Goal: Task Accomplishment & Management: Complete application form

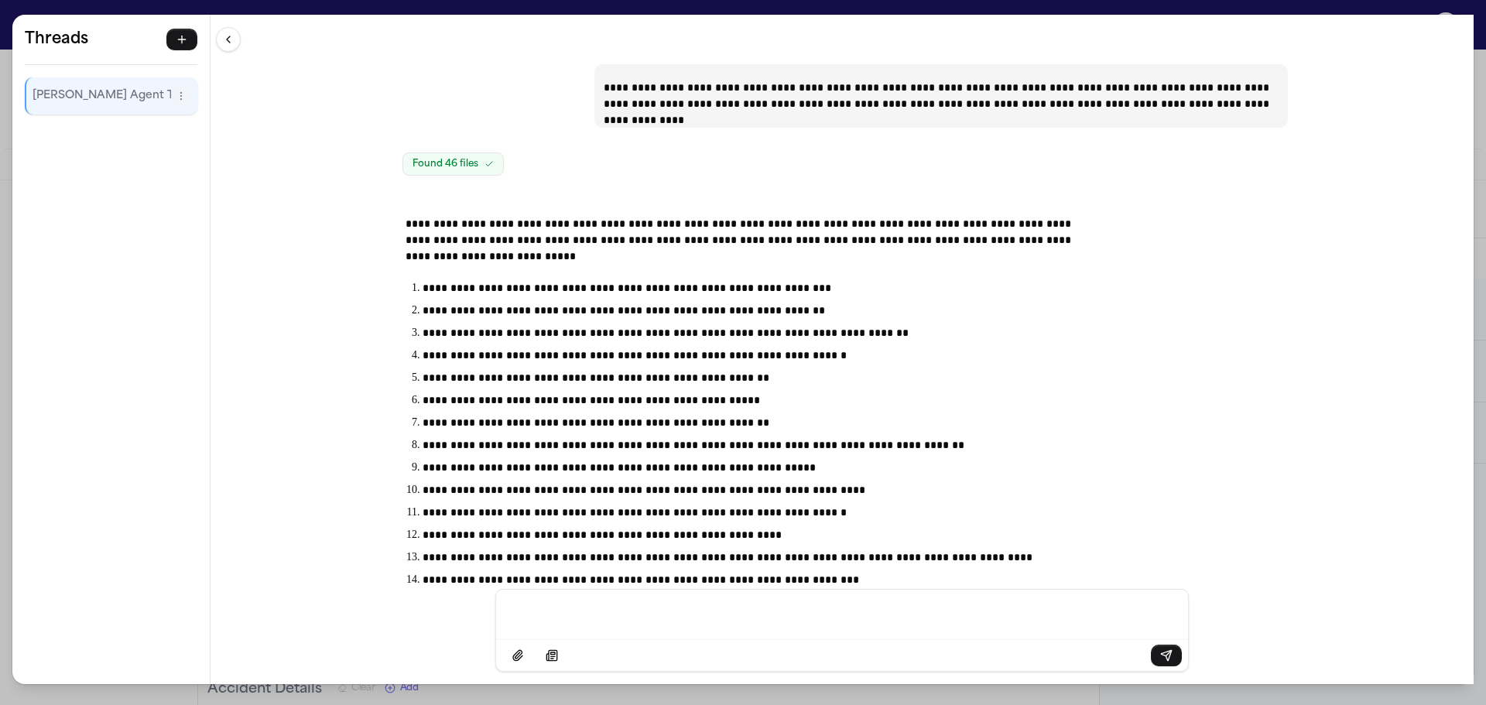
scroll to position [21078, 0]
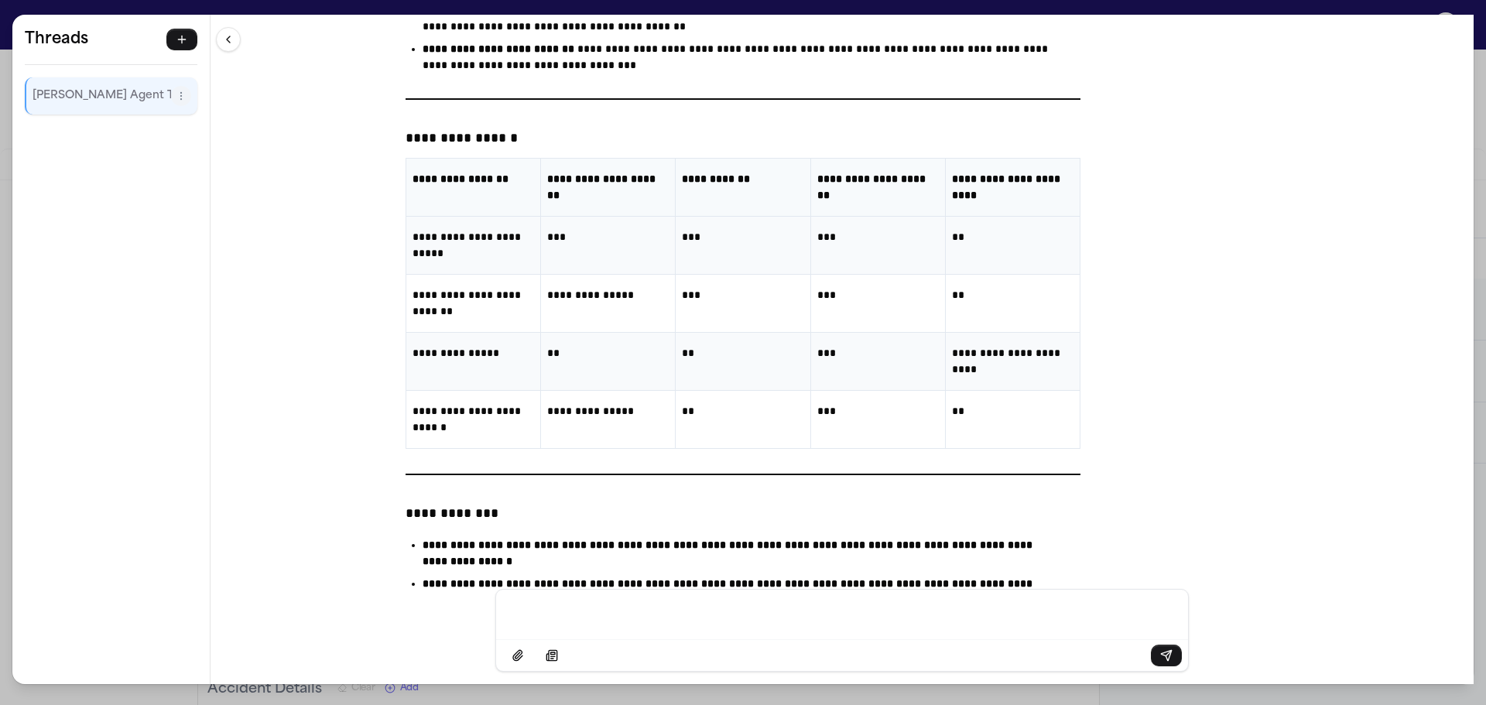
click at [5, 6] on div "**********" at bounding box center [743, 352] width 1486 height 705
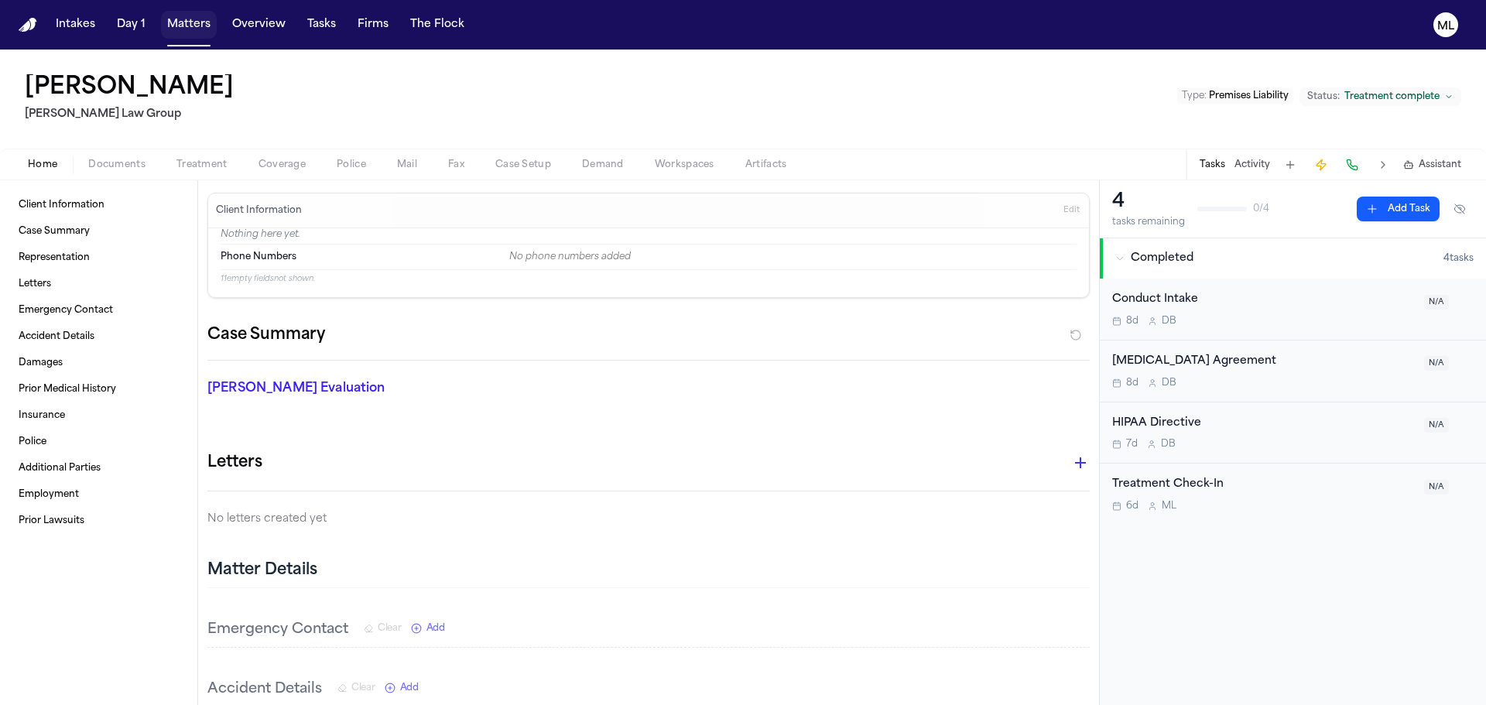
click at [181, 18] on button "Matters" at bounding box center [189, 25] width 56 height 28
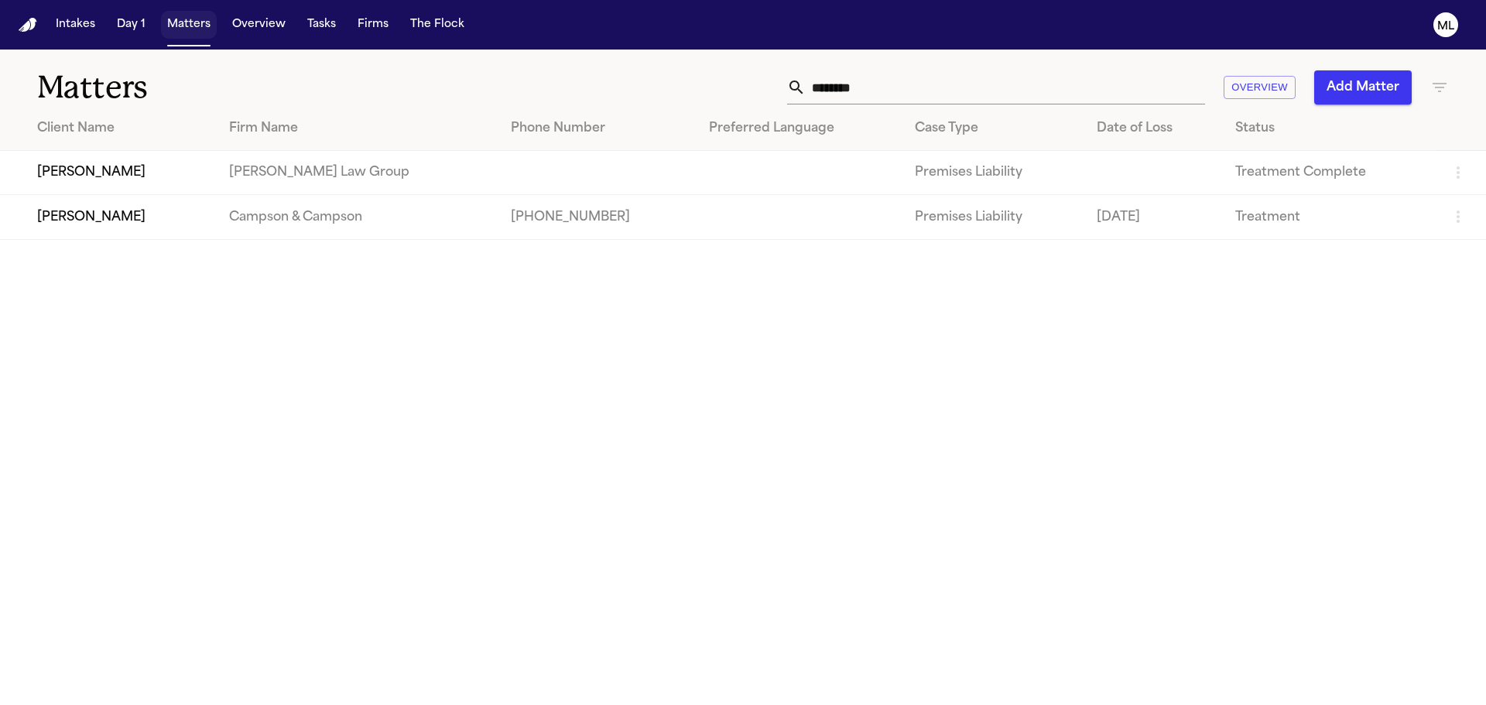
click at [197, 29] on button "Matters" at bounding box center [189, 25] width 56 height 28
drag, startPoint x: 892, startPoint y: 91, endPoint x: 711, endPoint y: 87, distance: 181.2
click at [711, 87] on div "******** Overview Add Matter" at bounding box center [948, 87] width 1001 height 34
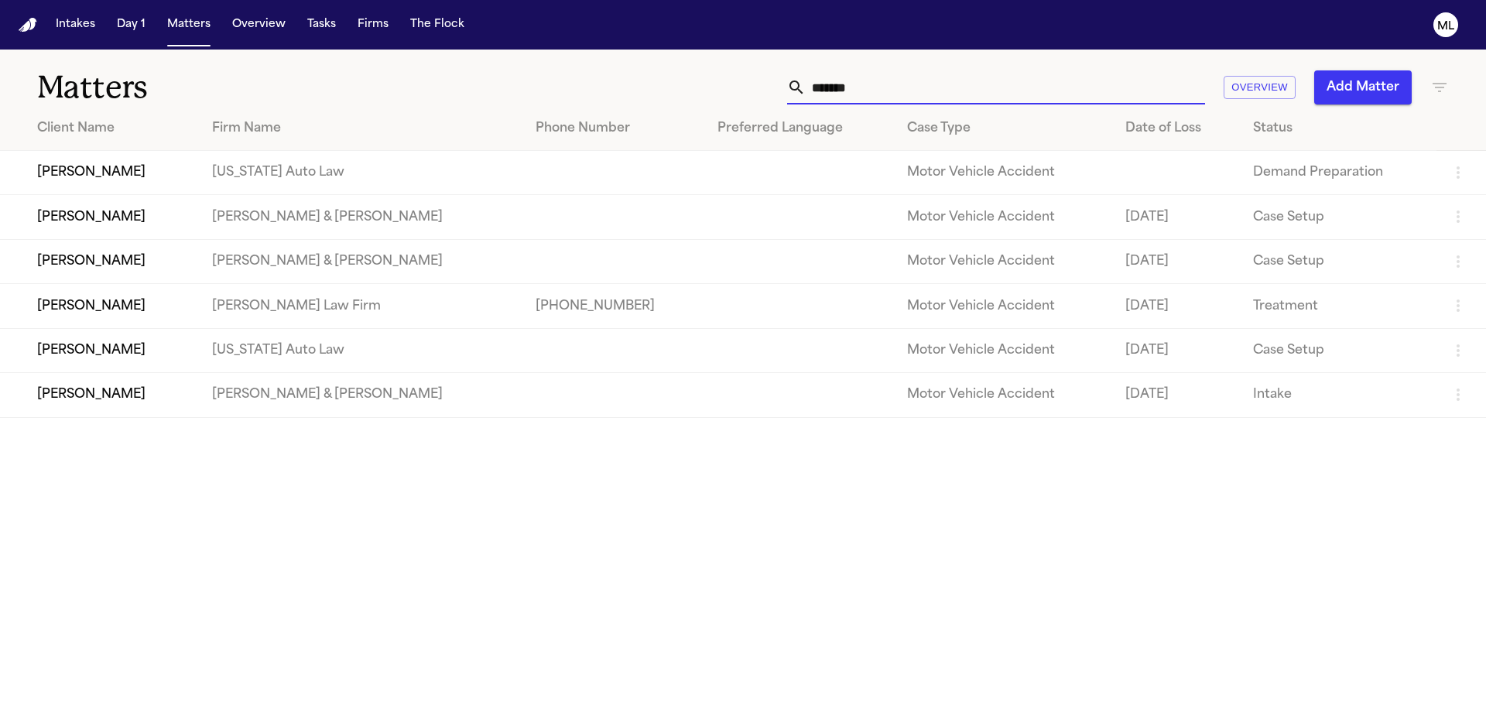
type input "*******"
click at [132, 357] on td "[PERSON_NAME]" at bounding box center [100, 350] width 200 height 44
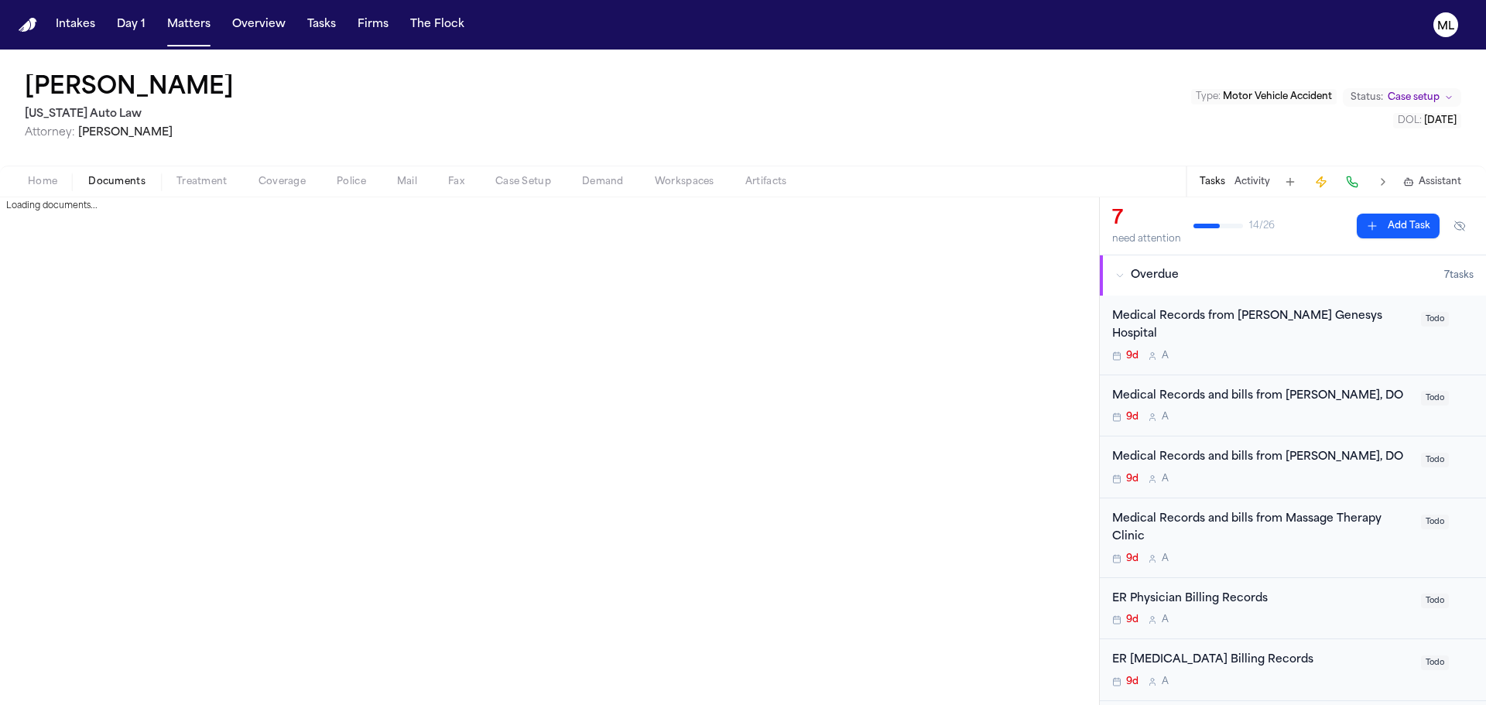
click at [111, 178] on span "Documents" at bounding box center [116, 182] width 57 height 12
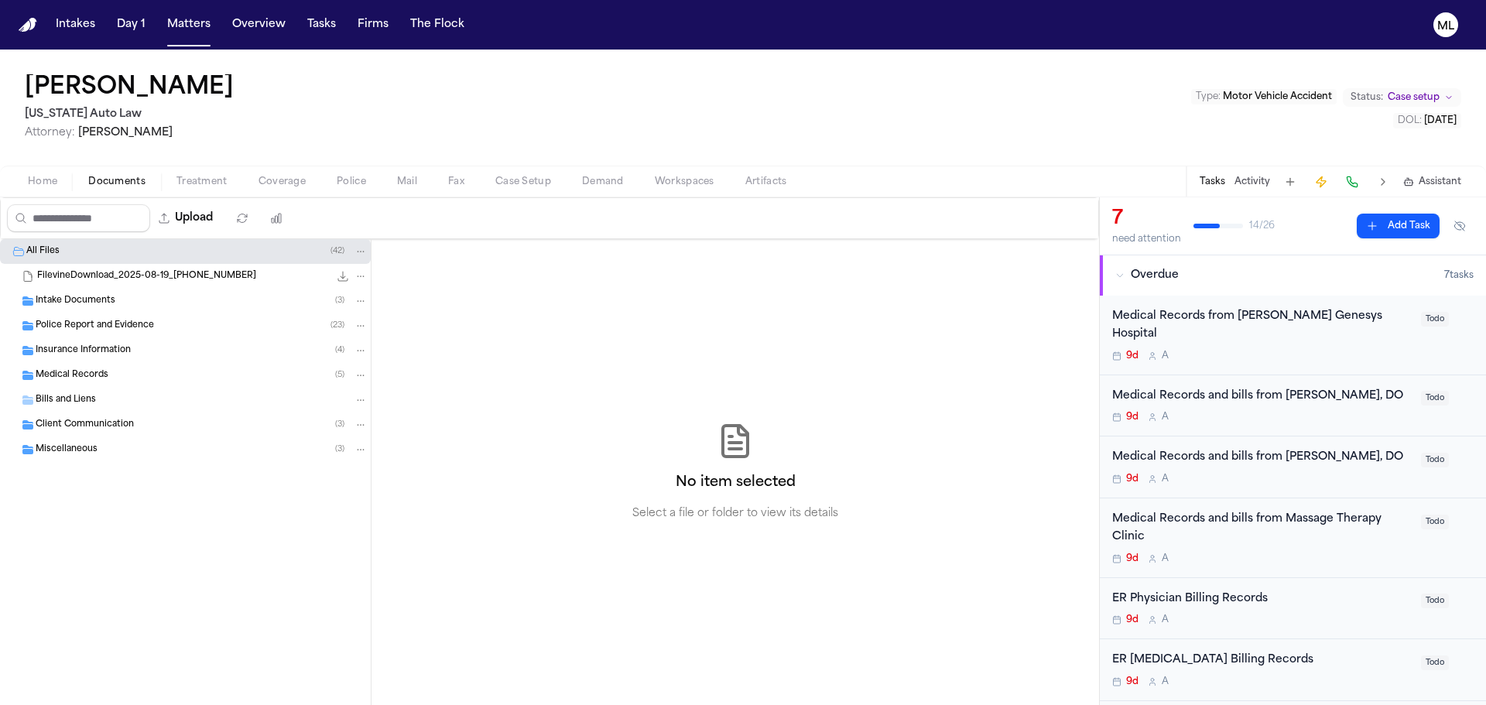
click at [111, 343] on div "Insurance Information ( 4 )" at bounding box center [185, 350] width 371 height 25
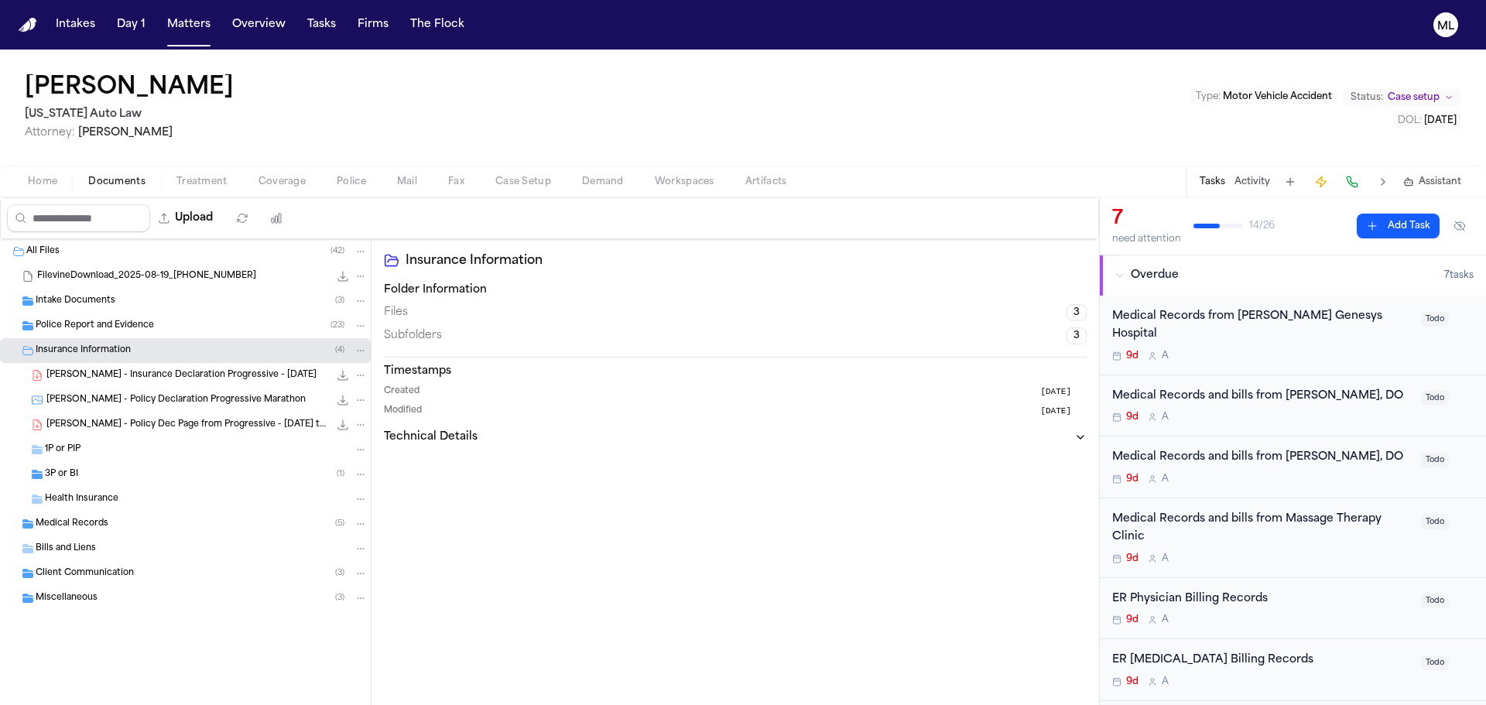
click at [122, 471] on div "3P or BI ( 1 )" at bounding box center [206, 475] width 323 height 14
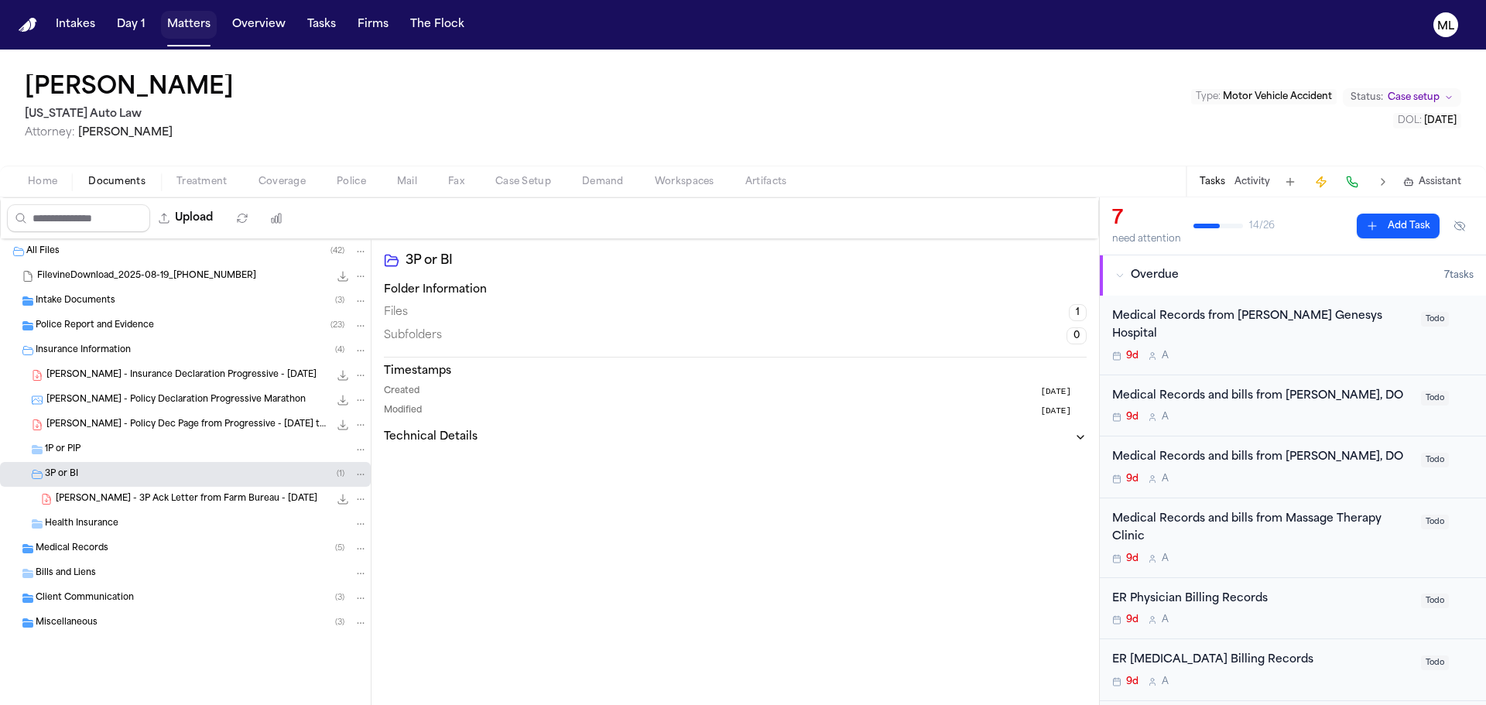
click at [202, 26] on button "Matters" at bounding box center [189, 25] width 56 height 28
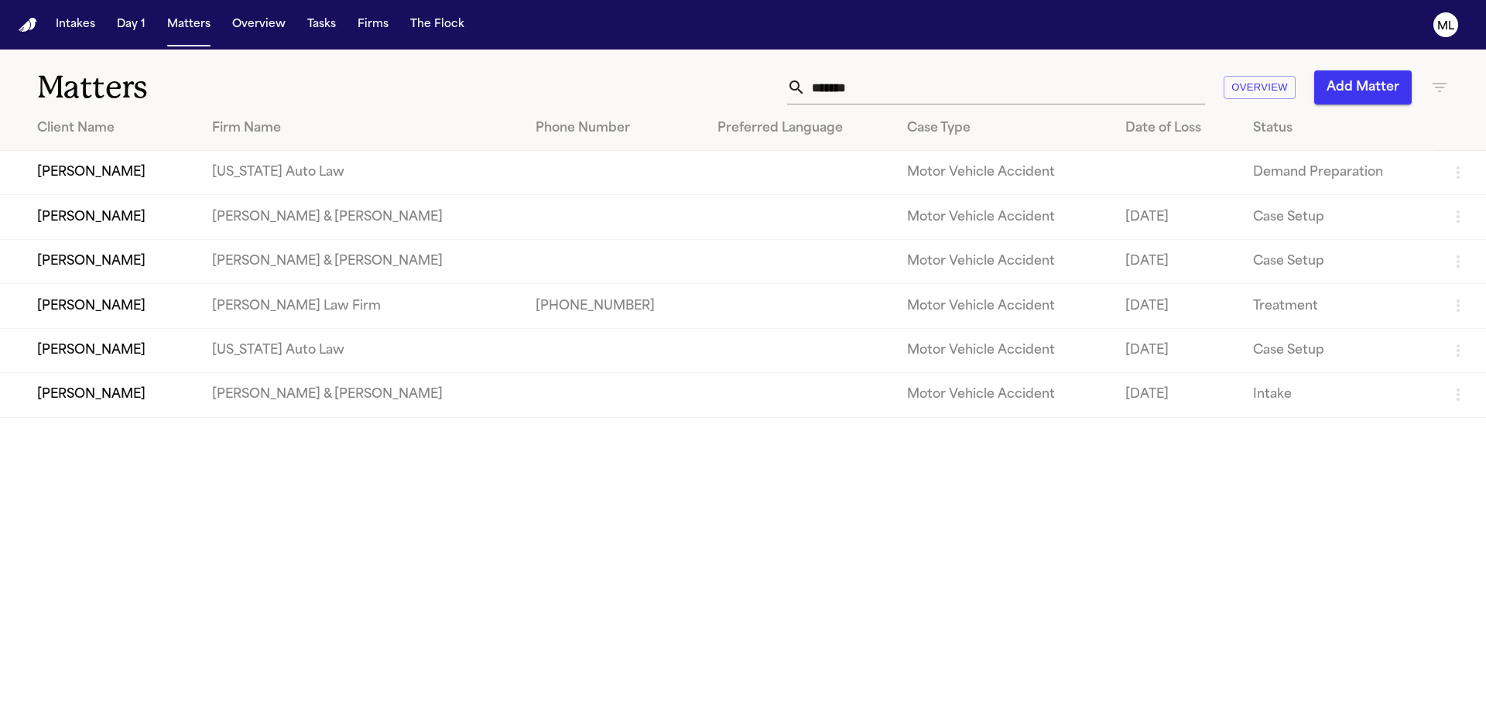
click at [793, 83] on div "*******" at bounding box center [996, 87] width 418 height 34
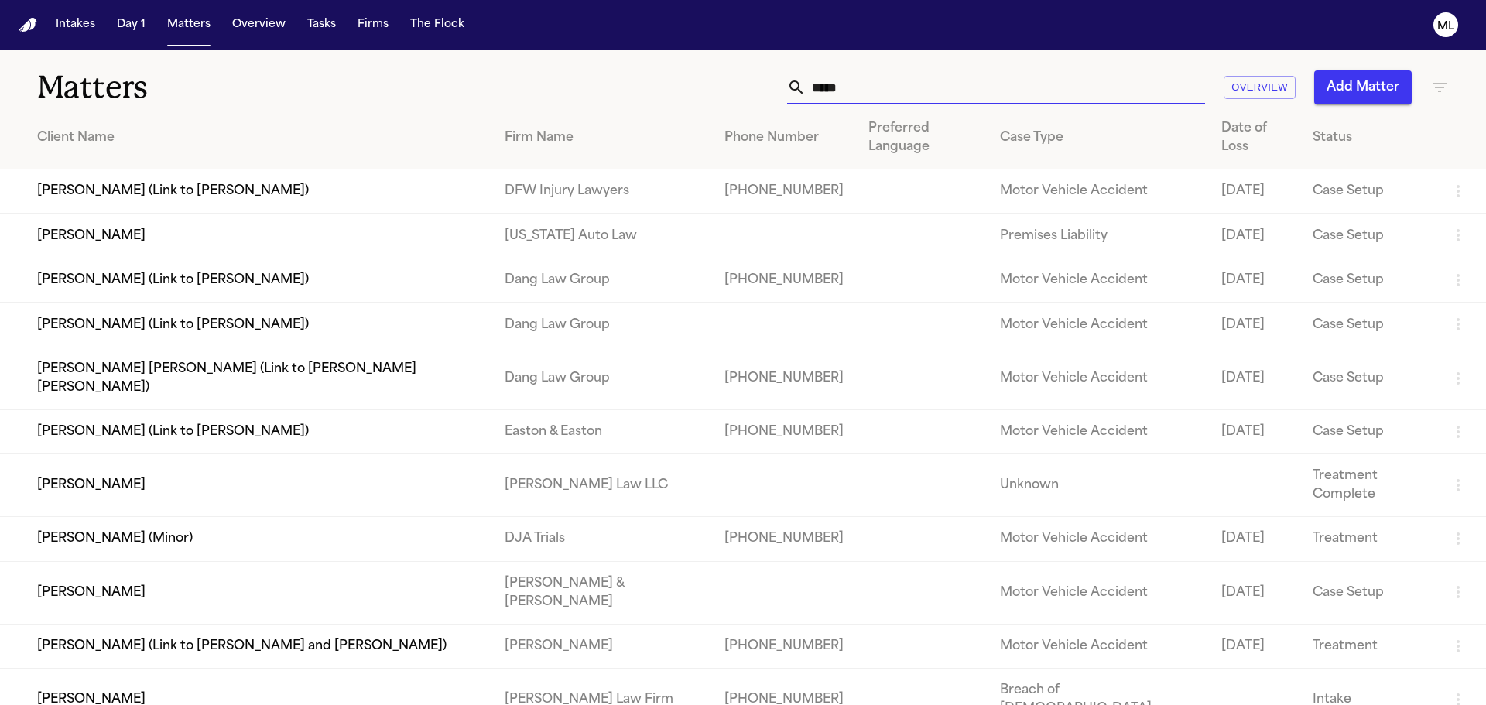
type input "*****"
click at [325, 220] on td "[PERSON_NAME]" at bounding box center [246, 236] width 492 height 44
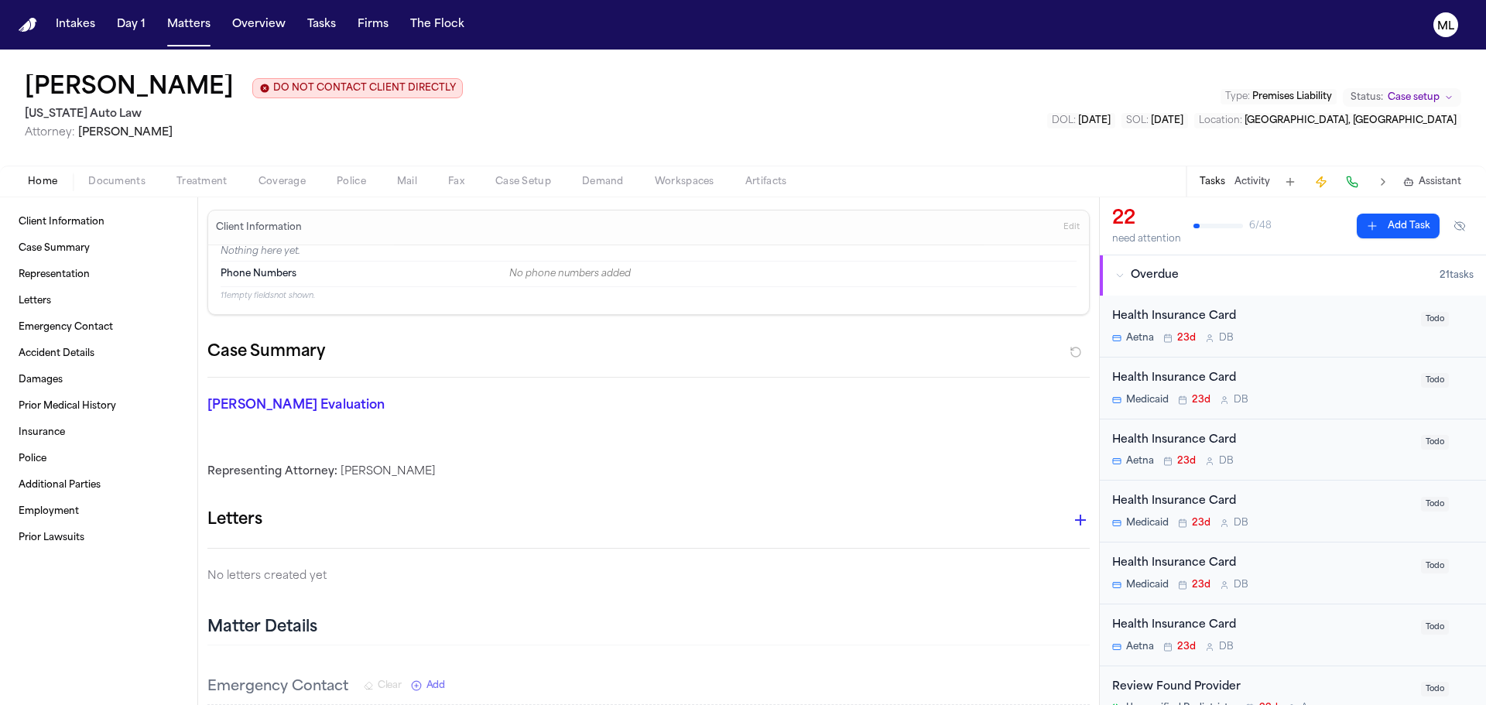
scroll to position [232, 0]
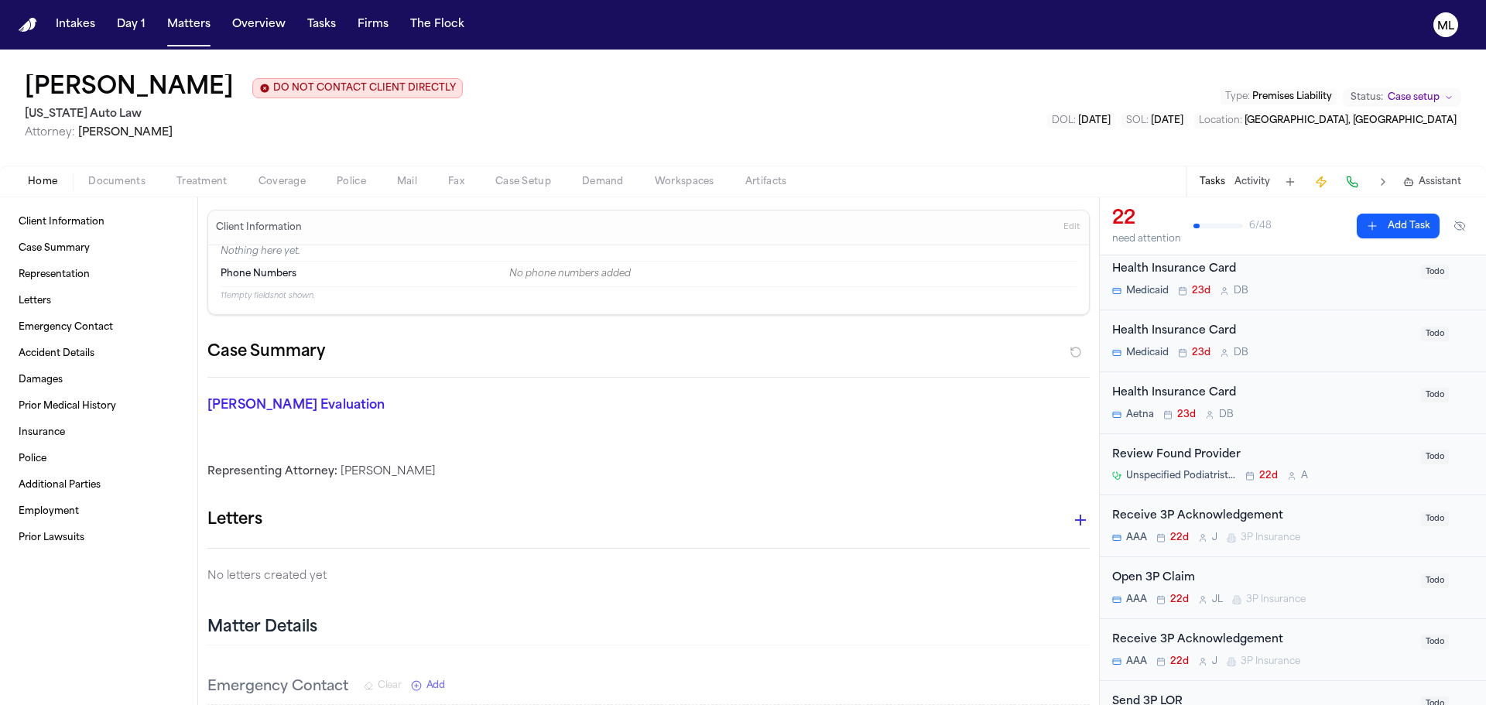
click at [1362, 595] on div "AAA 22d [PERSON_NAME] 3P Insurance" at bounding box center [1263, 600] width 300 height 12
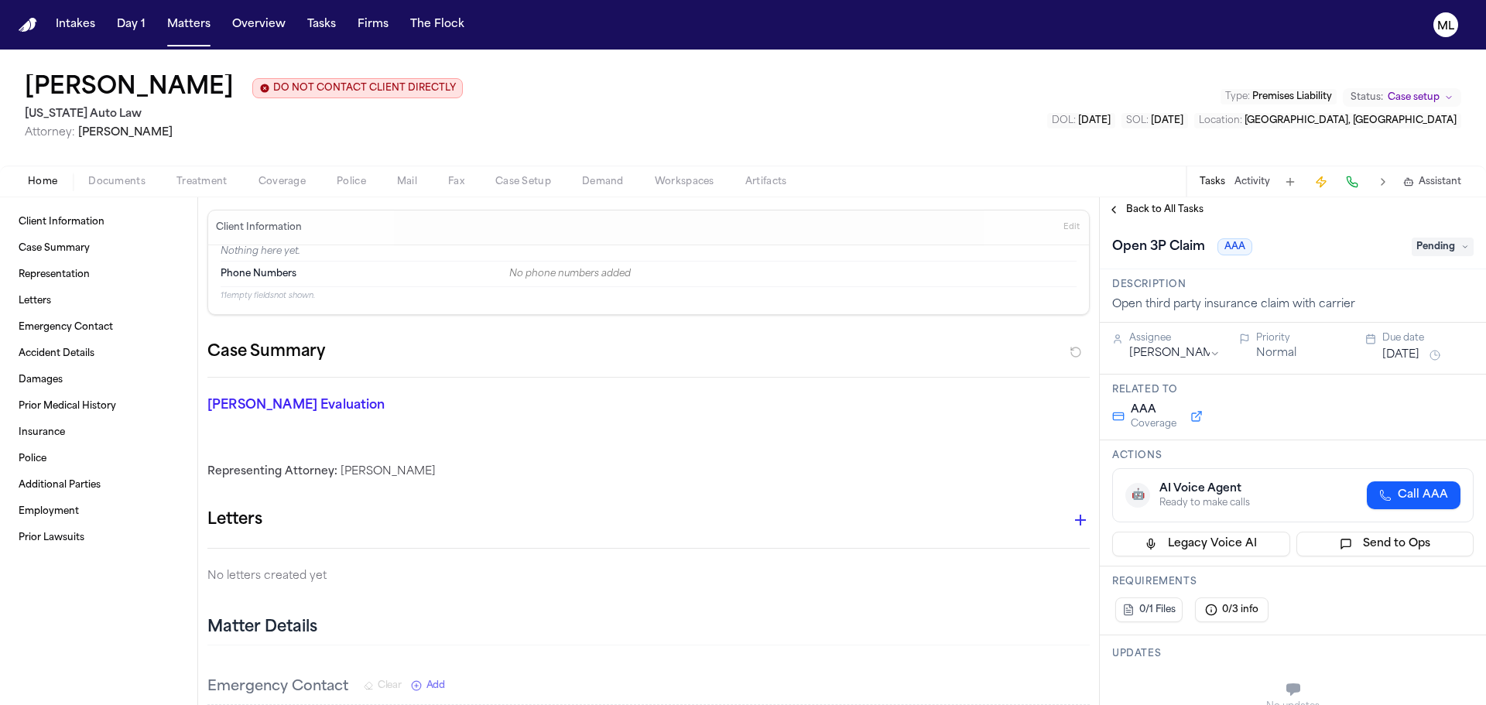
click at [1441, 243] on span "Pending" at bounding box center [1443, 247] width 62 height 19
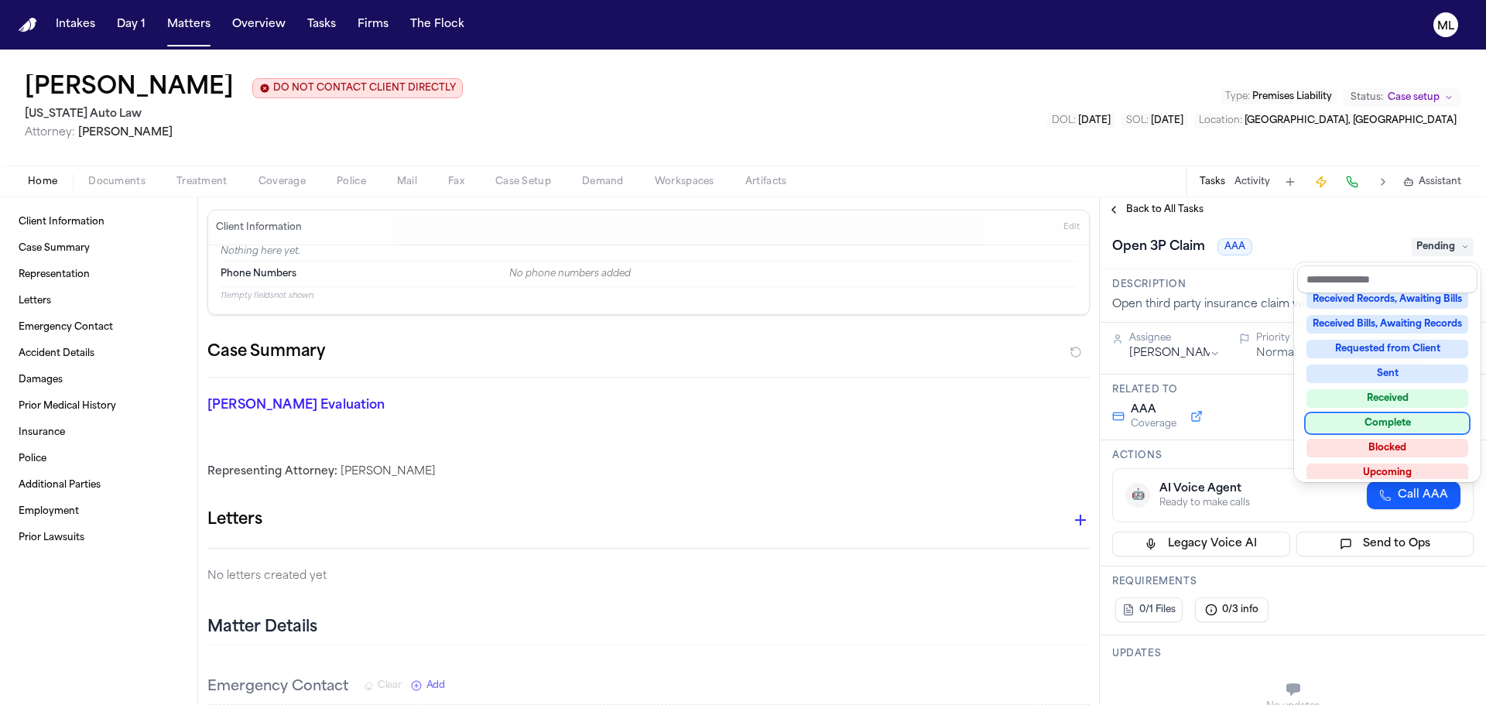
click at [1392, 418] on div "Complete" at bounding box center [1388, 423] width 162 height 19
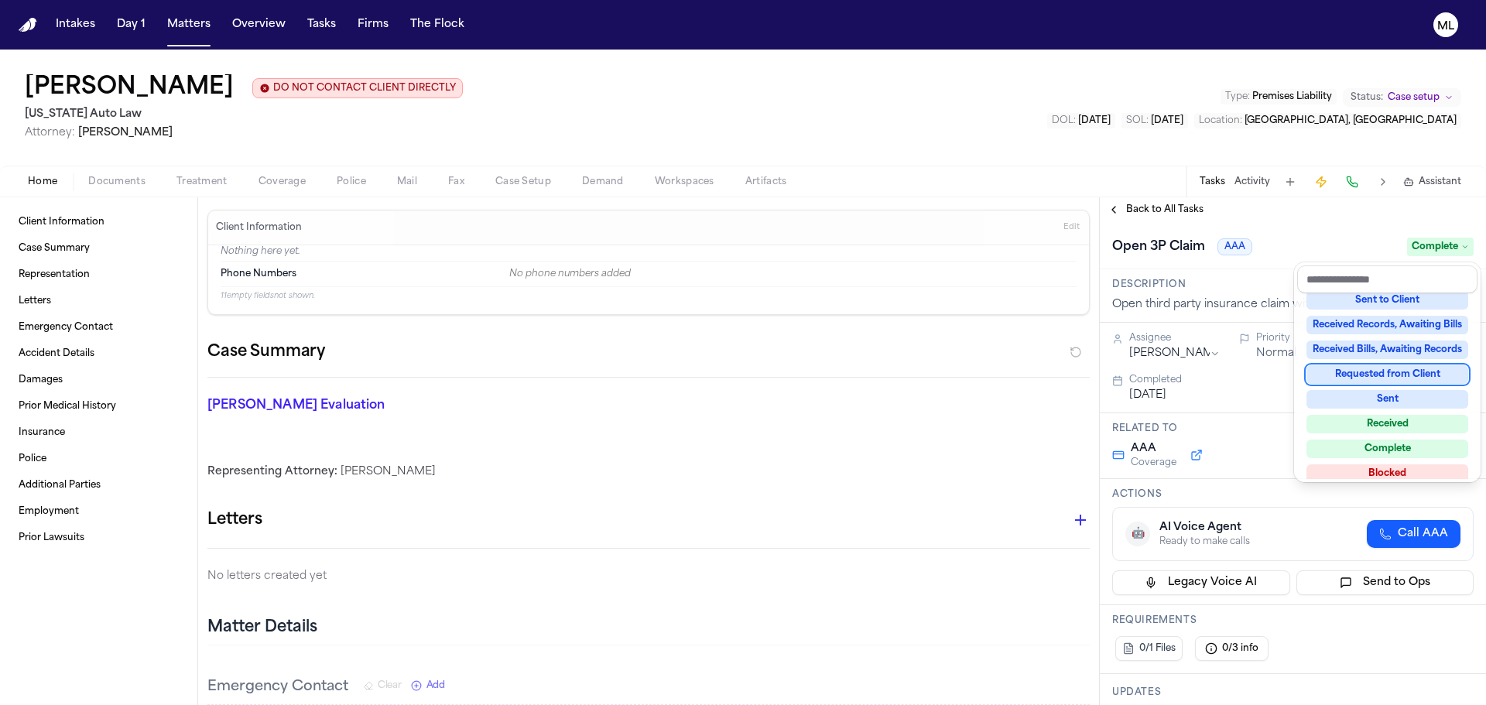
click at [1154, 207] on div "**********" at bounding box center [1293, 451] width 386 height 508
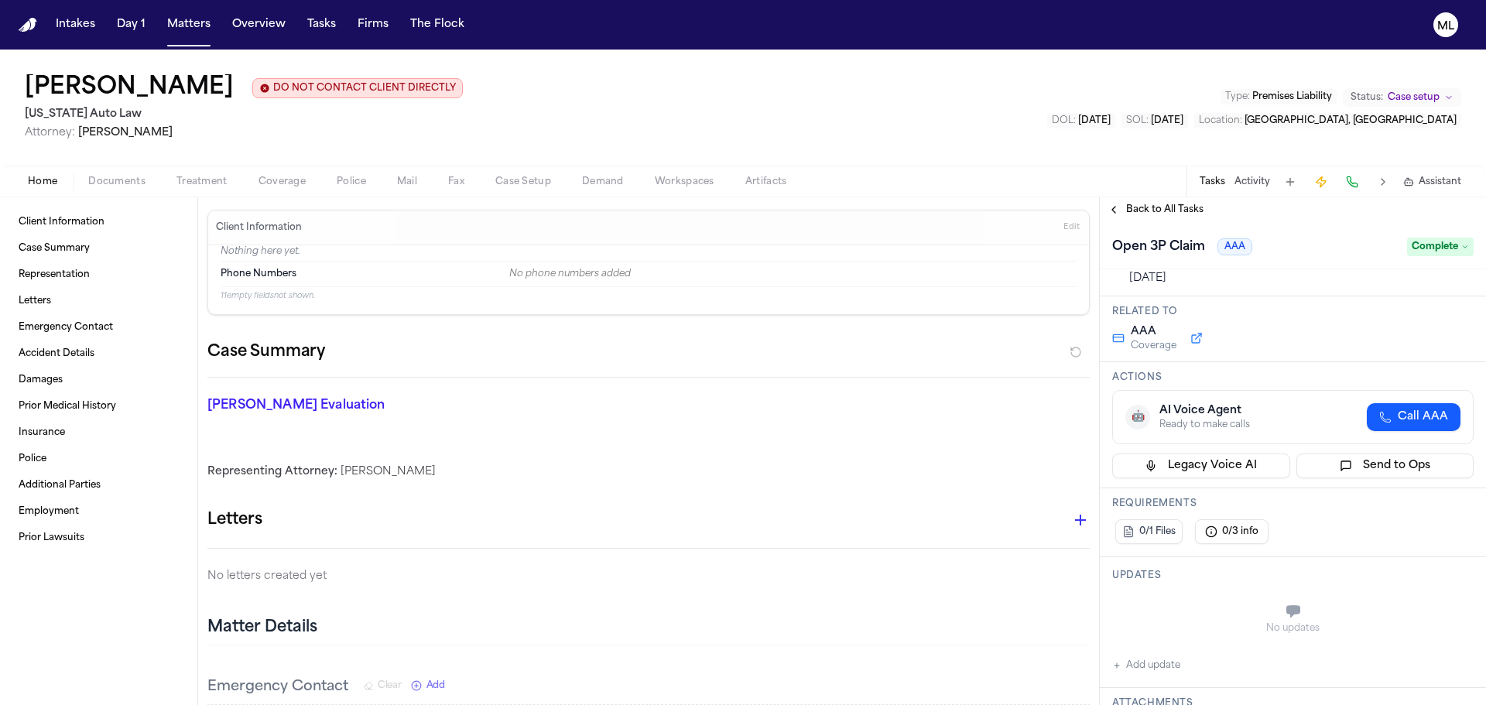
scroll to position [232, 0]
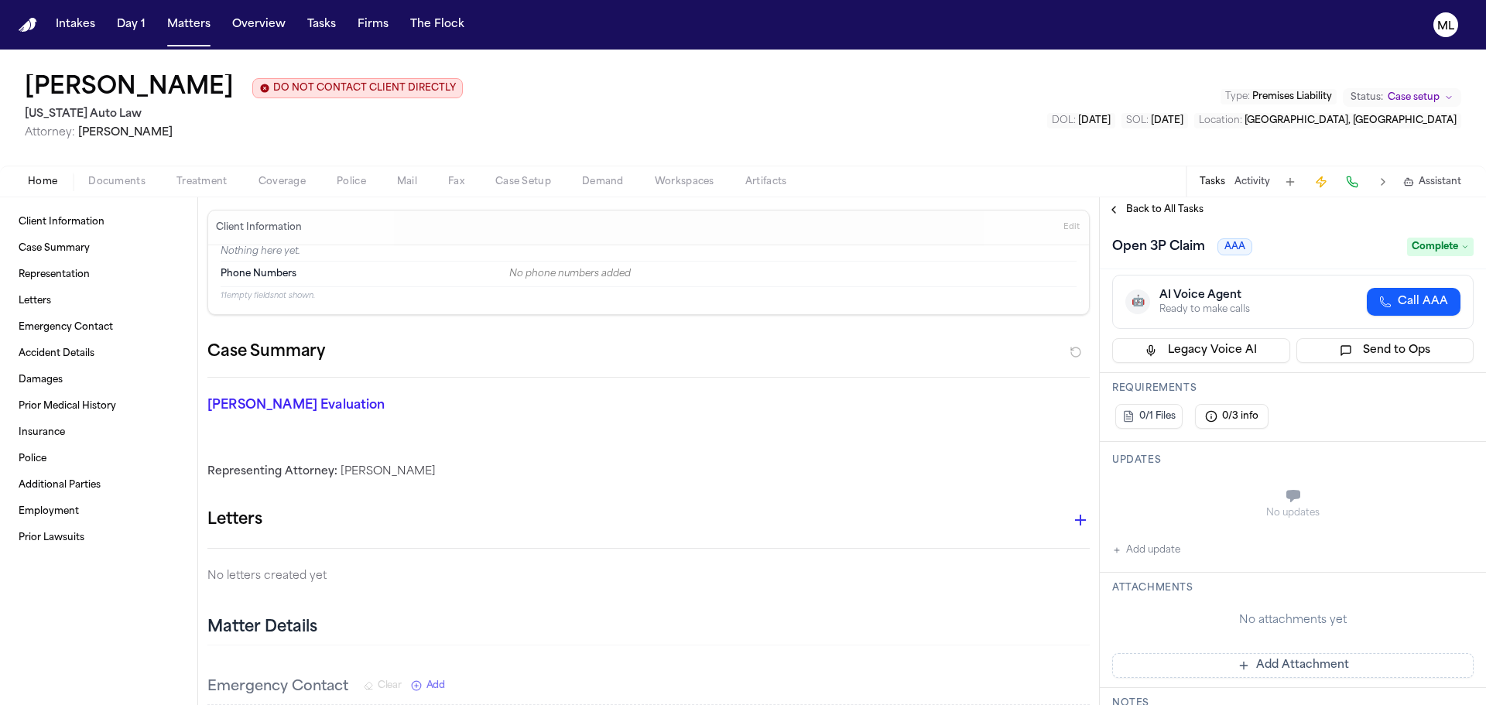
click at [1245, 664] on button "Add Attachment" at bounding box center [1294, 665] width 362 height 25
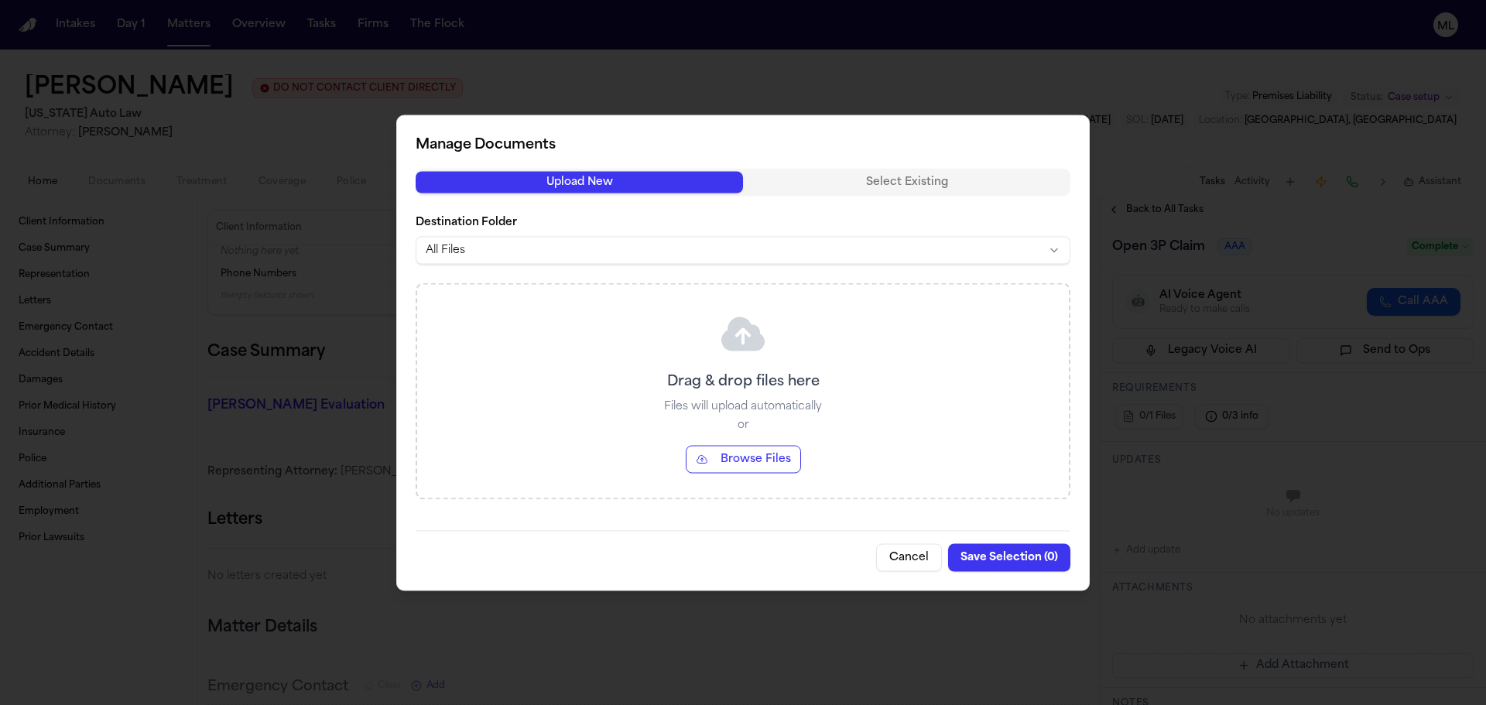
click at [761, 462] on button "Browse Files" at bounding box center [743, 459] width 115 height 28
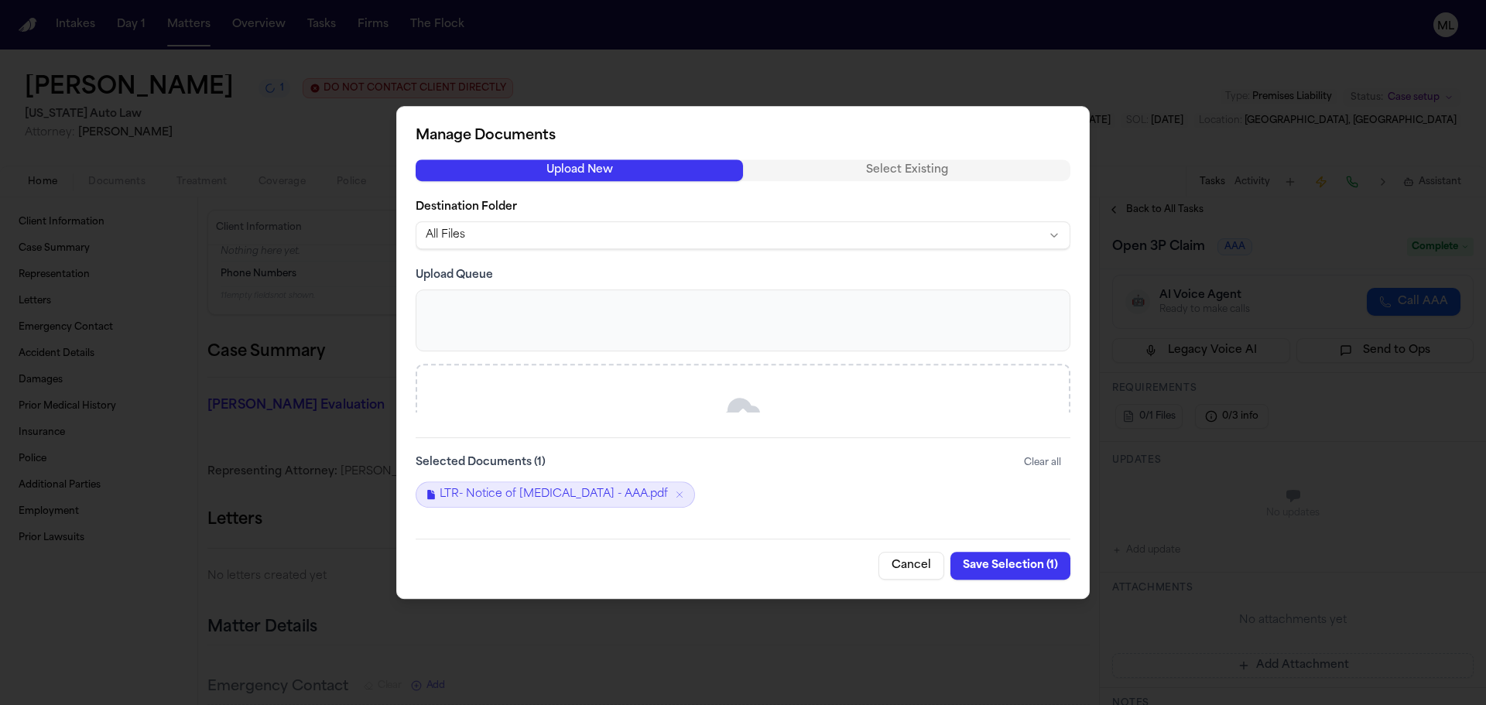
click at [991, 569] on button "Save Selection ( 1 )" at bounding box center [1011, 566] width 120 height 28
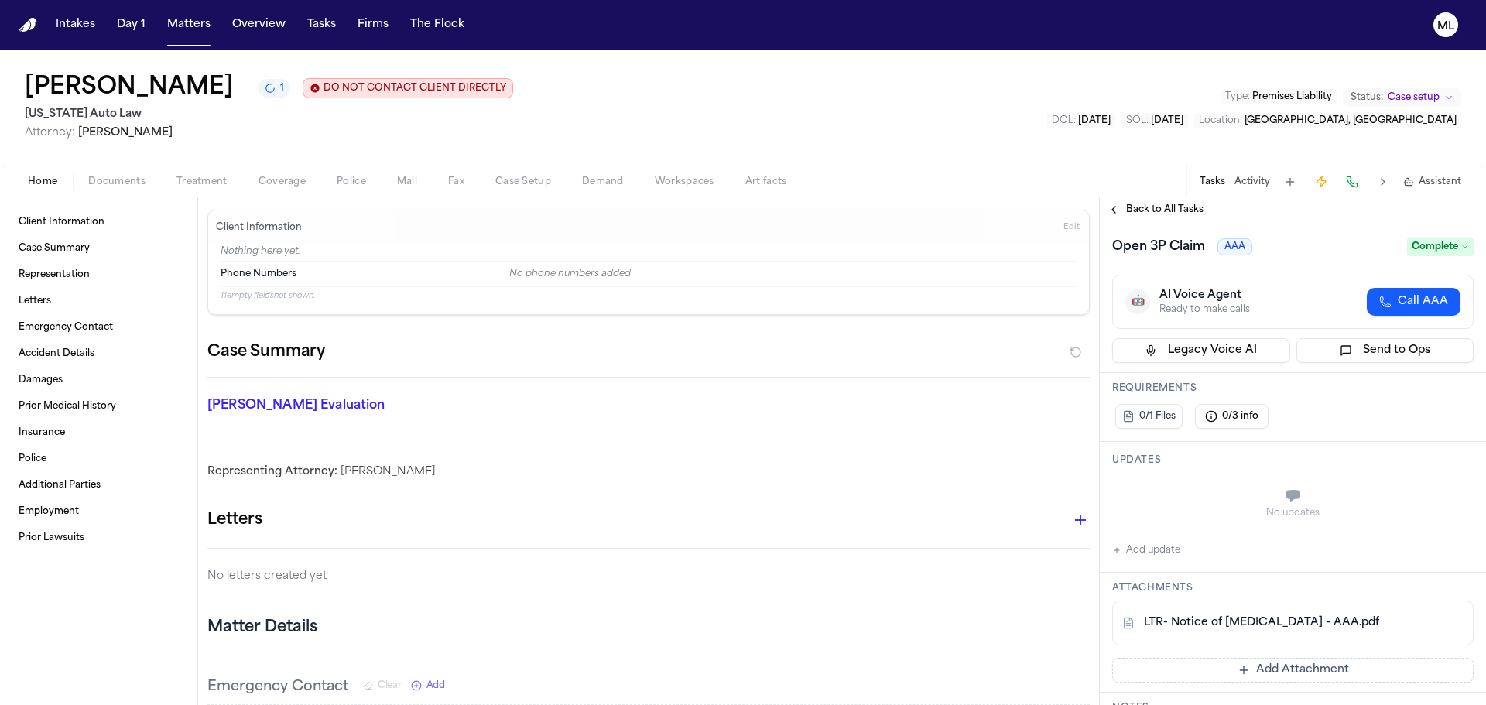
click at [1136, 204] on span "Back to All Tasks" at bounding box center [1164, 210] width 77 height 12
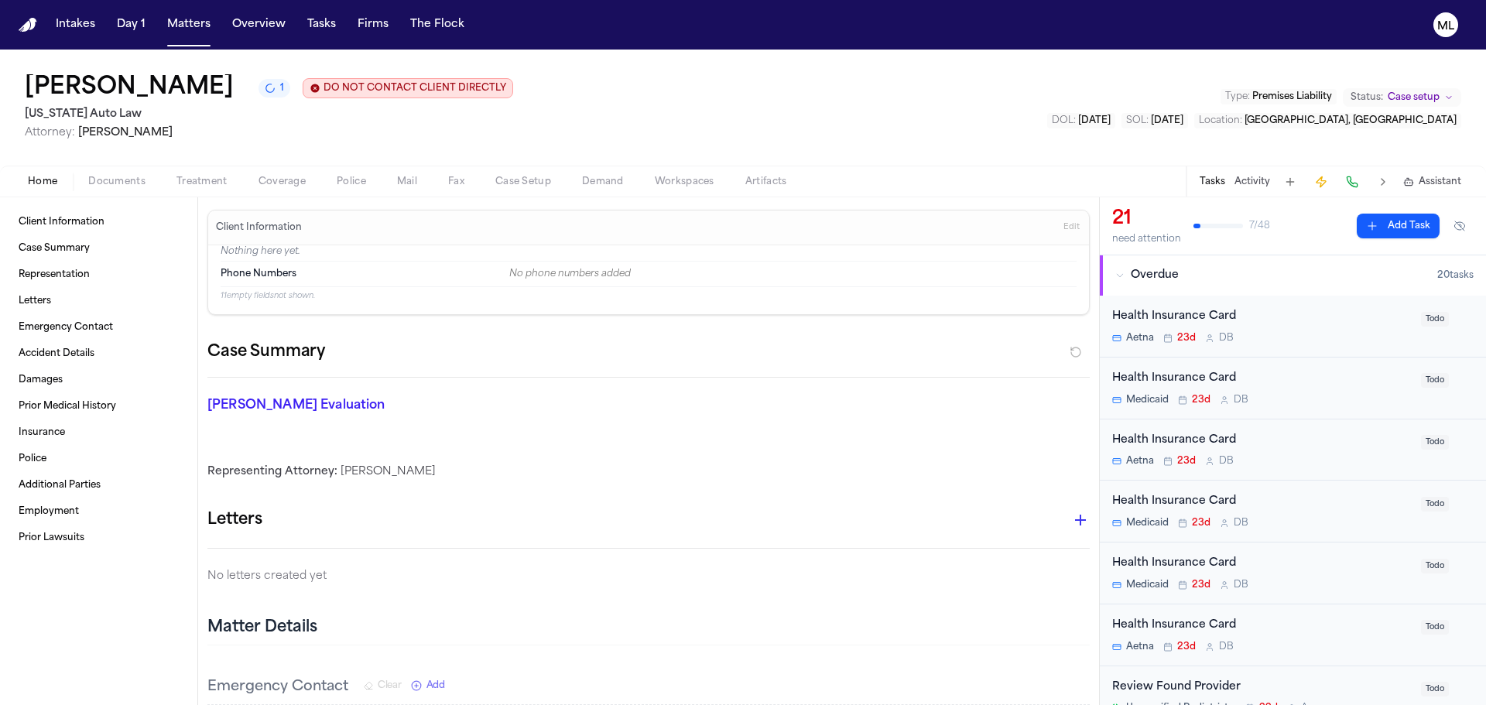
click at [1395, 323] on div "Health Insurance Card" at bounding box center [1263, 317] width 300 height 18
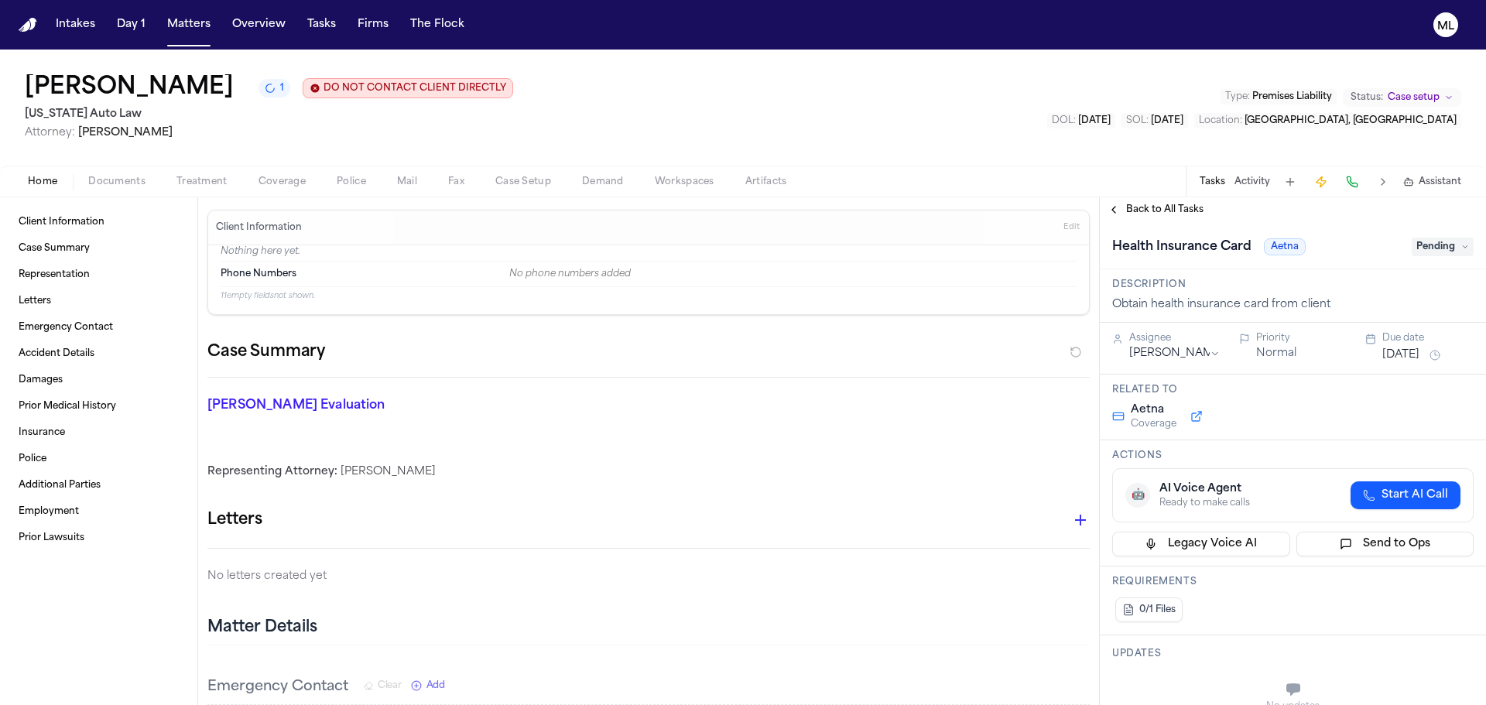
click at [1432, 246] on span "Pending" at bounding box center [1443, 247] width 62 height 19
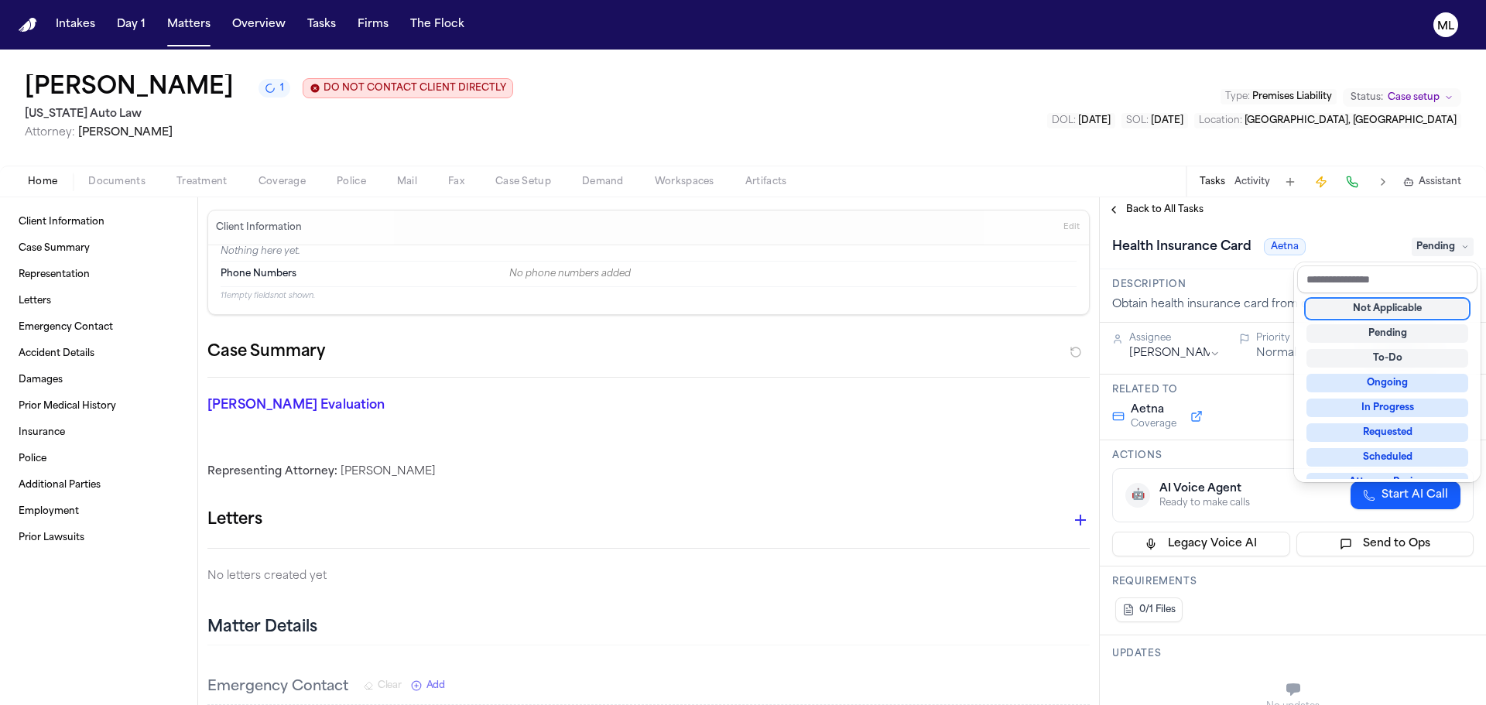
click at [1407, 313] on div "Not Applicable" at bounding box center [1388, 309] width 162 height 19
click at [1146, 205] on div "**********" at bounding box center [1293, 451] width 386 height 508
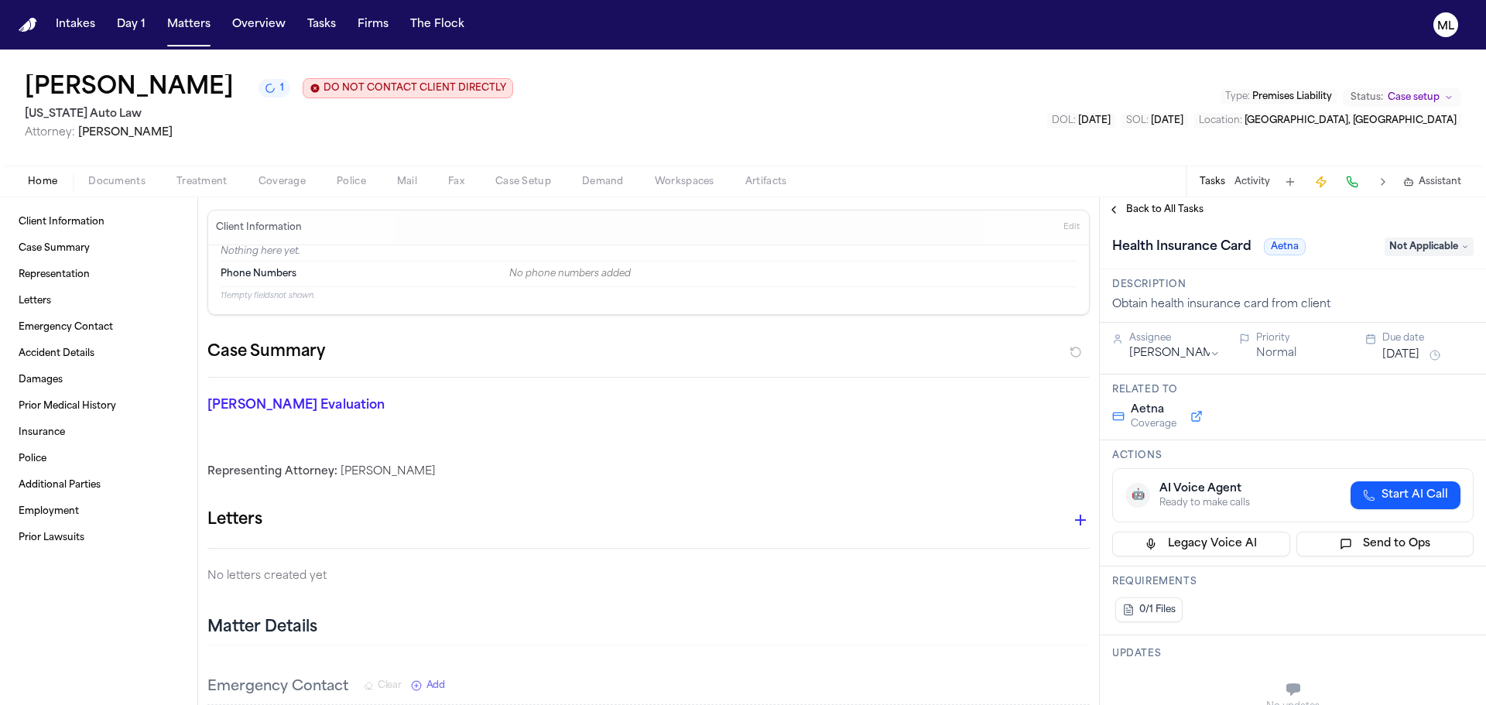
click at [1146, 205] on span "Back to All Tasks" at bounding box center [1164, 210] width 77 height 12
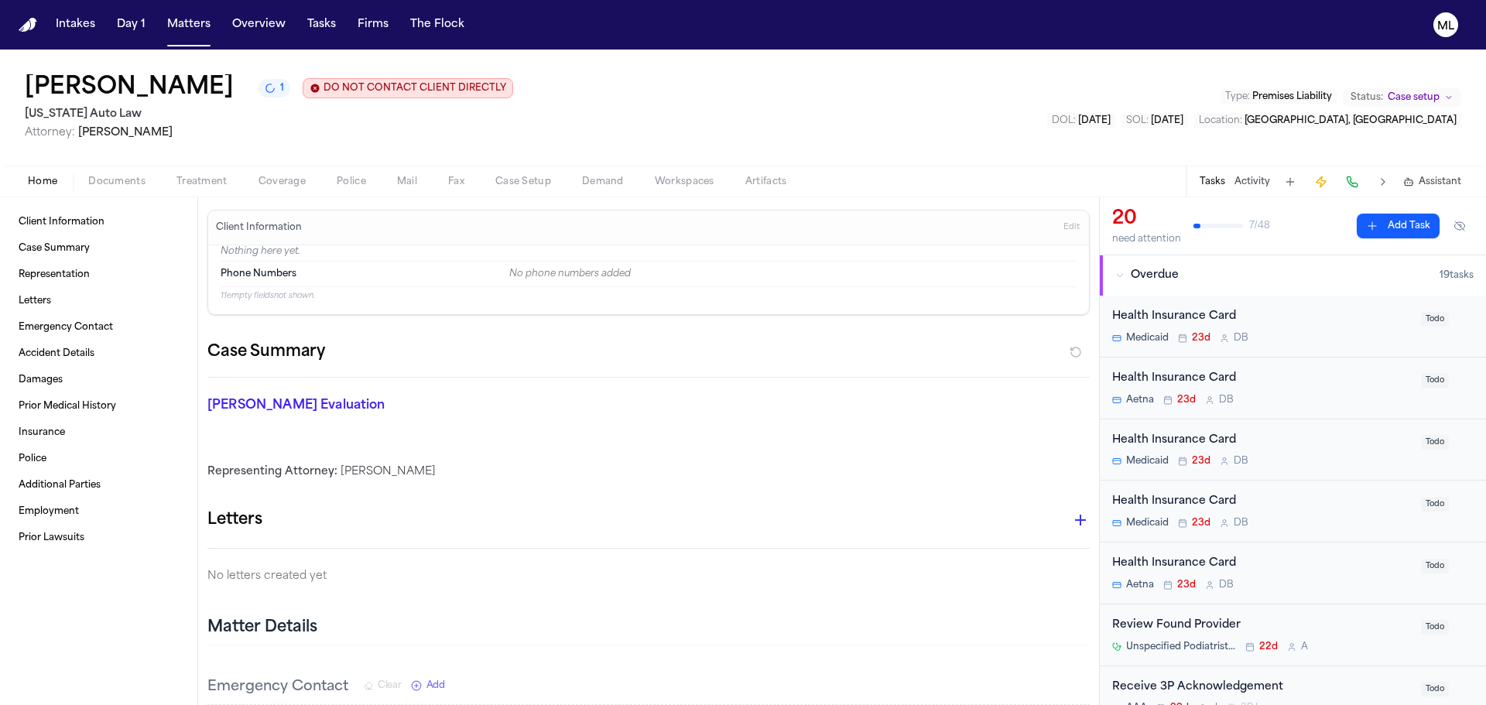
click at [1337, 317] on div "Health Insurance Card" at bounding box center [1263, 317] width 300 height 18
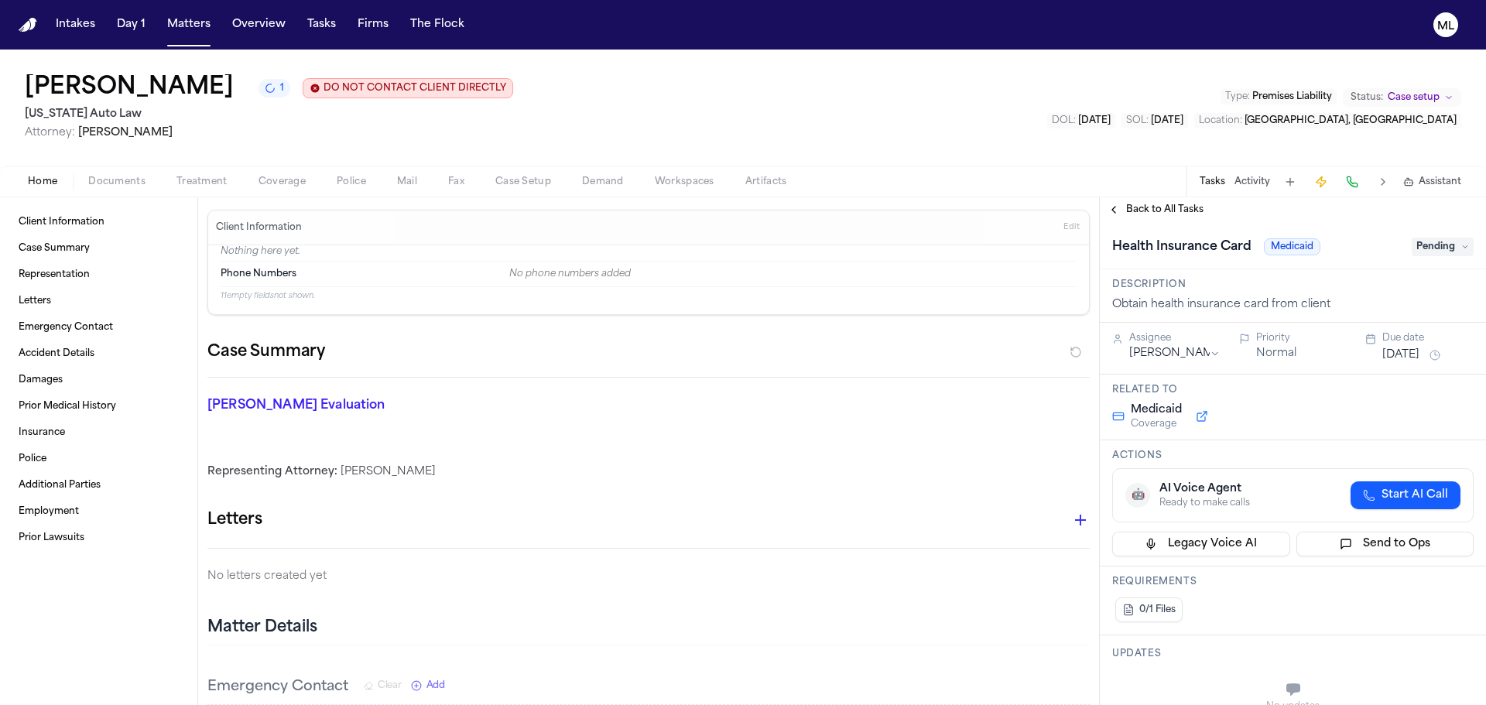
click at [1423, 254] on span "Pending" at bounding box center [1443, 247] width 62 height 19
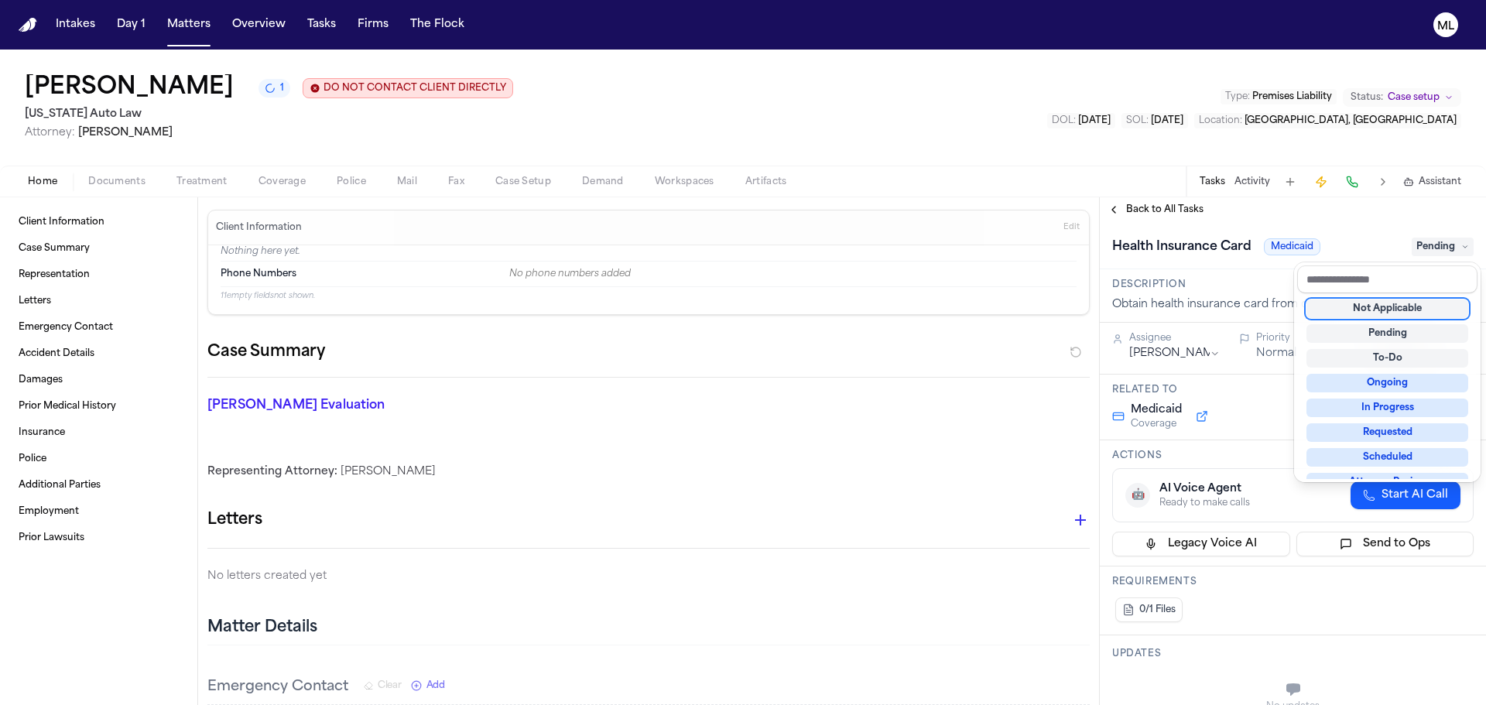
click at [1396, 310] on div "Not Applicable" at bounding box center [1388, 309] width 162 height 19
click at [1169, 202] on div "**********" at bounding box center [1293, 451] width 386 height 508
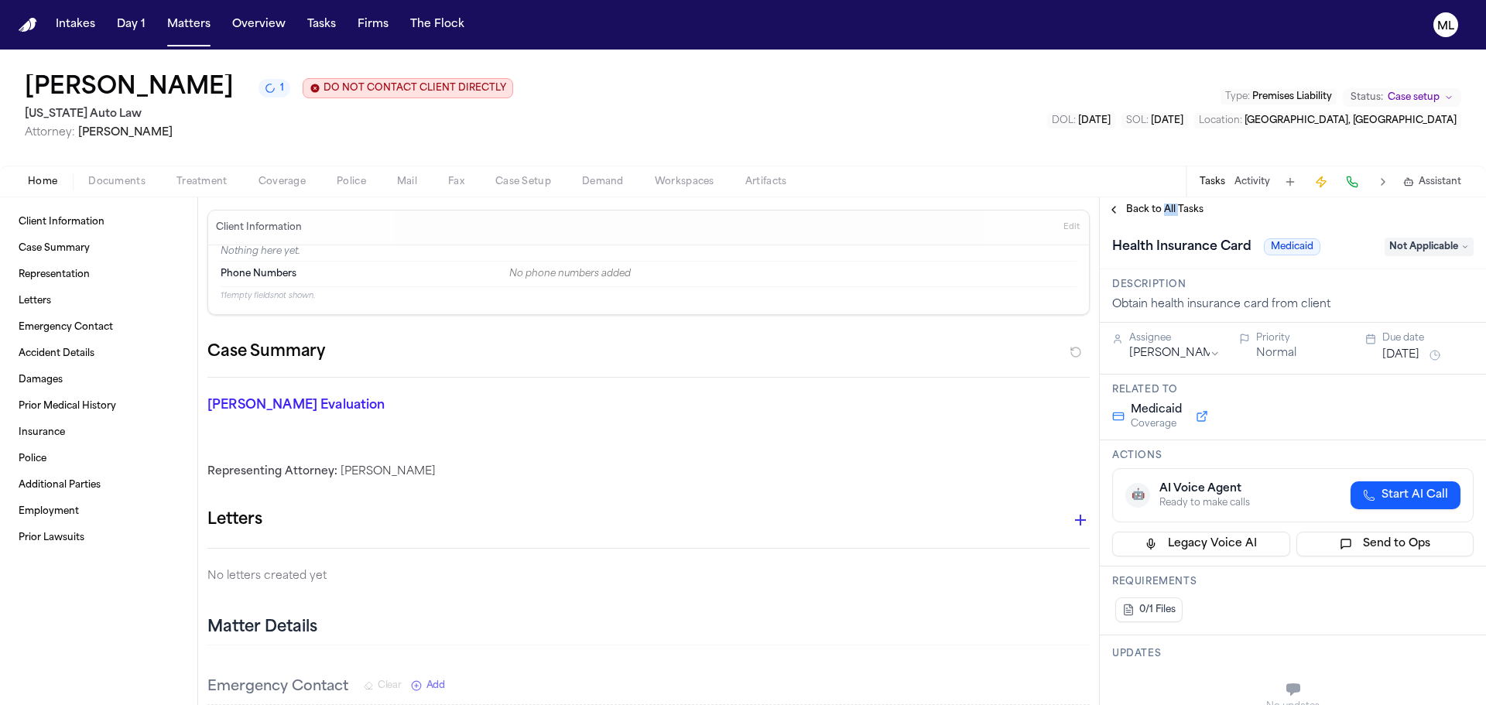
click at [1169, 202] on div "Back to All Tasks" at bounding box center [1293, 209] width 386 height 25
click at [1150, 206] on span "Back to All Tasks" at bounding box center [1164, 210] width 77 height 12
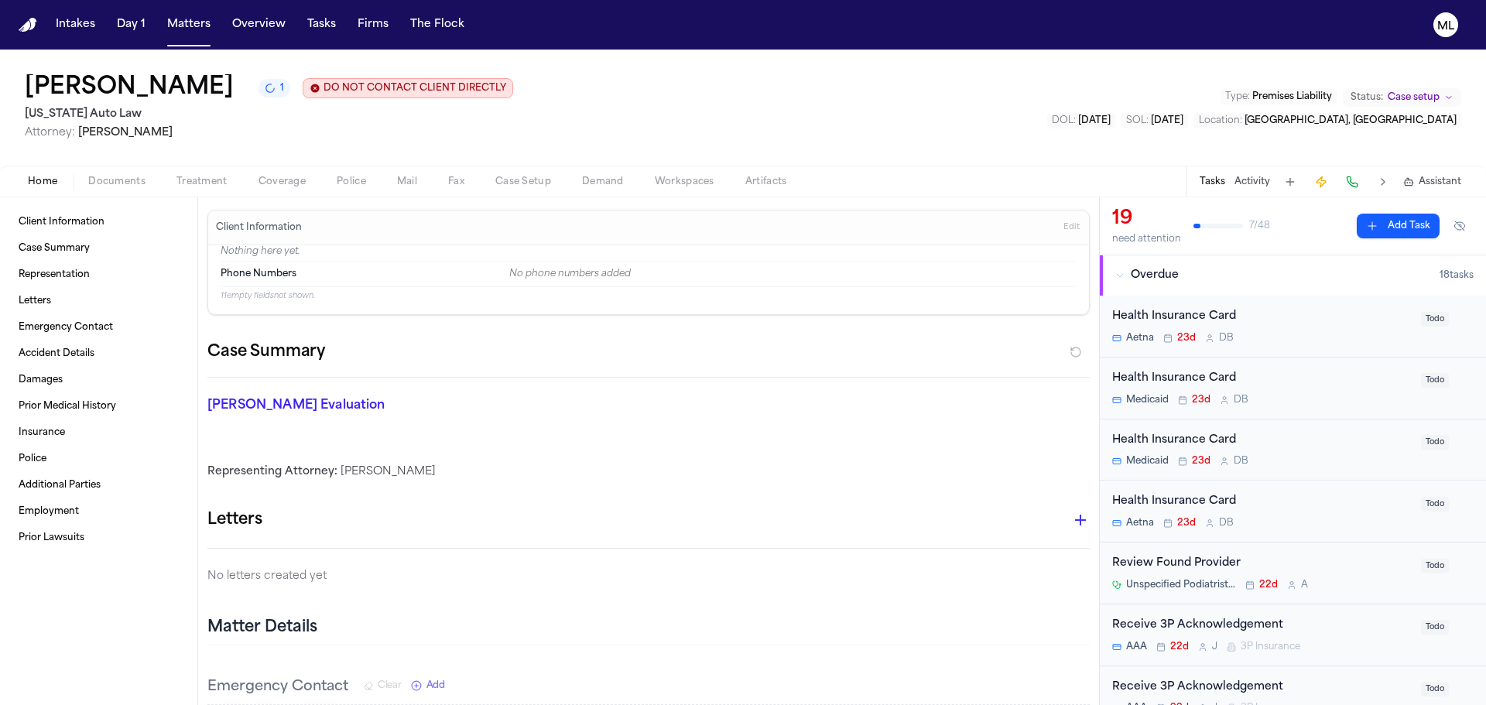
click at [1319, 330] on div "Health Insurance Card Aetna 23d D B" at bounding box center [1263, 326] width 300 height 36
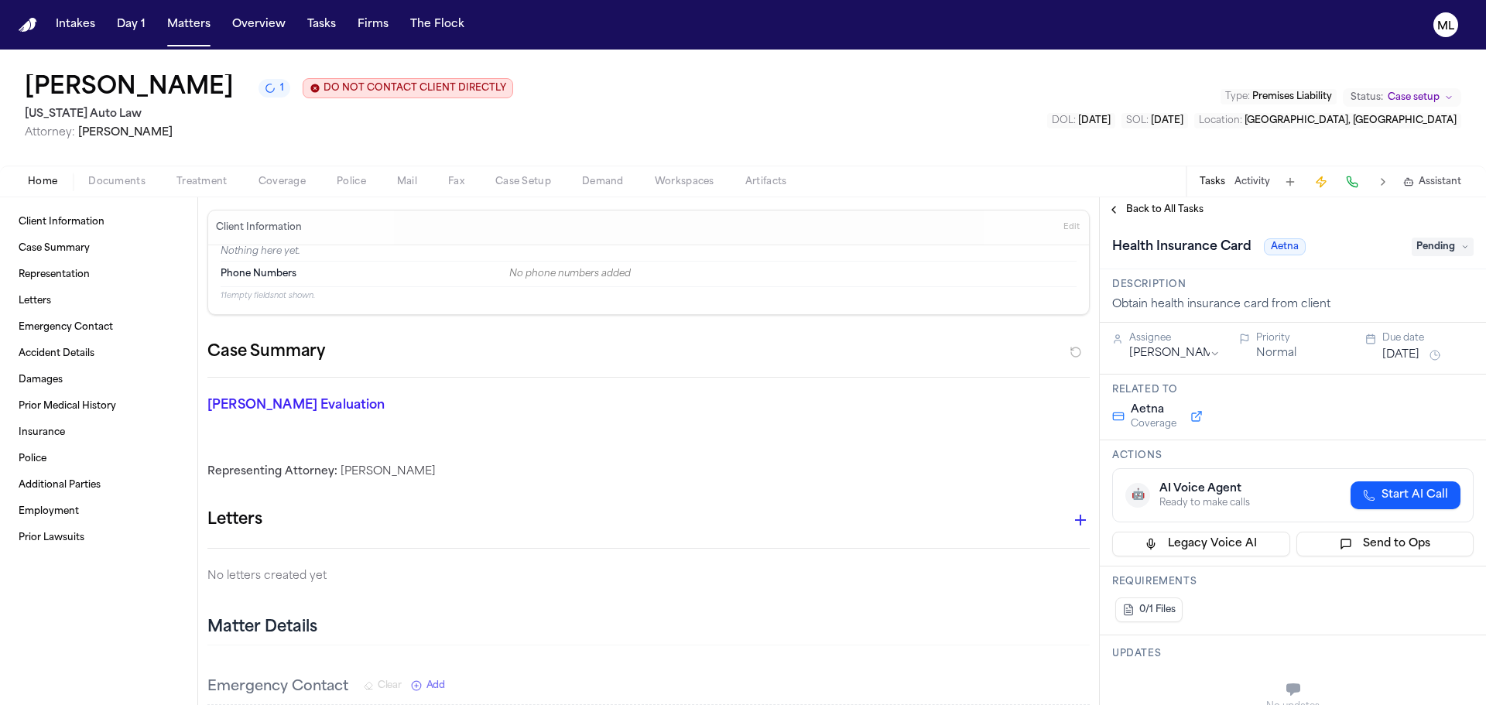
click at [1410, 258] on div "Health Insurance Card Aetna Pending" at bounding box center [1294, 247] width 362 height 25
click at [1421, 248] on span "Pending" at bounding box center [1443, 247] width 62 height 19
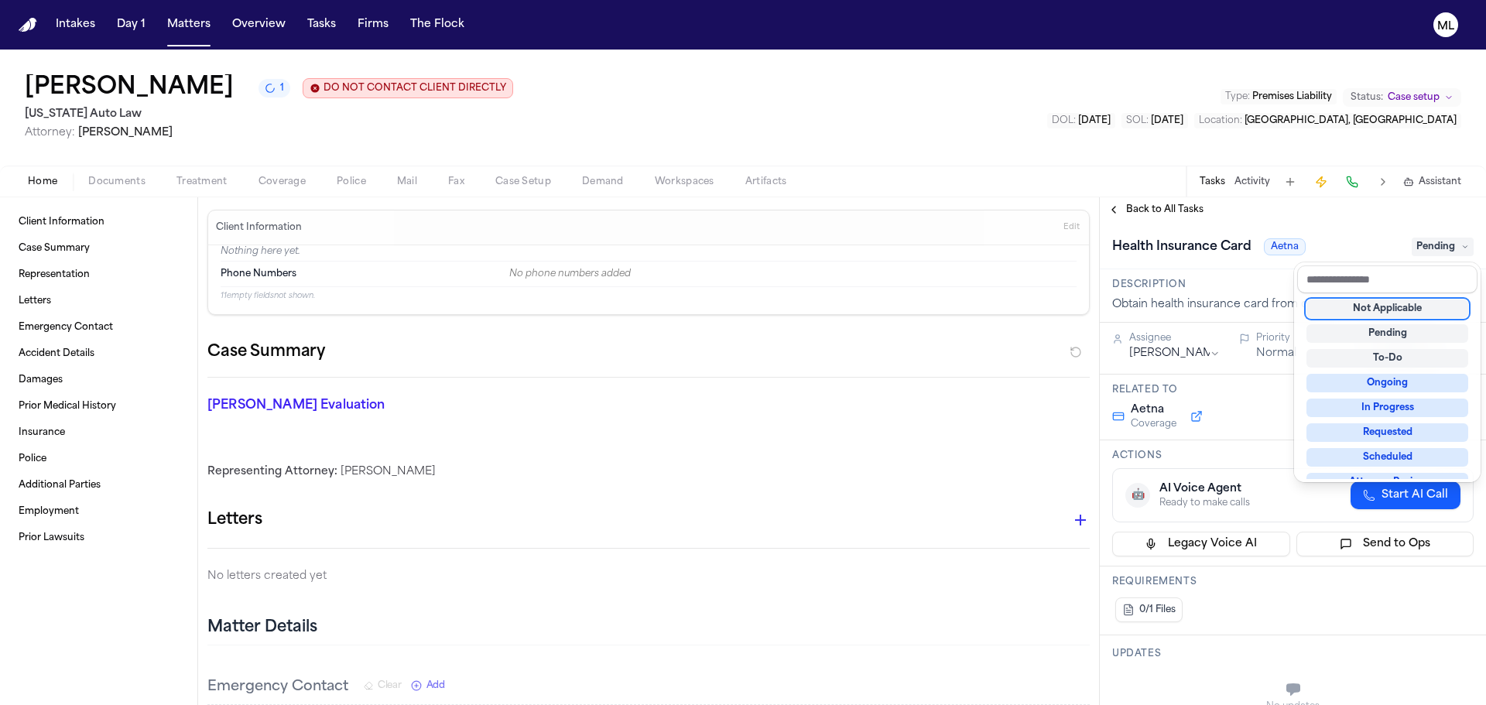
click at [1389, 310] on div "Not Applicable" at bounding box center [1388, 309] width 162 height 19
click at [1152, 213] on div "**********" at bounding box center [1293, 451] width 386 height 508
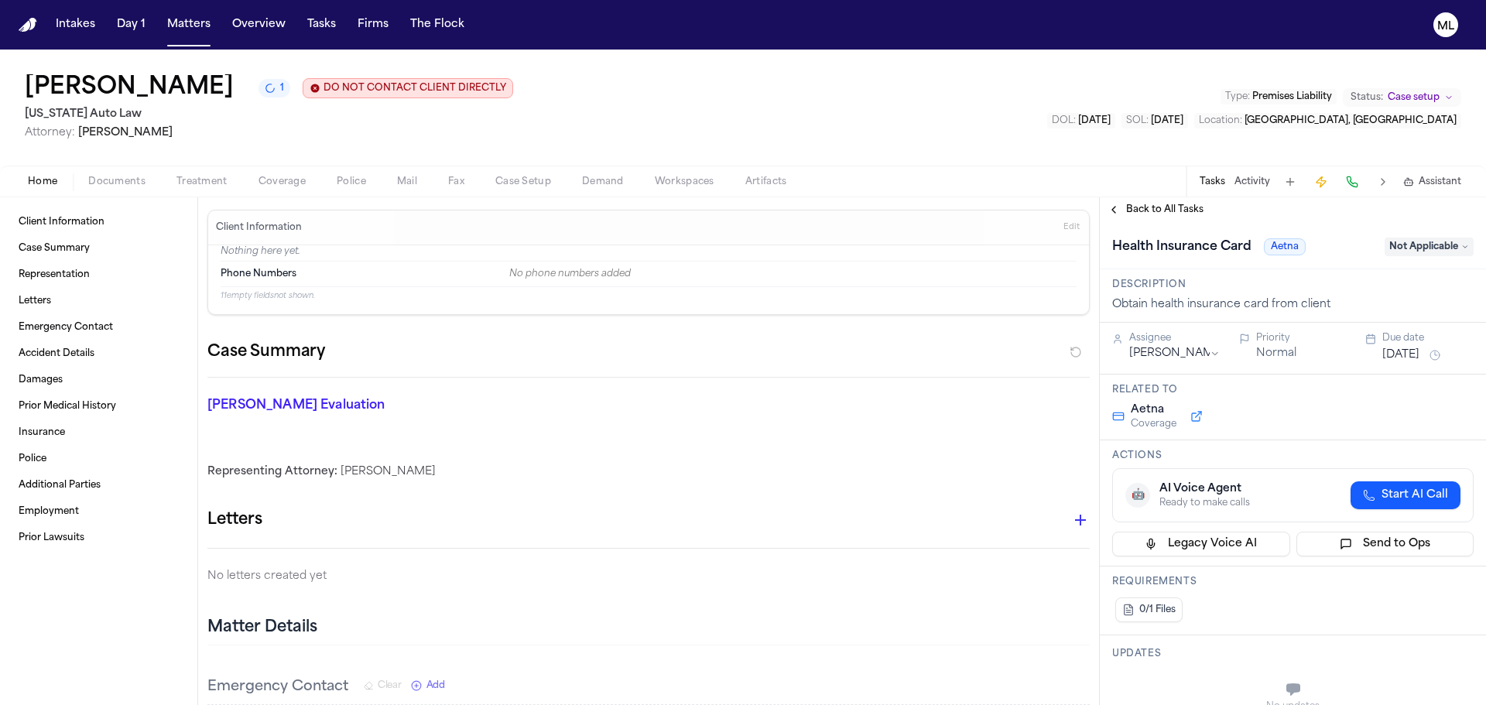
click at [1153, 212] on span "Back to All Tasks" at bounding box center [1164, 210] width 77 height 12
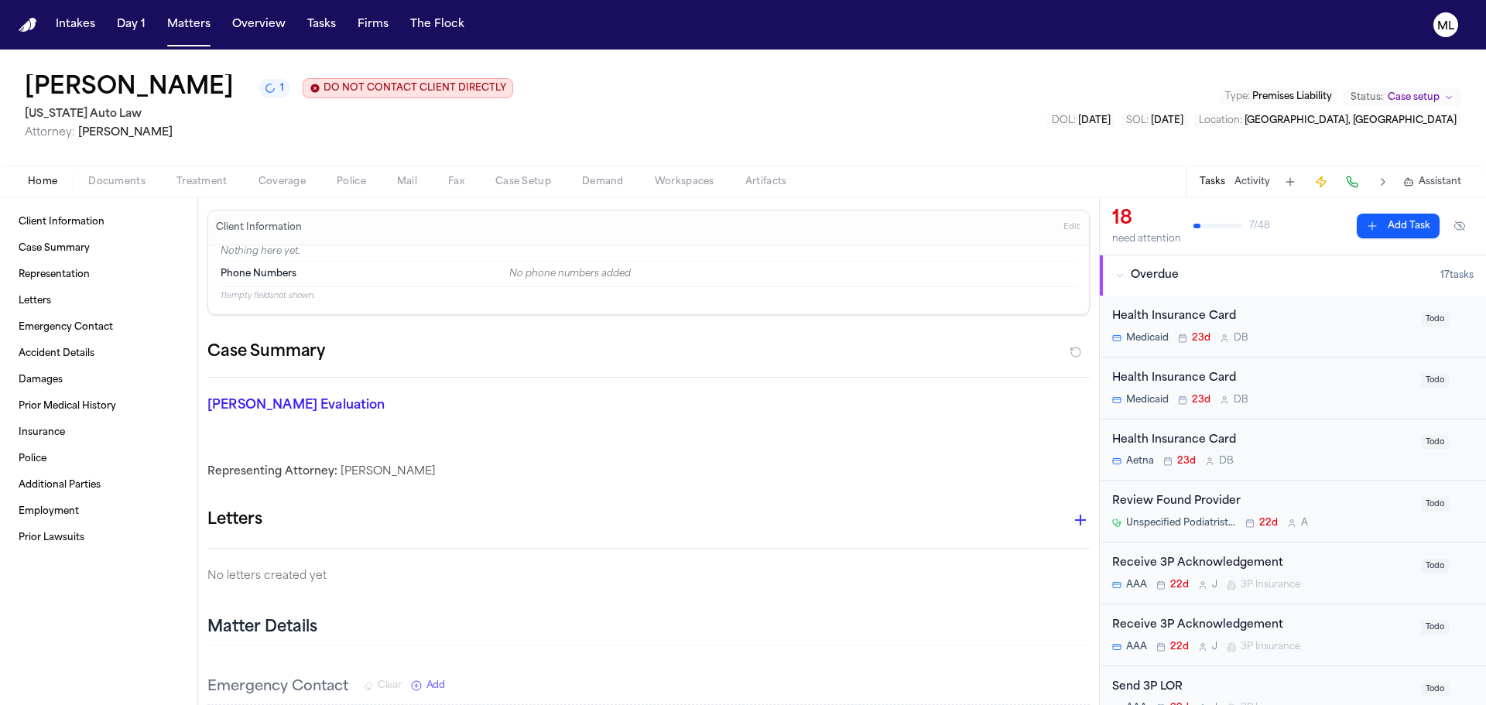
click at [1334, 323] on div "Health Insurance Card" at bounding box center [1263, 317] width 300 height 18
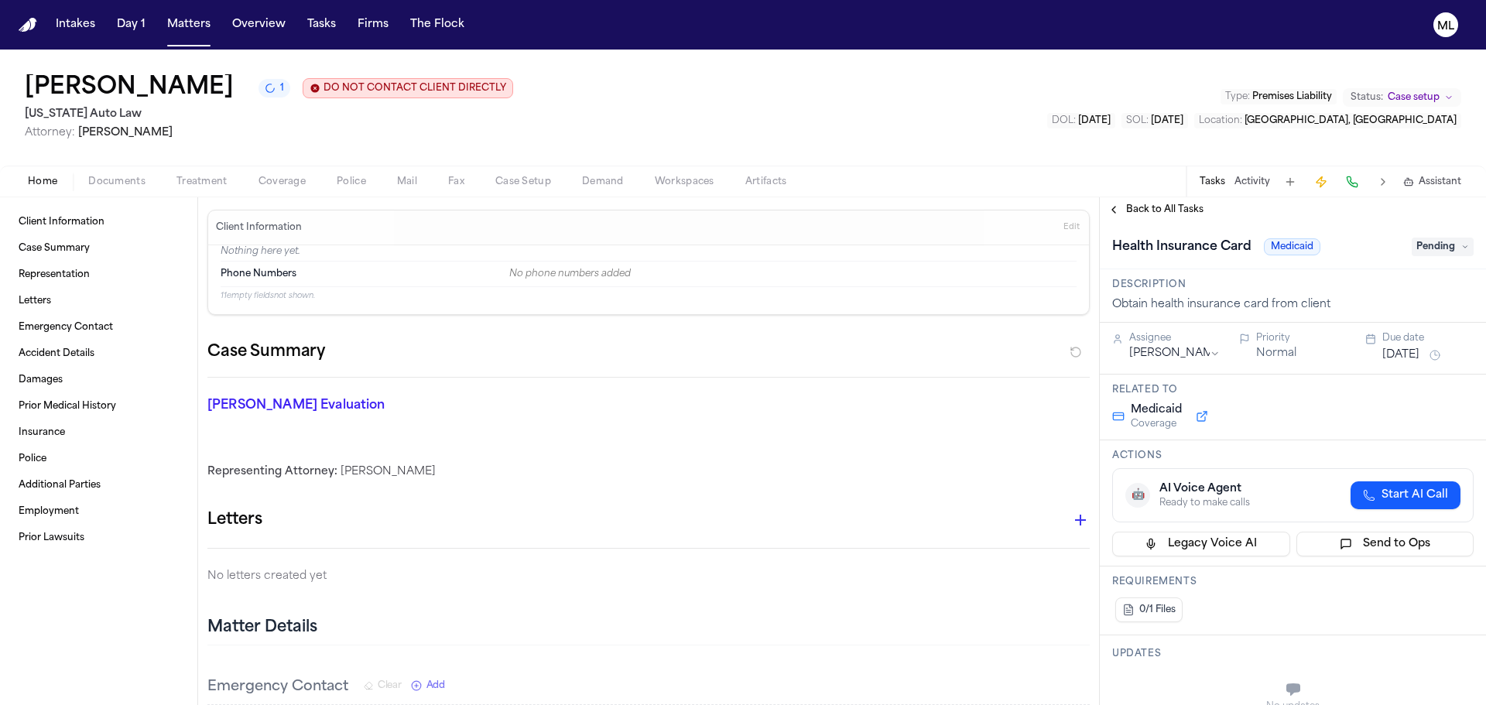
click at [1421, 253] on span "Pending" at bounding box center [1443, 247] width 62 height 19
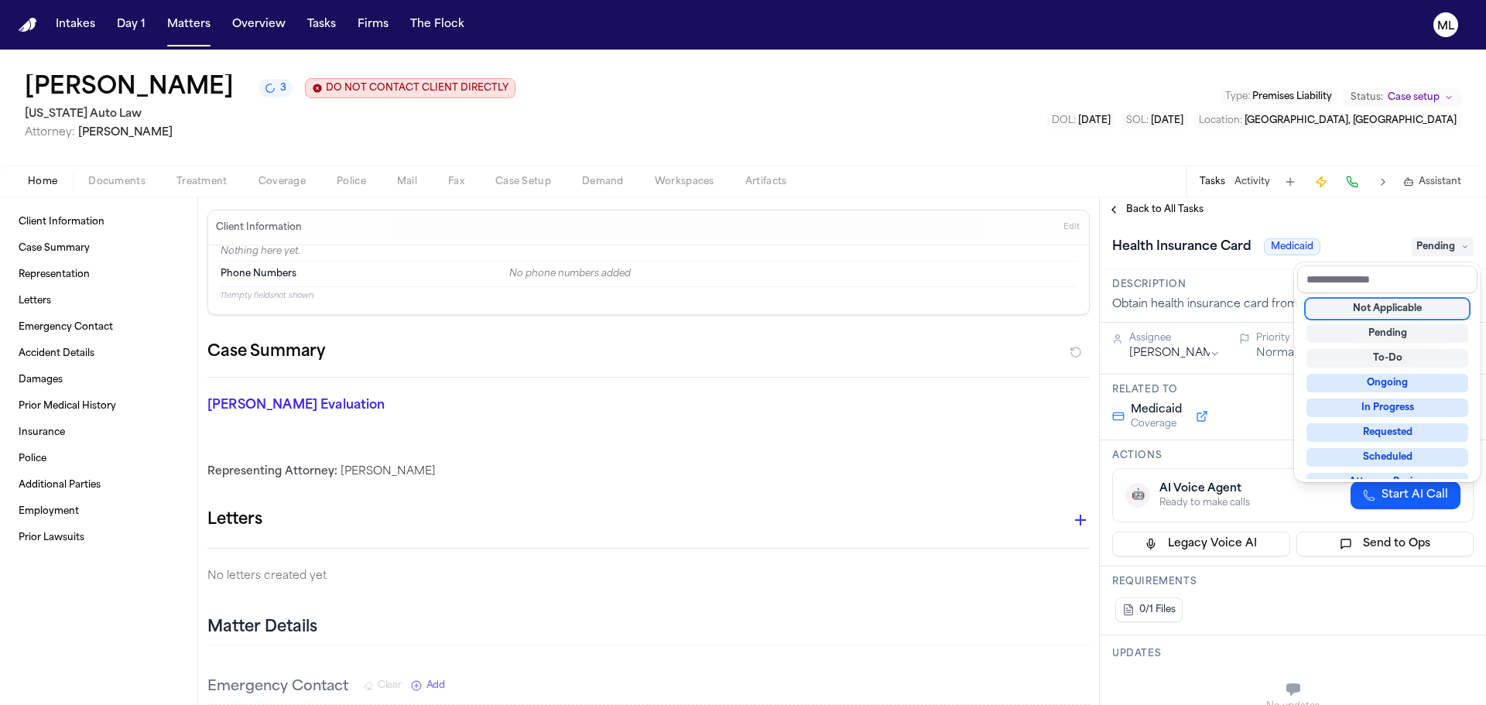
click at [1359, 299] on div "Not Applicable Pending To-Do Ongoing In Progress Requested Scheduled Attorney R…" at bounding box center [1388, 386] width 180 height 186
click at [1338, 315] on div "Not Applicable" at bounding box center [1388, 309] width 162 height 19
click at [1174, 210] on div "**********" at bounding box center [1293, 451] width 386 height 508
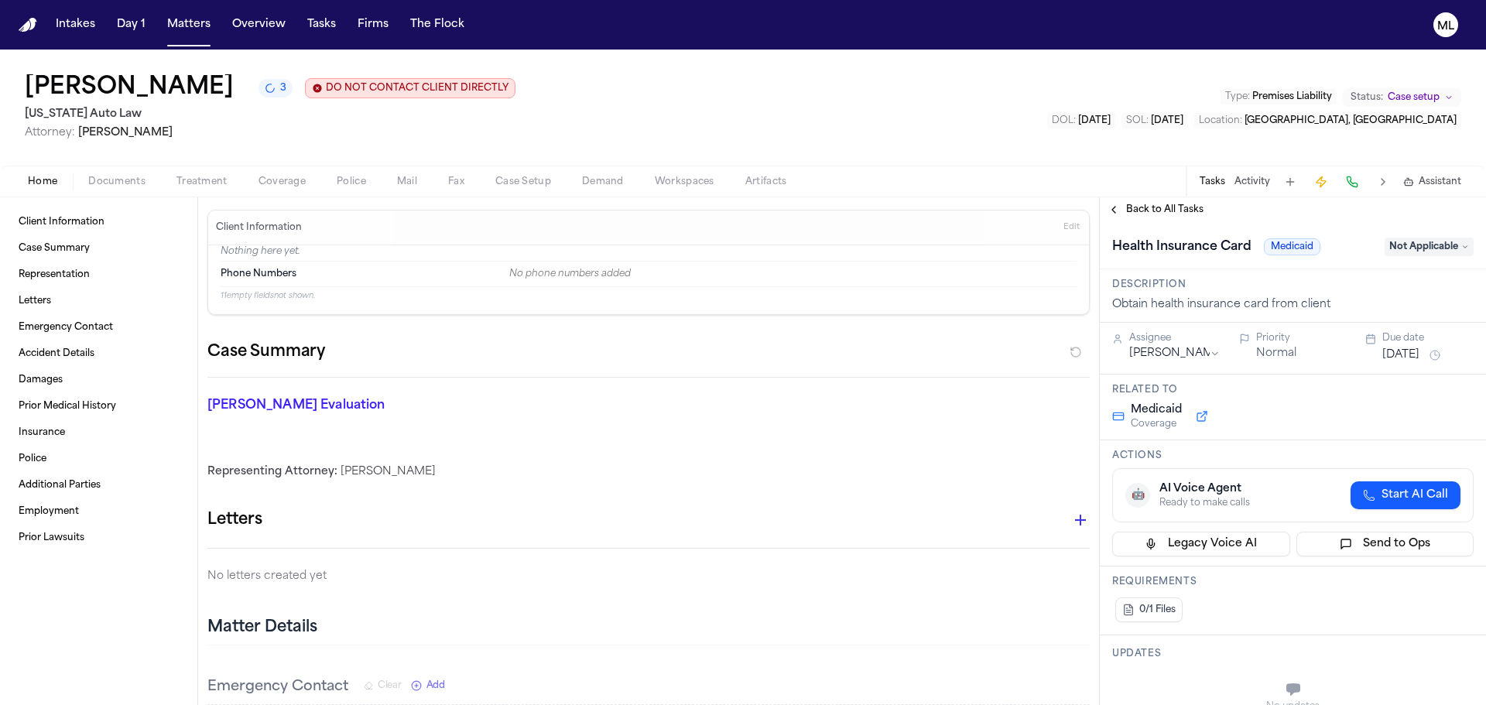
click at [1174, 210] on span "Back to All Tasks" at bounding box center [1164, 210] width 77 height 12
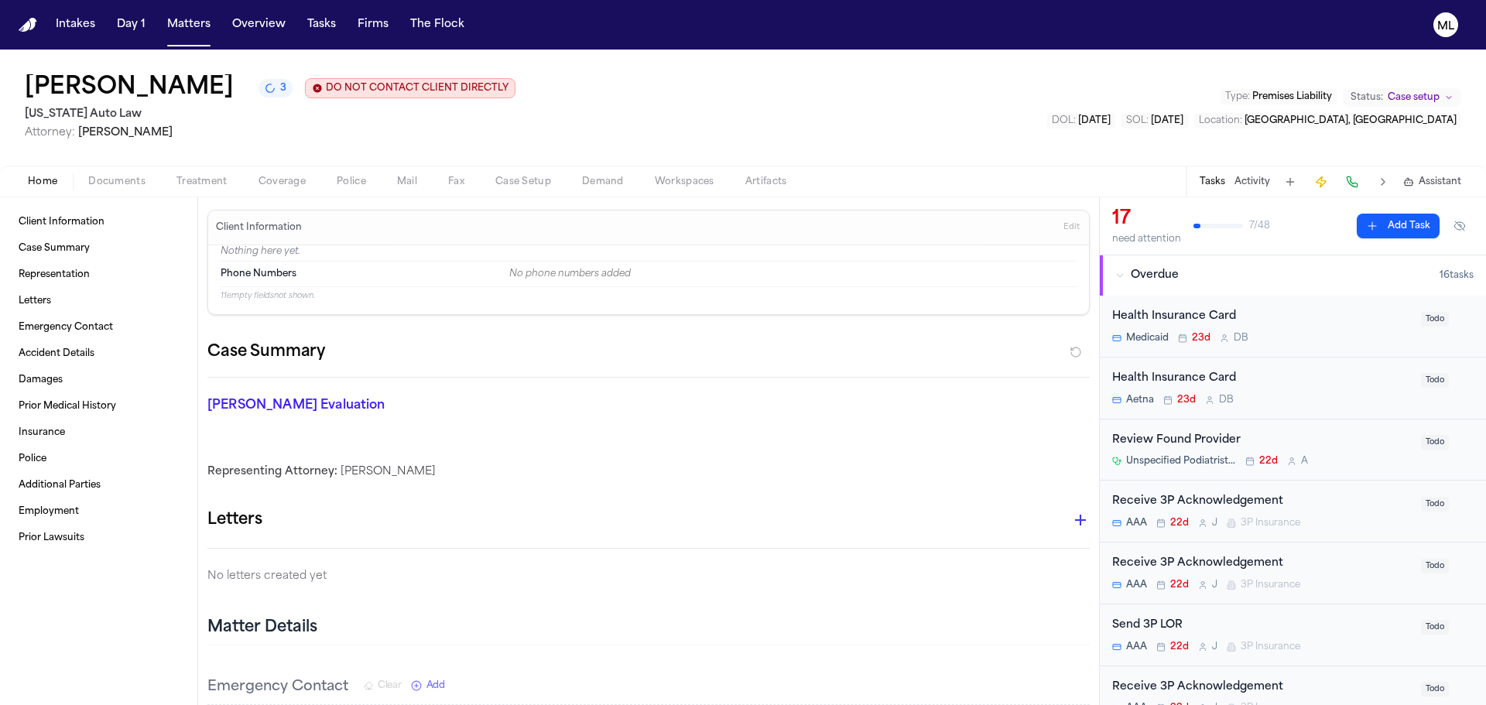
click at [1309, 346] on div "Health Insurance Card Medicaid 23d D B Todo" at bounding box center [1293, 327] width 386 height 62
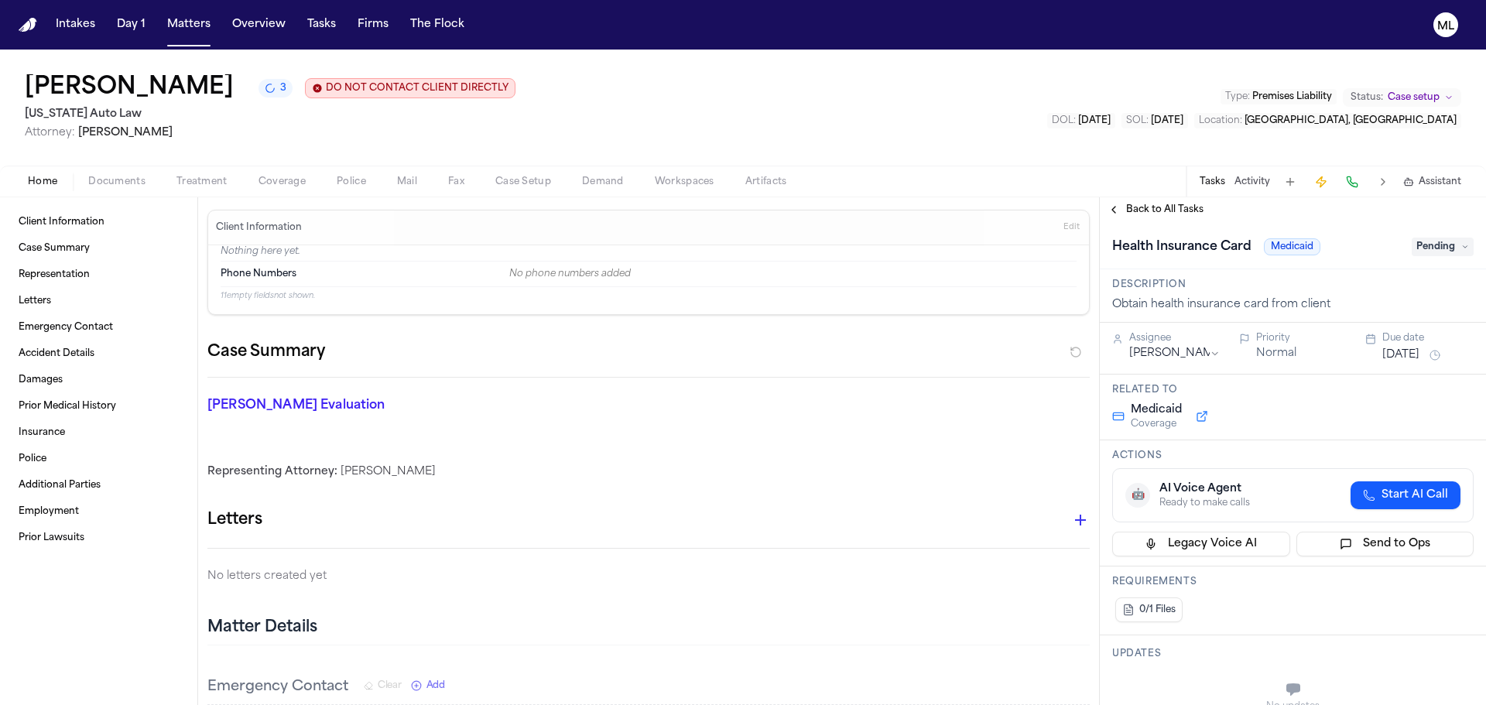
click at [1443, 255] on span "Pending" at bounding box center [1443, 247] width 62 height 19
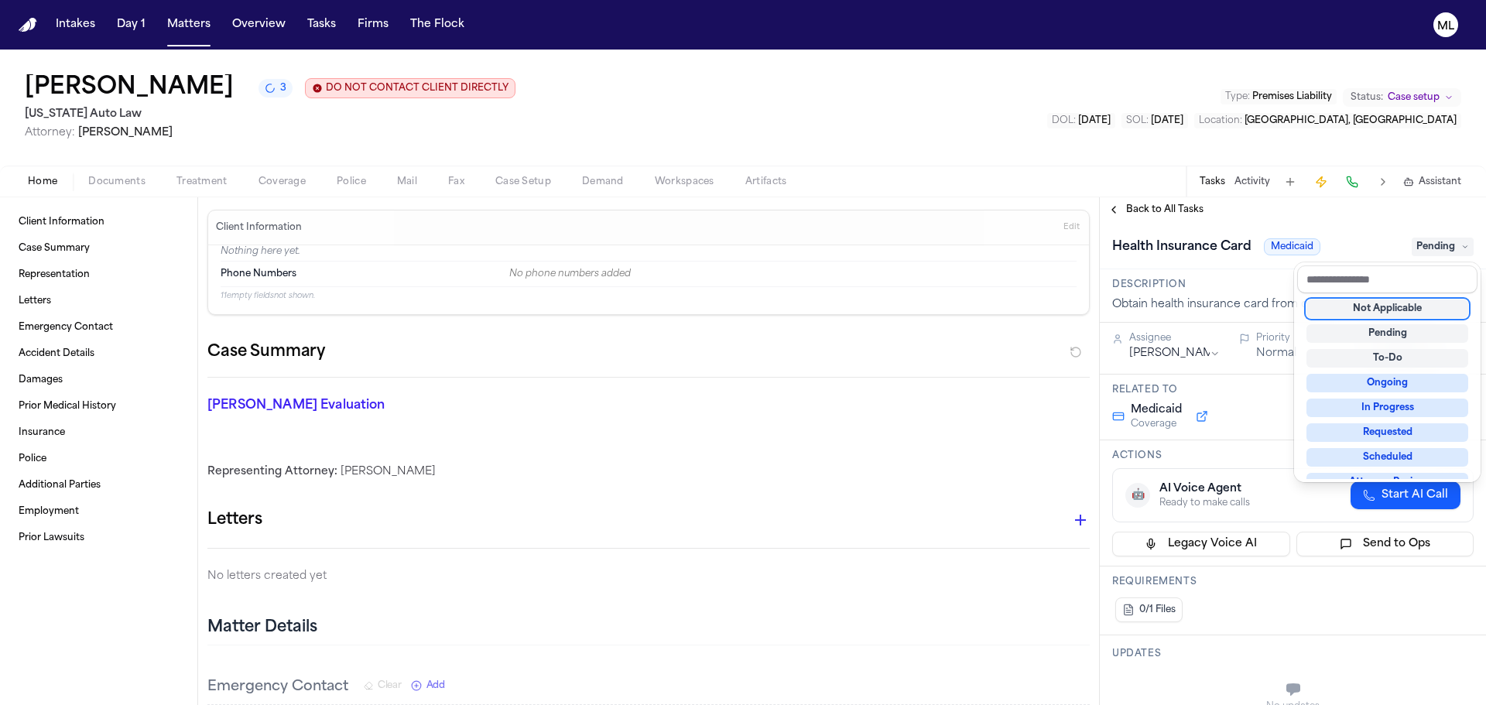
click at [1417, 301] on div "Not Applicable" at bounding box center [1388, 309] width 162 height 19
click at [1154, 210] on div "**********" at bounding box center [1293, 451] width 386 height 508
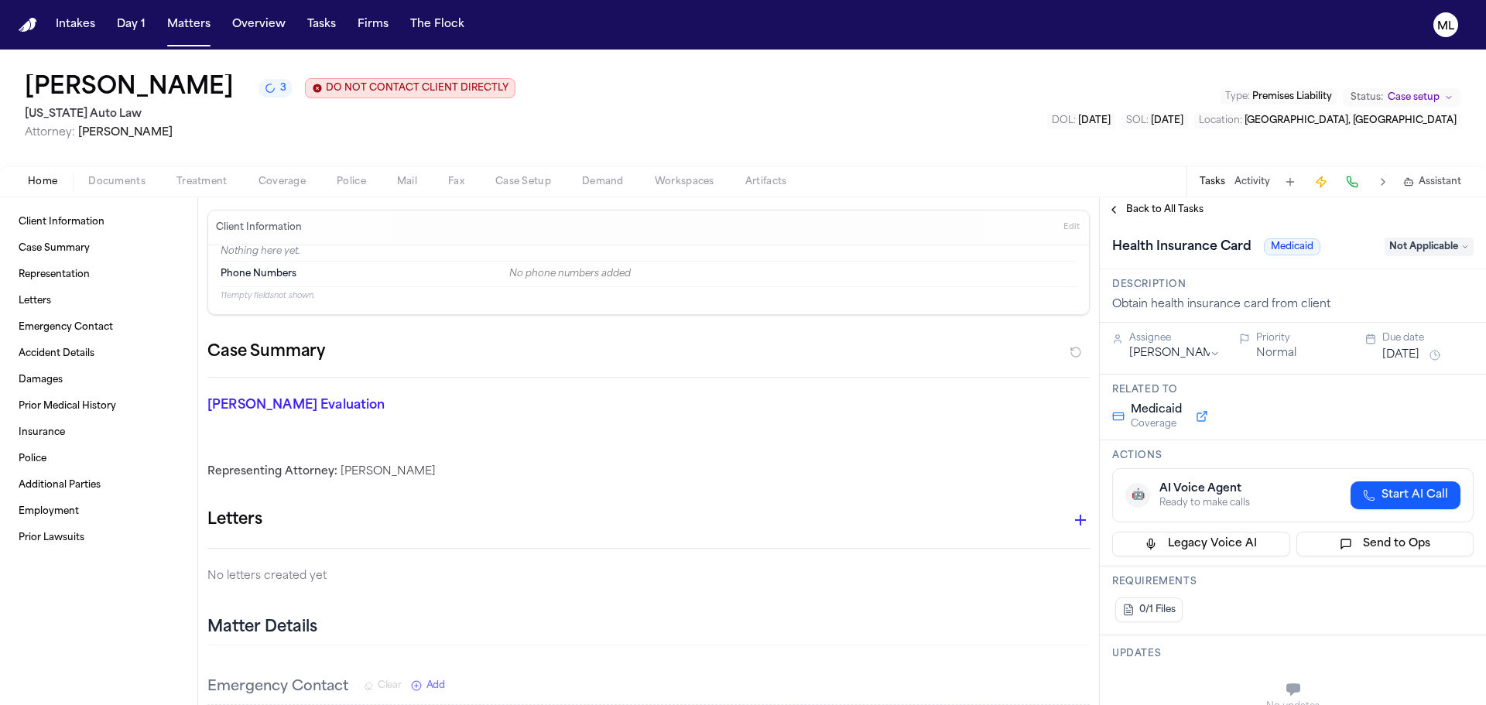
click at [1154, 210] on span "Back to All Tasks" at bounding box center [1164, 210] width 77 height 12
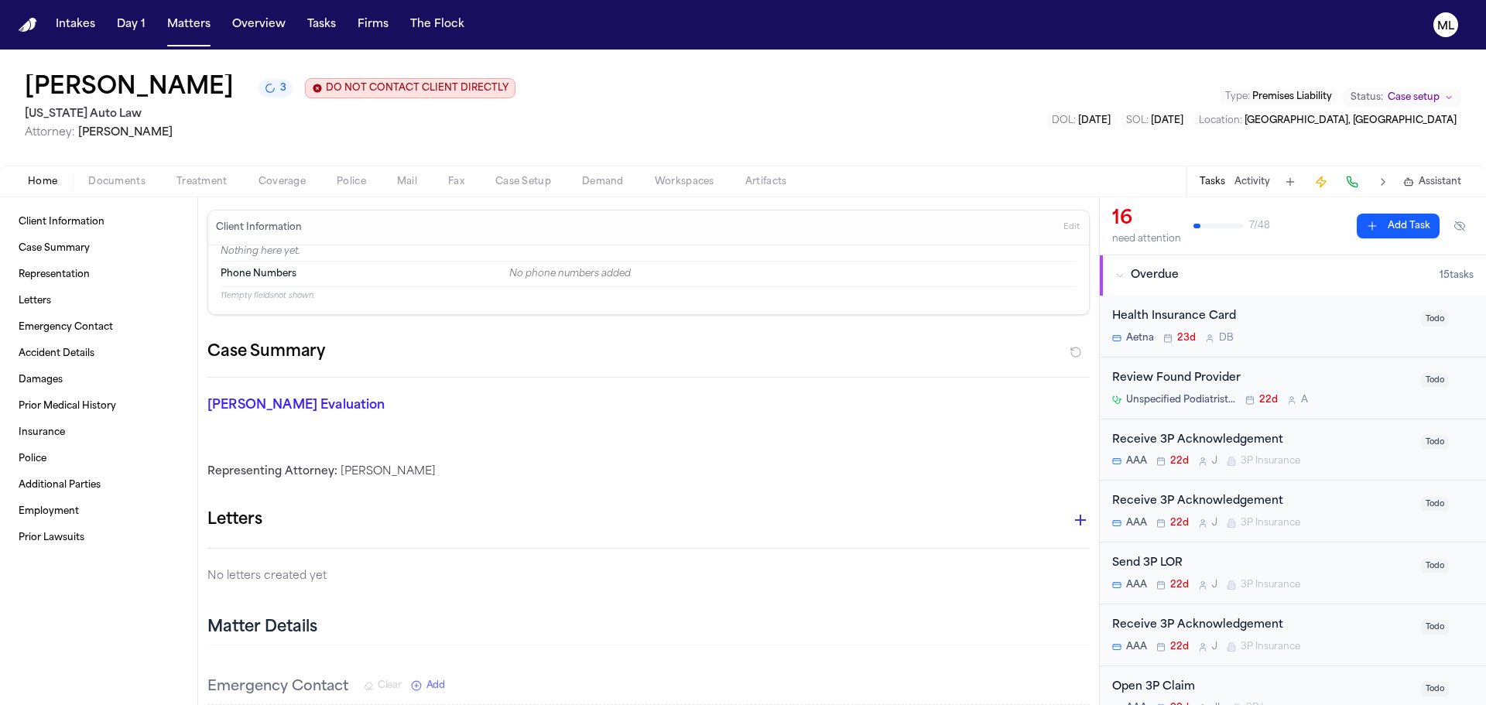
click at [1322, 344] on div "Aetna 23d D B" at bounding box center [1263, 338] width 300 height 12
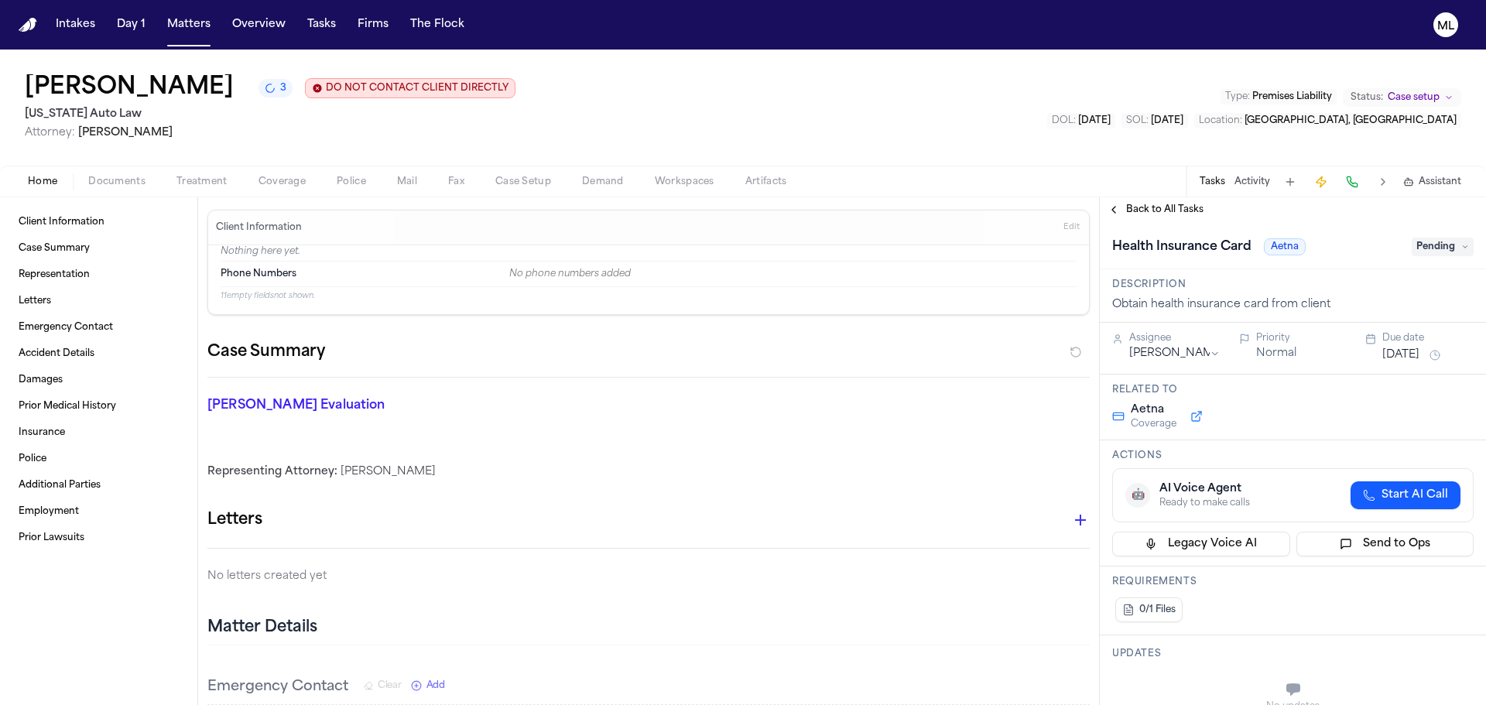
click at [1428, 252] on span "Pending" at bounding box center [1443, 247] width 62 height 19
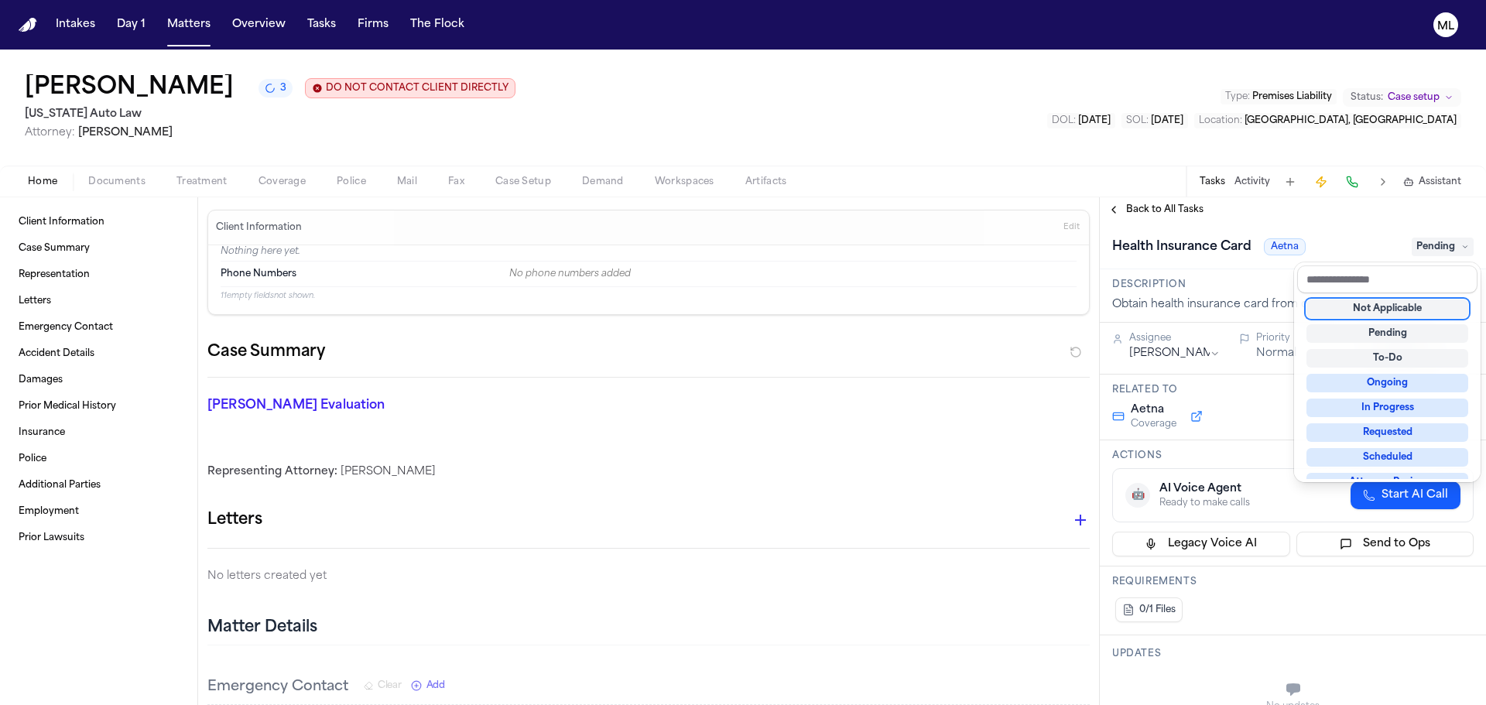
click at [1396, 309] on div "Not Applicable" at bounding box center [1388, 309] width 162 height 19
click at [1130, 211] on div "**********" at bounding box center [1293, 451] width 386 height 508
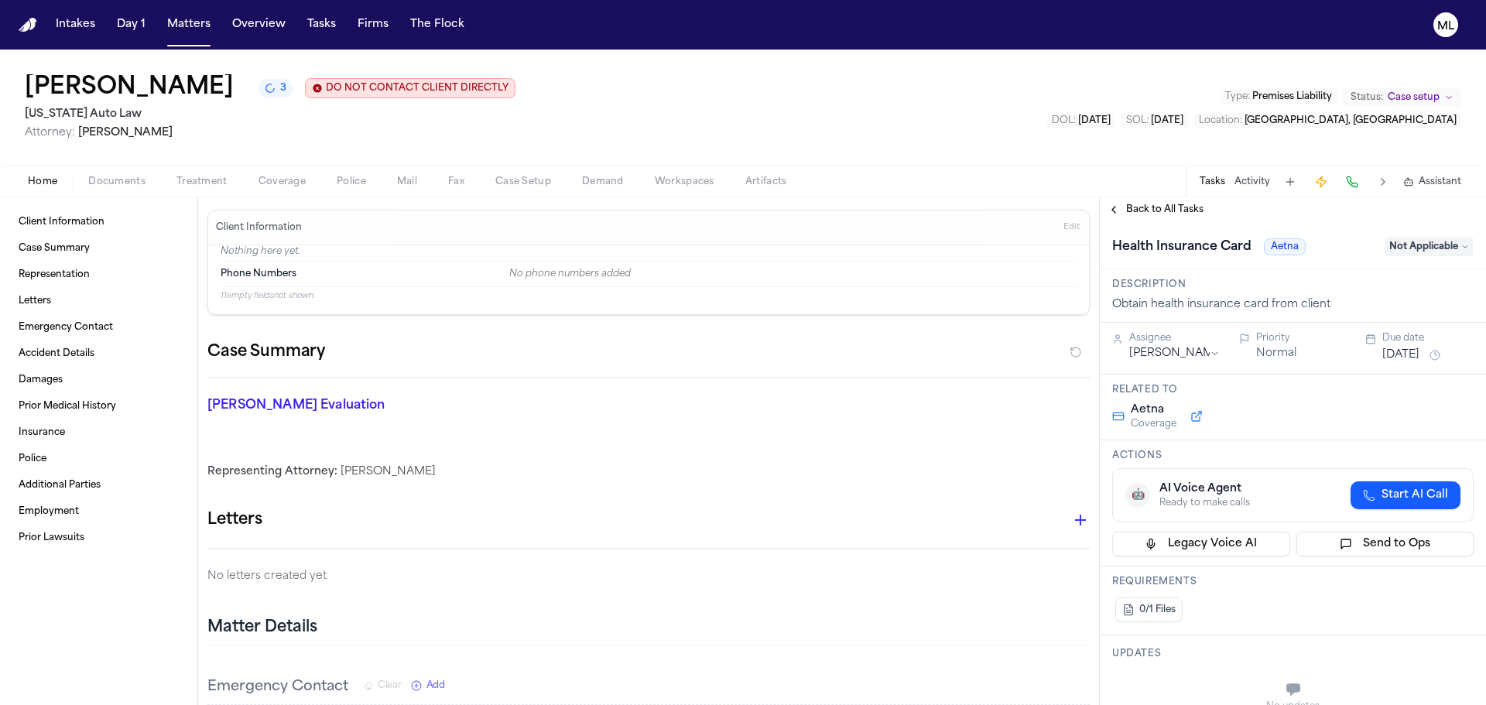
click at [1130, 211] on span "Back to All Tasks" at bounding box center [1164, 210] width 77 height 12
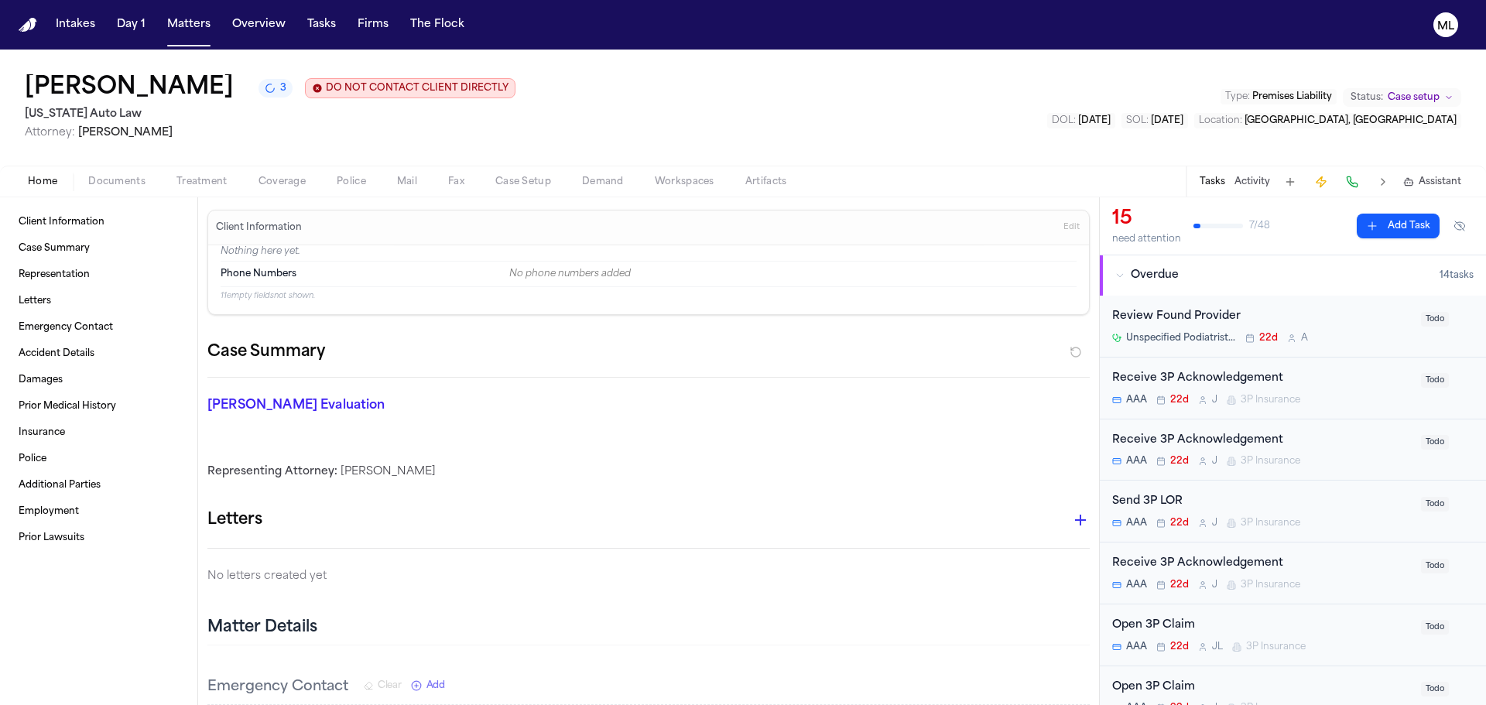
click at [1317, 331] on div "Review Found Provider Unspecified Podiatrist or Orthopedic Surgeon in [GEOGRAPH…" at bounding box center [1263, 326] width 300 height 36
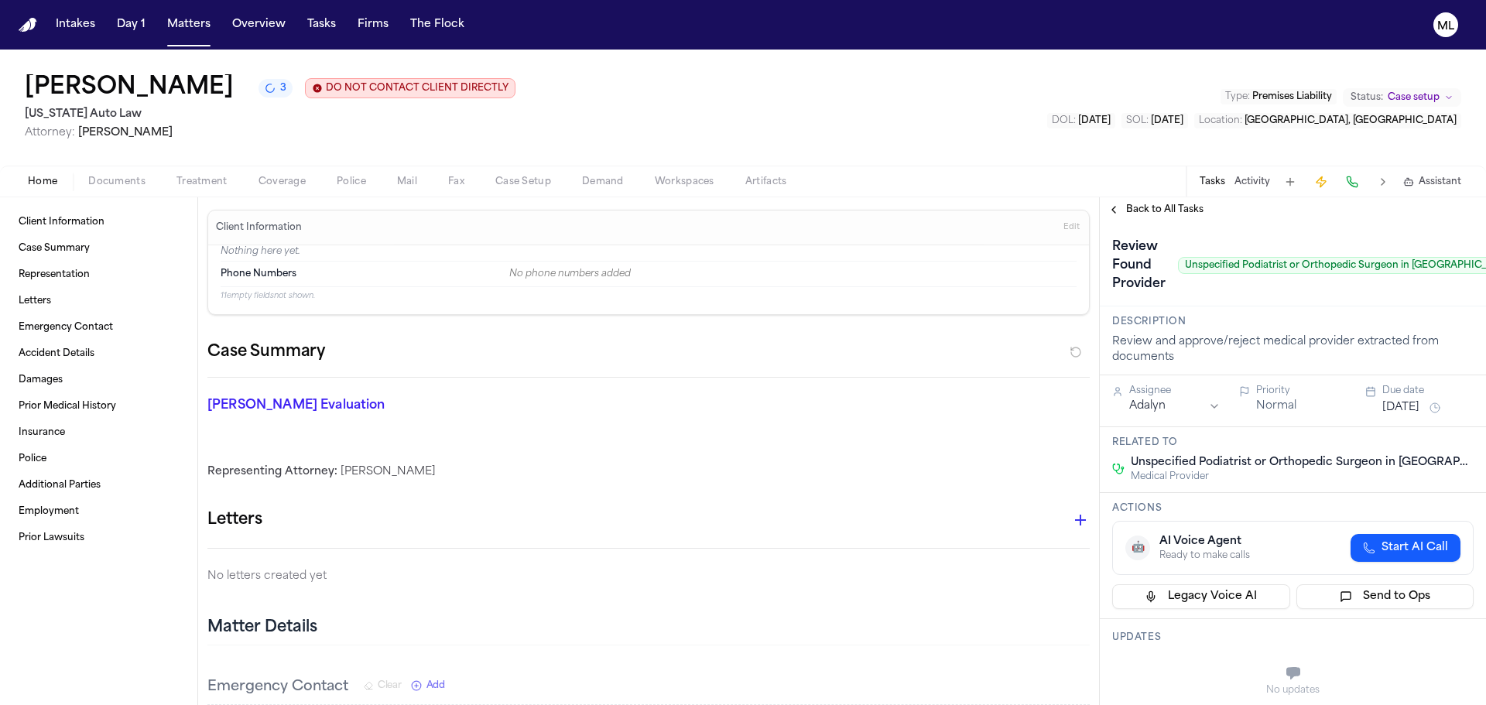
scroll to position [0, 61]
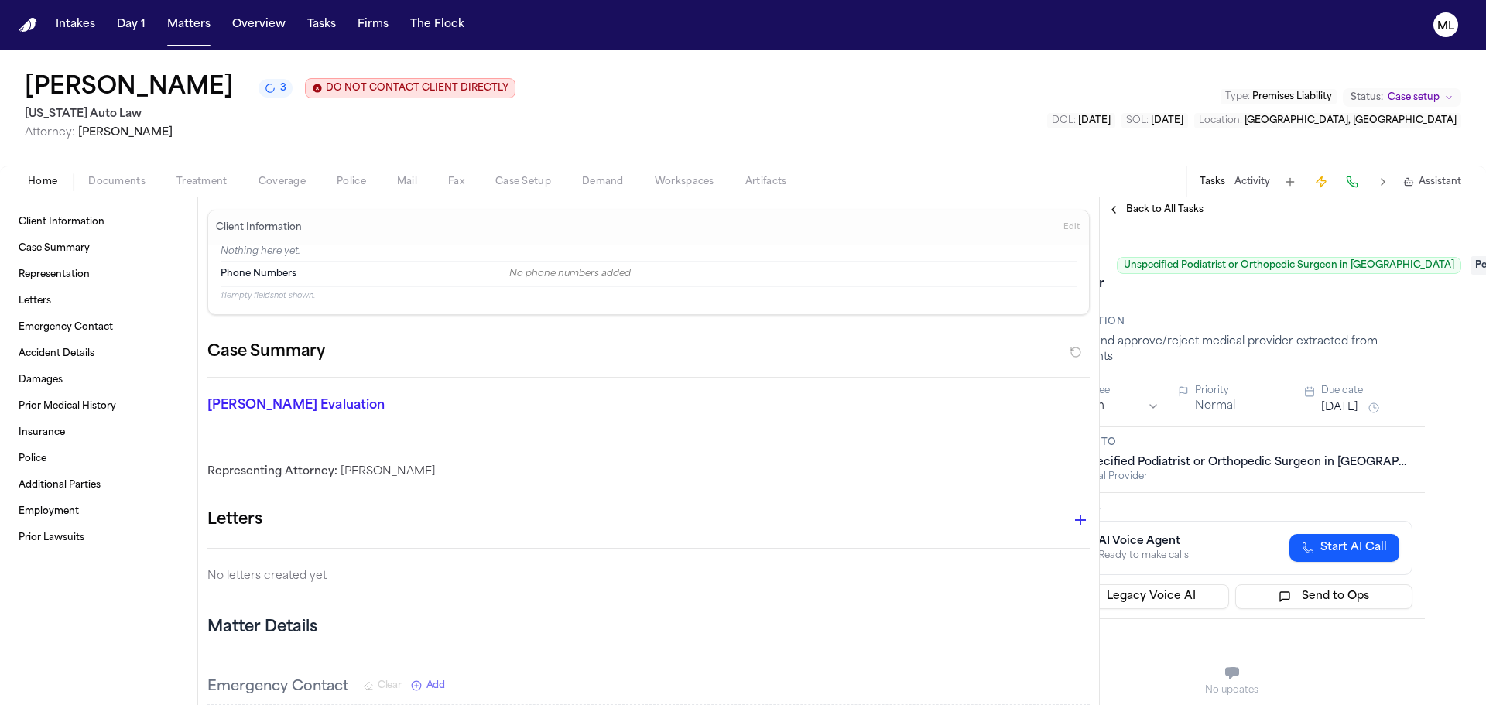
click at [1471, 273] on span "Pending" at bounding box center [1502, 265] width 62 height 19
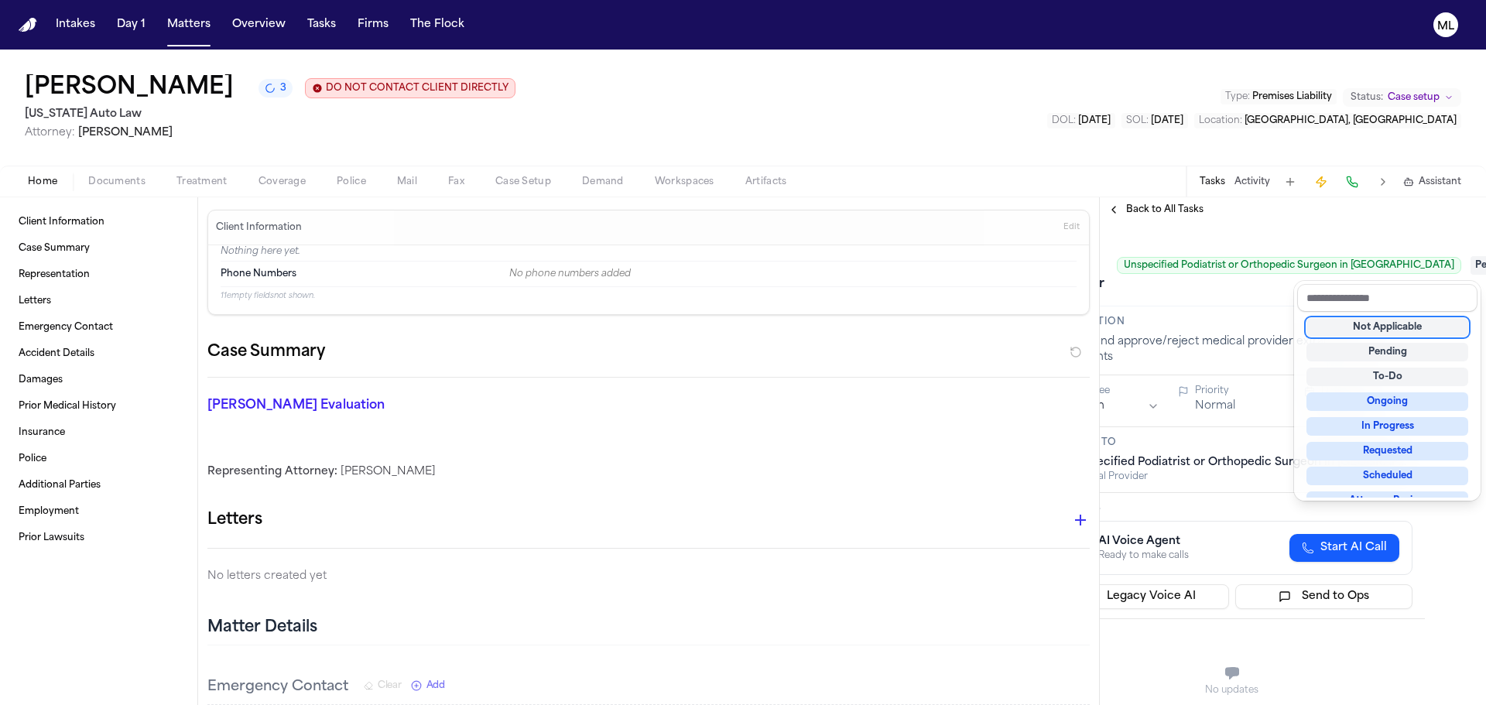
click at [1418, 321] on div "Not Applicable" at bounding box center [1388, 327] width 162 height 19
click at [1161, 204] on div "**********" at bounding box center [1293, 451] width 386 height 508
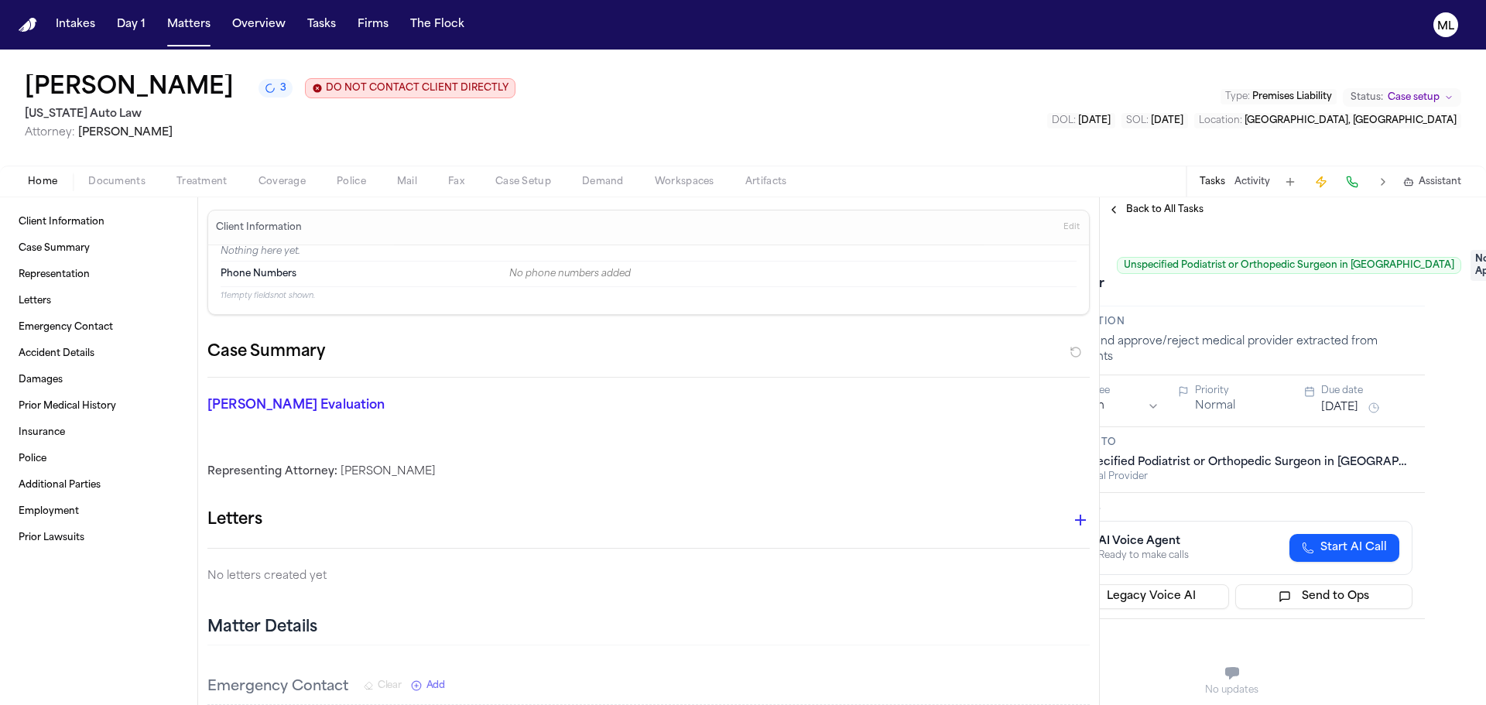
click at [1161, 204] on span "Back to All Tasks" at bounding box center [1164, 210] width 77 height 12
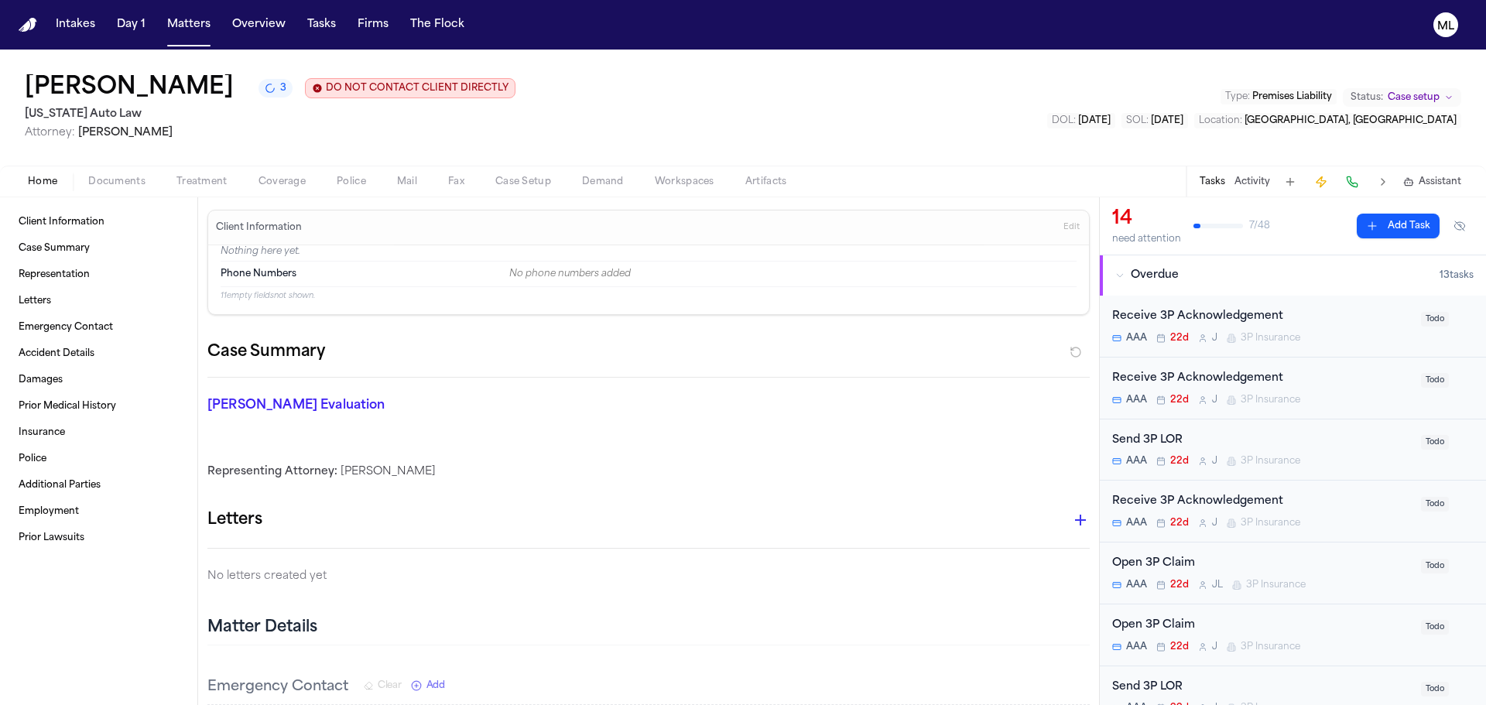
click at [1365, 333] on div "AAA 22d J 3P Insurance" at bounding box center [1263, 338] width 300 height 12
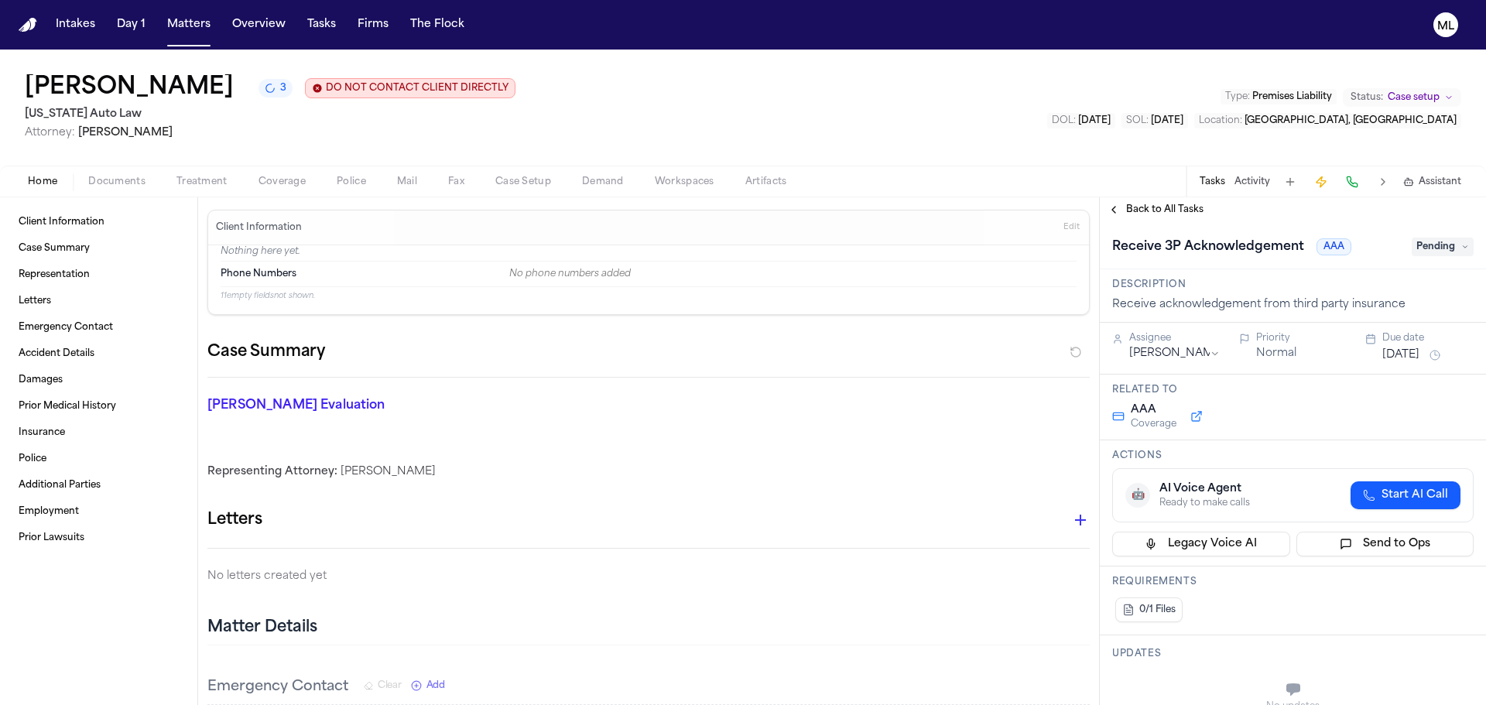
click at [1402, 358] on button "[DATE]" at bounding box center [1401, 355] width 37 height 15
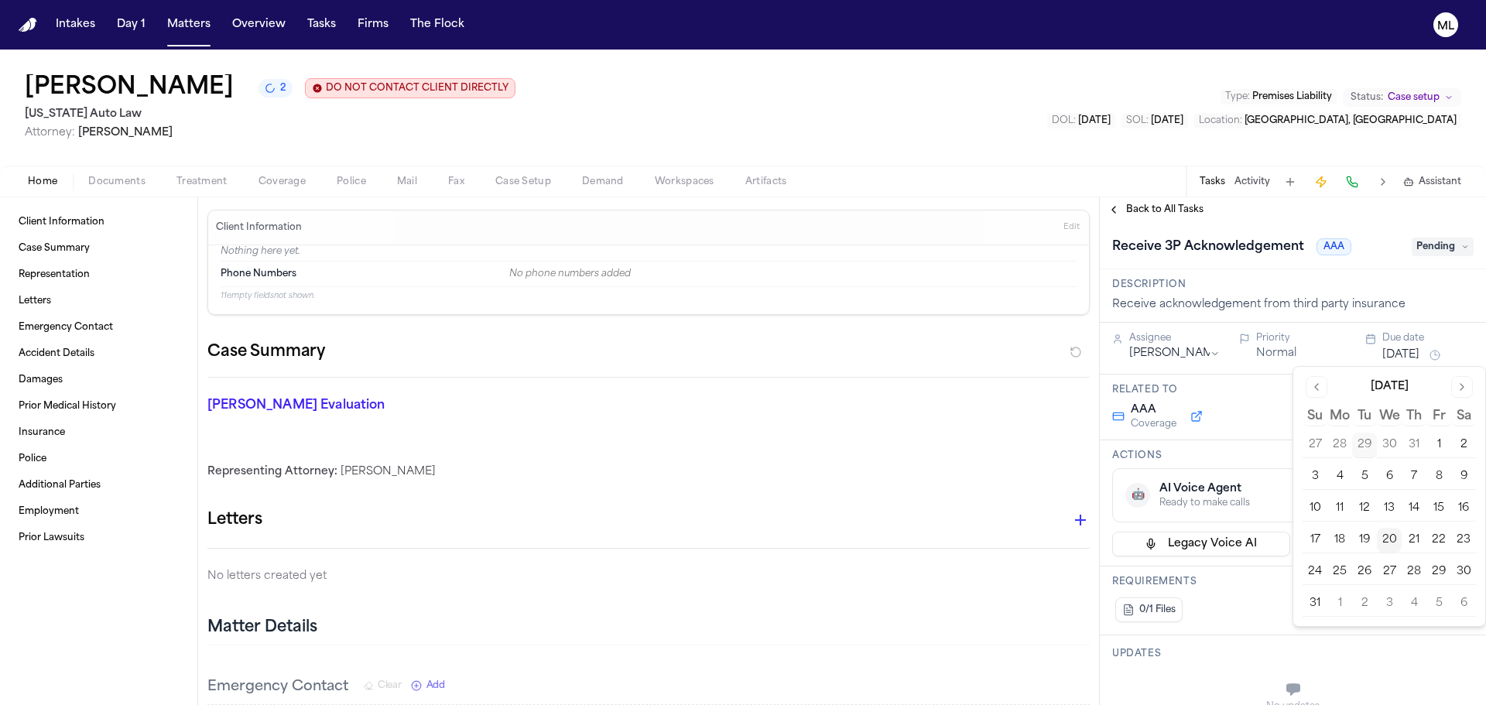
click at [1396, 544] on button "20" at bounding box center [1389, 540] width 25 height 25
click at [1162, 218] on div "Back to All Tasks" at bounding box center [1293, 209] width 386 height 25
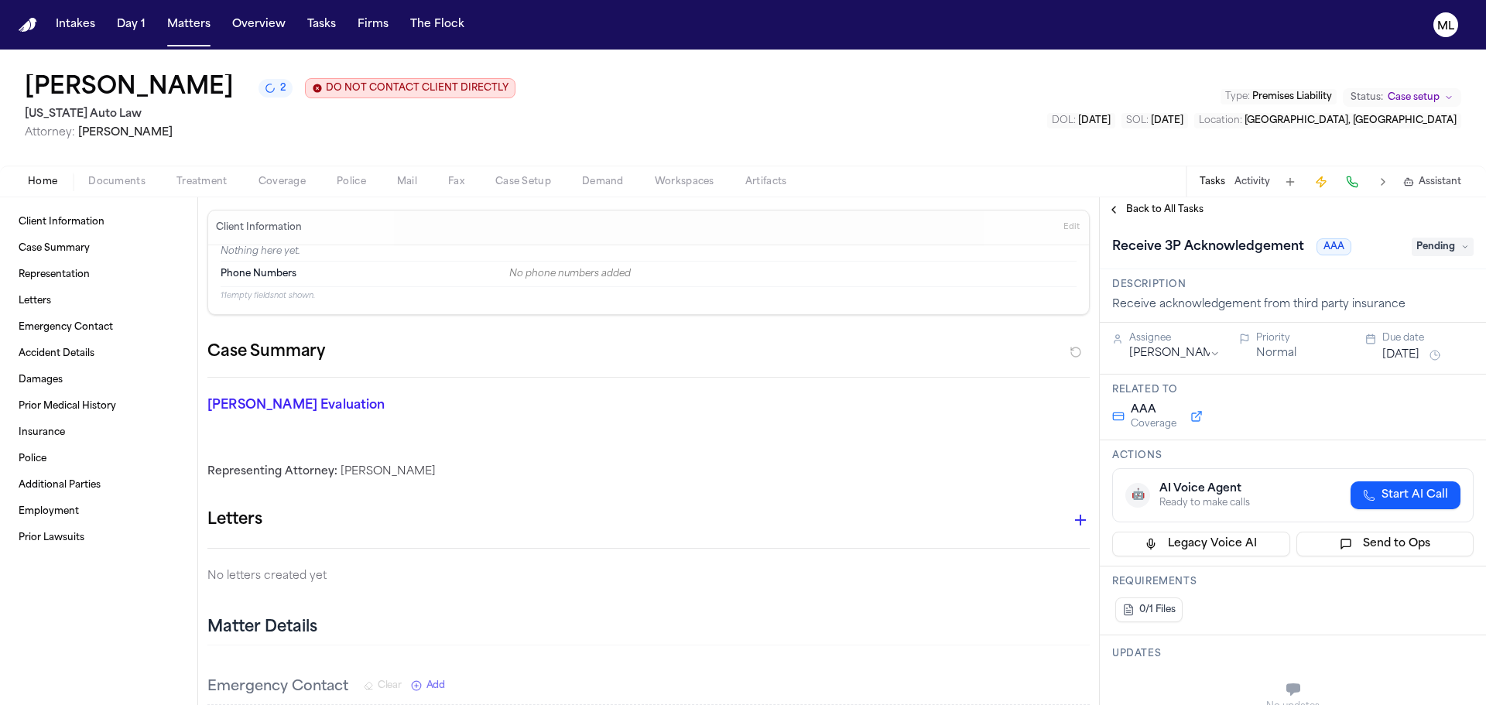
click at [1167, 211] on span "Back to All Tasks" at bounding box center [1164, 210] width 77 height 12
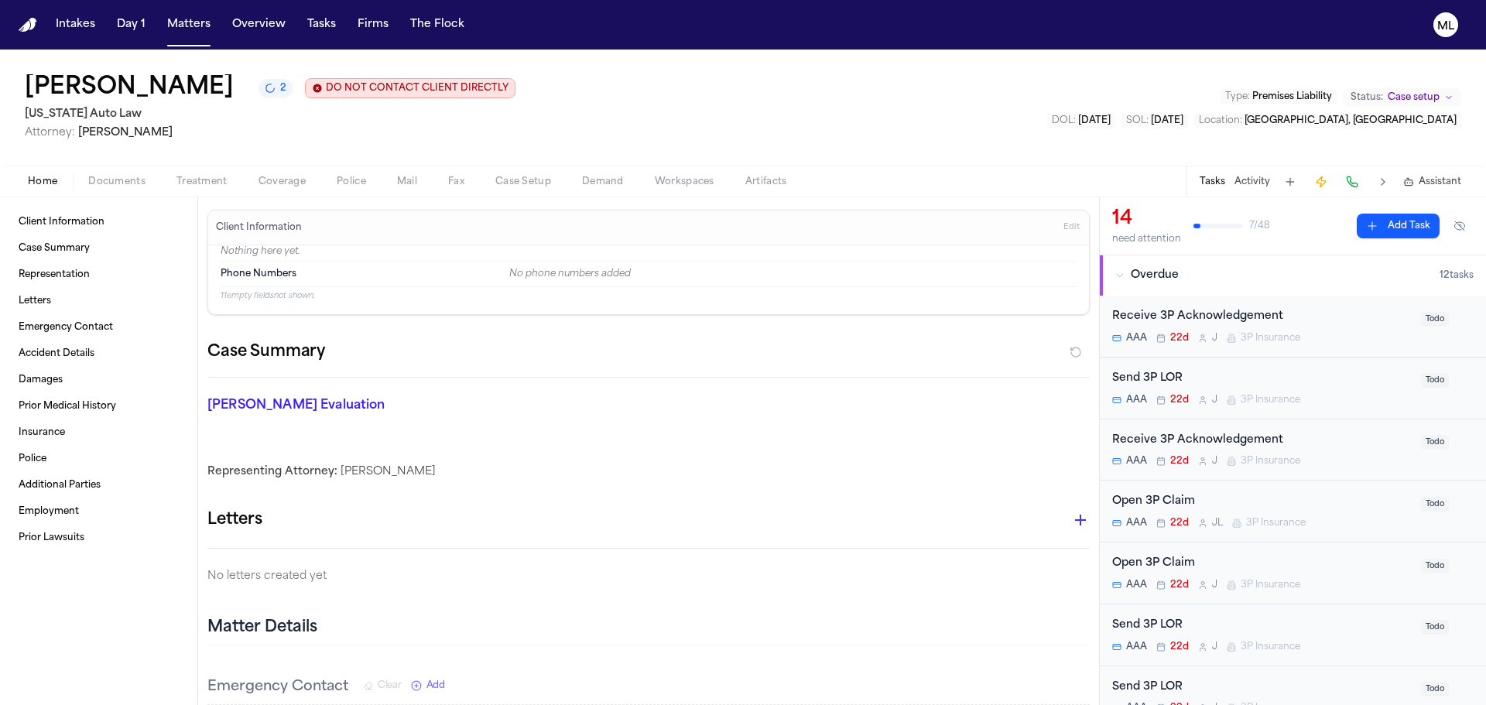
click at [1370, 337] on div "AAA 22d J 3P Insurance" at bounding box center [1263, 338] width 300 height 12
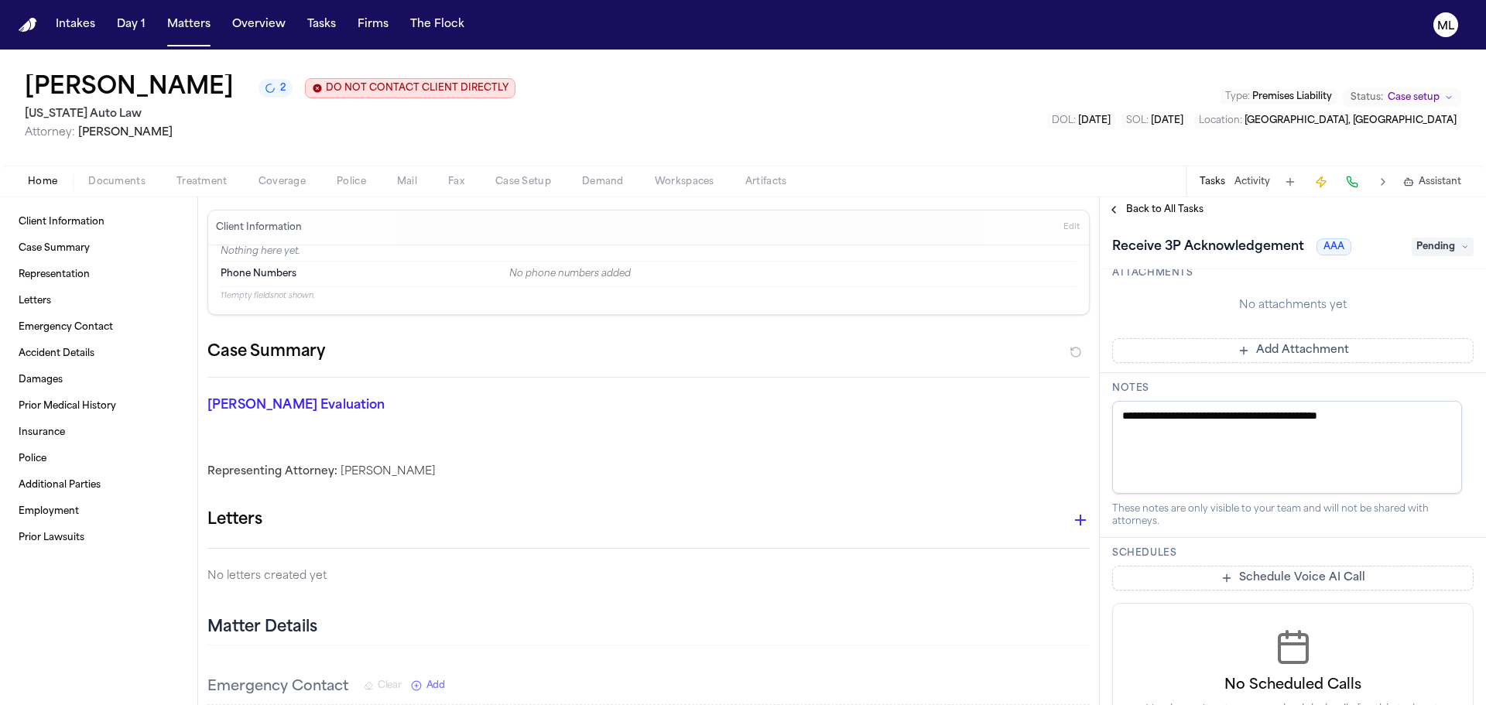
scroll to position [647, 0]
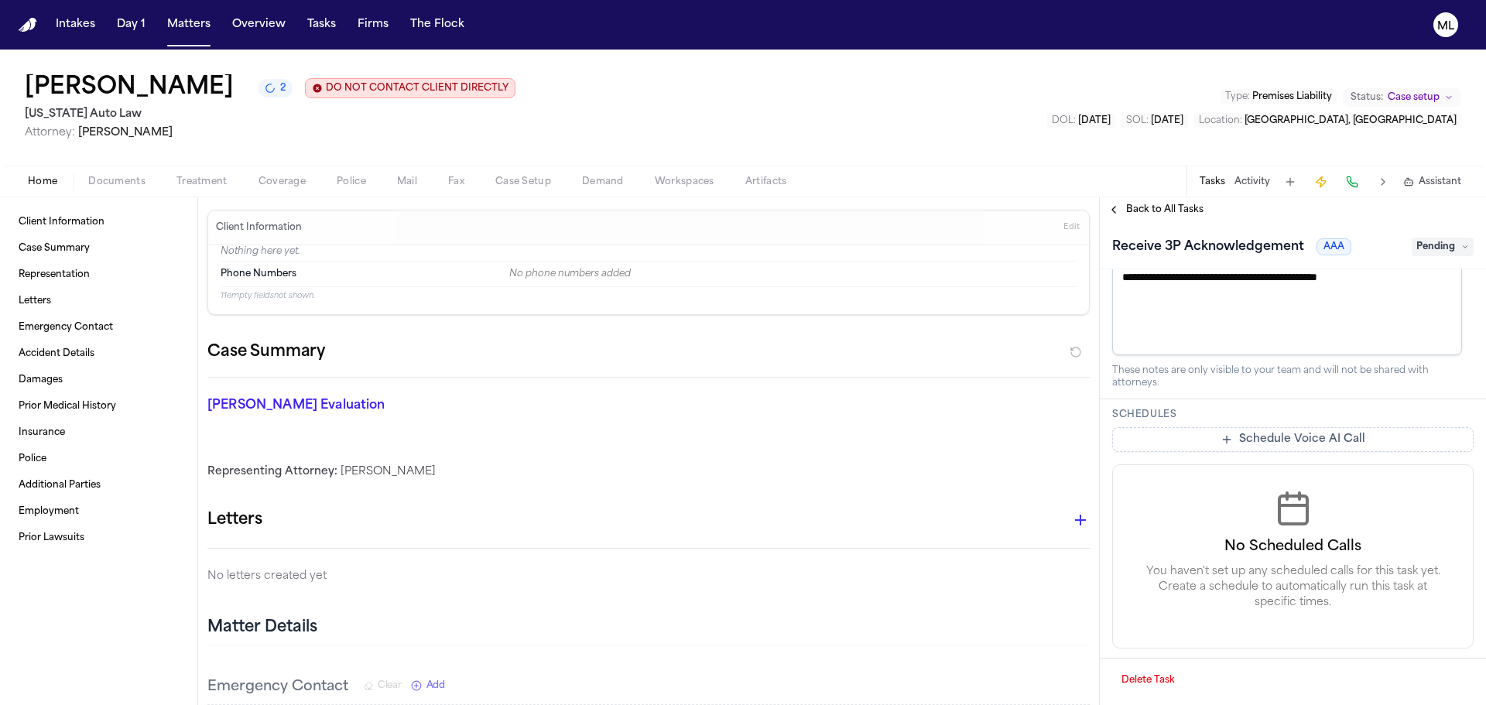
click at [1141, 671] on button "Delete Task" at bounding box center [1149, 680] width 72 height 25
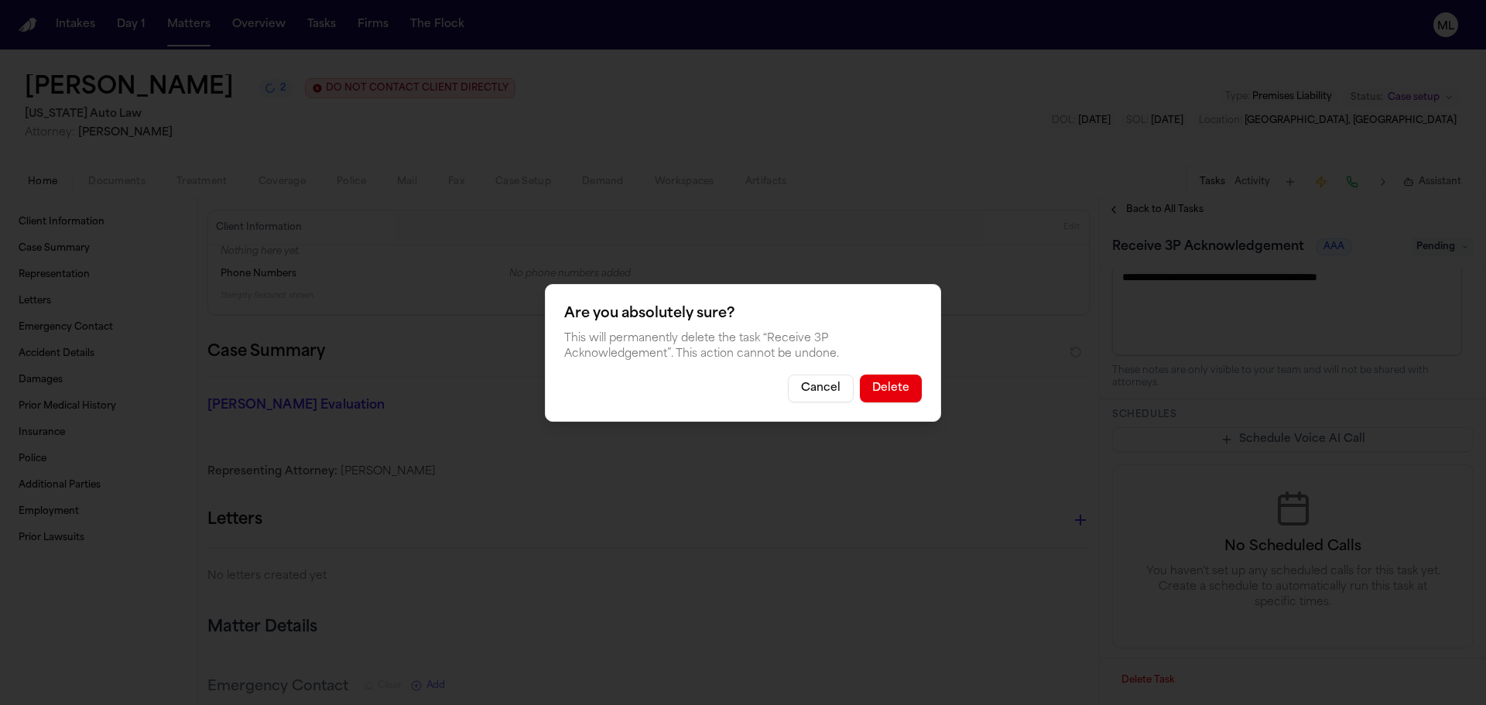
click at [900, 398] on button "Delete" at bounding box center [891, 389] width 62 height 28
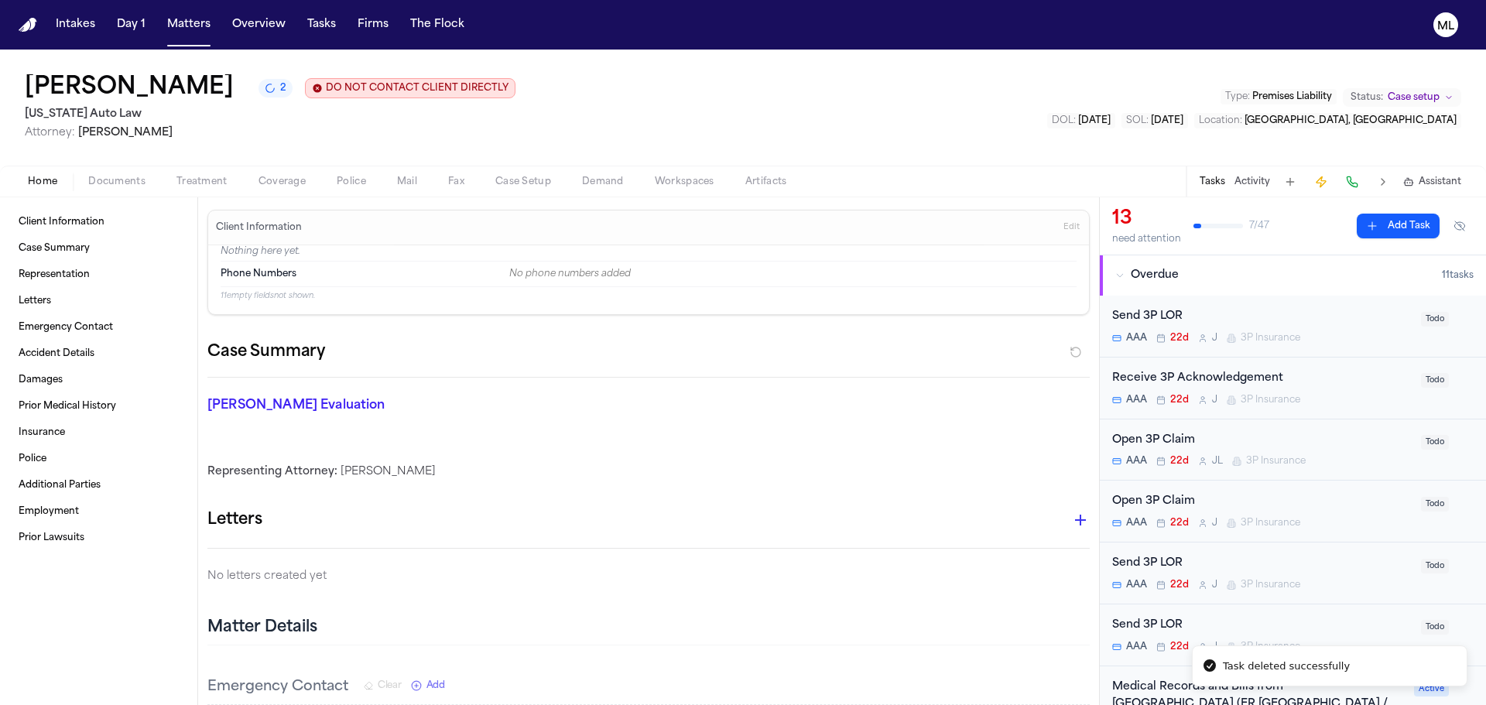
click at [1366, 441] on div "Open 3P Claim" at bounding box center [1263, 441] width 300 height 18
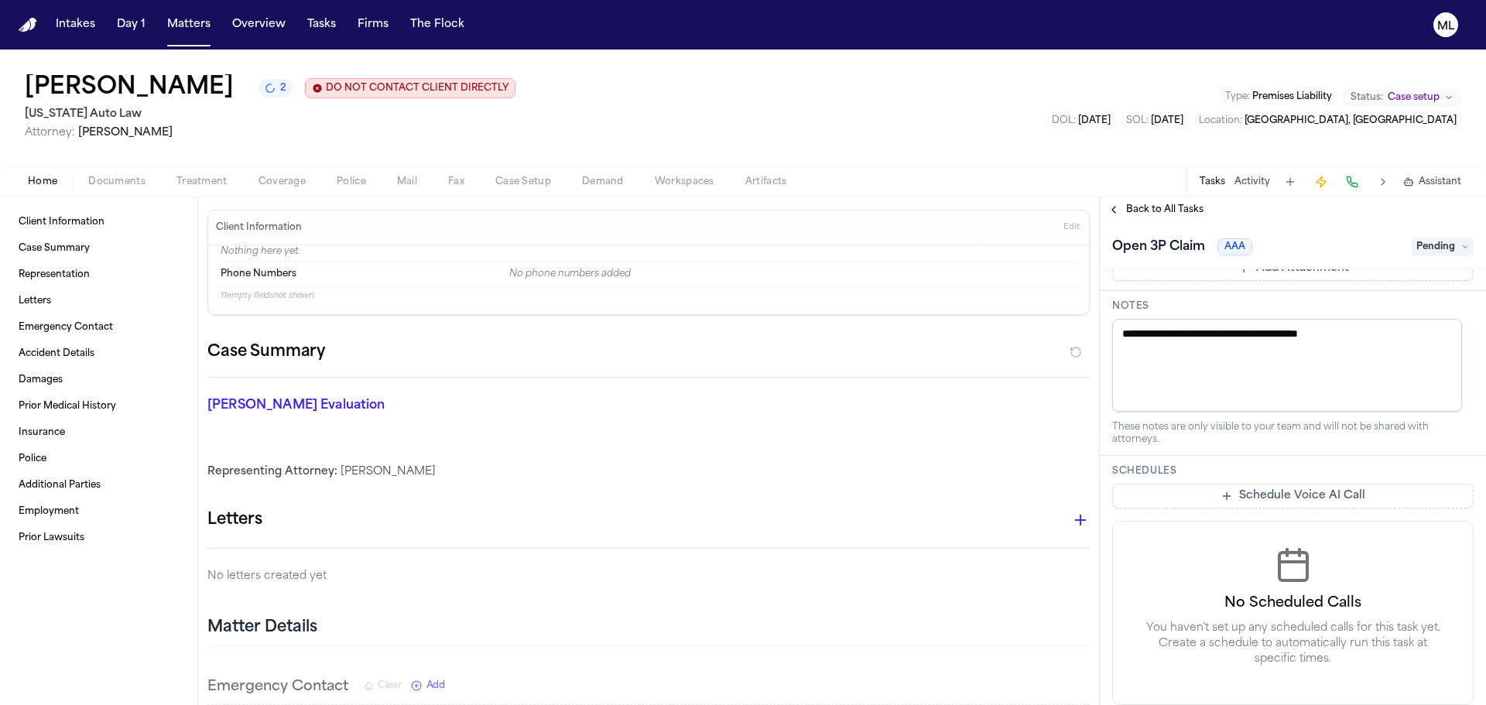
scroll to position [647, 0]
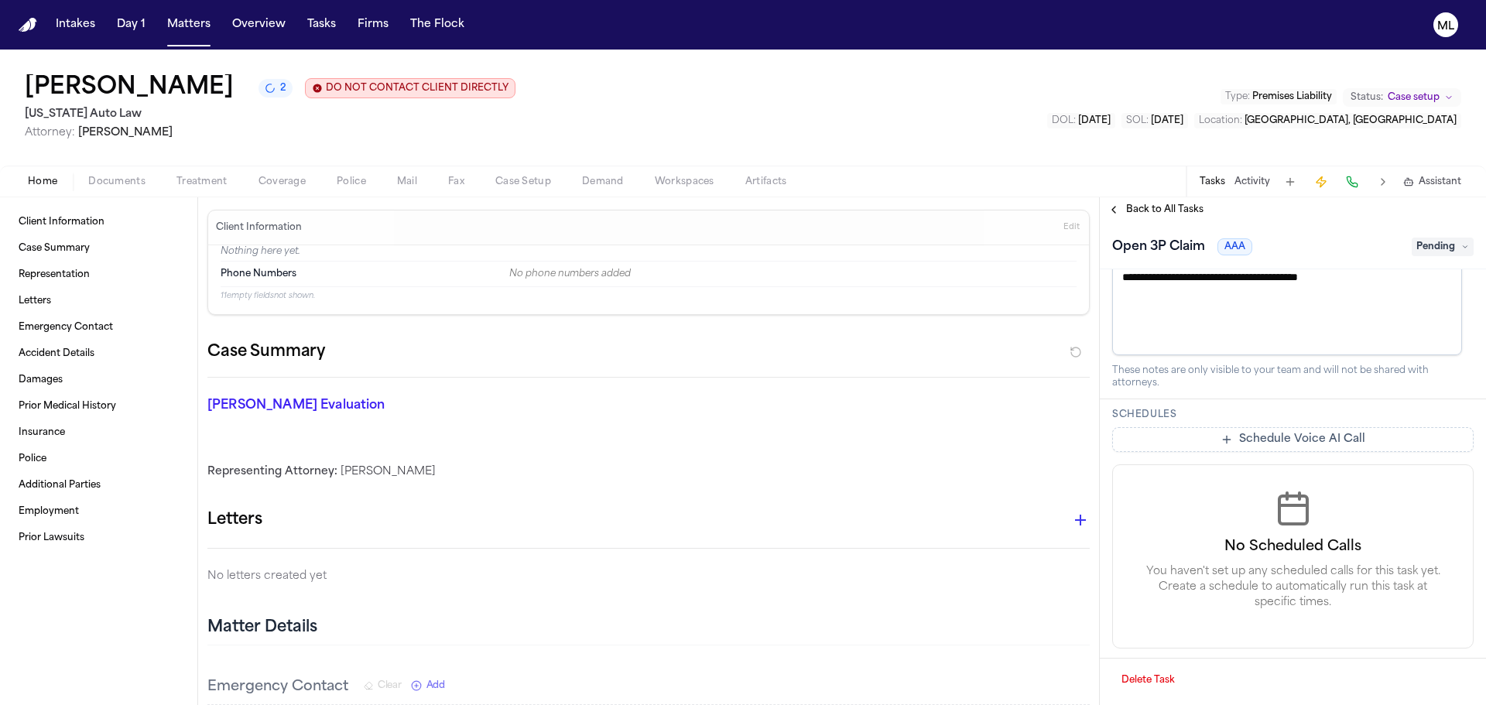
click at [1137, 690] on button "Delete Task" at bounding box center [1149, 680] width 72 height 25
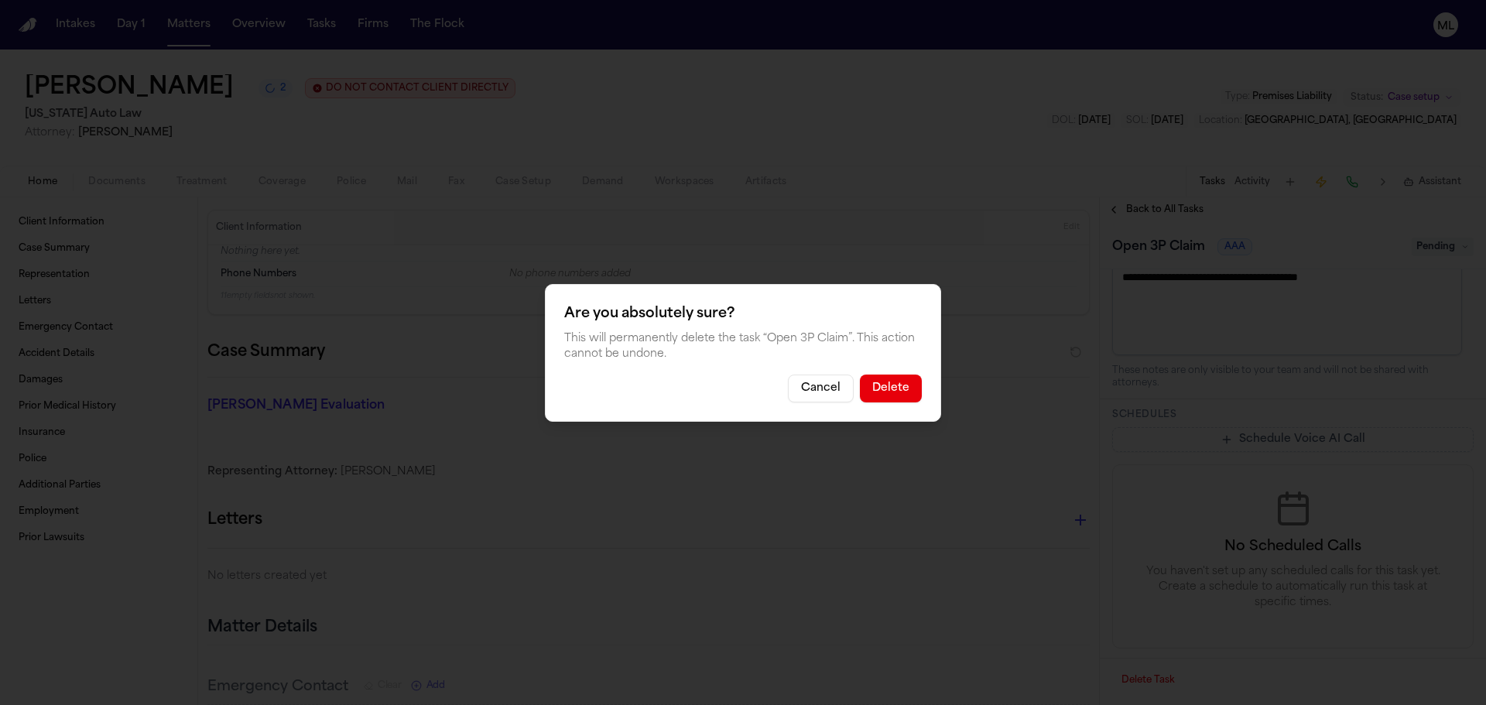
click at [902, 398] on button "Delete" at bounding box center [891, 389] width 62 height 28
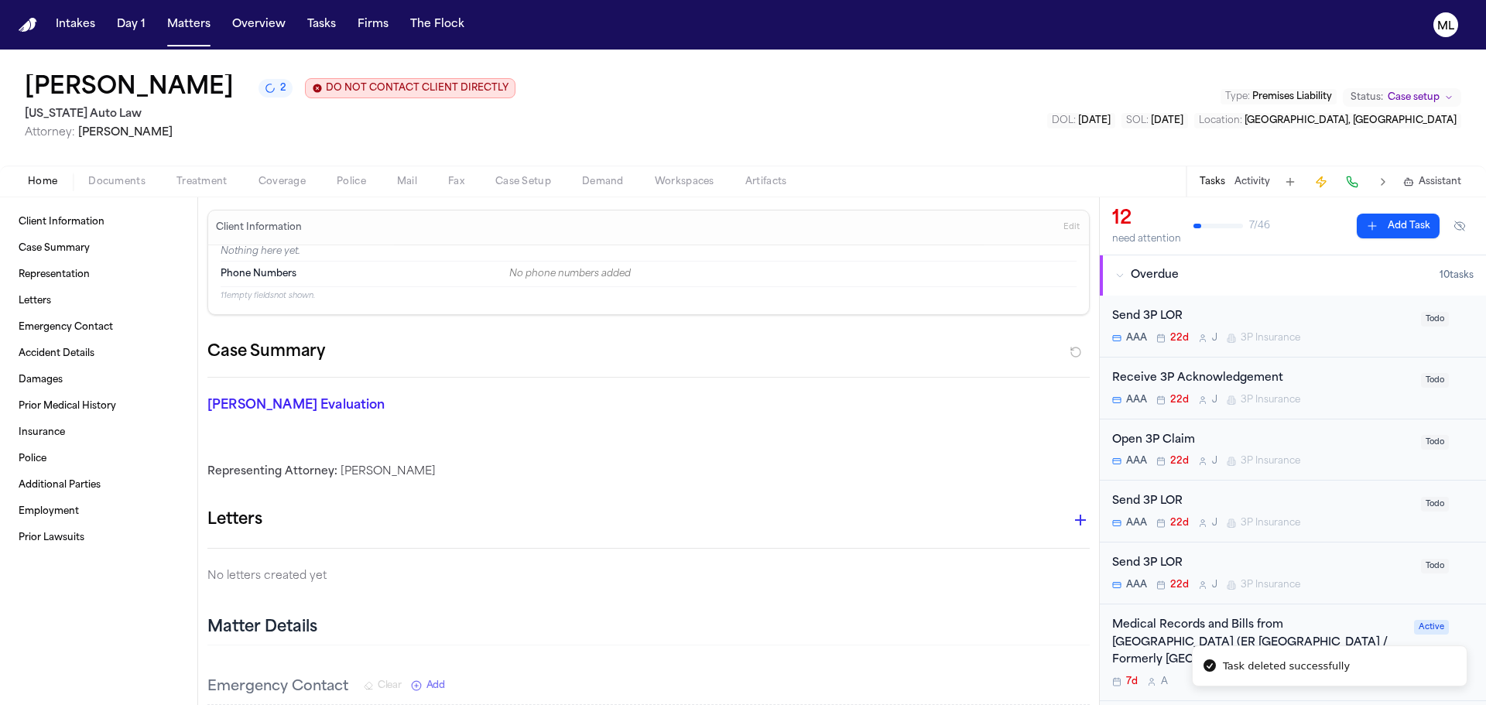
click at [1354, 441] on div "Open 3P Claim" at bounding box center [1263, 441] width 300 height 18
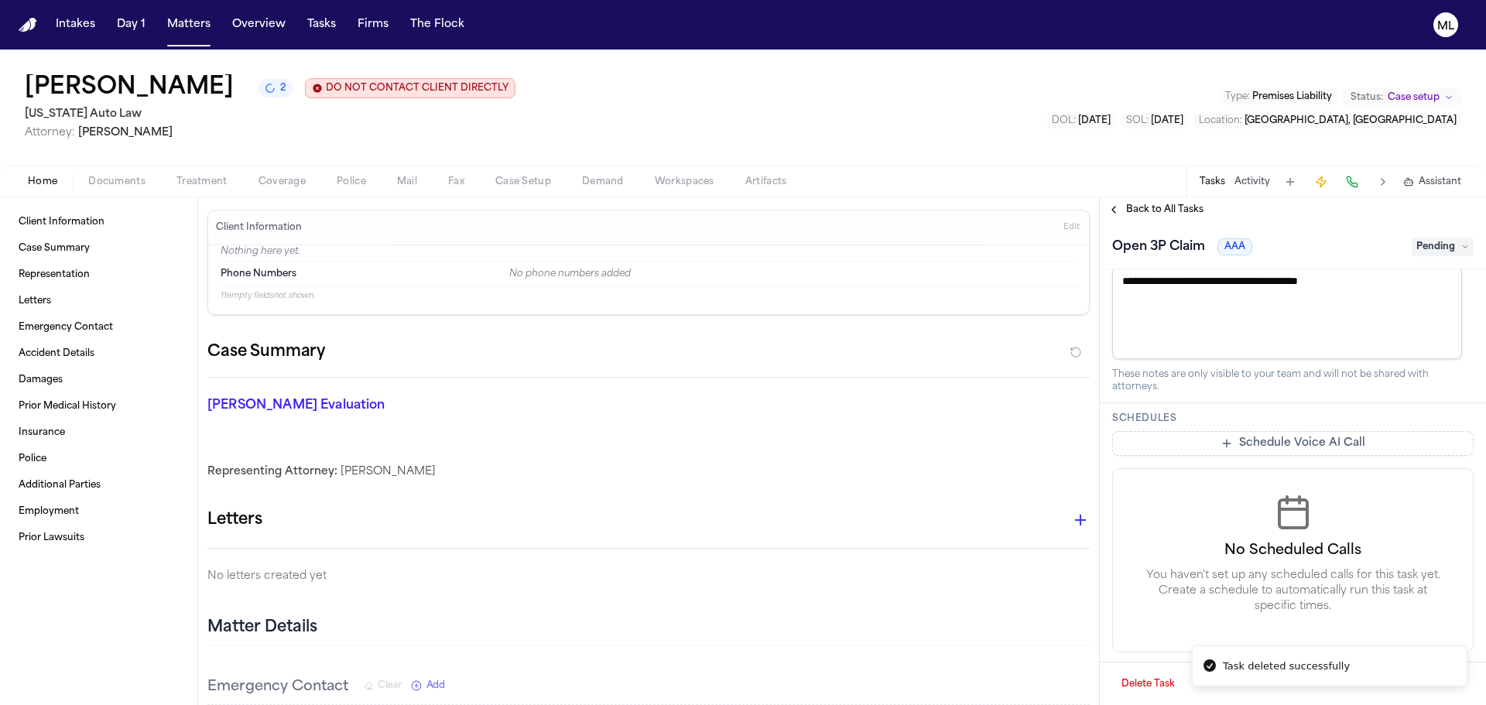
scroll to position [647, 0]
click at [1138, 670] on button "Delete Task" at bounding box center [1149, 680] width 72 height 25
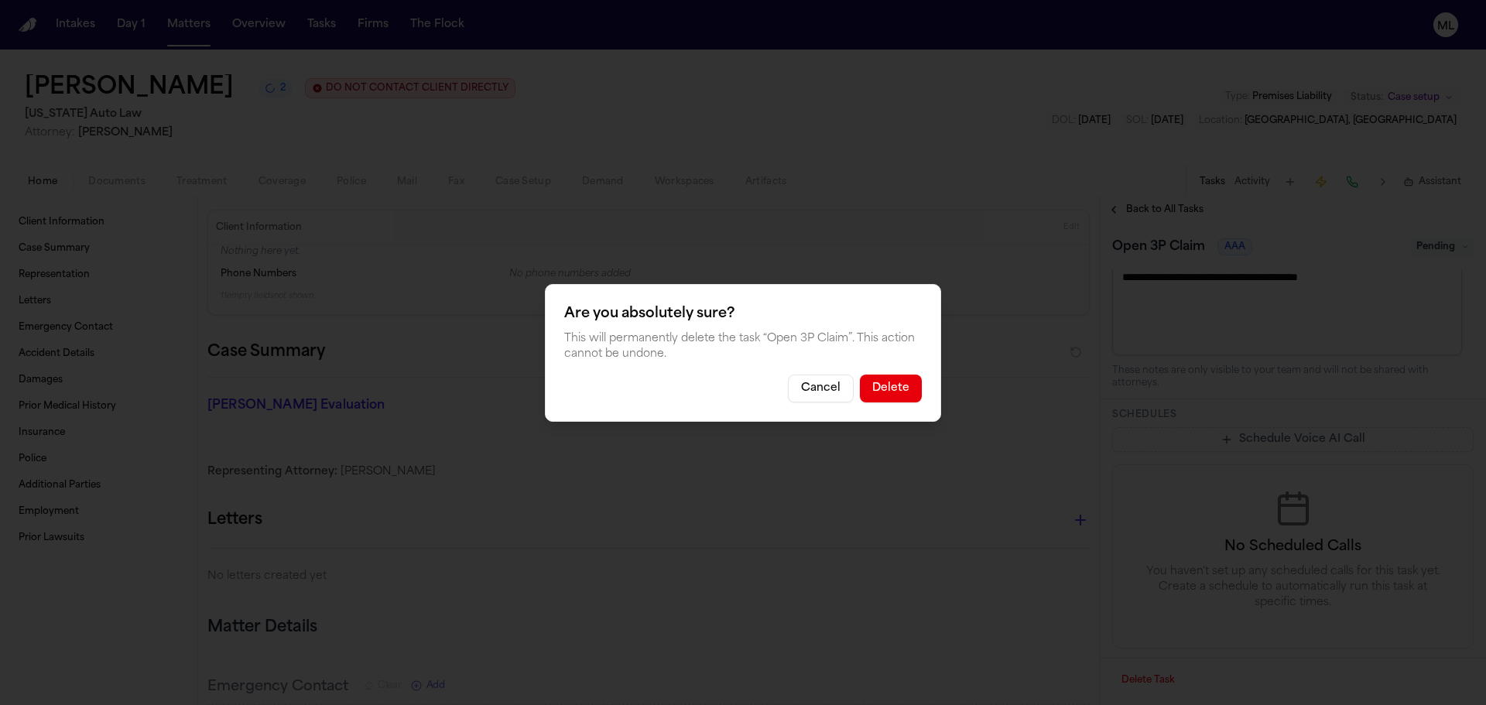
click at [910, 395] on button "Delete" at bounding box center [891, 389] width 62 height 28
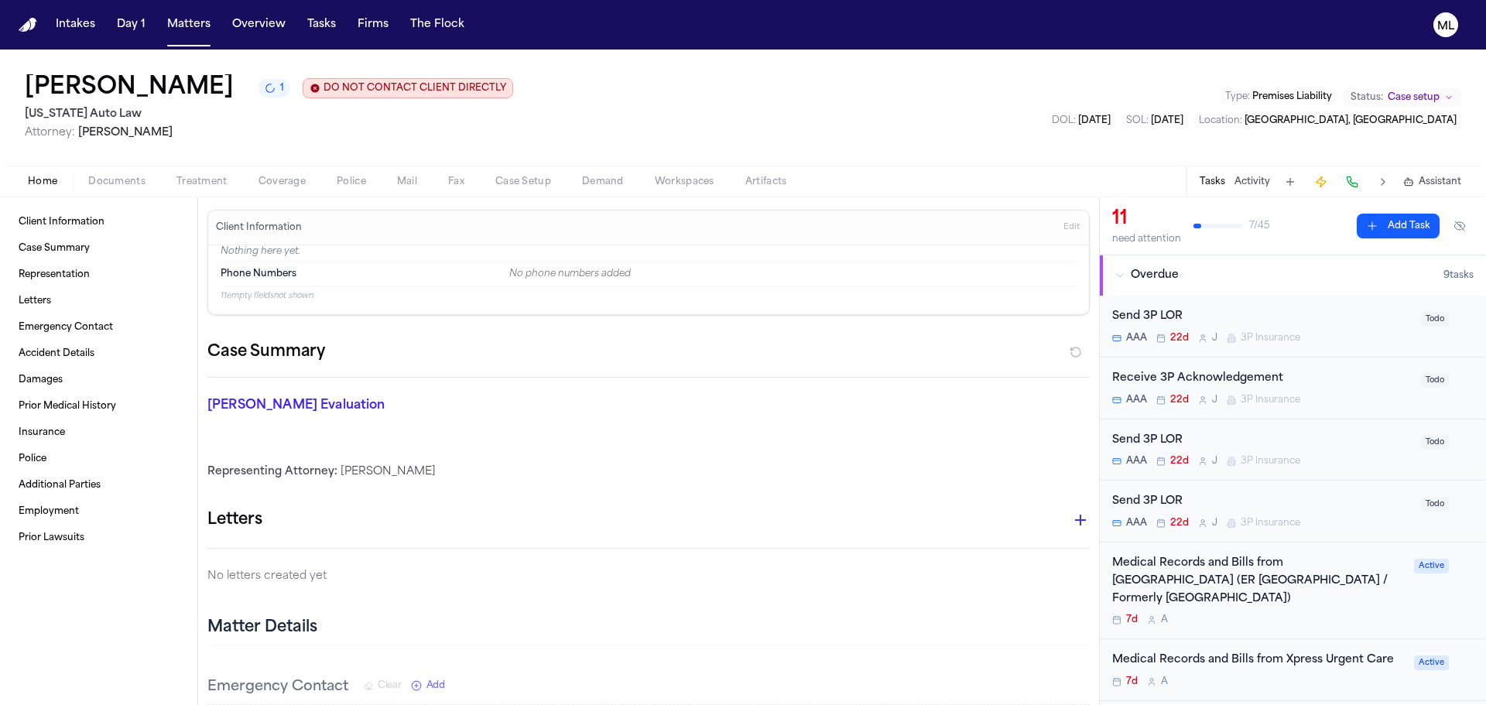
click at [1360, 465] on div "AAA 22d J 3P Insurance" at bounding box center [1263, 461] width 300 height 12
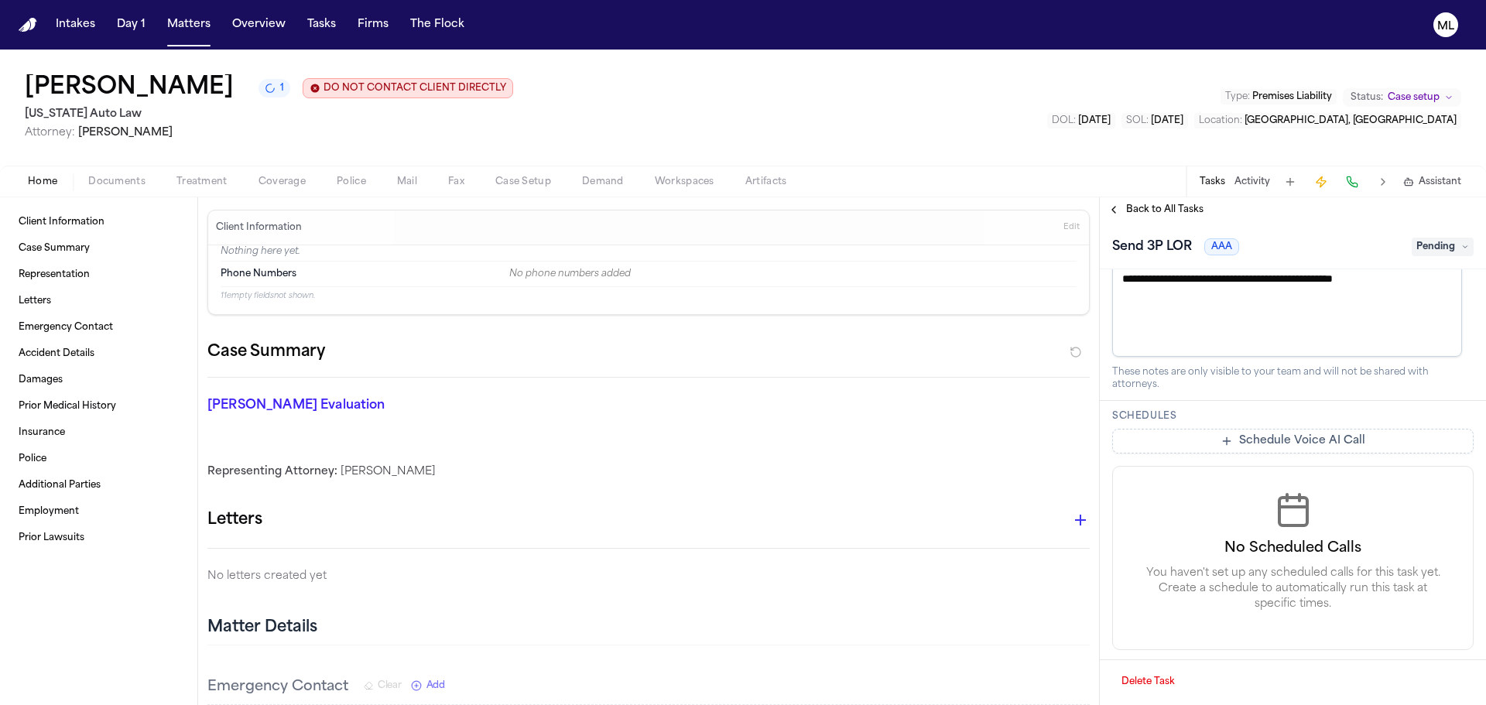
scroll to position [698, 0]
click at [1144, 681] on button "Delete Task" at bounding box center [1149, 680] width 72 height 25
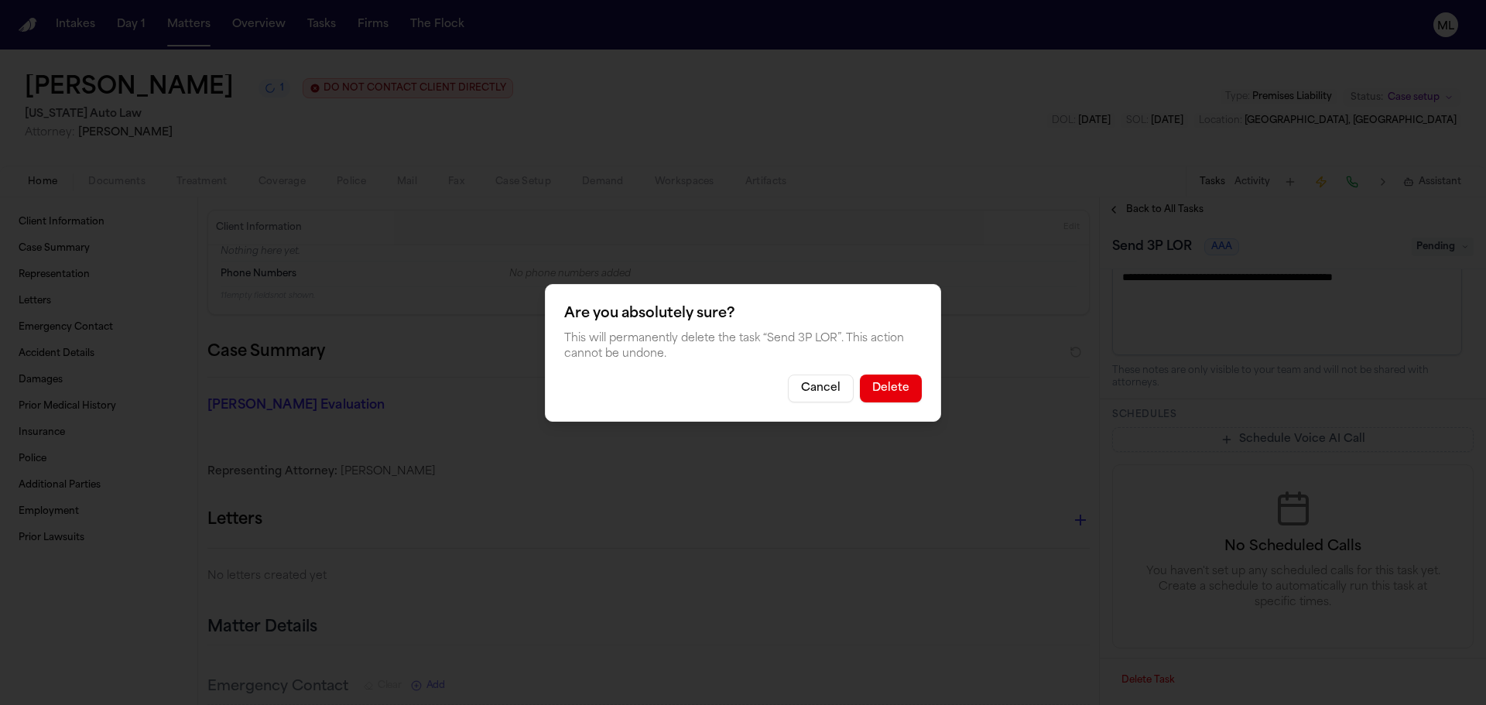
click at [875, 393] on button "Delete" at bounding box center [891, 389] width 62 height 28
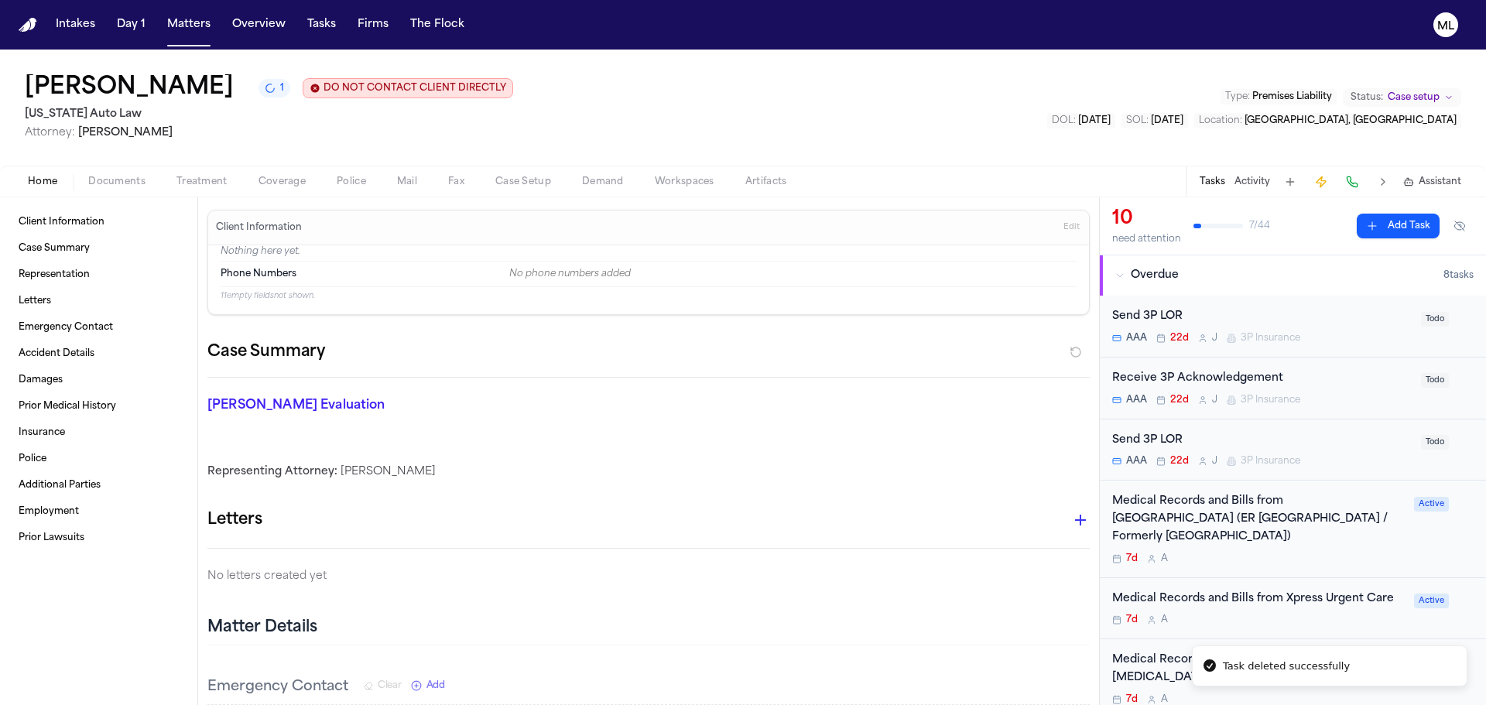
click at [1349, 442] on div "Send 3P LOR" at bounding box center [1263, 441] width 300 height 18
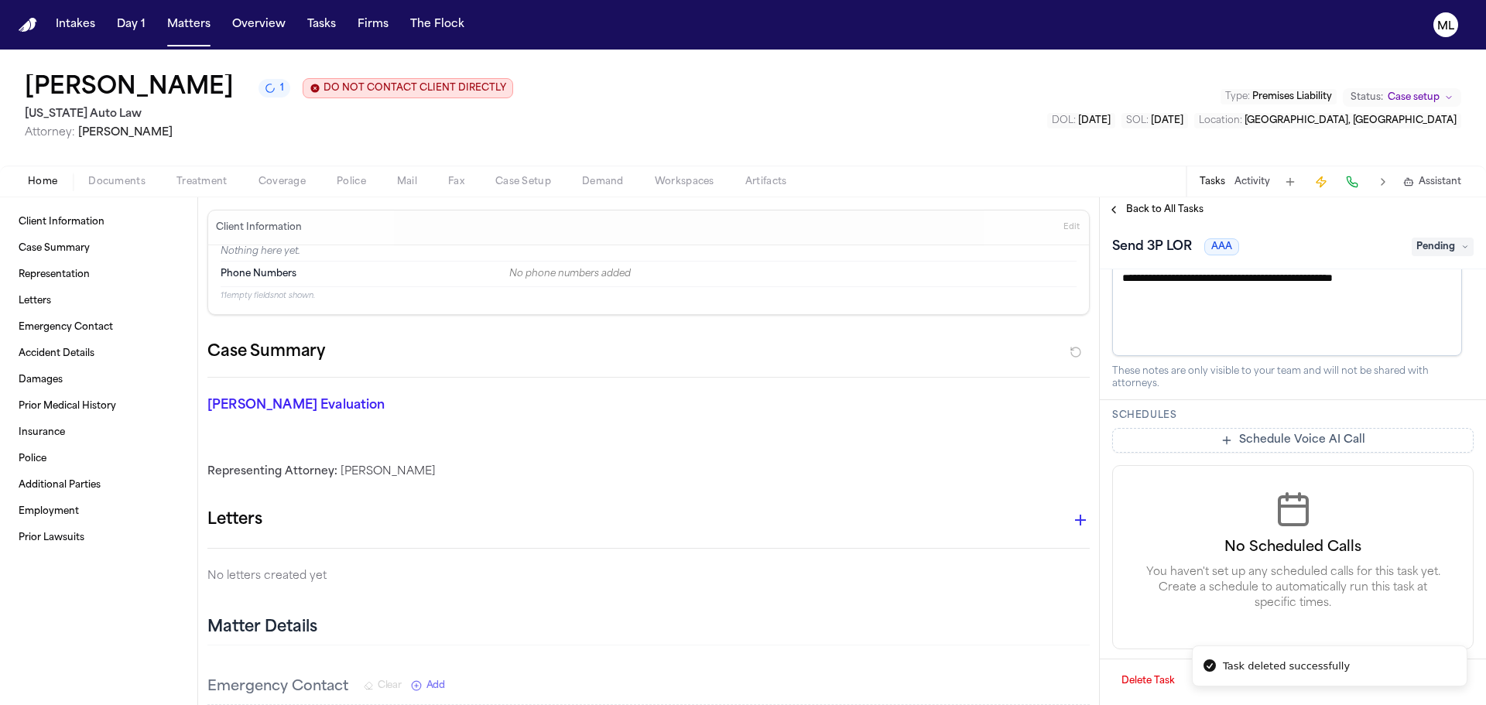
scroll to position [698, 0]
click at [1154, 678] on button "Delete Task" at bounding box center [1149, 680] width 72 height 25
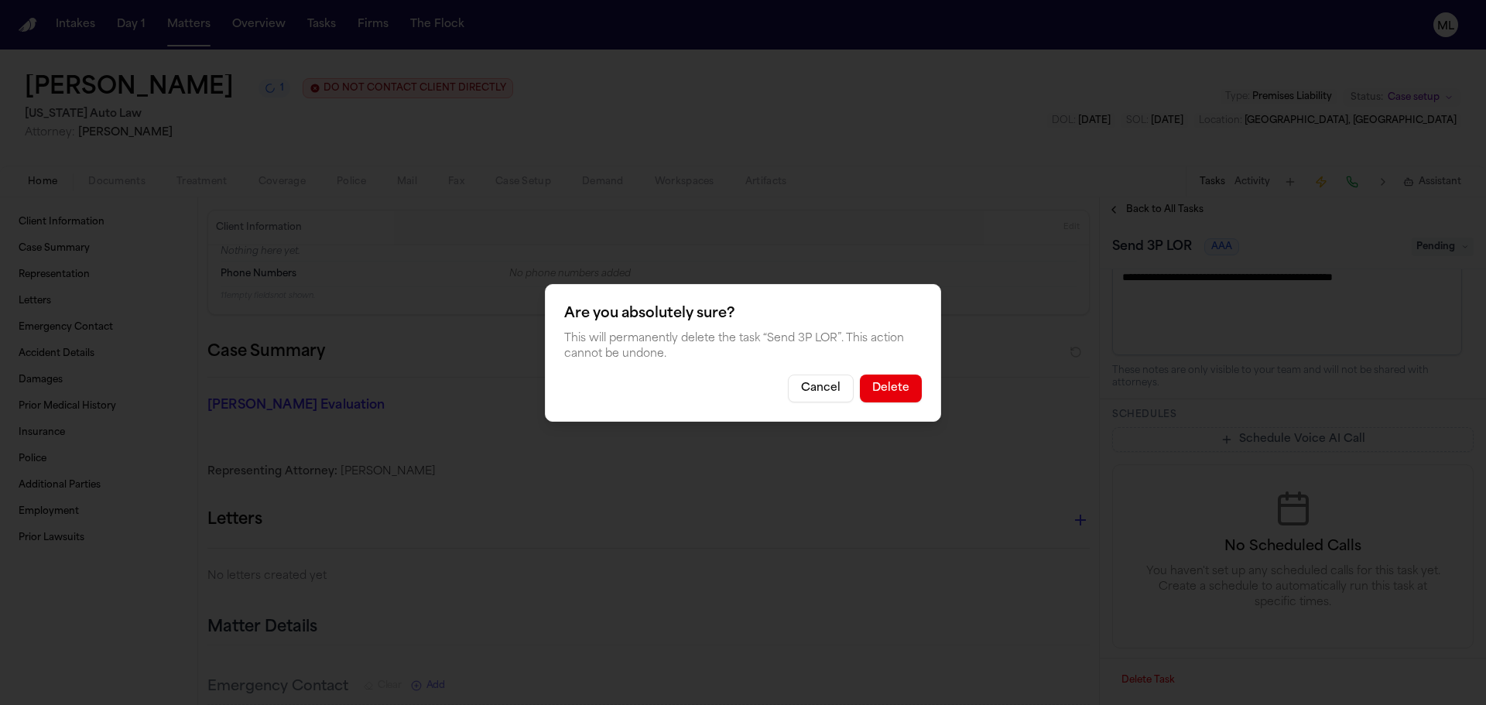
click at [915, 389] on button "Delete" at bounding box center [891, 389] width 62 height 28
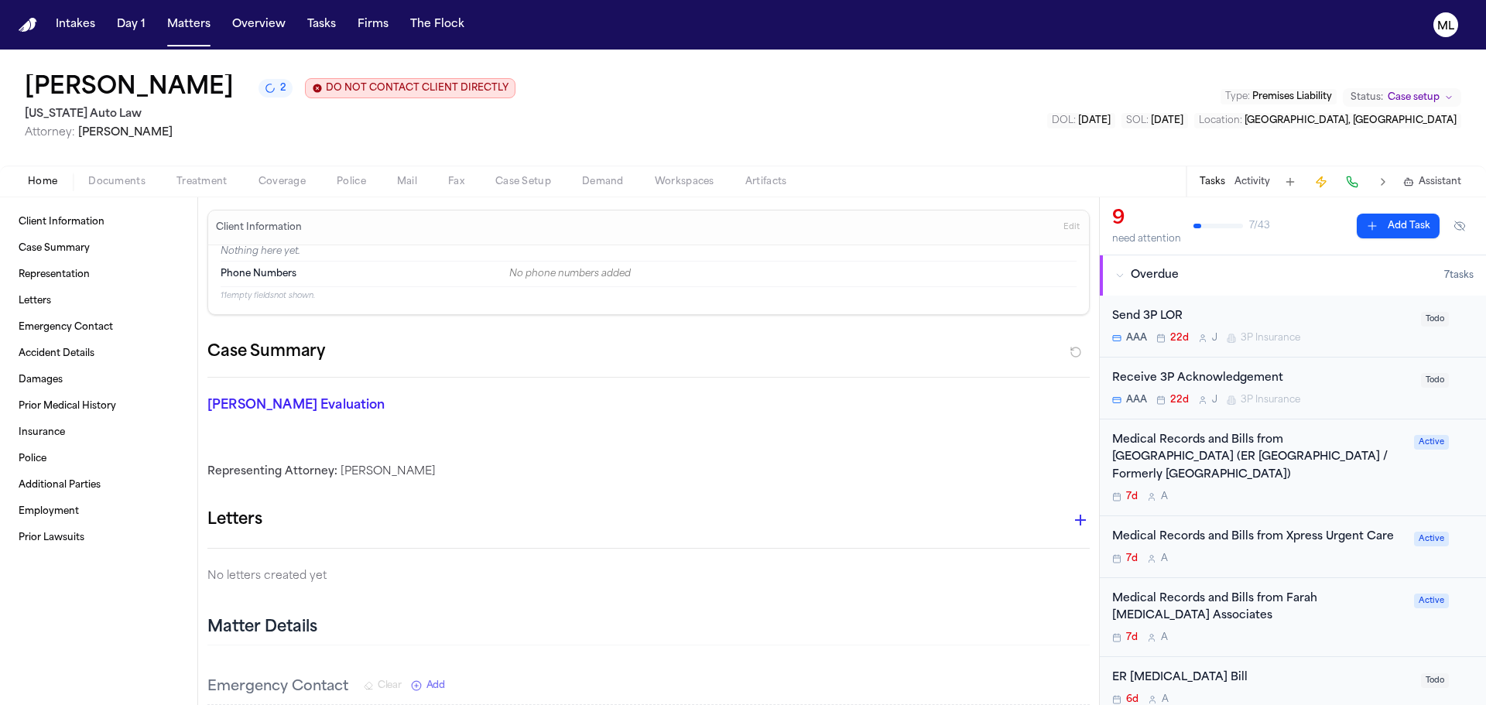
click at [1350, 324] on div "Send 3P LOR" at bounding box center [1263, 317] width 300 height 18
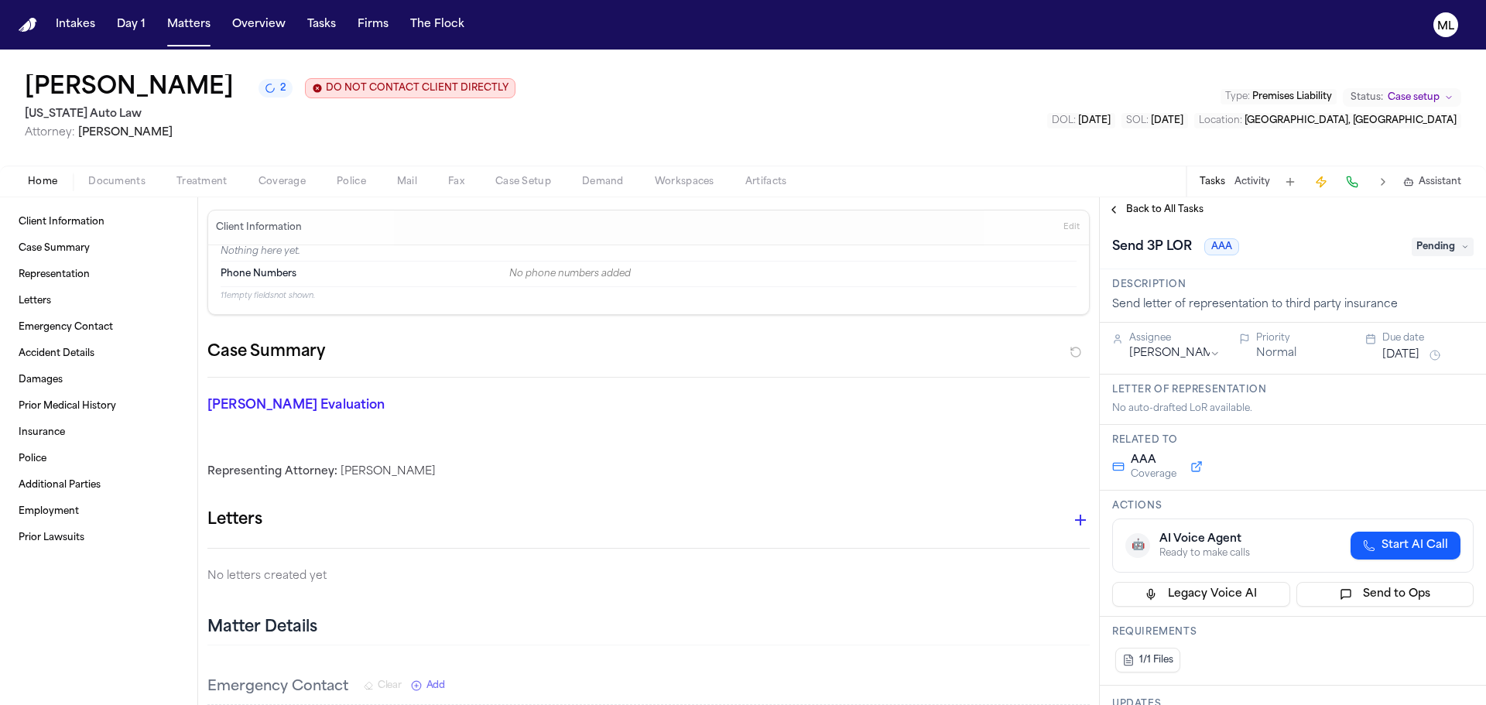
click at [1430, 246] on span "Pending" at bounding box center [1443, 247] width 62 height 19
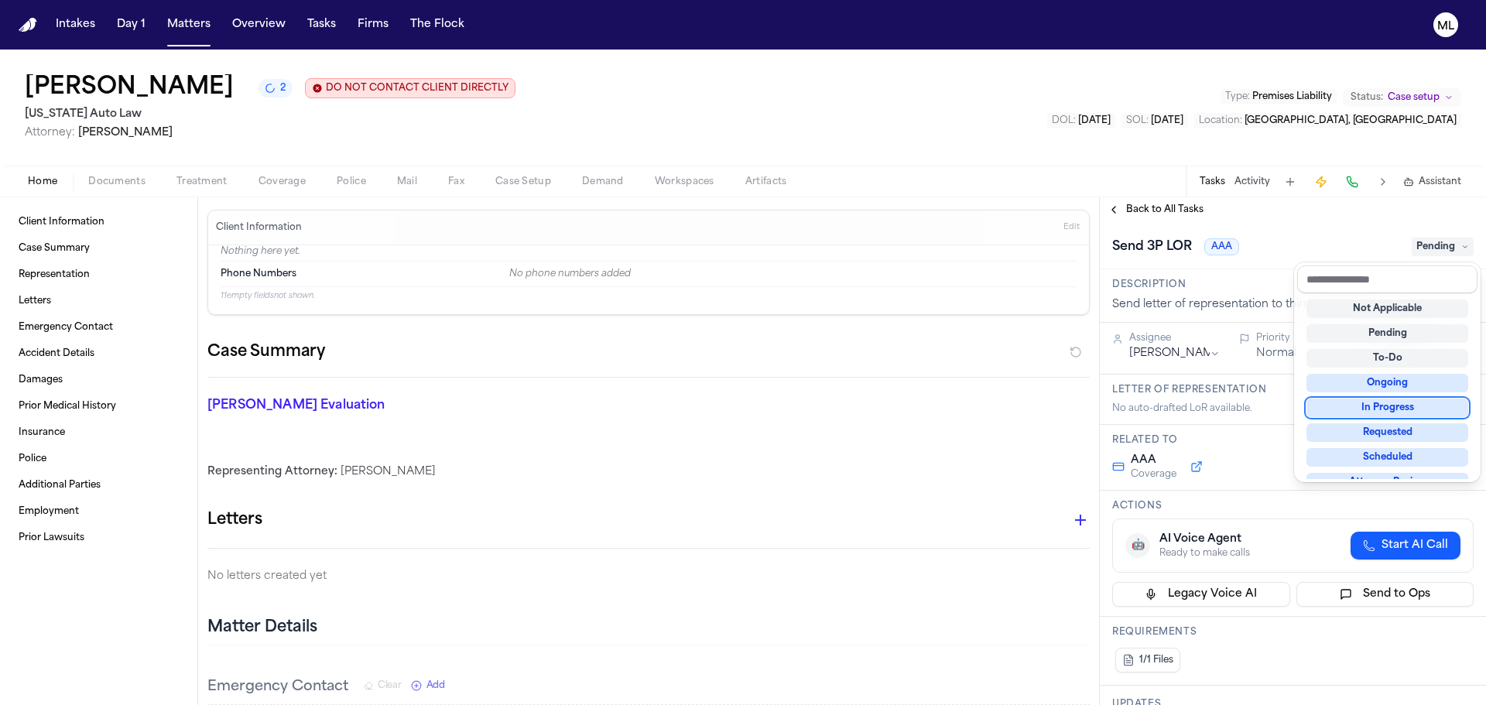
scroll to position [232, 0]
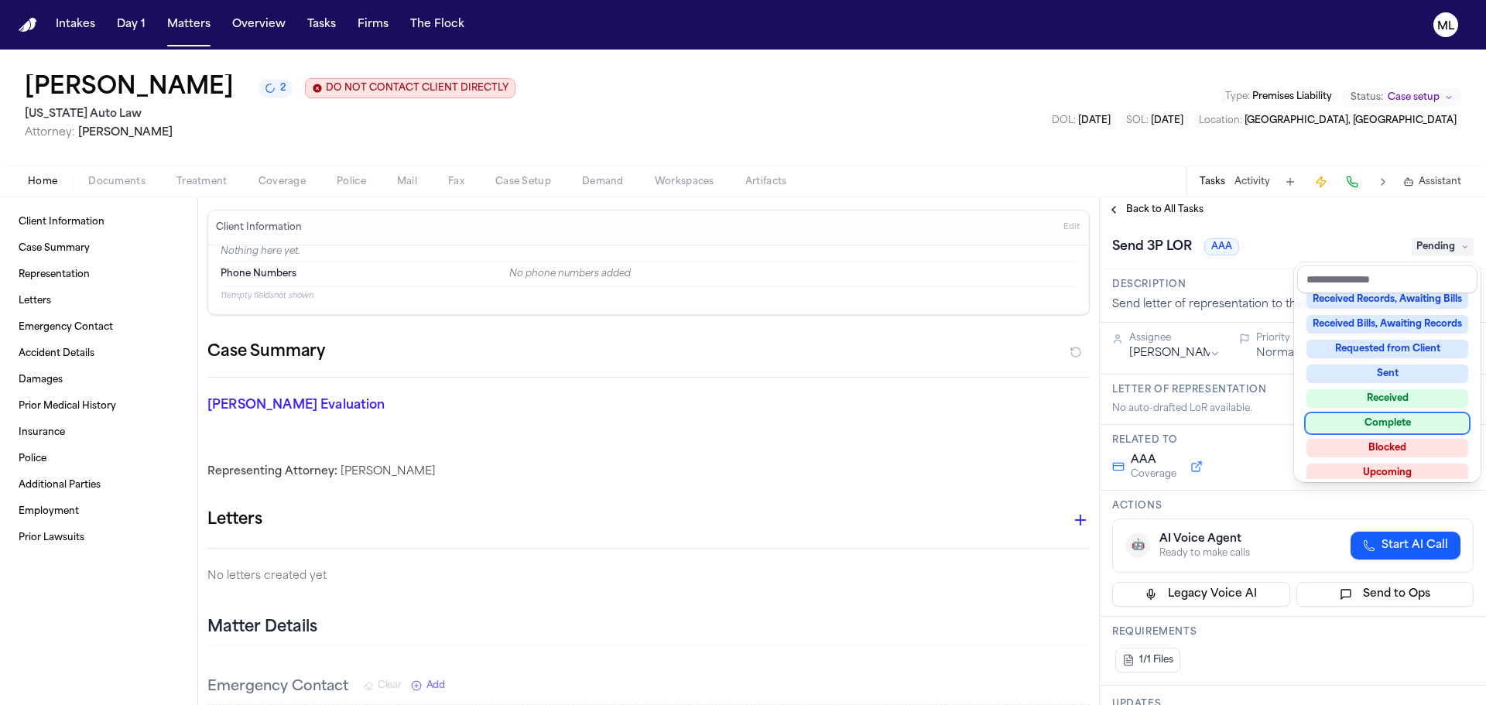
click at [1399, 423] on div "Complete" at bounding box center [1388, 423] width 162 height 19
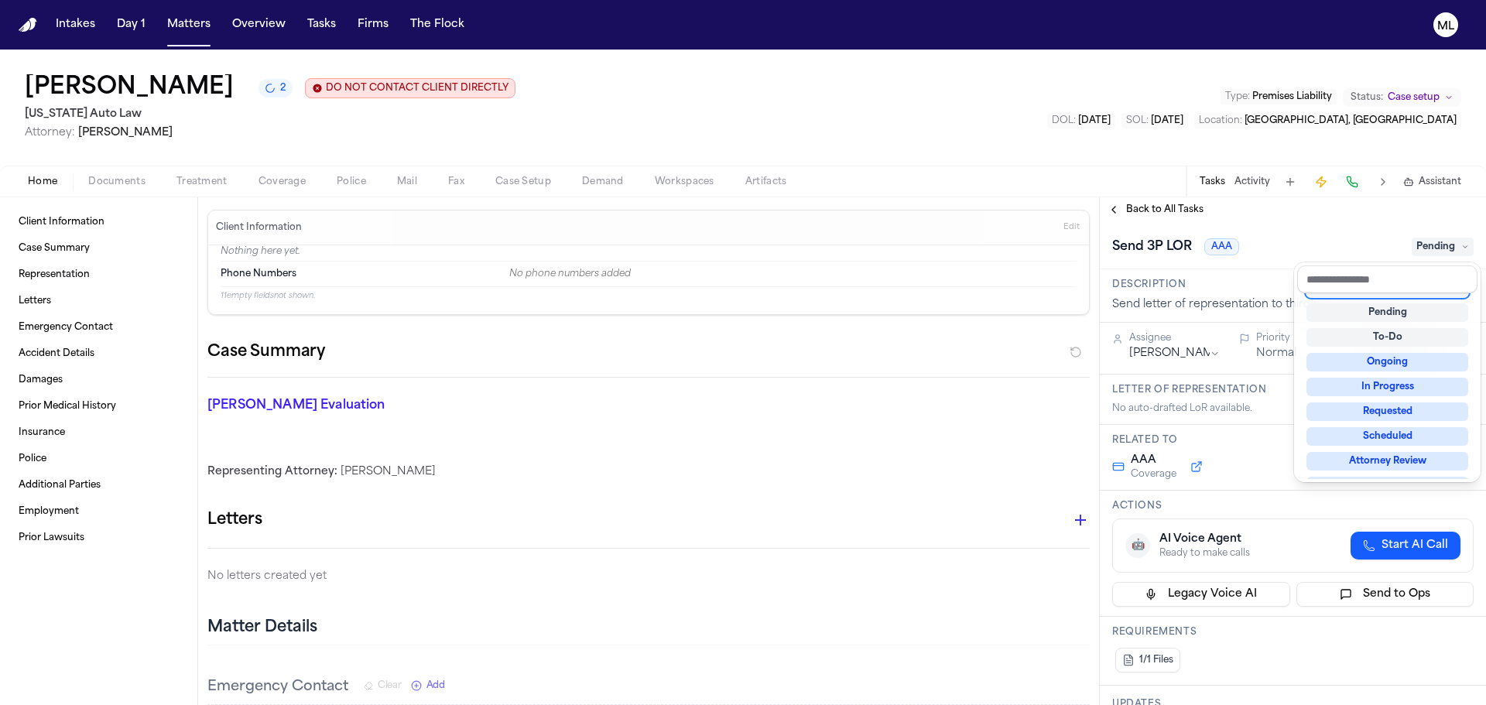
scroll to position [6, 0]
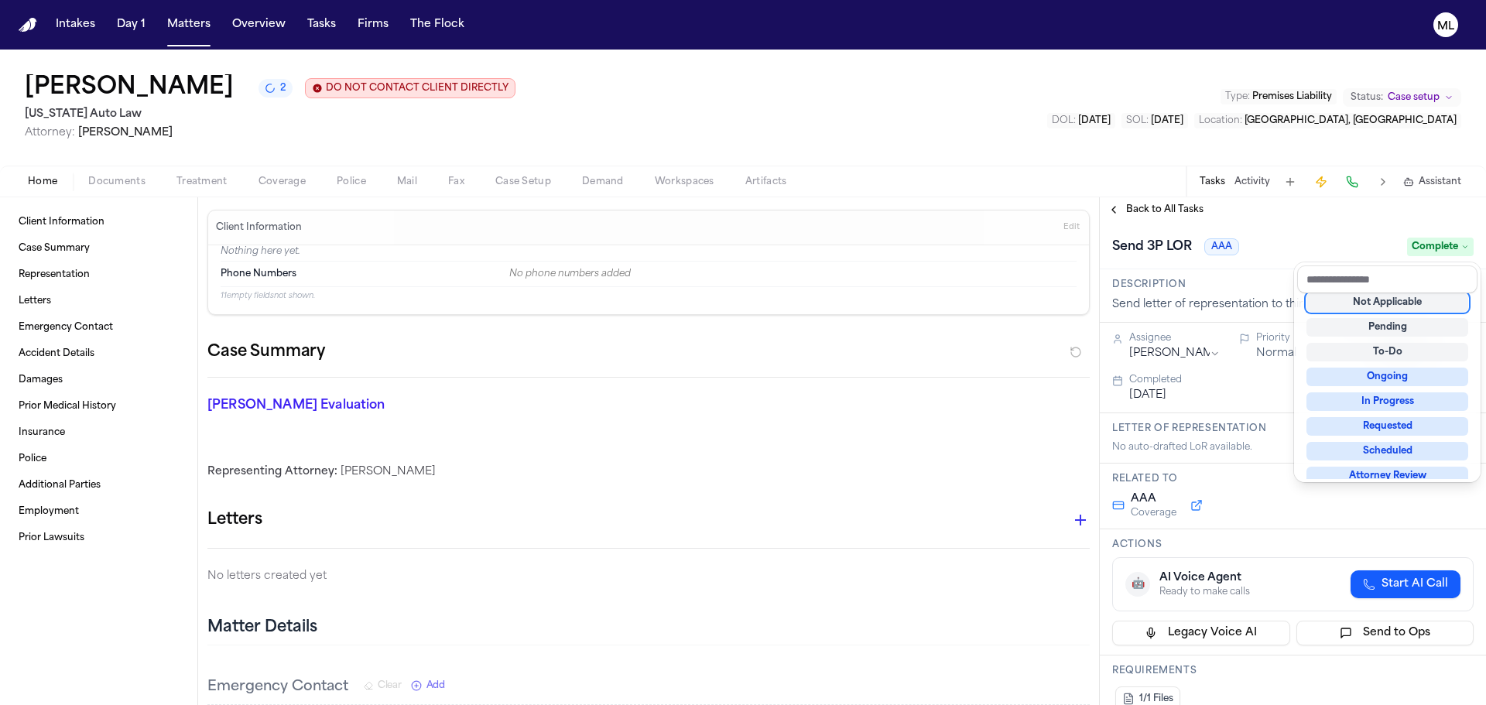
click at [1325, 513] on div "**********" at bounding box center [1293, 463] width 386 height 483
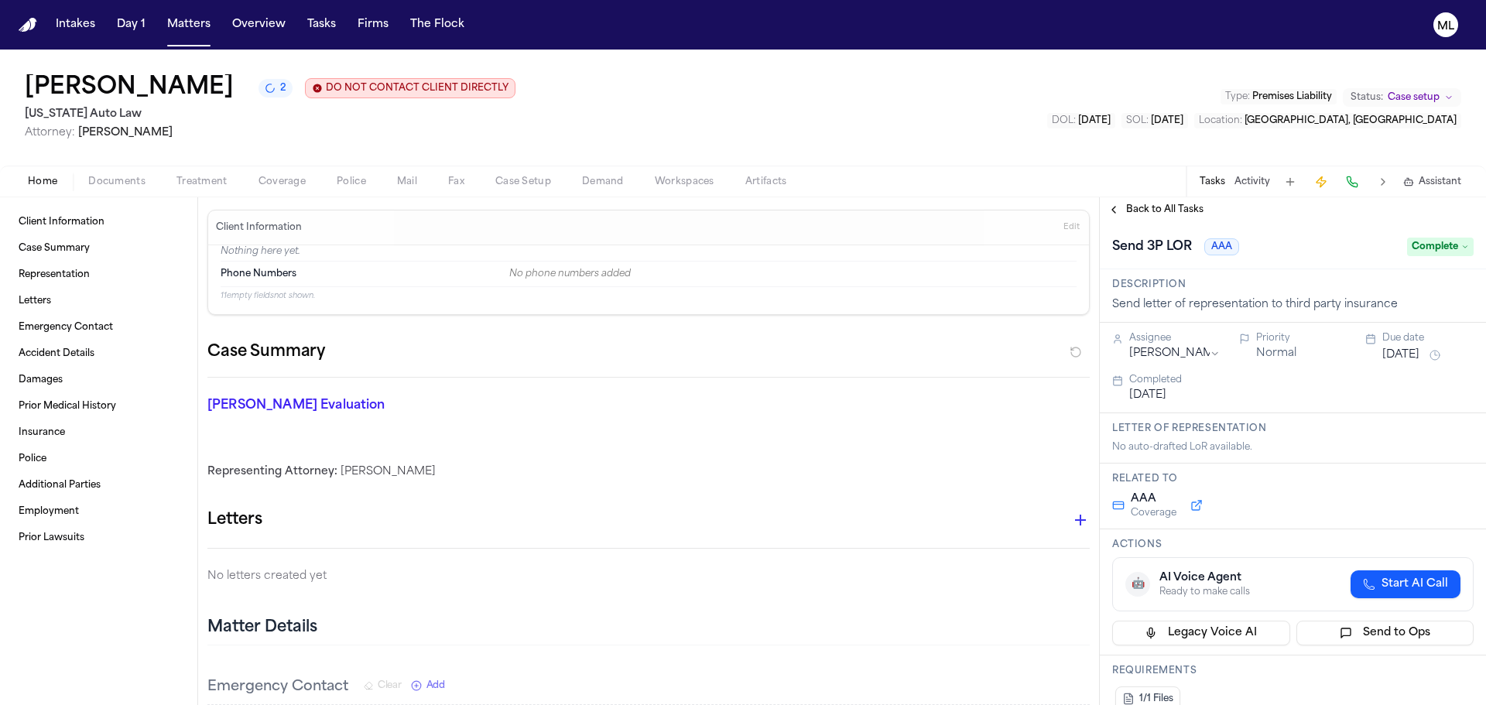
scroll to position [387, 0]
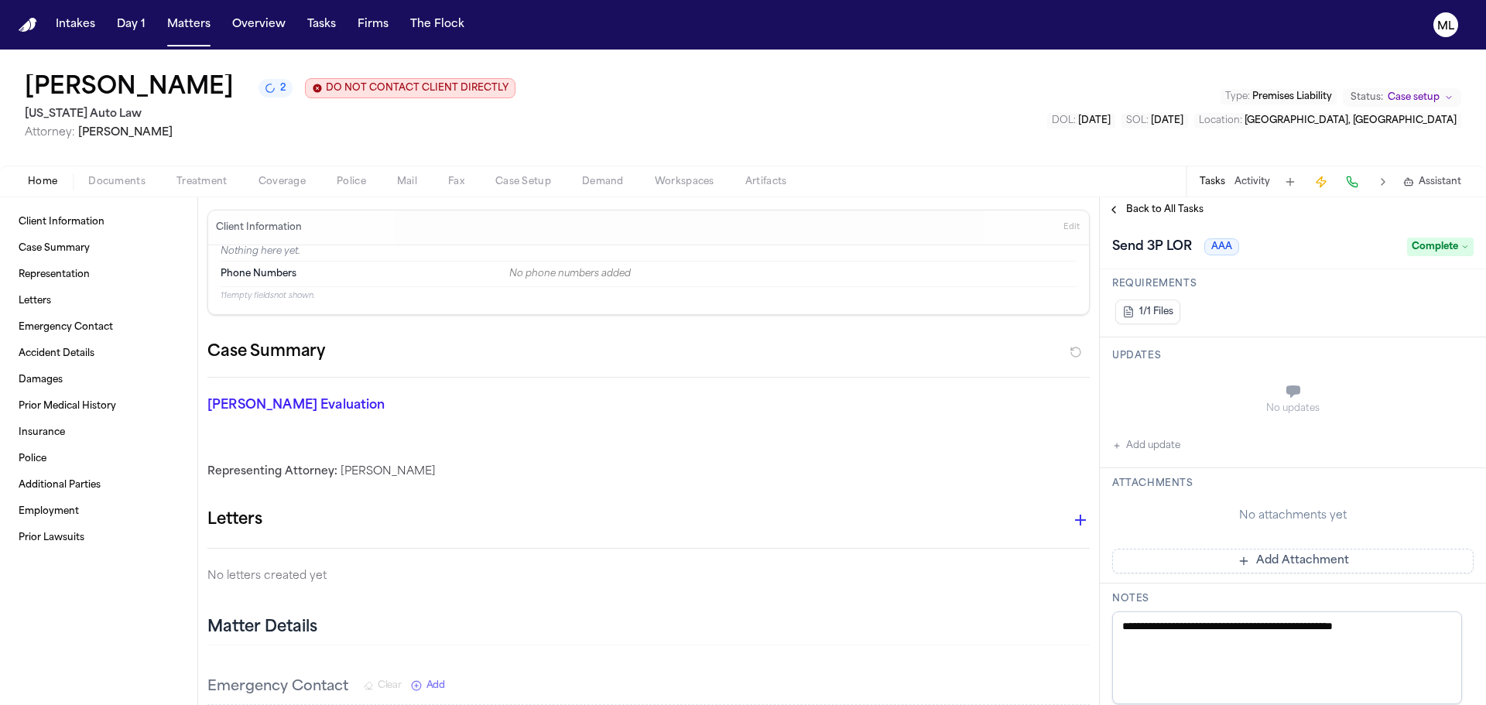
click at [1307, 559] on button "Add Attachment" at bounding box center [1294, 561] width 362 height 25
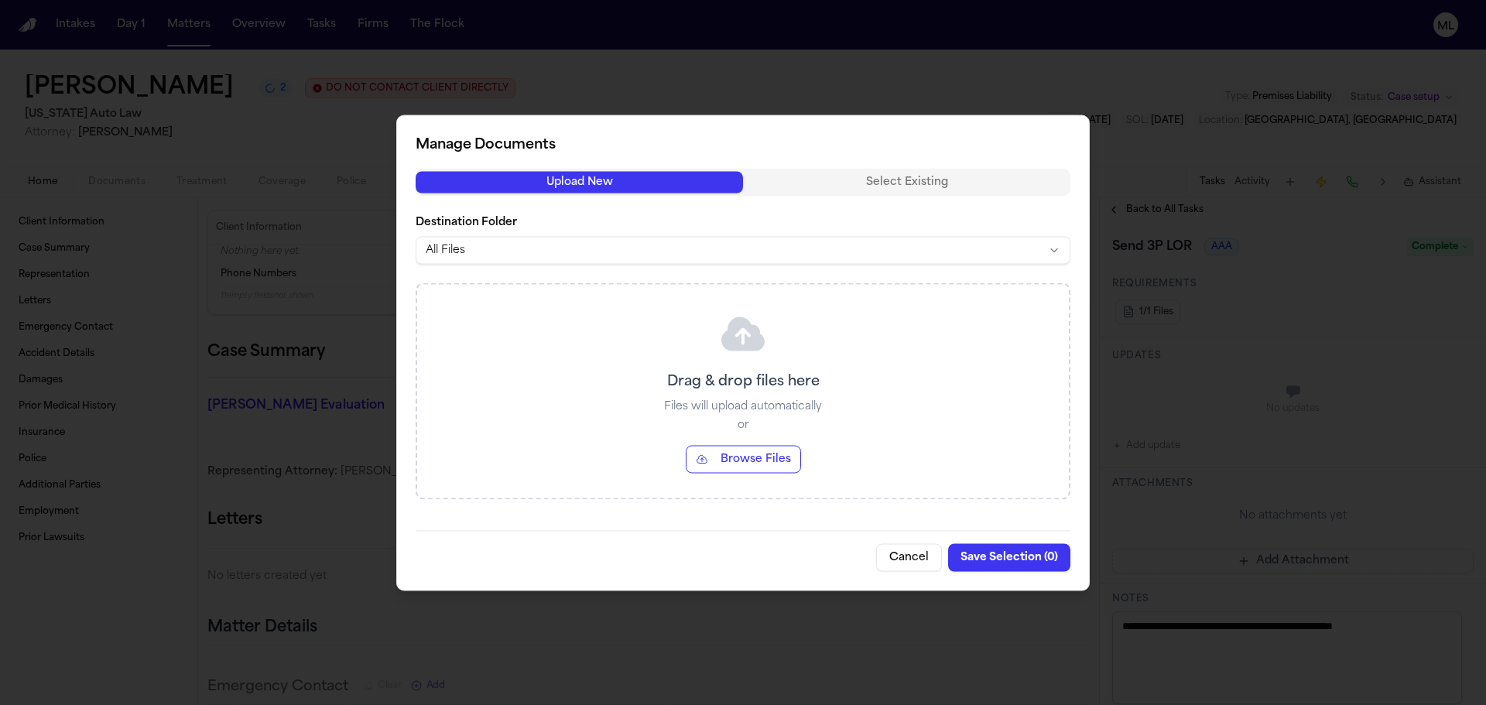
click at [738, 466] on button "Browse Files" at bounding box center [743, 459] width 115 height 28
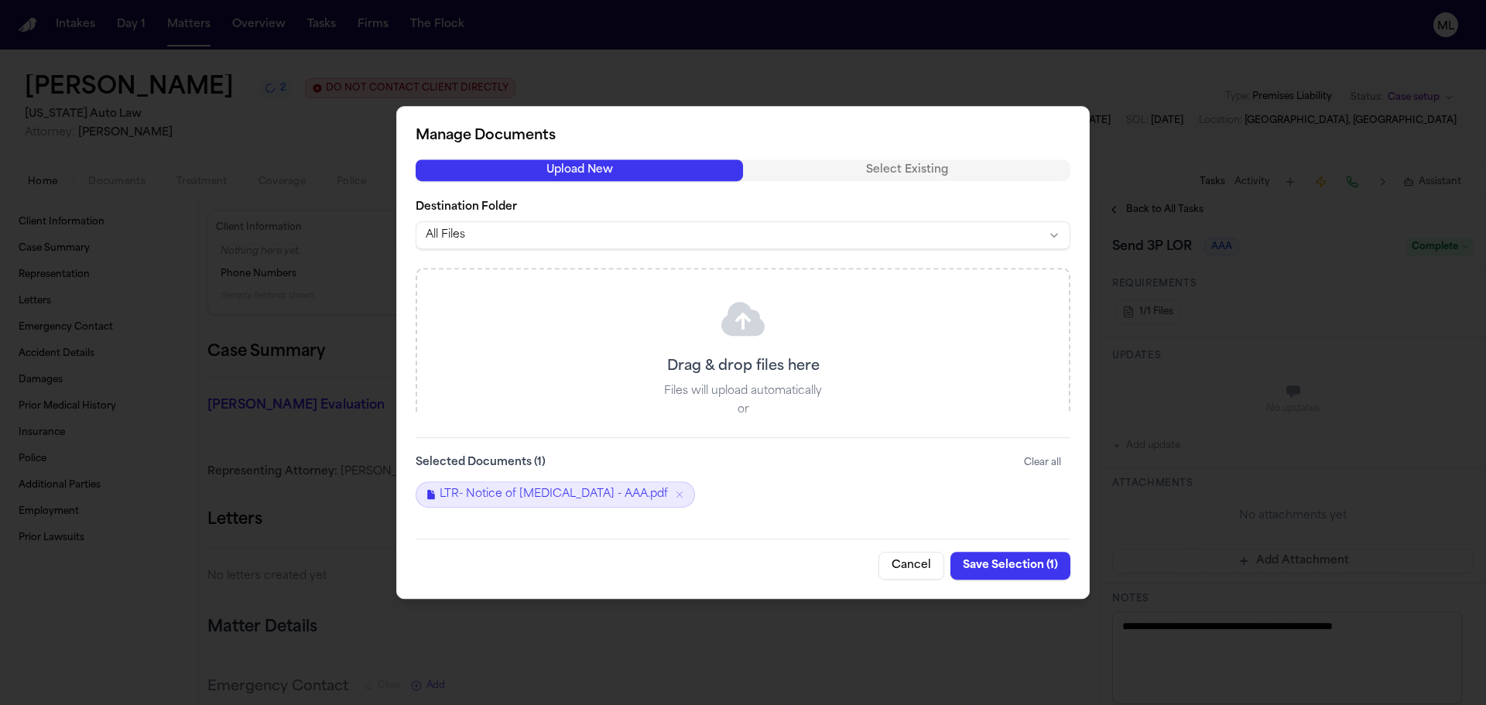
click at [1006, 565] on button "Save Selection ( 1 )" at bounding box center [1011, 566] width 120 height 28
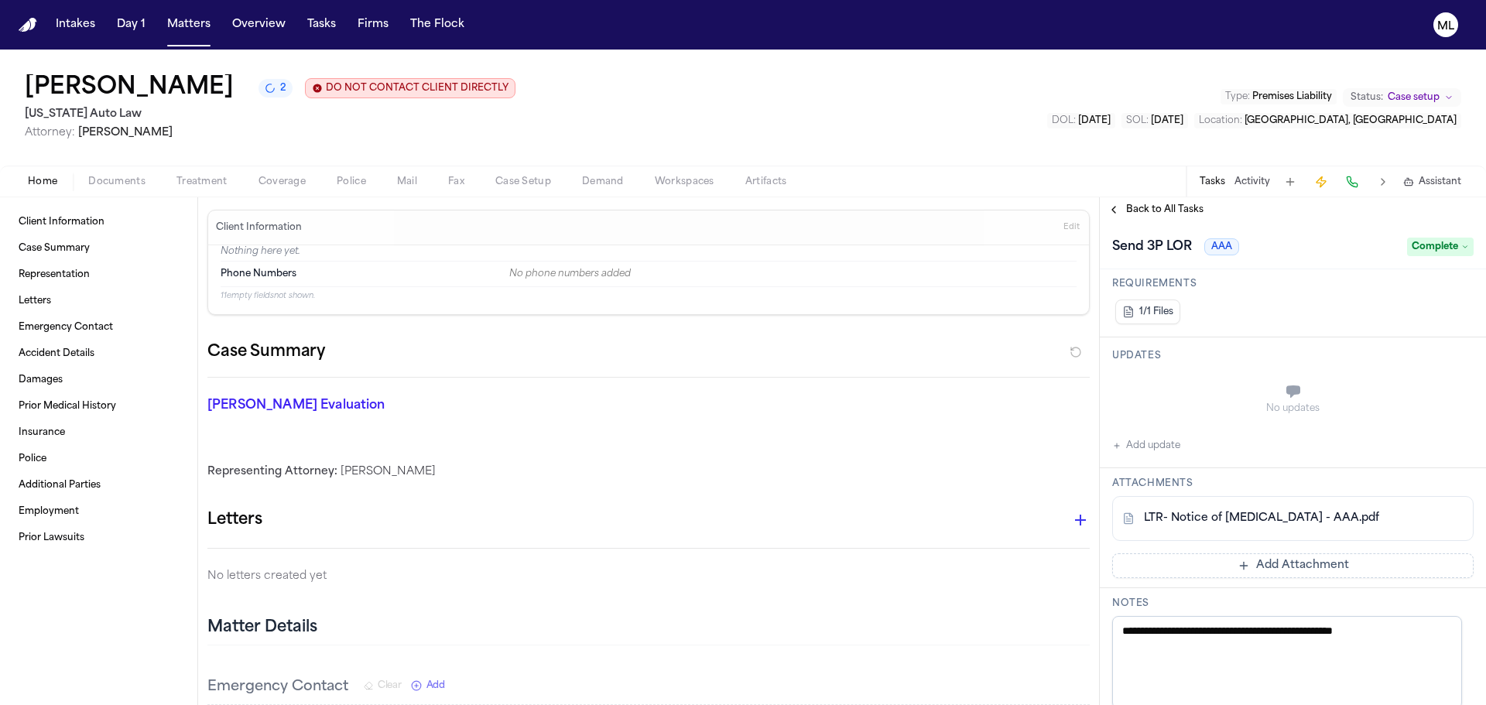
click at [1134, 210] on span "Back to All Tasks" at bounding box center [1164, 210] width 77 height 12
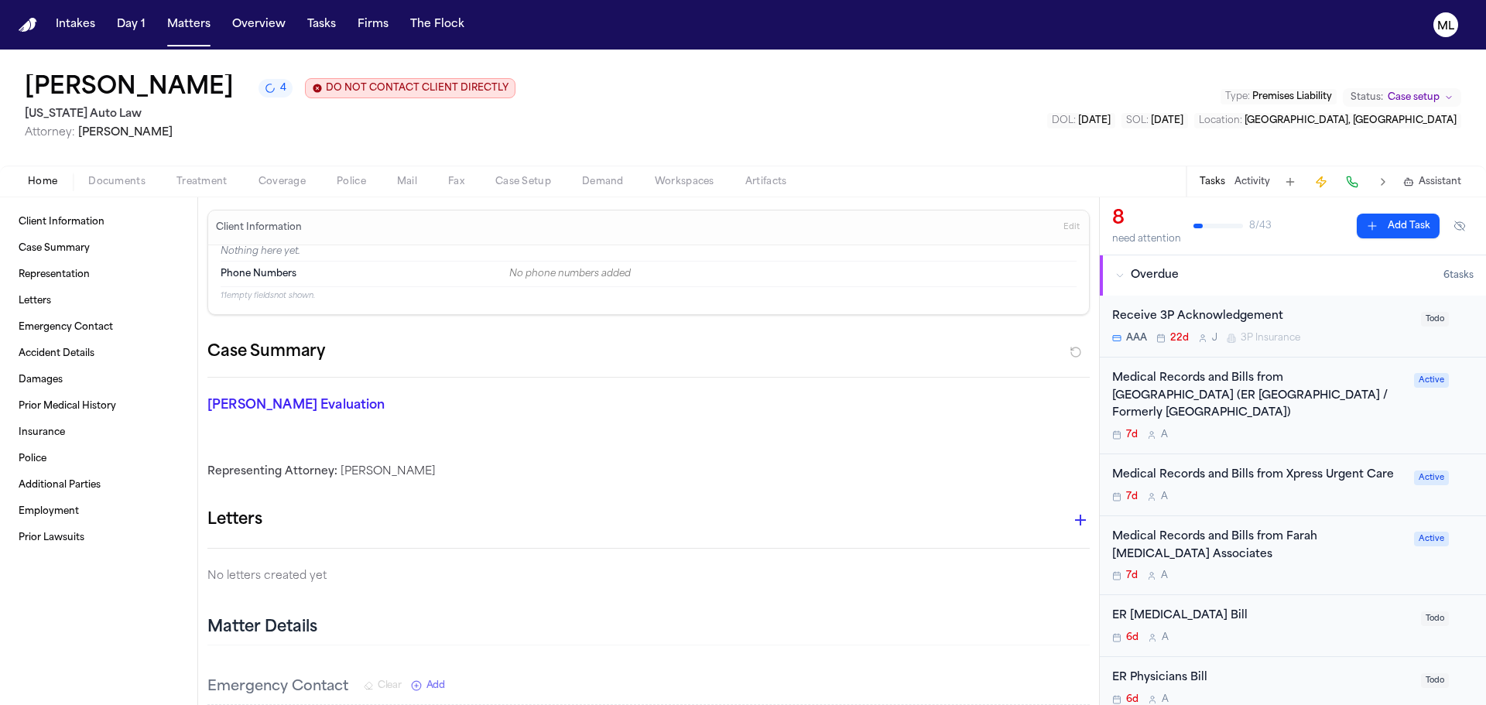
click at [1339, 334] on div "AAA 22d J 3P Insurance" at bounding box center [1263, 338] width 300 height 12
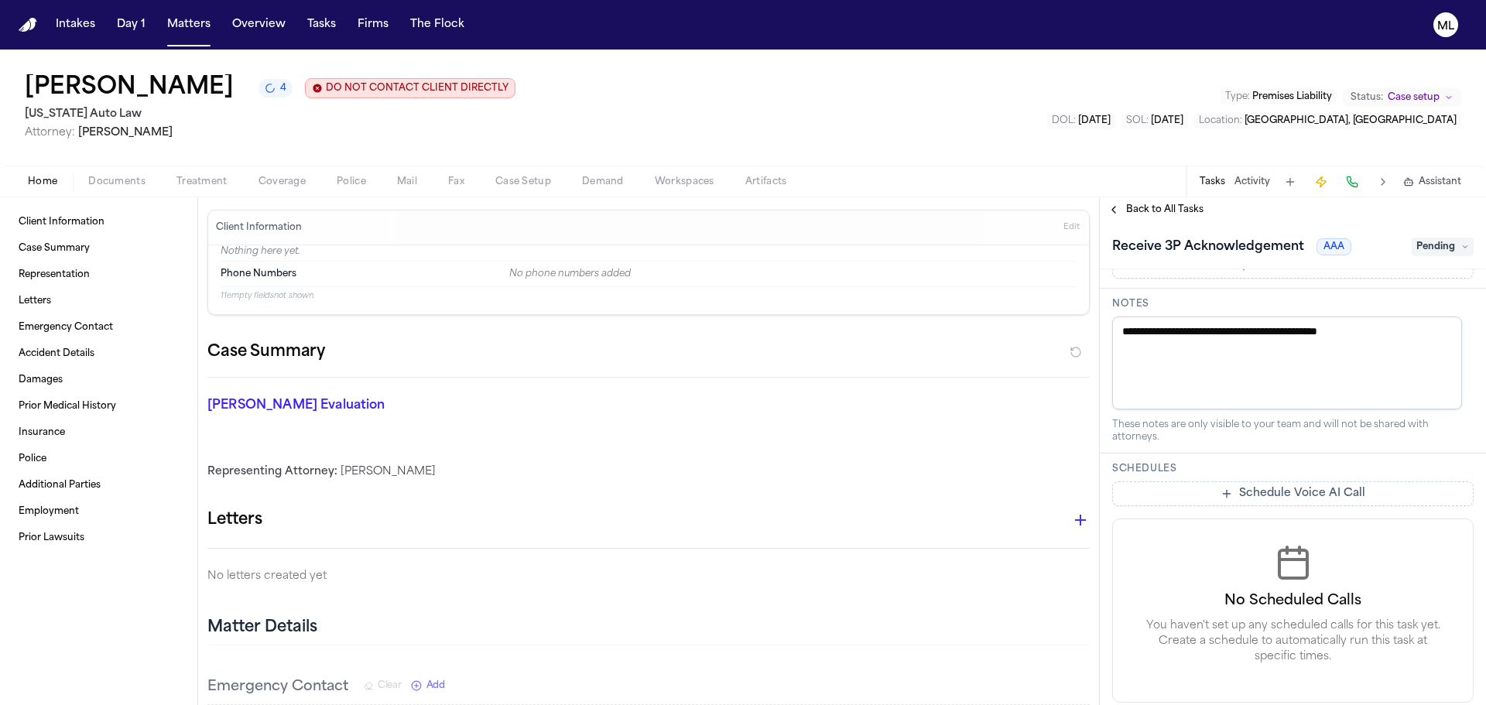
scroll to position [647, 0]
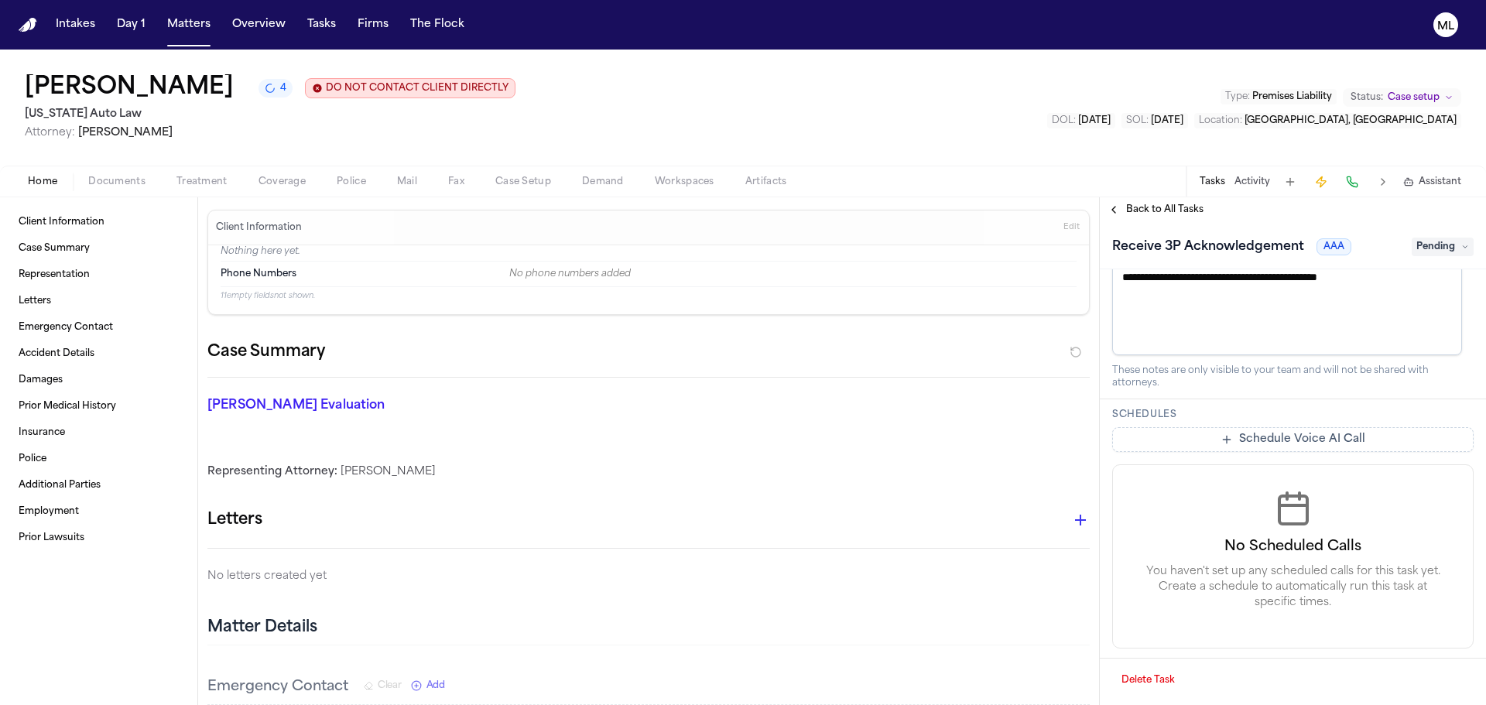
click at [1133, 679] on button "Delete Task" at bounding box center [1149, 680] width 72 height 25
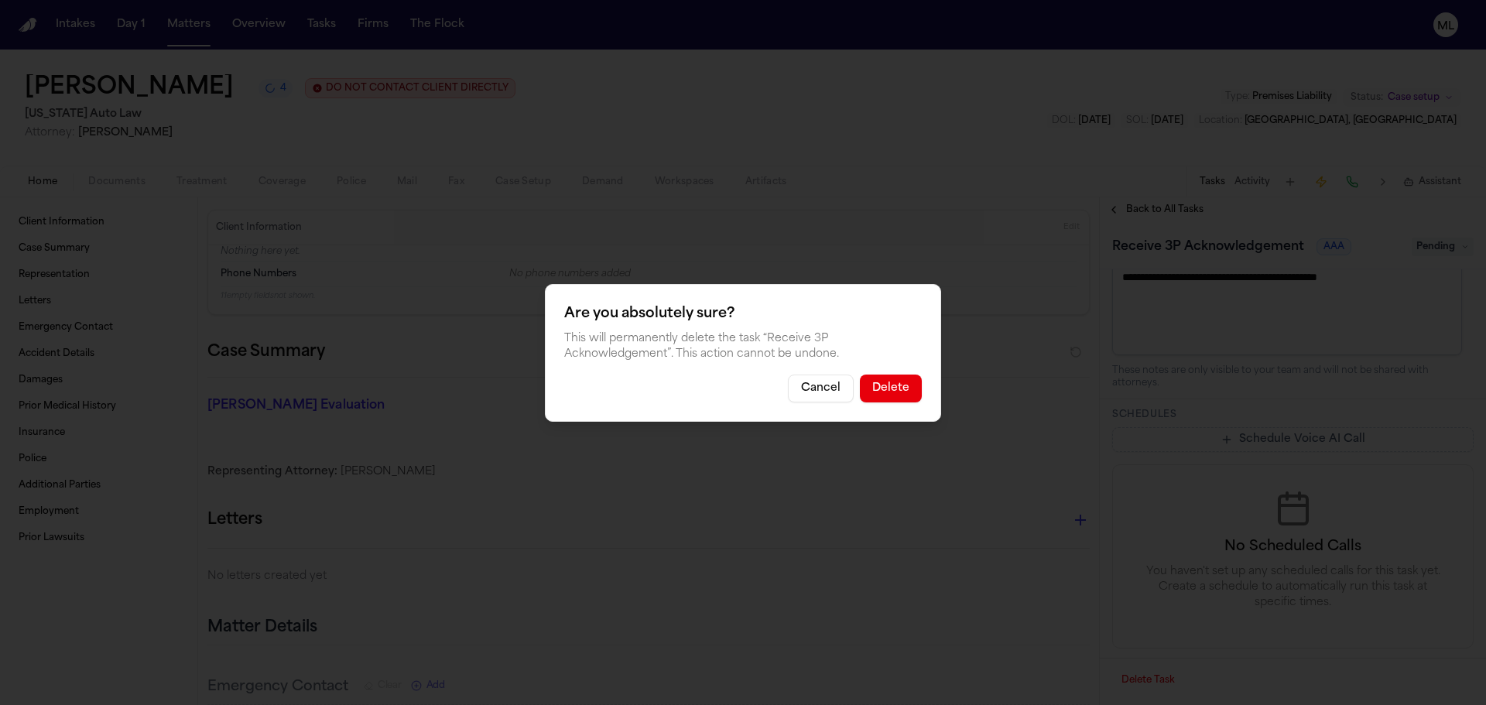
click at [885, 373] on div "Are you absolutely sure? This will permanently delete the task “ Receive 3P Ack…" at bounding box center [743, 353] width 396 height 138
click at [889, 376] on button "Delete" at bounding box center [891, 389] width 62 height 28
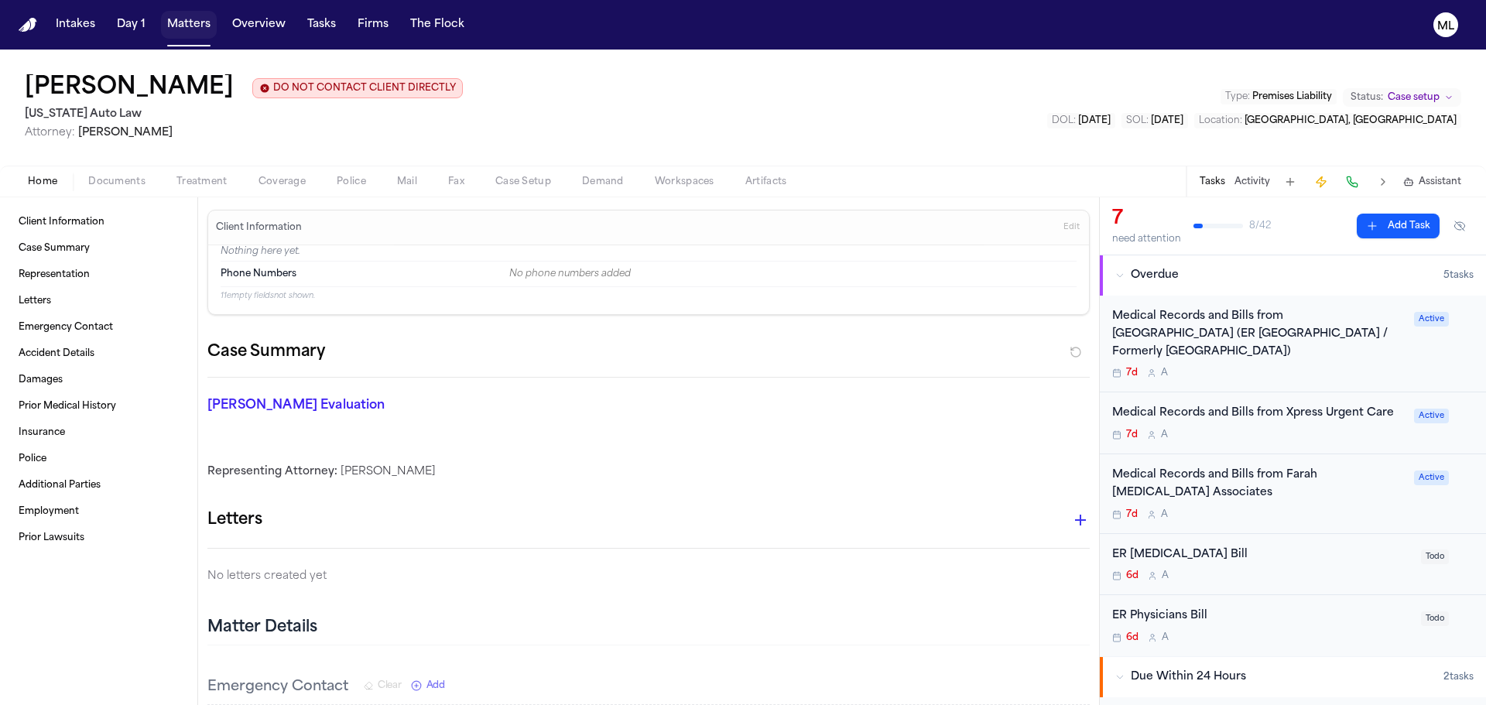
click at [196, 14] on button "Matters" at bounding box center [189, 25] width 56 height 28
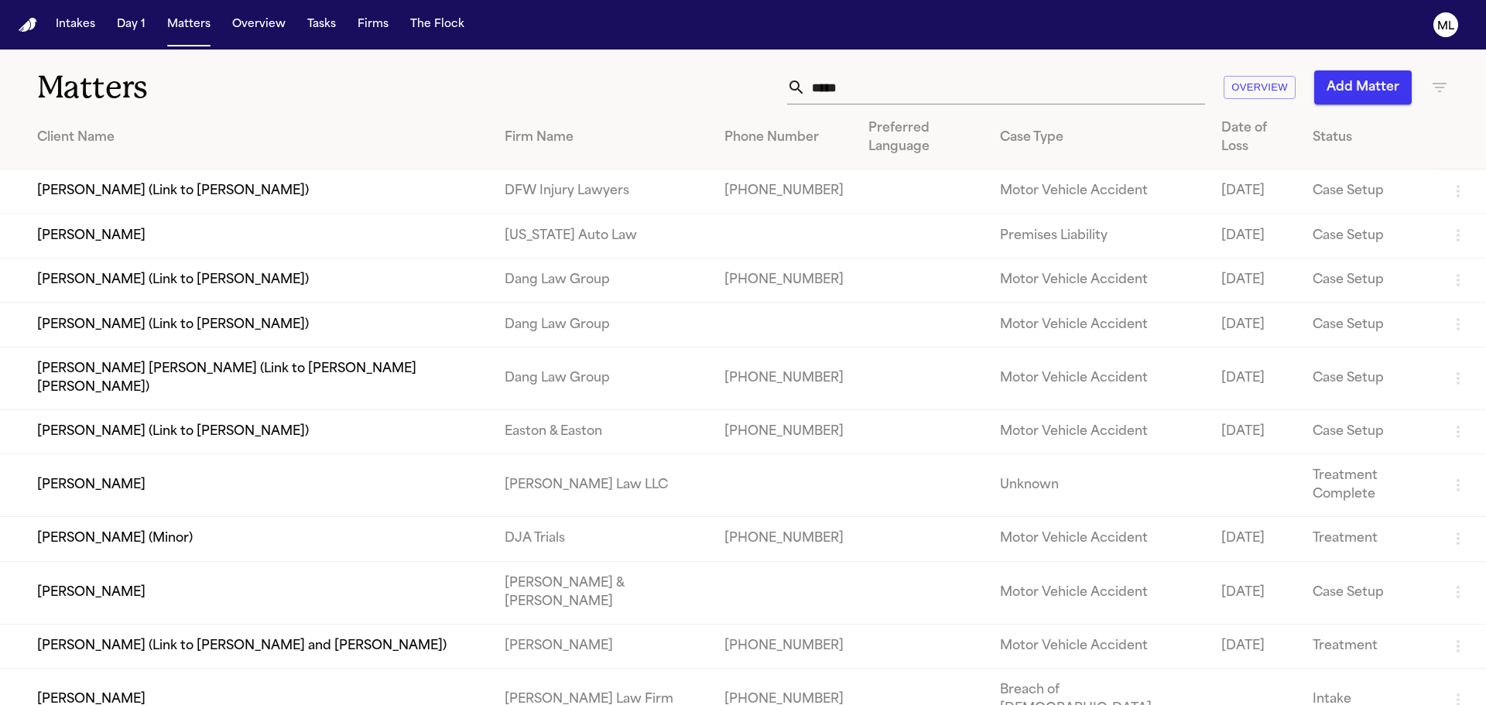
drag, startPoint x: 824, startPoint y: 77, endPoint x: 794, endPoint y: 79, distance: 30.2
click at [794, 79] on div "*****" at bounding box center [996, 87] width 418 height 34
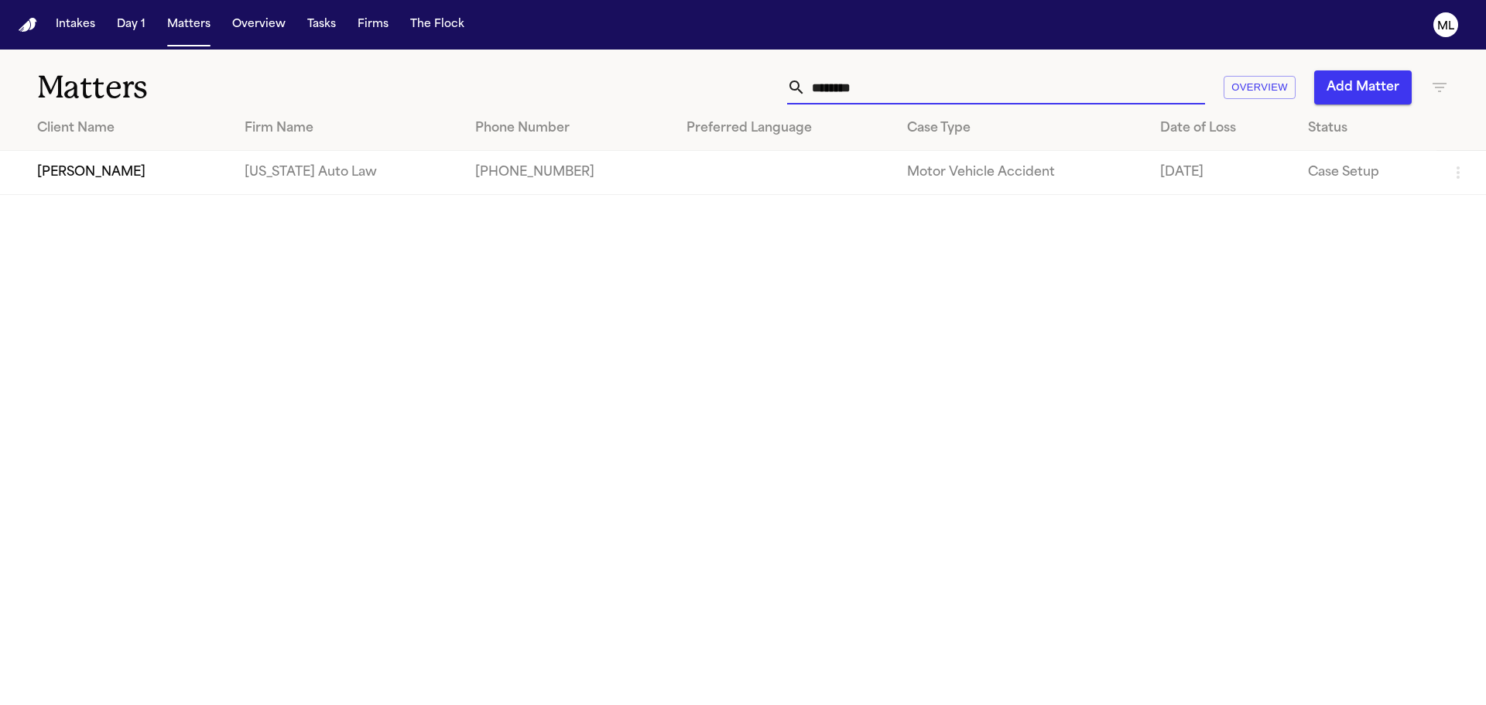
type input "*******"
click at [163, 186] on td "[PERSON_NAME]" at bounding box center [116, 173] width 232 height 44
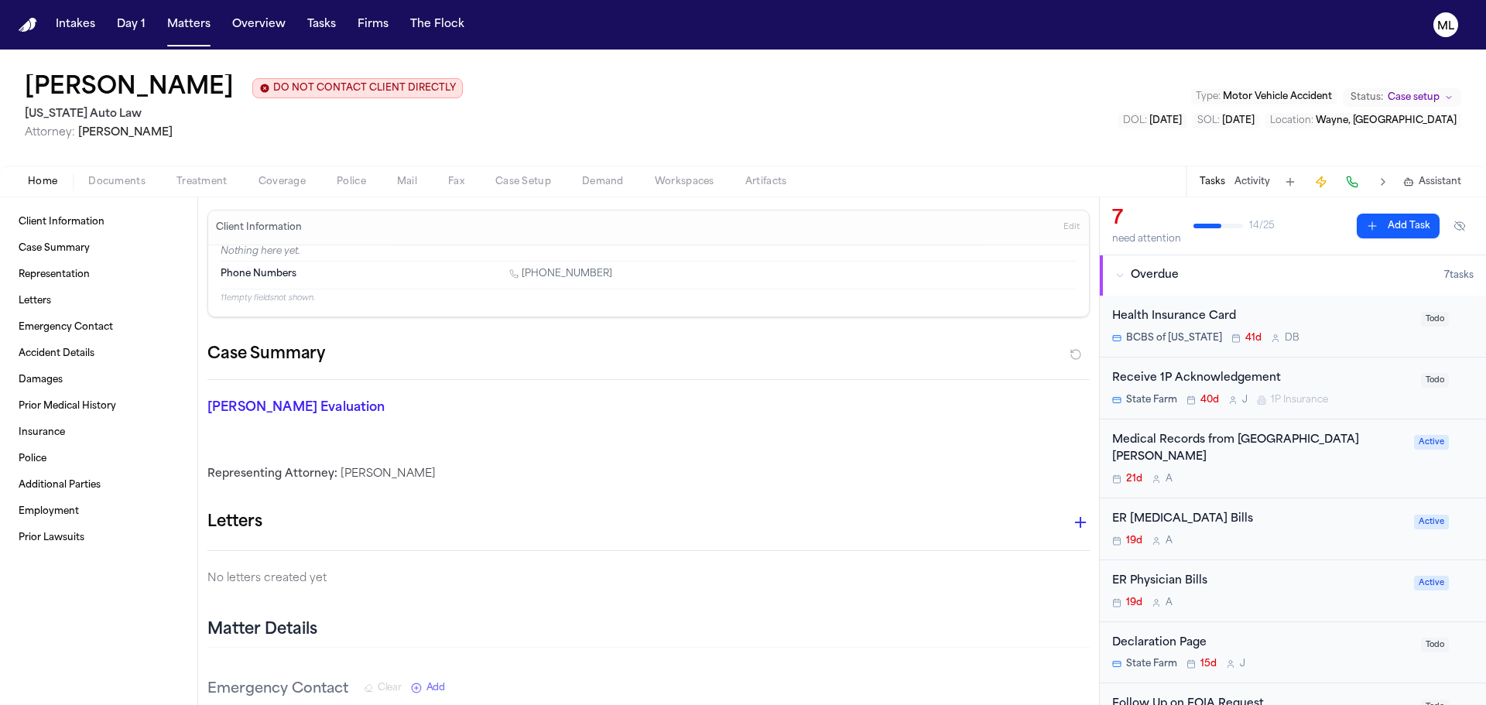
click at [1349, 341] on div "BCBS of [US_STATE] 41d D B" at bounding box center [1263, 338] width 300 height 12
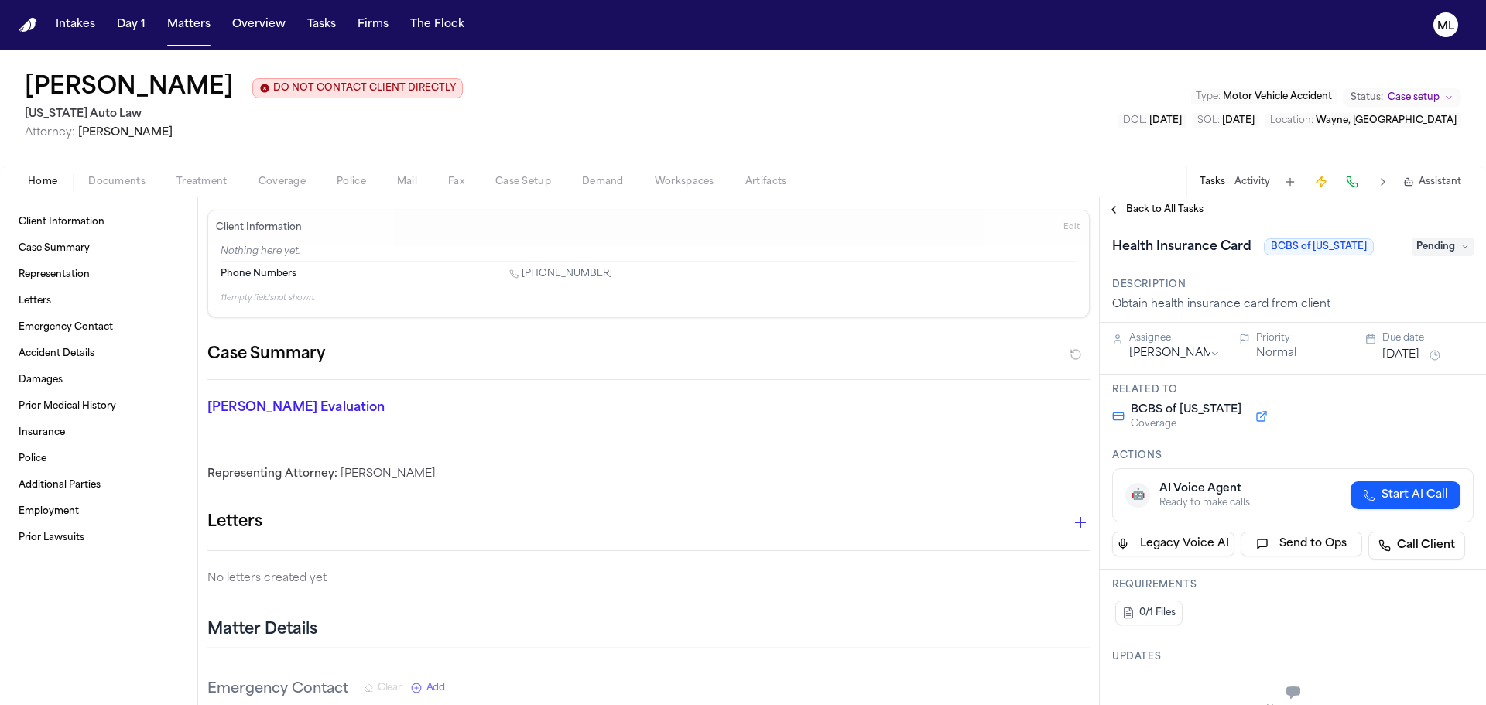
click at [1433, 250] on span "Pending" at bounding box center [1443, 247] width 62 height 19
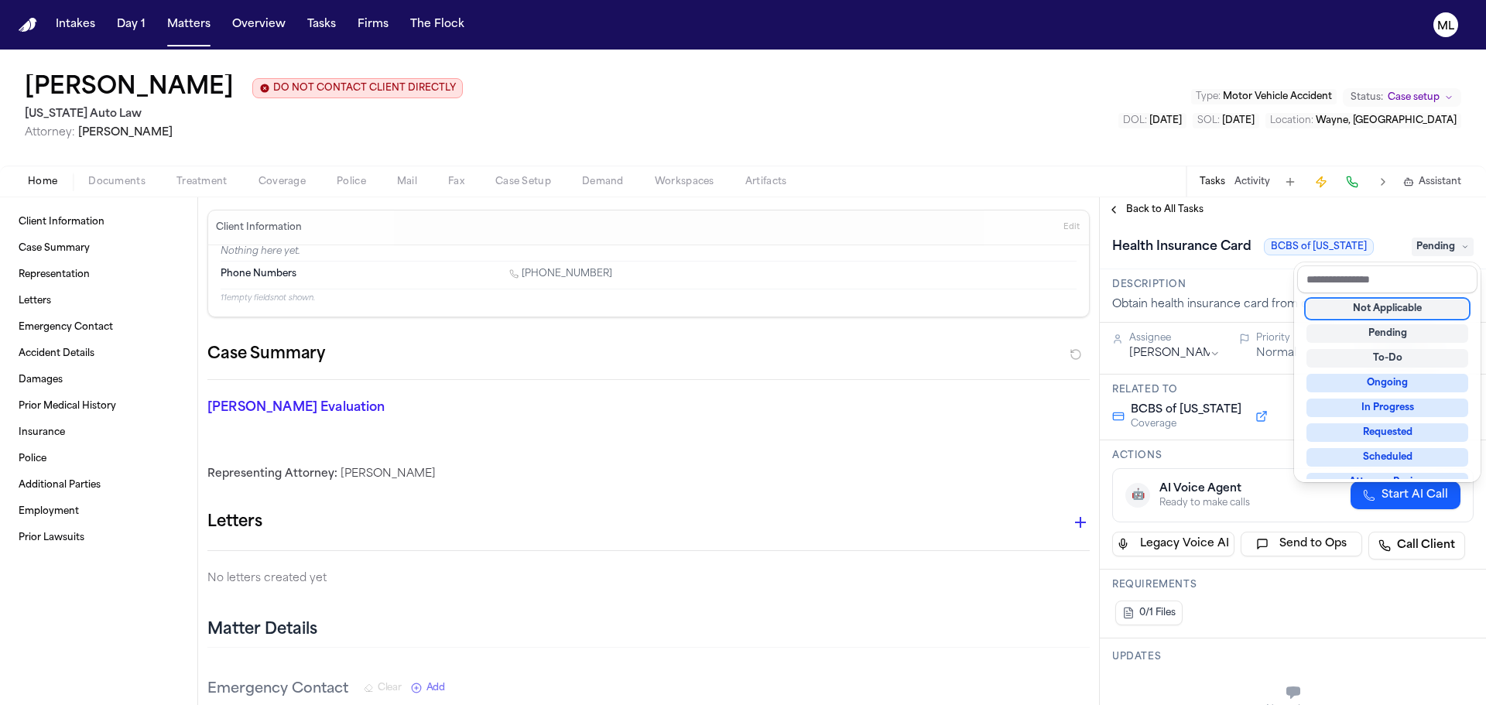
click at [1419, 307] on div "Not Applicable" at bounding box center [1388, 309] width 162 height 19
click at [1429, 253] on span "Not Applicable" at bounding box center [1429, 247] width 89 height 19
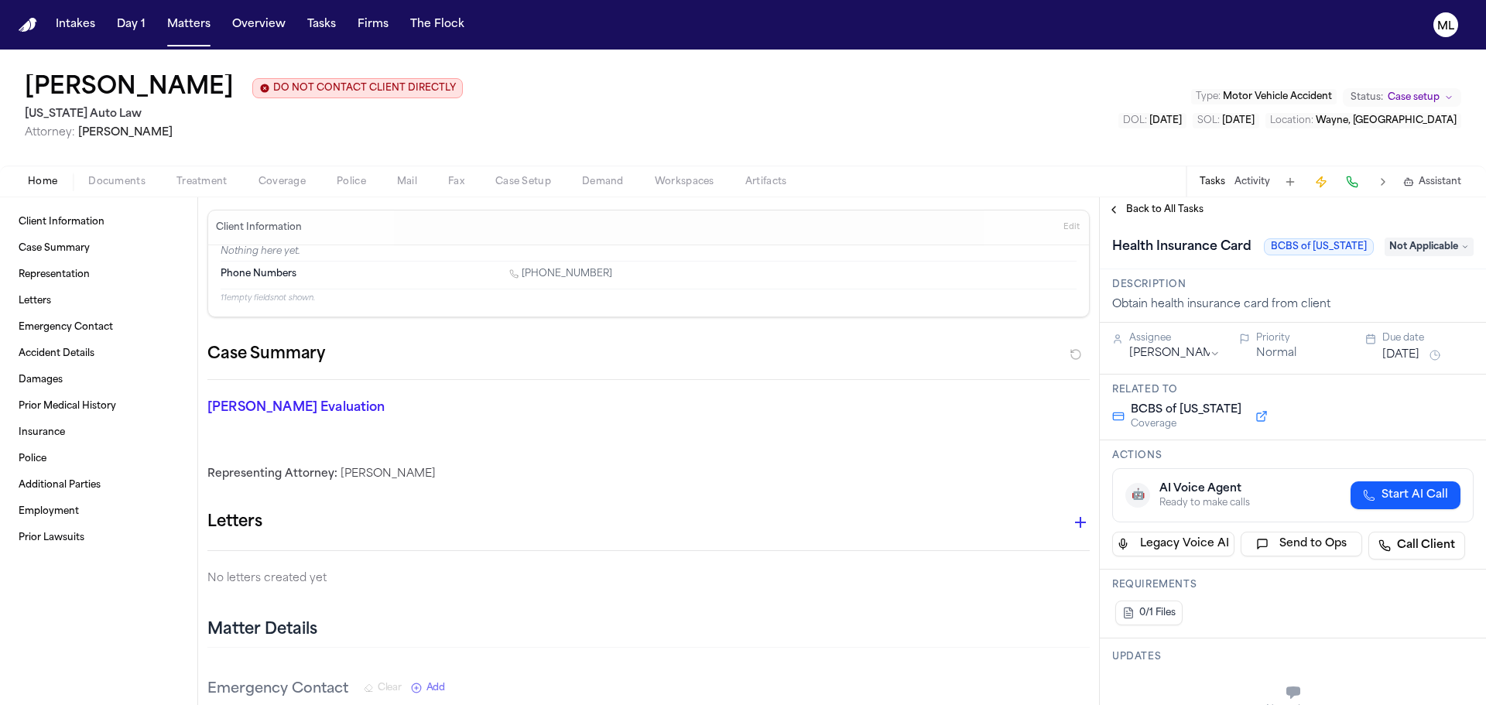
click at [1424, 245] on span "Not Applicable" at bounding box center [1429, 247] width 89 height 19
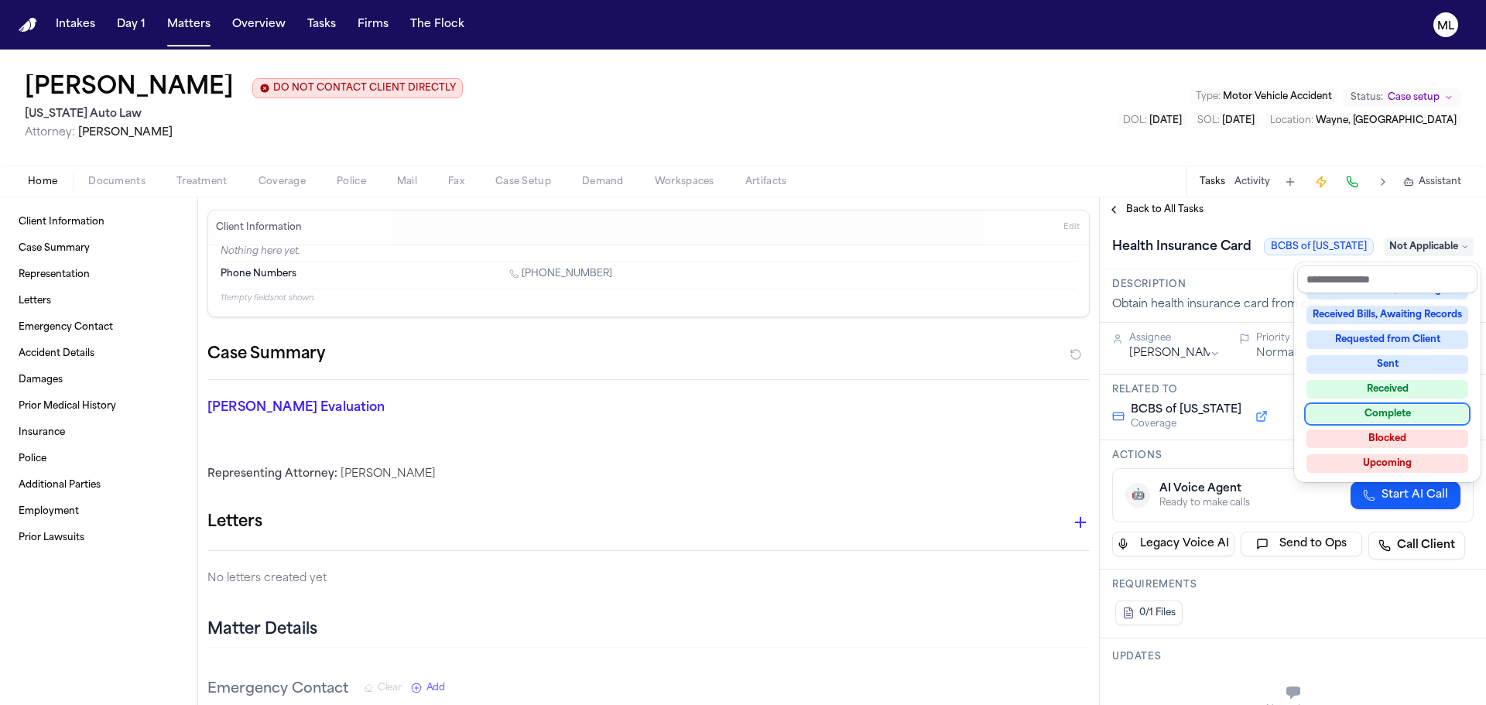
click at [1367, 417] on div "Complete" at bounding box center [1388, 414] width 162 height 19
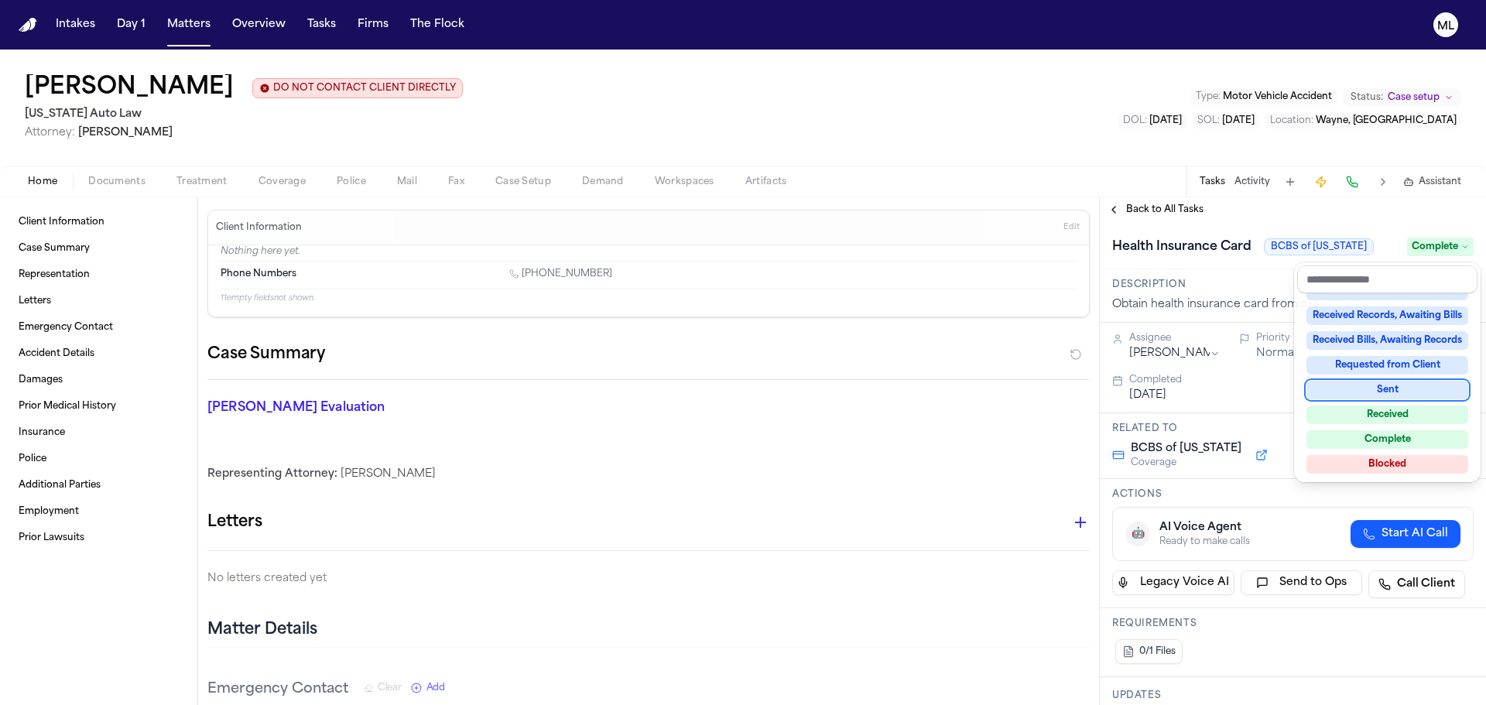
click at [1165, 211] on div "**********" at bounding box center [1293, 451] width 386 height 508
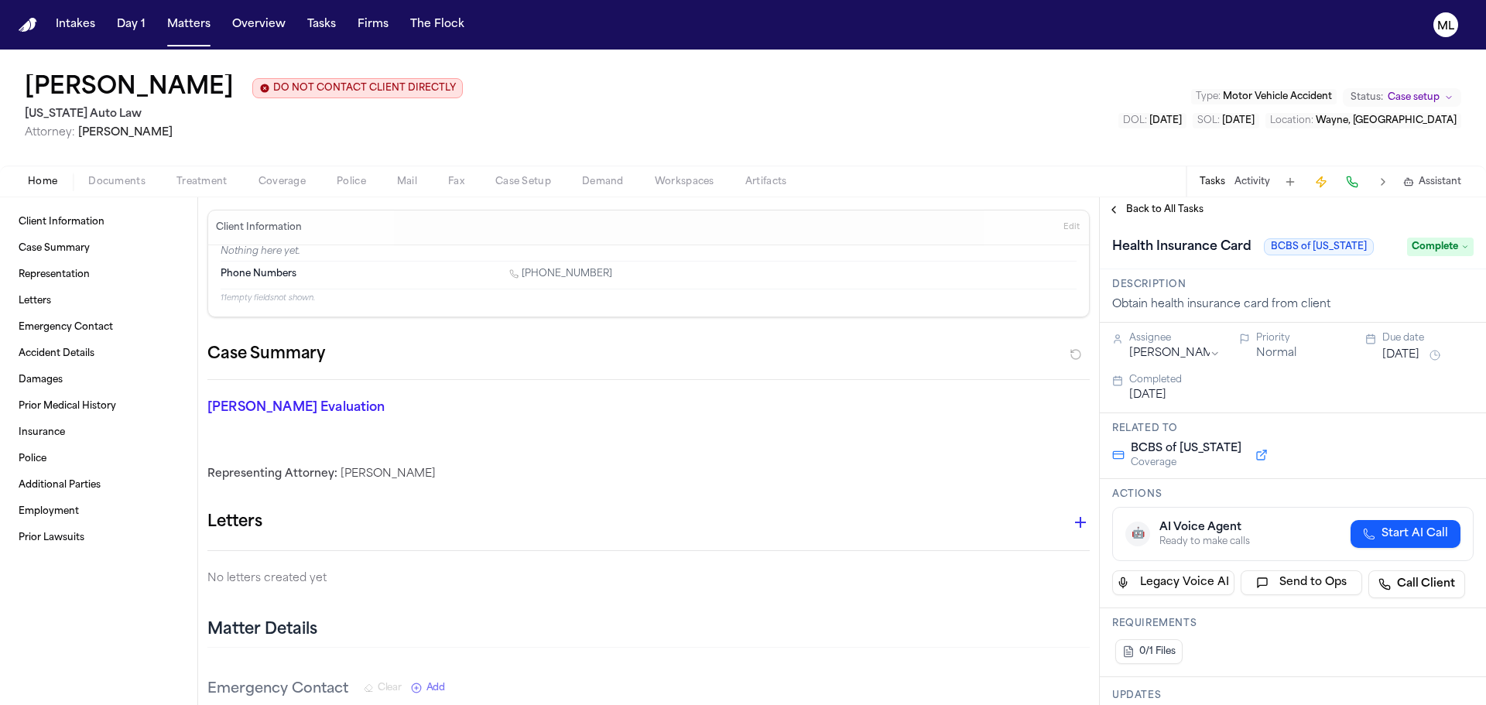
click at [1165, 211] on span "Back to All Tasks" at bounding box center [1164, 210] width 77 height 12
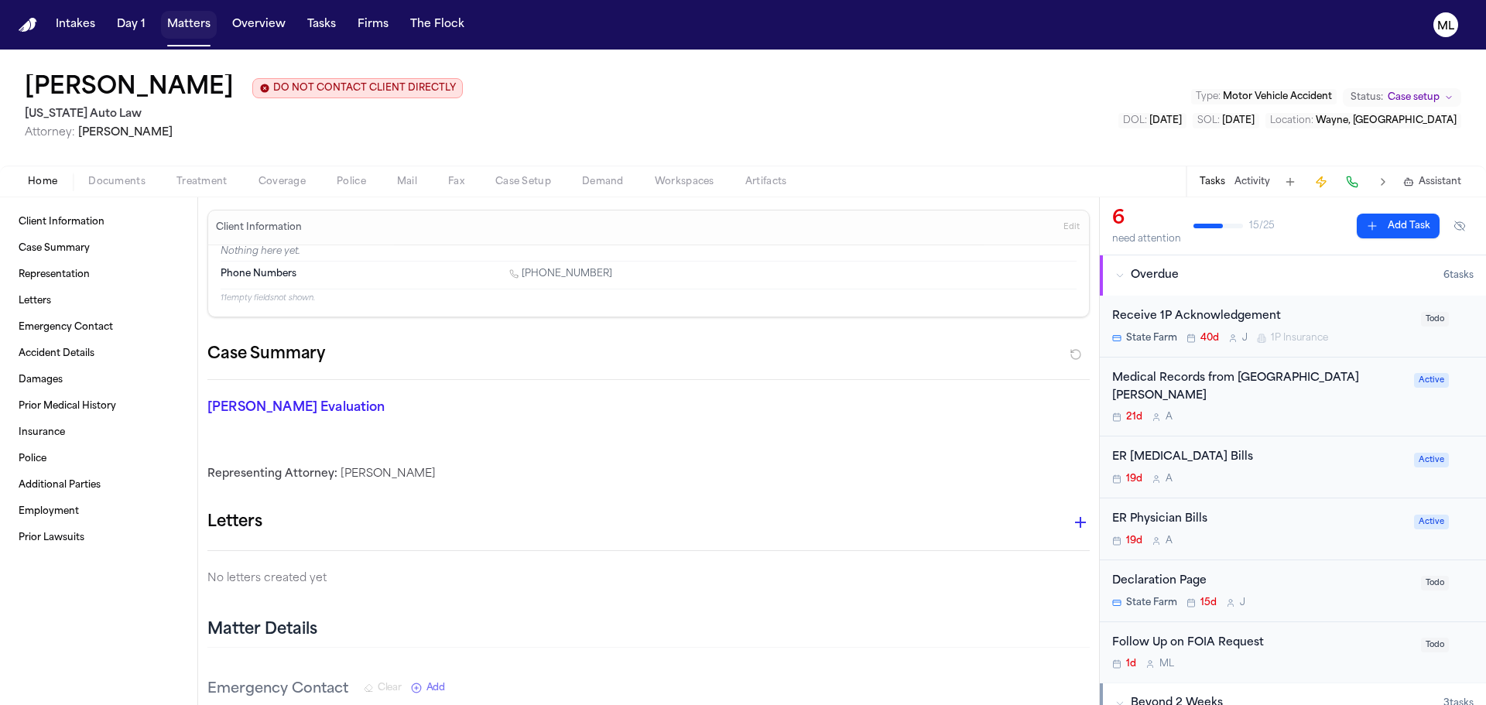
click at [191, 27] on button "Matters" at bounding box center [189, 25] width 56 height 28
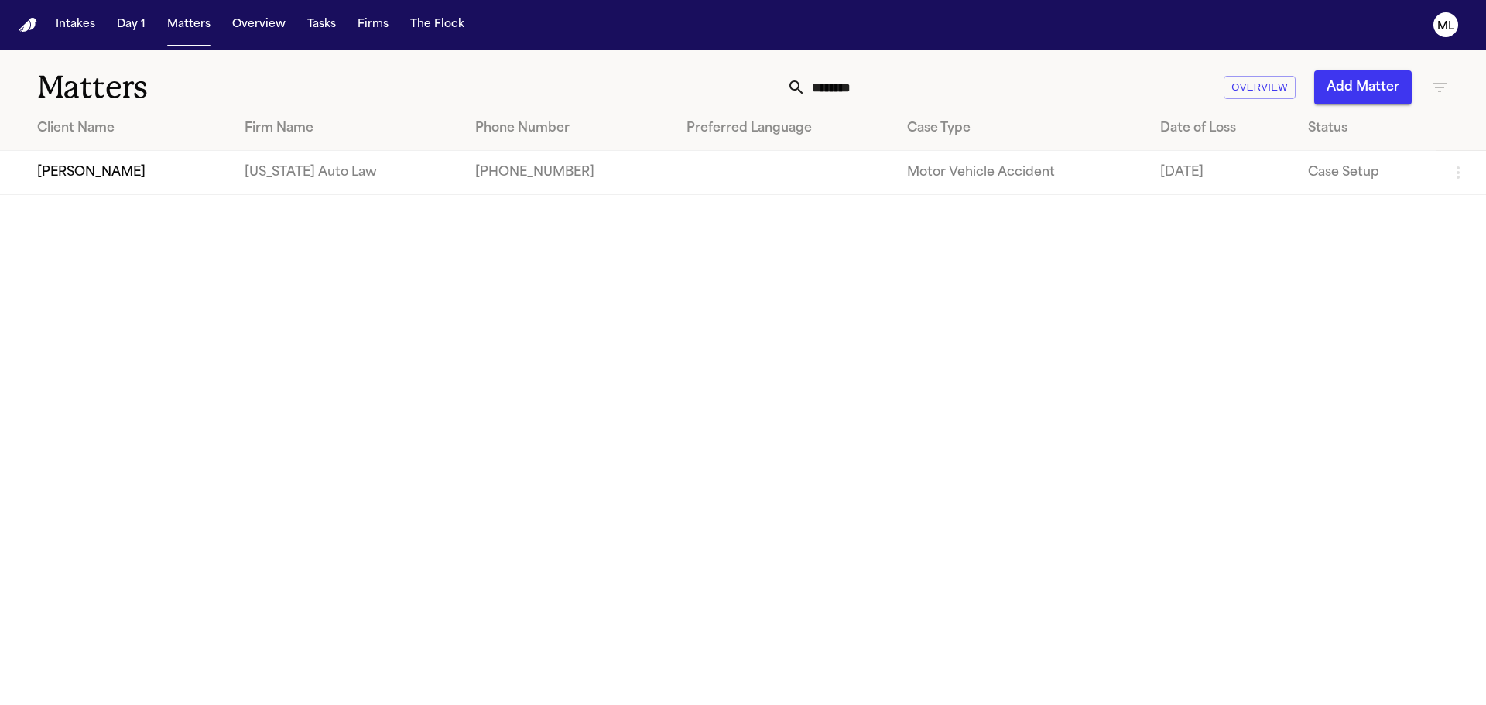
drag, startPoint x: 859, startPoint y: 81, endPoint x: 778, endPoint y: 81, distance: 80.5
click at [778, 81] on div "******* Overview Add Matter" at bounding box center [948, 87] width 1001 height 34
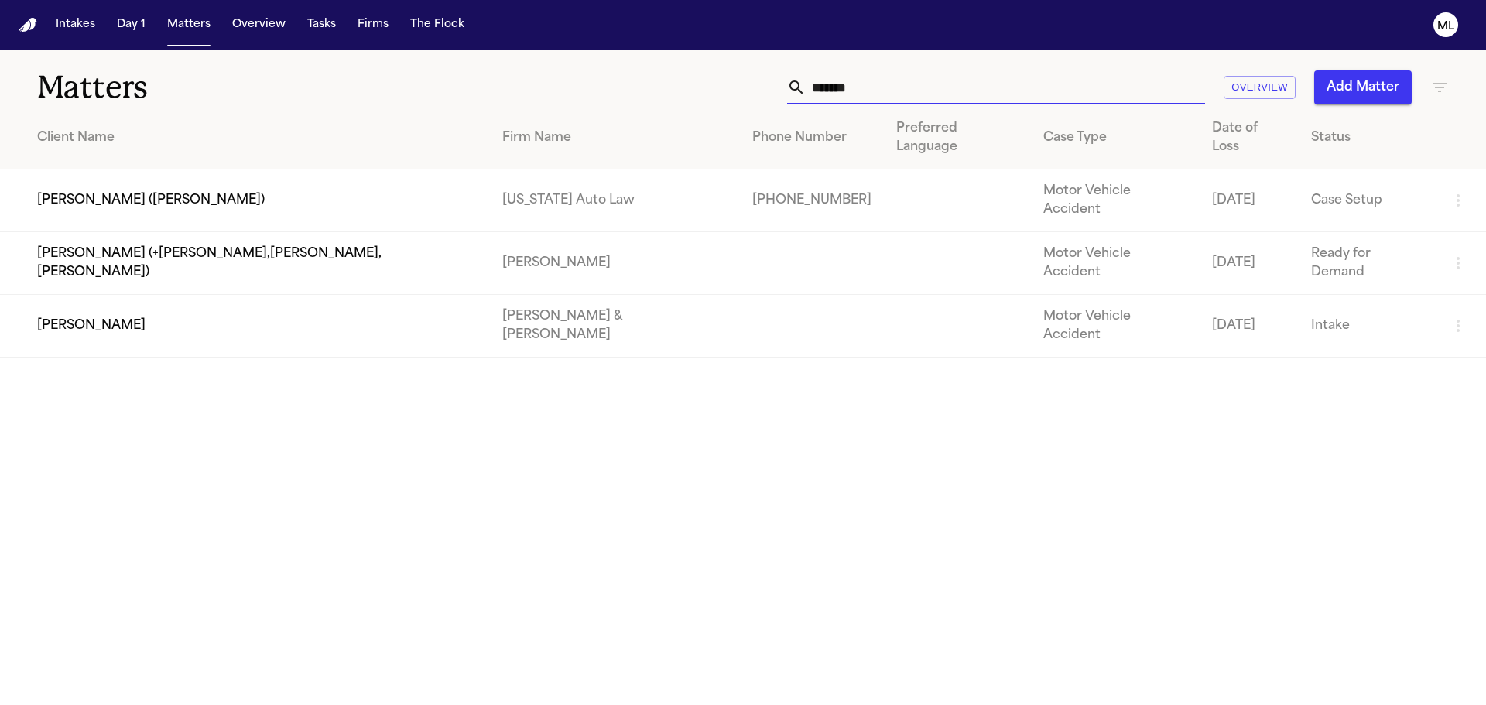
type input "******"
click at [343, 170] on td "[PERSON_NAME] ([PERSON_NAME])" at bounding box center [245, 201] width 490 height 63
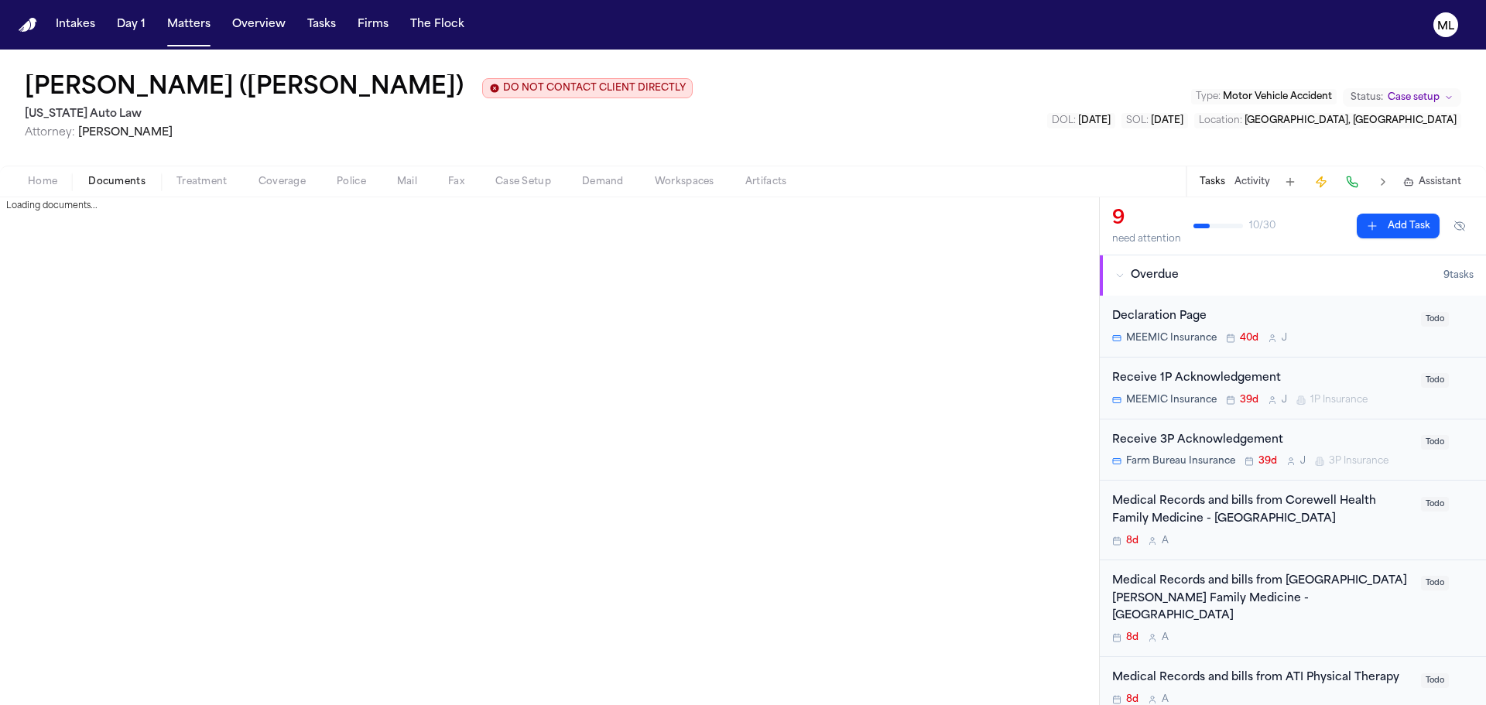
click at [115, 181] on span "Documents" at bounding box center [116, 182] width 57 height 12
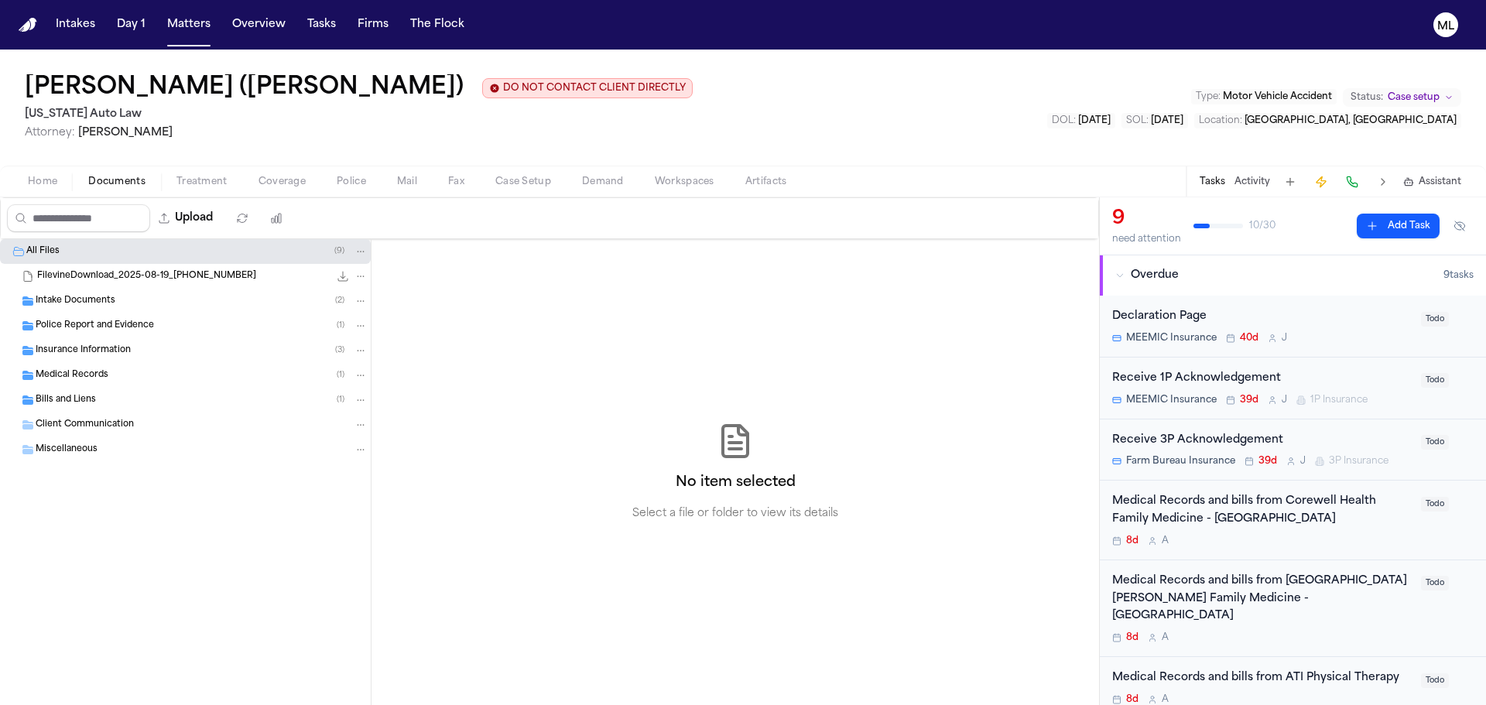
click at [126, 345] on span "Insurance Information" at bounding box center [83, 351] width 95 height 13
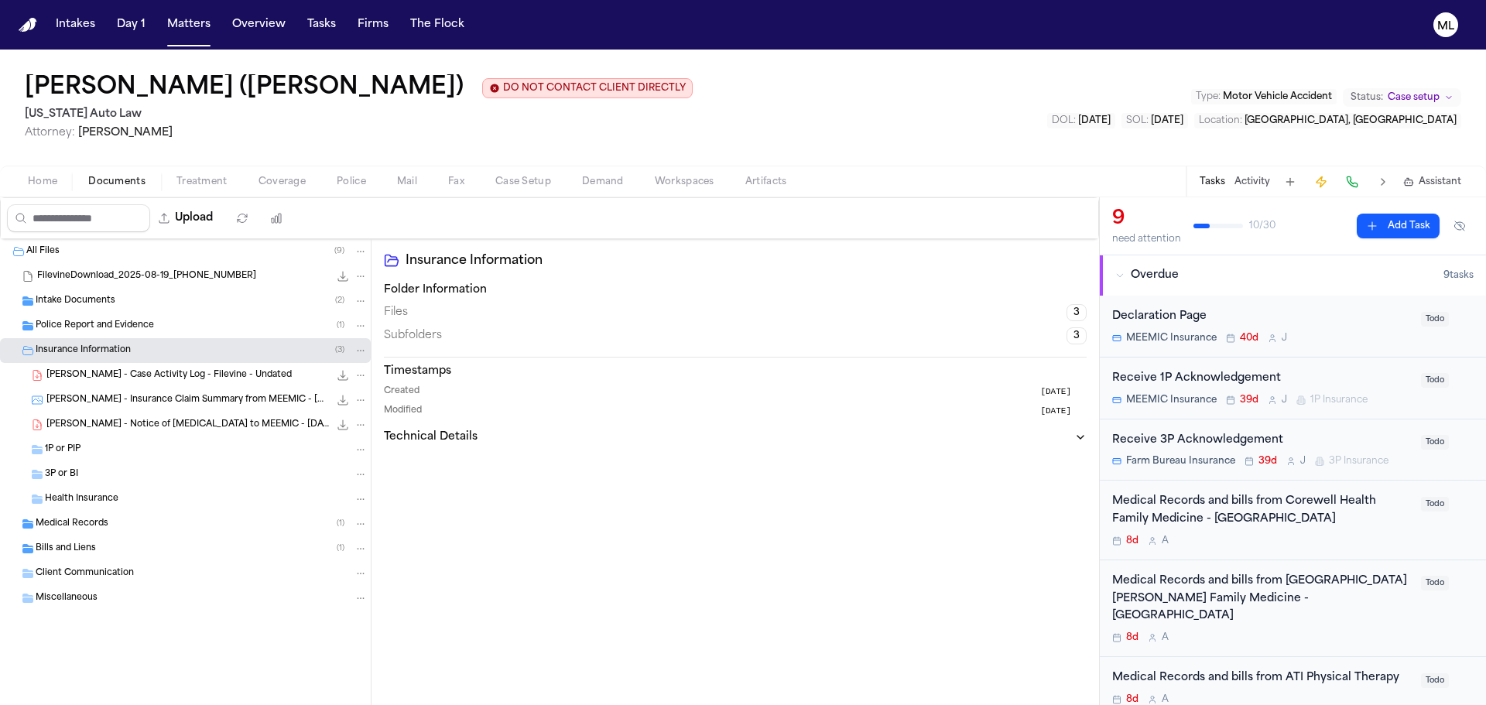
click at [183, 424] on span "[PERSON_NAME] - Notice of [MEDICAL_DATA] to MEEMIC - [DATE]" at bounding box center [187, 425] width 283 height 13
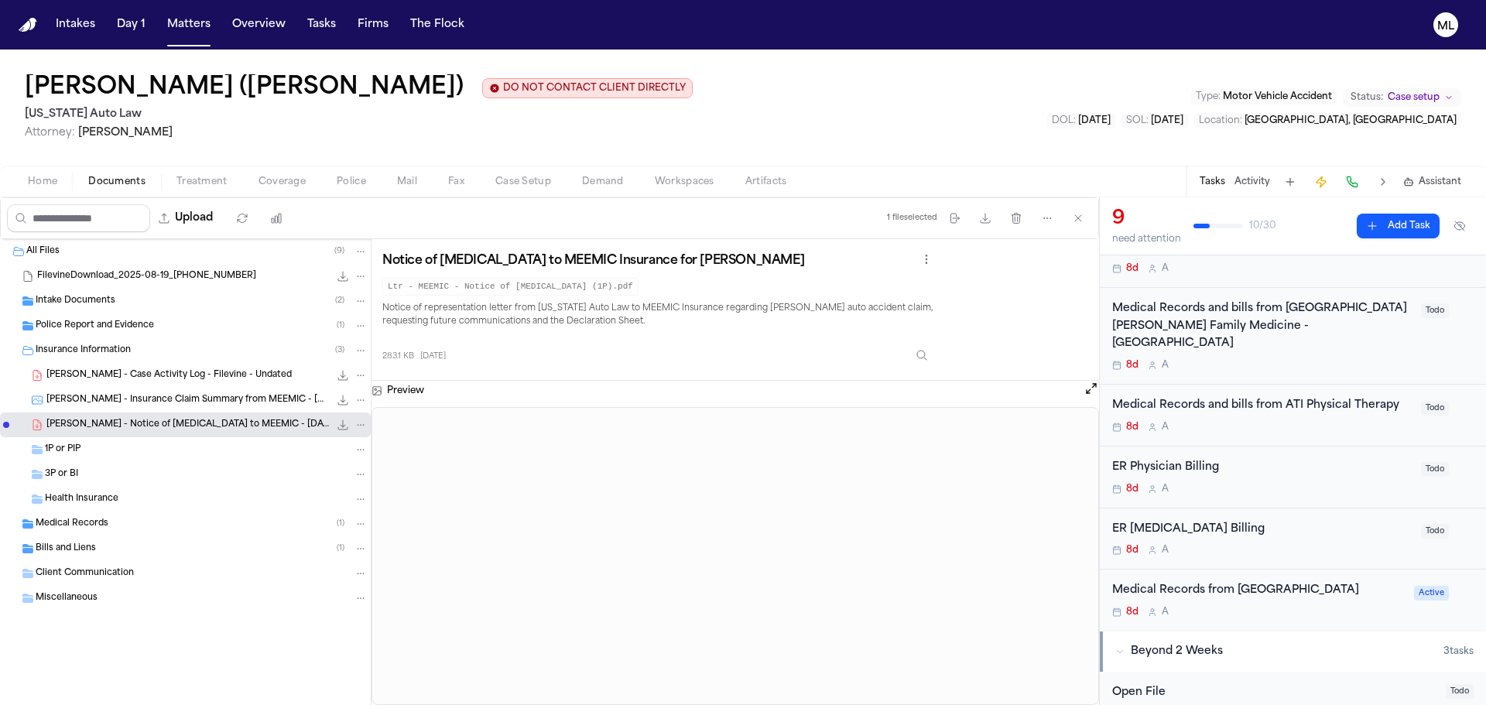
scroll to position [310, 0]
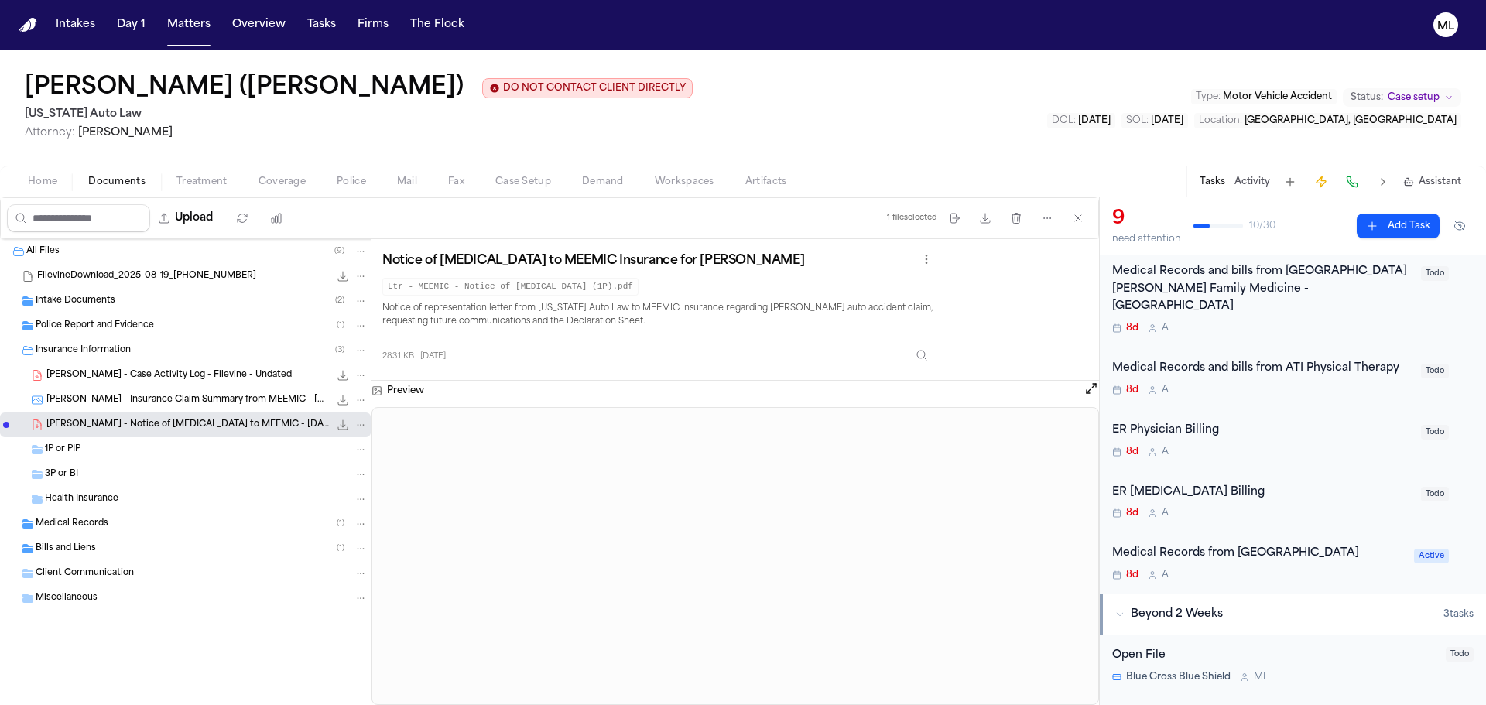
click at [1301, 379] on div "Medical Records and bills from ATI Physical Therapy 8d A Todo" at bounding box center [1293, 379] width 386 height 62
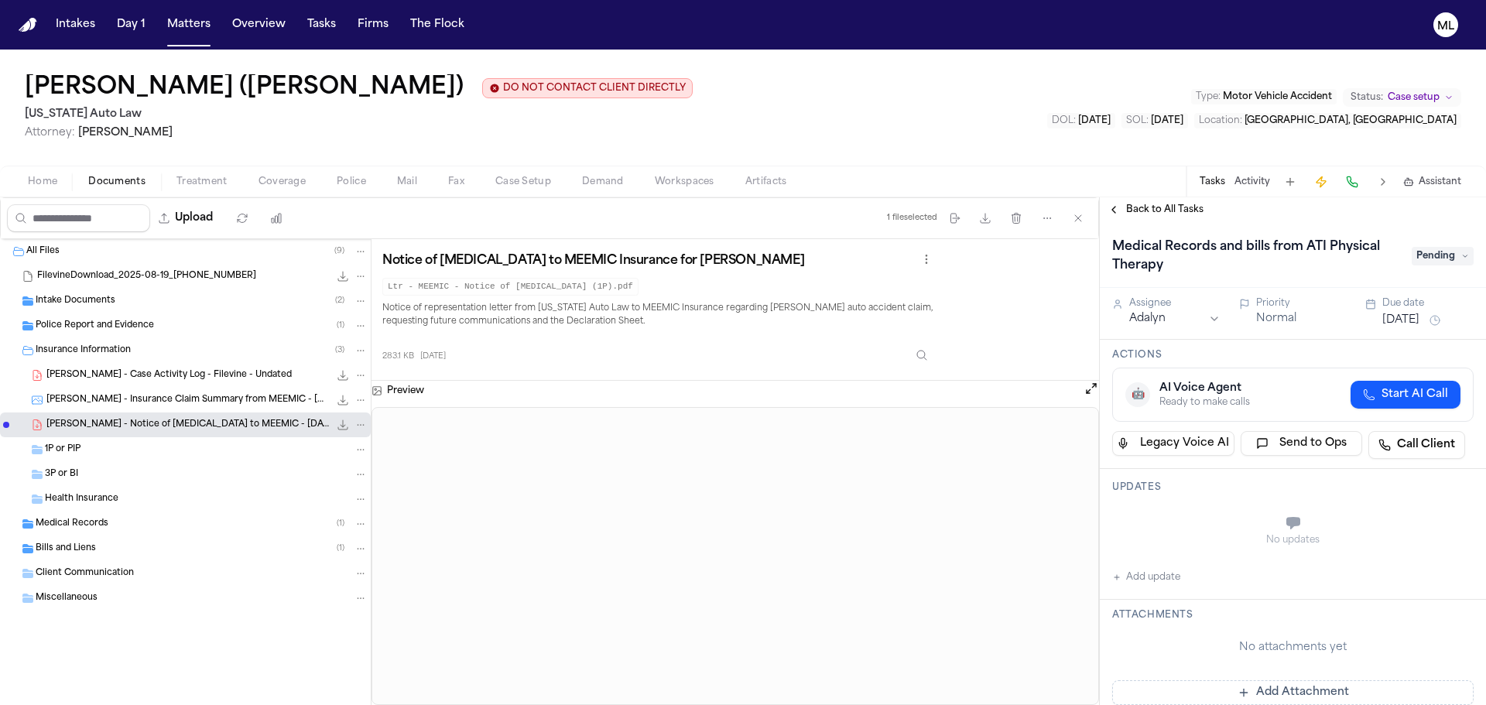
click at [1150, 202] on div "Back to All Tasks" at bounding box center [1293, 209] width 386 height 25
click at [1149, 207] on span "Back to All Tasks" at bounding box center [1164, 210] width 77 height 12
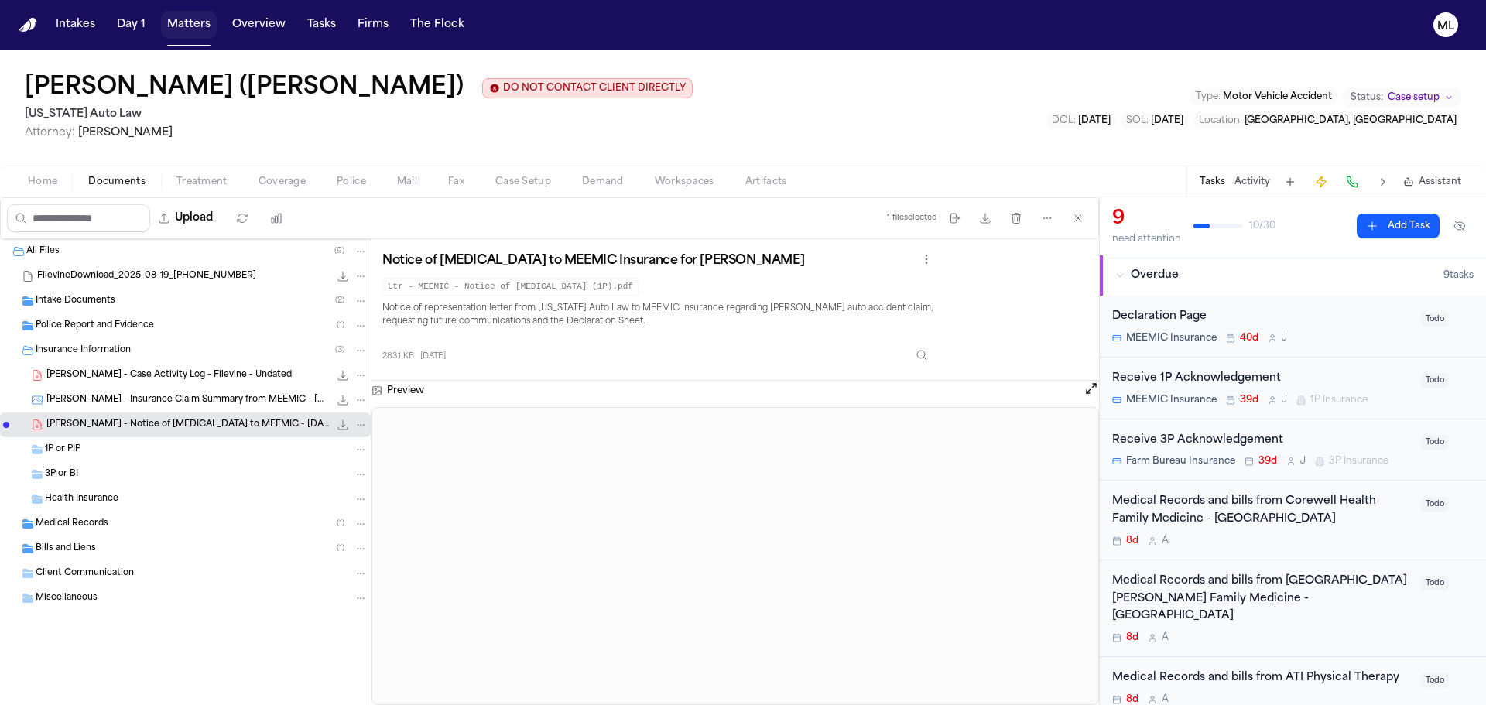
drag, startPoint x: 187, startPoint y: 23, endPoint x: 288, endPoint y: 36, distance: 101.4
click at [187, 23] on button "Matters" at bounding box center [189, 25] width 56 height 28
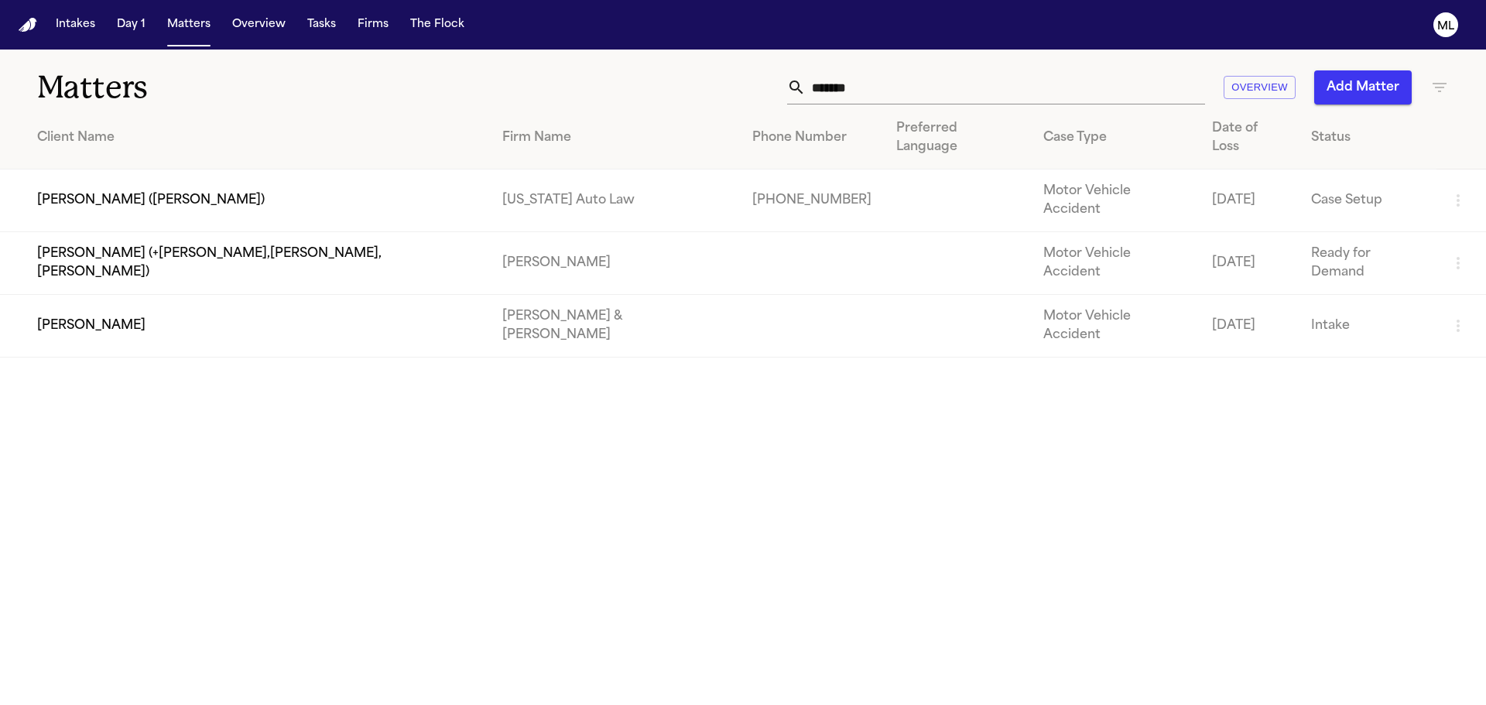
drag, startPoint x: 887, startPoint y: 90, endPoint x: 784, endPoint y: 90, distance: 103.0
click at [784, 90] on div "****** Overview Add Matter" at bounding box center [948, 87] width 1001 height 34
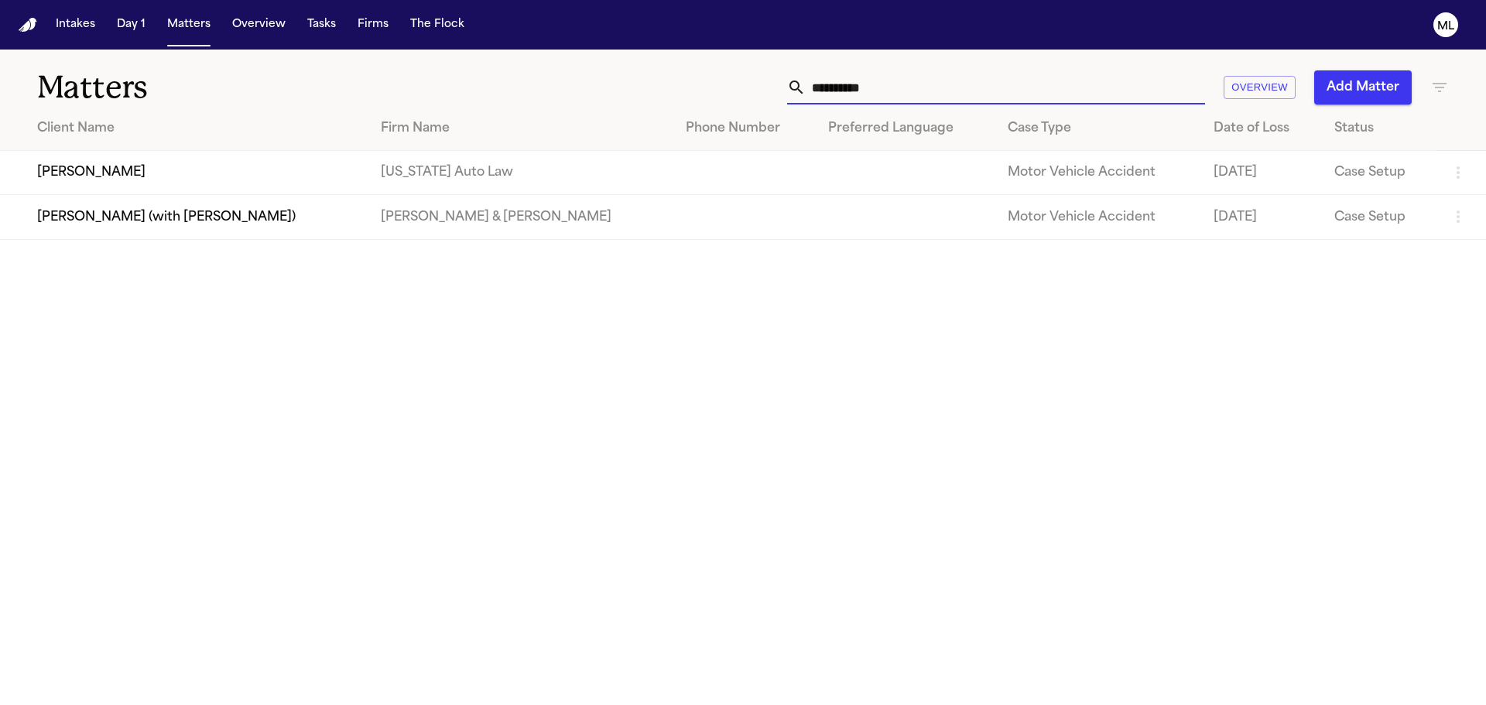
type input "**********"
click at [369, 177] on td "[PERSON_NAME]" at bounding box center [184, 173] width 369 height 44
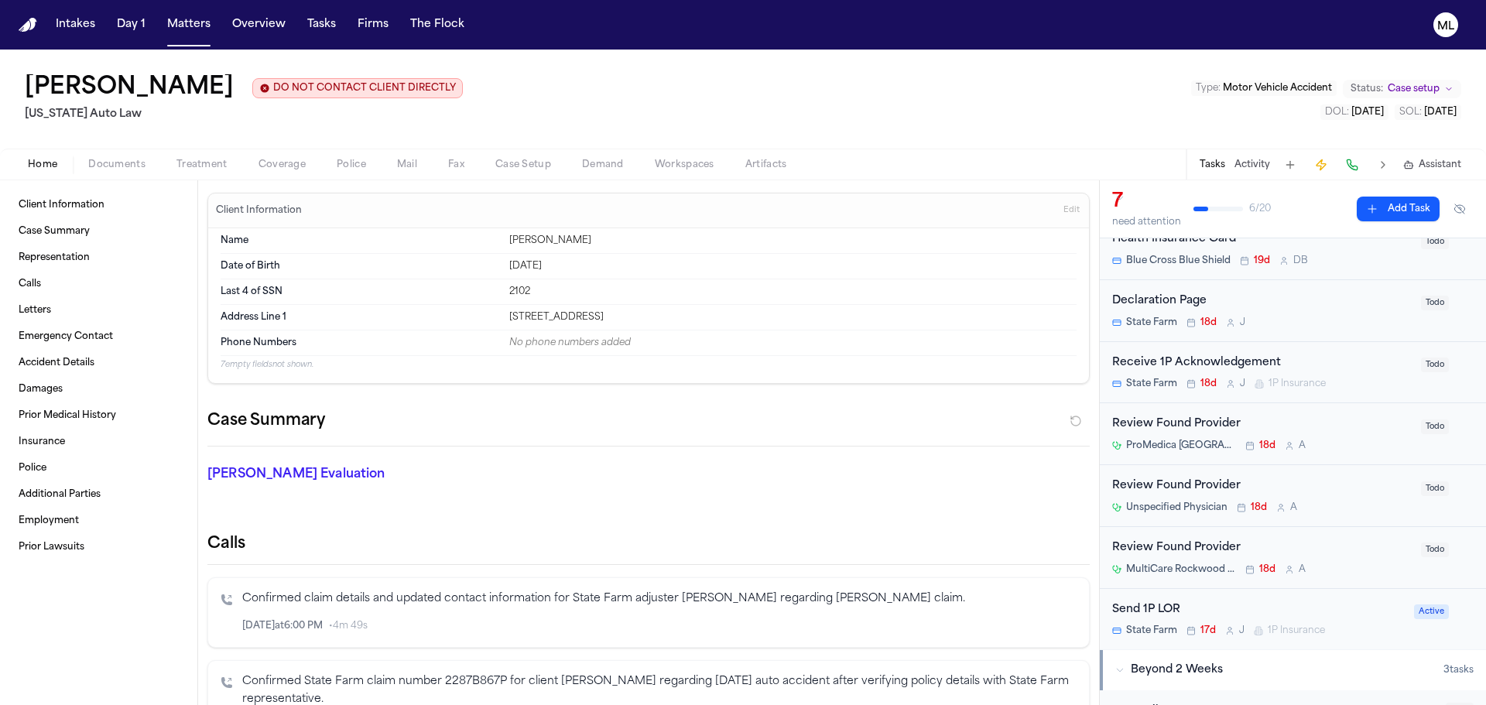
scroll to position [155, 0]
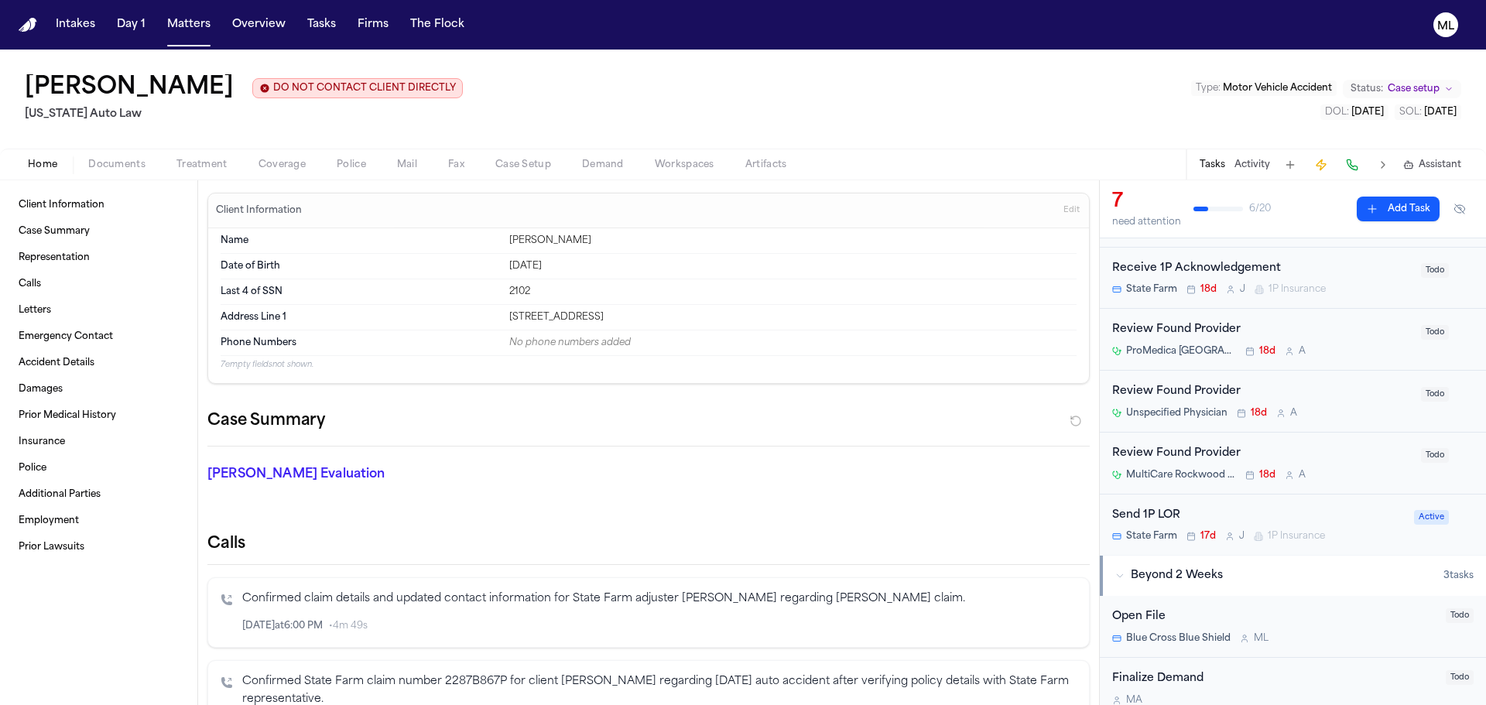
click at [132, 159] on span "Documents" at bounding box center [116, 165] width 57 height 12
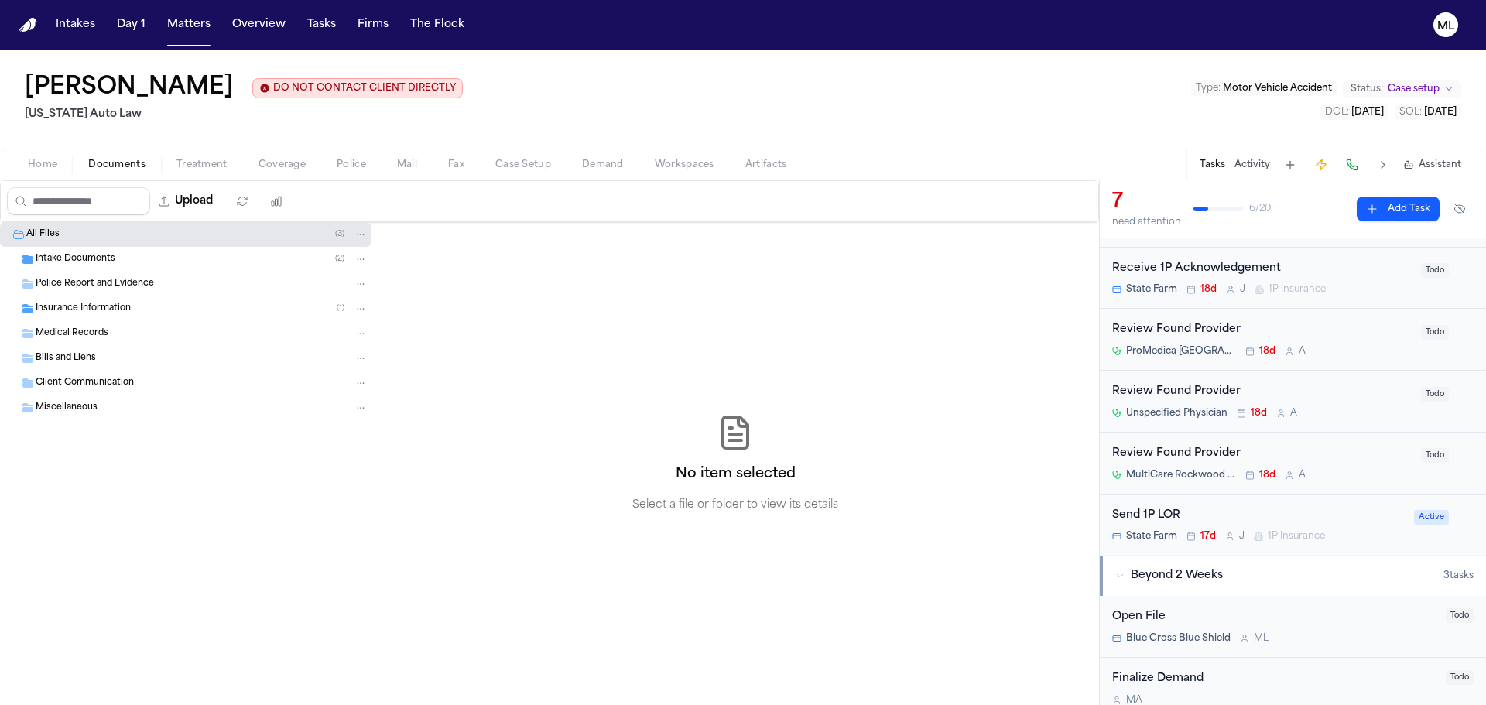
click at [119, 312] on span "Insurance Information" at bounding box center [83, 309] width 95 height 13
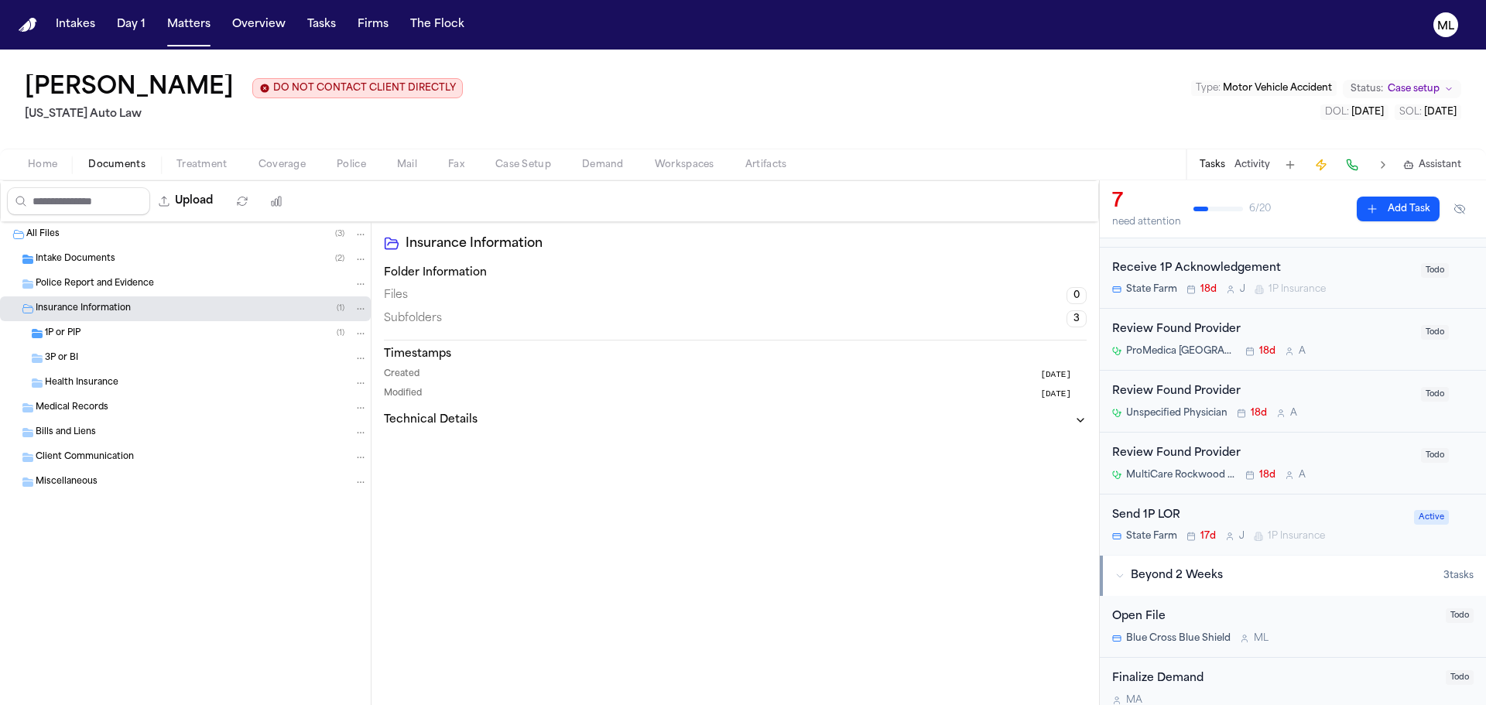
click at [110, 338] on div "1P or PIP ( 1 )" at bounding box center [206, 334] width 323 height 14
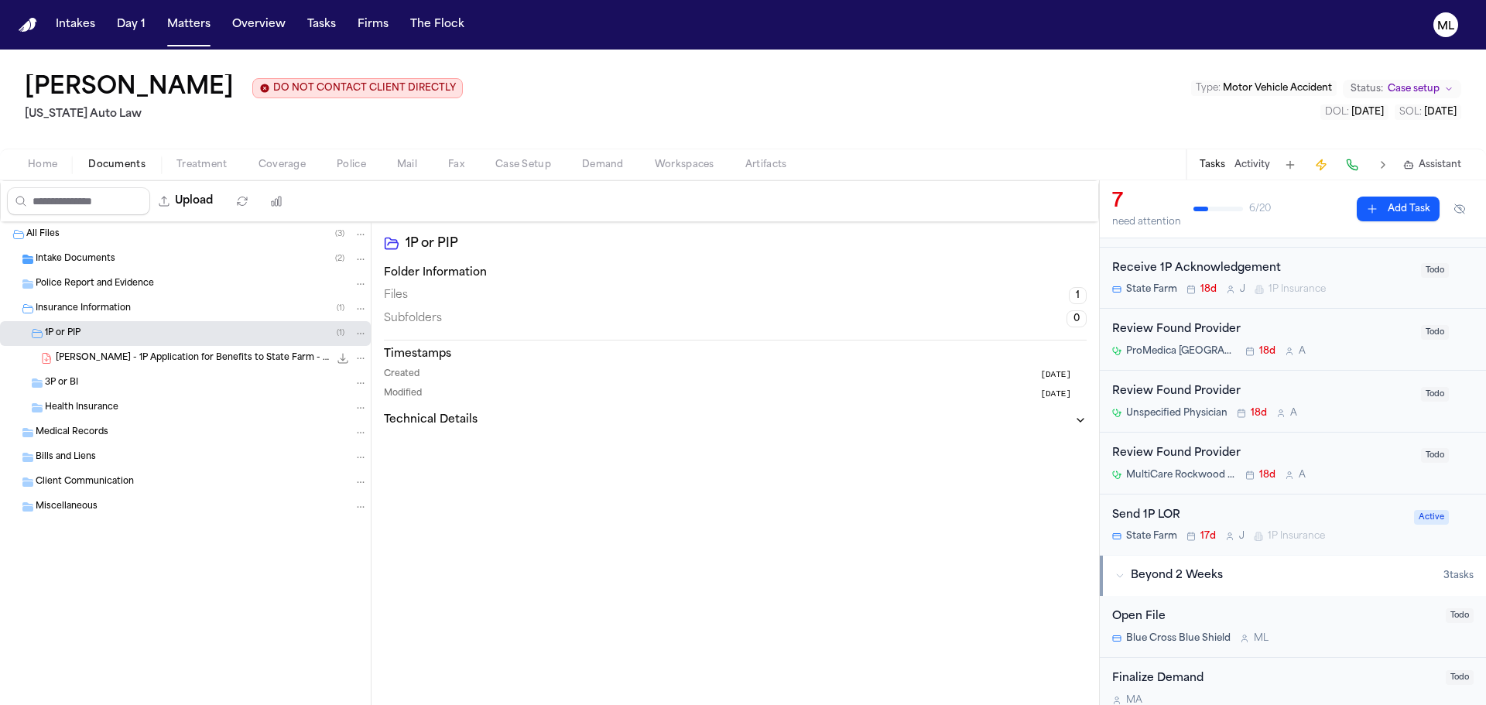
click at [187, 358] on span "[PERSON_NAME] - 1P Application for Benefits to State Farm - [DATE]" at bounding box center [192, 358] width 273 height 13
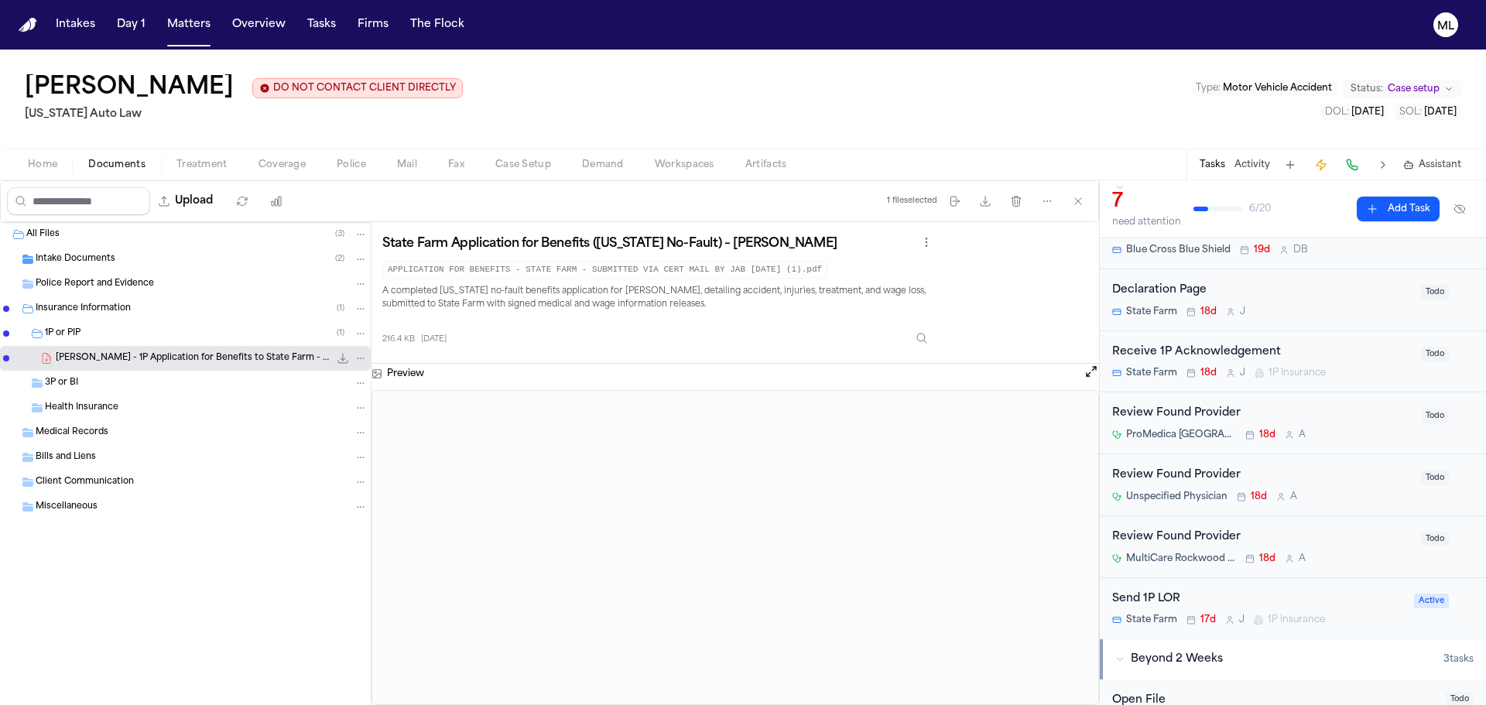
scroll to position [36, 0]
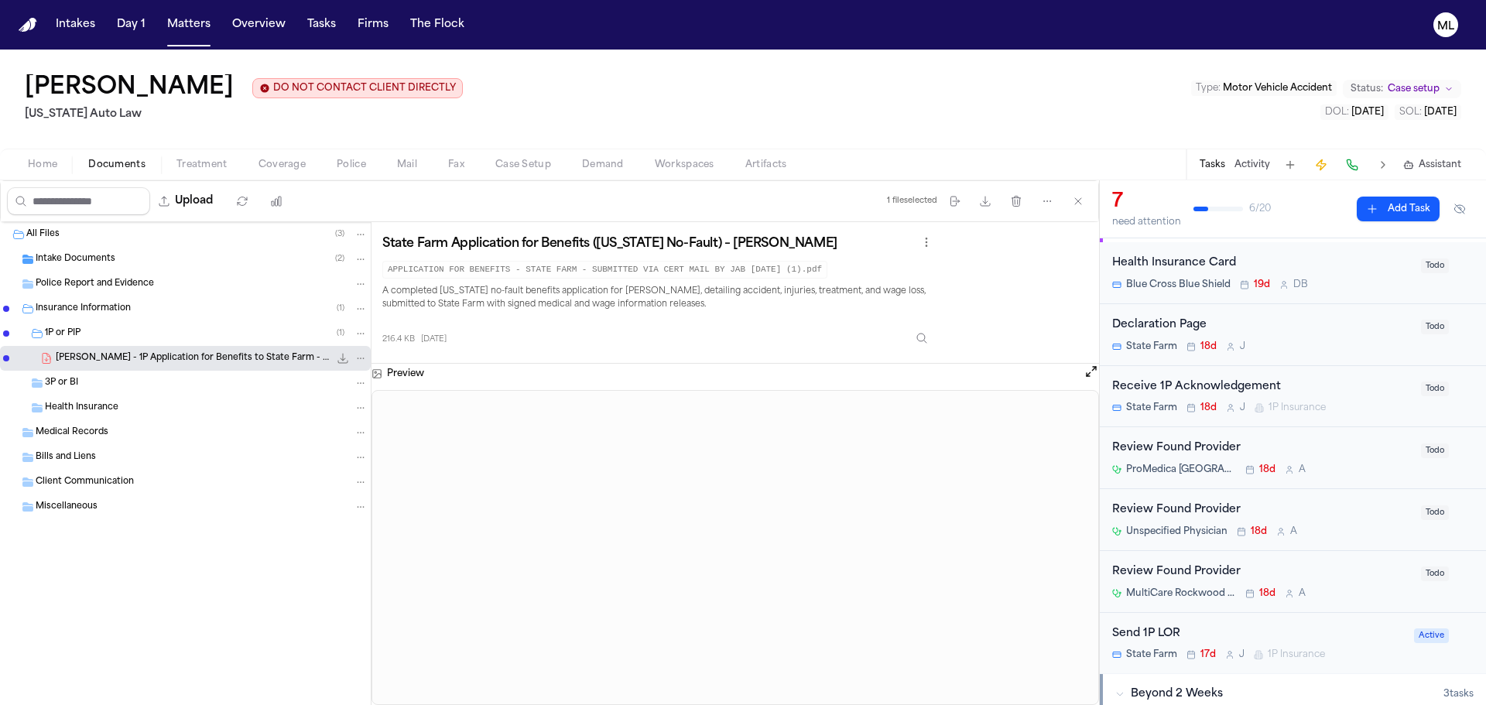
click at [1358, 457] on div "Review Found Provider" at bounding box center [1263, 449] width 300 height 18
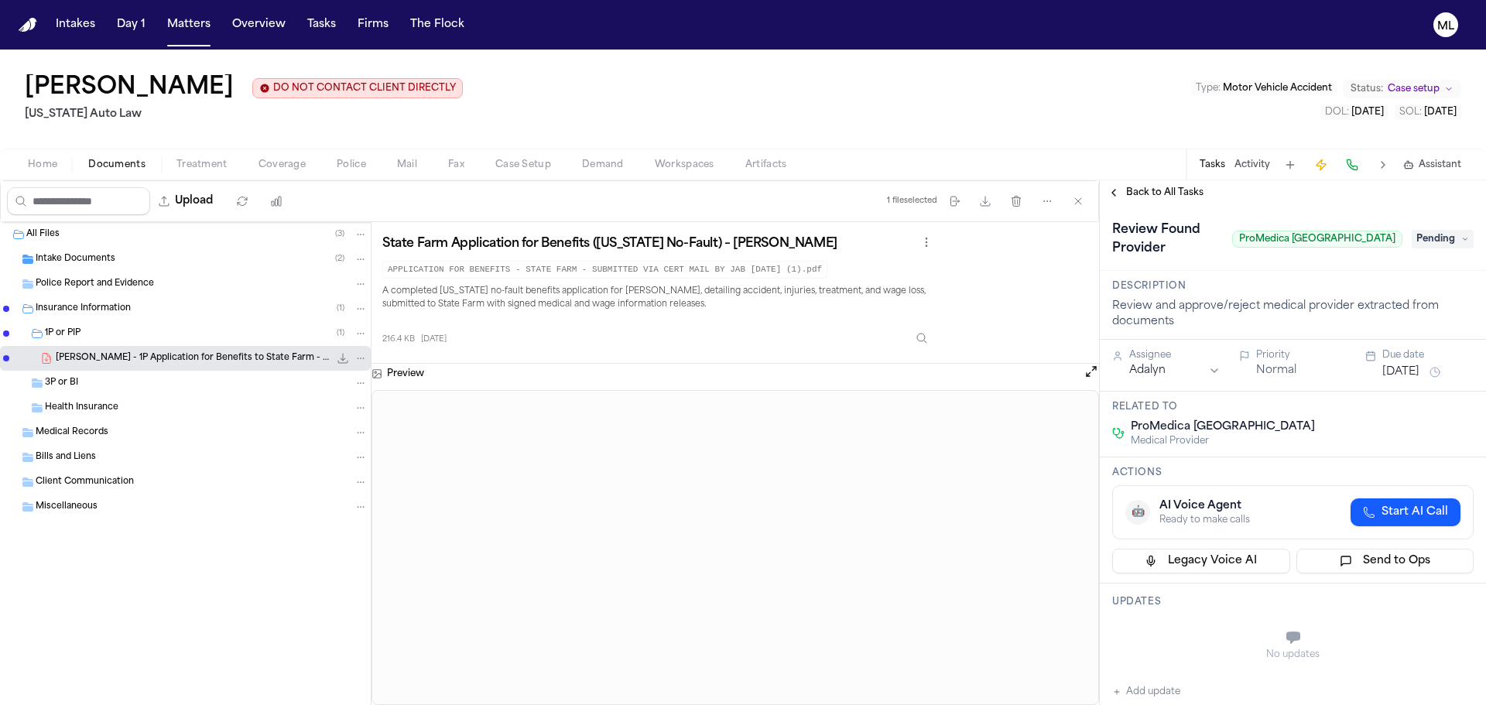
click at [1435, 235] on span "Pending" at bounding box center [1443, 239] width 62 height 19
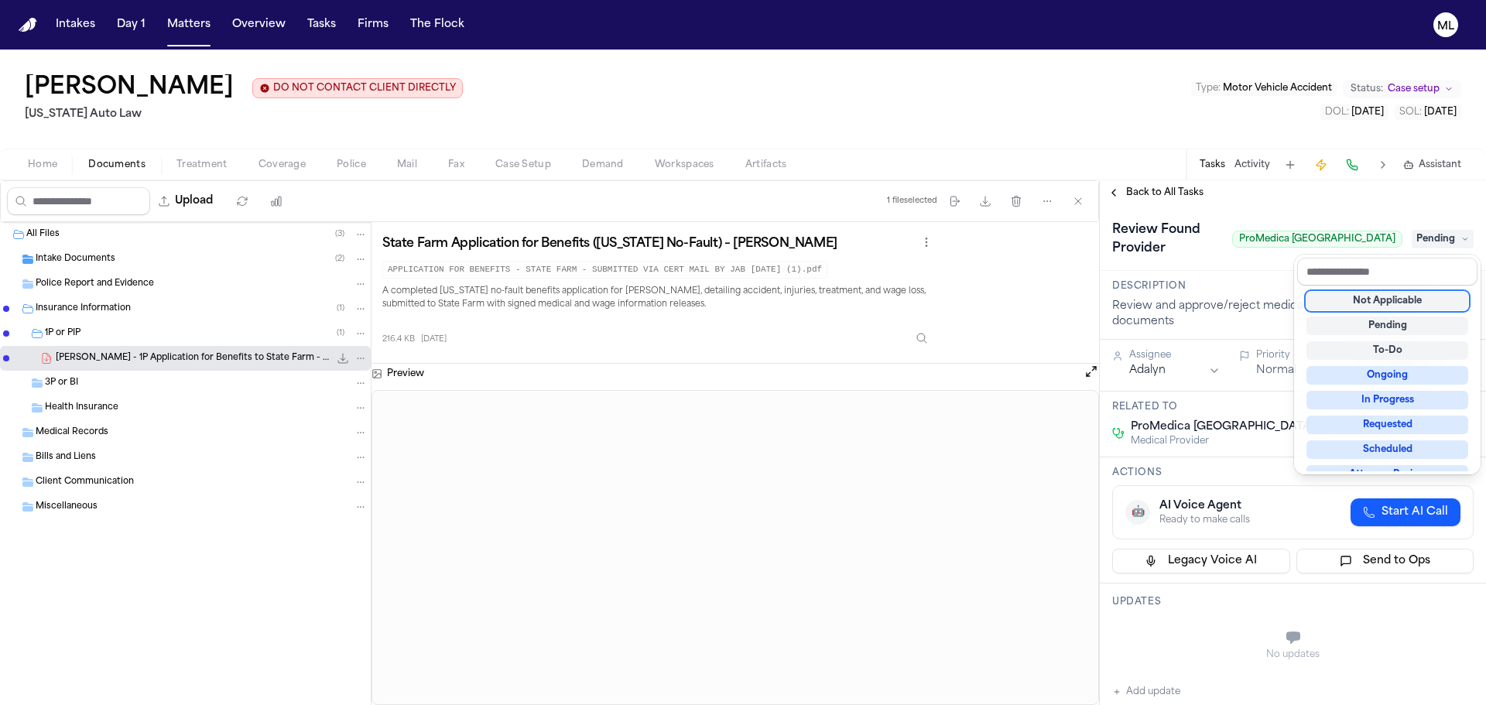
click at [1407, 295] on div "Not Applicable" at bounding box center [1388, 301] width 162 height 19
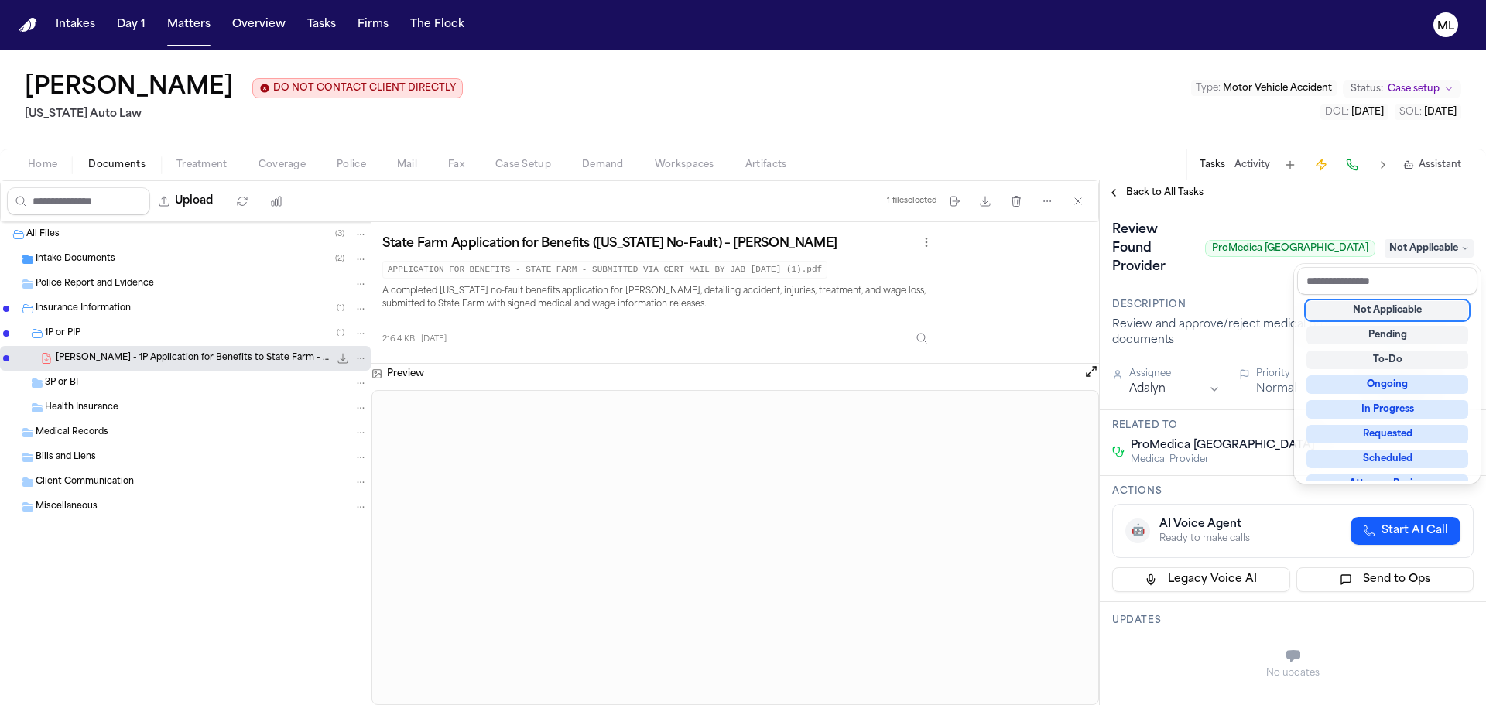
click at [1180, 185] on div "**********" at bounding box center [1293, 442] width 386 height 525
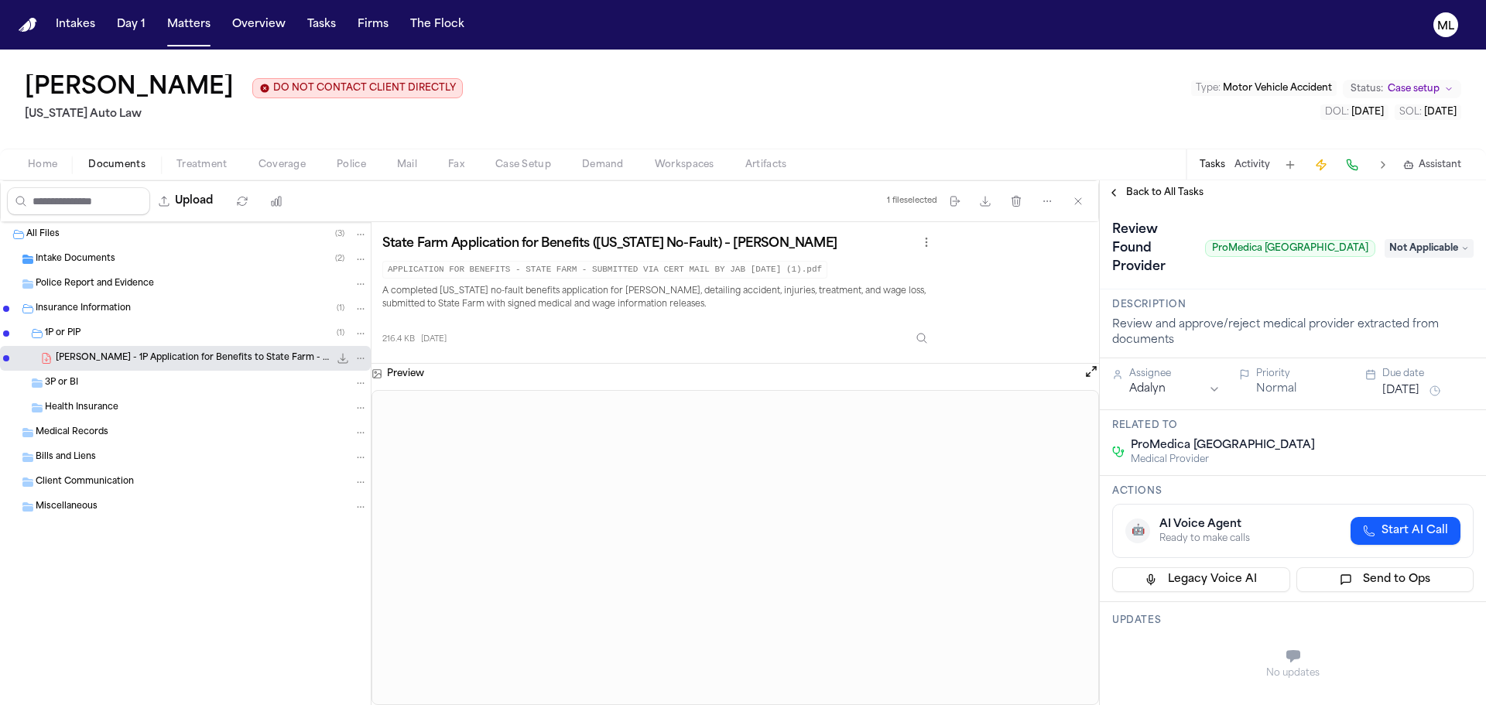
click at [1180, 185] on div "Back to All Tasks" at bounding box center [1293, 192] width 386 height 25
click at [1178, 187] on span "Back to All Tasks" at bounding box center [1164, 193] width 77 height 12
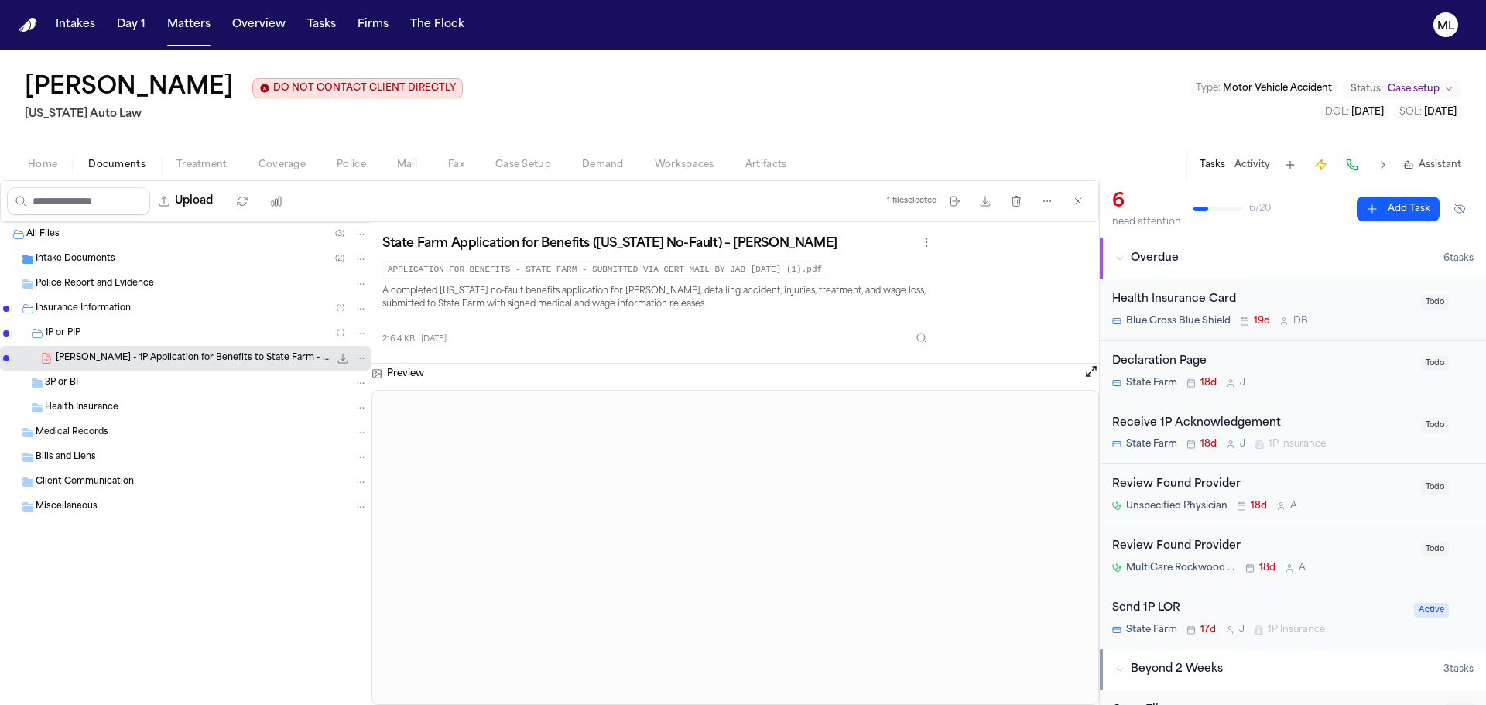
click at [1343, 485] on div "Review Found Provider" at bounding box center [1263, 485] width 300 height 18
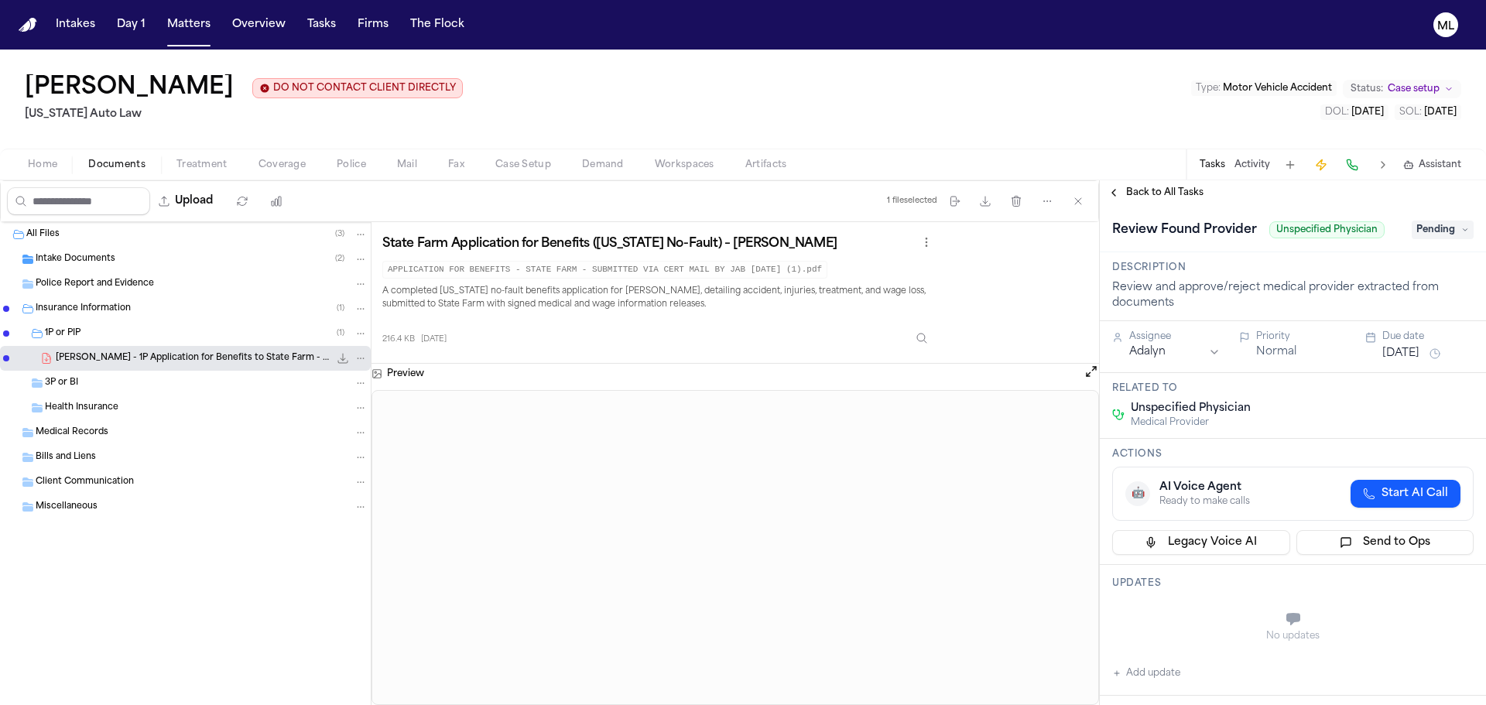
click at [1428, 231] on span "Pending" at bounding box center [1443, 230] width 62 height 19
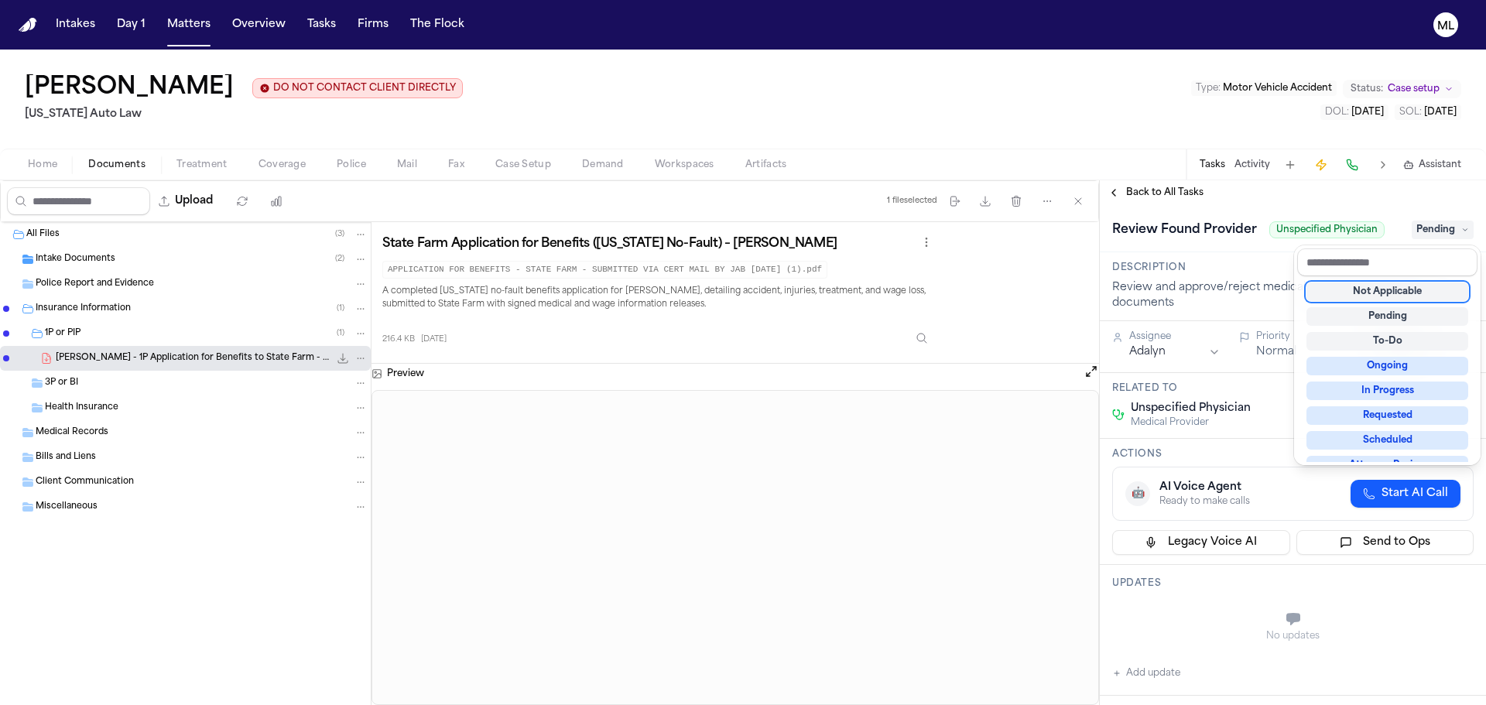
click at [1375, 296] on div "Not Applicable" at bounding box center [1388, 292] width 162 height 19
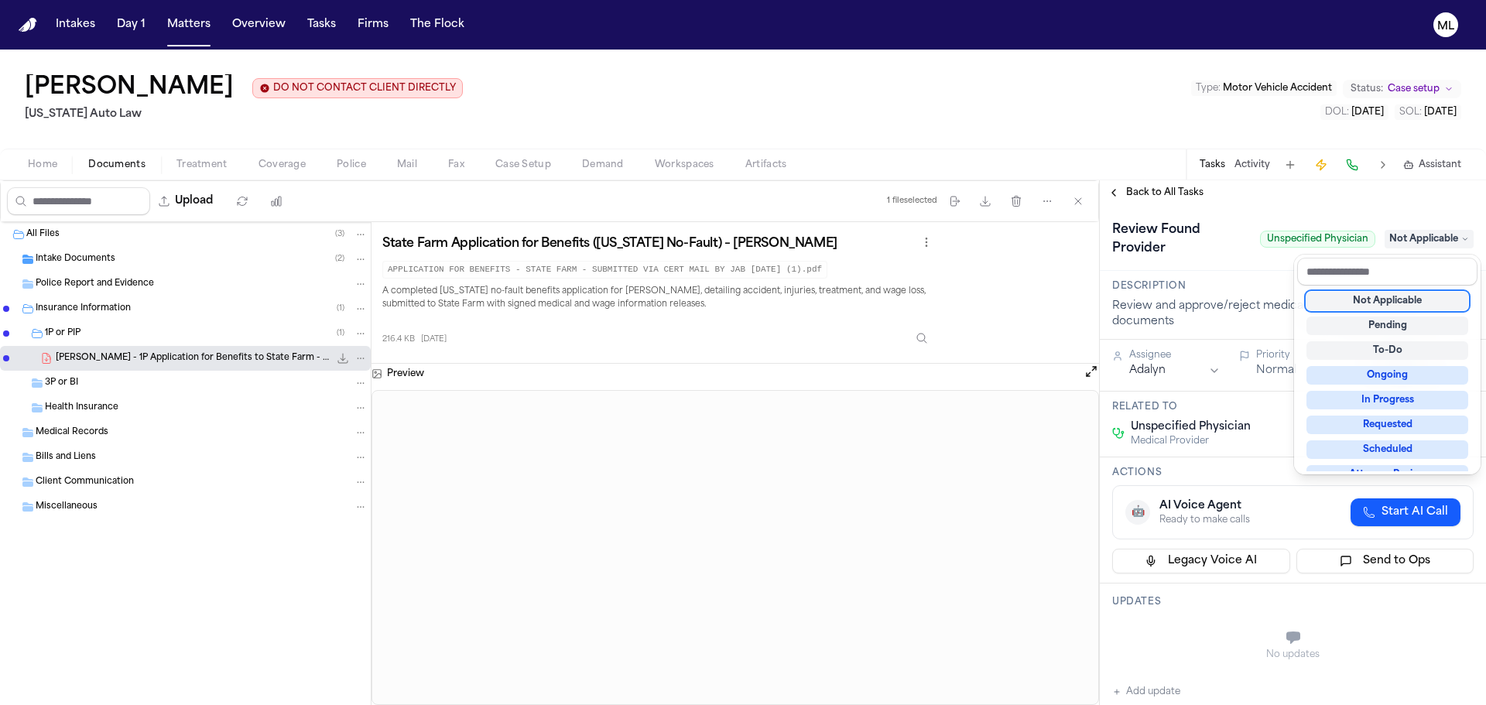
click at [1185, 195] on div "**********" at bounding box center [1293, 442] width 386 height 525
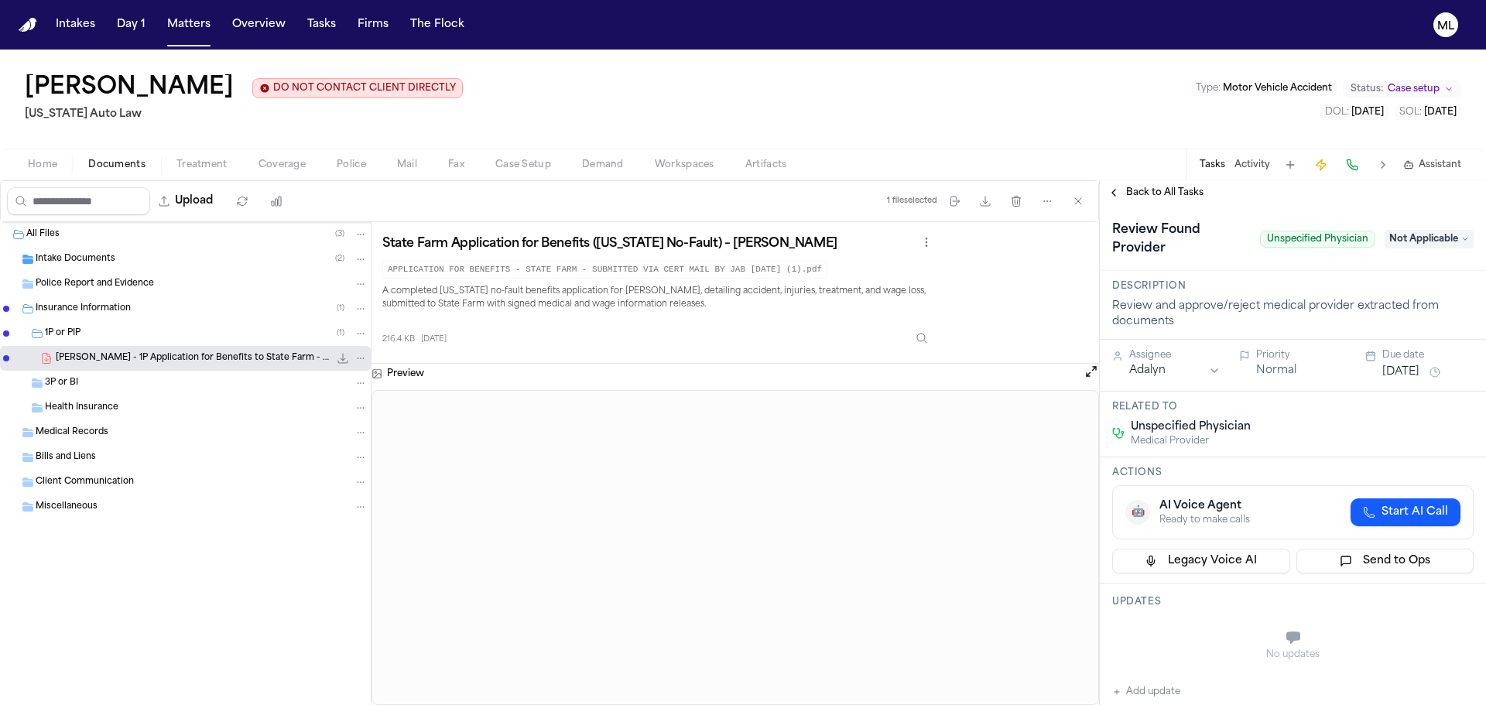
click at [1185, 195] on span "Back to All Tasks" at bounding box center [1164, 193] width 77 height 12
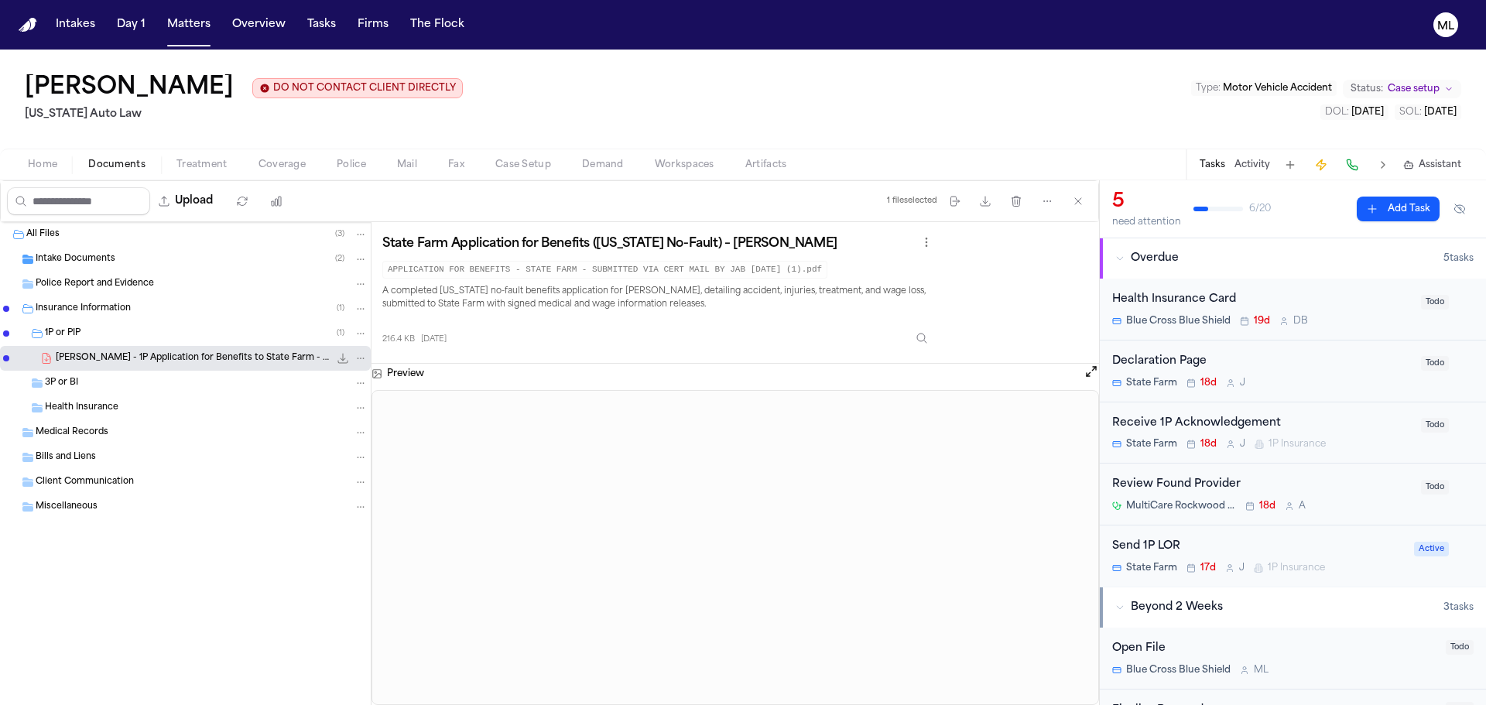
click at [1373, 310] on div "Health Insurance Card Blue Cross Blue Shield 19d D B" at bounding box center [1263, 309] width 300 height 36
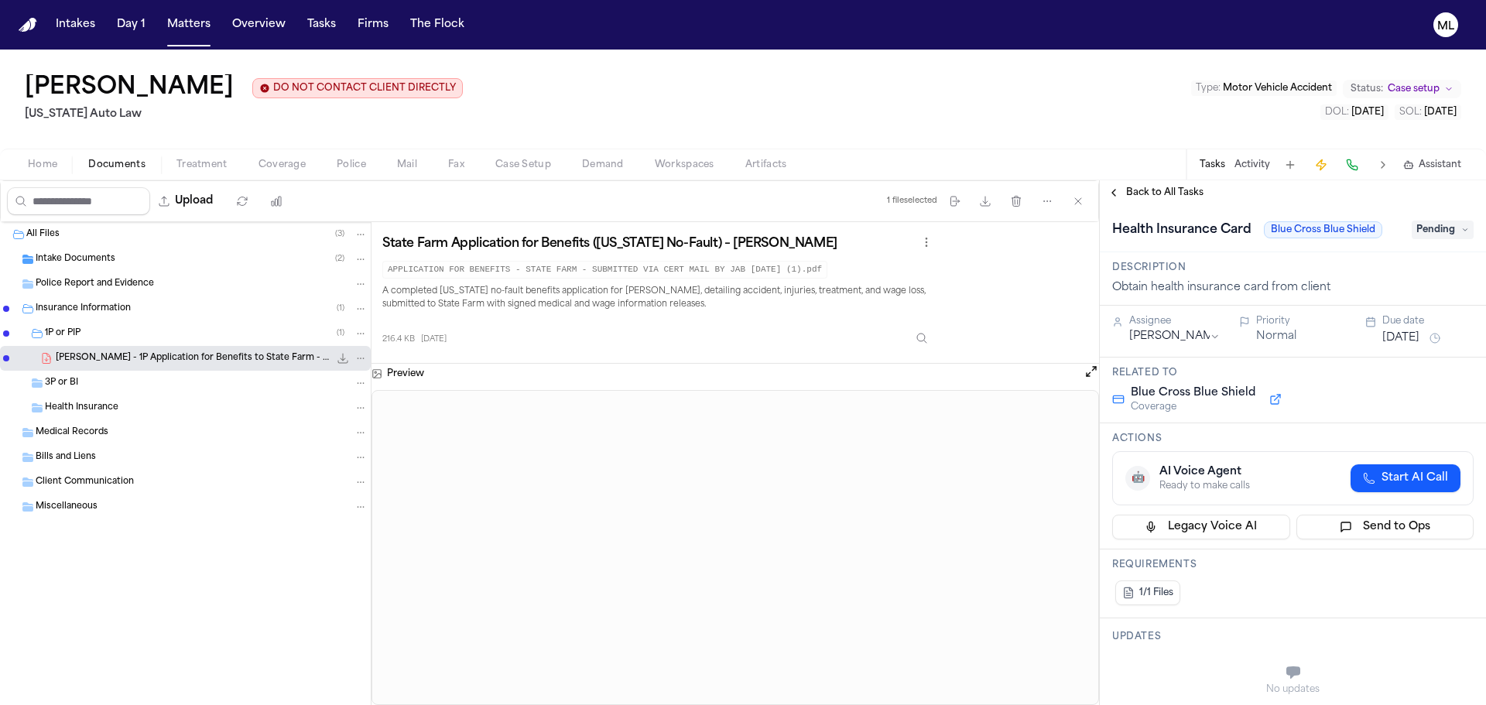
click at [1435, 238] on span "Pending" at bounding box center [1443, 230] width 62 height 19
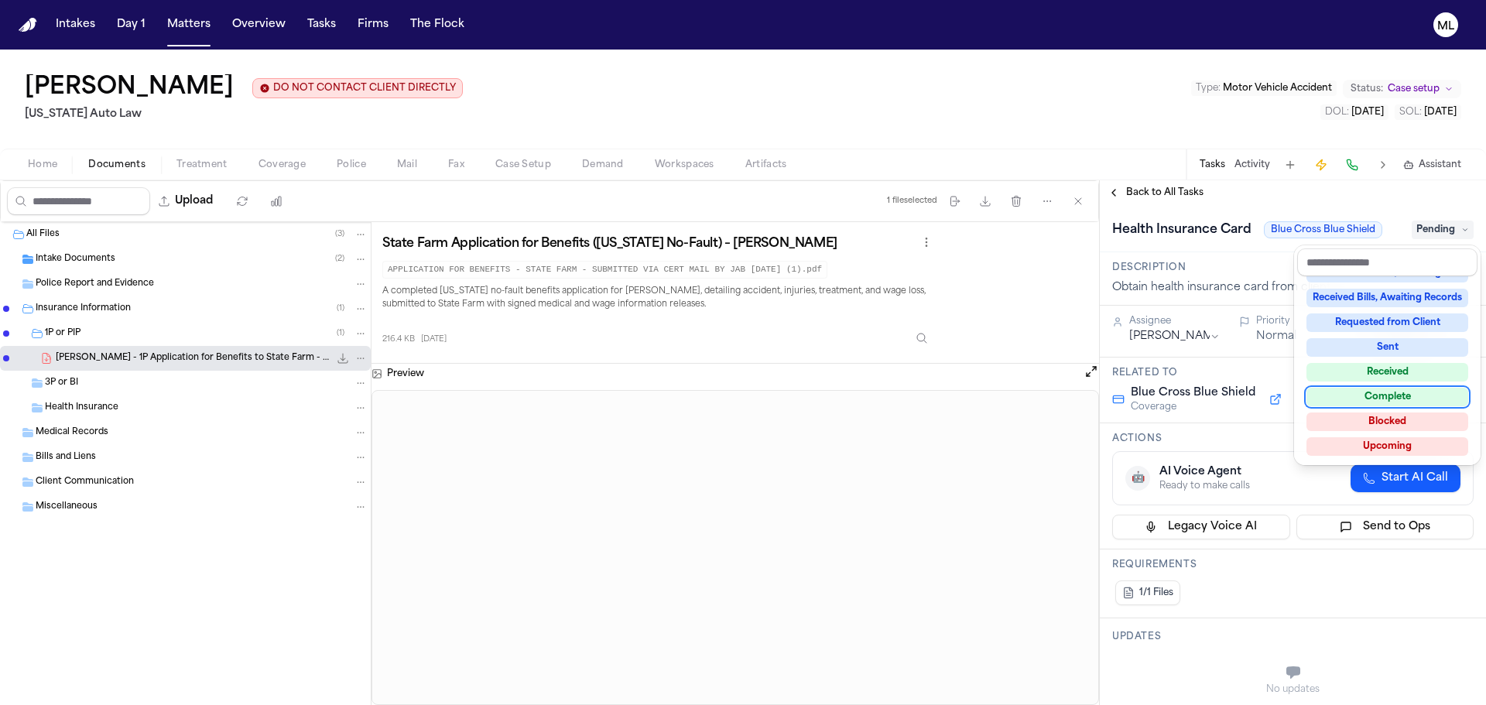
click at [1379, 394] on div "Complete" at bounding box center [1388, 397] width 162 height 19
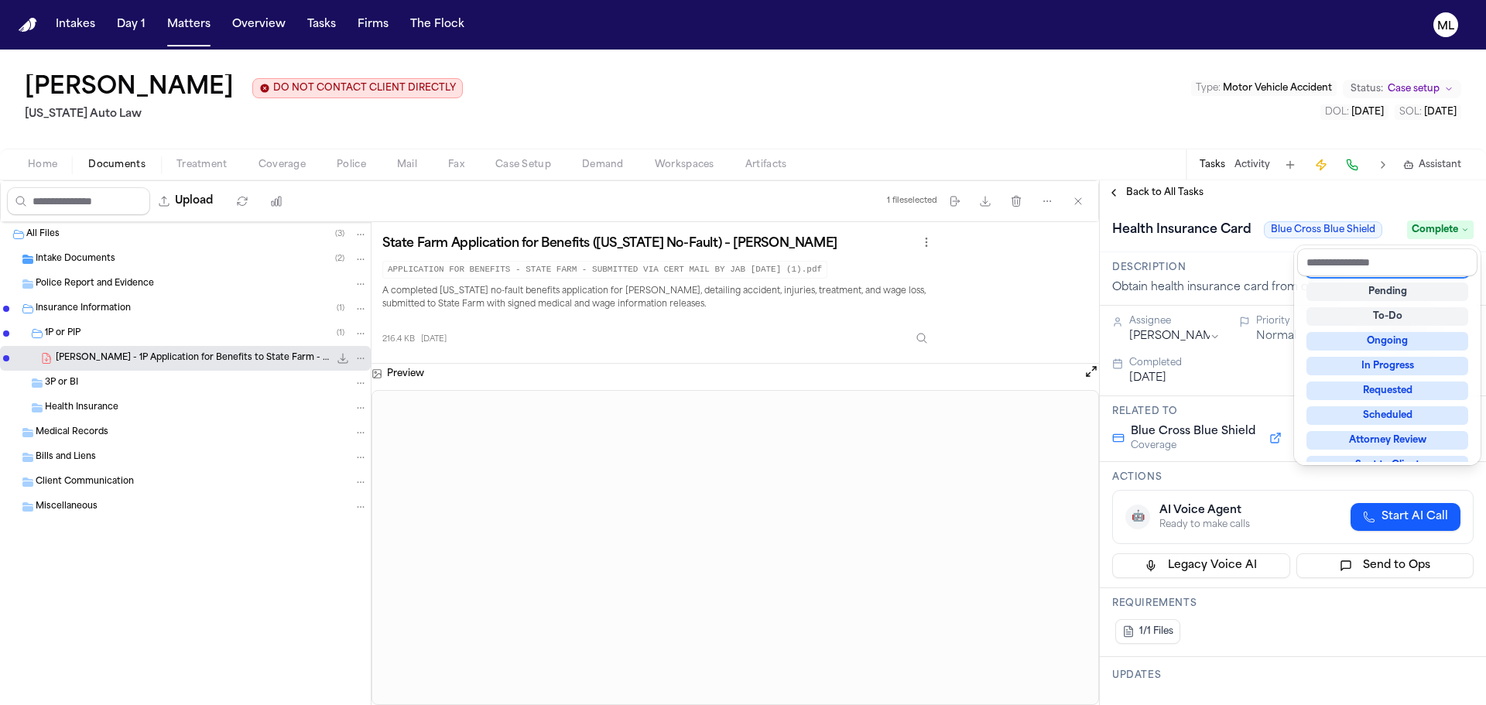
scroll to position [6, 0]
click at [1174, 191] on div "**********" at bounding box center [1293, 442] width 386 height 525
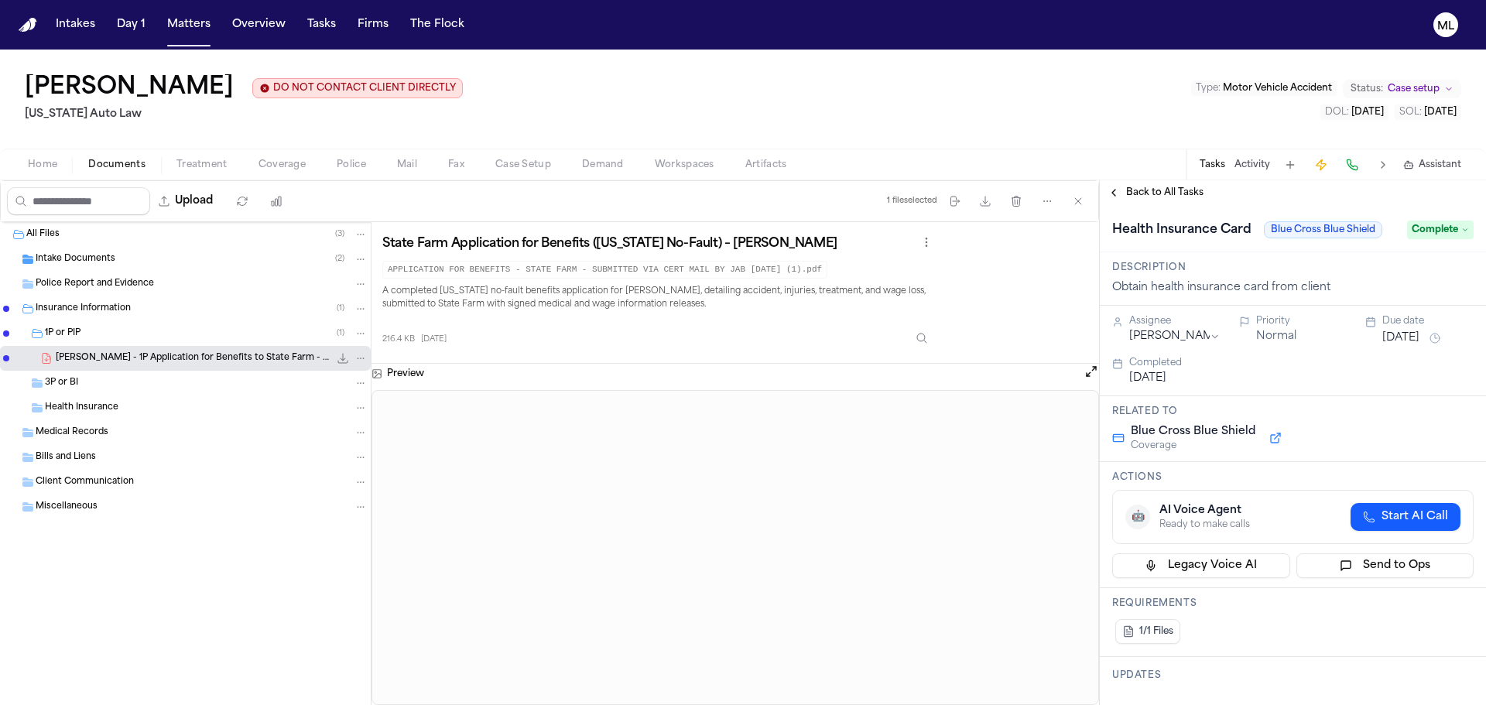
click at [1174, 191] on span "Back to All Tasks" at bounding box center [1164, 193] width 77 height 12
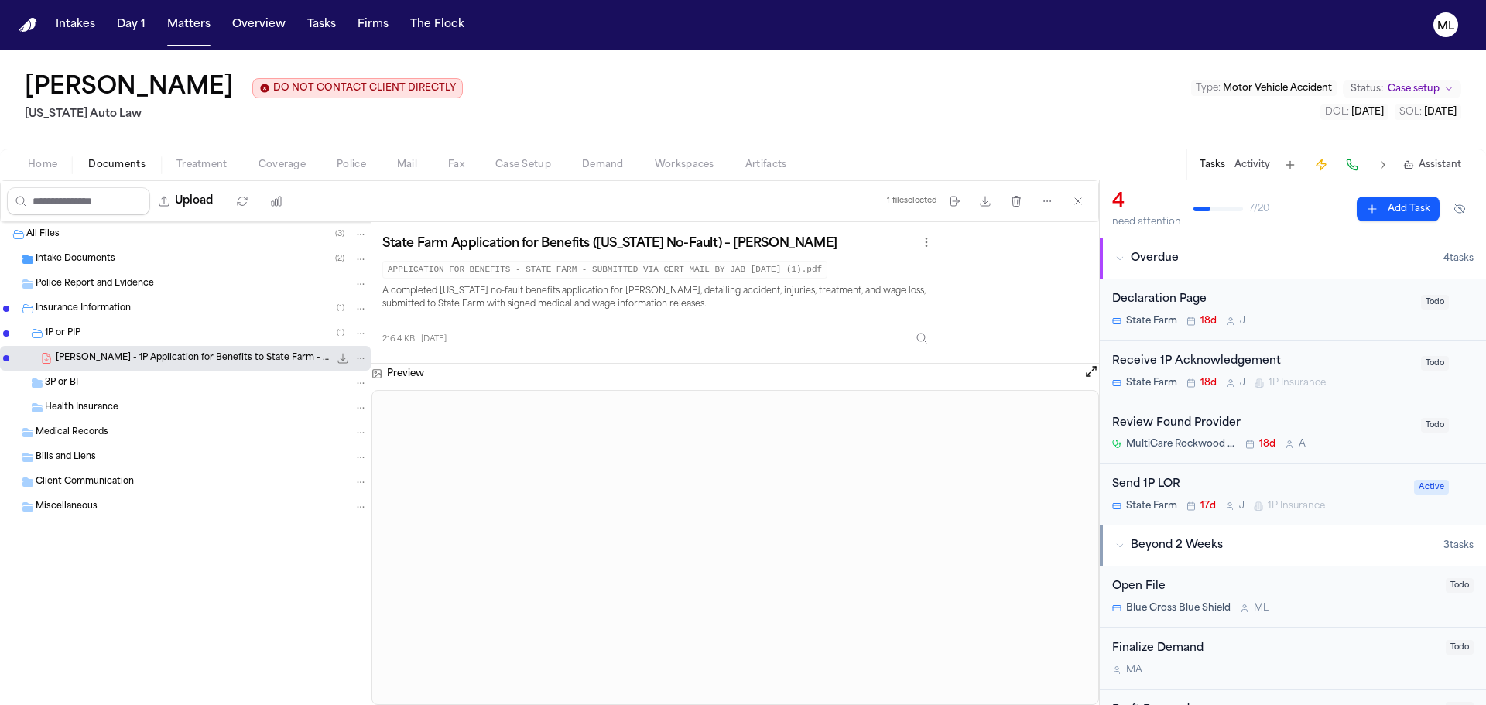
click at [1334, 436] on div "Review Found Provider MultiCare Rockwood Clinic – [PERSON_NAME][GEOGRAPHIC_DATA…" at bounding box center [1263, 433] width 300 height 36
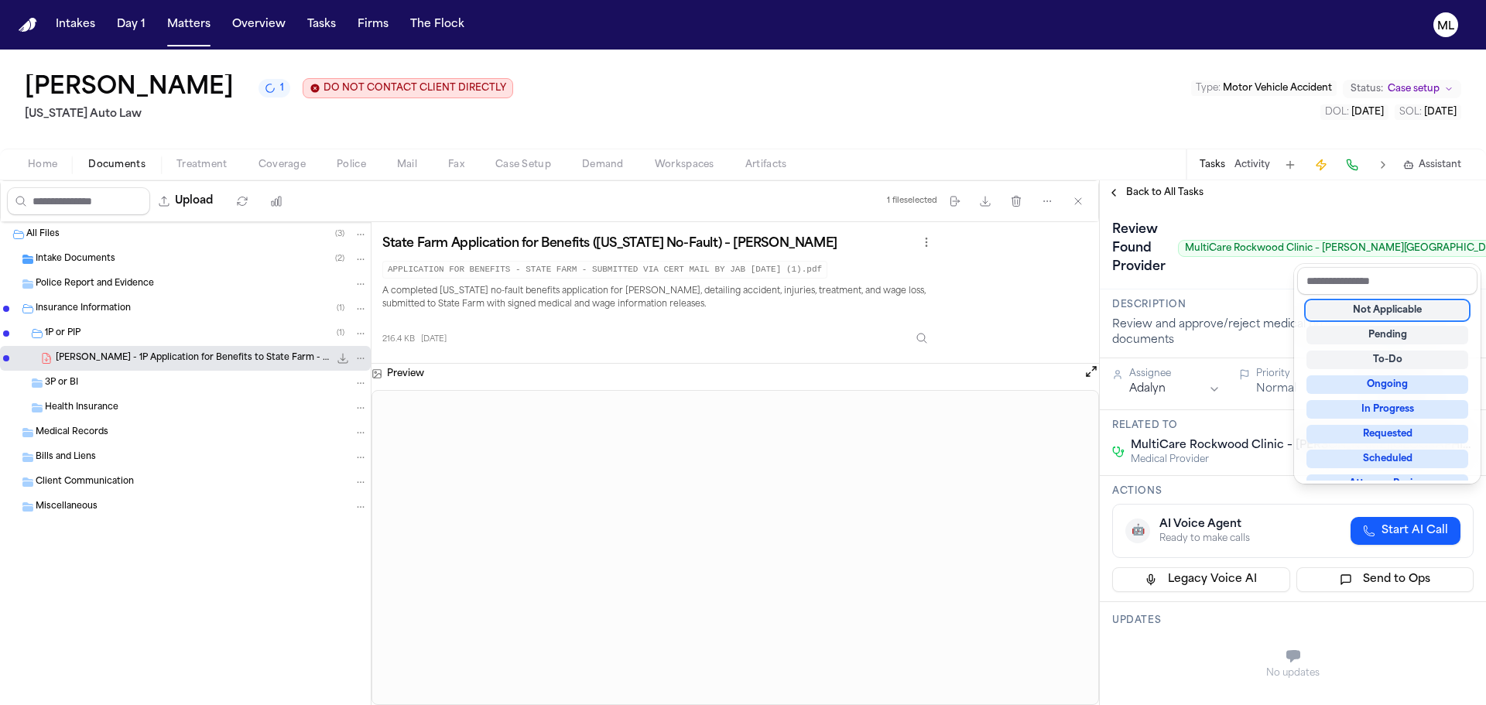
click at [1406, 306] on div "Not Applicable" at bounding box center [1388, 310] width 162 height 19
click at [1162, 188] on div "**********" at bounding box center [1293, 442] width 386 height 525
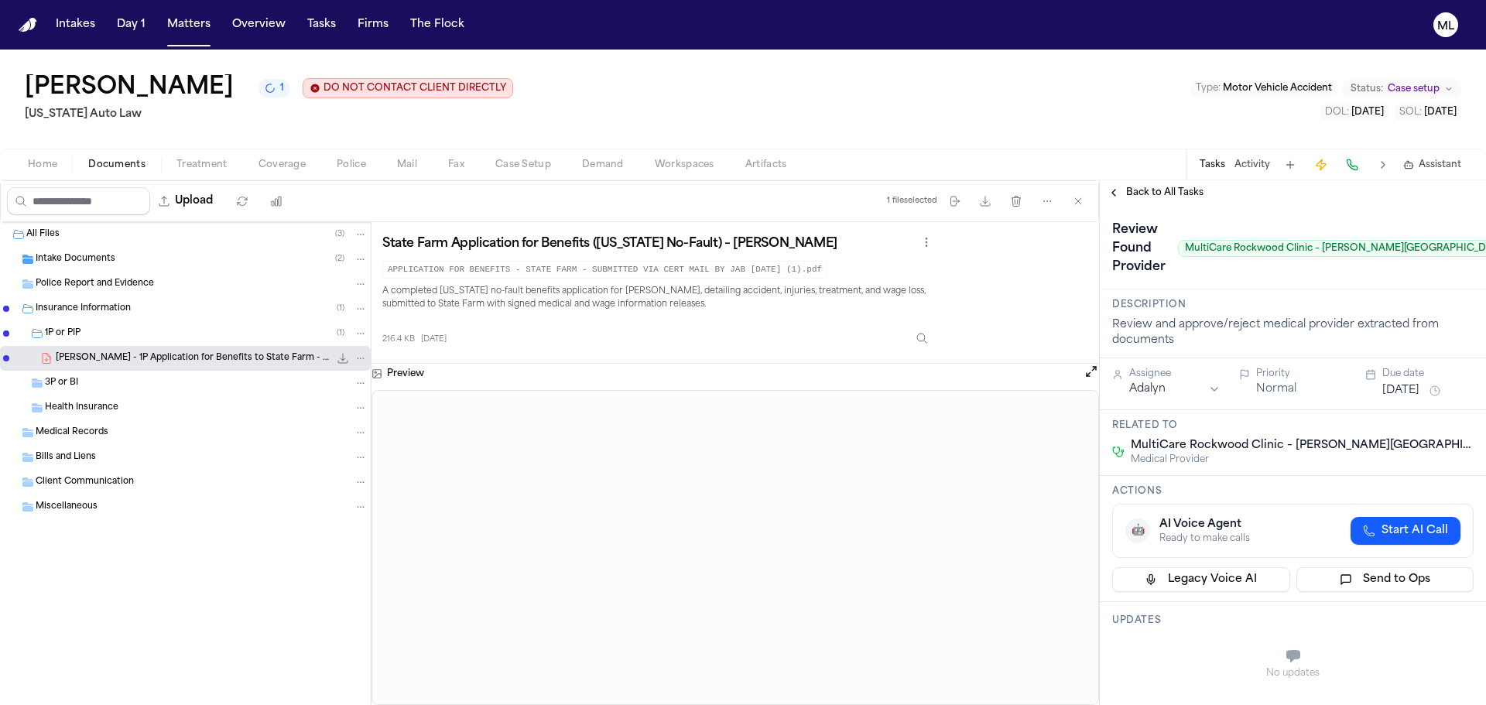
click at [1162, 188] on span "Back to All Tasks" at bounding box center [1164, 193] width 77 height 12
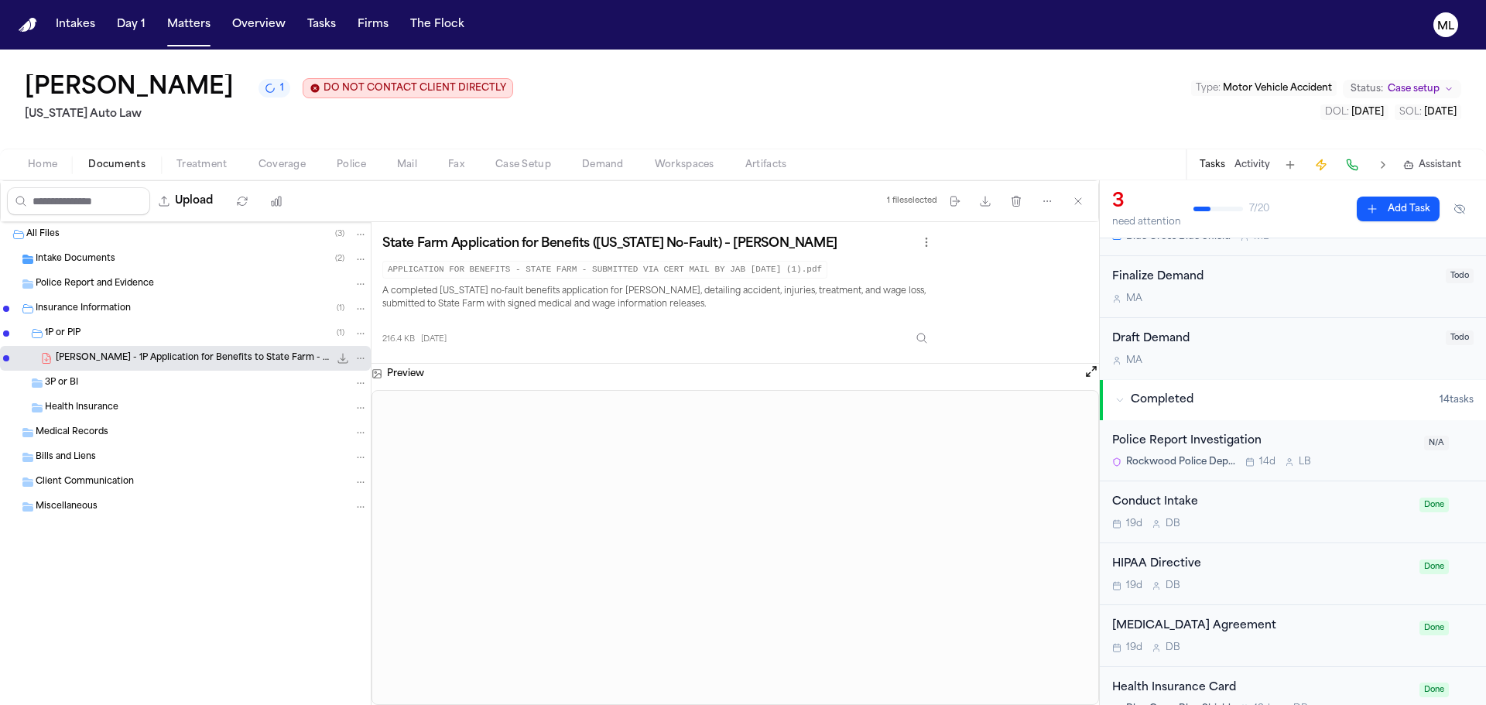
scroll to position [387, 0]
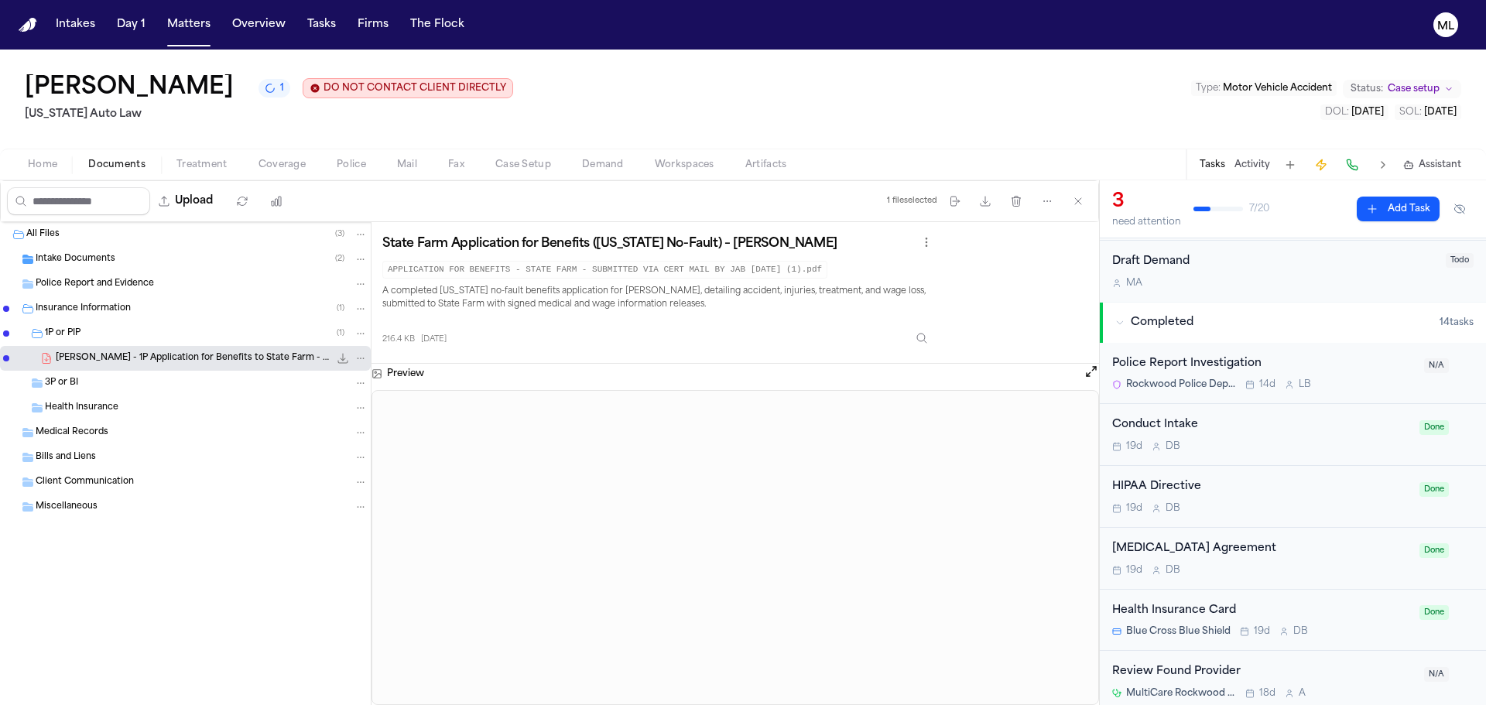
click at [1397, 218] on button "Add Task" at bounding box center [1398, 209] width 83 height 25
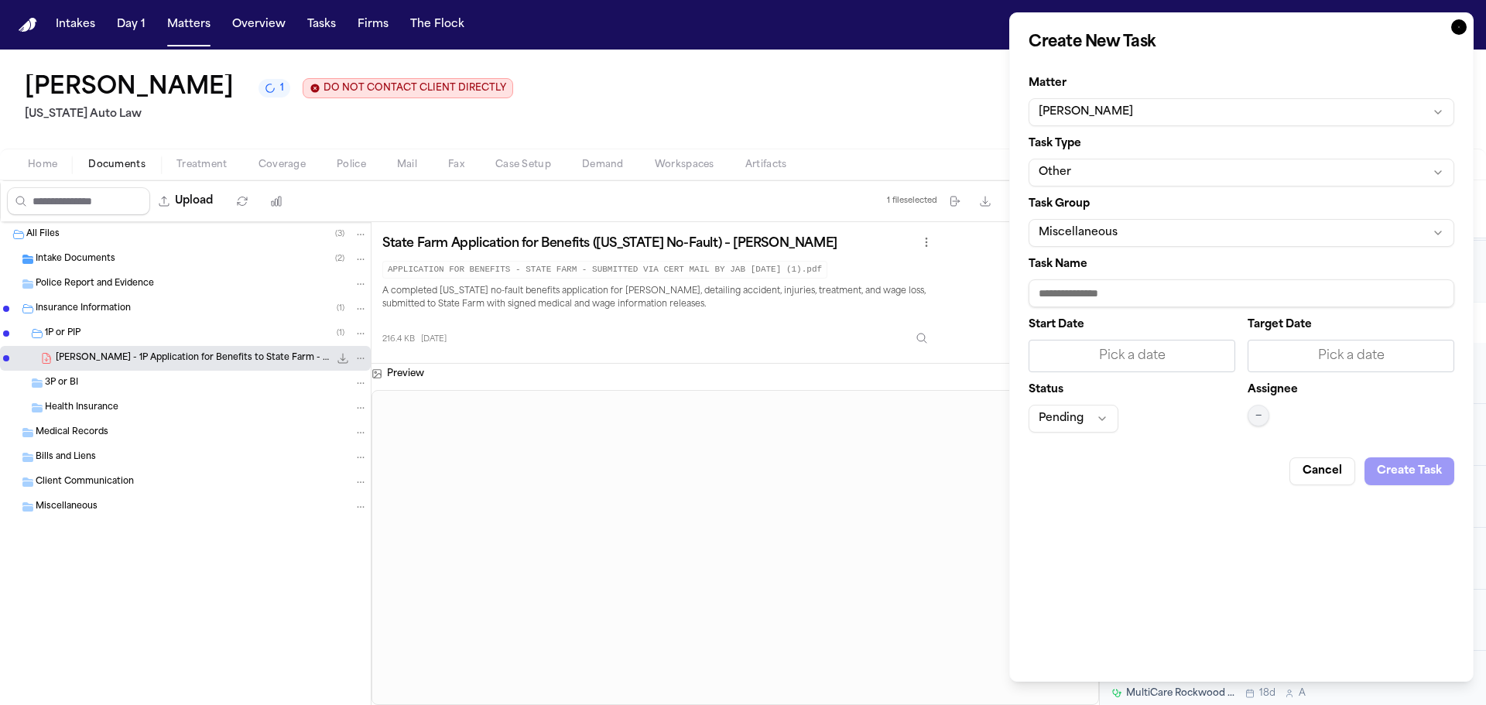
click at [1119, 156] on div "Task Type Other" at bounding box center [1242, 163] width 426 height 48
click at [1120, 167] on button "Other" at bounding box center [1242, 173] width 426 height 28
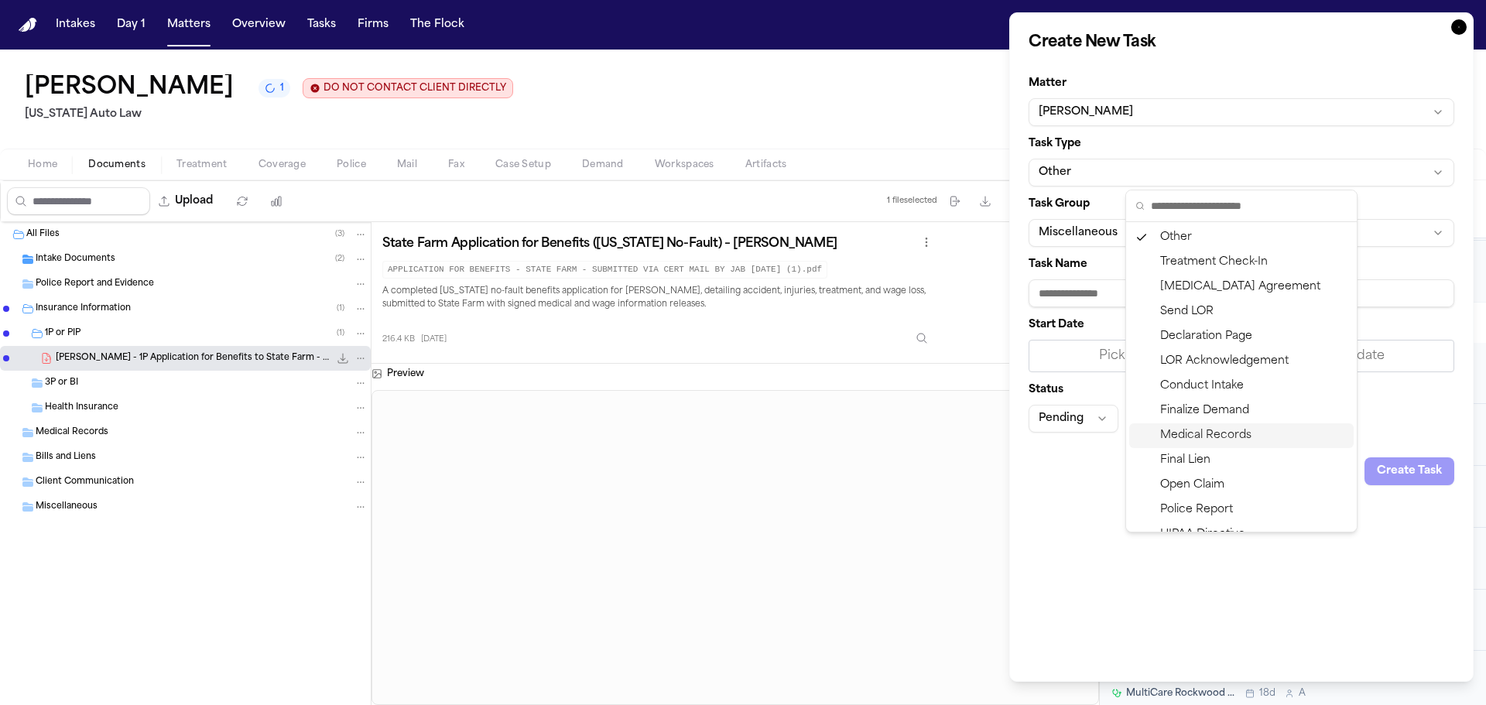
click at [1186, 430] on div "Medical Records" at bounding box center [1242, 435] width 225 height 25
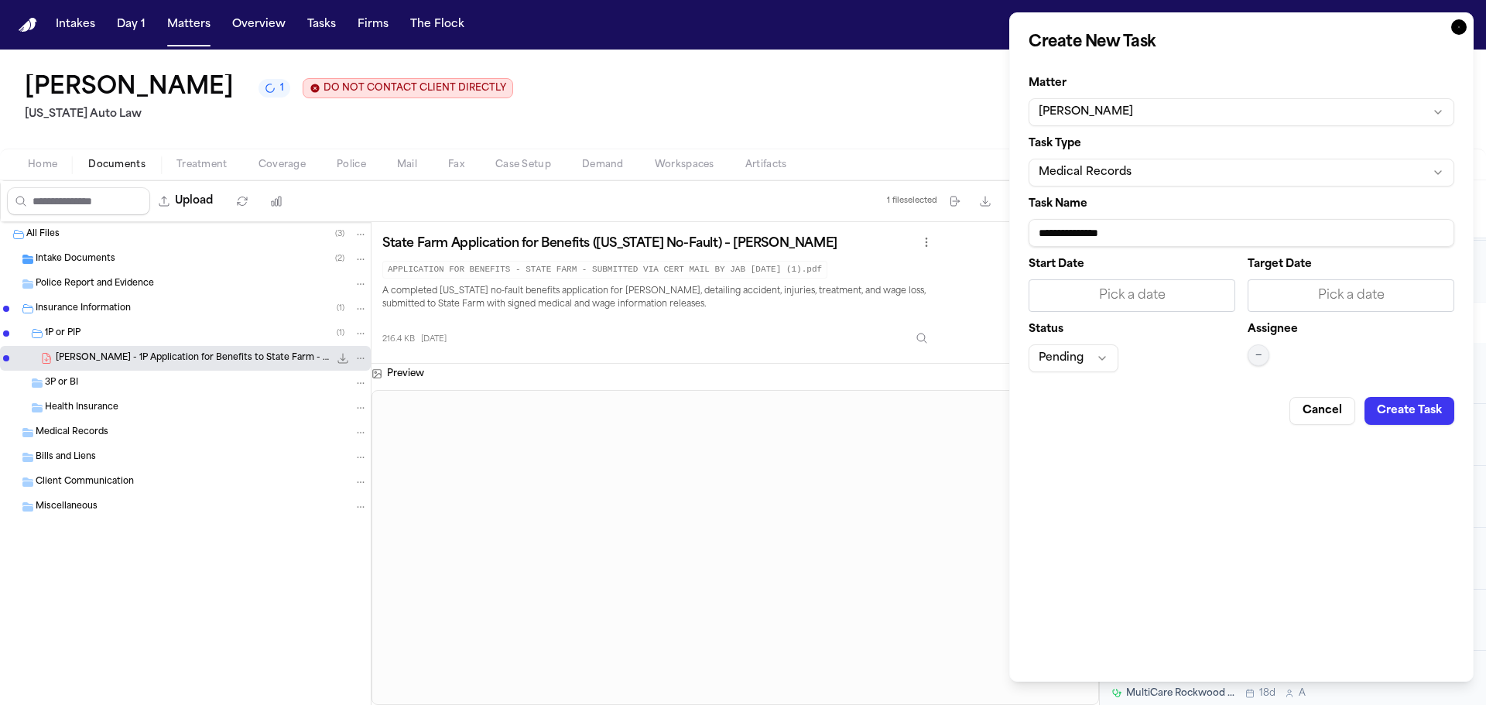
click at [1170, 235] on input "**********" at bounding box center [1242, 233] width 426 height 28
drag, startPoint x: 1260, startPoint y: 230, endPoint x: 1002, endPoint y: 218, distance: 258.1
click at [1002, 218] on body "Intakes Day 1 Matters Overview Tasks Firms The Flock ML [PERSON_NAME] DO NOT CO…" at bounding box center [743, 352] width 1486 height 705
paste input "**********"
type input "**********"
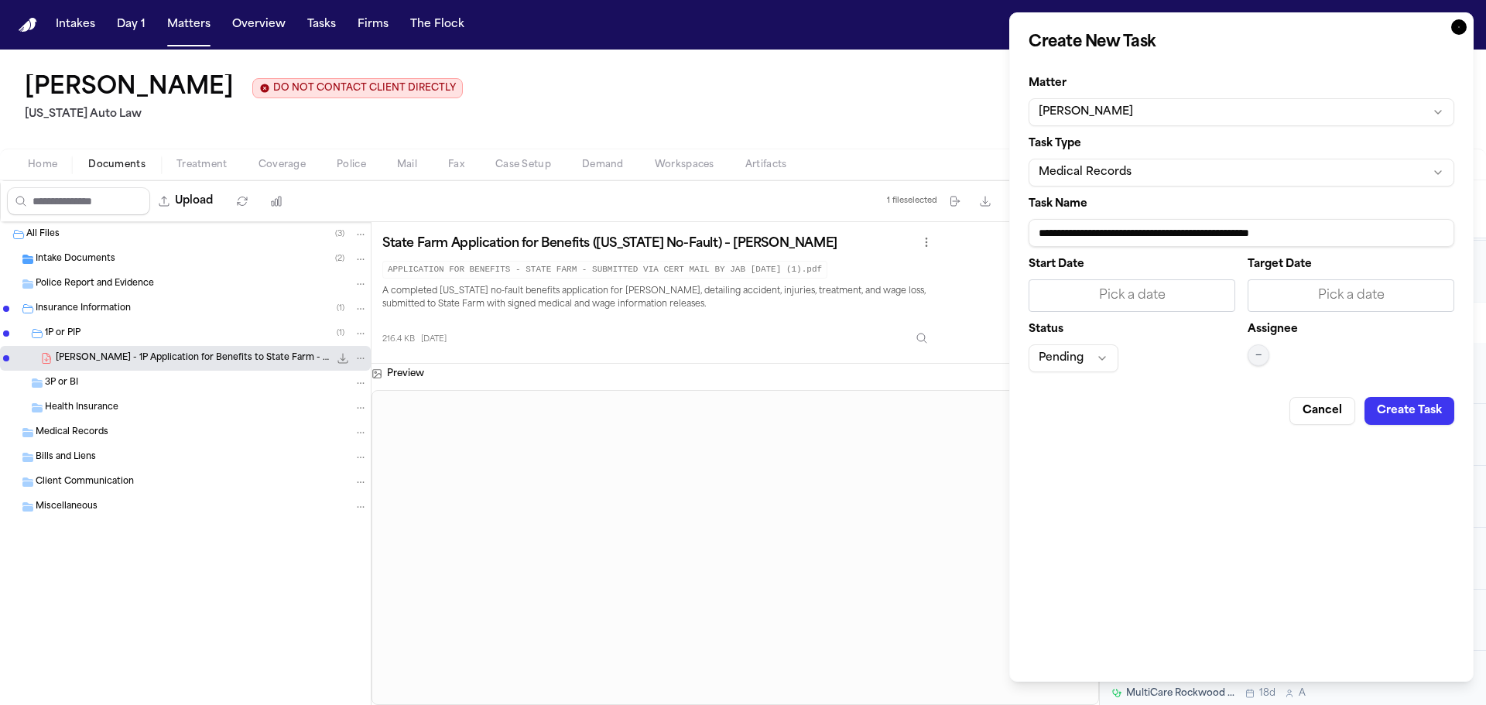
click at [1315, 287] on div "Pick a date" at bounding box center [1351, 295] width 187 height 19
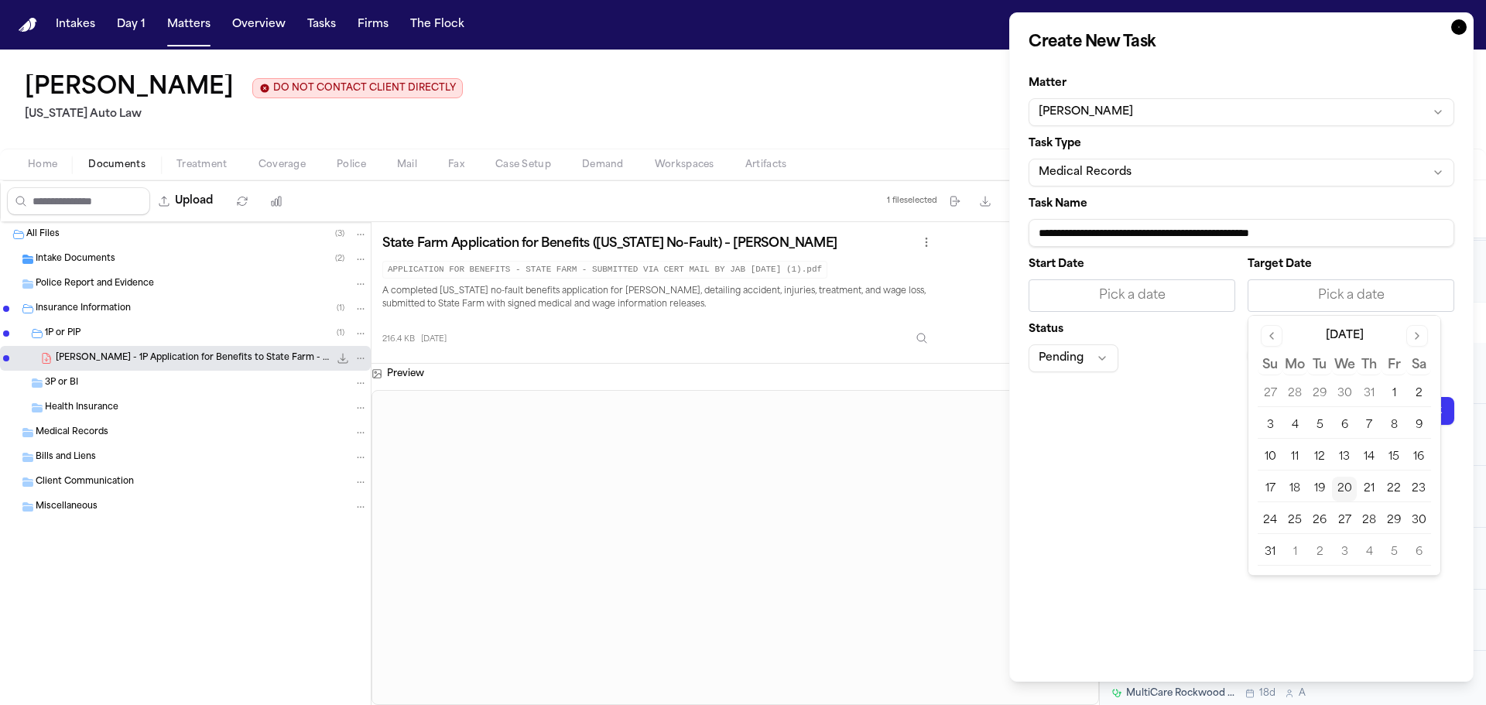
click at [1351, 495] on button "20" at bounding box center [1344, 489] width 25 height 25
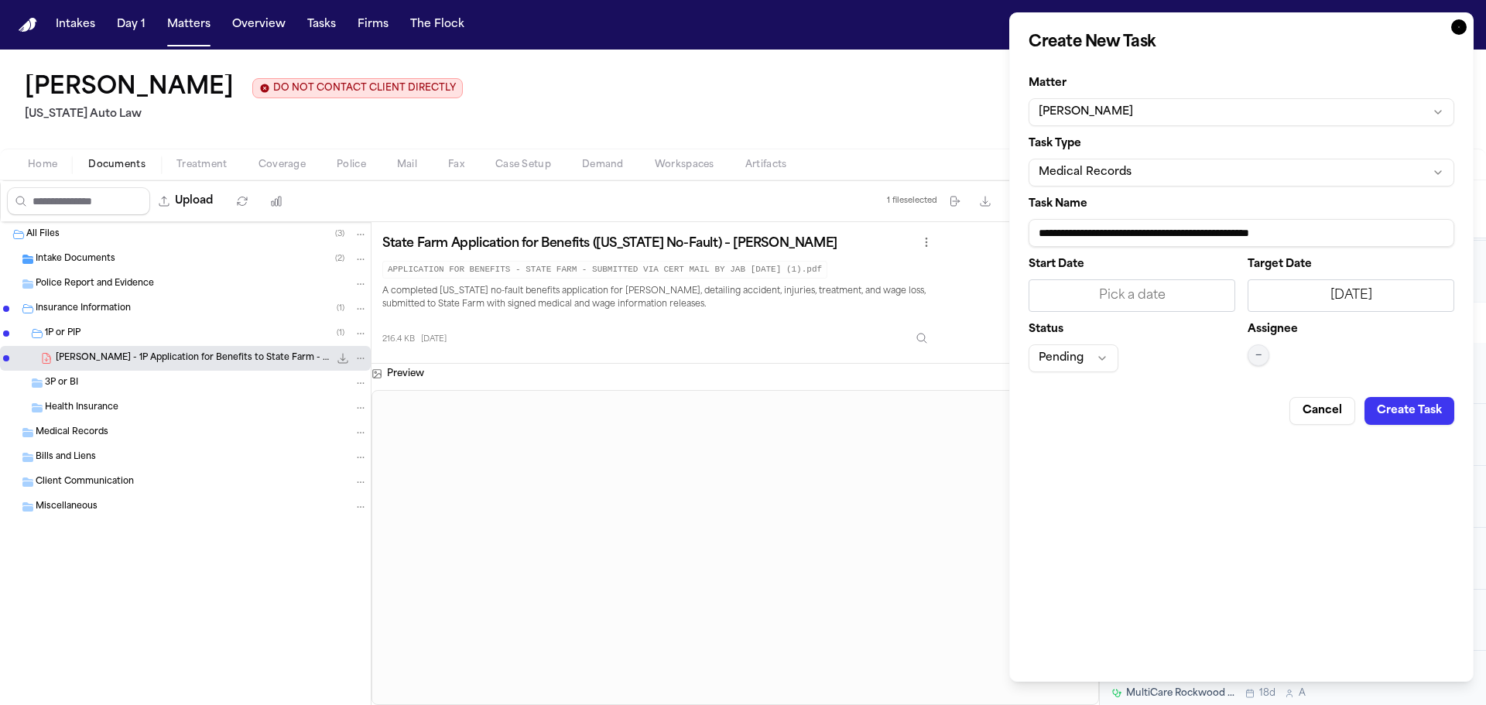
click at [1265, 353] on button "—" at bounding box center [1259, 356] width 22 height 22
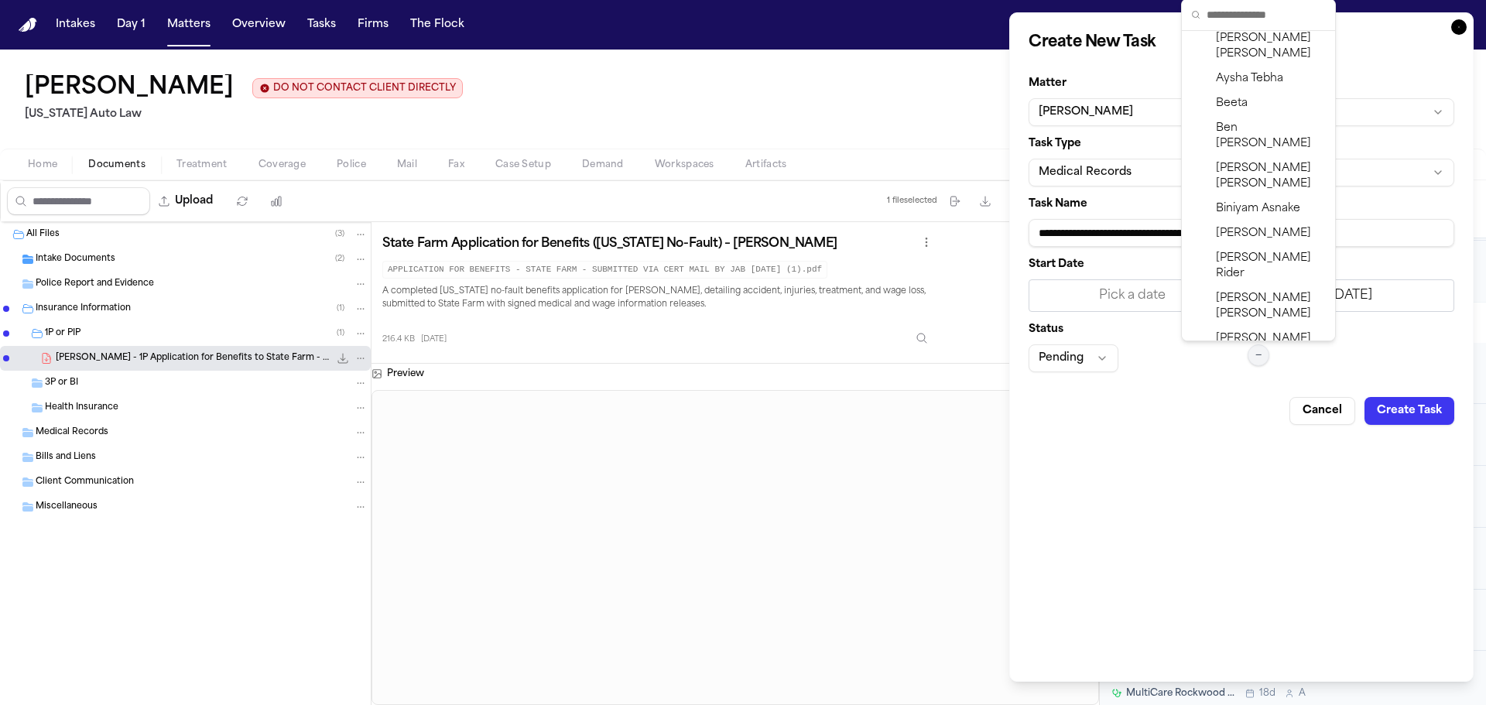
scroll to position [310, 0]
click at [1249, 290] on span "[PERSON_NAME]" at bounding box center [1271, 305] width 110 height 31
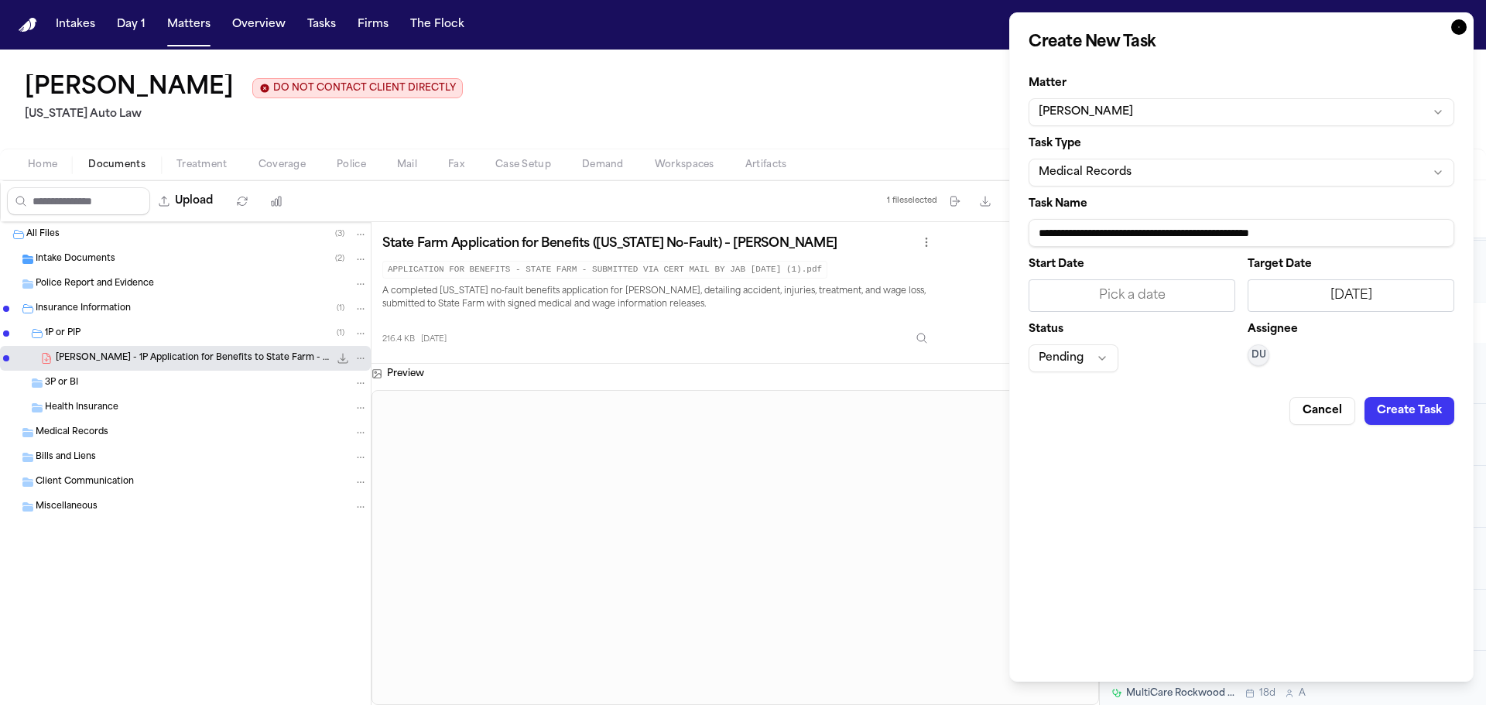
click at [1400, 409] on button "Create Task" at bounding box center [1410, 411] width 90 height 28
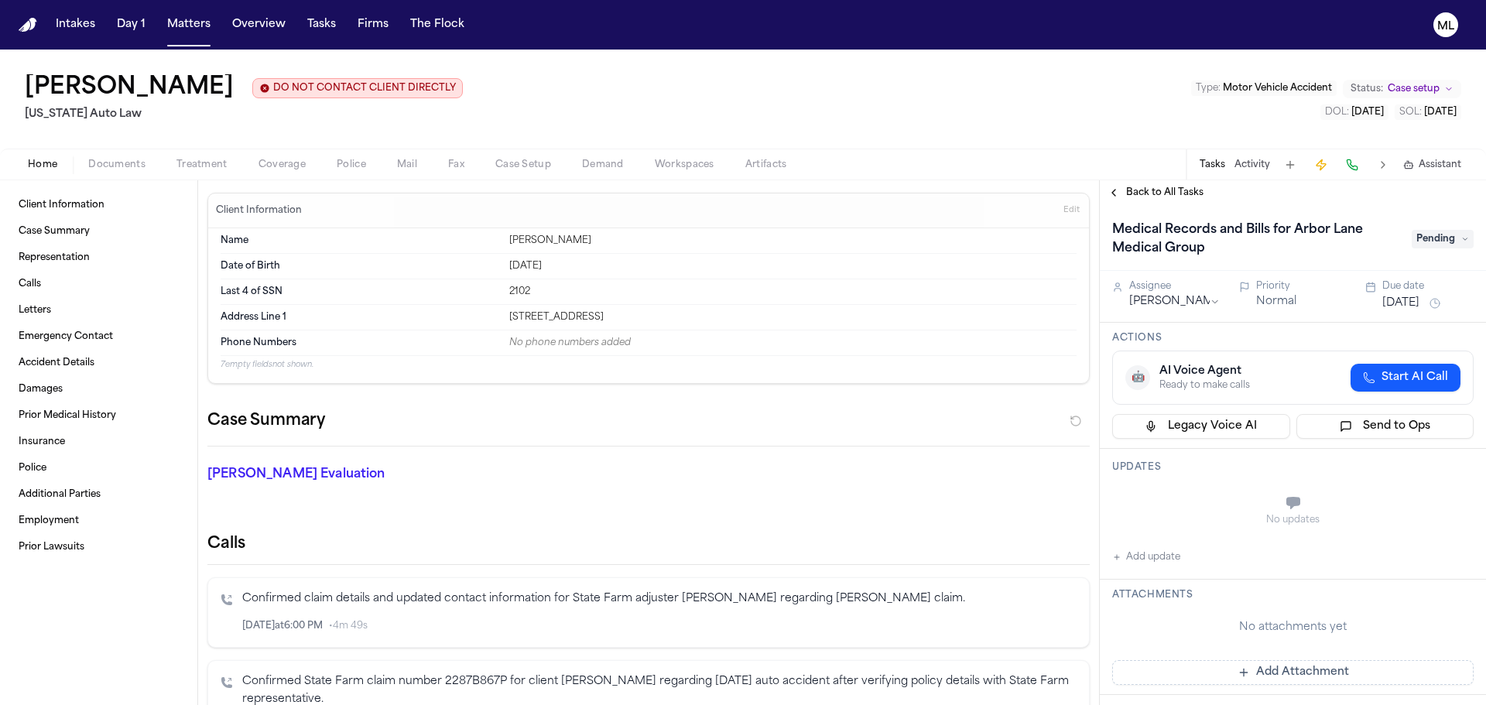
click at [1161, 187] on span "Back to All Tasks" at bounding box center [1164, 193] width 77 height 12
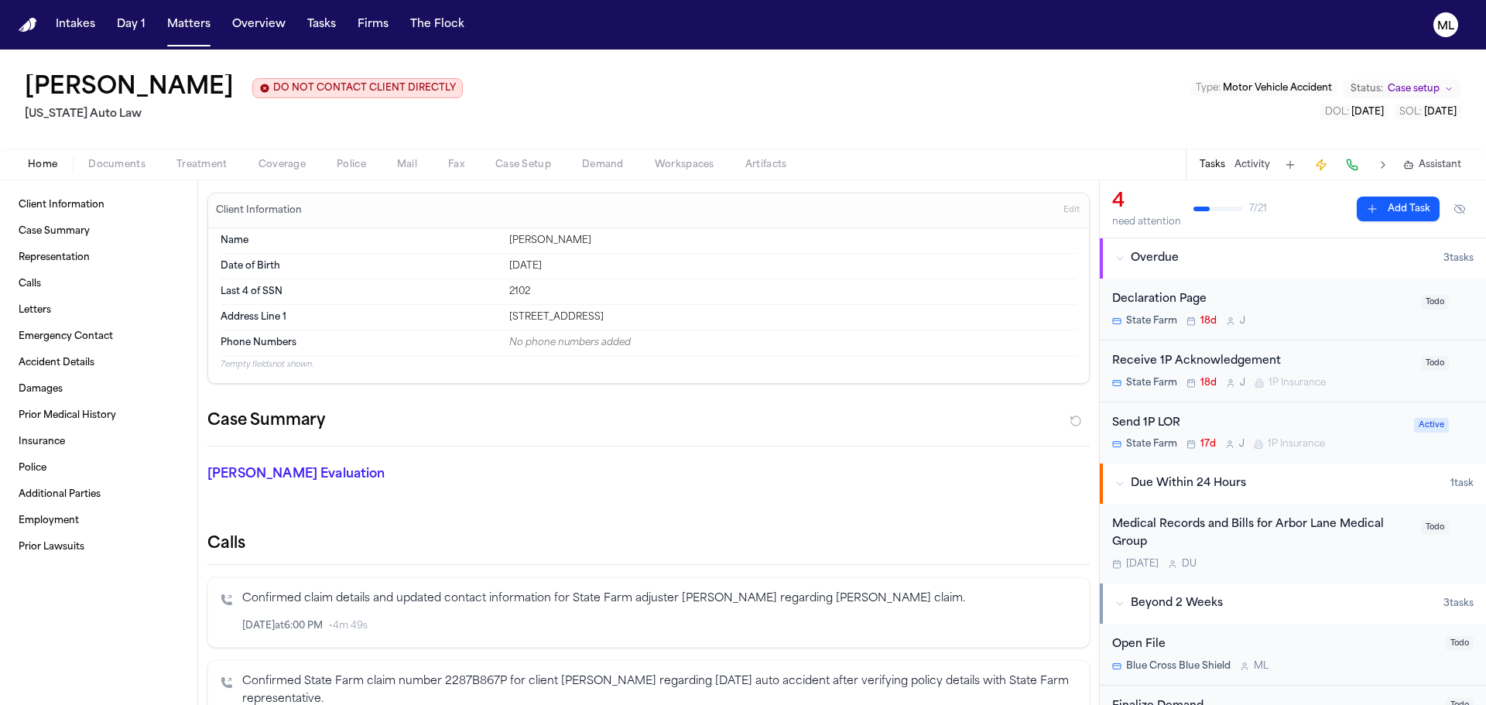
click at [1388, 207] on button "Add Task" at bounding box center [1398, 209] width 83 height 25
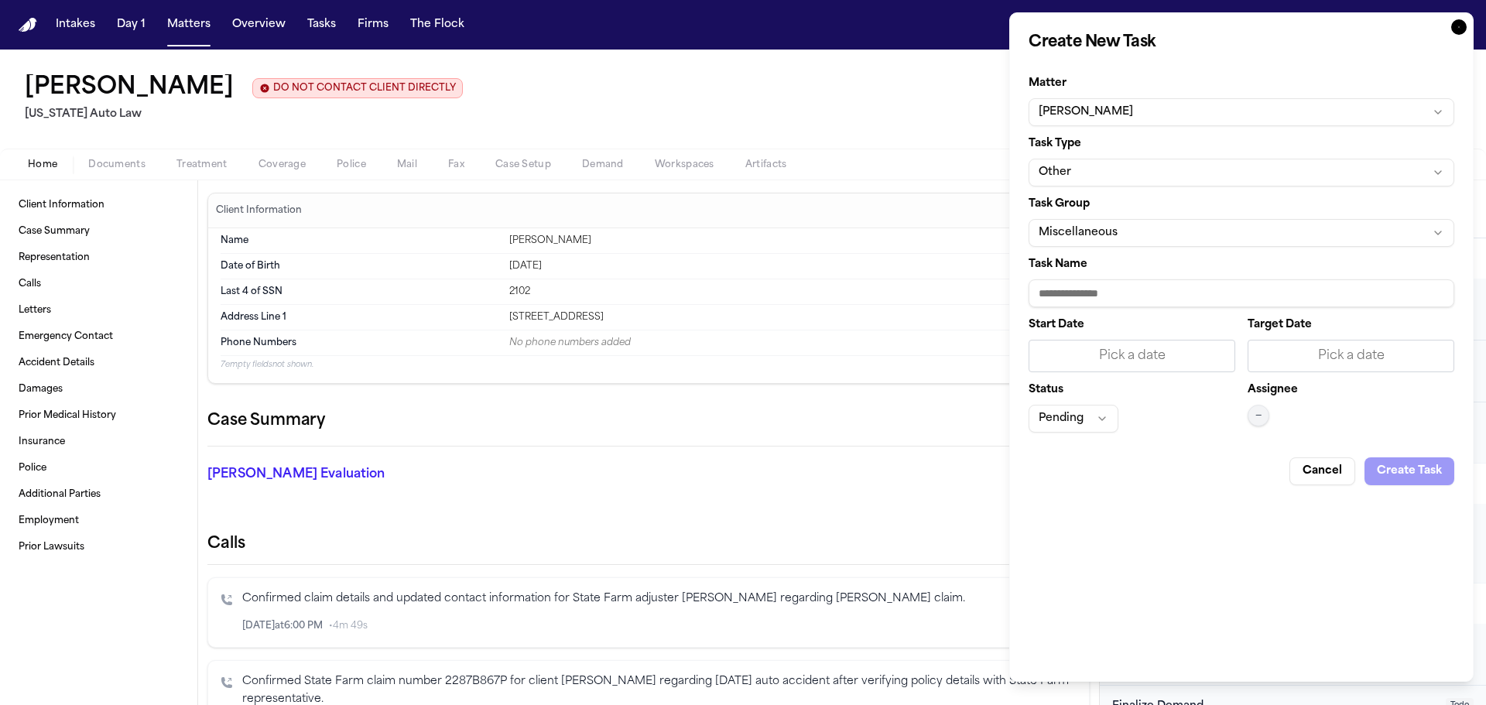
click at [1221, 171] on button "Other" at bounding box center [1242, 173] width 426 height 28
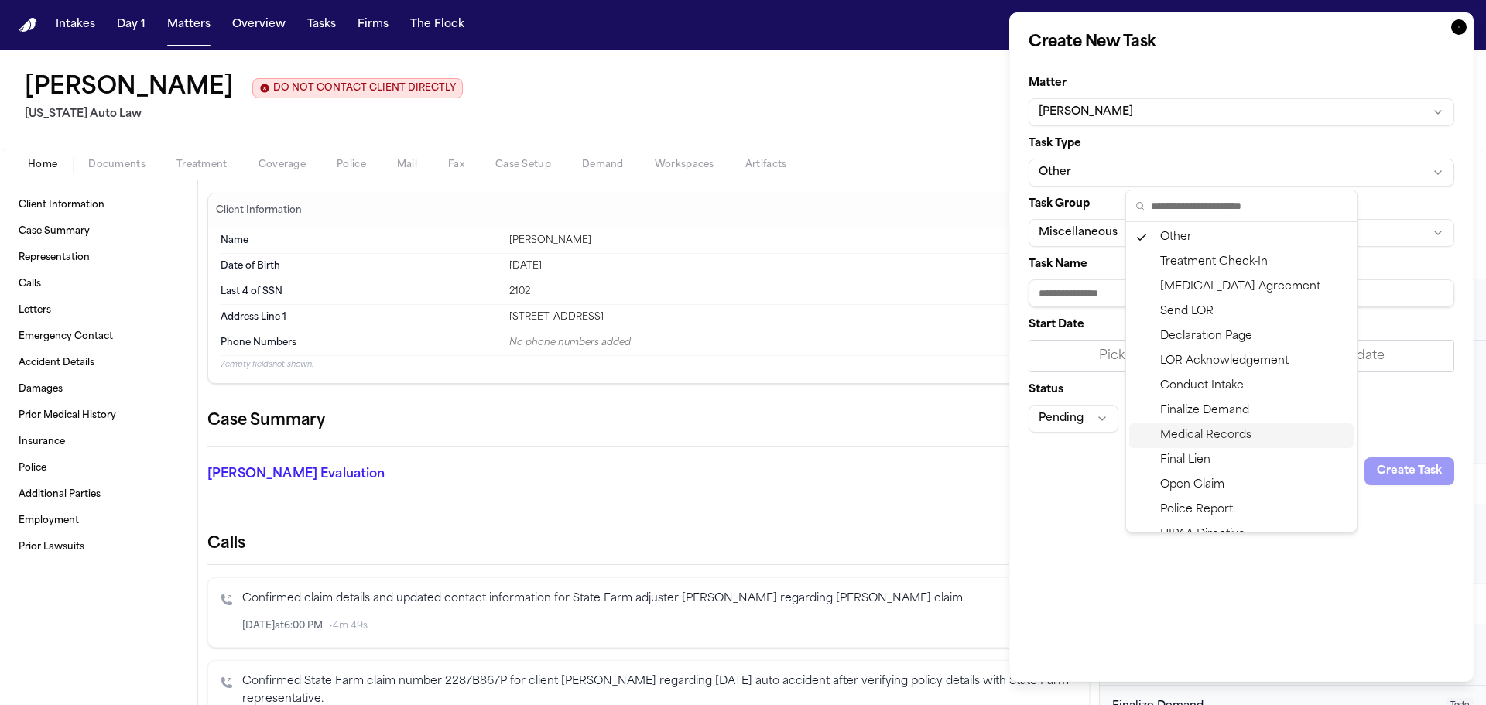
click at [1188, 428] on div "Medical Records" at bounding box center [1242, 435] width 225 height 25
type input "**********"
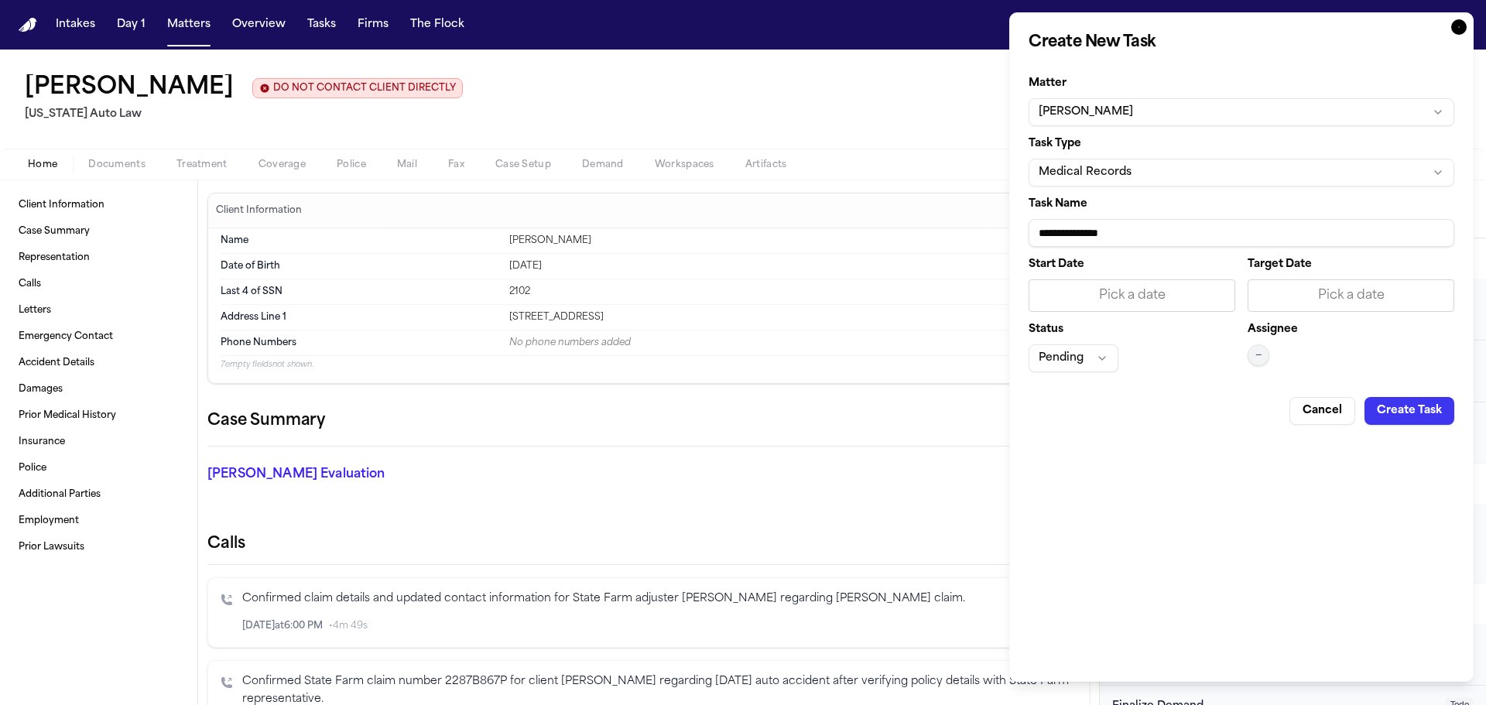
drag, startPoint x: 1151, startPoint y: 232, endPoint x: 997, endPoint y: 231, distance: 154.1
click at [997, 231] on body "Intakes Day 1 Matters Overview Tasks Firms The Flock ML [PERSON_NAME] DO NOT CO…" at bounding box center [743, 352] width 1486 height 705
paste input "**********"
type input "**********"
click at [1315, 293] on div "Pick a date" at bounding box center [1351, 295] width 187 height 19
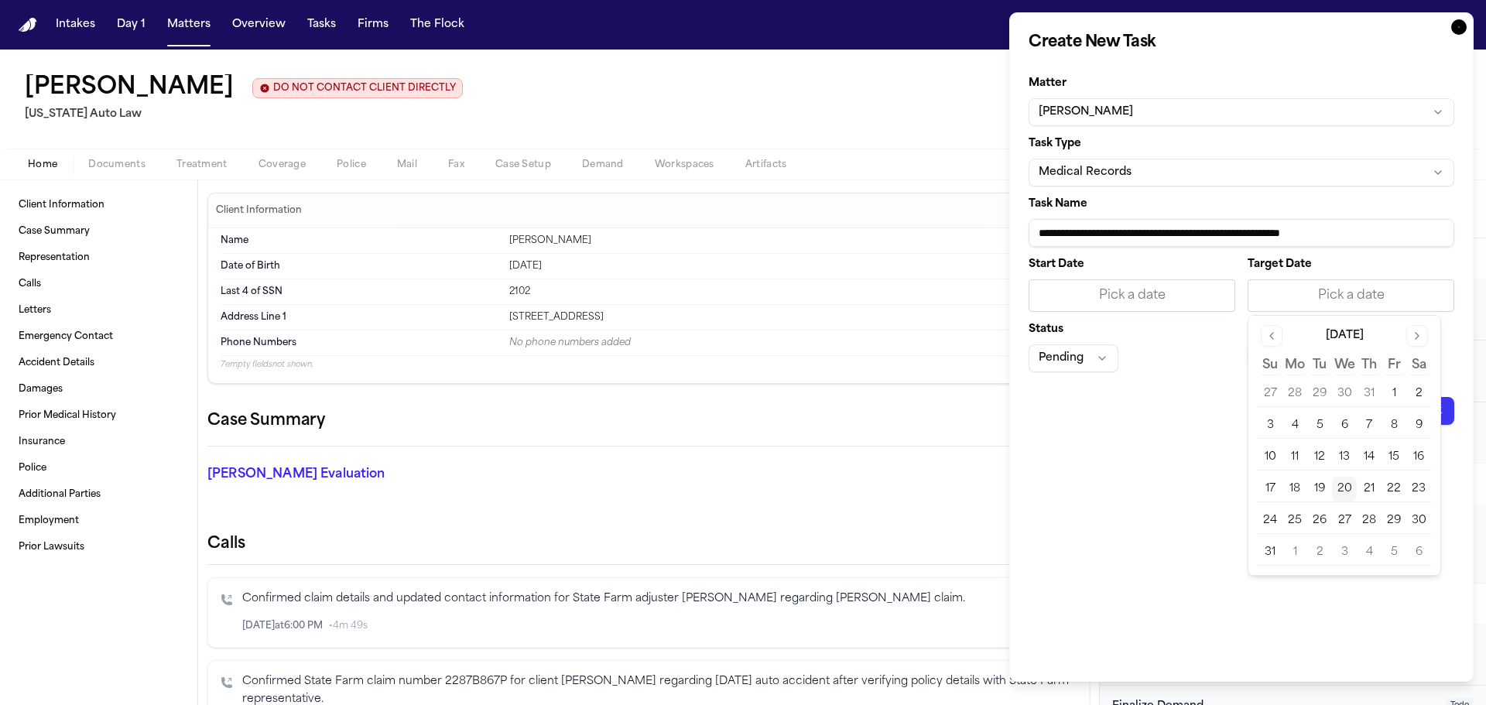
click at [1339, 485] on button "20" at bounding box center [1344, 489] width 25 height 25
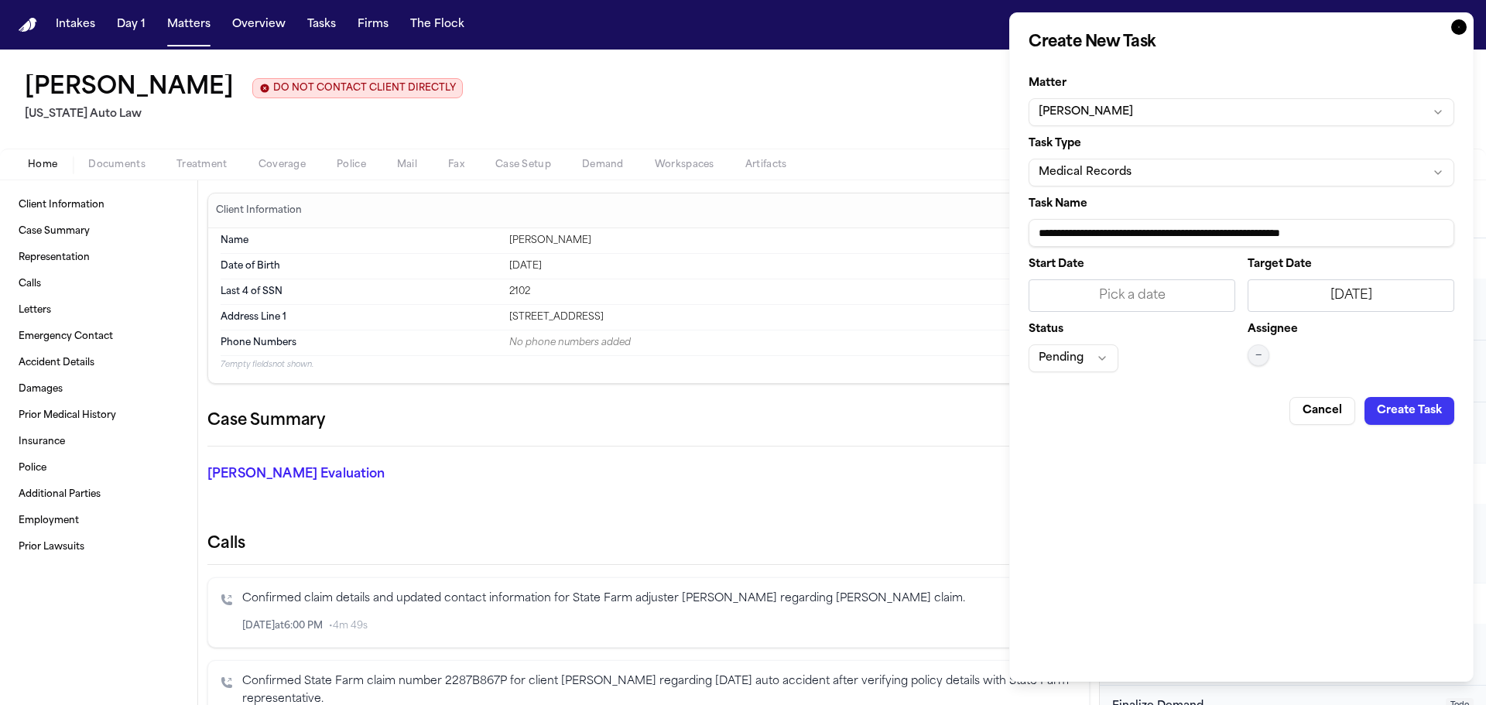
click at [1260, 351] on span "—" at bounding box center [1259, 355] width 6 height 12
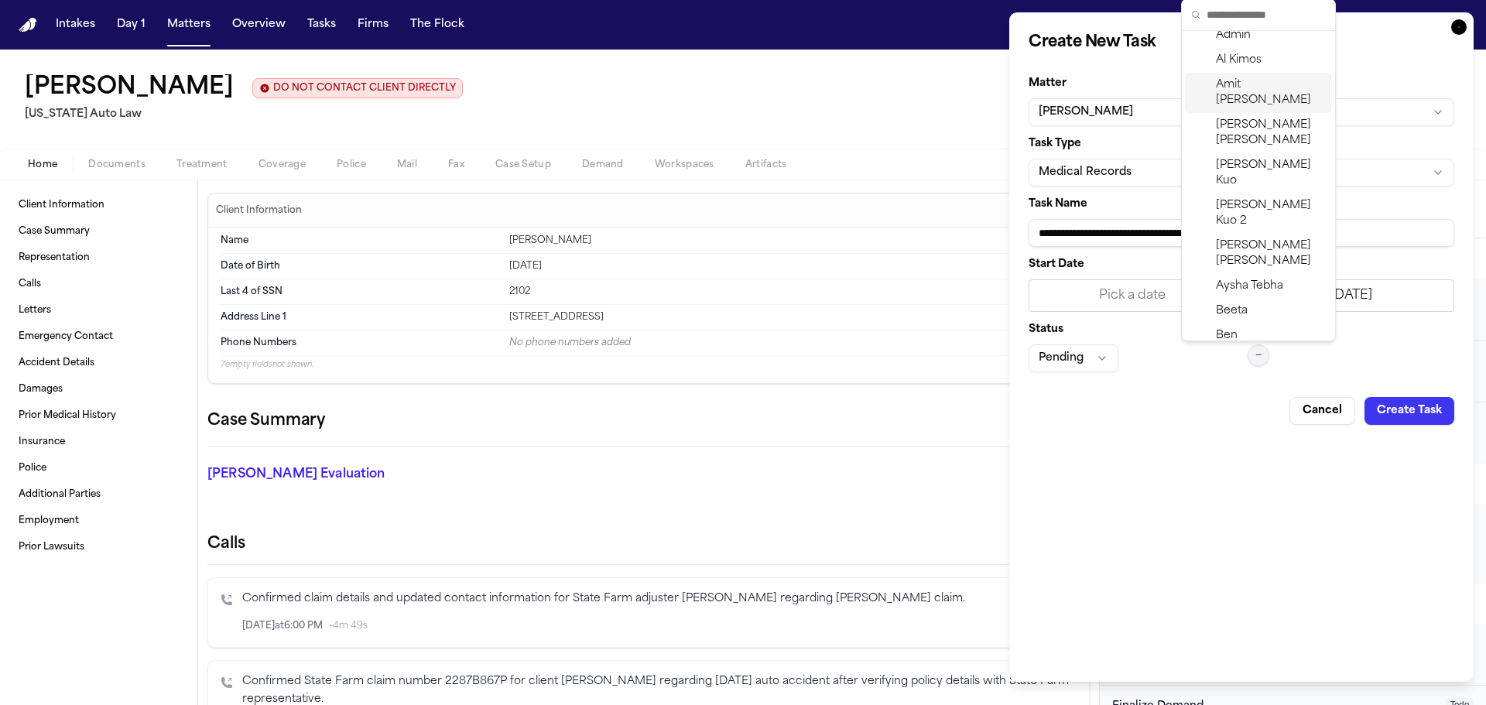
scroll to position [310, 0]
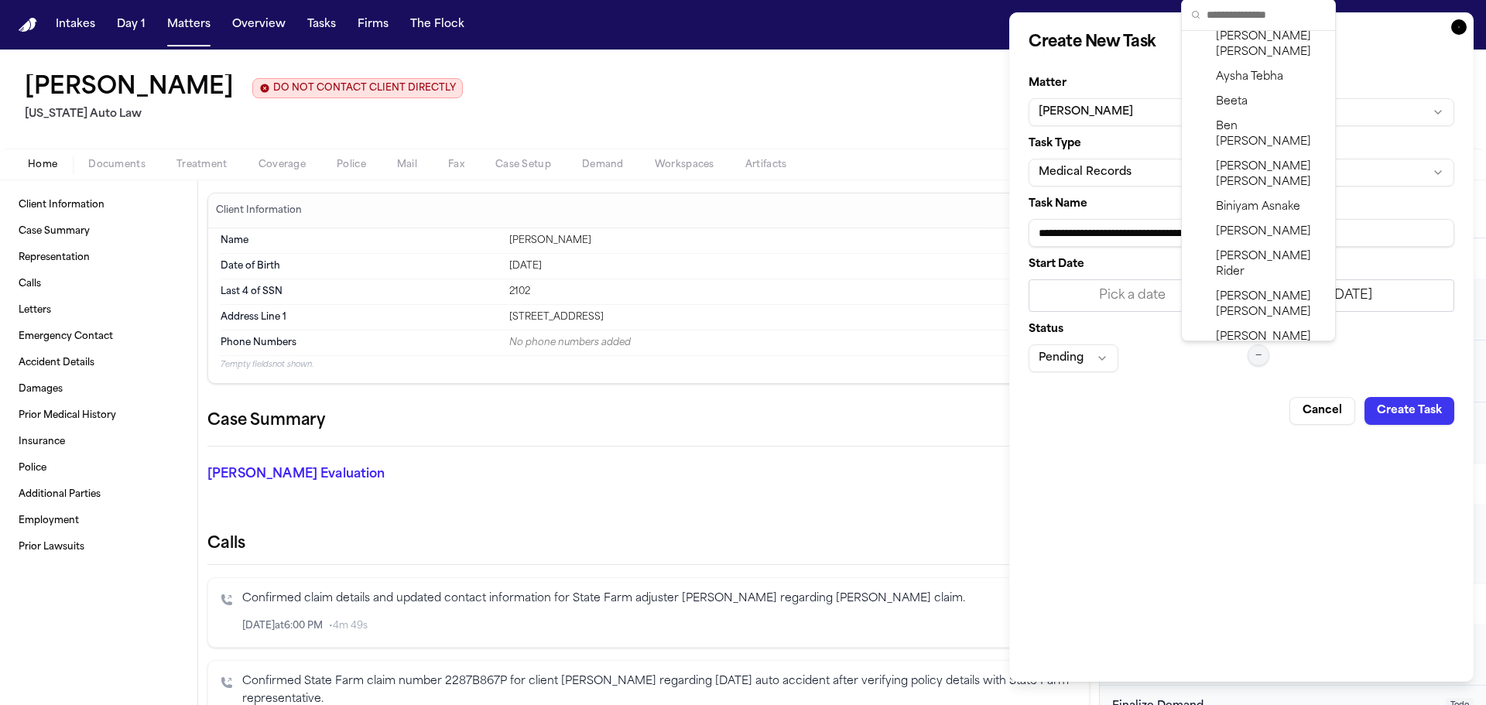
click at [1250, 290] on span "[PERSON_NAME]" at bounding box center [1271, 305] width 110 height 31
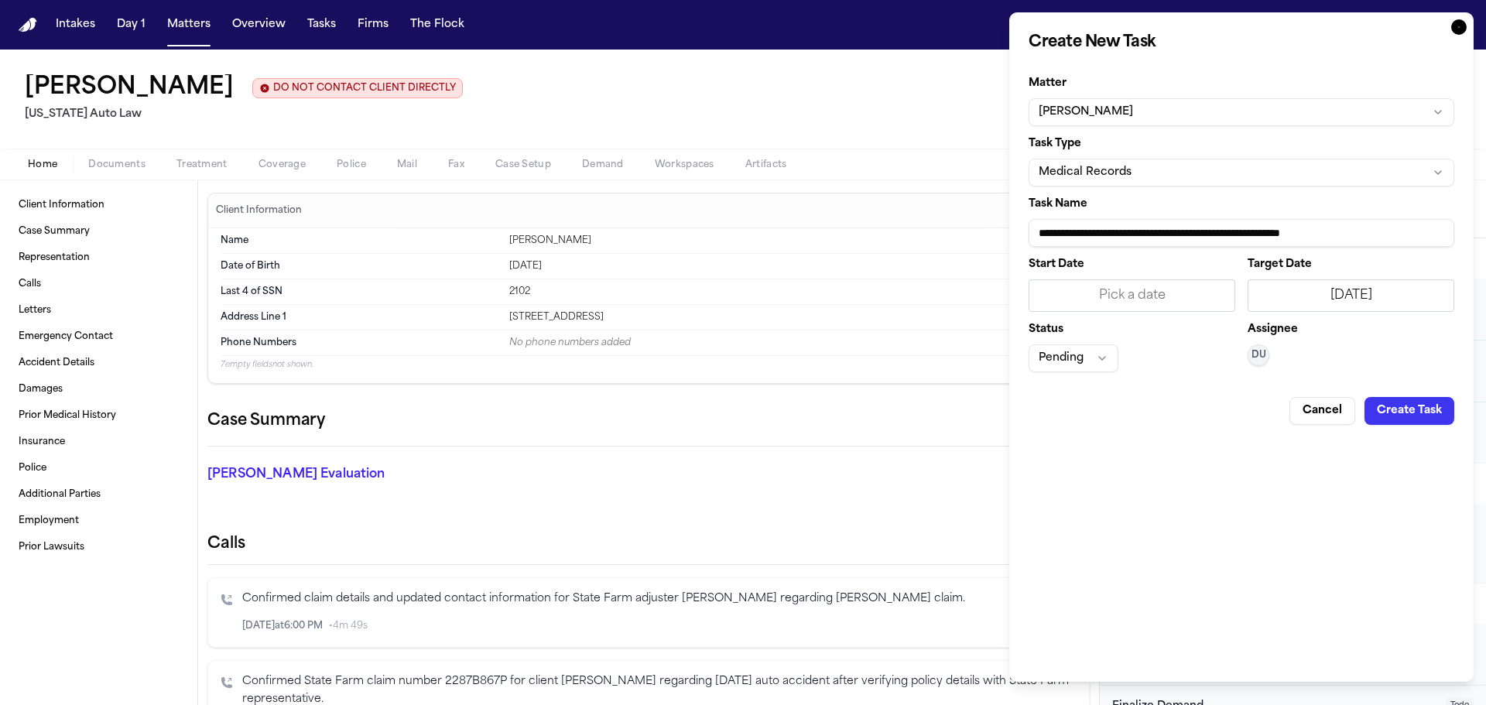
click at [1383, 405] on button "Create Task" at bounding box center [1410, 411] width 90 height 28
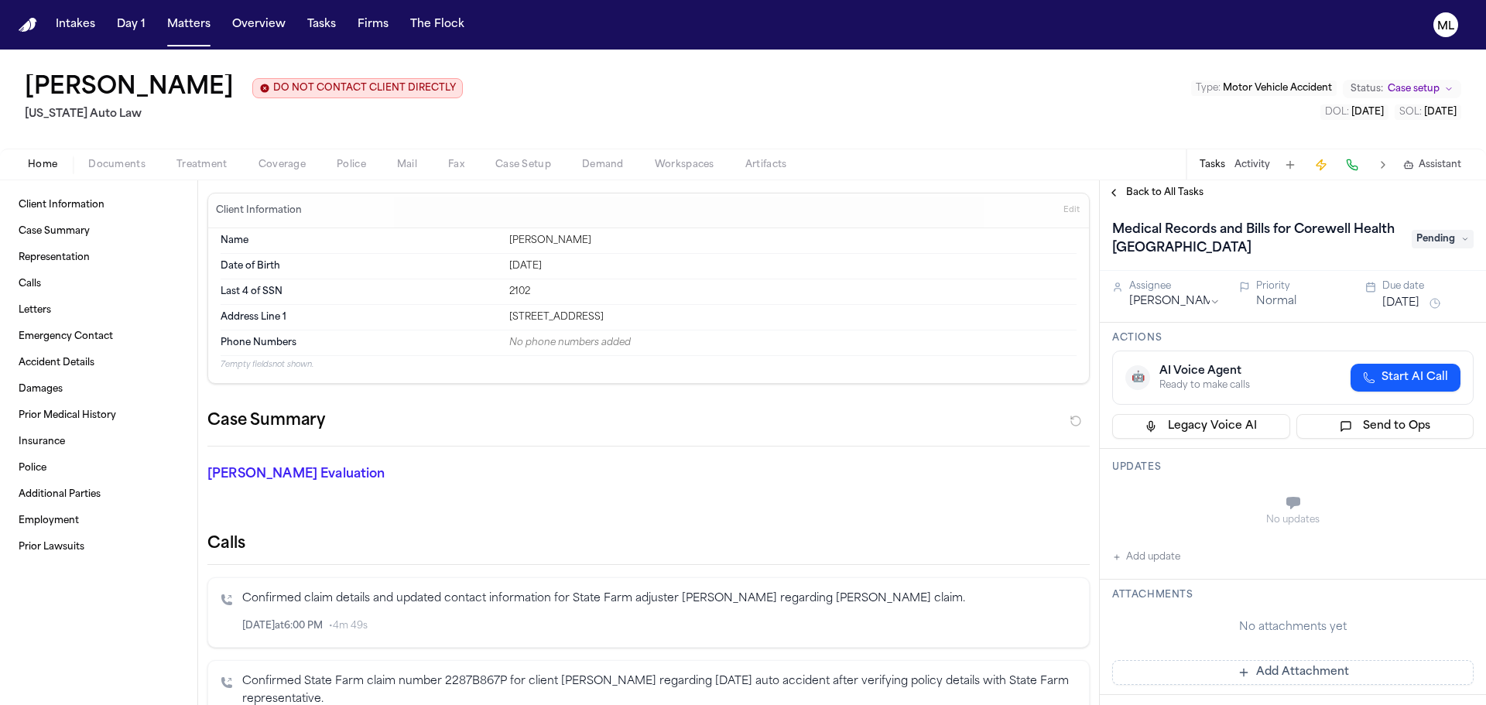
click at [1138, 190] on span "Back to All Tasks" at bounding box center [1164, 193] width 77 height 12
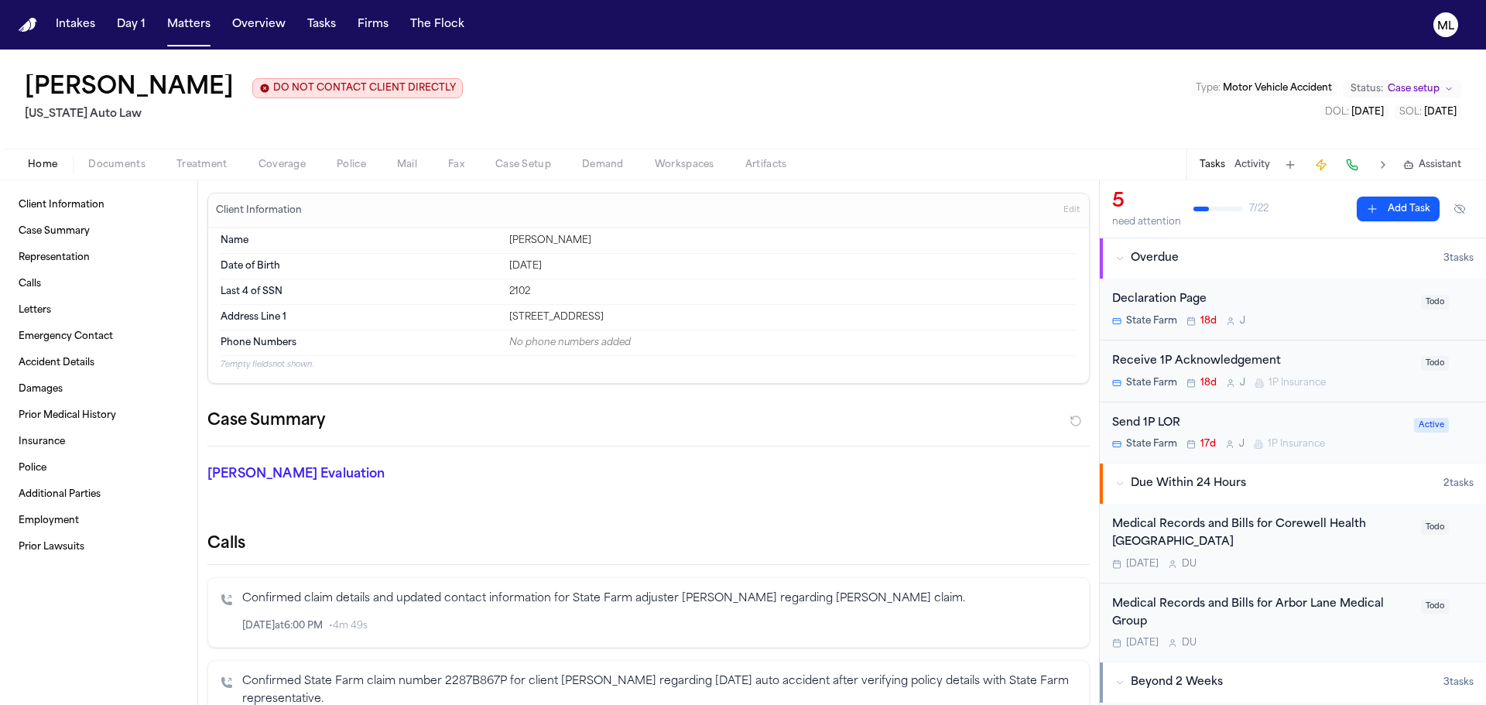
click at [1365, 204] on button "Add Task" at bounding box center [1398, 209] width 83 height 25
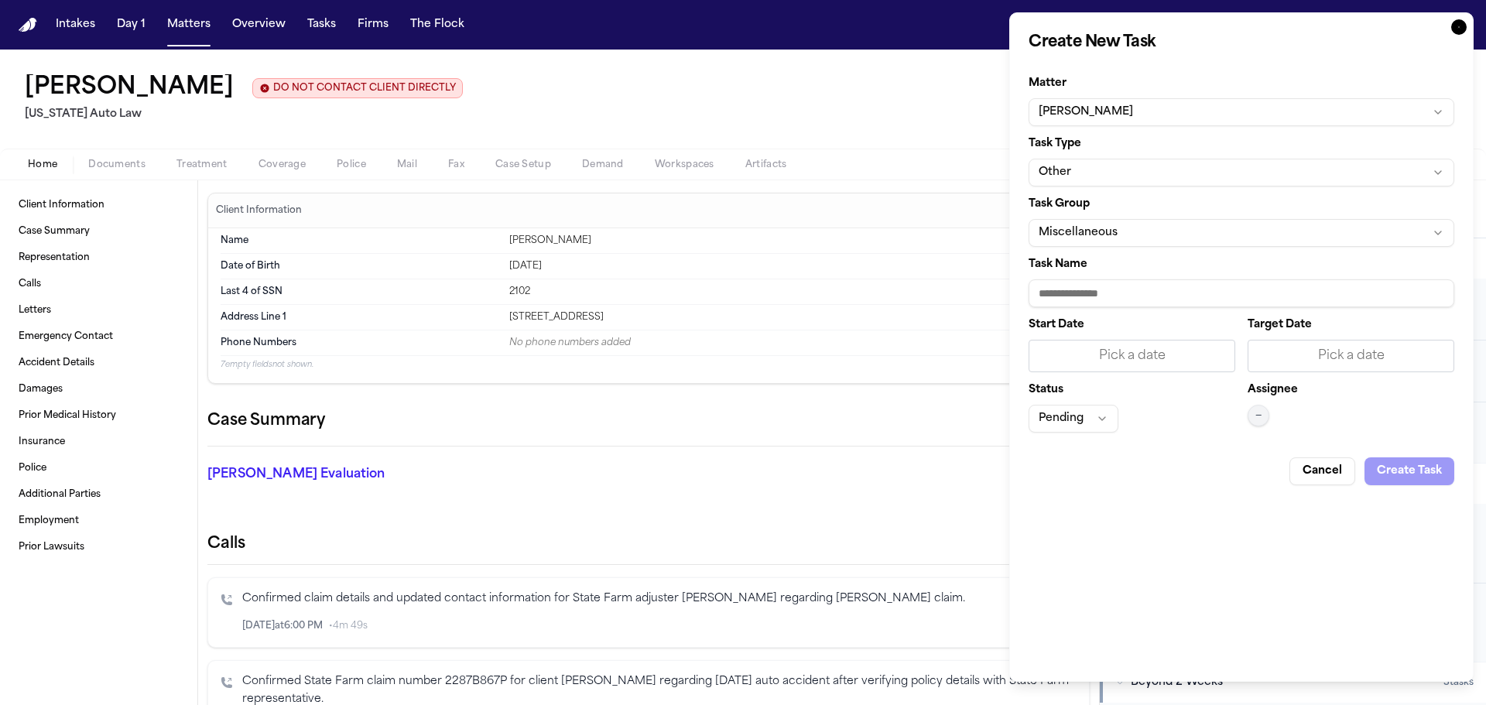
click at [1156, 173] on button "Other" at bounding box center [1242, 173] width 426 height 28
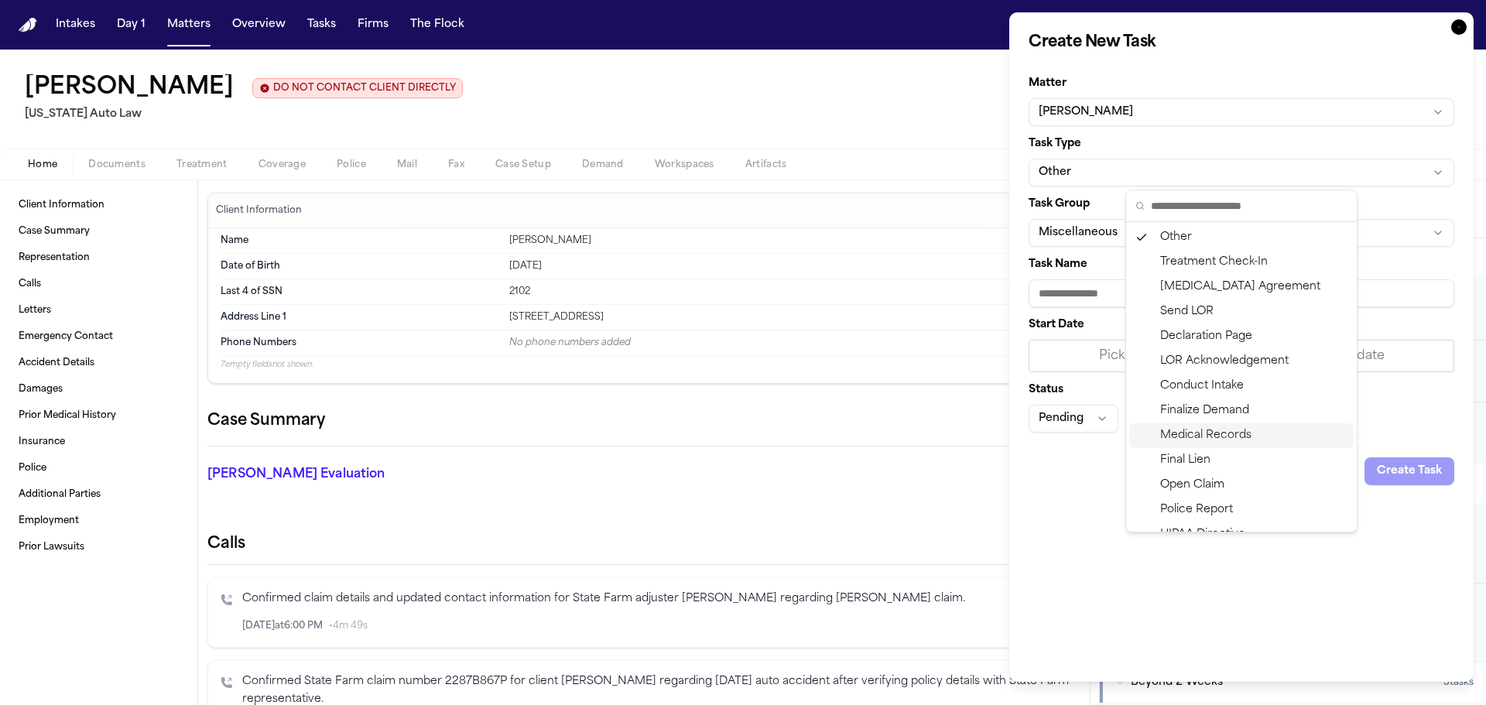
click at [1159, 443] on div "Medical Records" at bounding box center [1242, 435] width 225 height 25
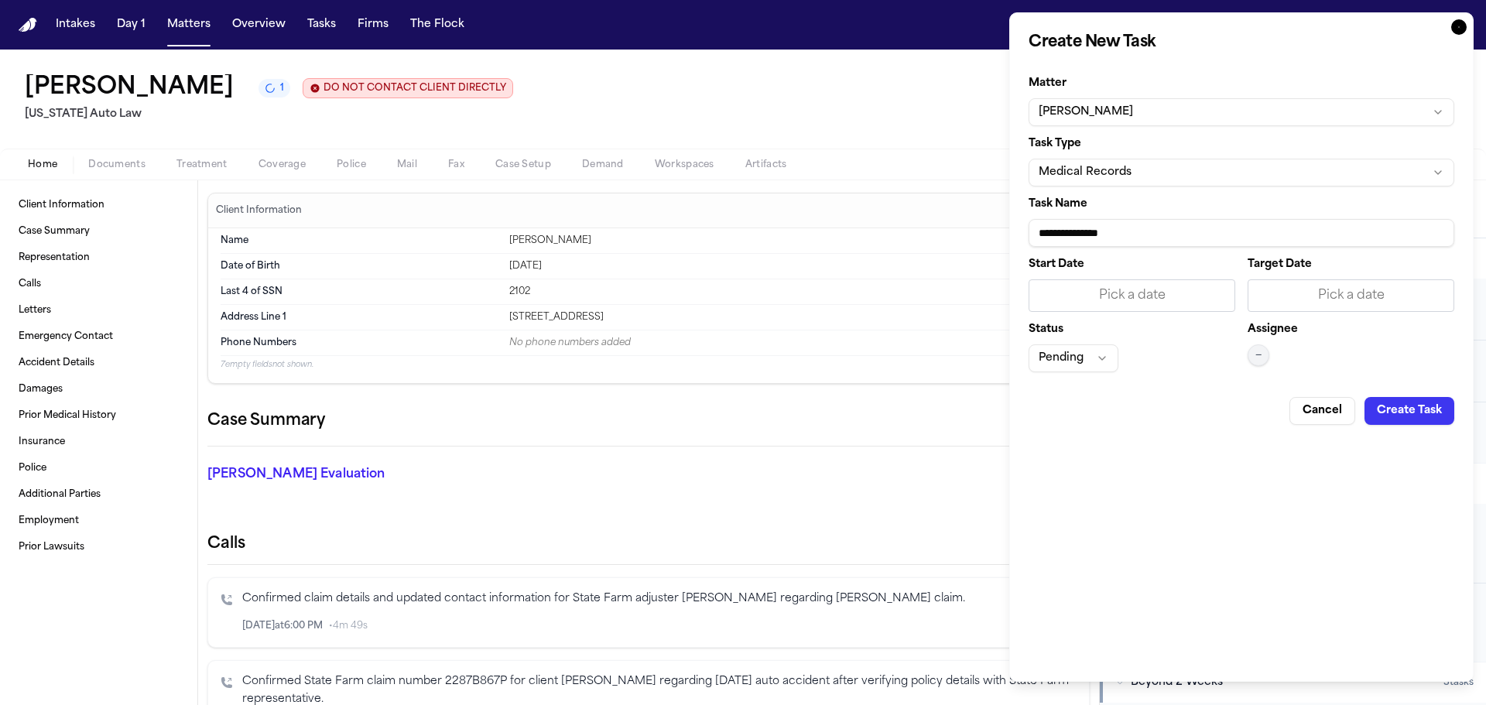
drag, startPoint x: 1174, startPoint y: 242, endPoint x: 862, endPoint y: 239, distance: 312.0
click at [862, 239] on body "Intakes Day 1 Matters Overview Tasks Firms The Flock ML [PERSON_NAME] 1 DO NOT …" at bounding box center [743, 352] width 1486 height 705
paste input "**********"
type input "**********"
click at [1304, 294] on div "Pick a date" at bounding box center [1351, 295] width 187 height 19
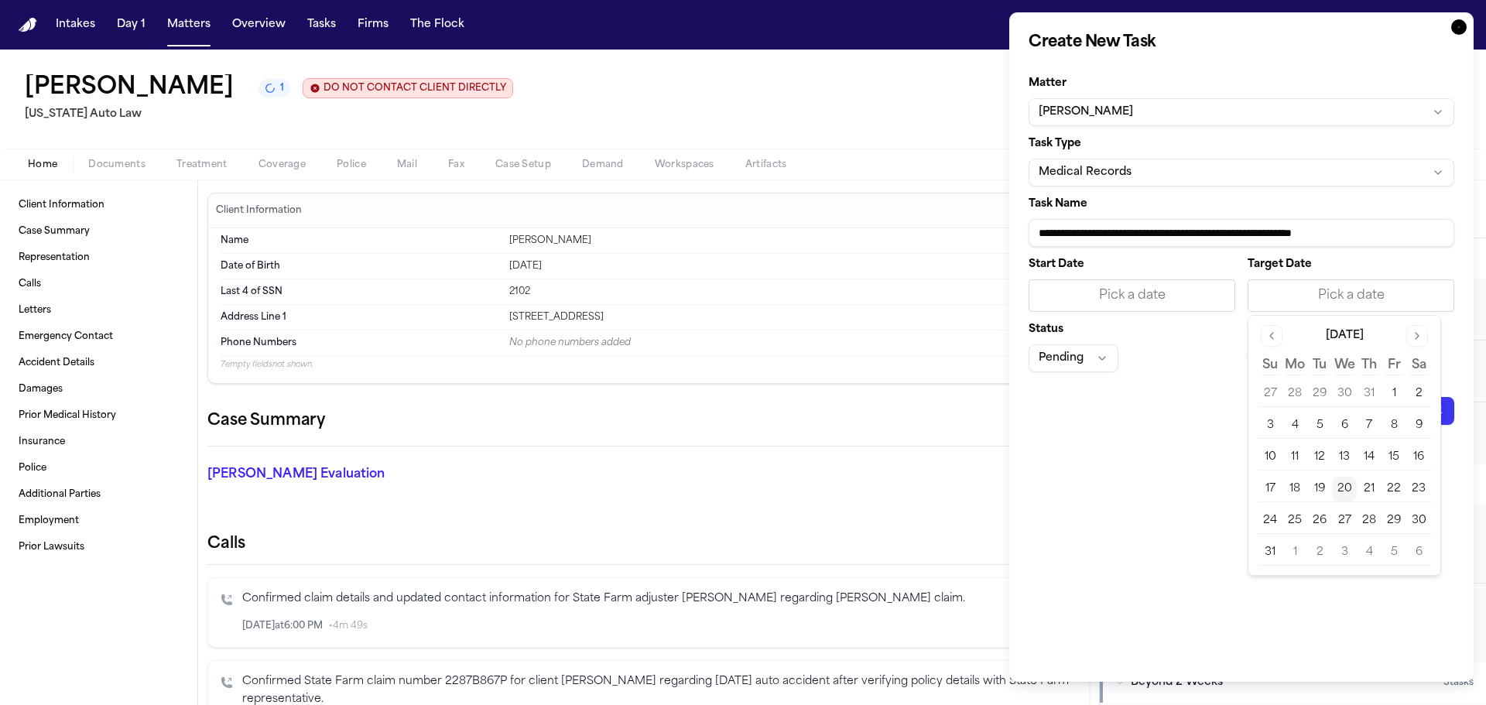
click at [1352, 492] on button "20" at bounding box center [1344, 489] width 25 height 25
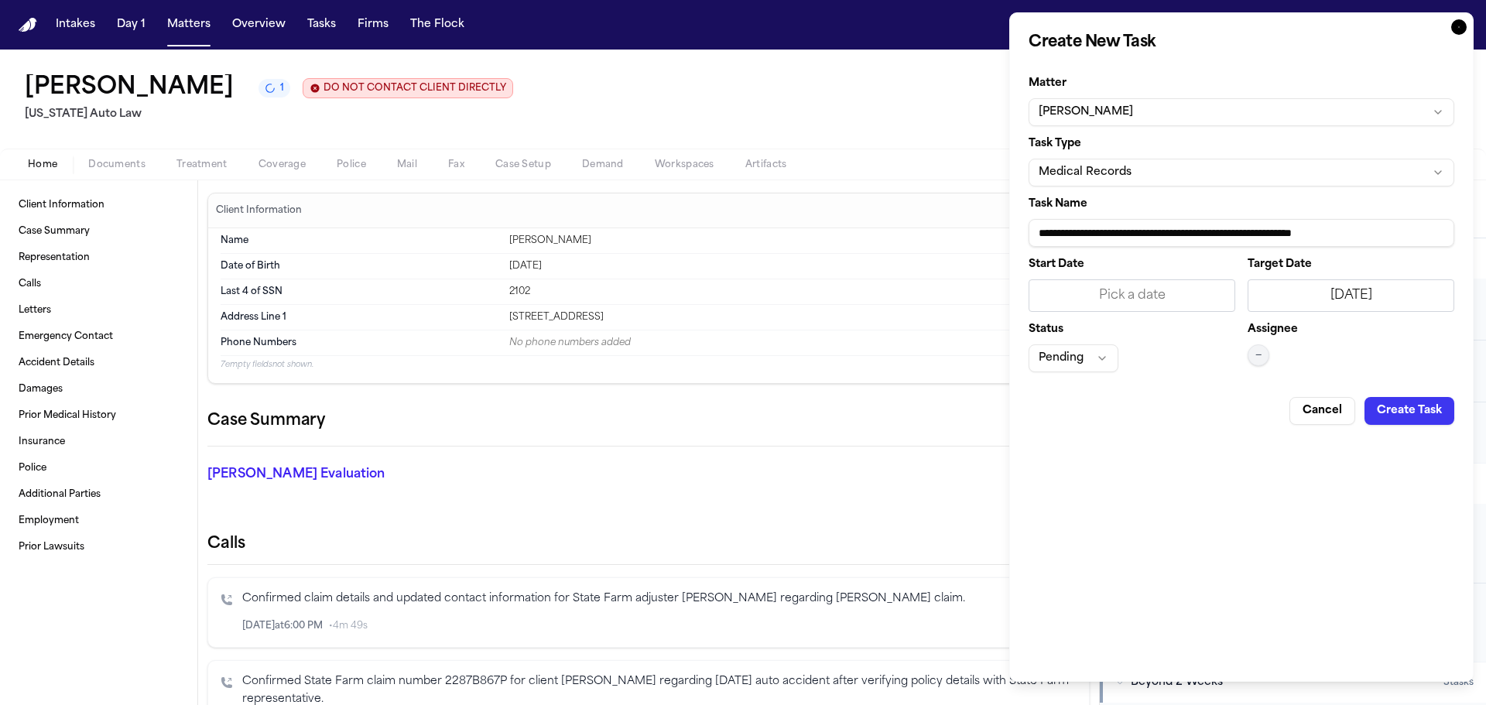
click at [1268, 368] on div "Assignee —" at bounding box center [1351, 348] width 207 height 48
click at [1268, 367] on div "Assignee —" at bounding box center [1351, 348] width 207 height 48
click at [1258, 355] on span "—" at bounding box center [1259, 355] width 6 height 12
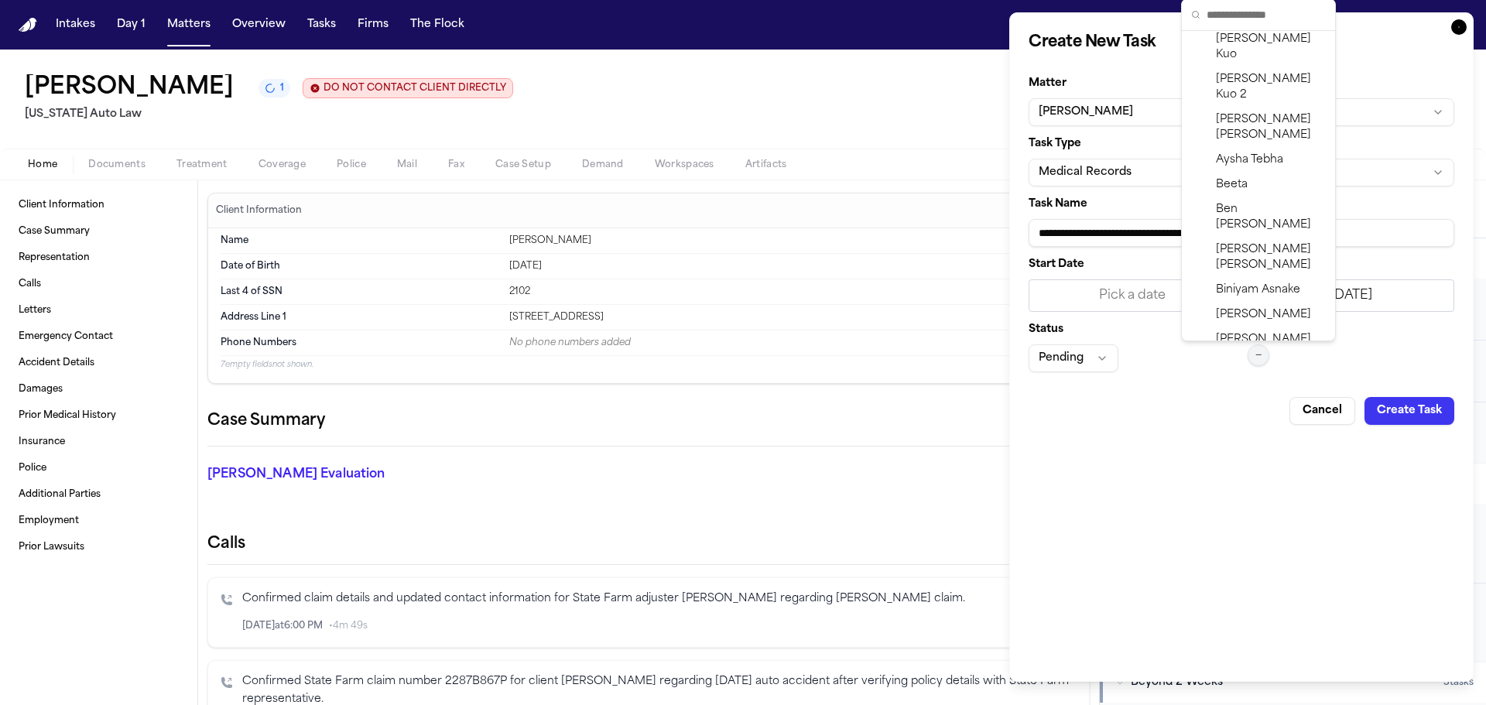
scroll to position [232, 0]
click at [1235, 367] on span "[PERSON_NAME]" at bounding box center [1271, 382] width 110 height 31
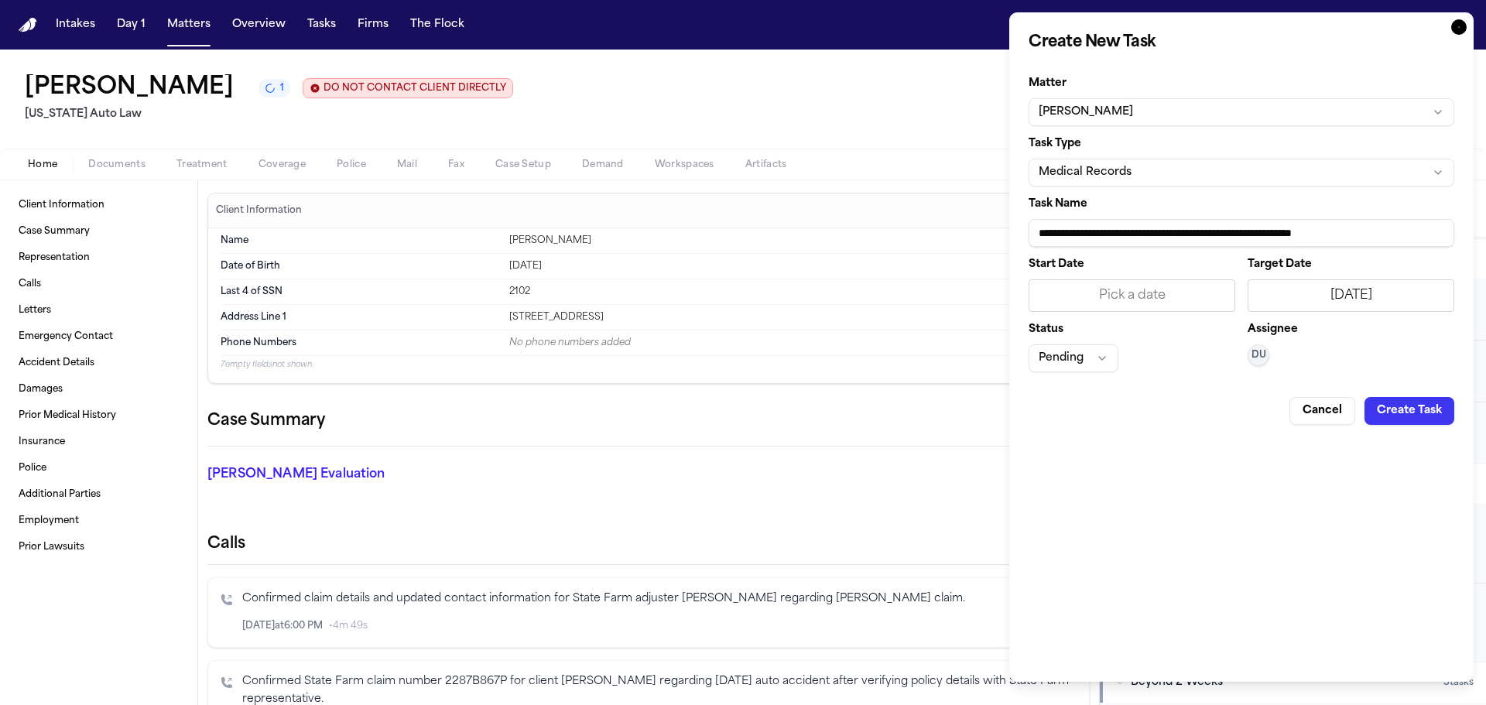
click at [1428, 410] on button "Create Task" at bounding box center [1410, 411] width 90 height 28
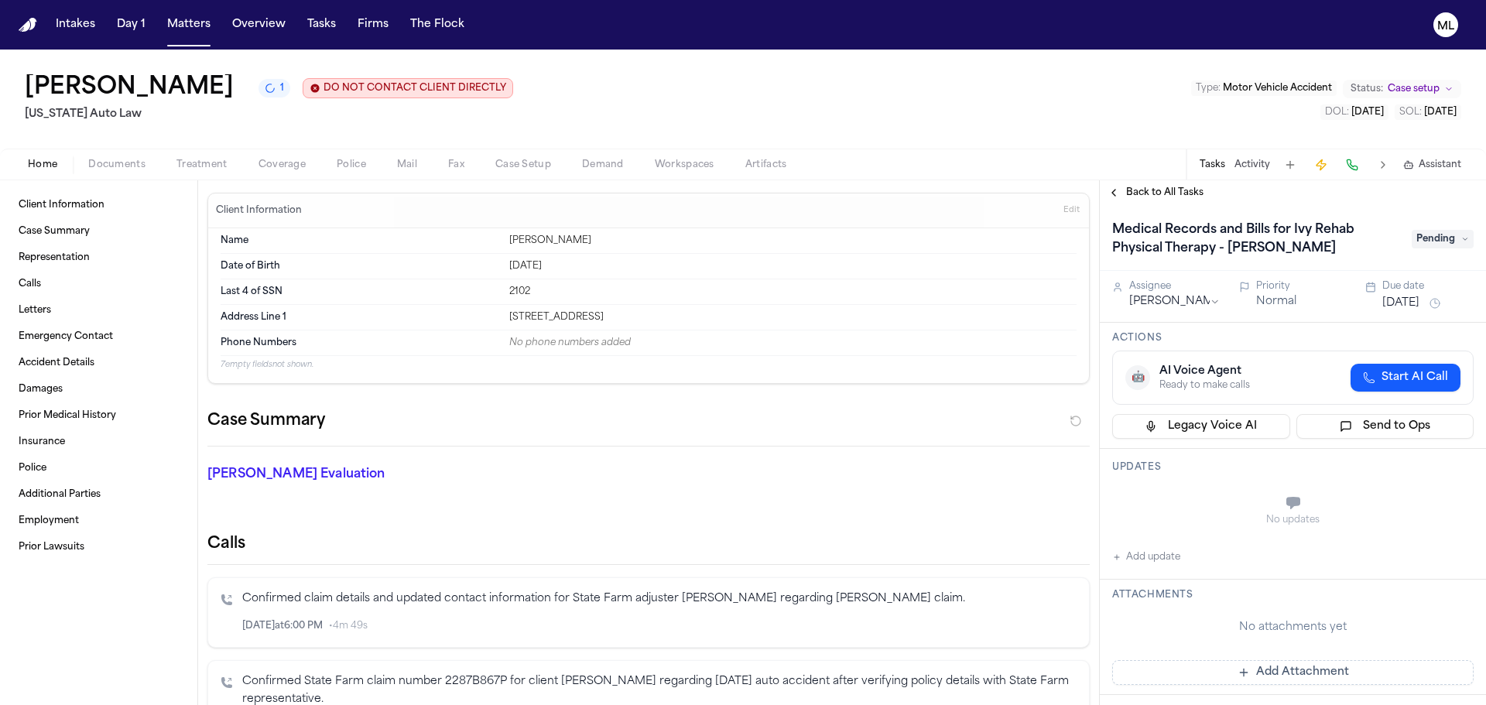
click at [1153, 181] on div "Back to All Tasks" at bounding box center [1293, 192] width 386 height 25
click at [1151, 187] on span "Back to All Tasks" at bounding box center [1164, 193] width 77 height 12
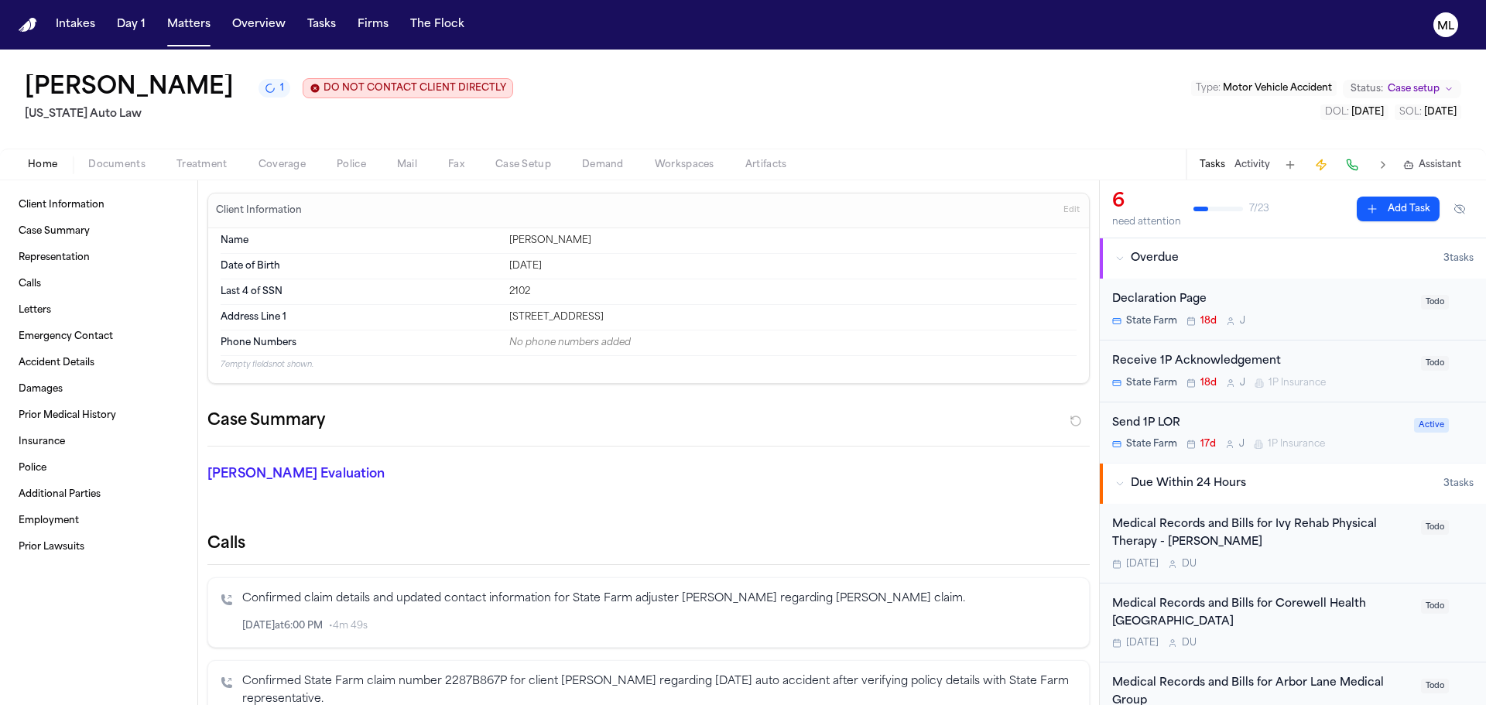
click at [1375, 211] on button "Add Task" at bounding box center [1398, 209] width 83 height 25
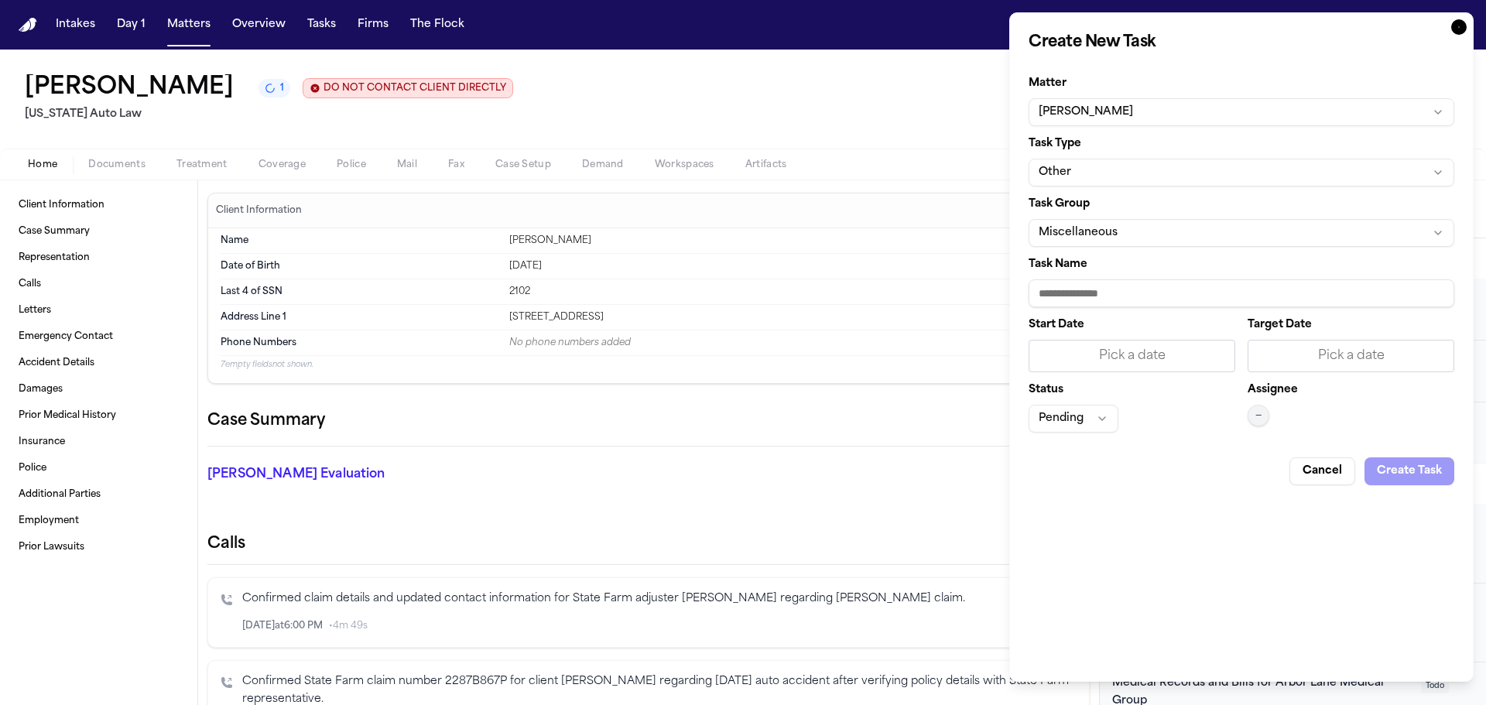
click at [1150, 170] on button "Other" at bounding box center [1242, 173] width 426 height 28
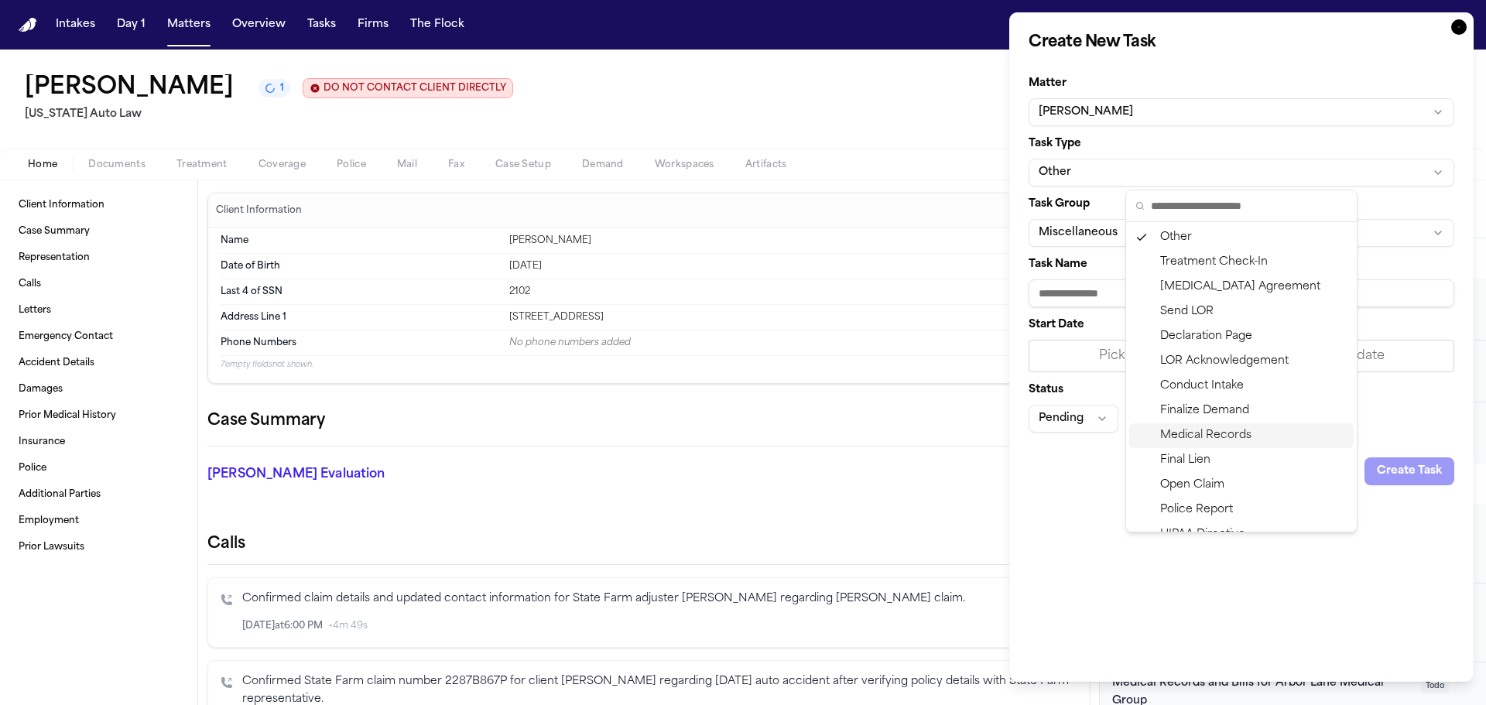
click at [1213, 427] on div "Medical Records" at bounding box center [1242, 435] width 225 height 25
type input "**********"
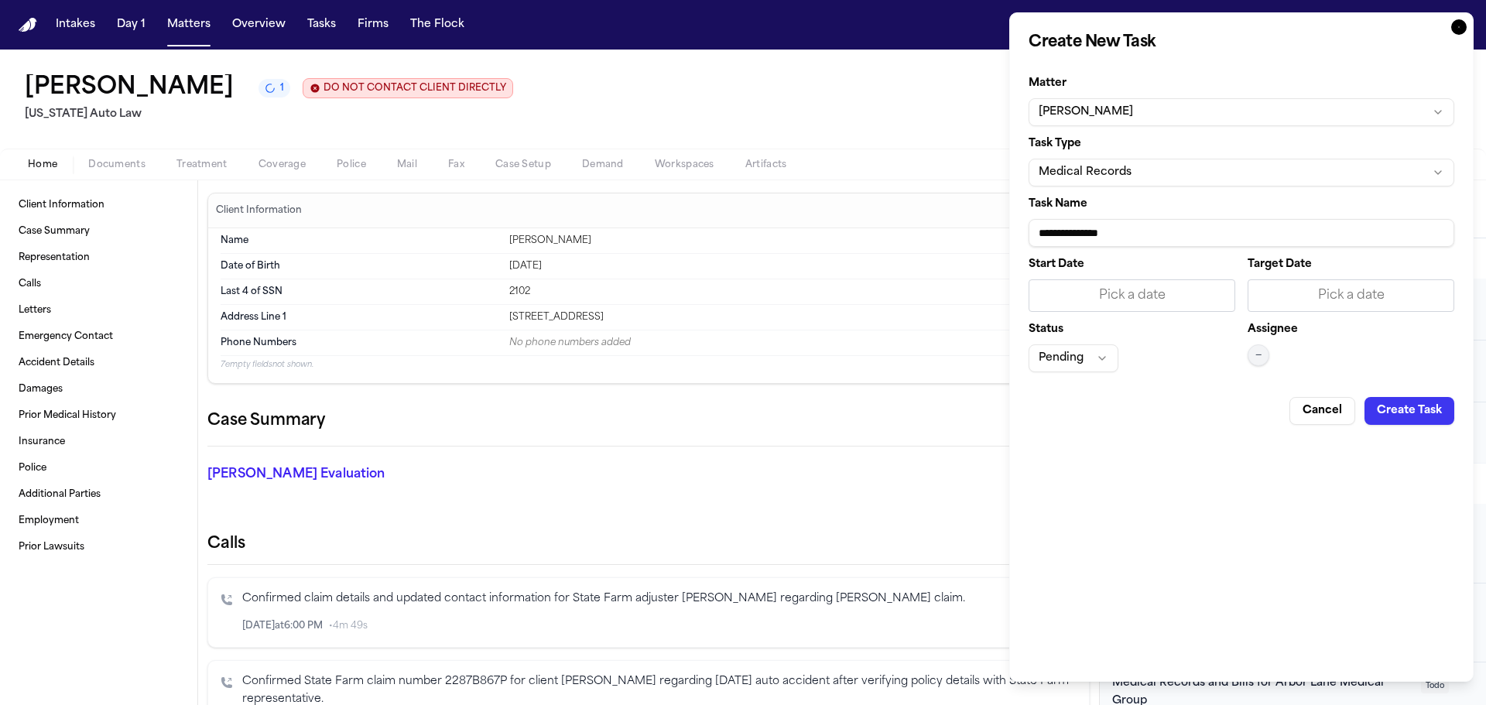
drag, startPoint x: 1196, startPoint y: 220, endPoint x: 966, endPoint y: 218, distance: 229.9
click at [966, 218] on body "Intakes Day 1 Matters Overview Tasks Firms The Flock ML [PERSON_NAME] 1 DO NOT …" at bounding box center [743, 352] width 1486 height 705
paste input "**********"
type input "**********"
click at [1389, 307] on div "Pick a date" at bounding box center [1351, 295] width 207 height 33
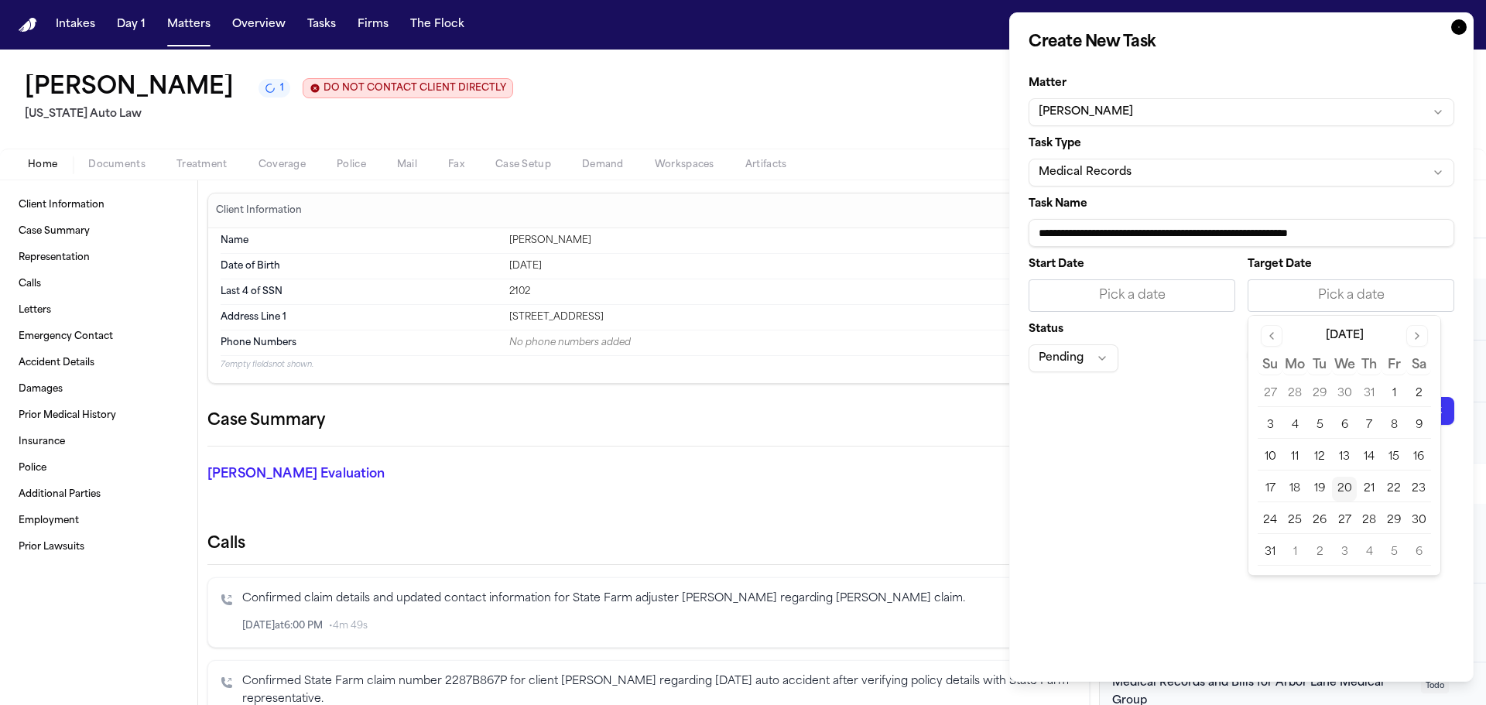
click at [1341, 489] on button "20" at bounding box center [1344, 489] width 25 height 25
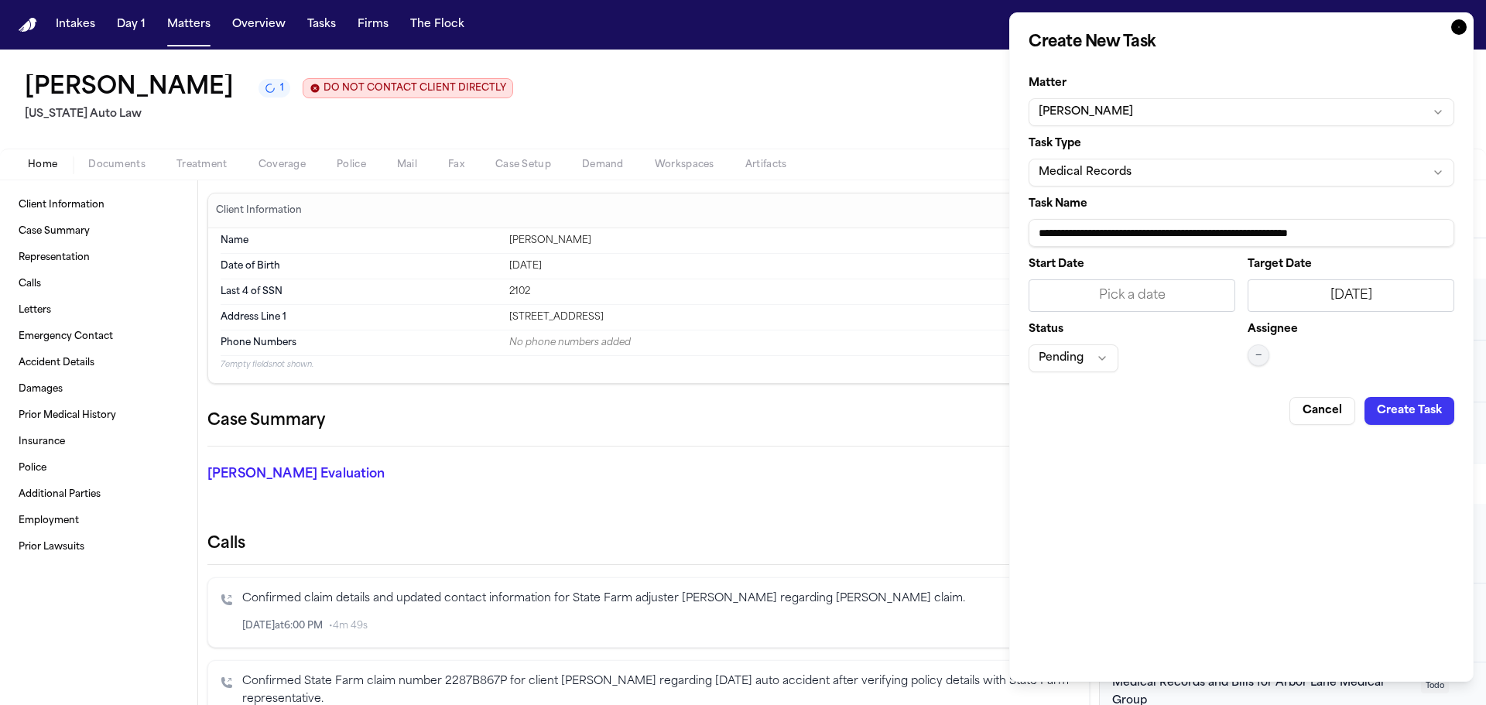
click at [1260, 355] on span "—" at bounding box center [1259, 355] width 6 height 12
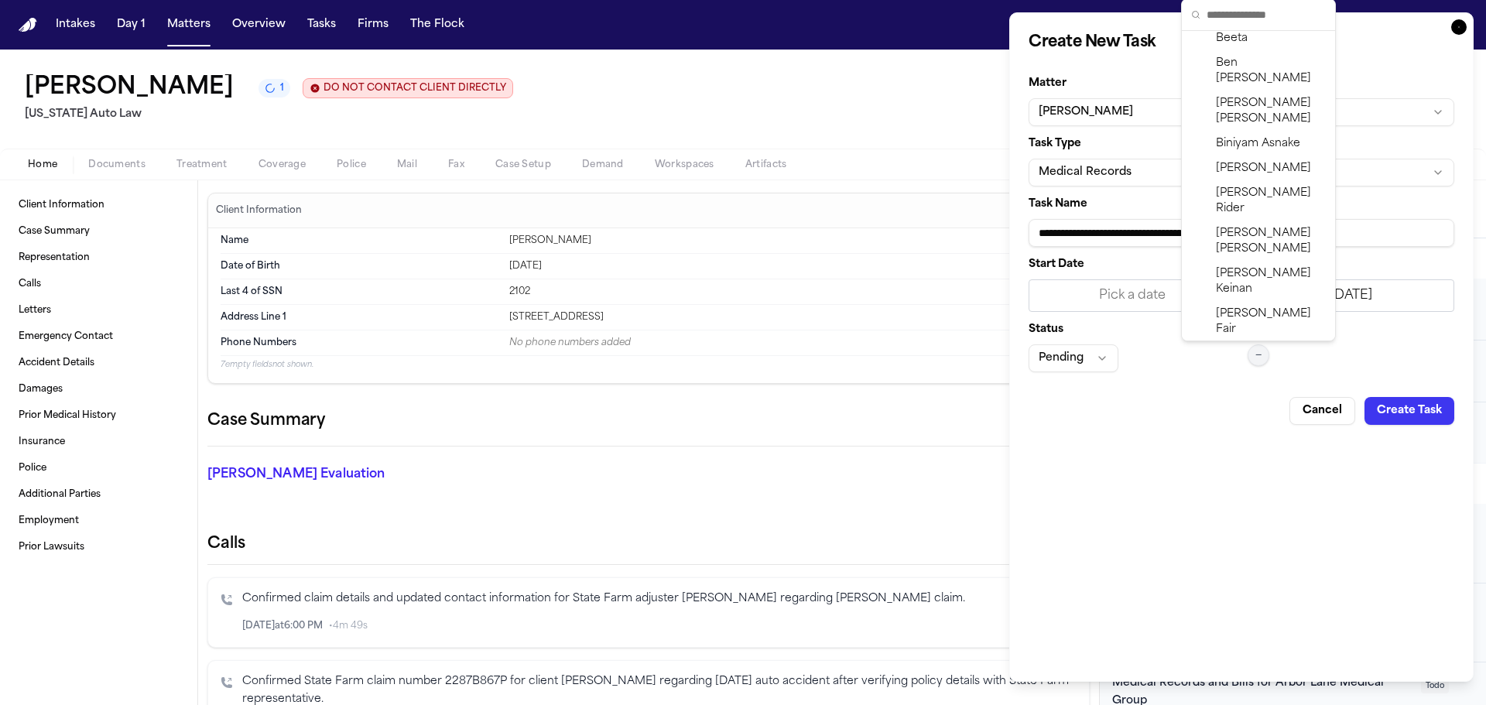
scroll to position [387, 0]
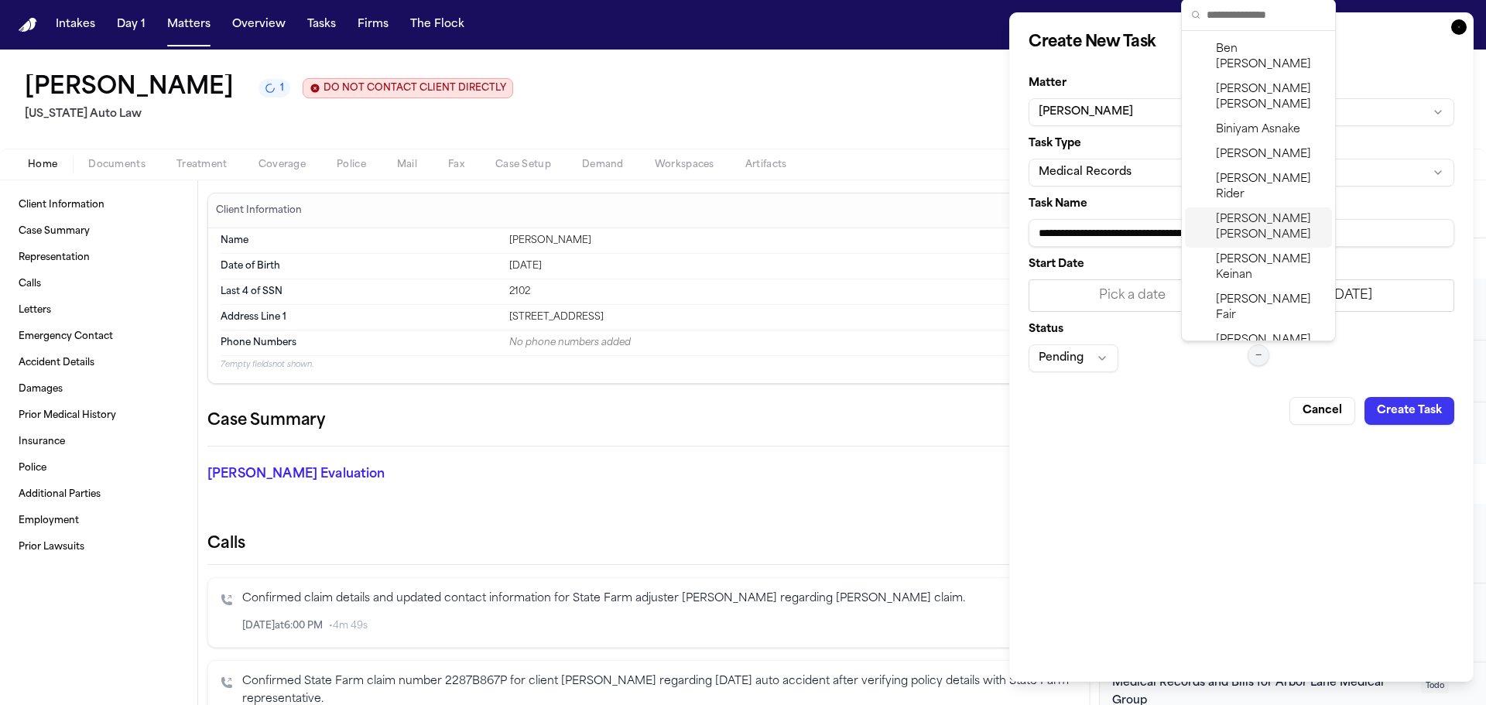
click at [1233, 212] on span "[PERSON_NAME]" at bounding box center [1271, 227] width 110 height 31
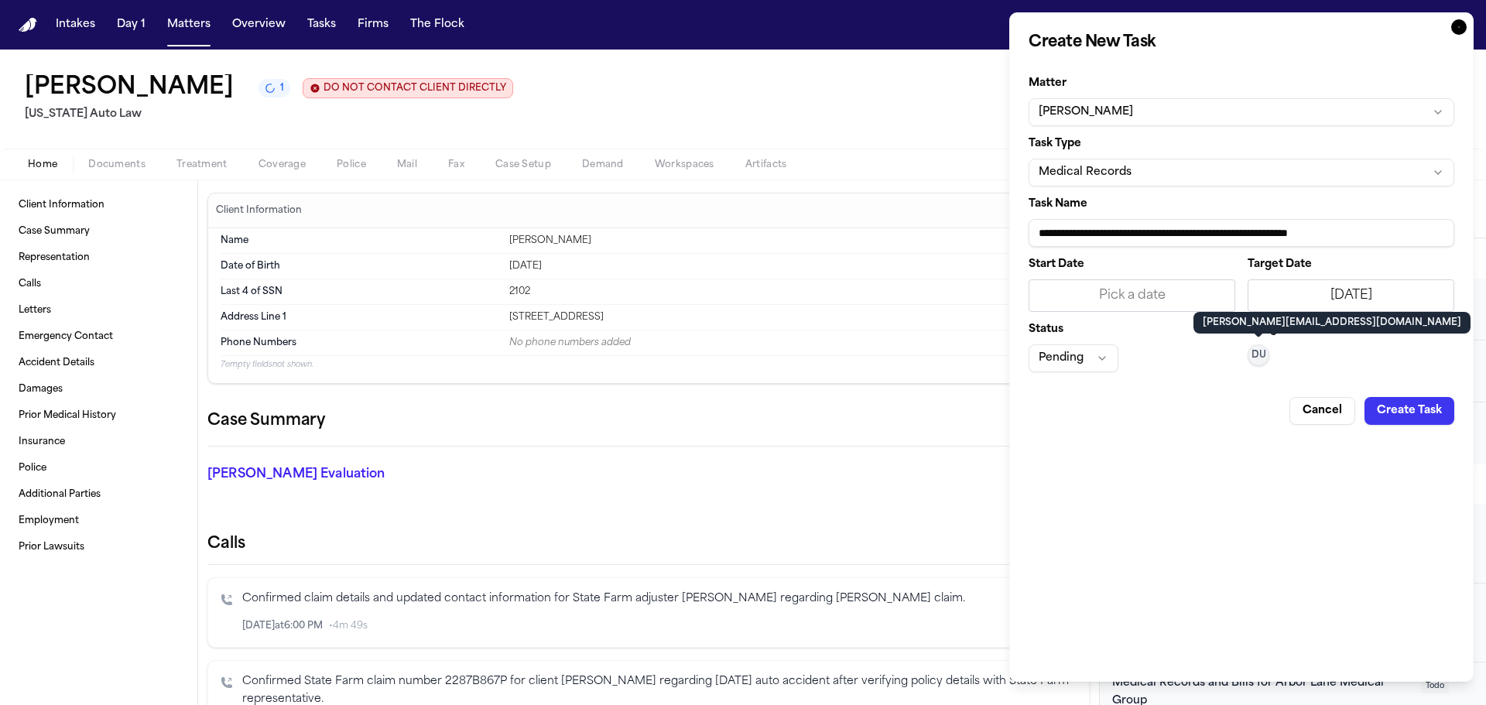
click at [1412, 418] on button "Create Task" at bounding box center [1410, 411] width 90 height 28
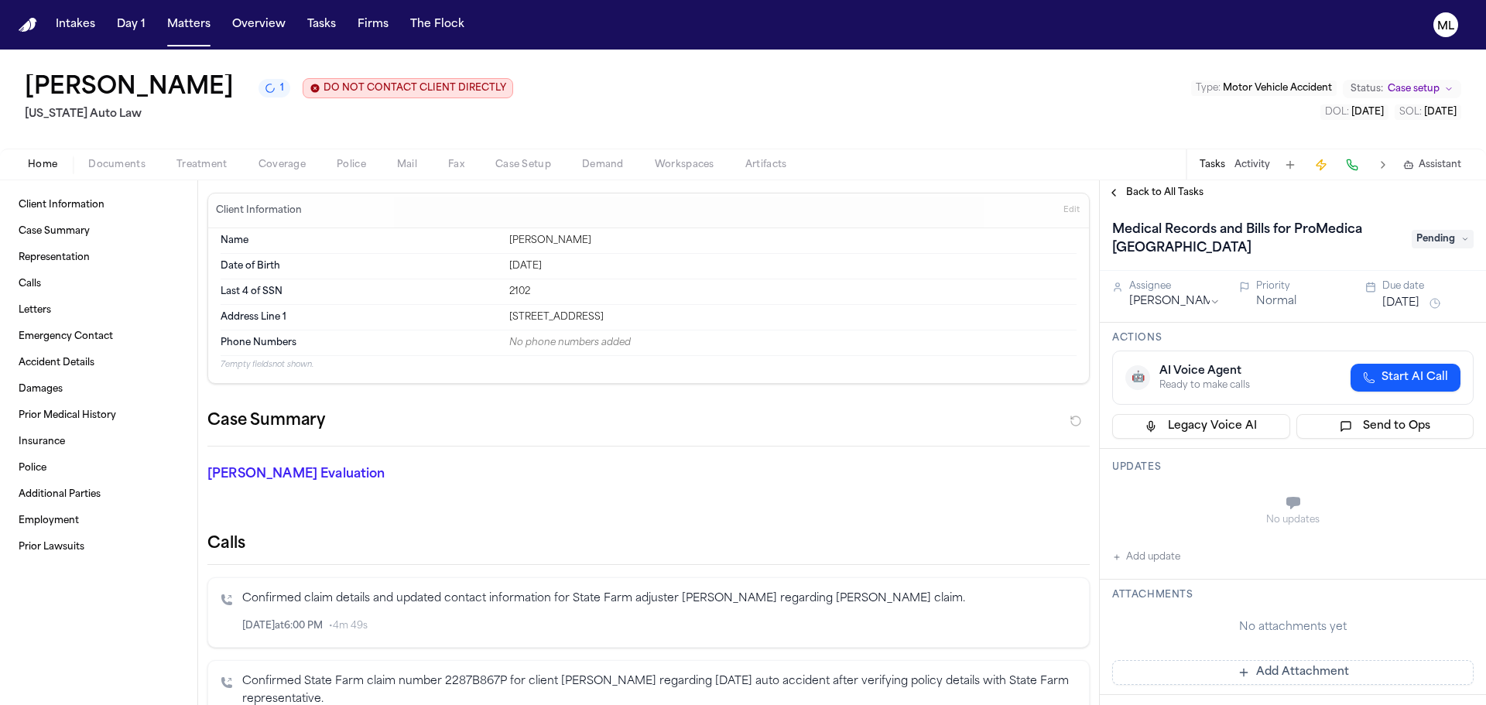
click at [1164, 197] on span "Back to All Tasks" at bounding box center [1164, 193] width 77 height 12
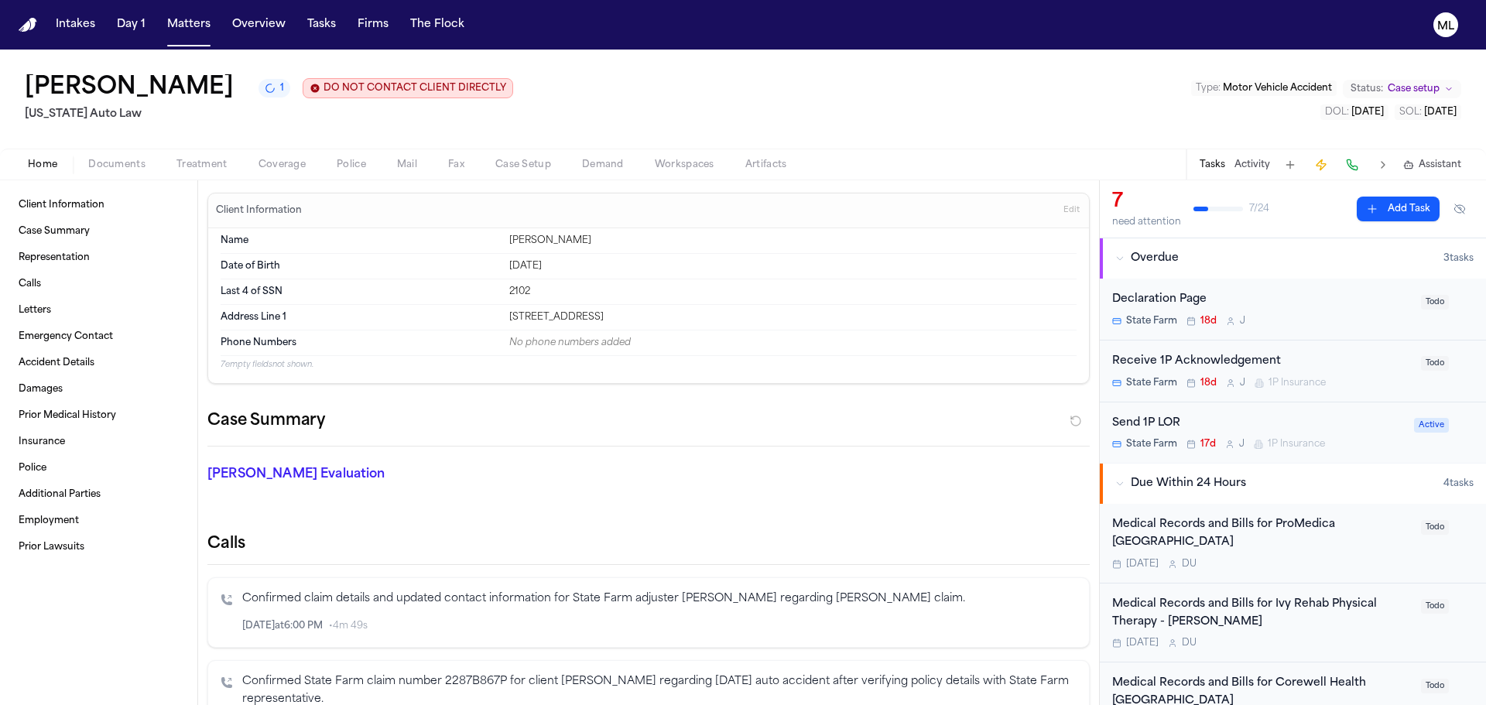
click at [1363, 220] on button "Add Task" at bounding box center [1398, 209] width 83 height 25
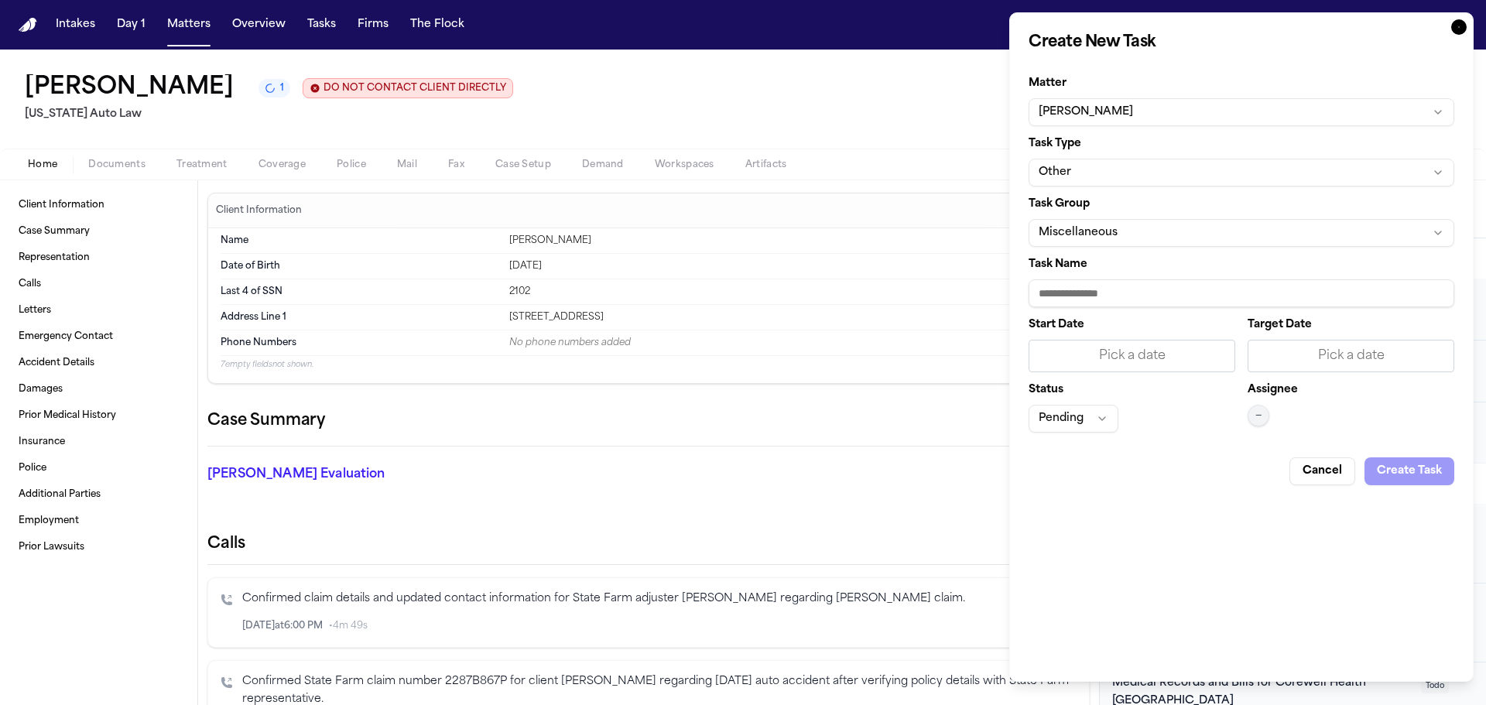
click at [1222, 182] on button "Other" at bounding box center [1242, 173] width 426 height 28
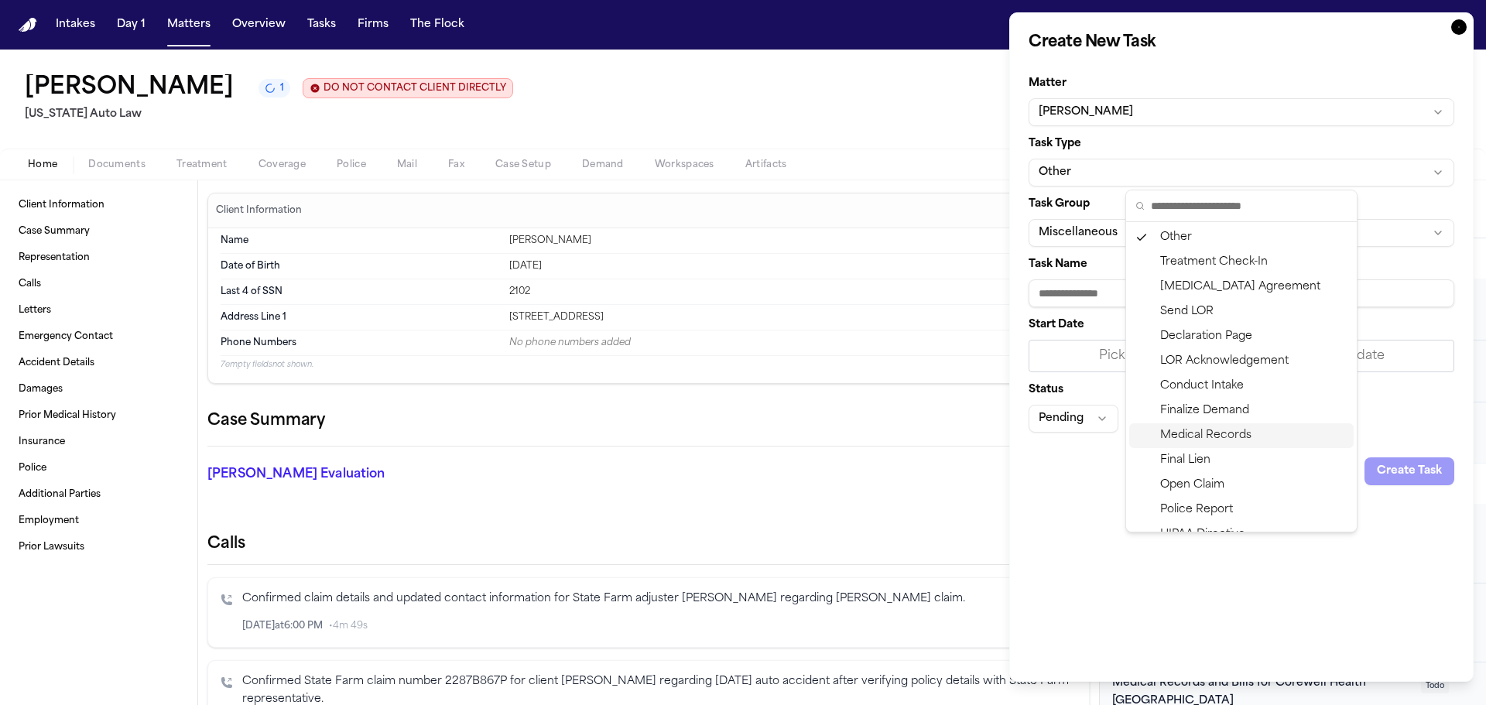
click at [1184, 439] on div "Medical Records" at bounding box center [1242, 435] width 225 height 25
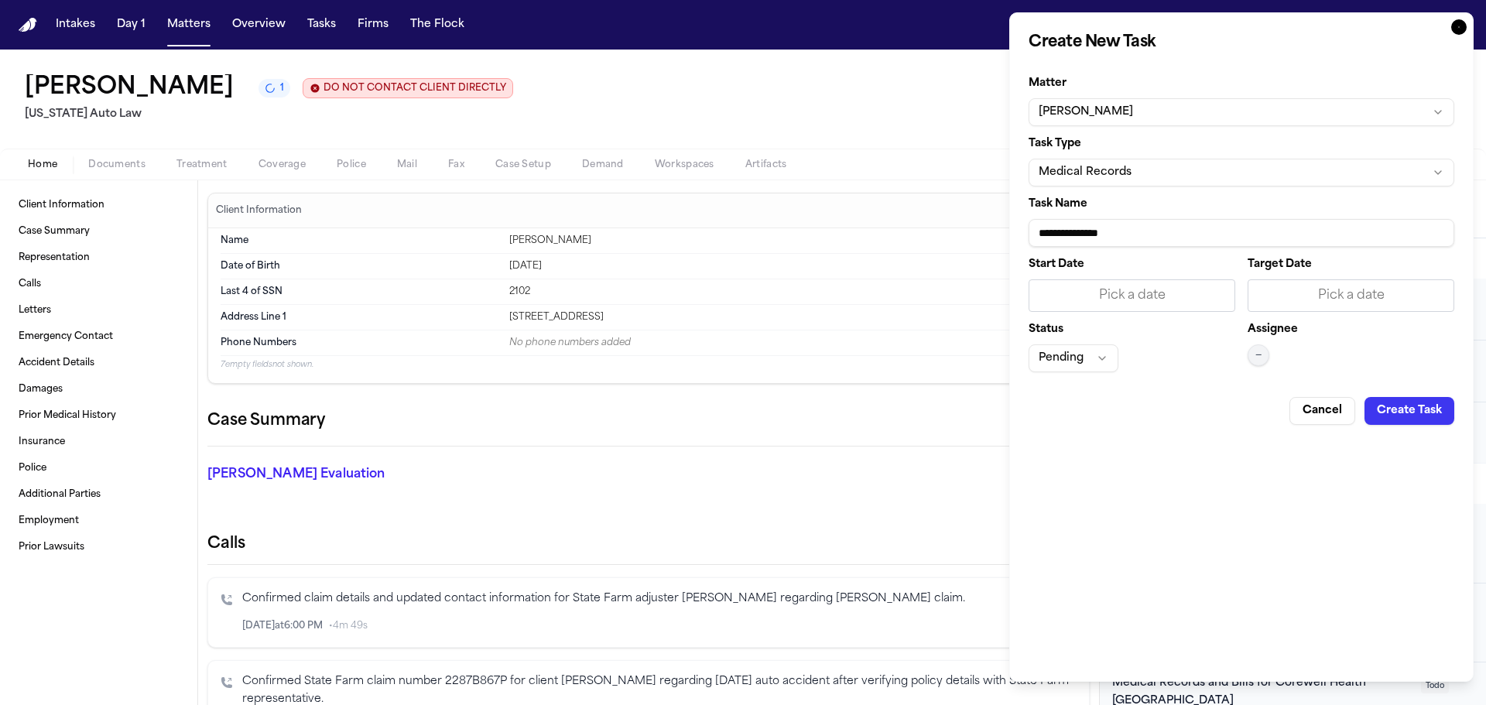
drag, startPoint x: 1201, startPoint y: 236, endPoint x: 970, endPoint y: 239, distance: 230.7
click at [970, 239] on body "Intakes Day 1 Matters Overview Tasks Firms The Flock ML [PERSON_NAME] 1 DO NOT …" at bounding box center [743, 352] width 1486 height 705
paste input "**********"
type input "**********"
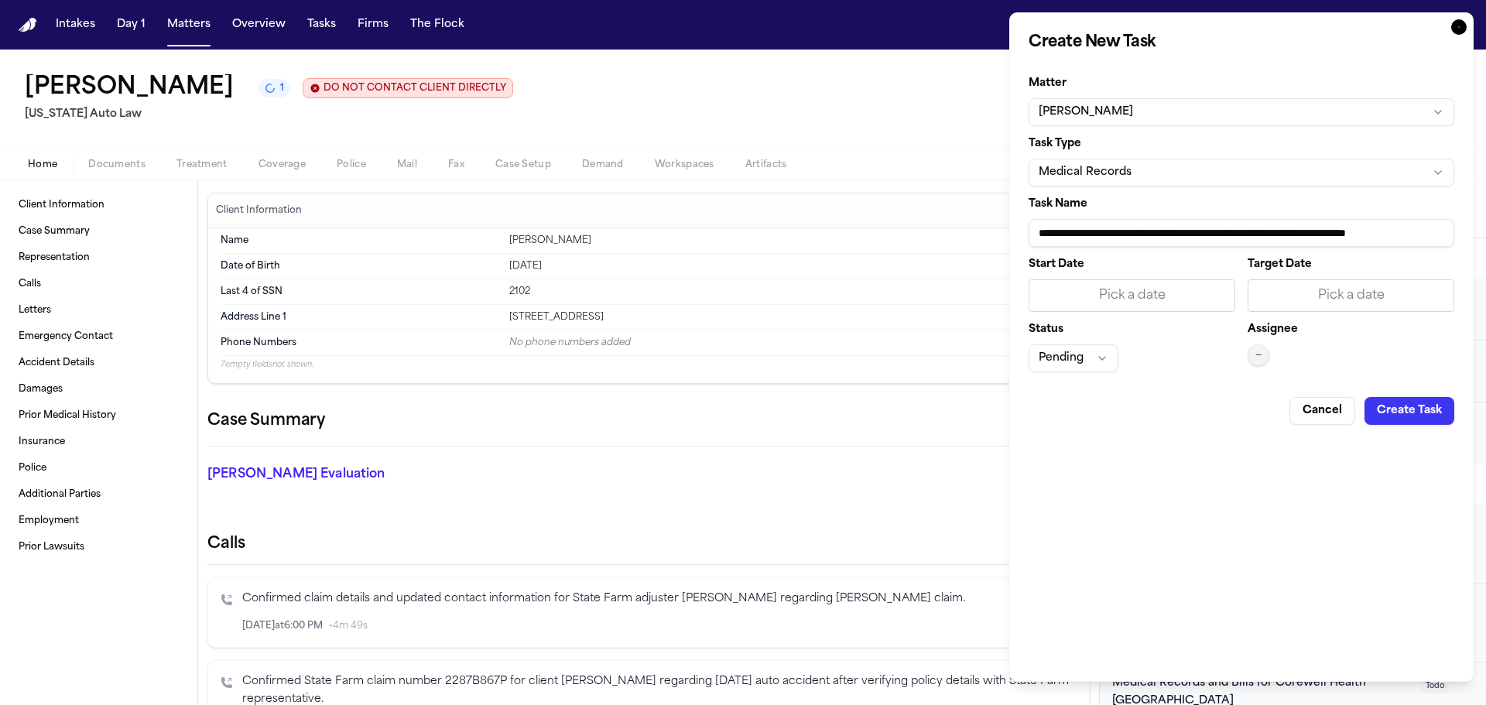
scroll to position [0, 0]
click at [1280, 290] on div "Pick a date" at bounding box center [1351, 295] width 187 height 19
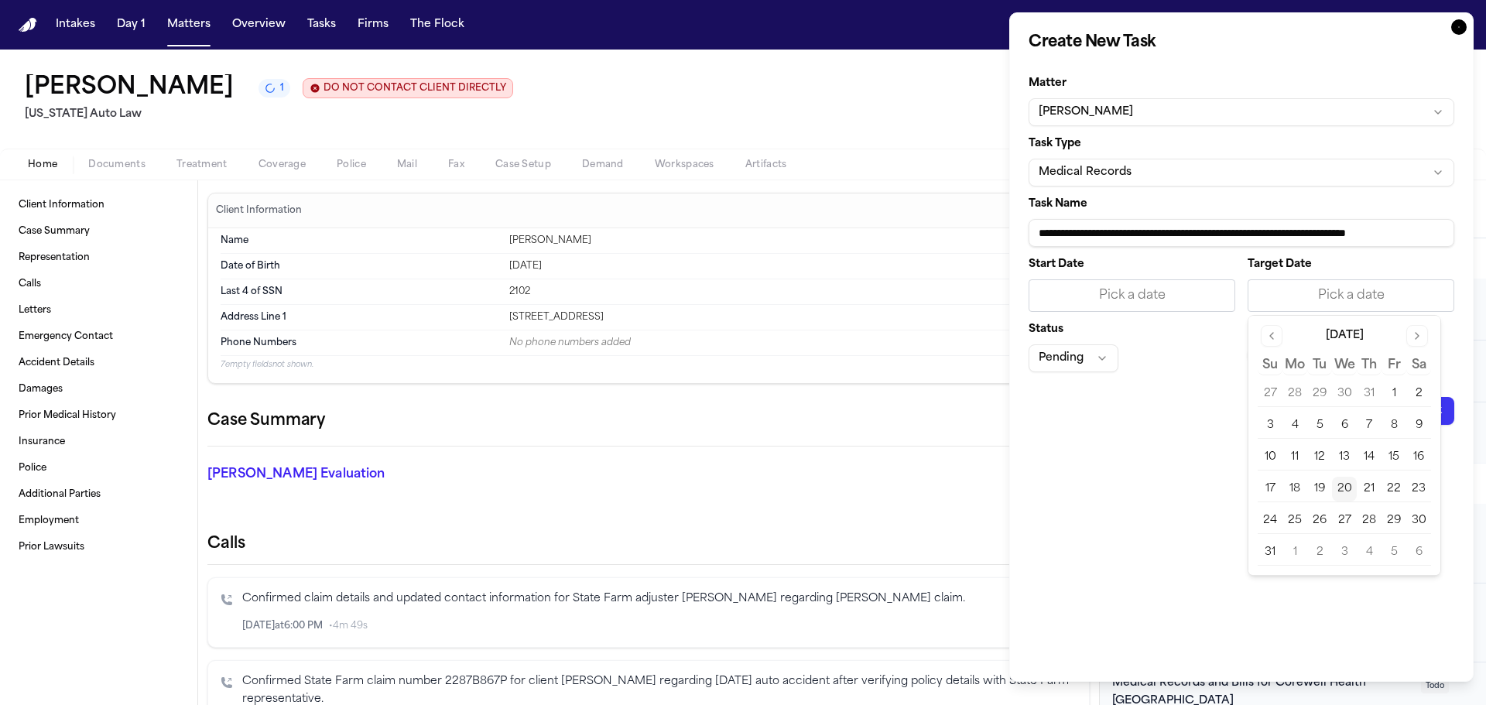
click at [1341, 488] on button "20" at bounding box center [1344, 489] width 25 height 25
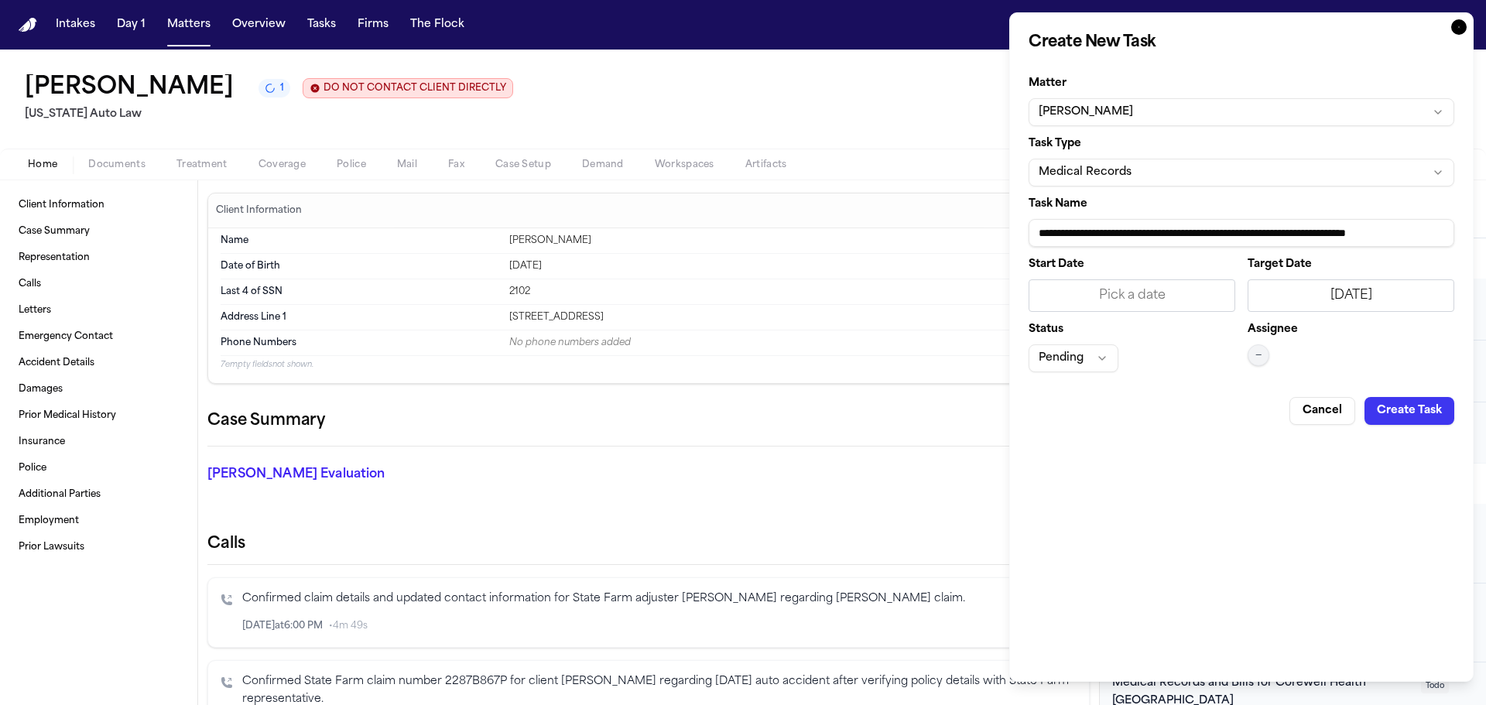
click at [1259, 351] on span "—" at bounding box center [1259, 355] width 6 height 12
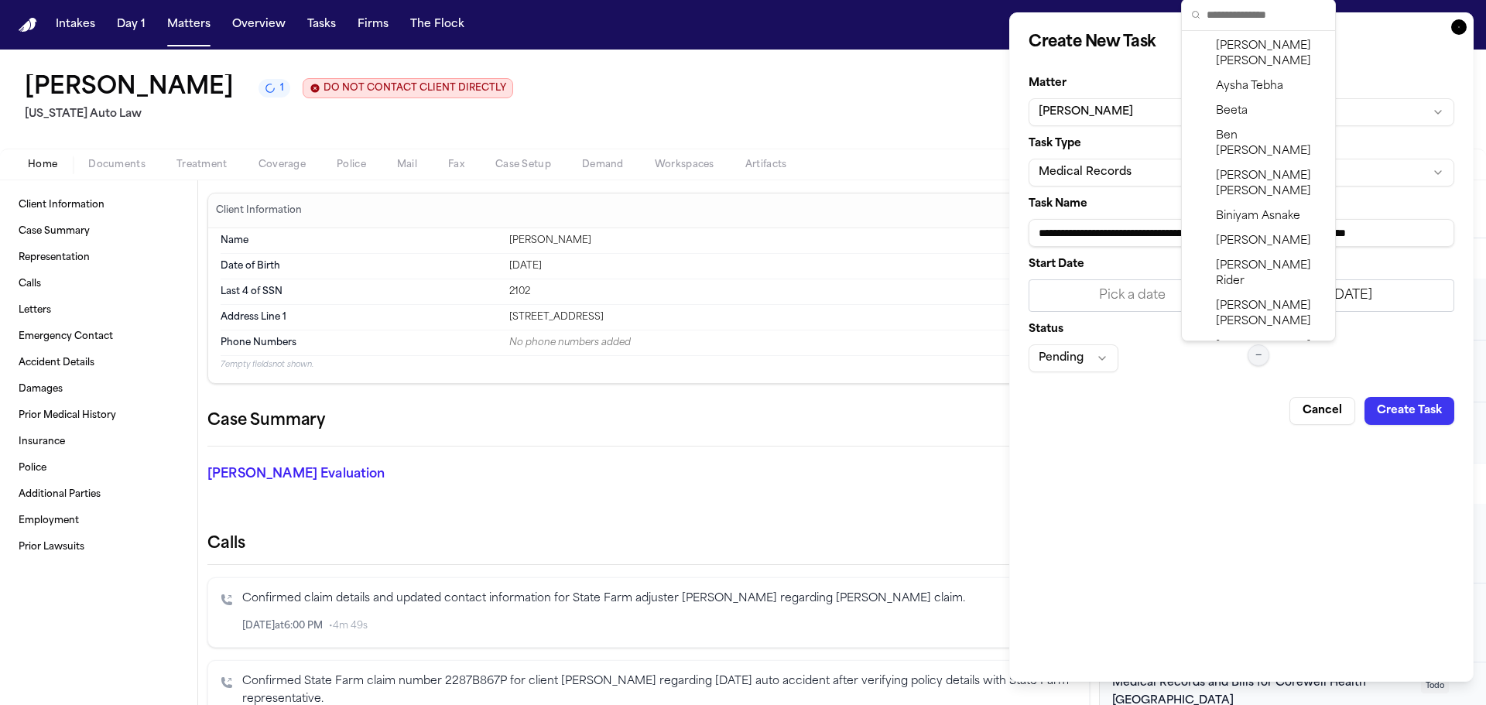
scroll to position [310, 0]
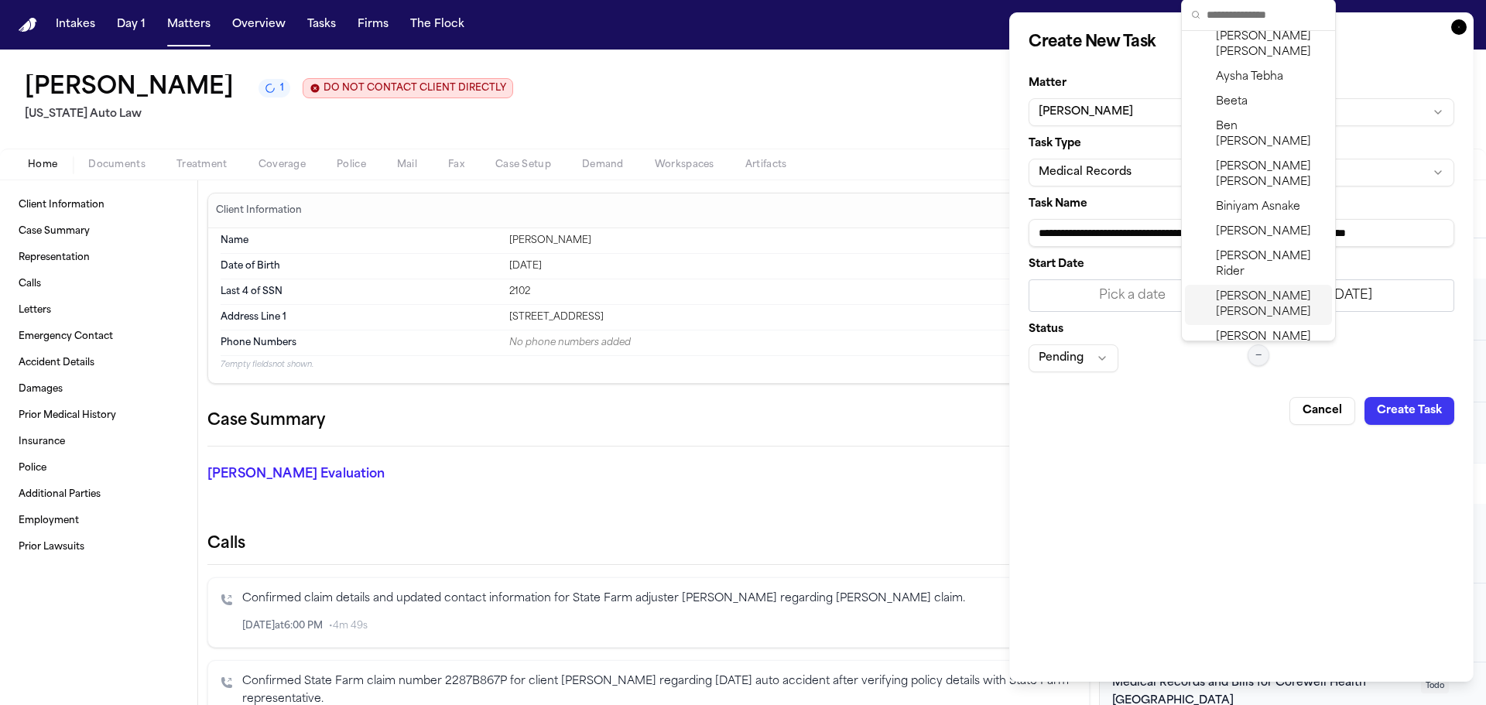
click at [1262, 290] on span "[PERSON_NAME]" at bounding box center [1271, 305] width 110 height 31
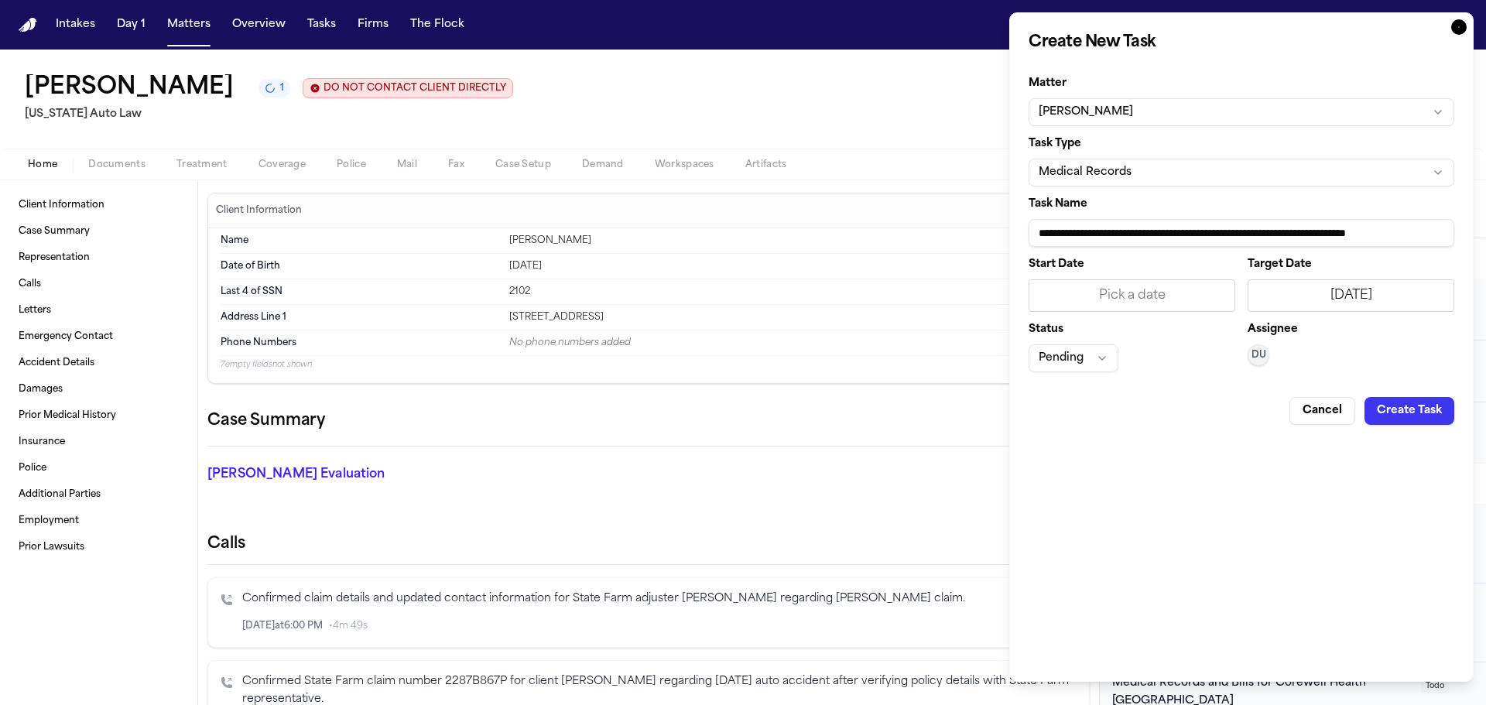
click at [1389, 402] on button "Create Task" at bounding box center [1410, 411] width 90 height 28
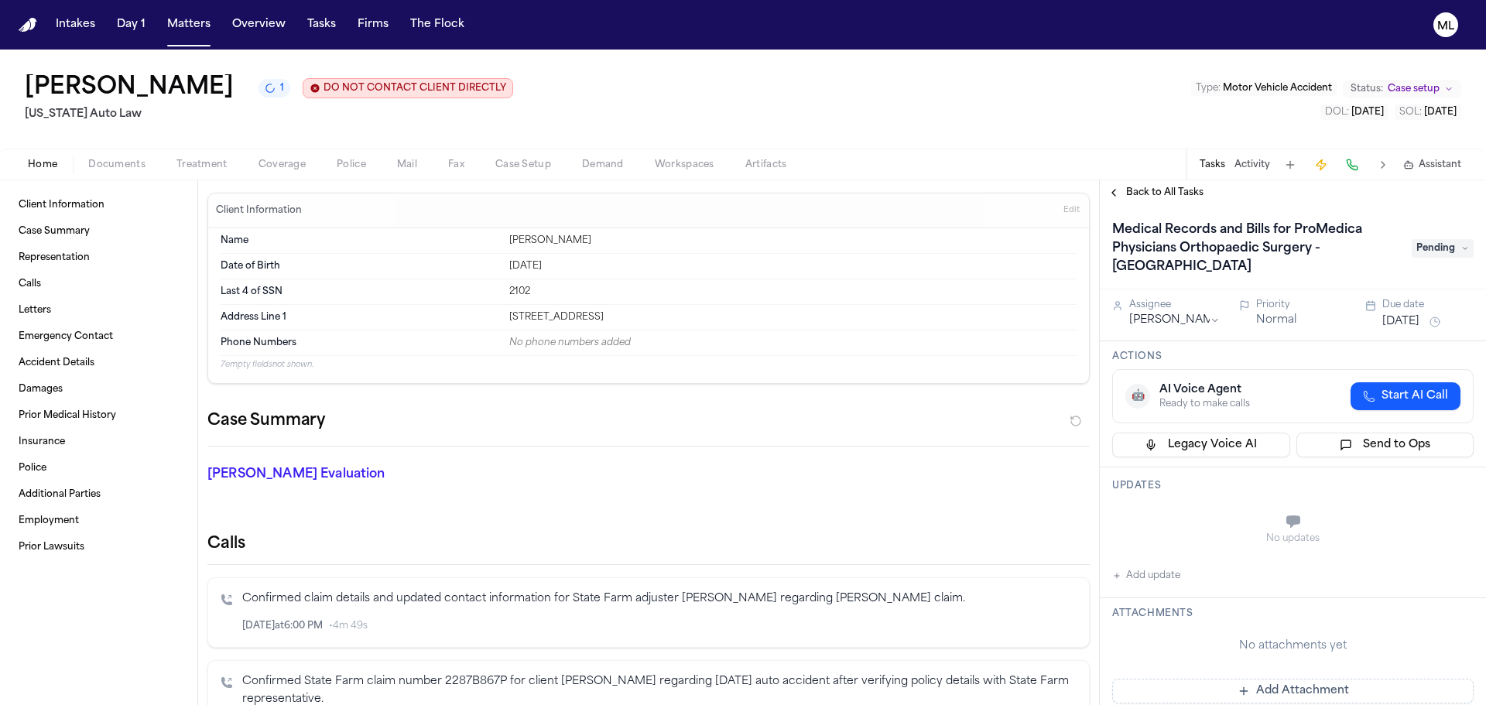
click at [1146, 201] on div "Back to All Tasks" at bounding box center [1293, 192] width 386 height 25
click at [1154, 191] on span "Back to All Tasks" at bounding box center [1164, 193] width 77 height 12
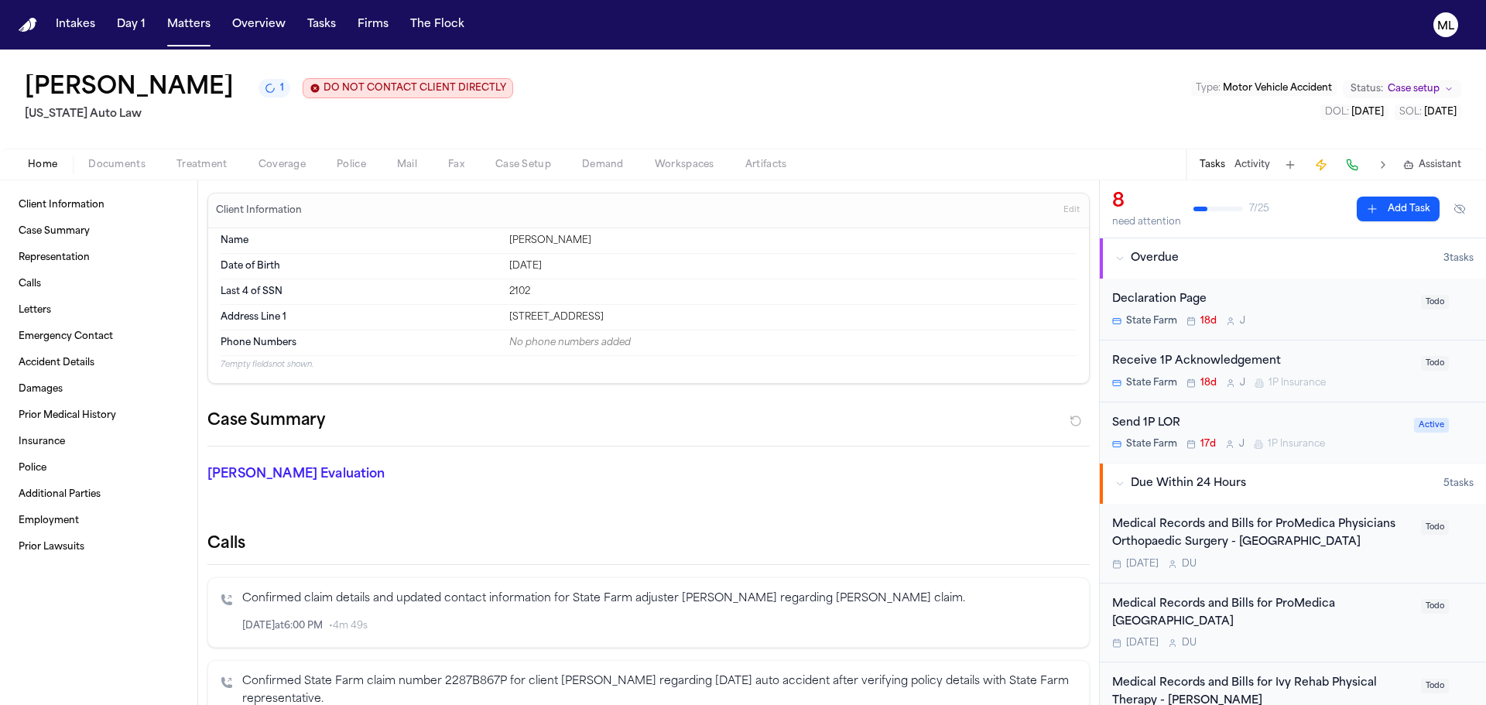
click at [1401, 209] on button "Add Task" at bounding box center [1398, 209] width 83 height 25
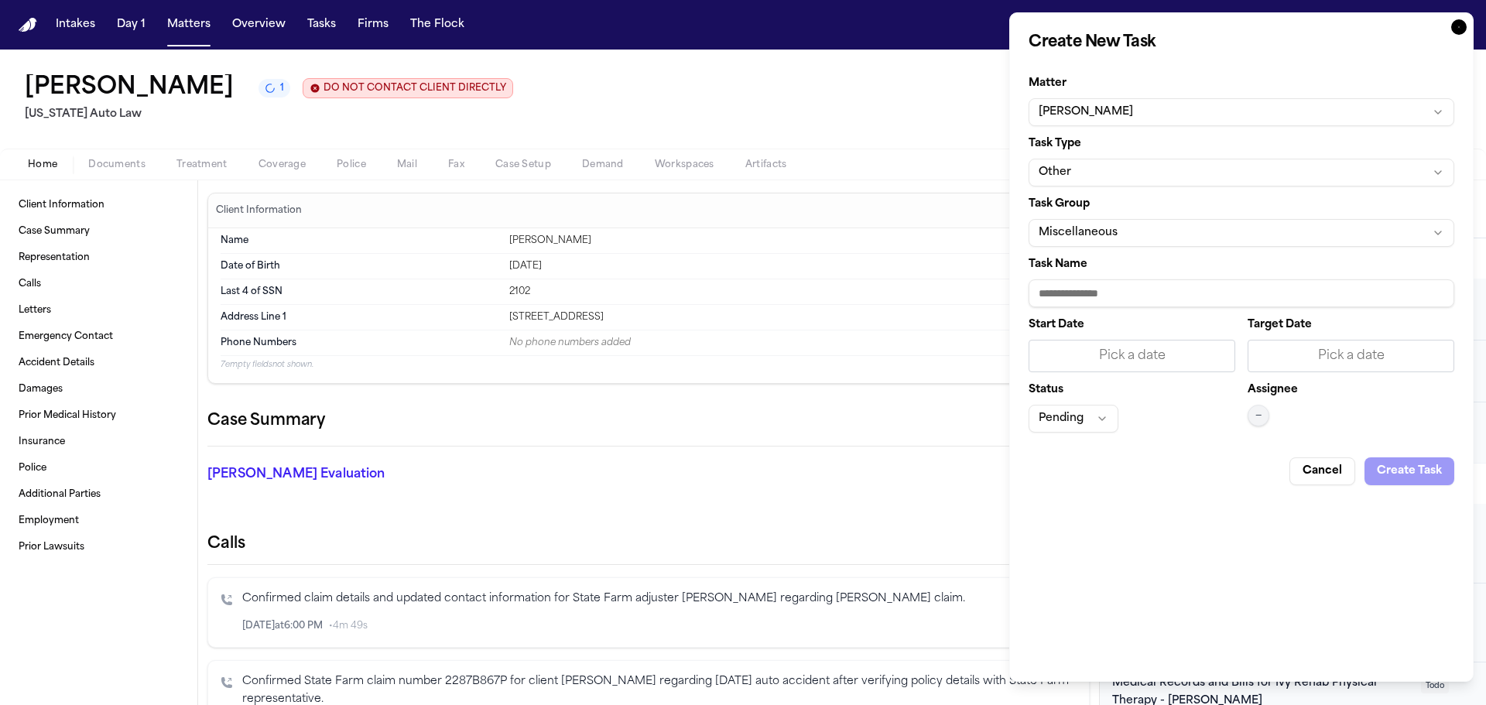
click at [1121, 177] on button "Other" at bounding box center [1242, 173] width 426 height 28
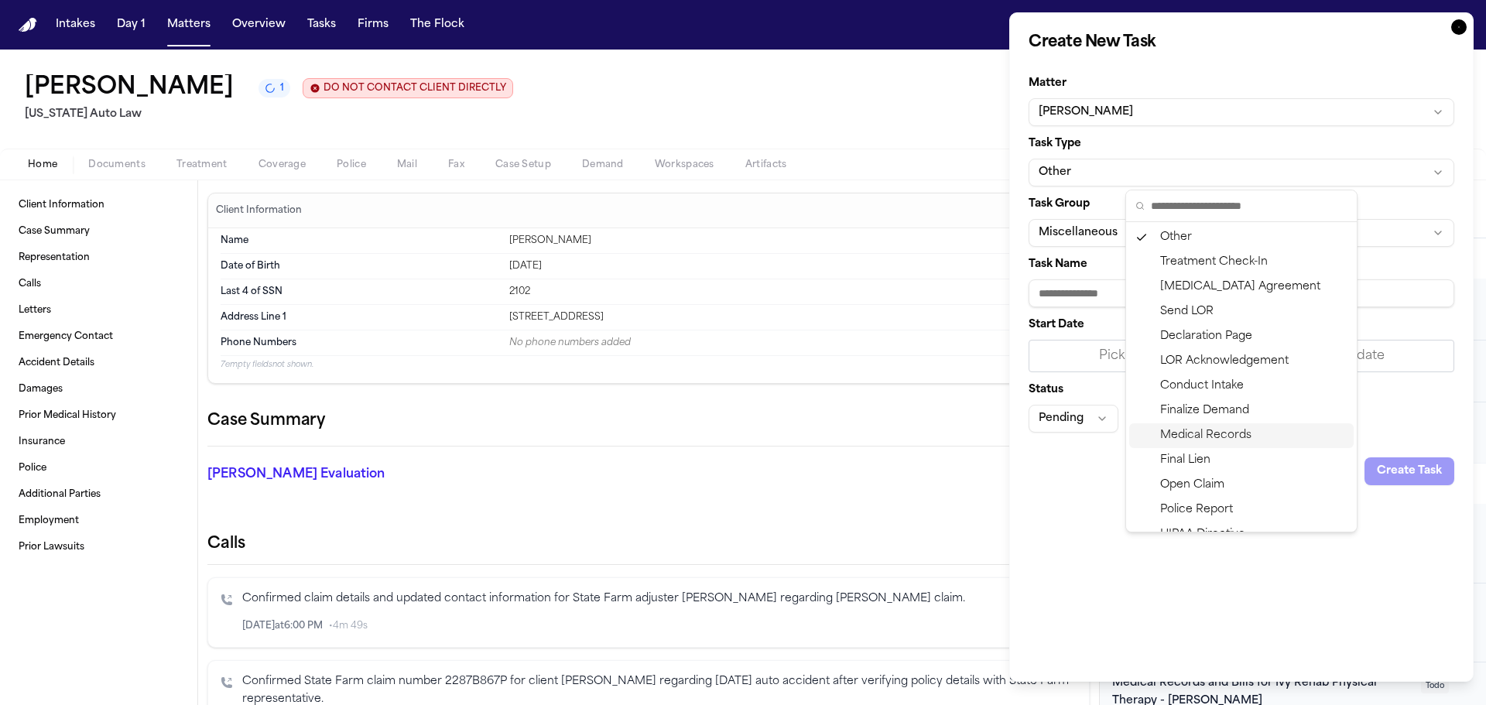
click at [1155, 435] on div "Medical Records" at bounding box center [1242, 435] width 225 height 25
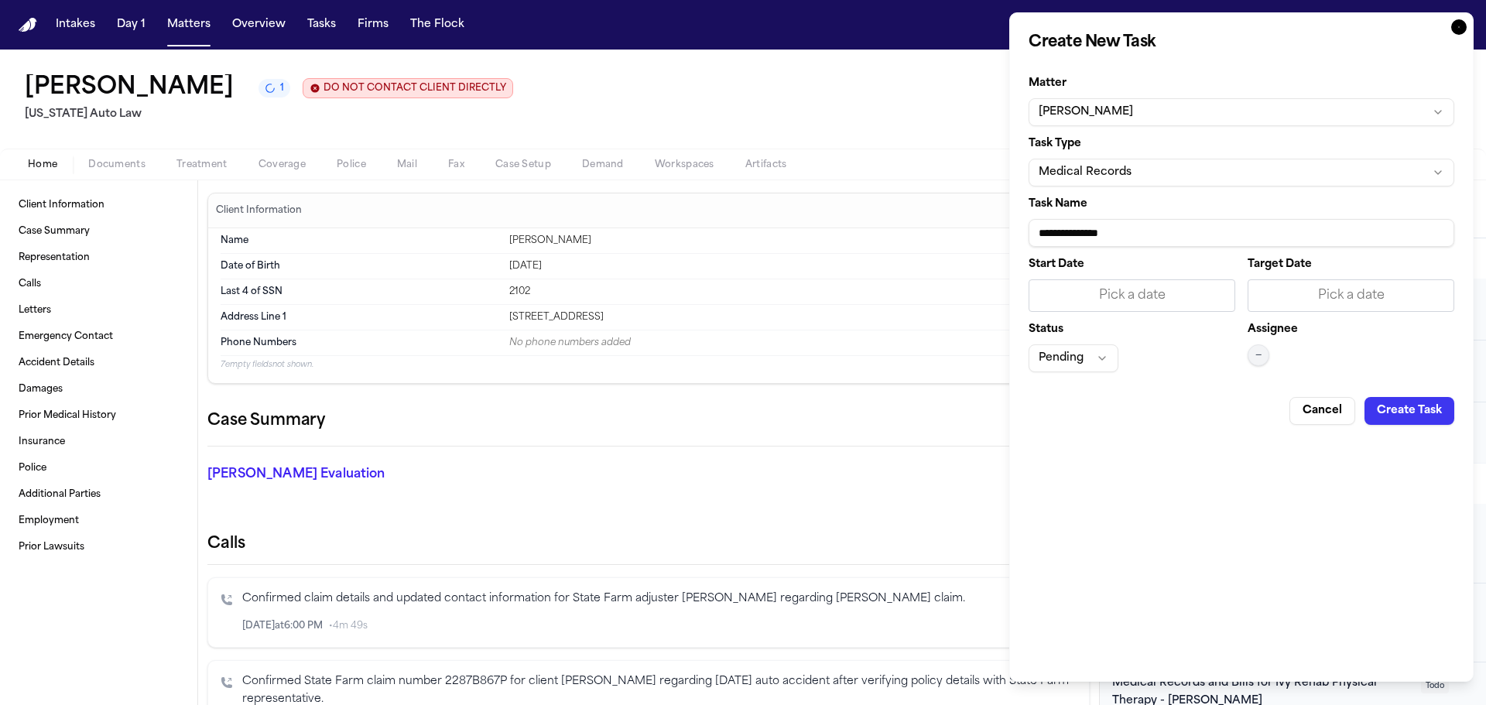
drag, startPoint x: 1146, startPoint y: 235, endPoint x: 1021, endPoint y: 237, distance: 124.7
click at [1021, 237] on div "**********" at bounding box center [1242, 347] width 465 height 670
paste input "**********"
type input "**********"
click at [1282, 299] on div "Pick a date" at bounding box center [1351, 295] width 187 height 19
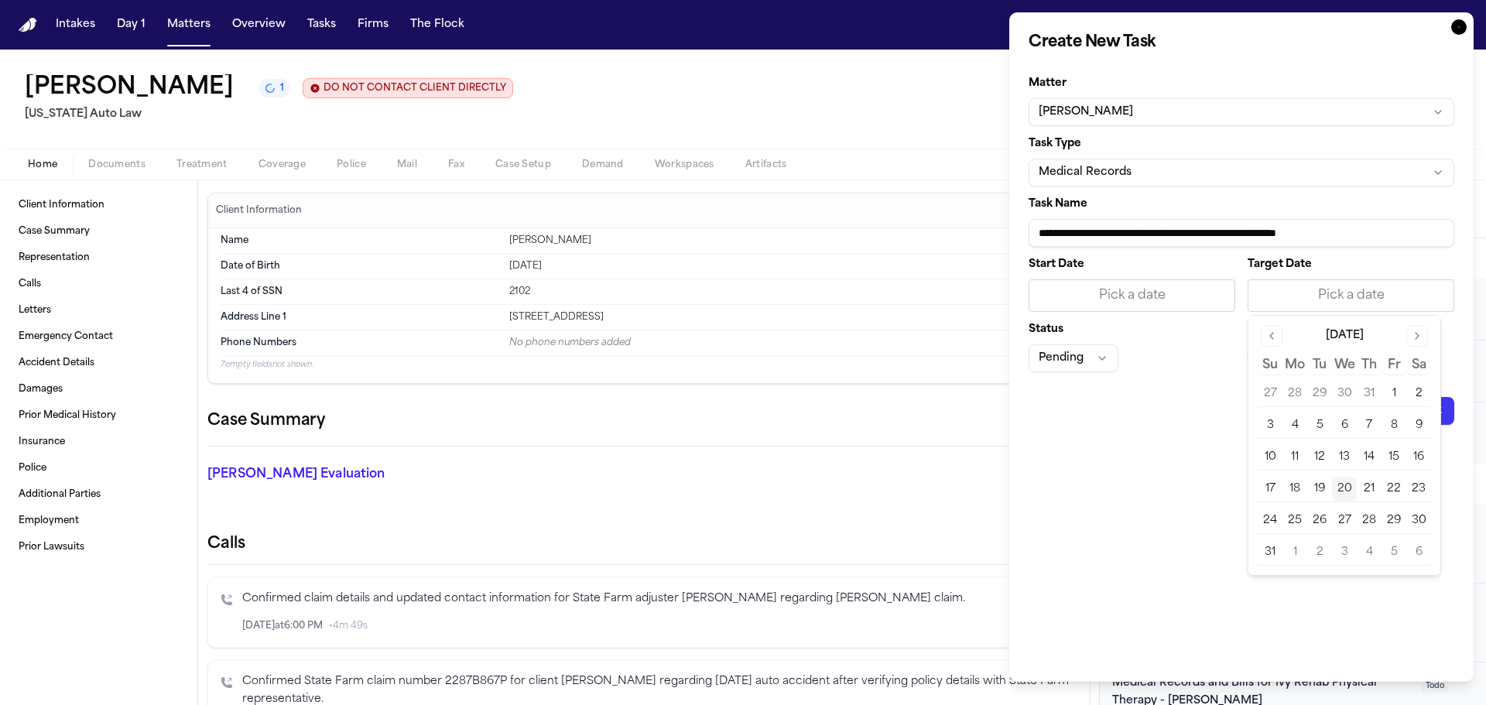
click at [1349, 489] on button "20" at bounding box center [1344, 489] width 25 height 25
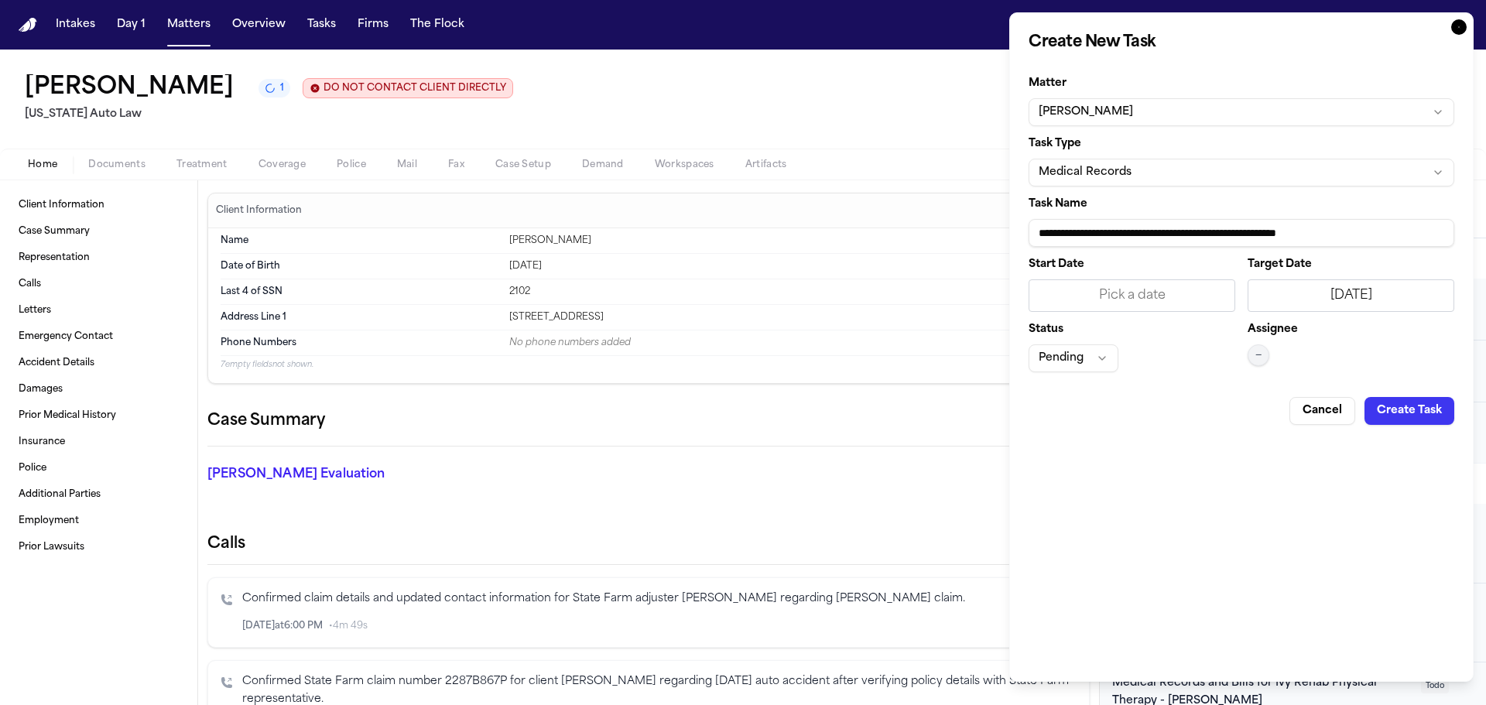
click at [1262, 364] on button "—" at bounding box center [1259, 356] width 22 height 22
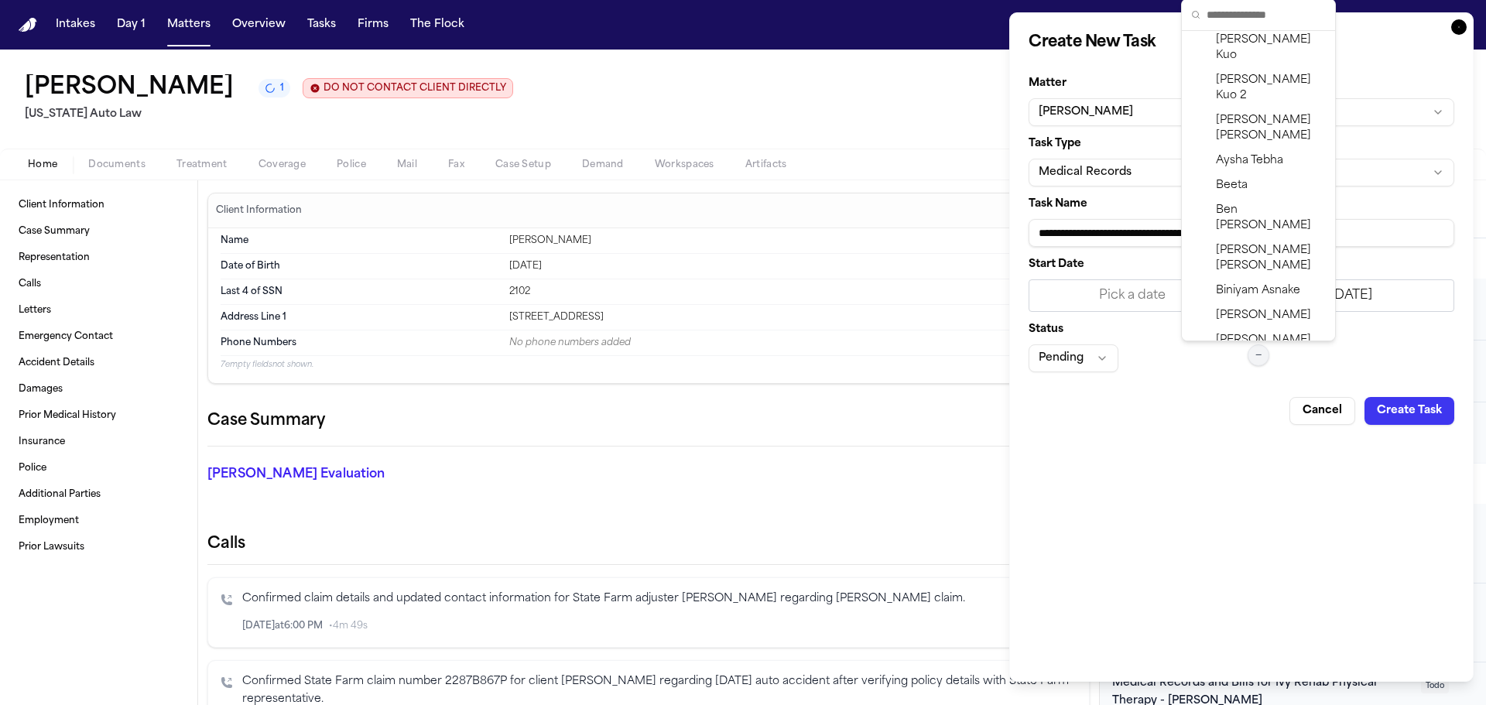
scroll to position [232, 0]
click at [1222, 367] on span "[PERSON_NAME]" at bounding box center [1271, 382] width 110 height 31
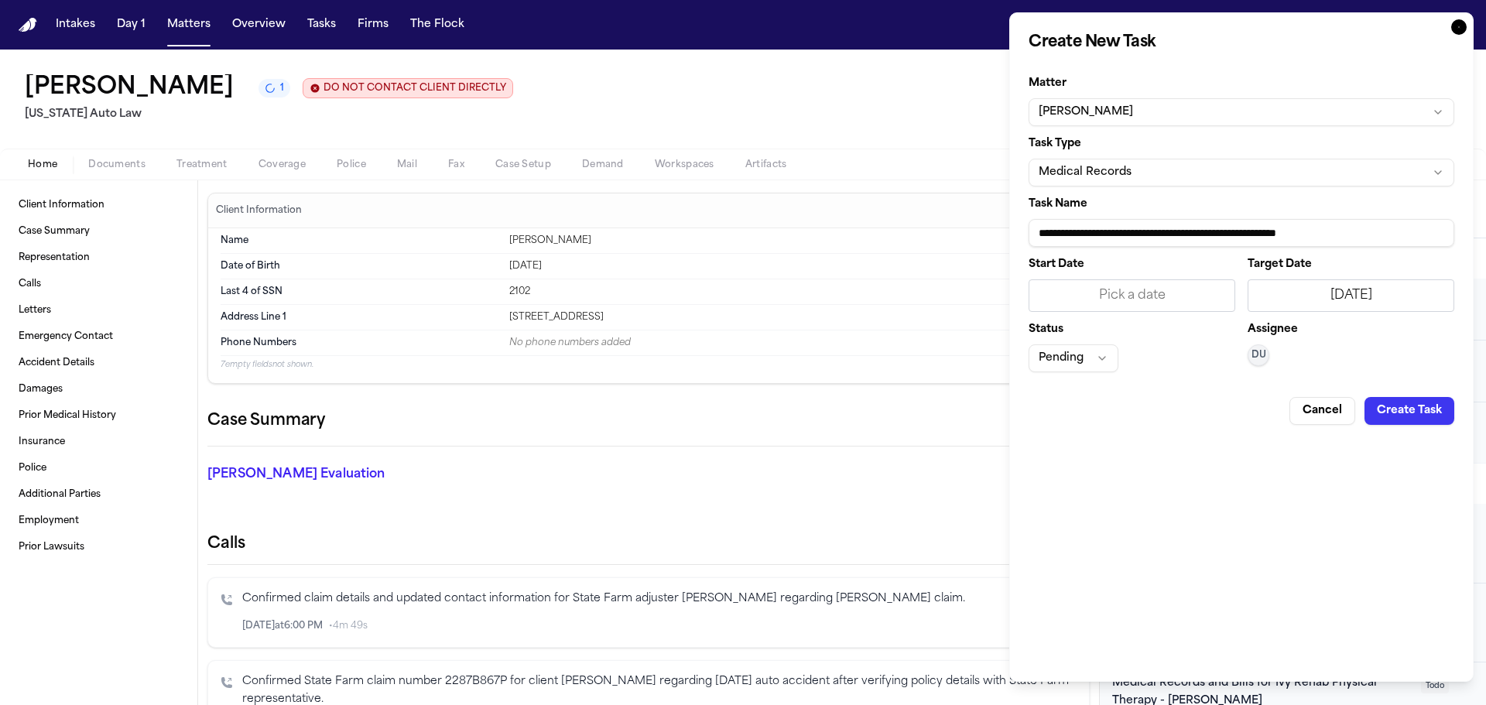
click at [1431, 414] on button "Create Task" at bounding box center [1410, 411] width 90 height 28
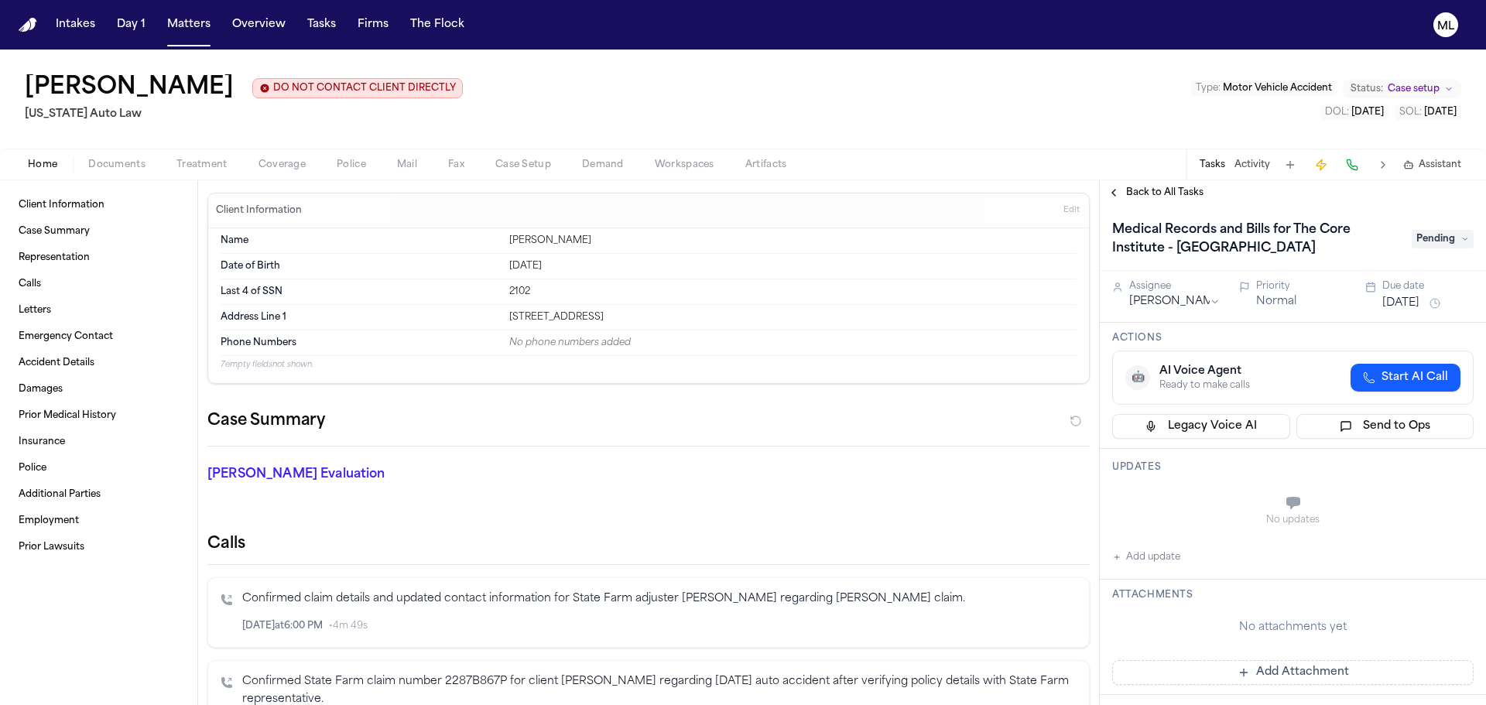
click at [201, 9] on nav "Intakes Day 1 Matters Overview Tasks Firms The Flock ML" at bounding box center [743, 25] width 1486 height 50
click at [192, 21] on button "Matters" at bounding box center [189, 25] width 56 height 28
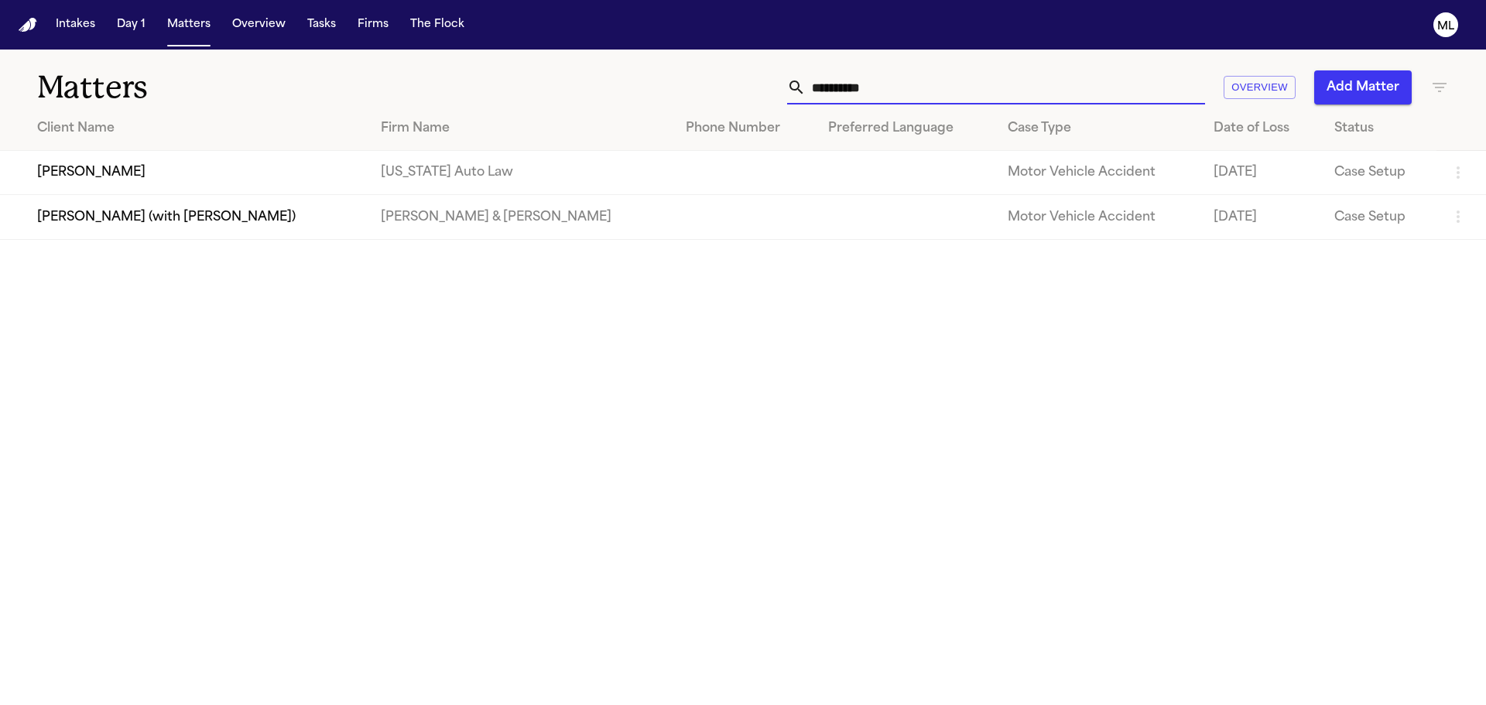
drag, startPoint x: 1022, startPoint y: 98, endPoint x: 773, endPoint y: 95, distance: 249.3
click at [773, 95] on div "**********" at bounding box center [948, 87] width 1001 height 34
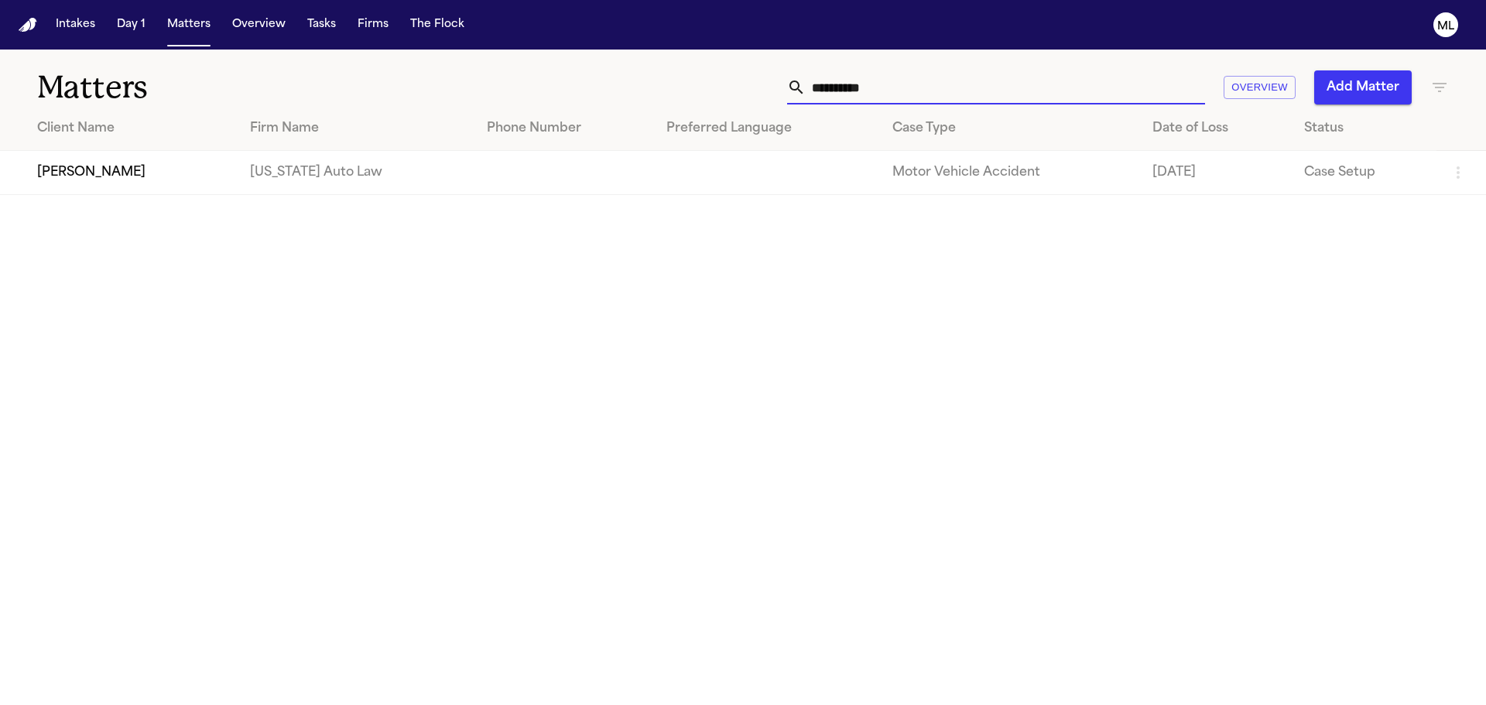
type input "**********"
click at [209, 169] on td "[PERSON_NAME]" at bounding box center [119, 173] width 238 height 44
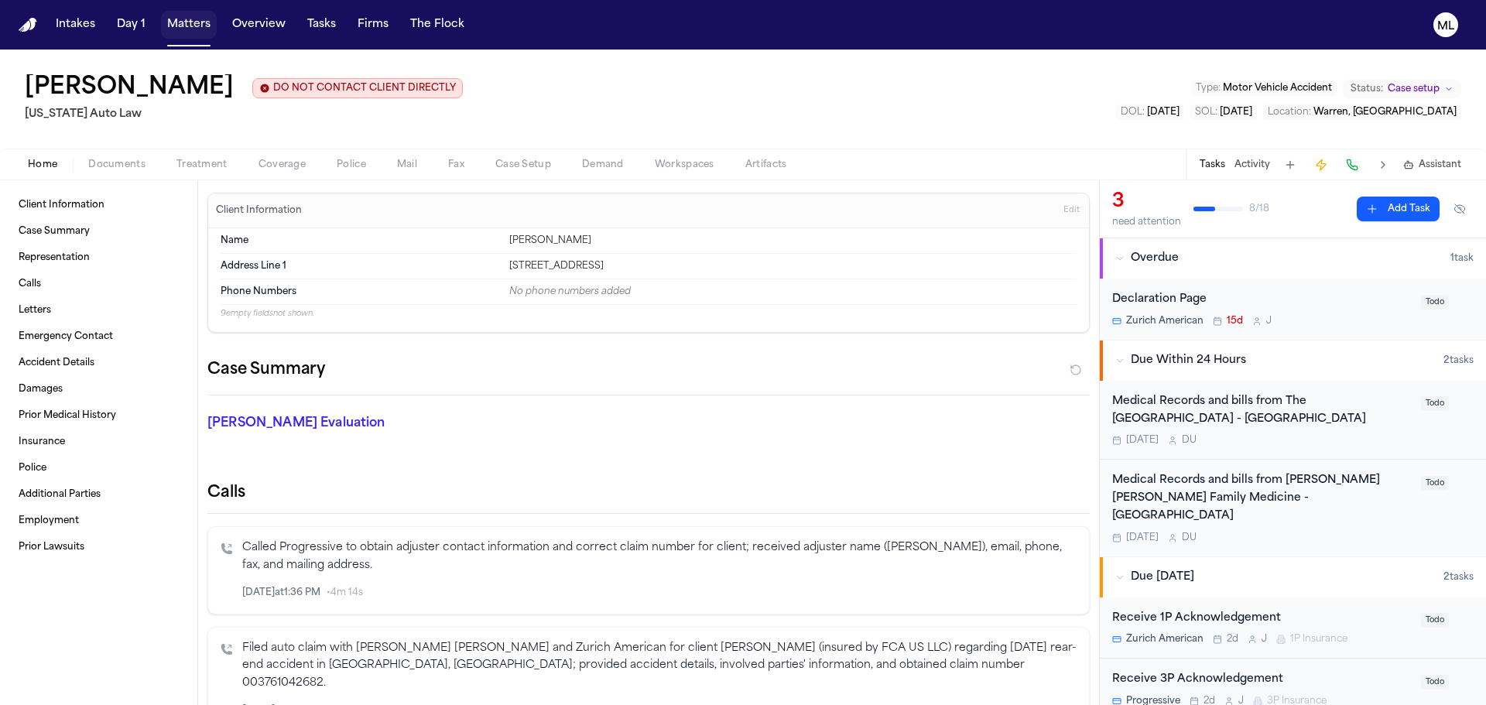
drag, startPoint x: 185, startPoint y: 16, endPoint x: 297, endPoint y: 36, distance: 114.0
click at [185, 16] on button "Matters" at bounding box center [189, 25] width 56 height 28
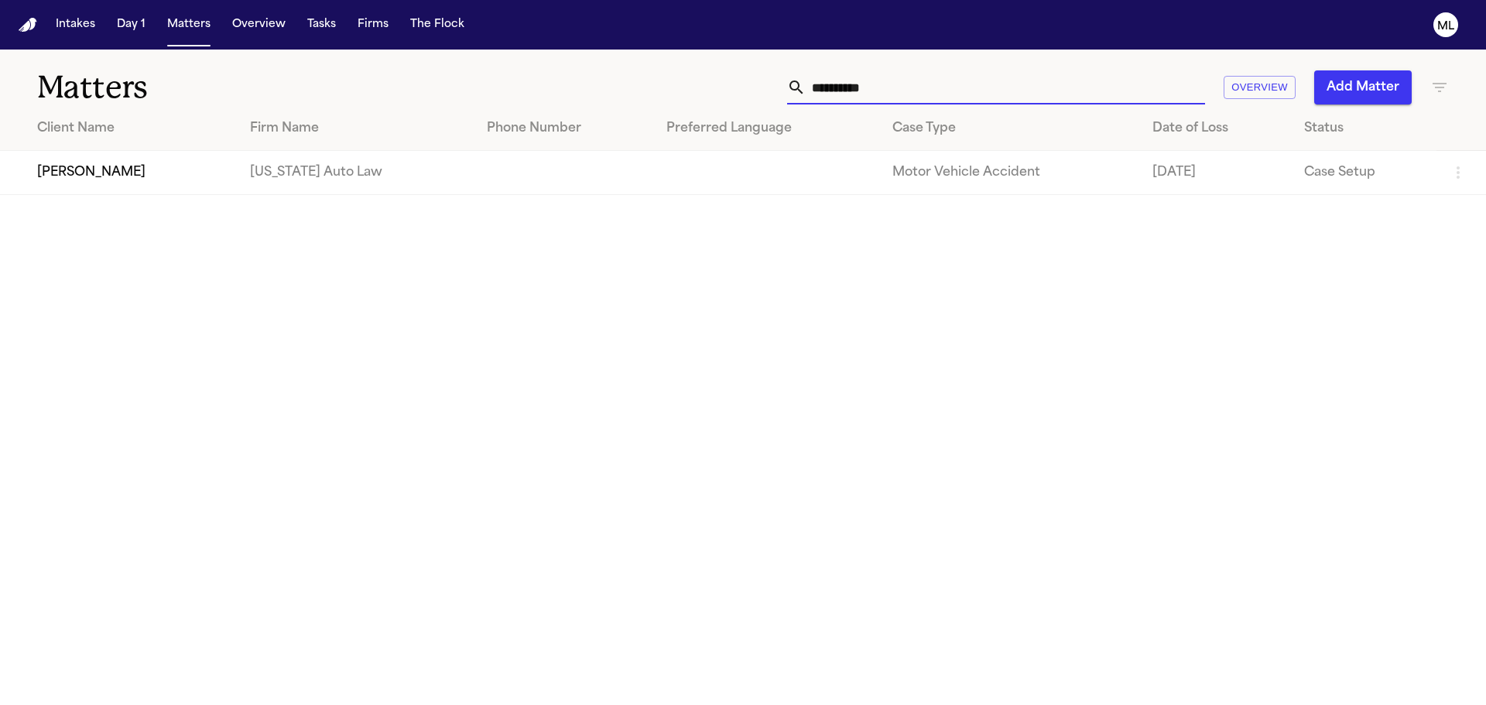
drag, startPoint x: 882, startPoint y: 94, endPoint x: 783, endPoint y: 88, distance: 99.2
click at [783, 88] on div "**********" at bounding box center [948, 87] width 1001 height 34
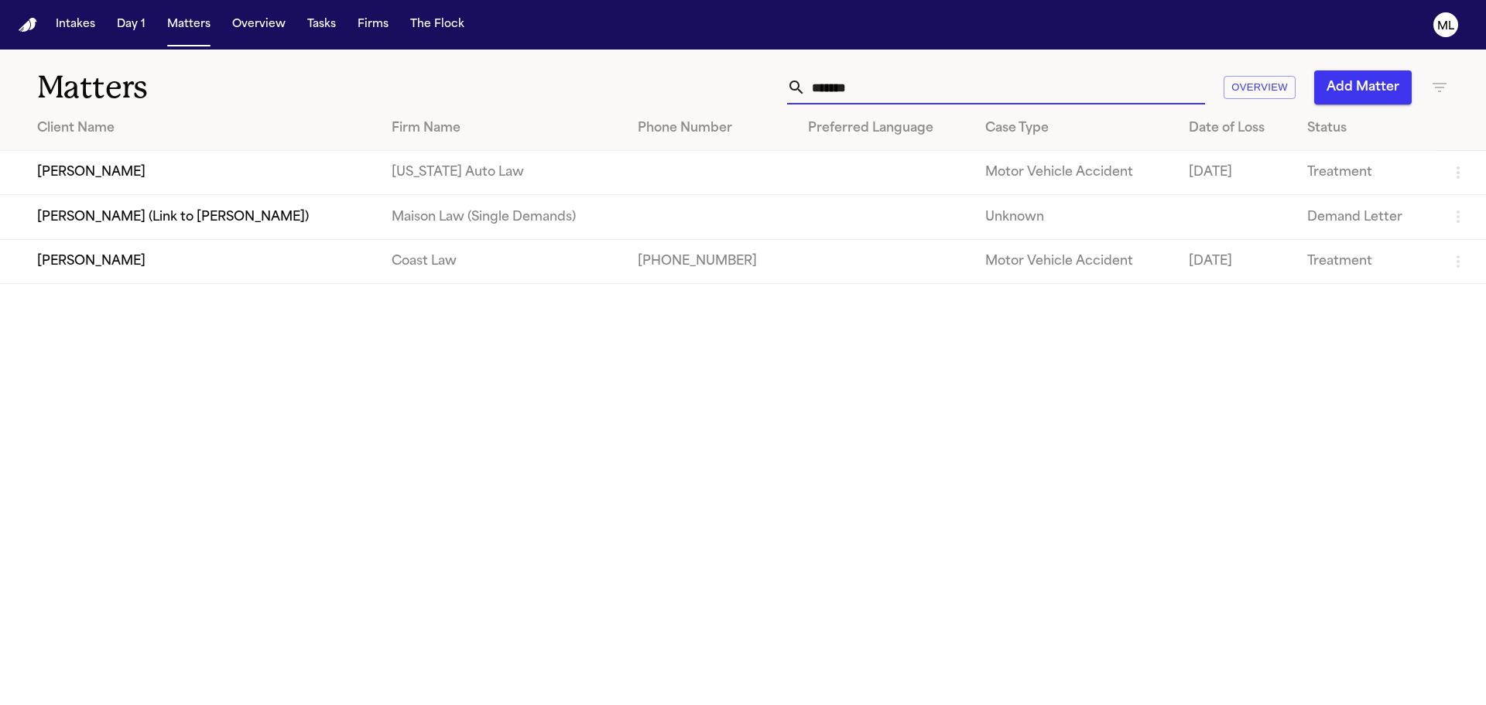
type input "******"
click at [310, 191] on td "[PERSON_NAME]" at bounding box center [189, 173] width 379 height 44
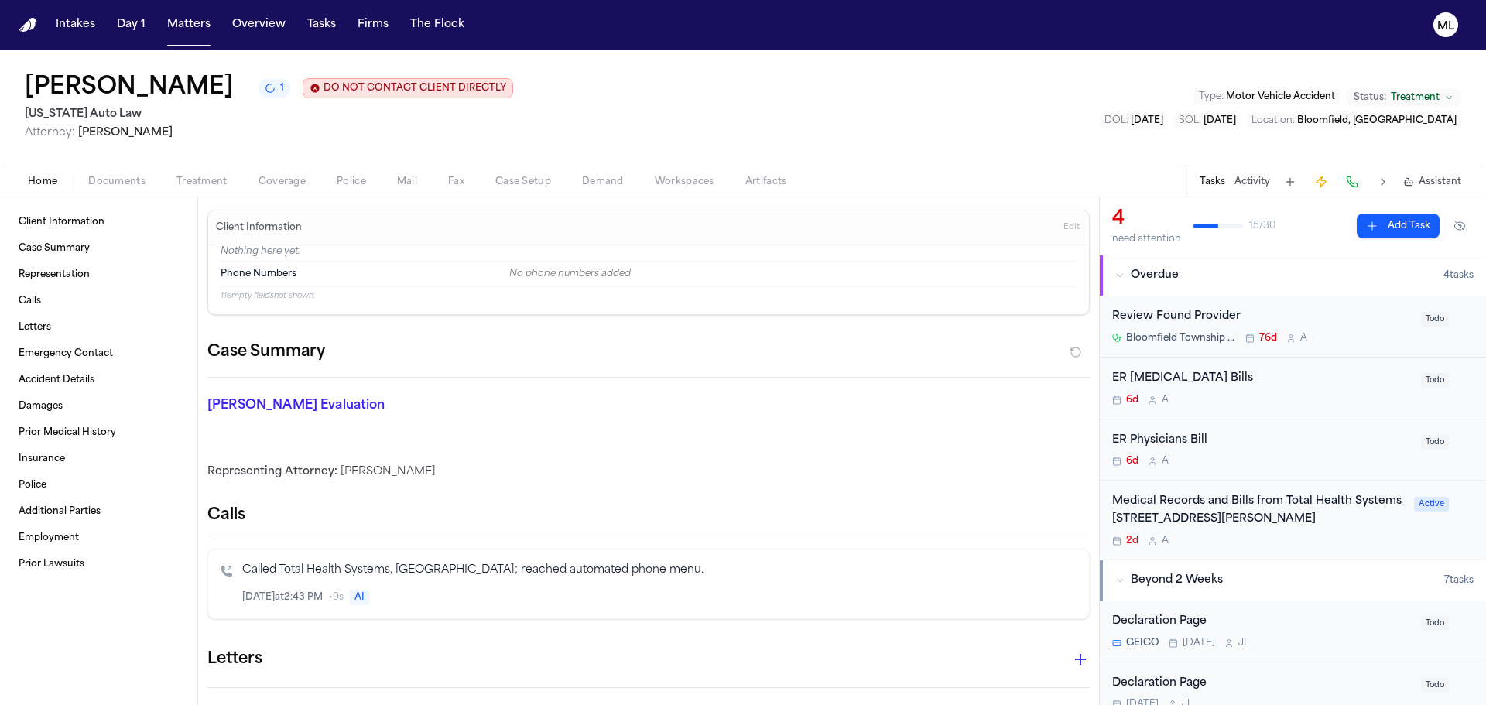
click at [185, 29] on button "Matters" at bounding box center [189, 25] width 56 height 28
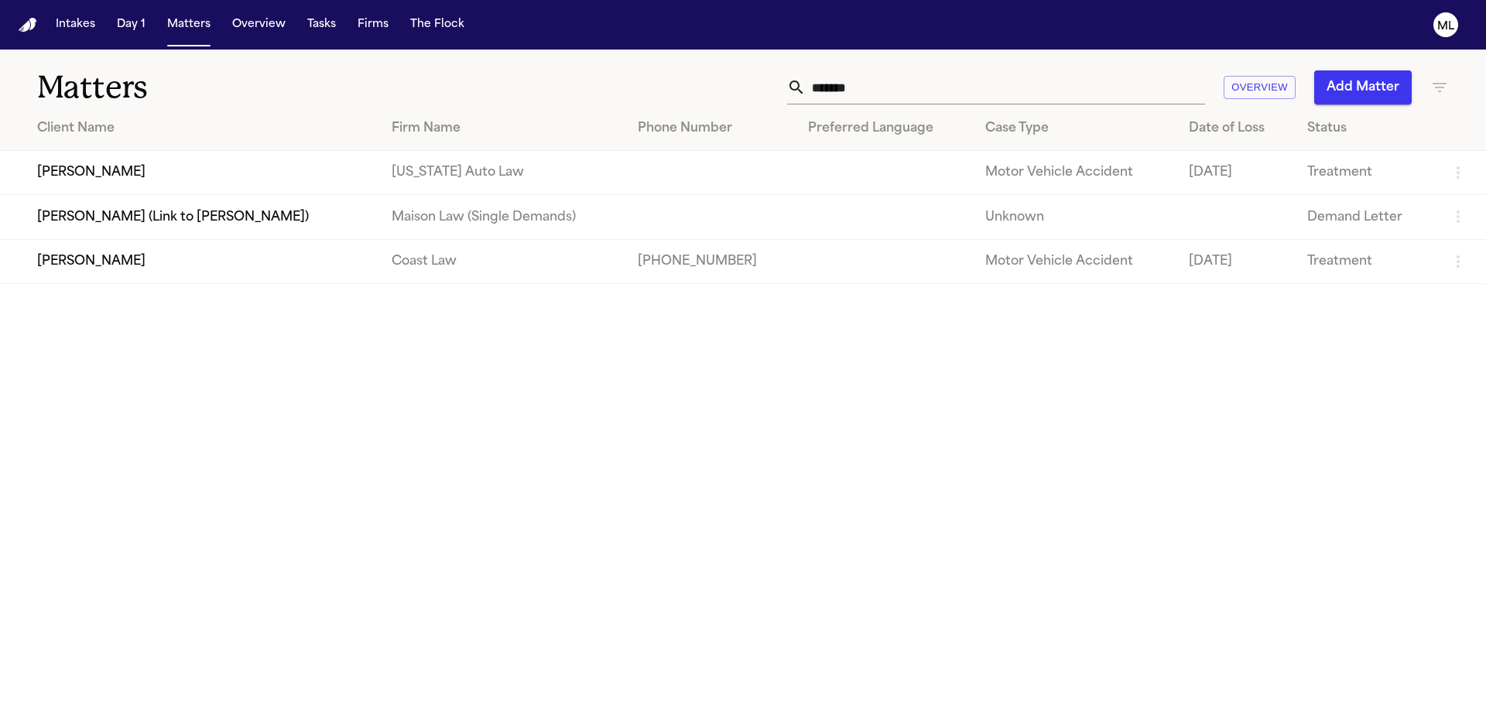
drag, startPoint x: 842, startPoint y: 77, endPoint x: 706, endPoint y: 76, distance: 135.5
click at [706, 76] on div "****** Overview Add Matter" at bounding box center [948, 87] width 1001 height 34
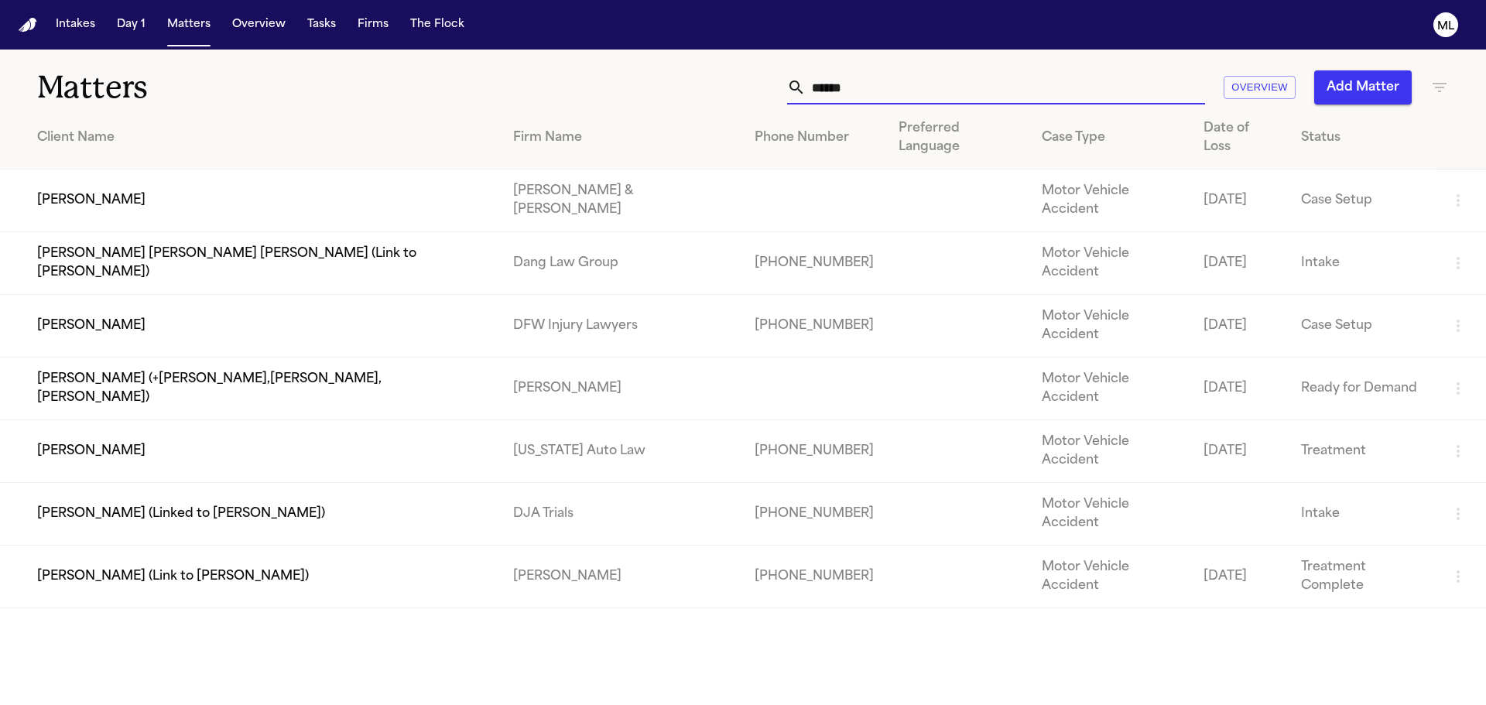
type input "******"
click at [398, 420] on td "[PERSON_NAME]" at bounding box center [250, 451] width 501 height 63
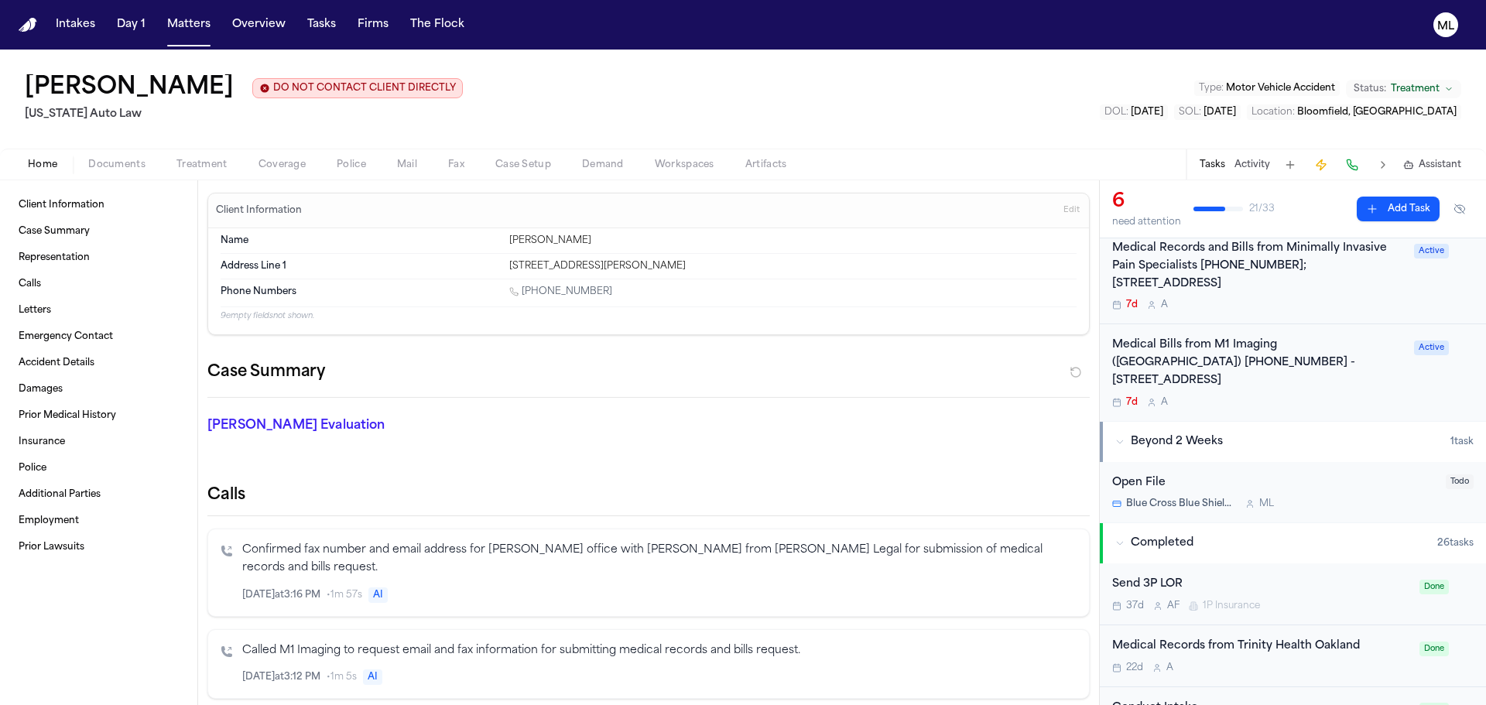
scroll to position [310, 0]
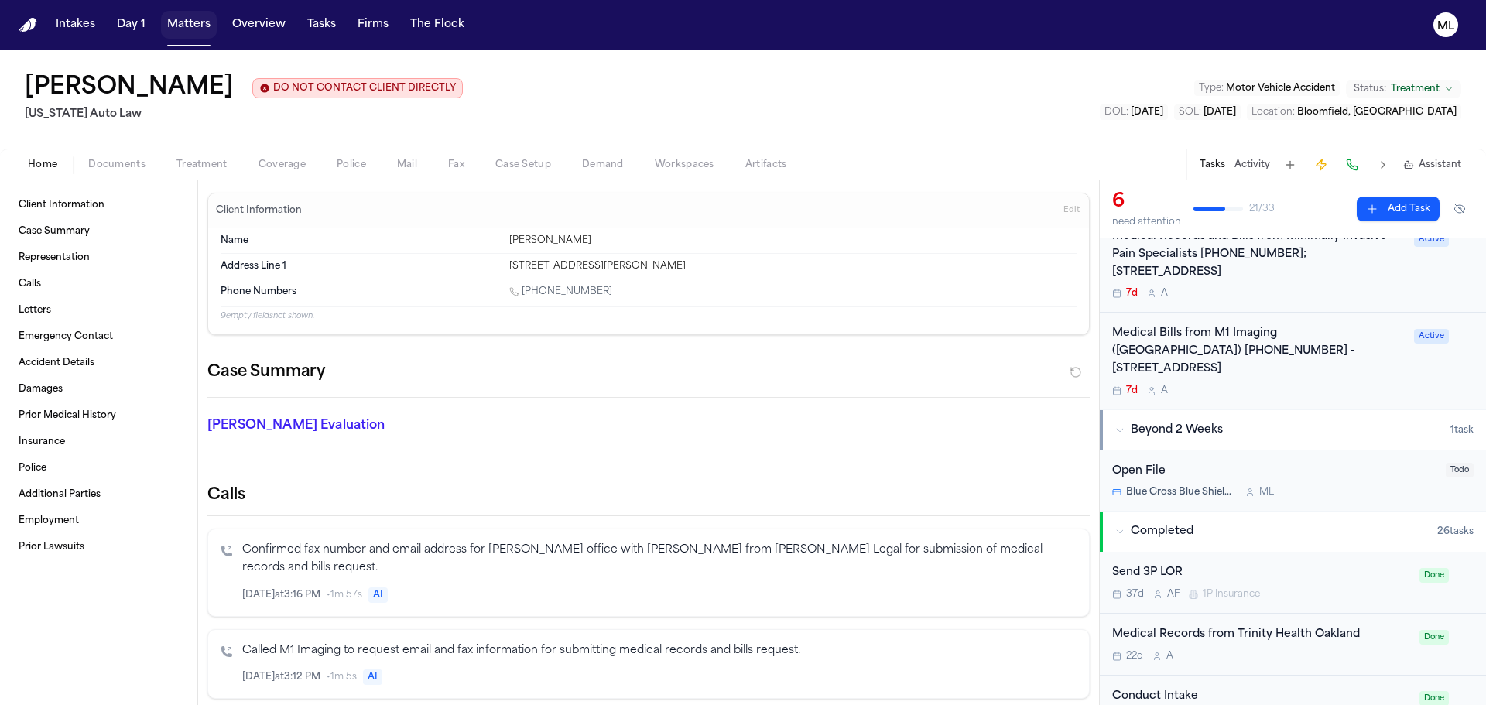
drag, startPoint x: 193, startPoint y: 14, endPoint x: 285, endPoint y: 31, distance: 93.7
click at [193, 14] on button "Matters" at bounding box center [189, 25] width 56 height 28
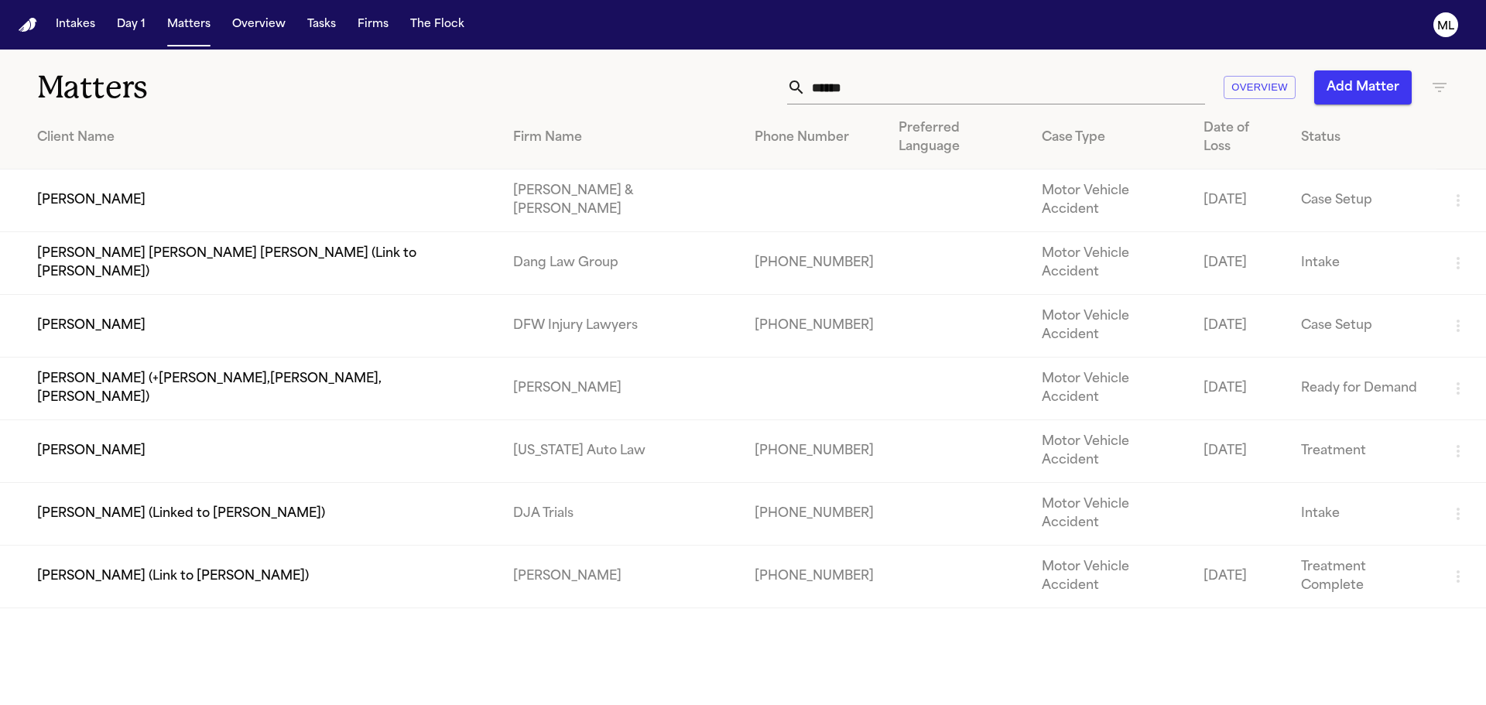
click at [720, 74] on div "****** Overview Add Matter" at bounding box center [948, 87] width 1001 height 34
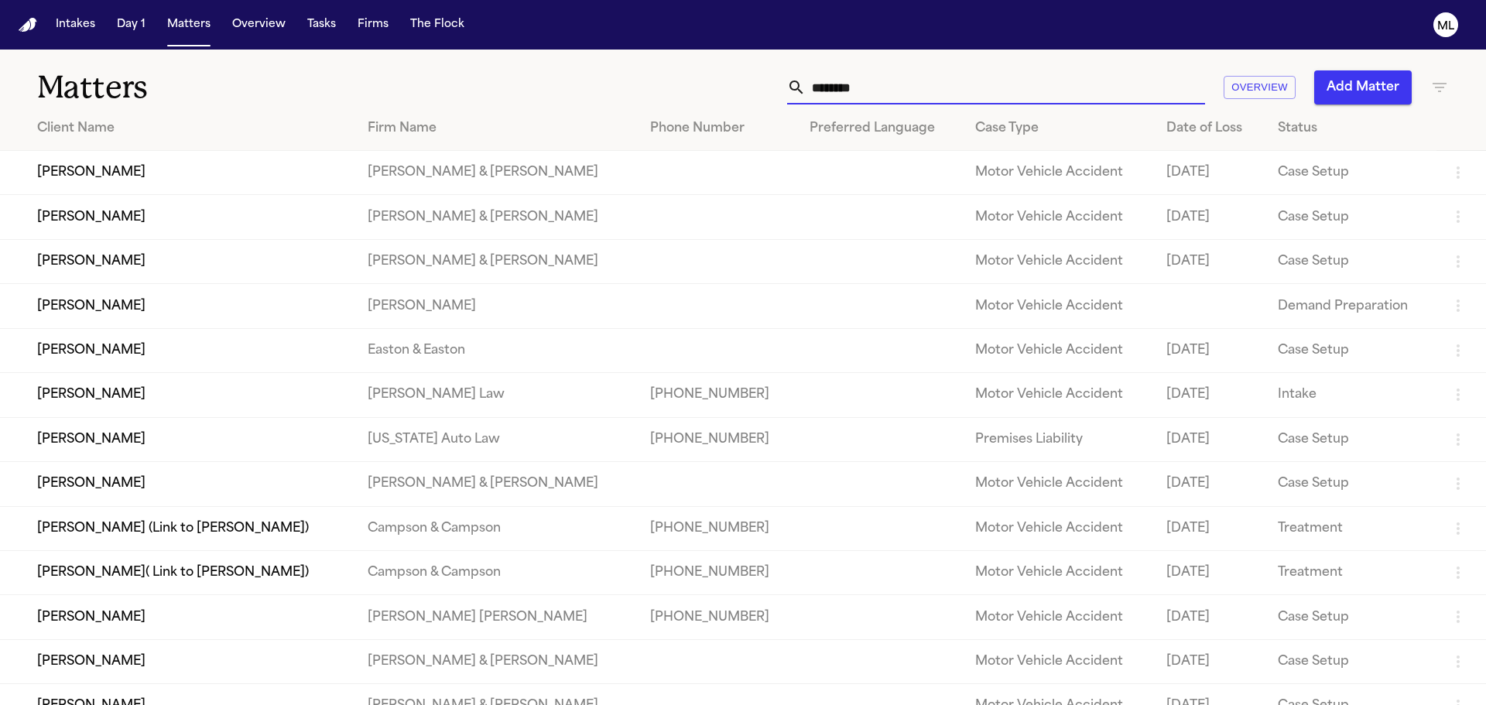
type input "********"
click at [274, 441] on td "[PERSON_NAME]" at bounding box center [177, 439] width 355 height 44
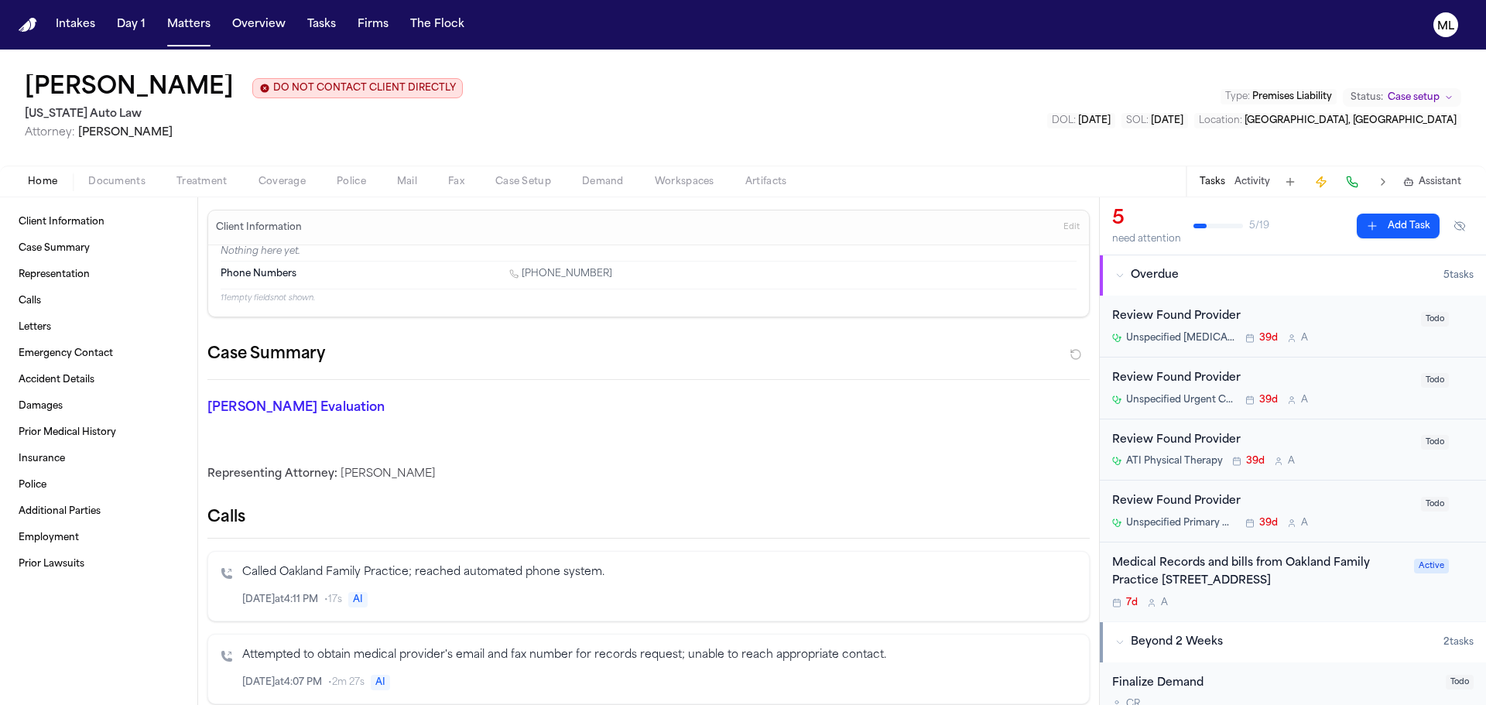
click at [1375, 222] on button "Add Task" at bounding box center [1398, 226] width 83 height 25
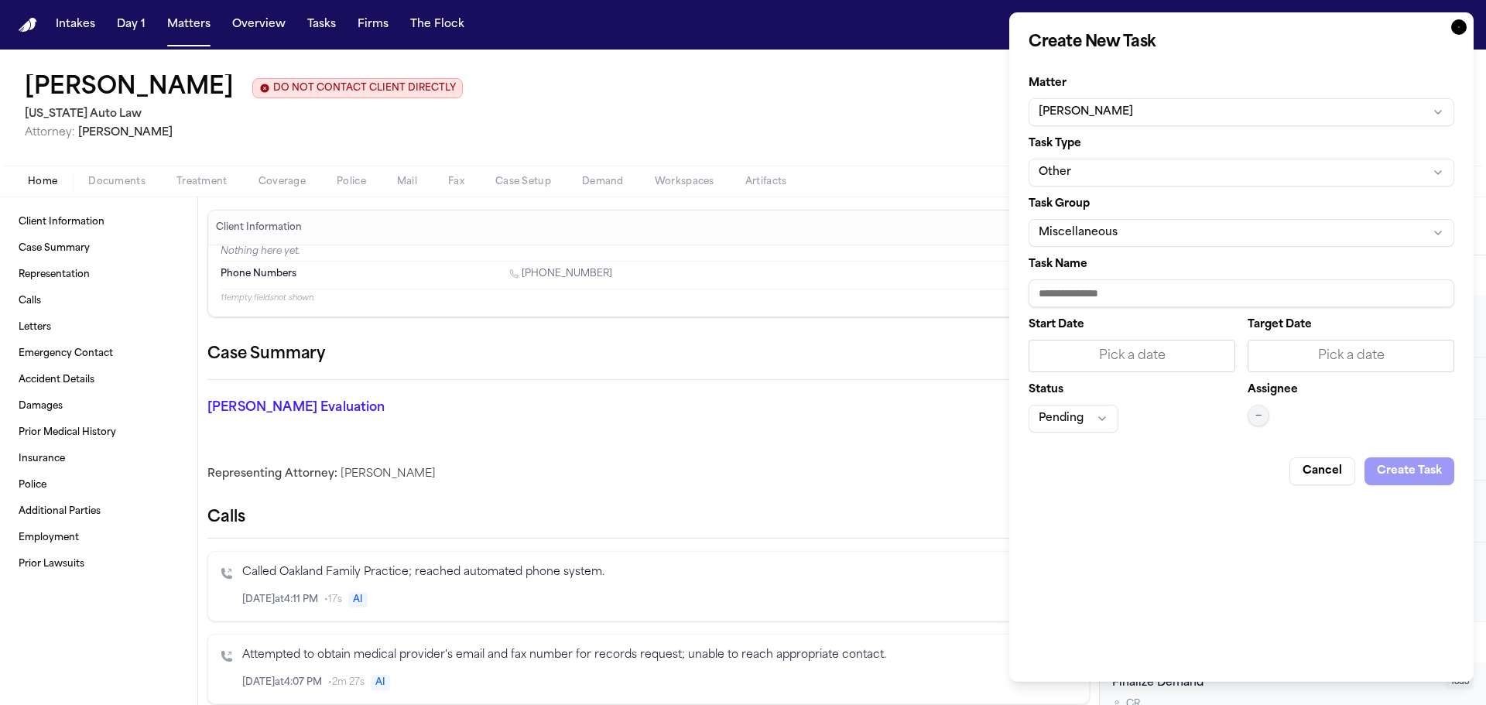
click at [1097, 176] on button "Other" at bounding box center [1242, 173] width 426 height 28
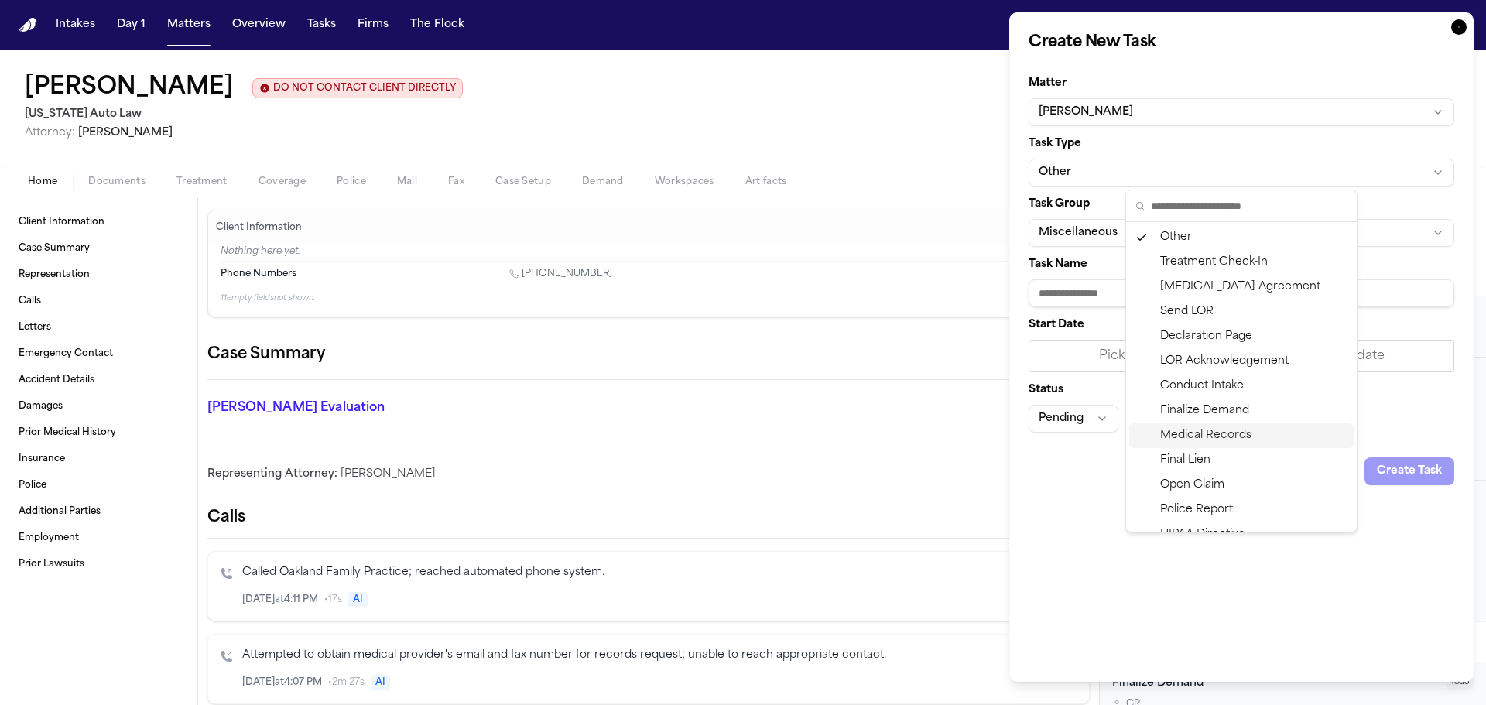
click at [1212, 431] on div "Medical Records" at bounding box center [1242, 435] width 225 height 25
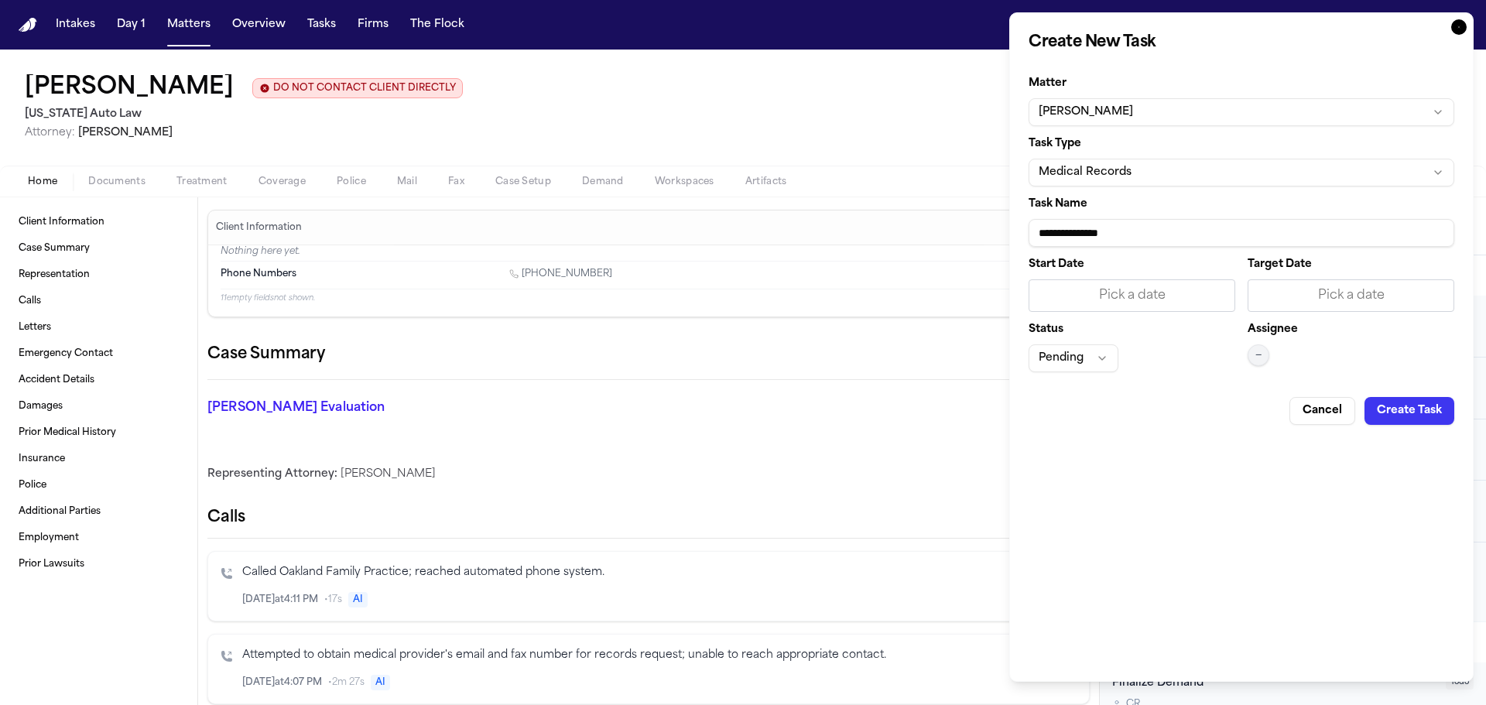
drag, startPoint x: 1184, startPoint y: 233, endPoint x: 1083, endPoint y: 232, distance: 100.6
click at [1083, 232] on input "**********" at bounding box center [1242, 233] width 426 height 28
click at [1178, 235] on input "**********" at bounding box center [1242, 233] width 426 height 28
drag, startPoint x: 1195, startPoint y: 231, endPoint x: 986, endPoint y: 230, distance: 209.8
click at [986, 230] on body "Intakes Day 1 Matters Overview Tasks Firms The Flock ML [PERSON_NAME] DO NOT CO…" at bounding box center [743, 352] width 1486 height 705
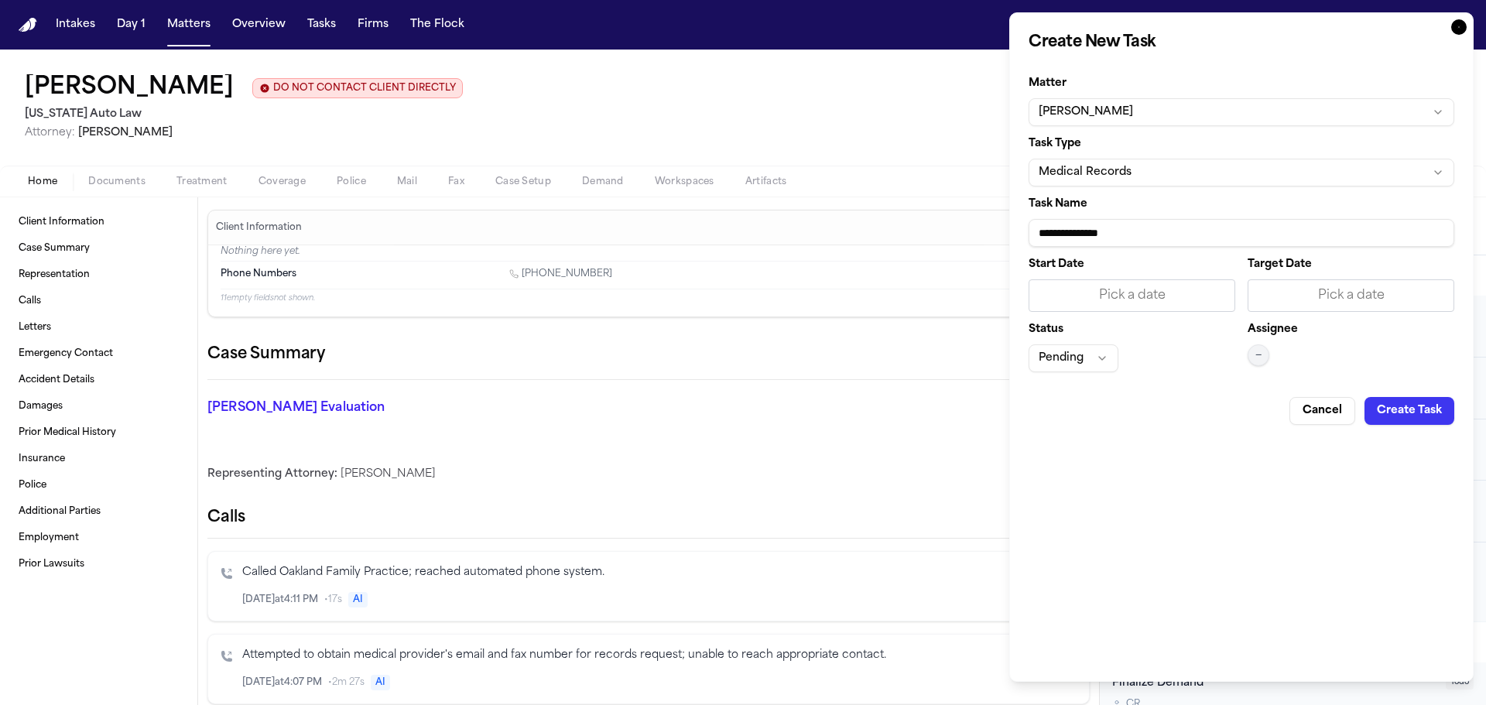
paste input "**********"
drag, startPoint x: 1376, startPoint y: 231, endPoint x: 1196, endPoint y: 233, distance: 179.6
click at [1196, 233] on input "**********" at bounding box center [1242, 233] width 426 height 28
type input "**********"
click at [1396, 302] on div "Pick a date" at bounding box center [1351, 295] width 187 height 19
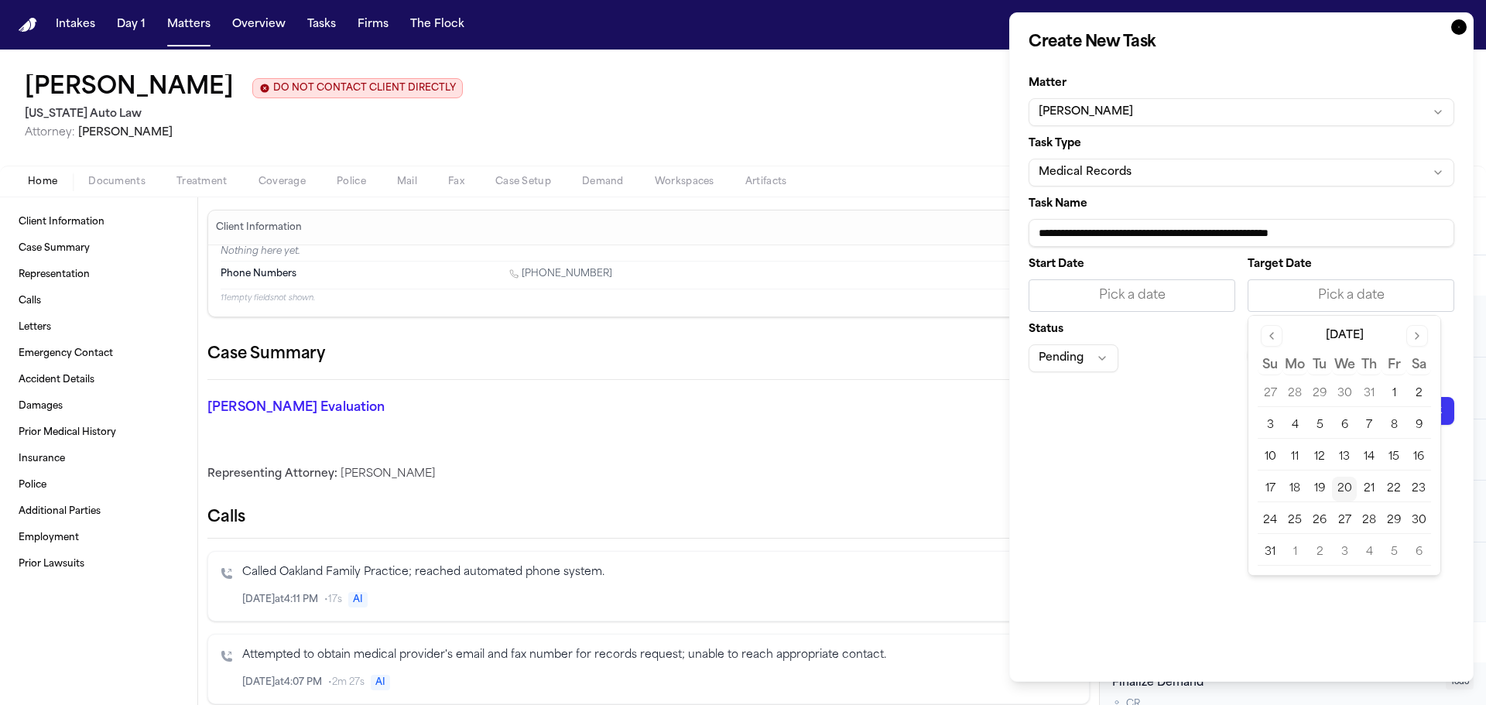
click at [1349, 495] on button "20" at bounding box center [1344, 489] width 25 height 25
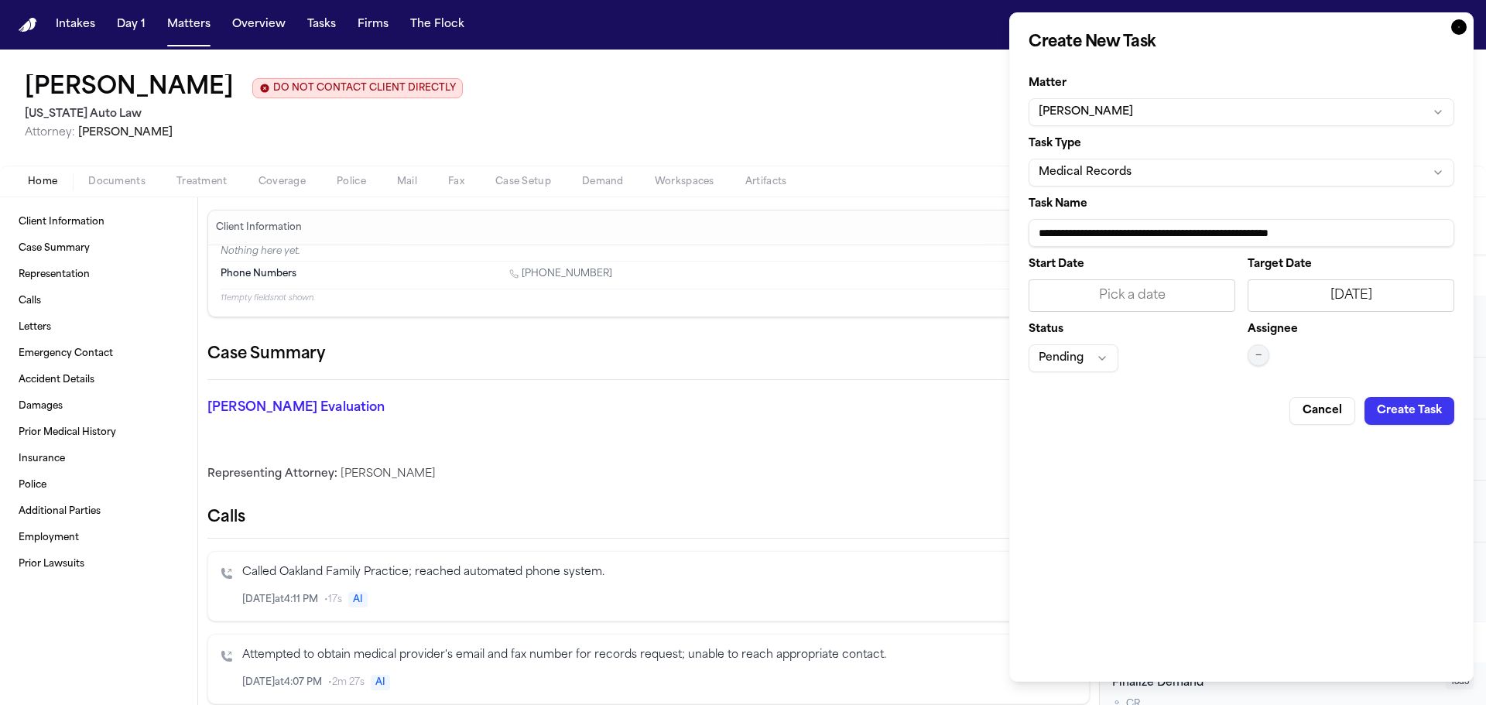
click at [1268, 365] on button "—" at bounding box center [1259, 356] width 22 height 22
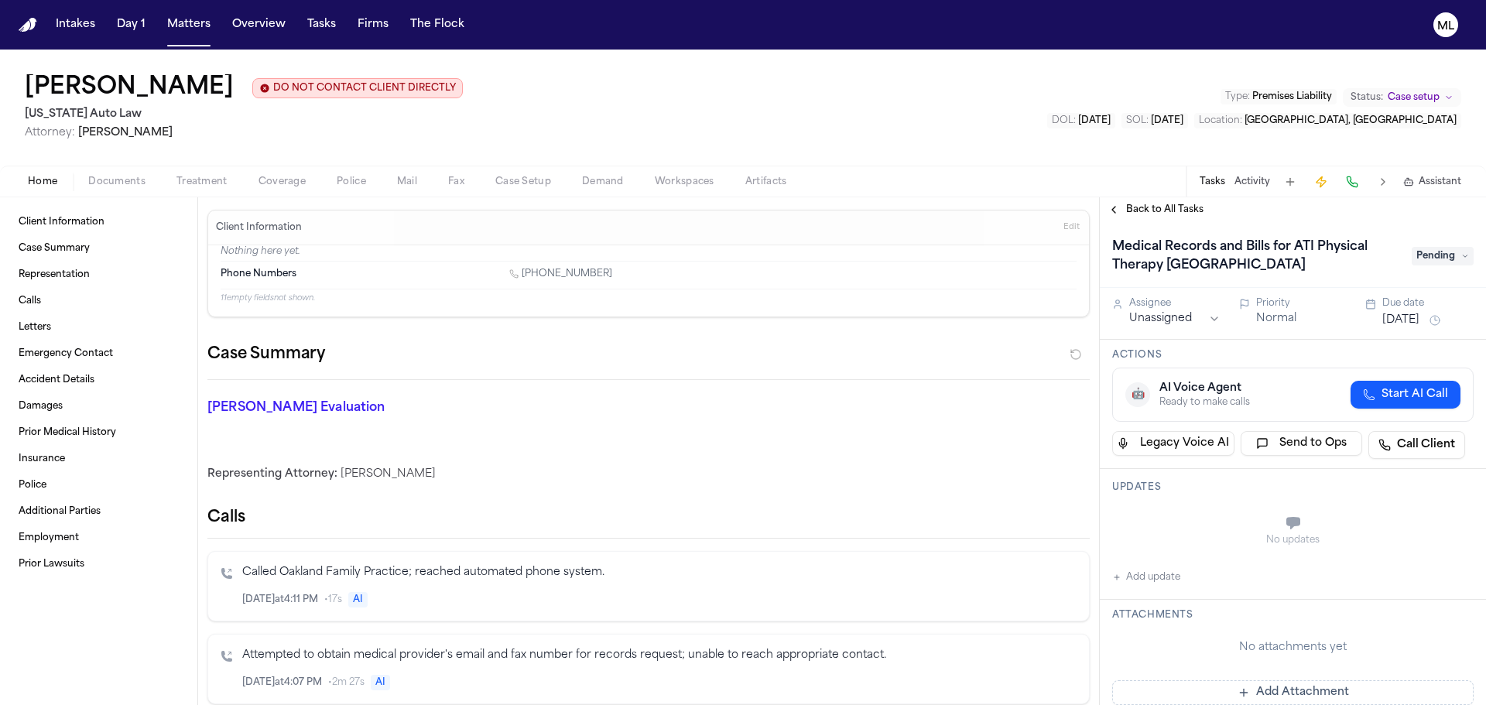
click at [1170, 314] on html "Intakes Day 1 Matters Overview Tasks Firms The Flock ML [PERSON_NAME] DO NOT CO…" at bounding box center [743, 352] width 1486 height 705
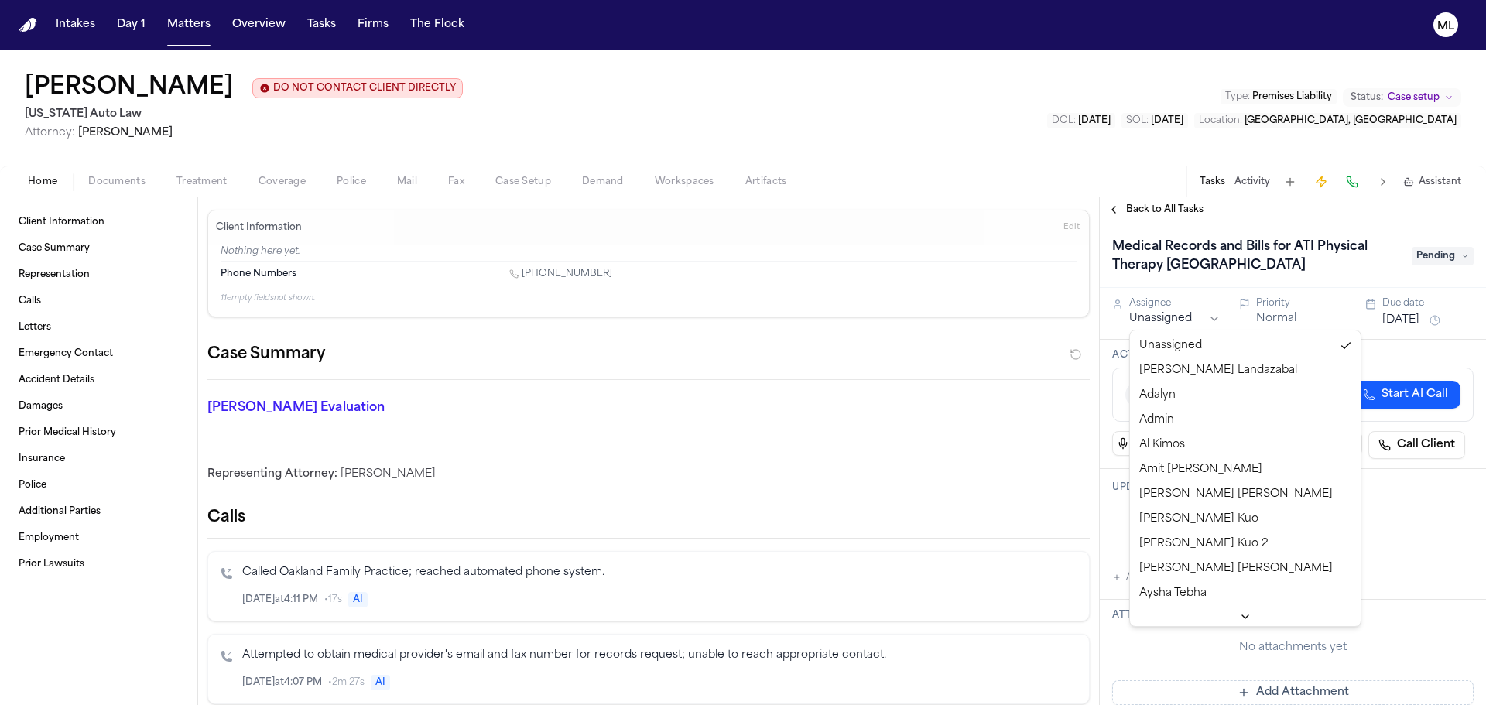
scroll to position [298, 0]
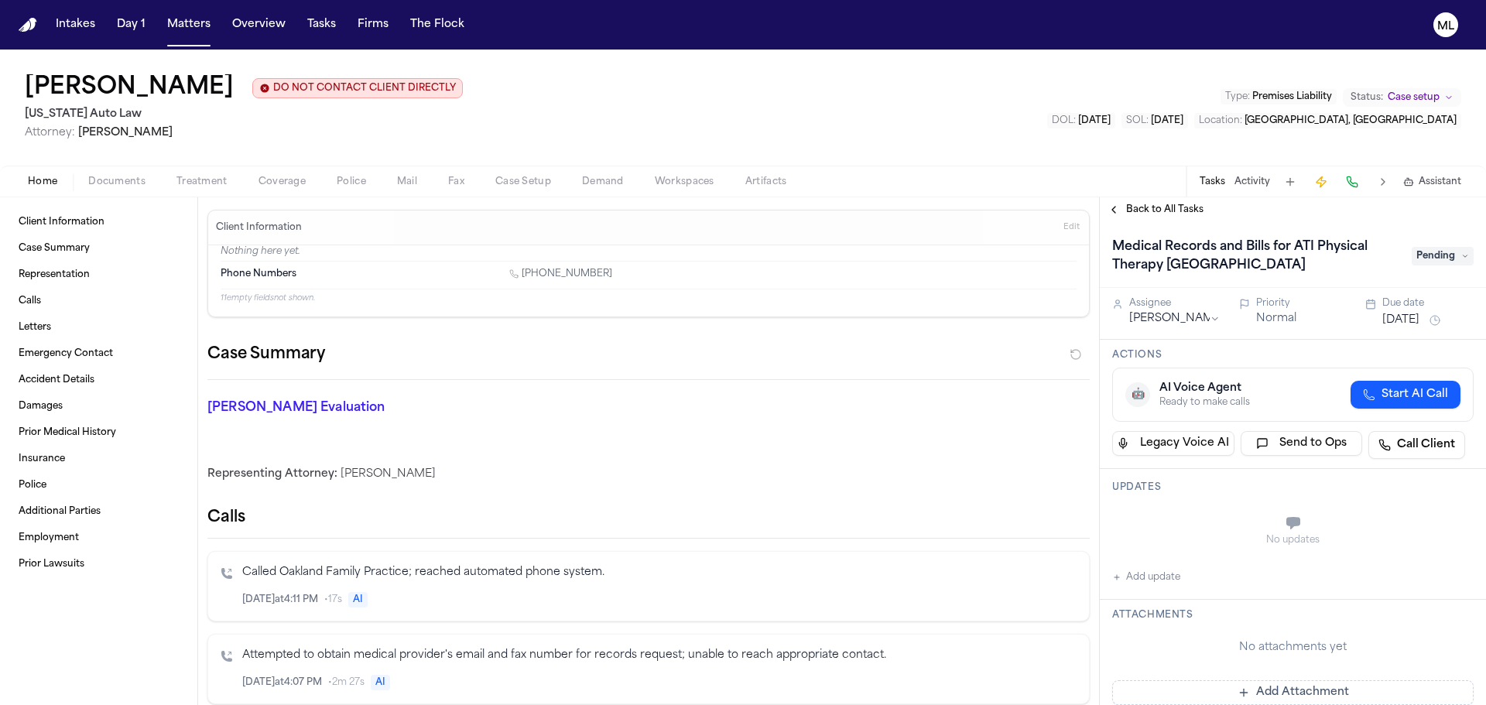
click at [1135, 205] on span "Back to All Tasks" at bounding box center [1164, 210] width 77 height 12
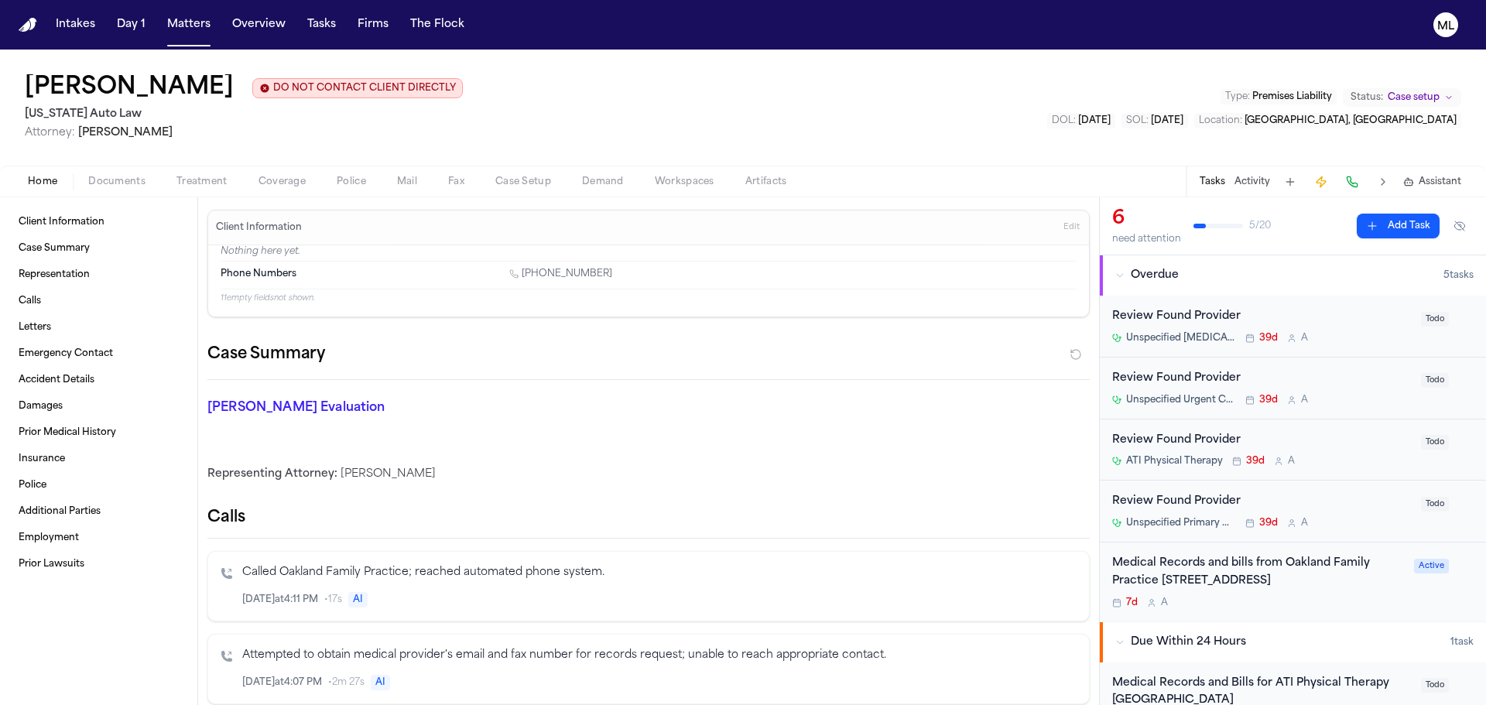
click at [1433, 317] on span "Todo" at bounding box center [1435, 319] width 28 height 15
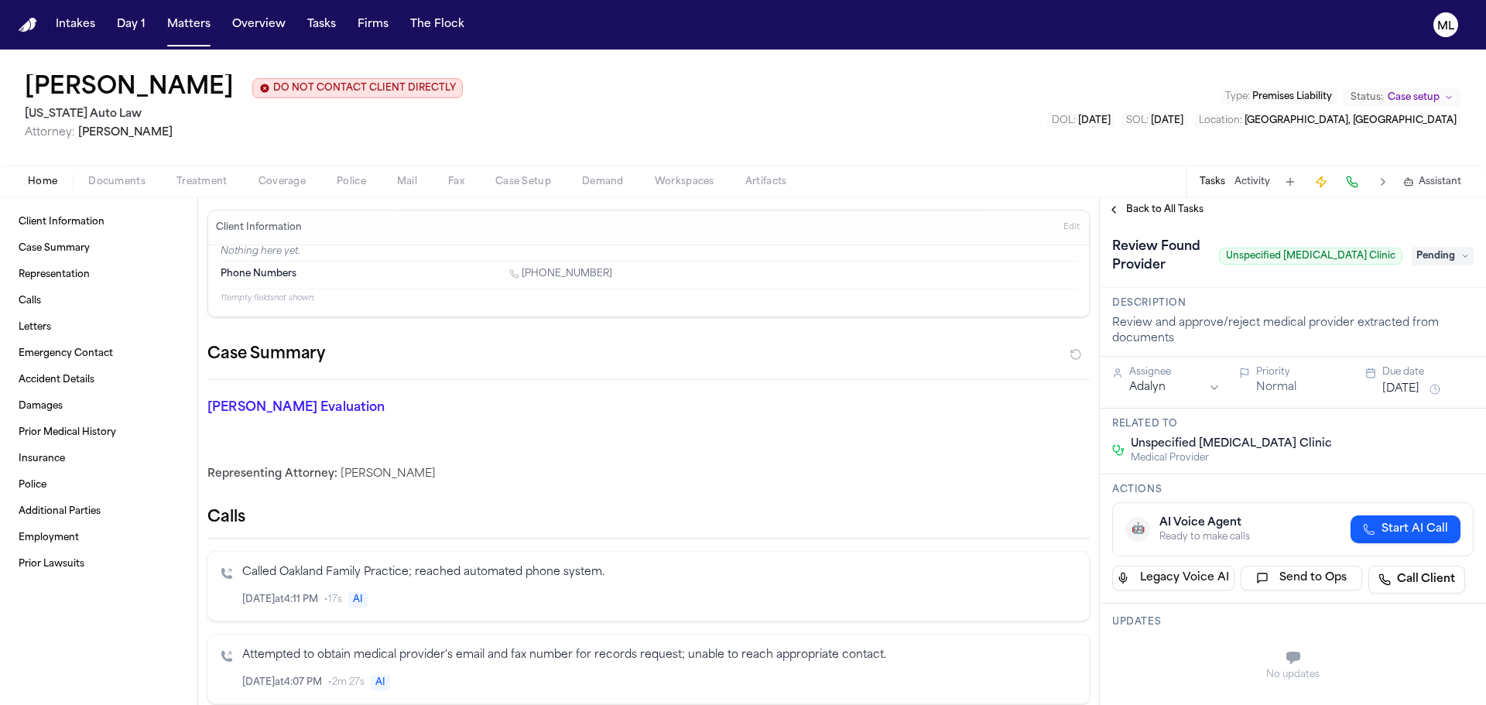
click at [1423, 259] on span "Pending" at bounding box center [1443, 256] width 62 height 19
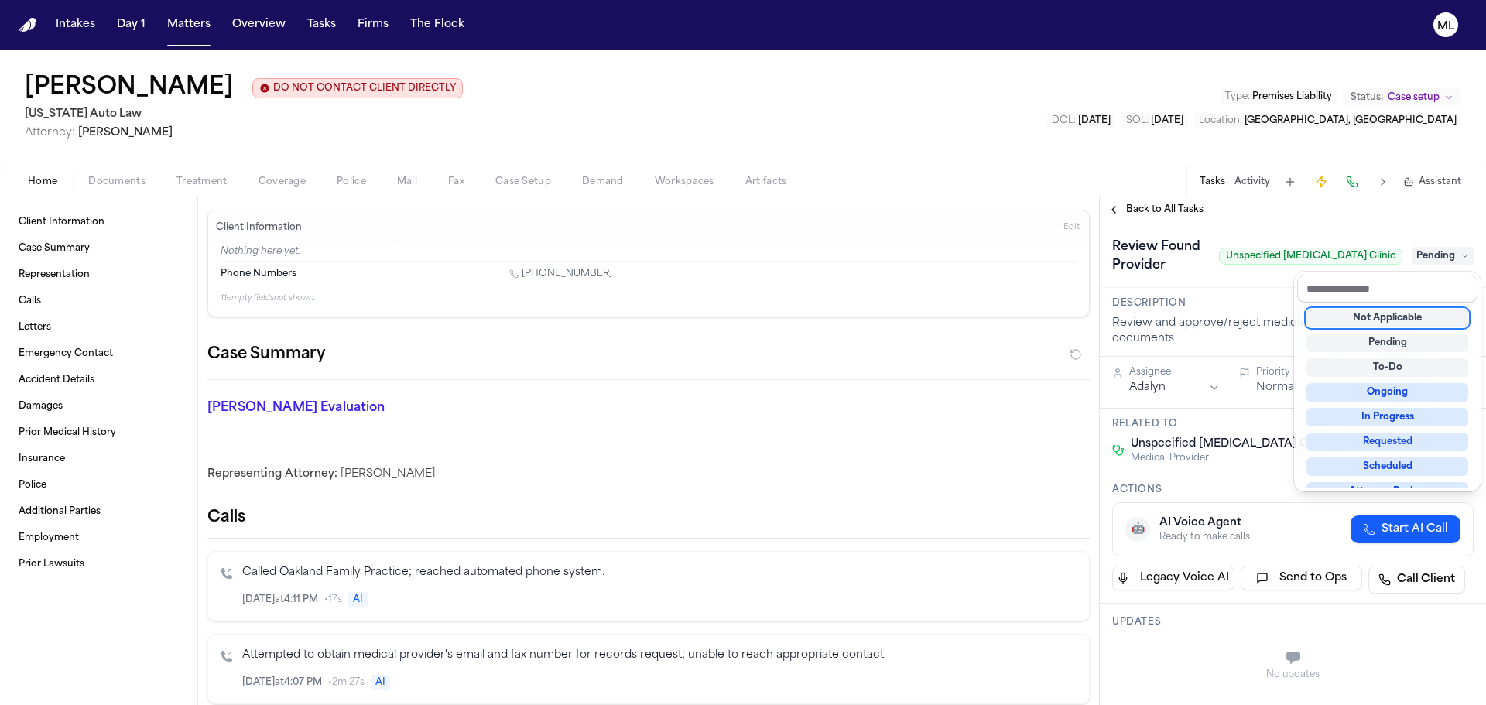
click at [1414, 310] on div "Not Applicable" at bounding box center [1388, 318] width 162 height 19
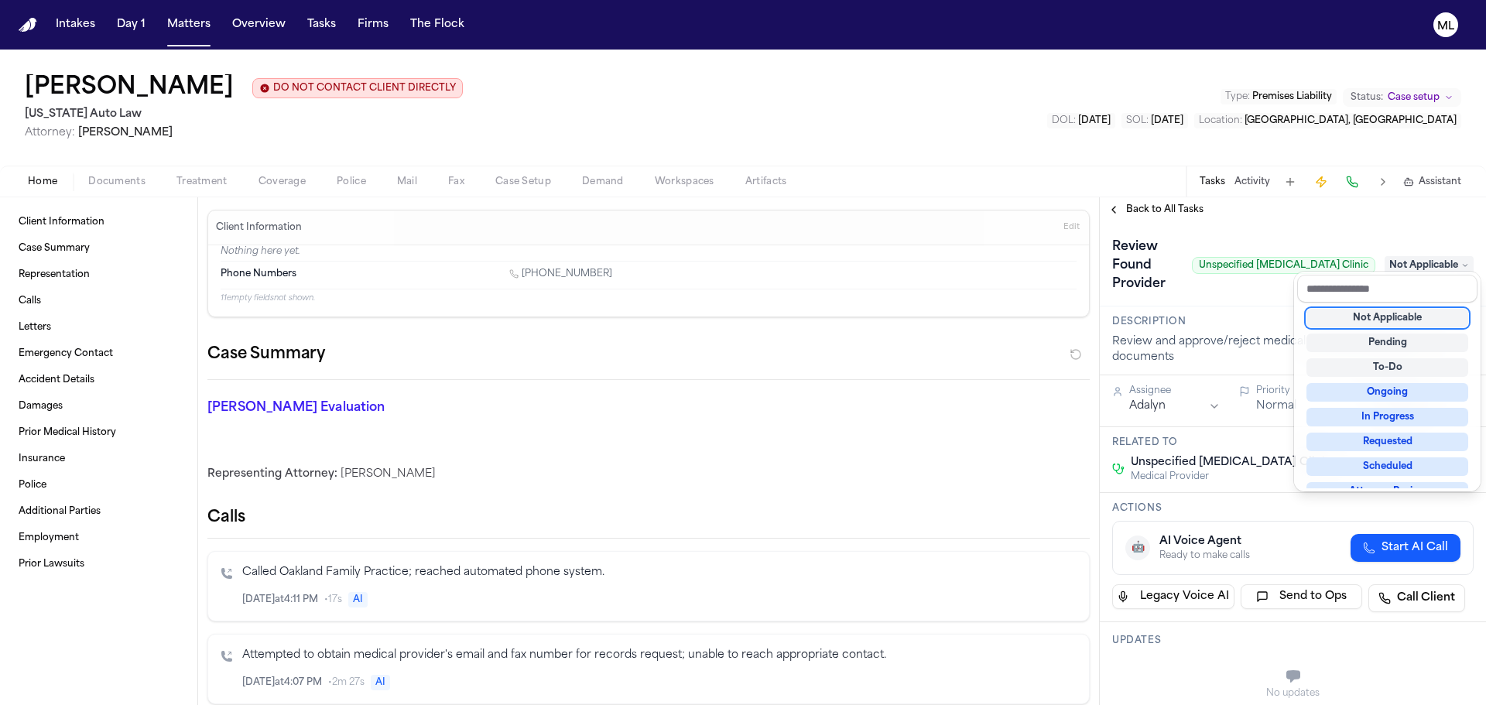
click at [1137, 204] on div "**********" at bounding box center [1293, 451] width 386 height 508
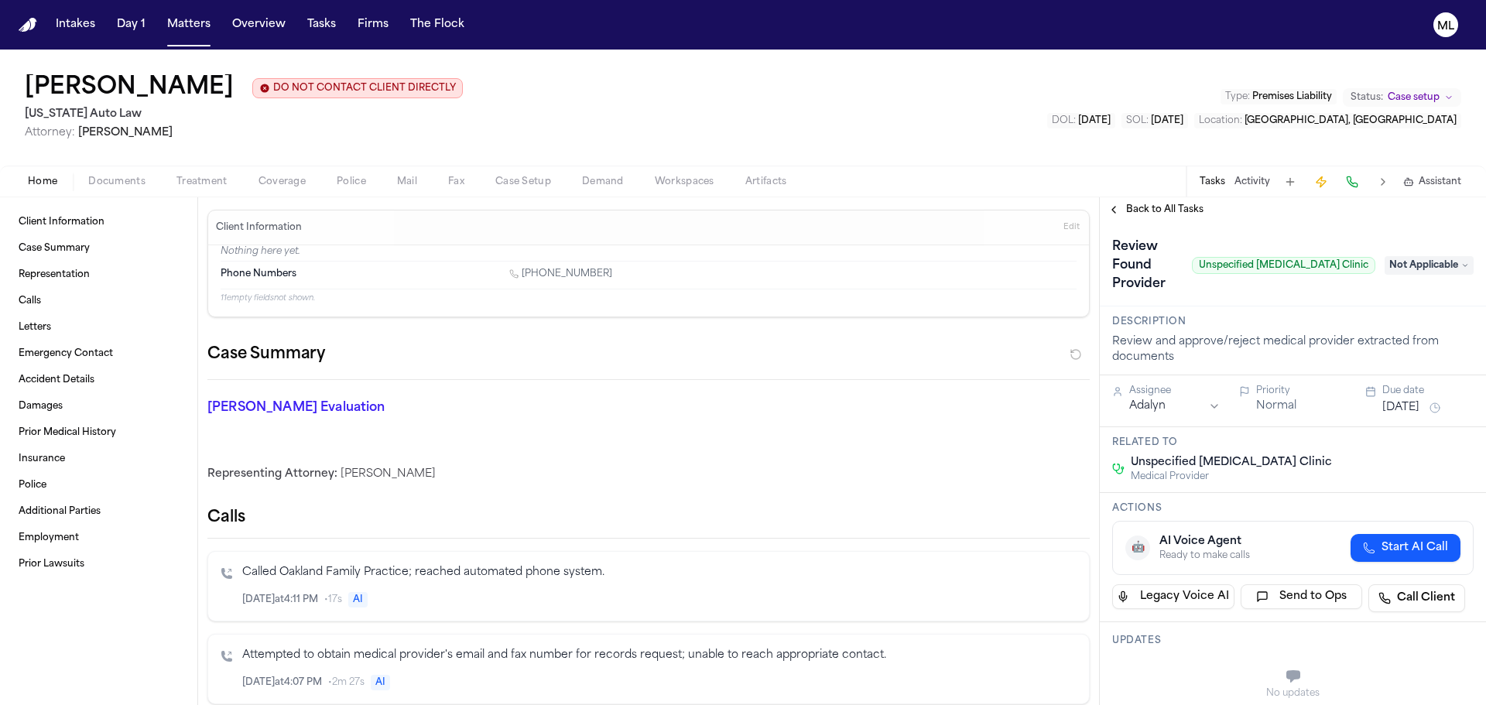
click at [1137, 204] on span "Back to All Tasks" at bounding box center [1164, 210] width 77 height 12
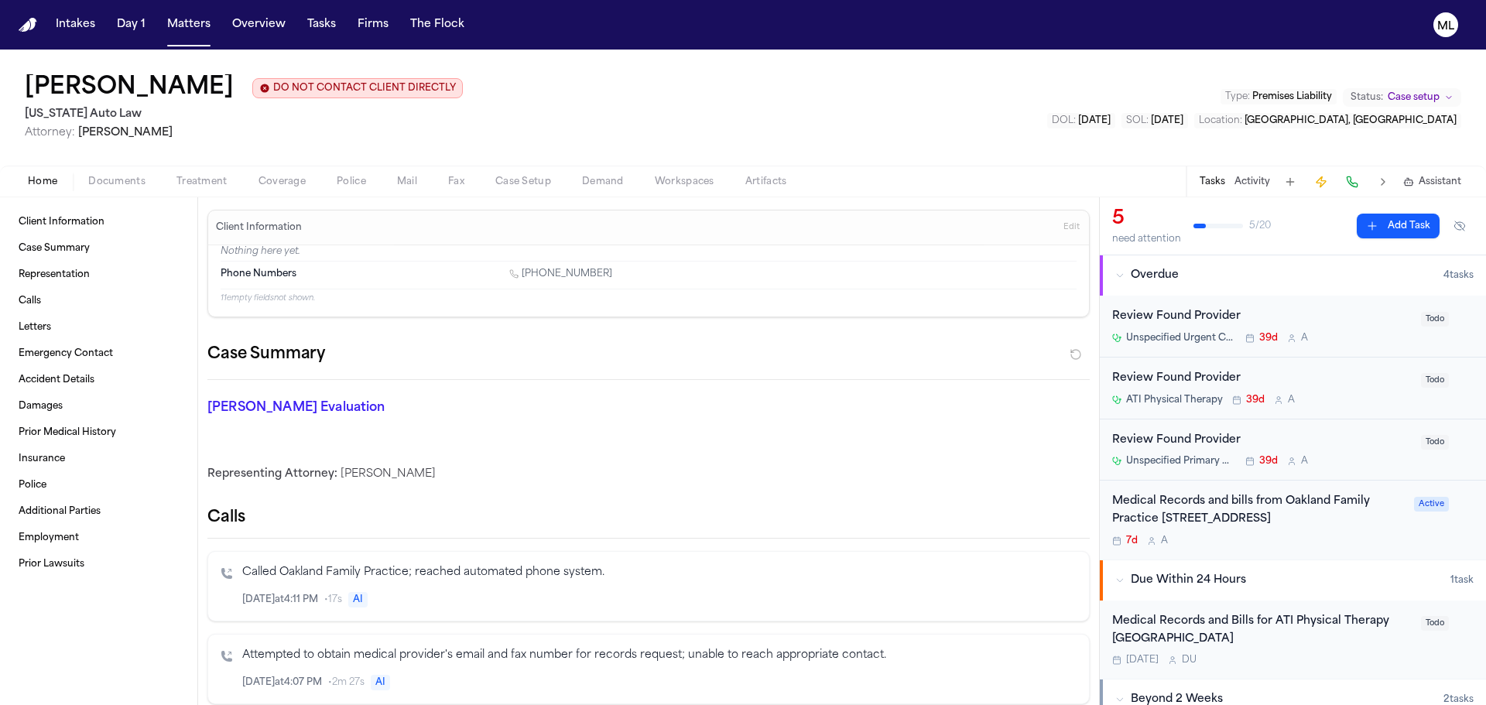
click at [1339, 324] on div "Review Found Provider" at bounding box center [1263, 317] width 300 height 18
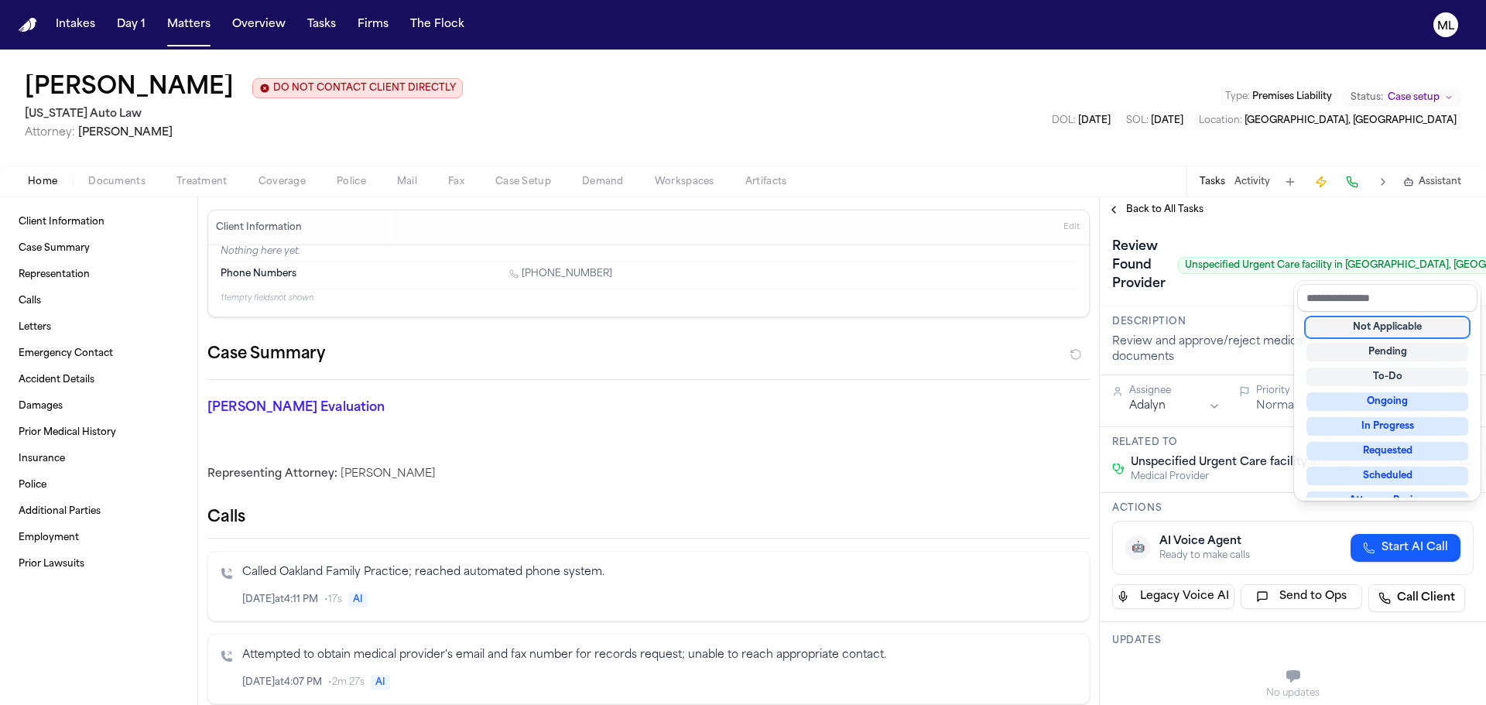
click at [1407, 333] on div "Not Applicable" at bounding box center [1388, 327] width 162 height 19
click at [1141, 207] on div "**********" at bounding box center [1293, 451] width 386 height 508
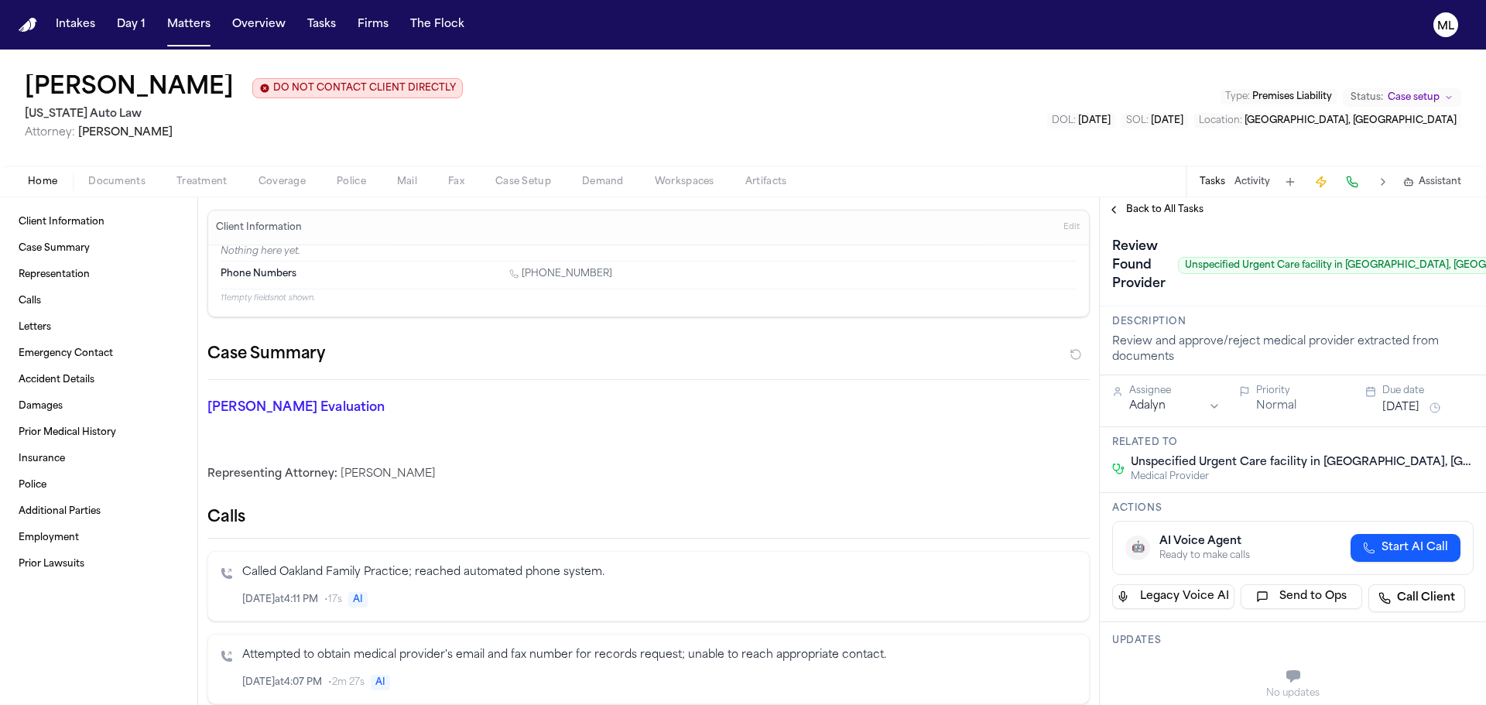
click at [1141, 207] on span "Back to All Tasks" at bounding box center [1164, 210] width 77 height 12
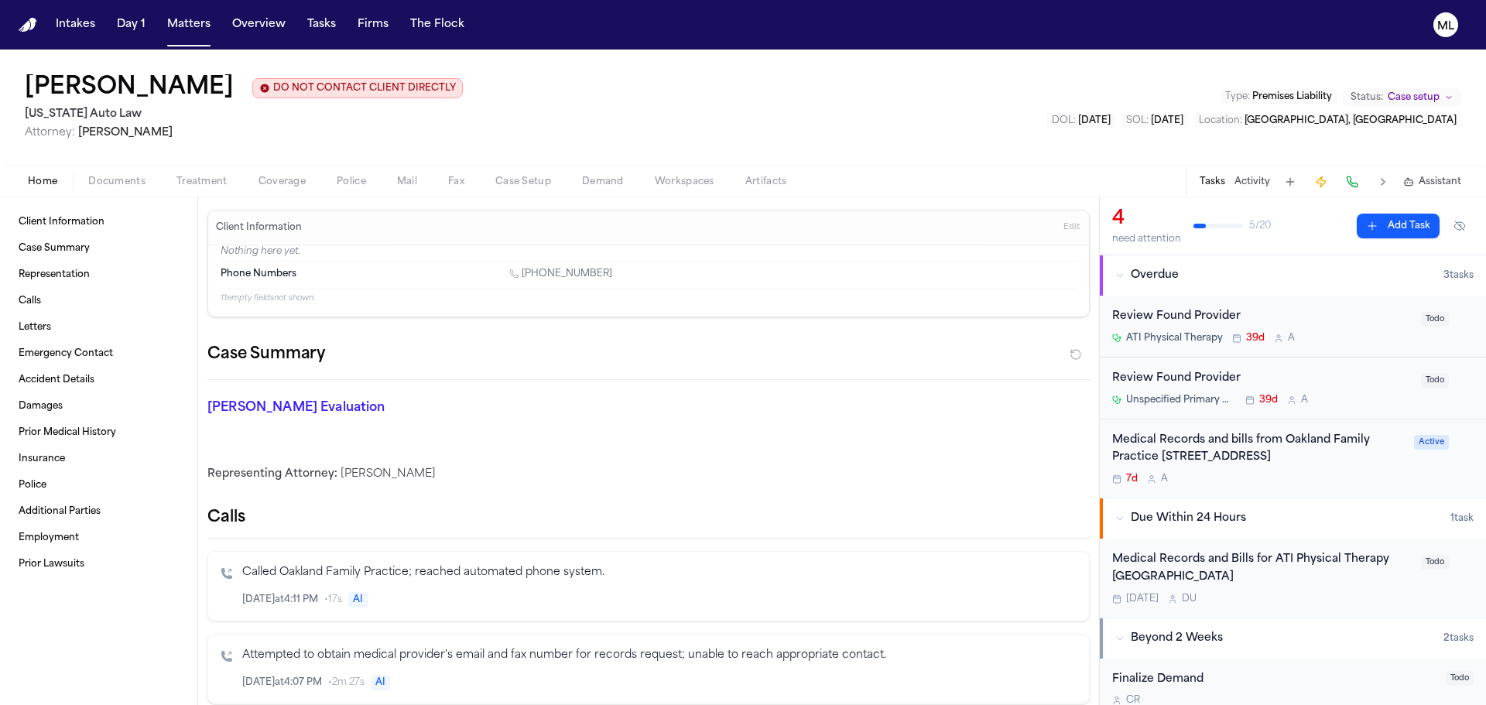
click at [1335, 324] on div "Review Found Provider" at bounding box center [1263, 317] width 300 height 18
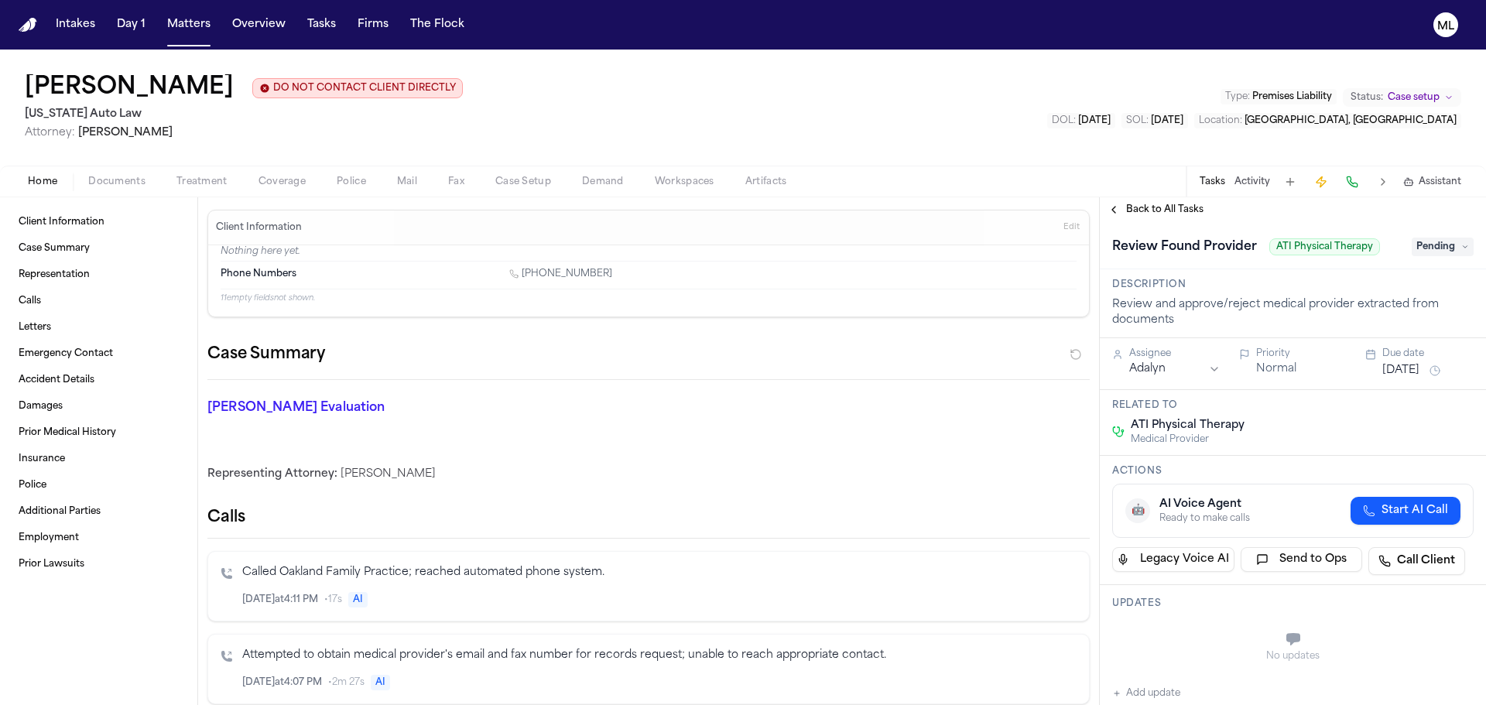
click at [1424, 253] on span "Pending" at bounding box center [1443, 247] width 62 height 19
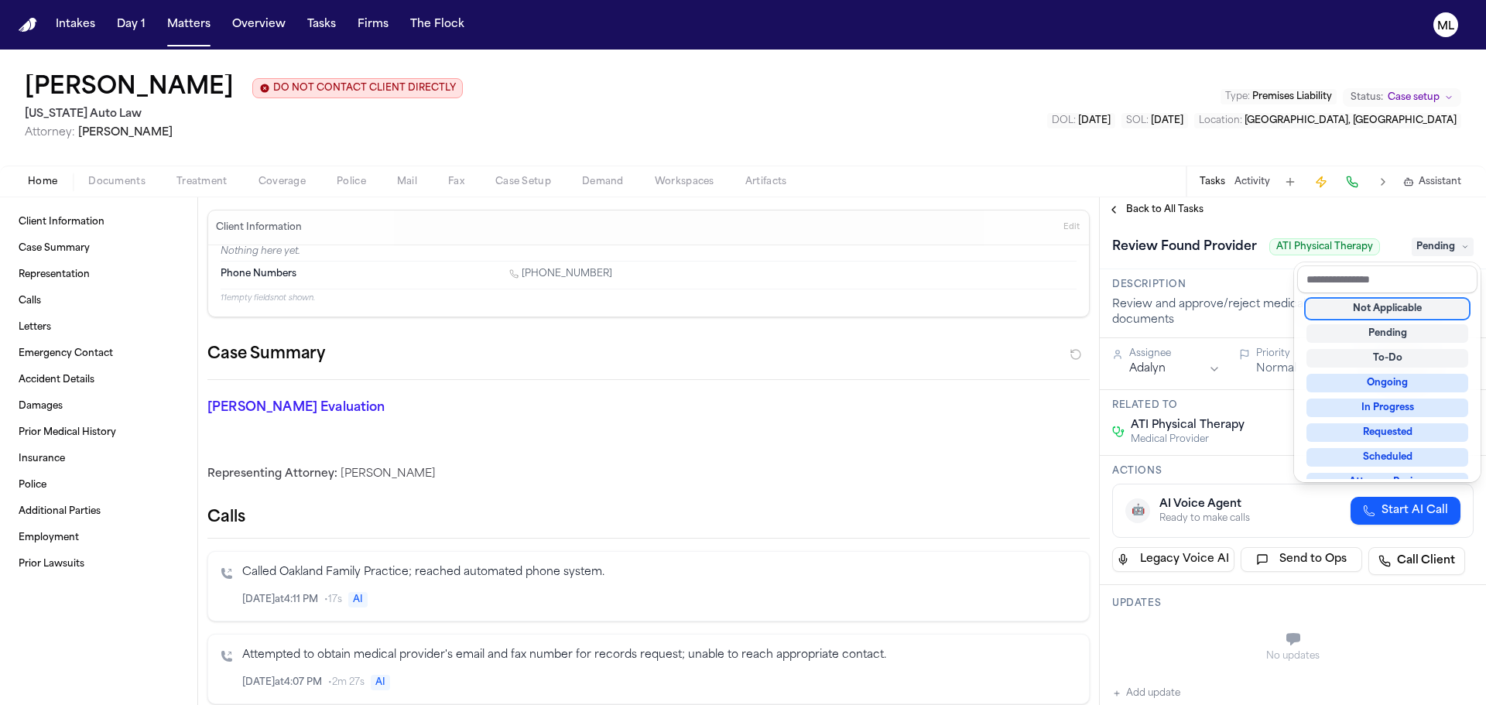
click at [1392, 303] on div "Not Applicable" at bounding box center [1388, 309] width 162 height 19
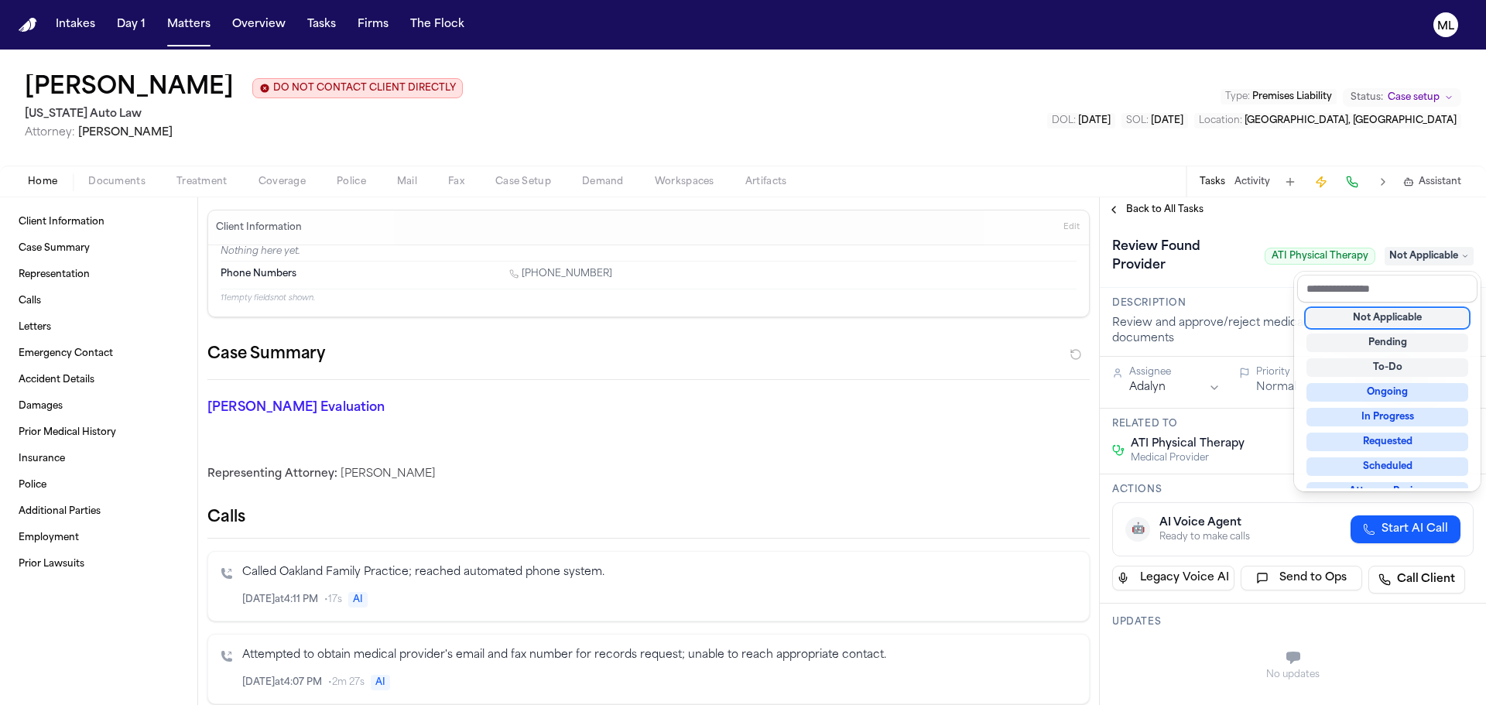
click at [1150, 199] on div "**********" at bounding box center [1293, 451] width 386 height 508
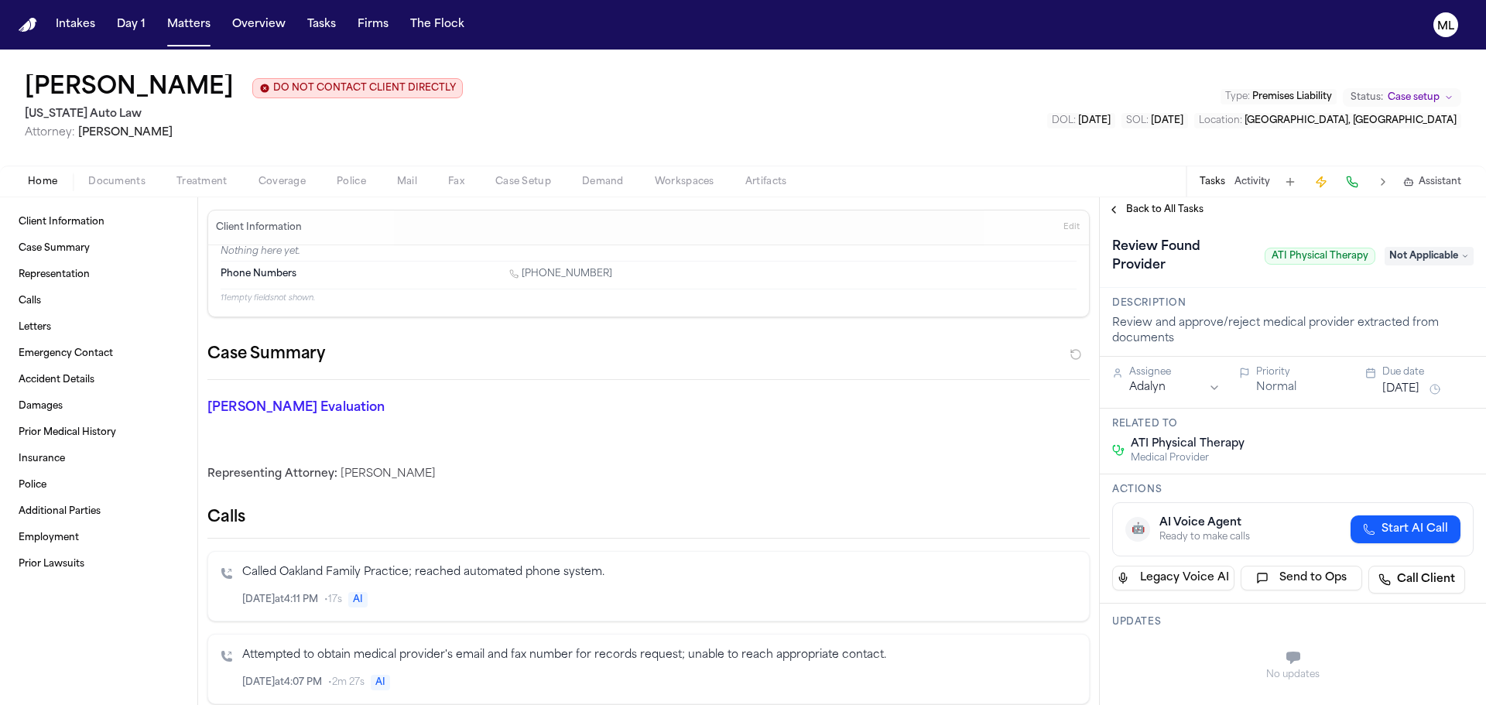
click at [1152, 208] on span "Back to All Tasks" at bounding box center [1164, 210] width 77 height 12
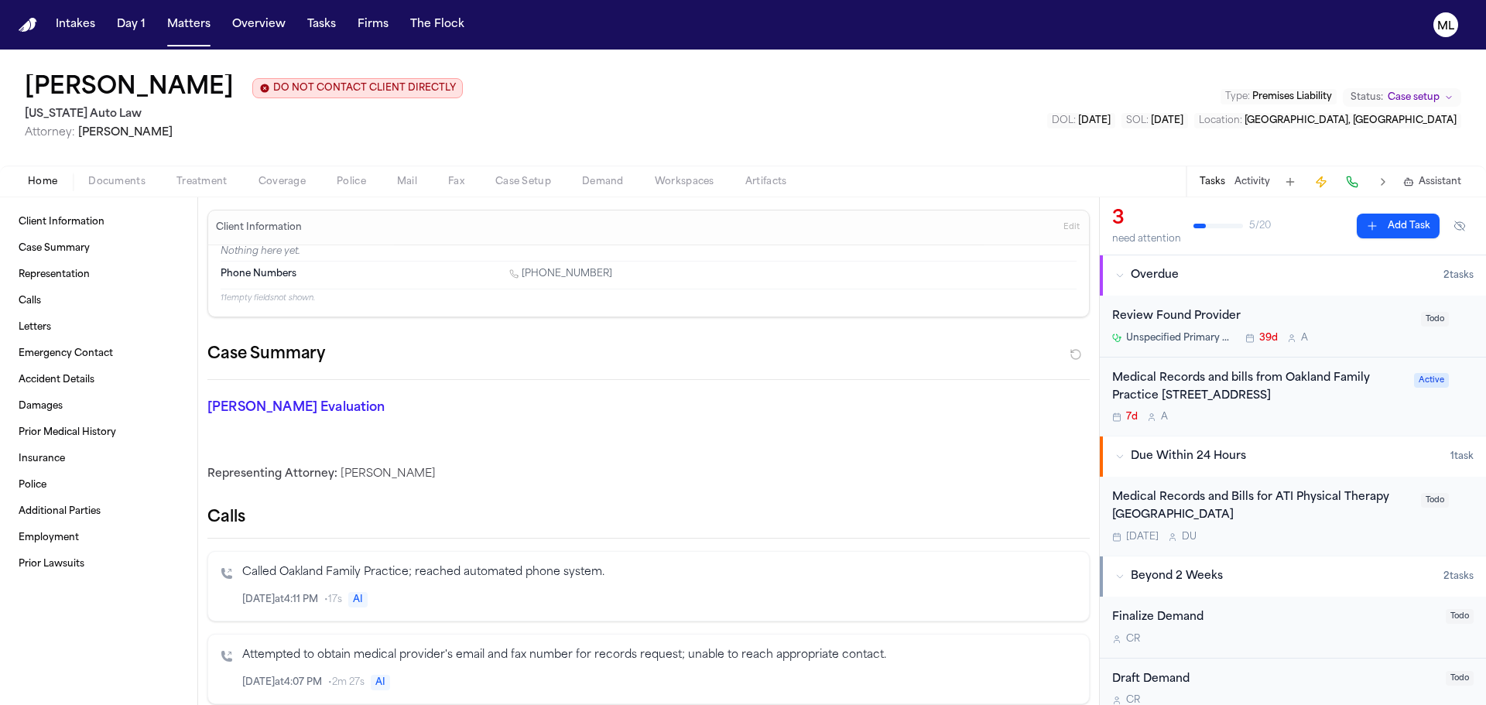
click at [1374, 339] on div "Unspecified Primary Care Provider 39d A" at bounding box center [1263, 338] width 300 height 12
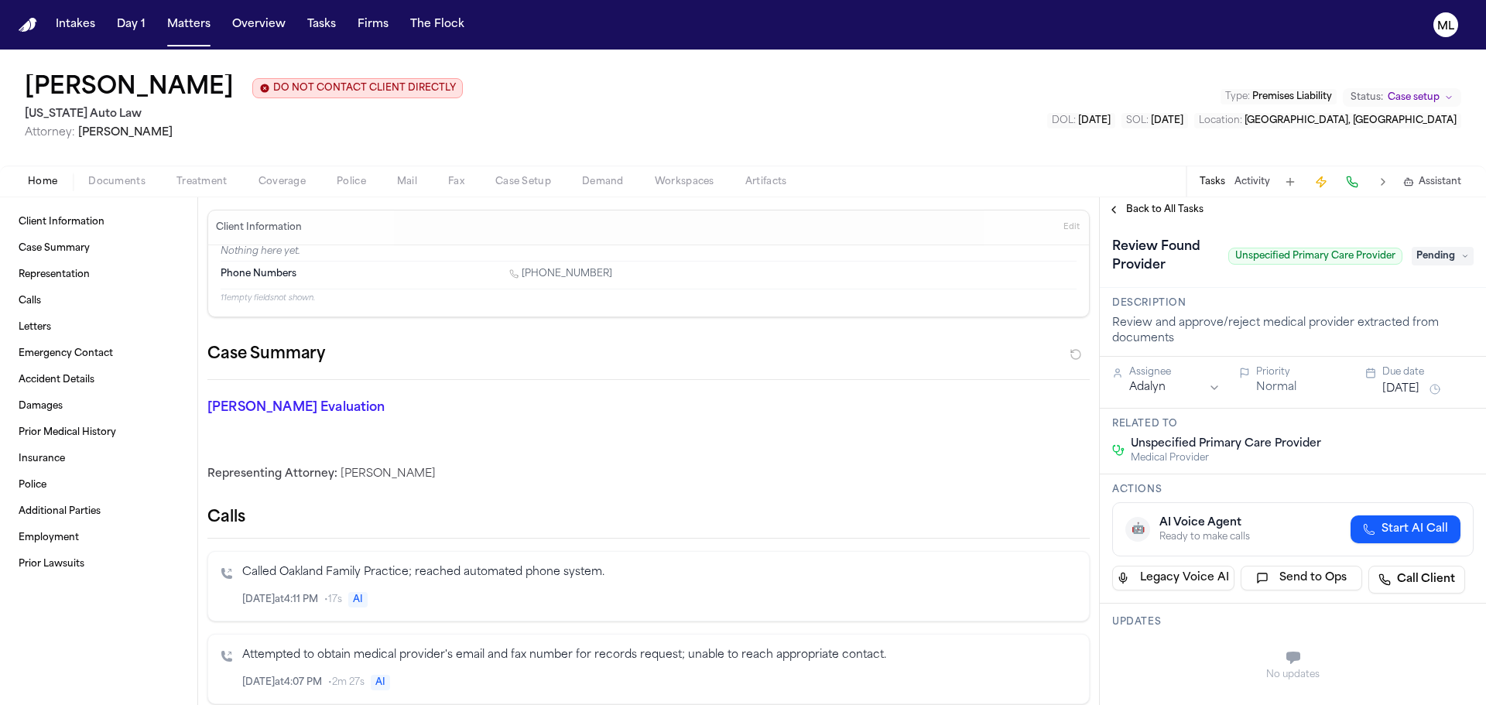
click at [1433, 254] on span "Pending" at bounding box center [1443, 256] width 62 height 19
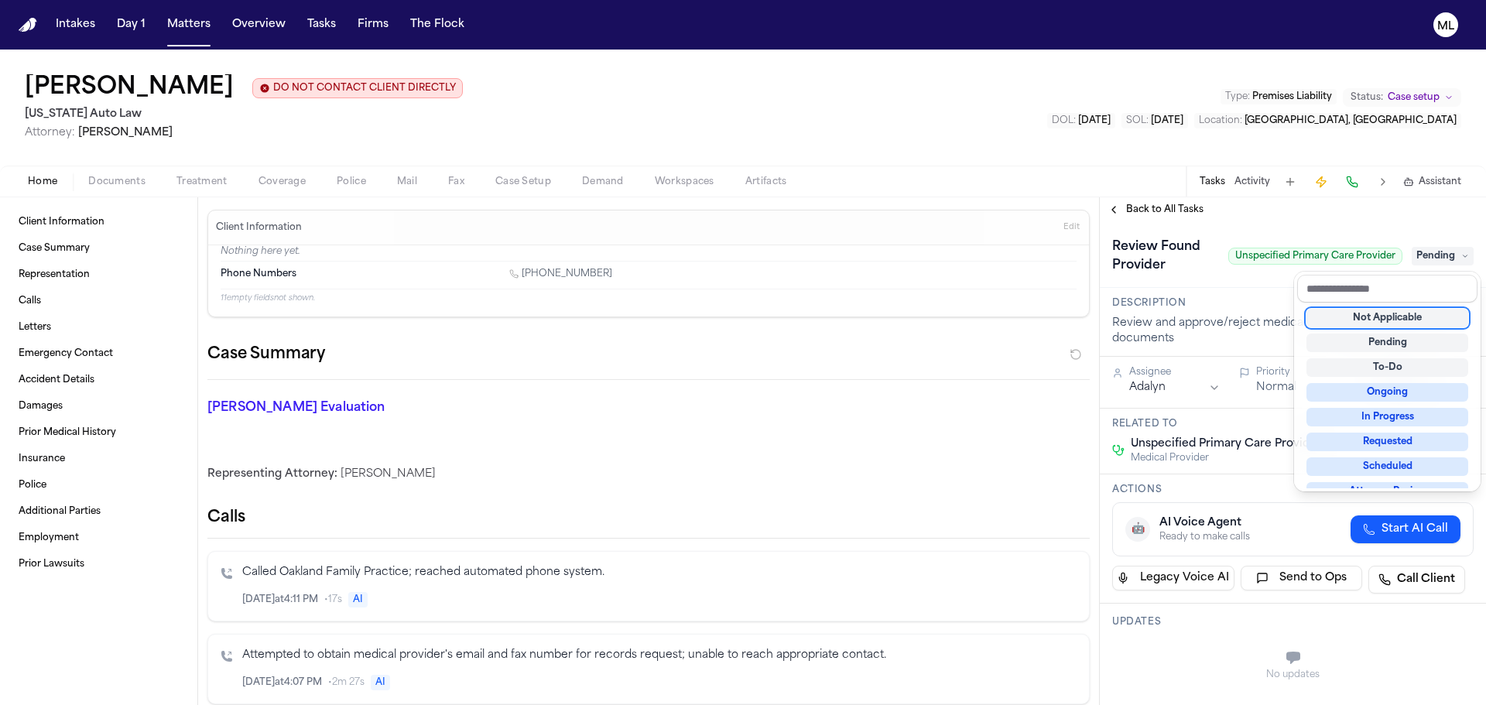
click at [1374, 318] on div "Not Applicable" at bounding box center [1388, 318] width 162 height 19
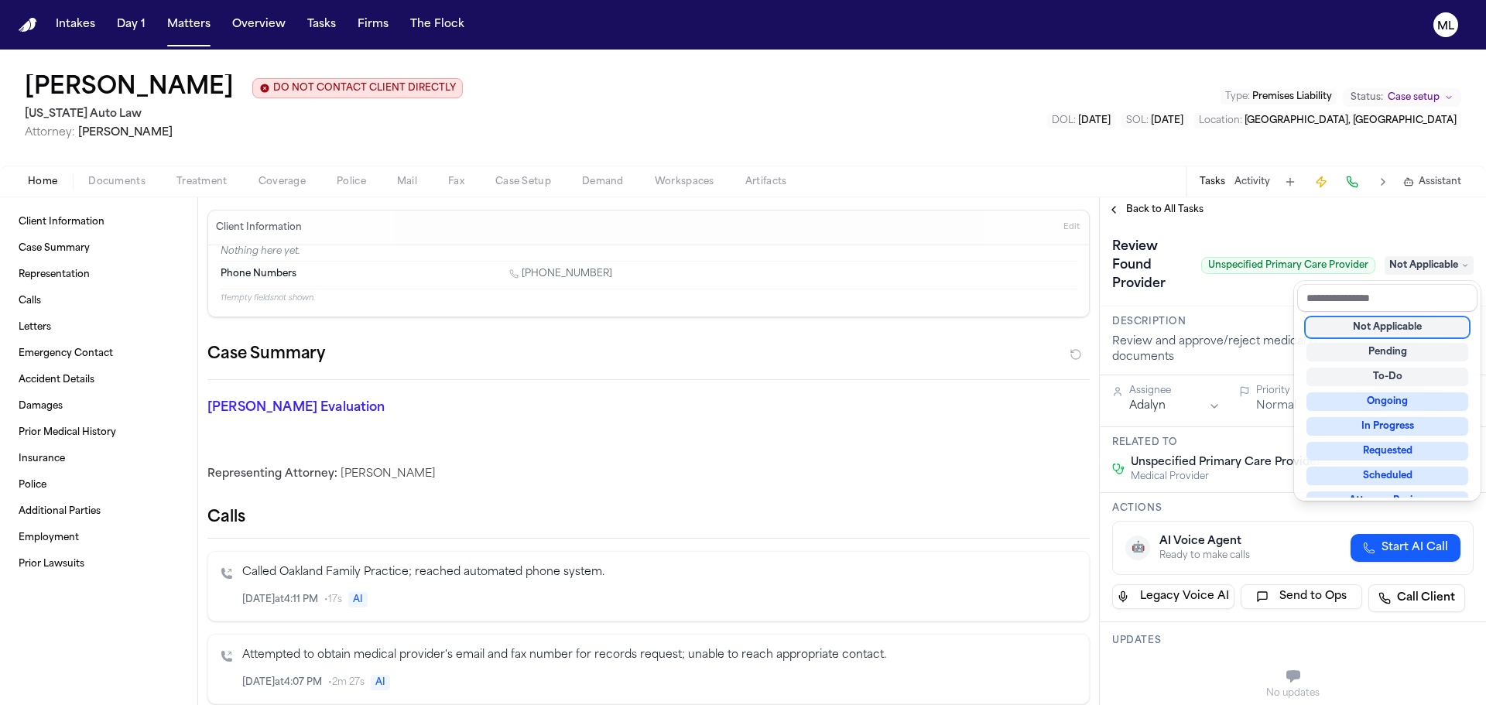
click at [1153, 221] on div "**********" at bounding box center [1293, 451] width 386 height 508
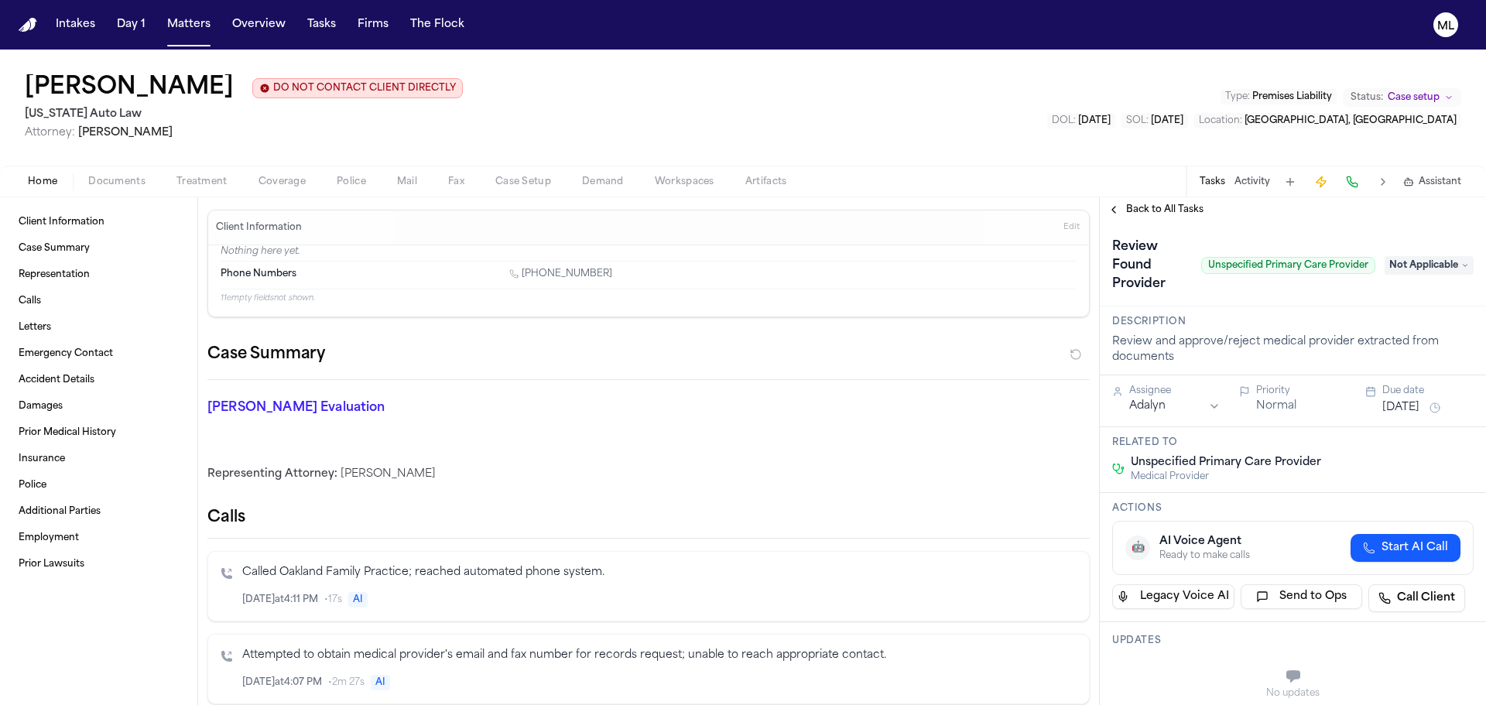
click at [1156, 204] on span "Back to All Tasks" at bounding box center [1164, 210] width 77 height 12
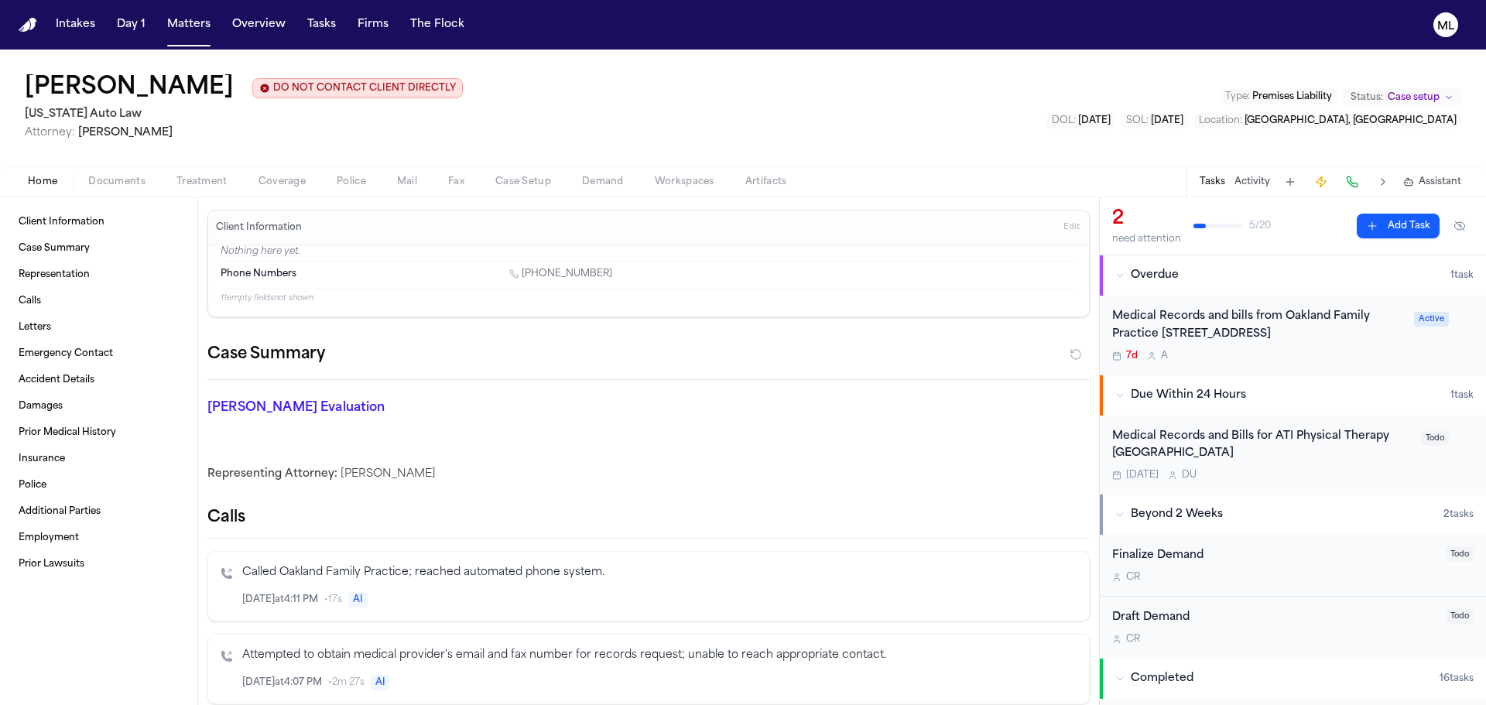
click at [1407, 219] on button "Add Task" at bounding box center [1398, 226] width 83 height 25
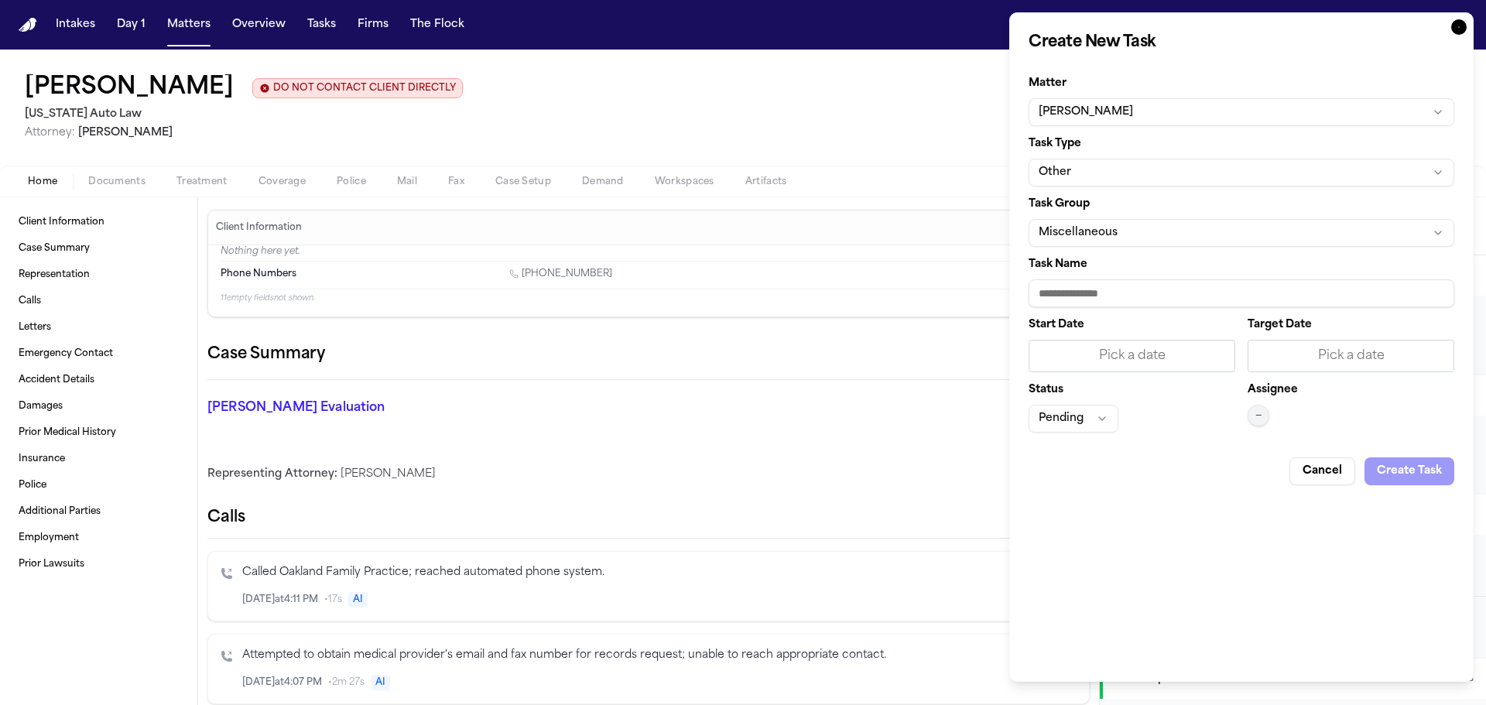
click at [1137, 162] on button "Other" at bounding box center [1242, 173] width 426 height 28
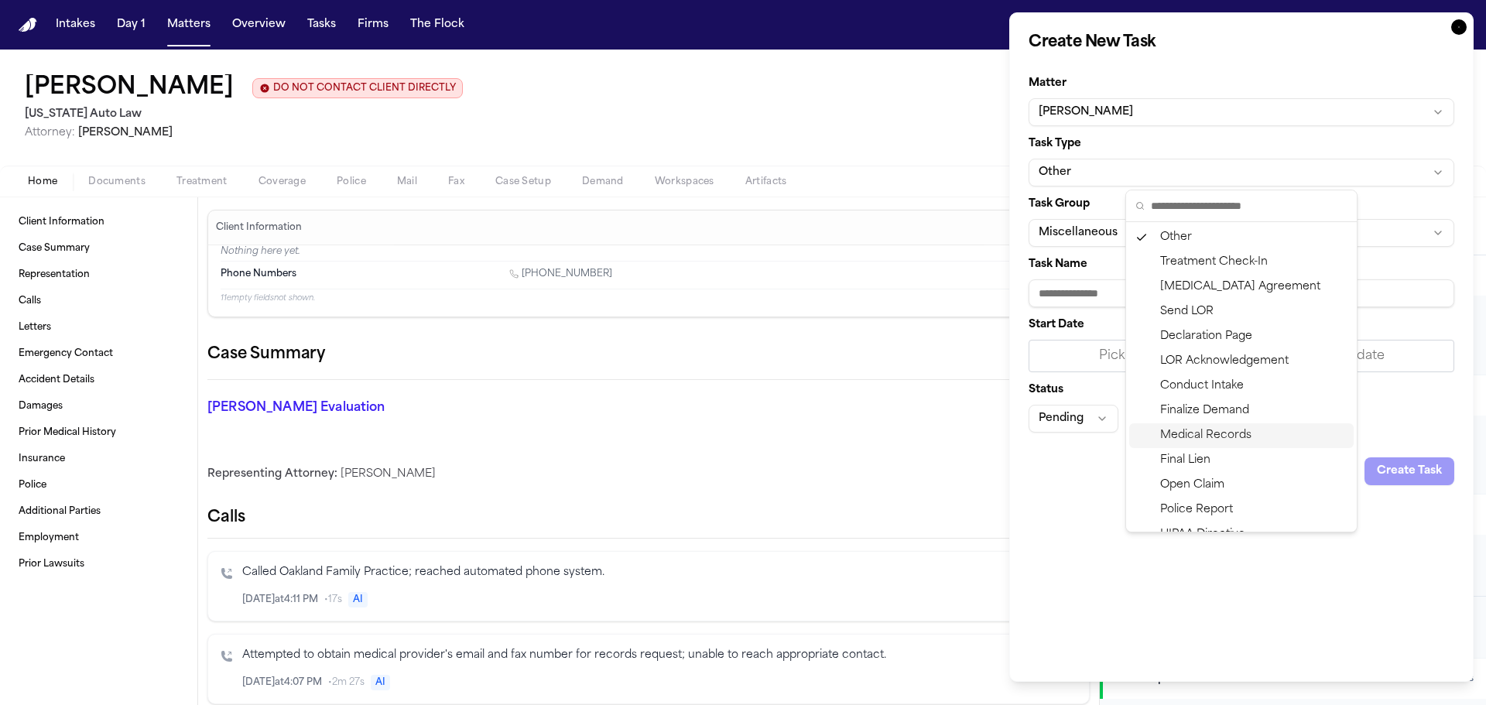
click at [1181, 429] on div "Medical Records" at bounding box center [1242, 435] width 225 height 25
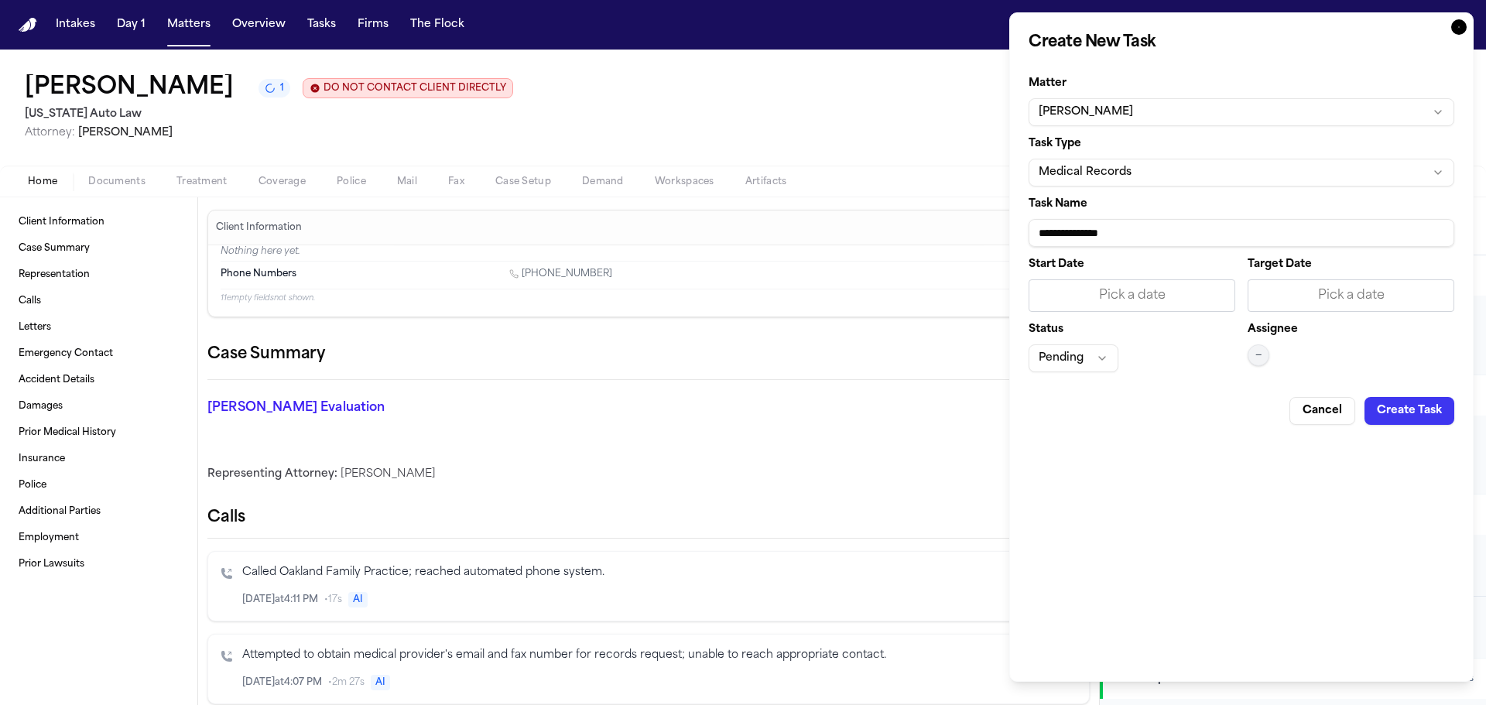
drag, startPoint x: 1114, startPoint y: 227, endPoint x: 1018, endPoint y: 225, distance: 96.0
click at [1018, 225] on div "**********" at bounding box center [1242, 347] width 465 height 670
paste input "**********"
type input "**********"
click at [1349, 303] on div "Pick a date" at bounding box center [1351, 295] width 187 height 19
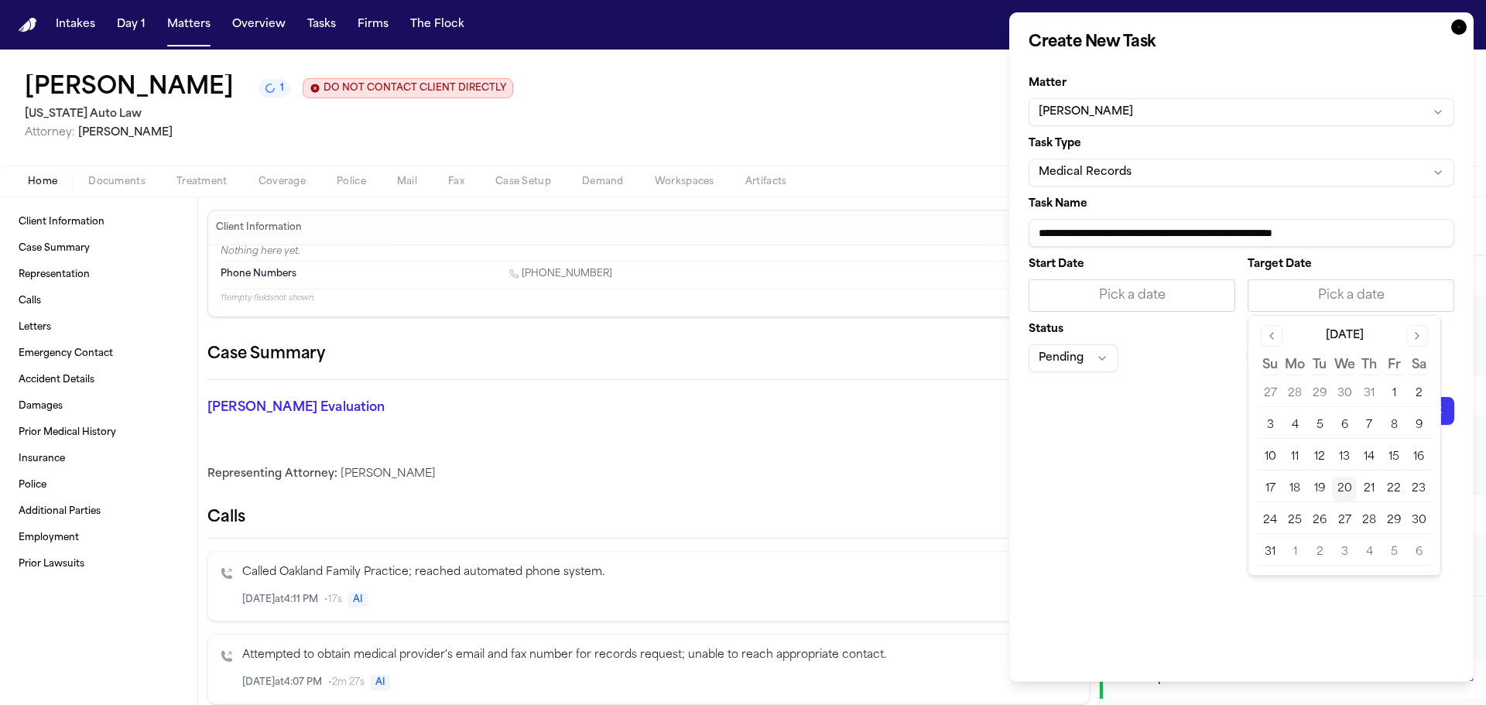
click at [1346, 486] on button "20" at bounding box center [1344, 489] width 25 height 25
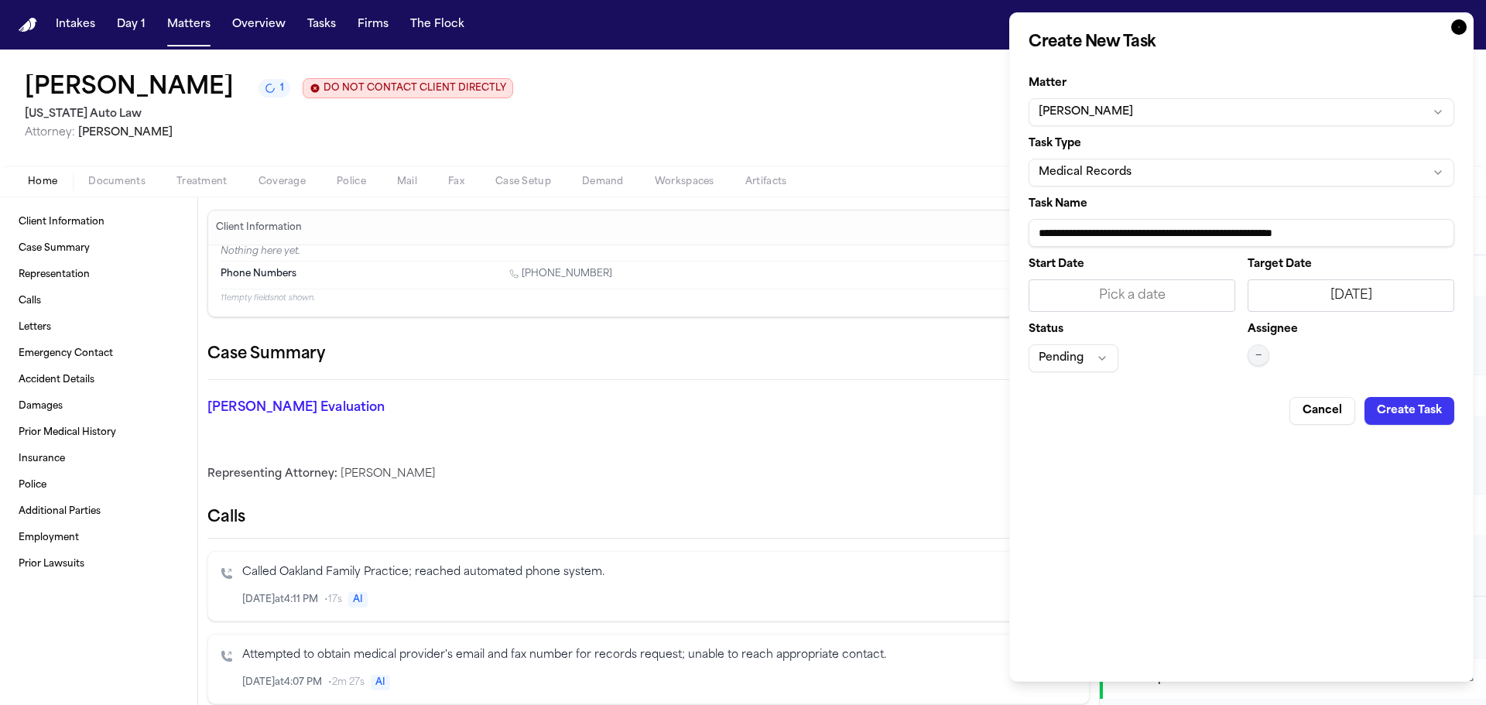
click at [1264, 364] on button "—" at bounding box center [1259, 356] width 22 height 22
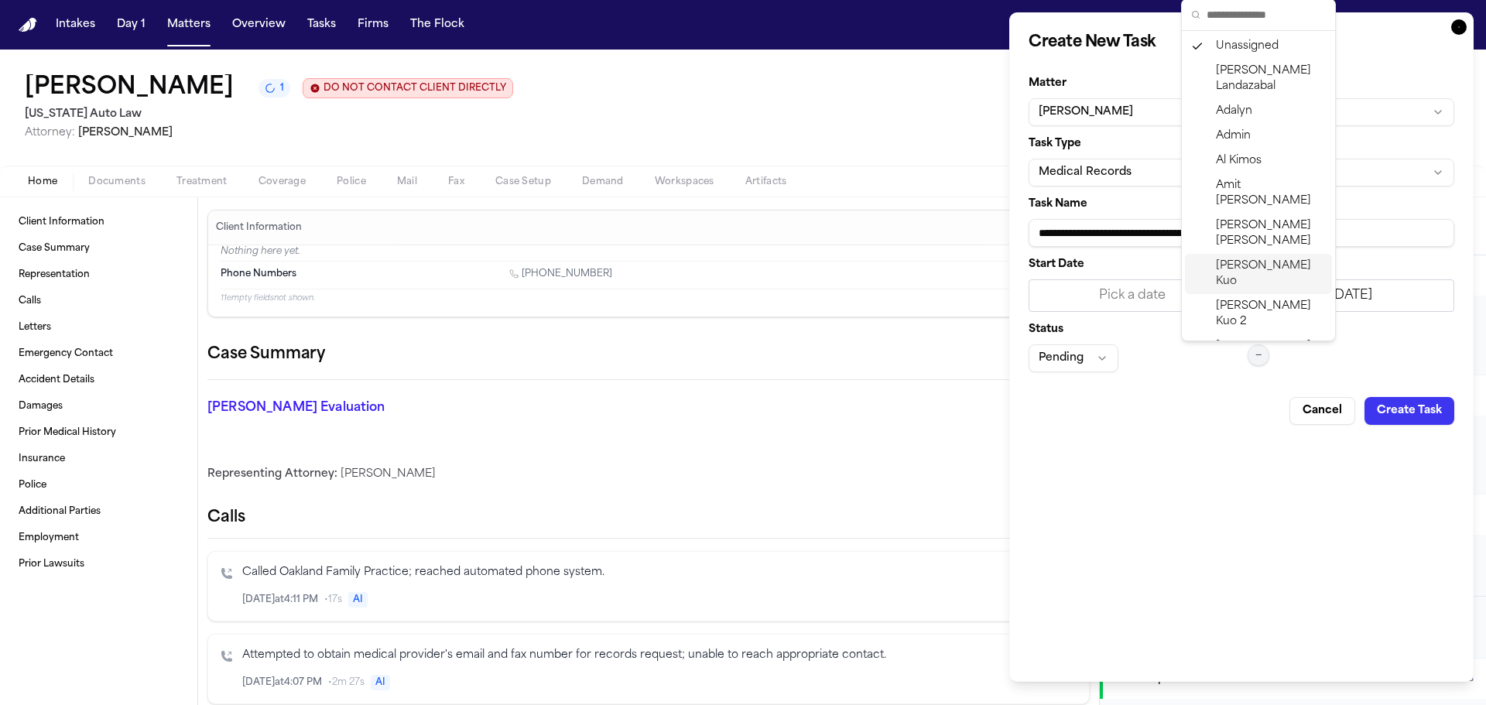
scroll to position [232, 0]
click at [1250, 367] on span "[PERSON_NAME]" at bounding box center [1271, 382] width 110 height 31
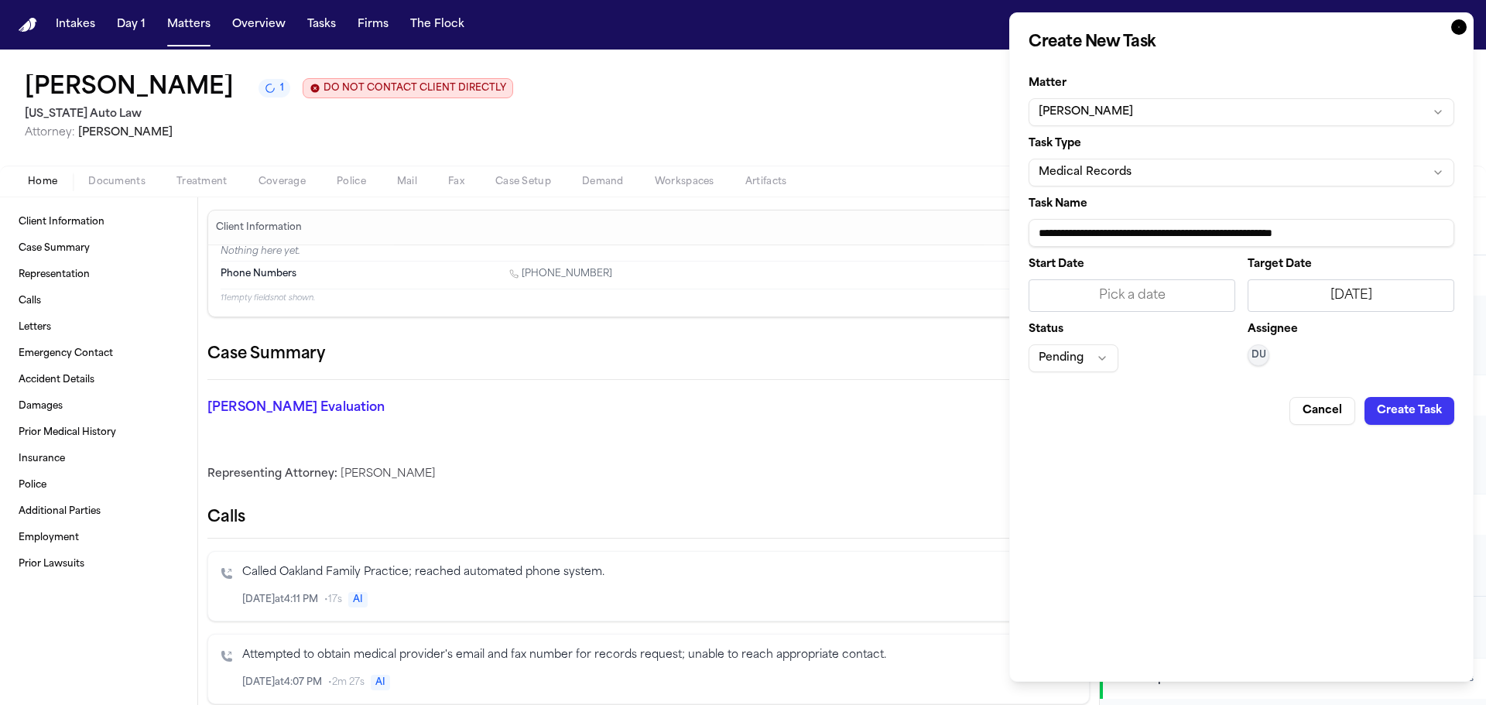
click at [1383, 403] on button "Create Task" at bounding box center [1410, 411] width 90 height 28
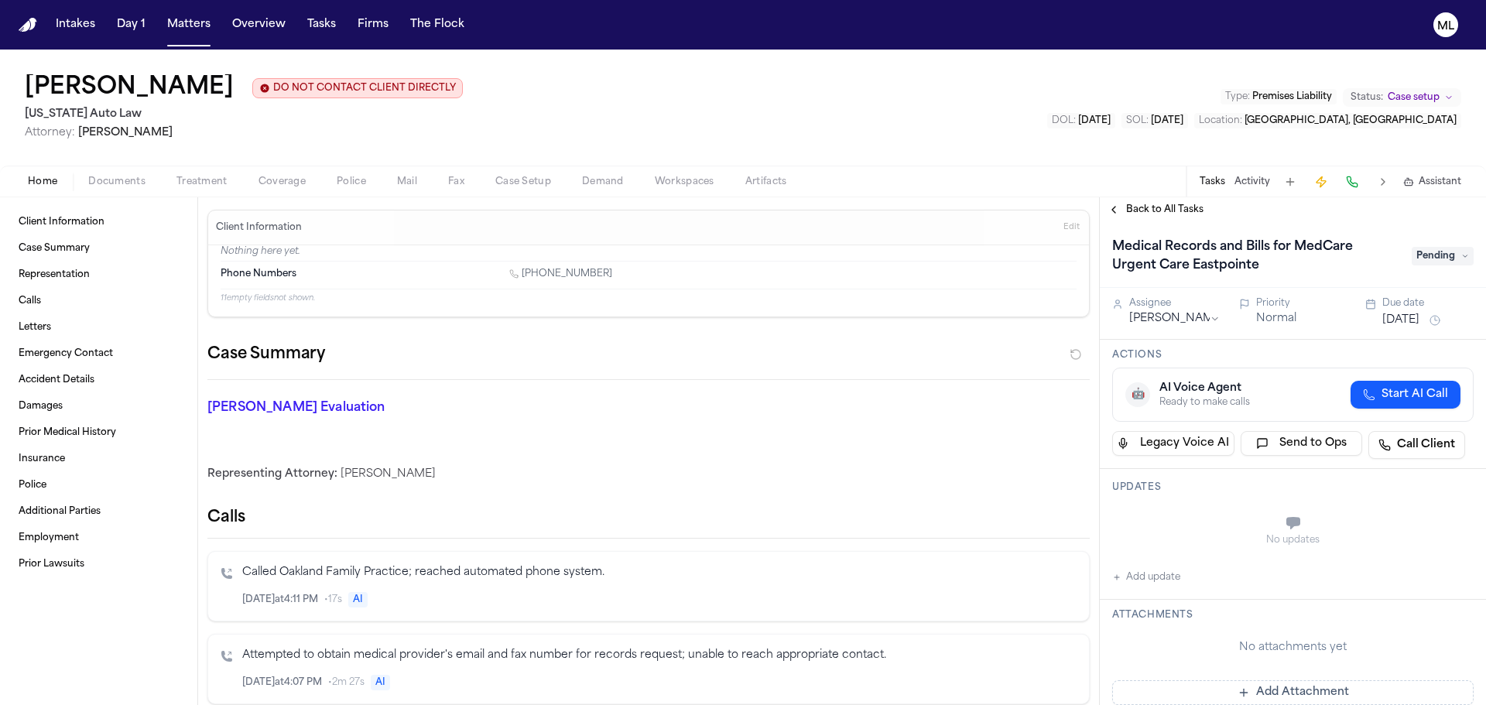
click at [1138, 209] on span "Back to All Tasks" at bounding box center [1164, 210] width 77 height 12
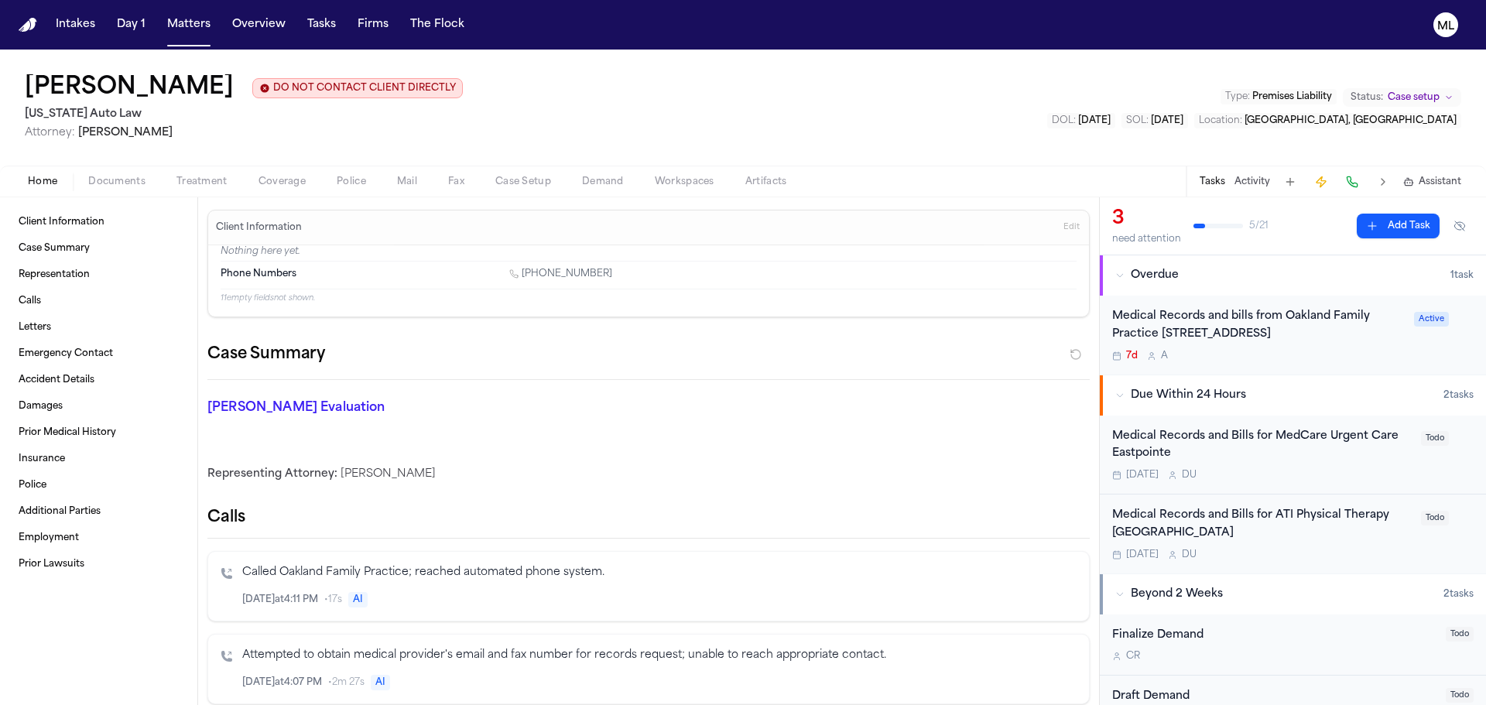
click at [188, 29] on button "Matters" at bounding box center [189, 25] width 56 height 28
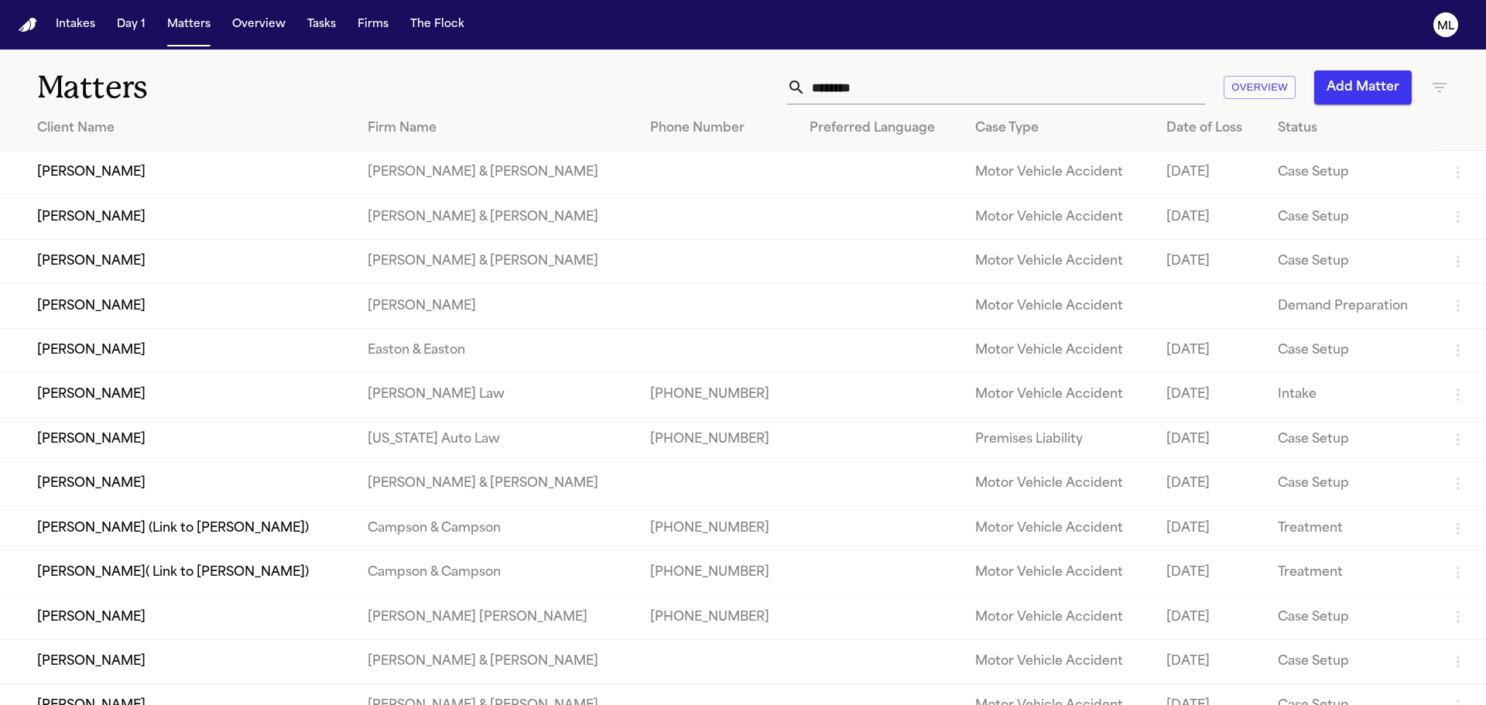
drag, startPoint x: 991, startPoint y: 86, endPoint x: 645, endPoint y: 112, distance: 347.1
click at [645, 112] on div "Matters ******** Overview Add Matter Client Name Firm Name Phone Number Preferr…" at bounding box center [743, 434] width 1486 height 769
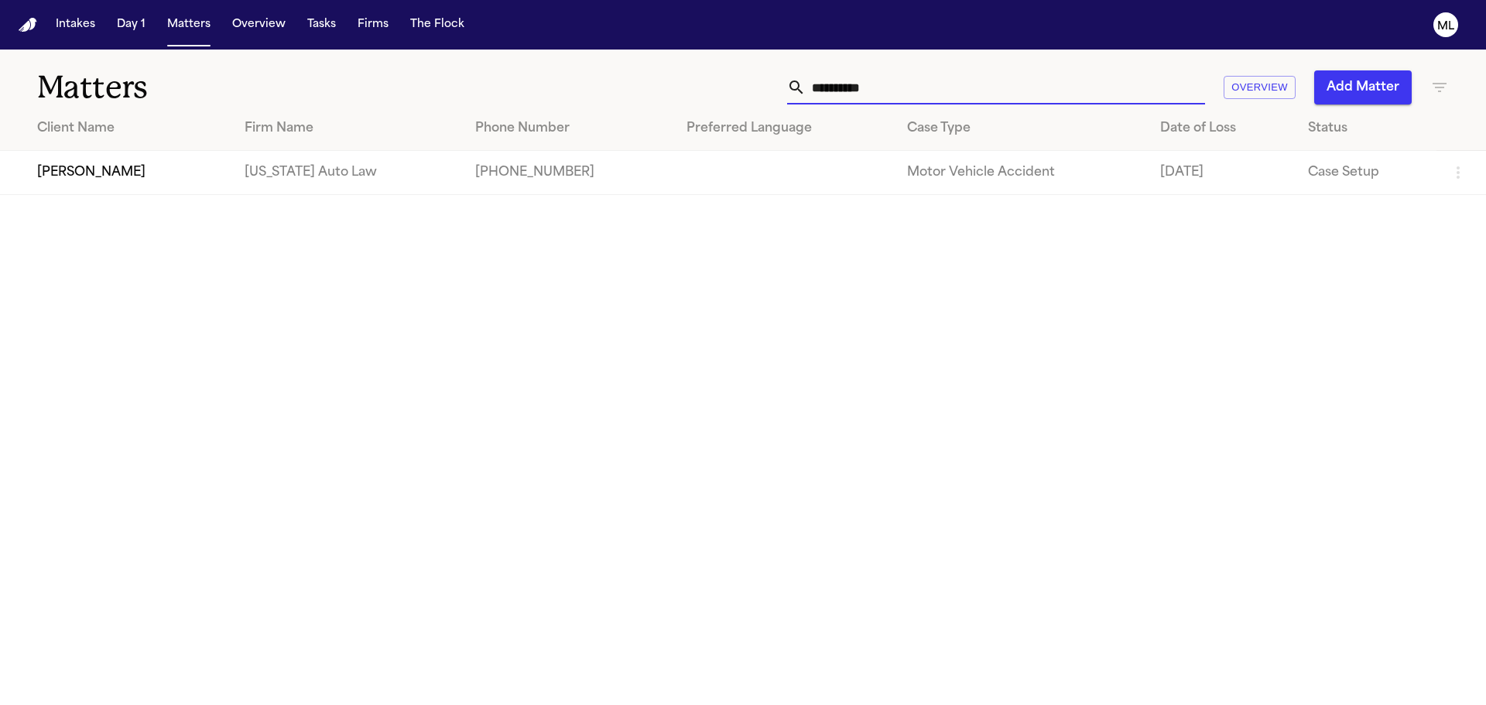
type input "**********"
click at [232, 184] on td "[PERSON_NAME]" at bounding box center [116, 173] width 232 height 44
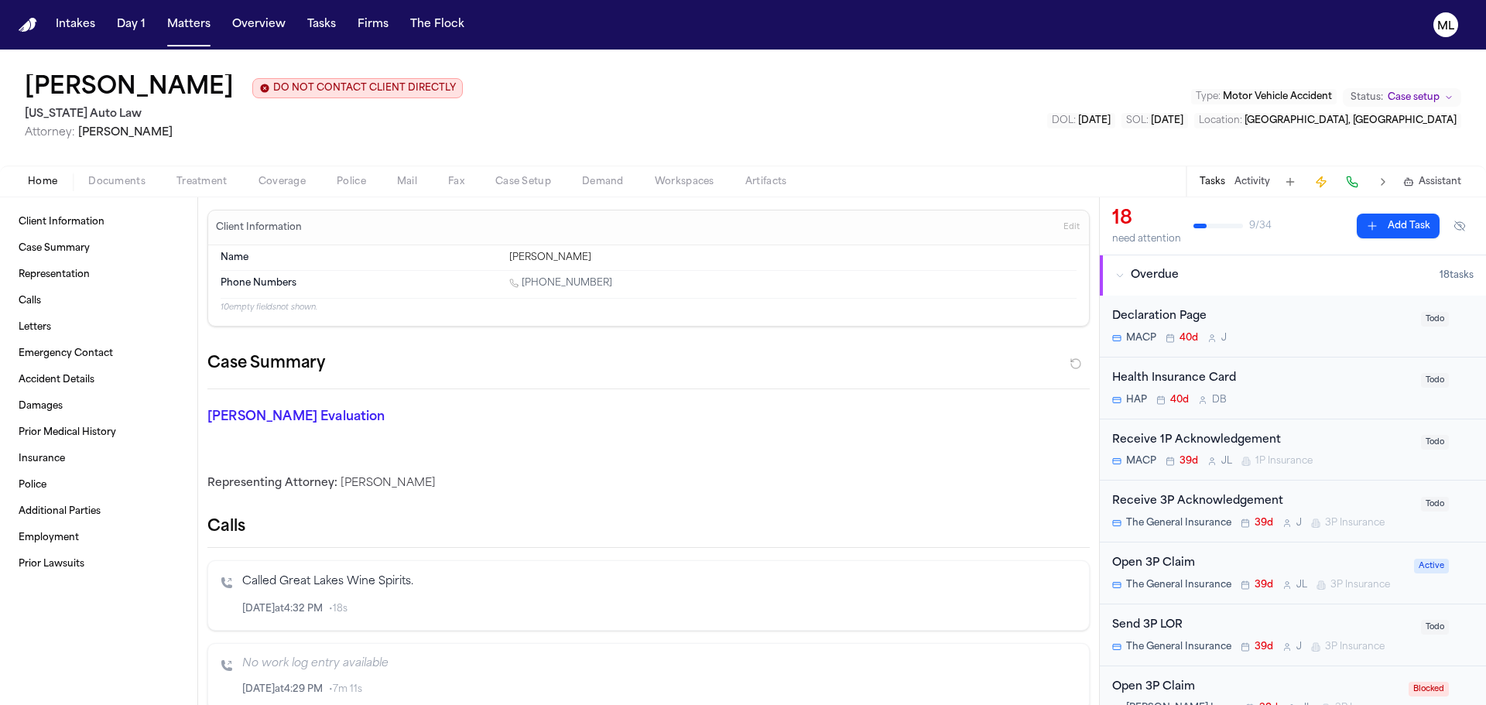
click at [1334, 350] on div "Declaration Page MACP 40d J Todo" at bounding box center [1293, 327] width 386 height 62
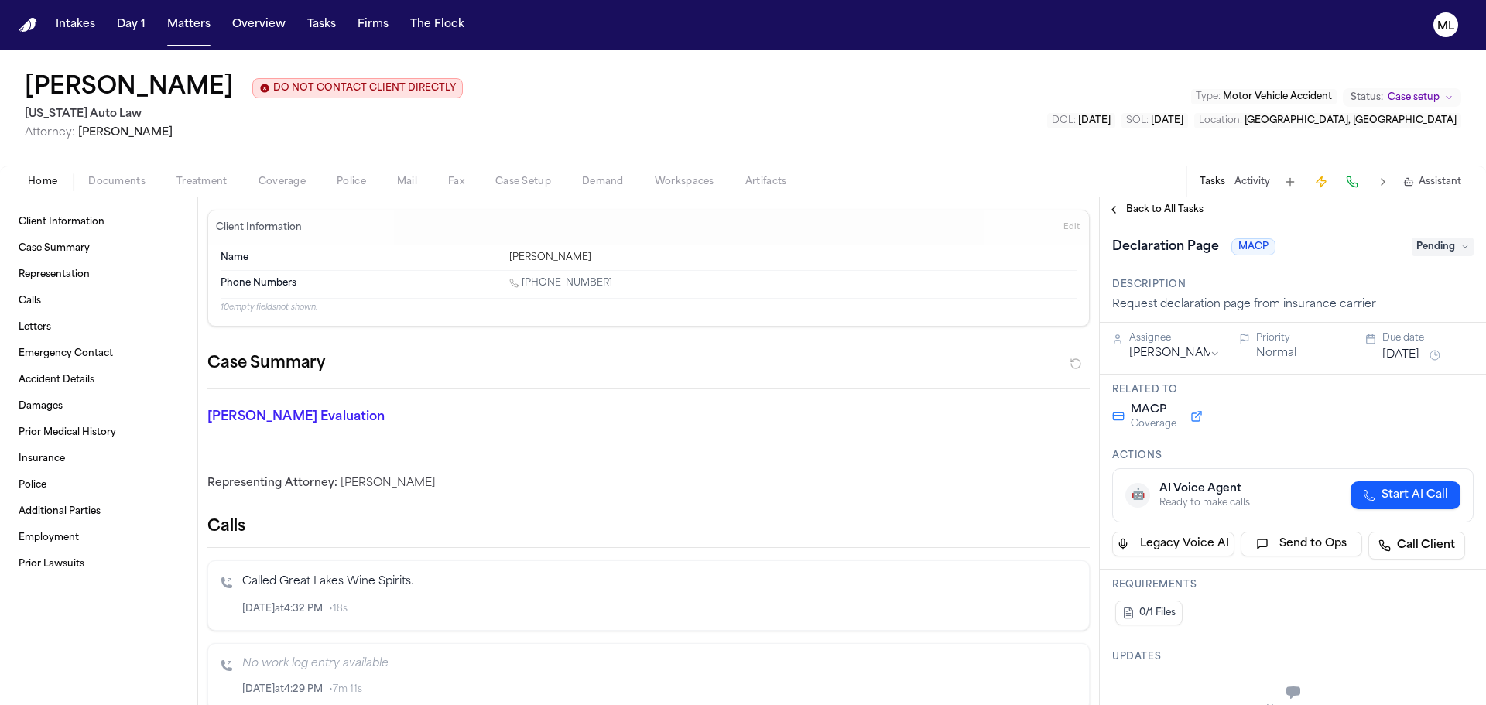
click at [1422, 255] on span "Pending" at bounding box center [1443, 247] width 62 height 19
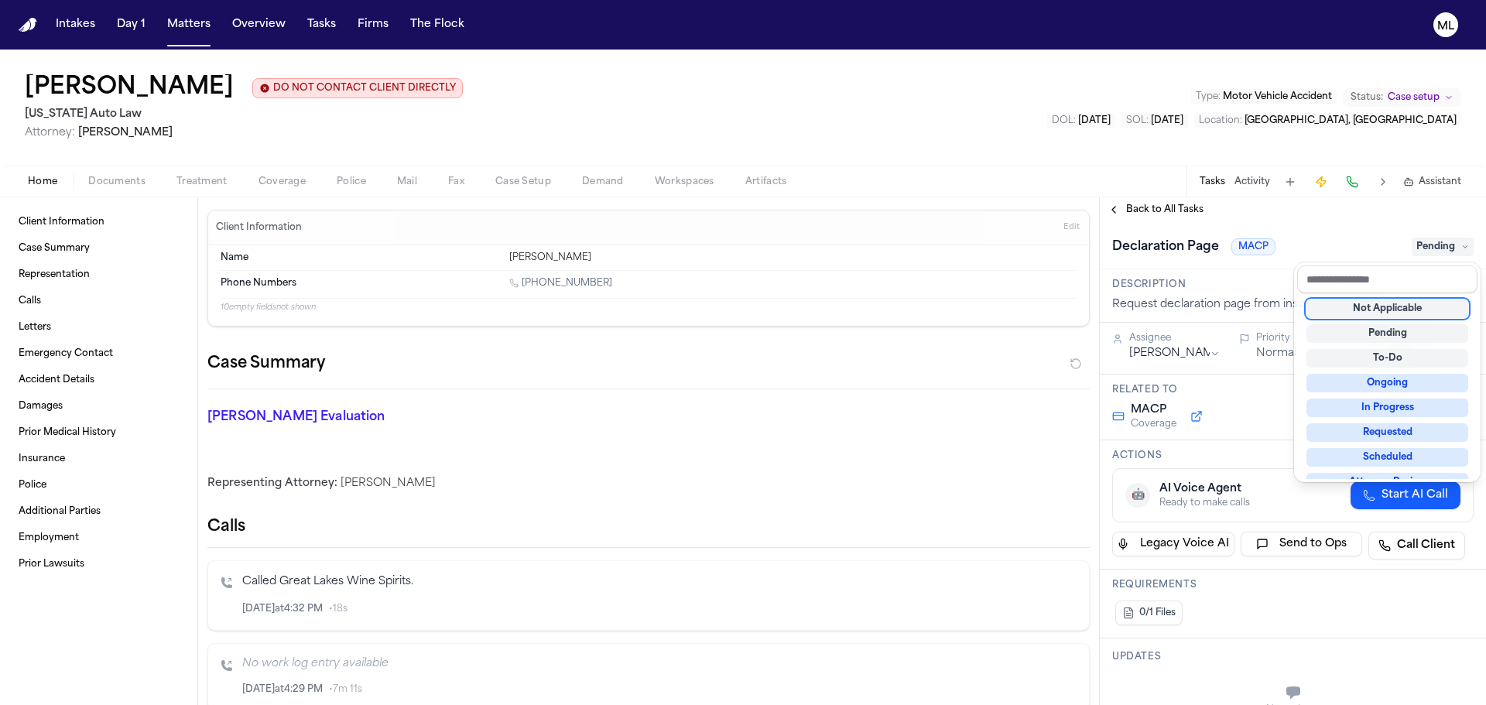
click at [1408, 314] on div "Not Applicable" at bounding box center [1388, 309] width 162 height 19
click at [1164, 212] on div "**********" at bounding box center [1293, 451] width 386 height 508
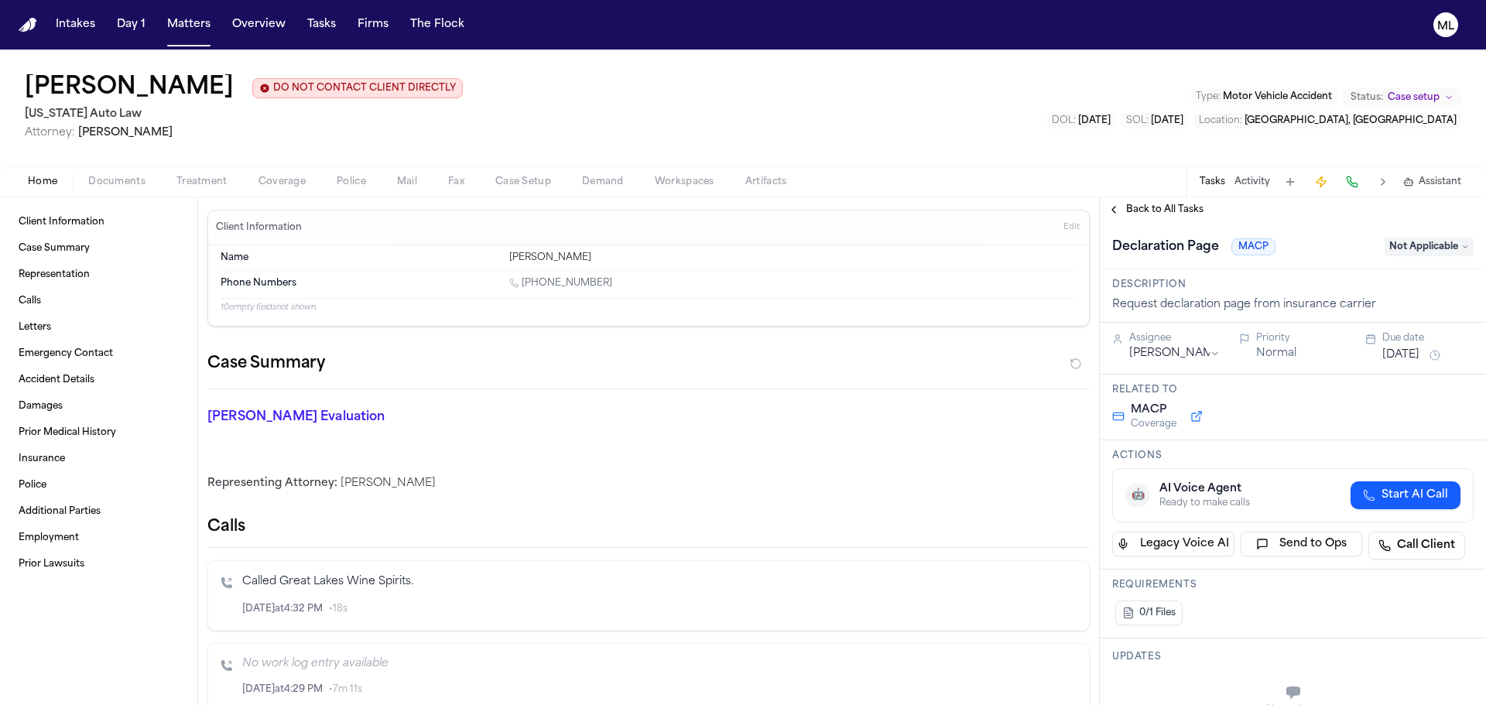
click at [1164, 208] on span "Back to All Tasks" at bounding box center [1164, 210] width 77 height 12
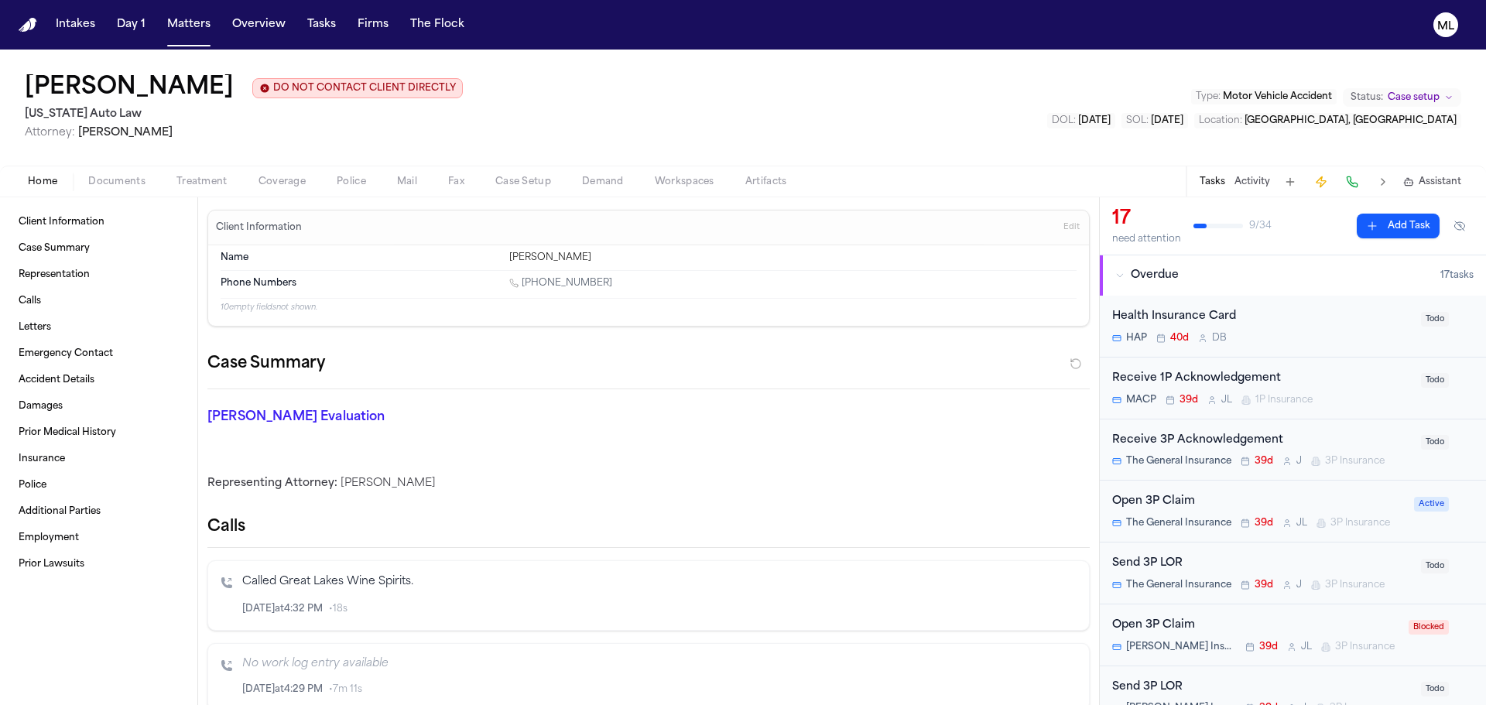
click at [1354, 321] on div "Health Insurance Card" at bounding box center [1263, 317] width 300 height 18
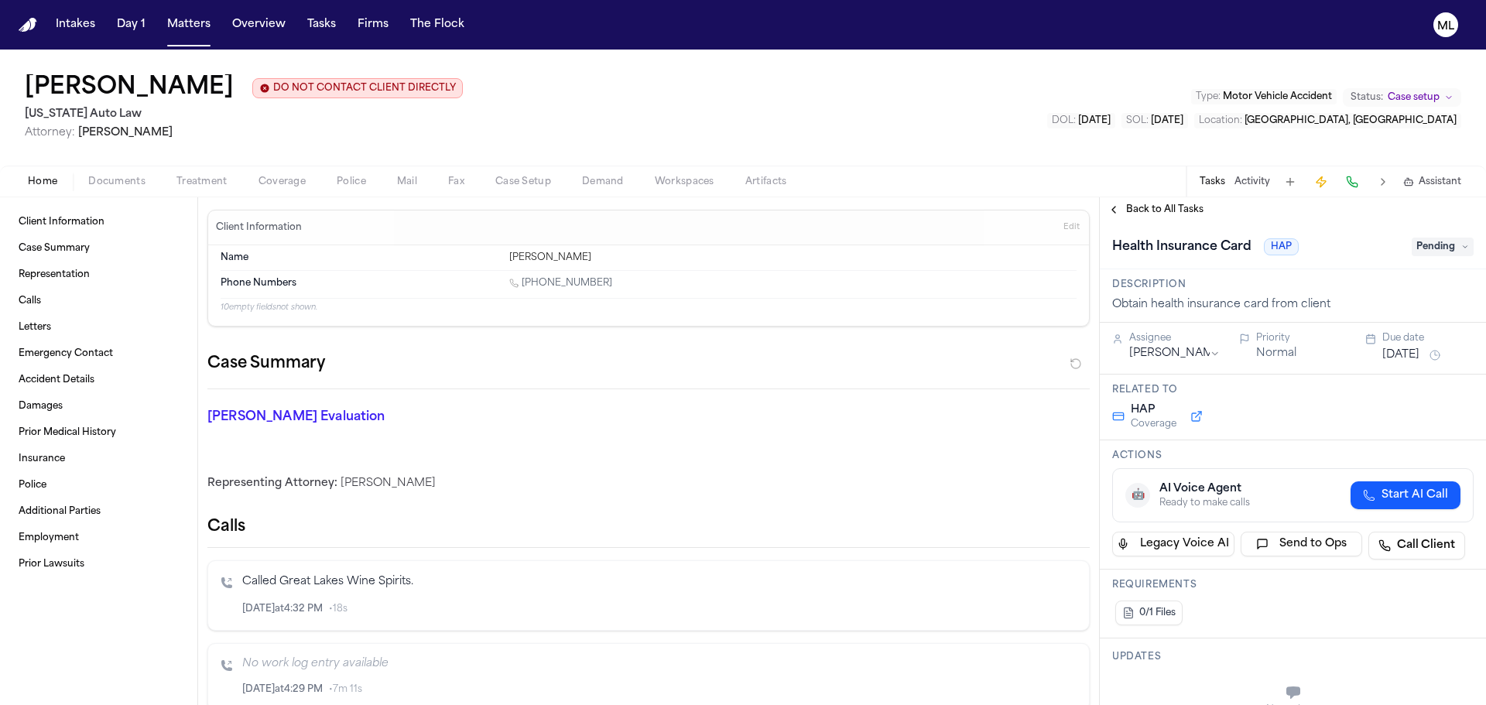
click at [1431, 247] on span "Pending" at bounding box center [1443, 247] width 62 height 19
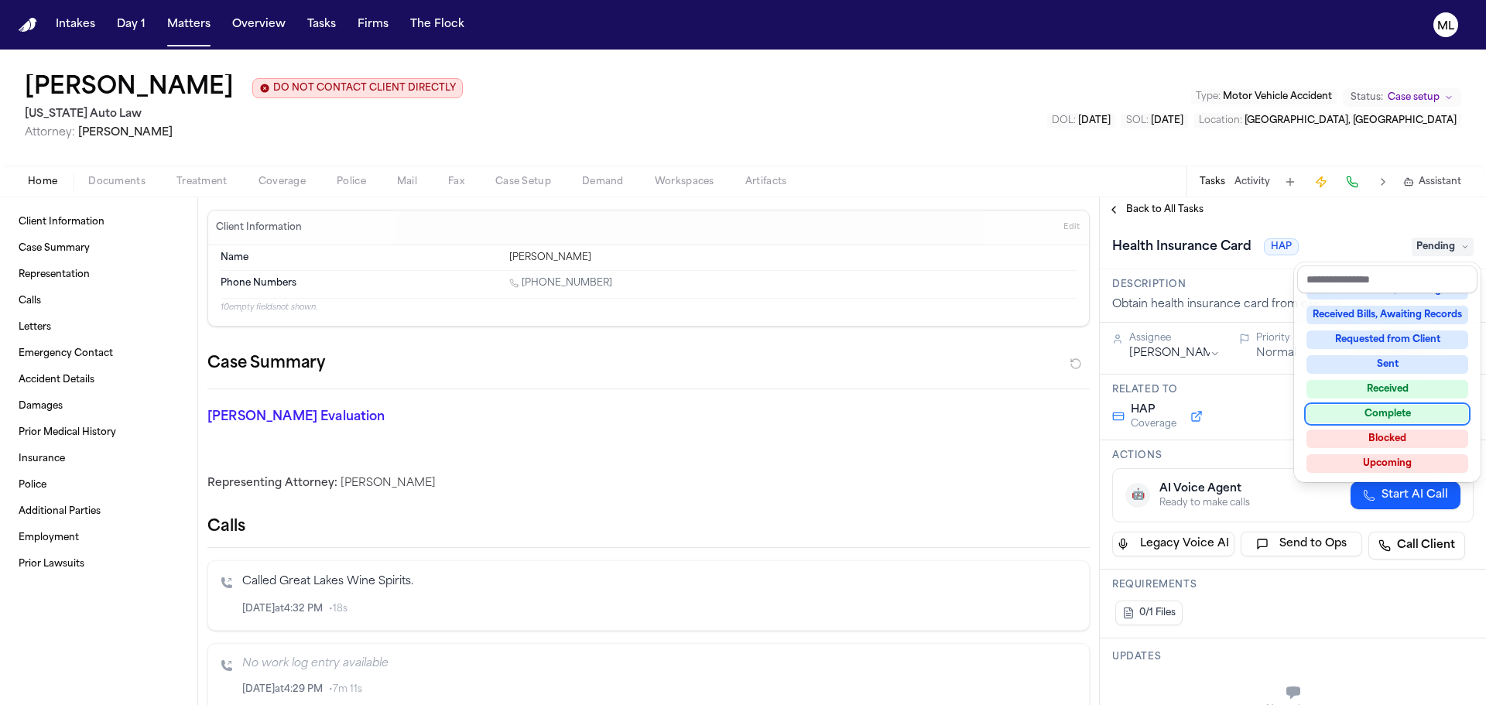
click at [1393, 410] on div "Complete" at bounding box center [1388, 414] width 162 height 19
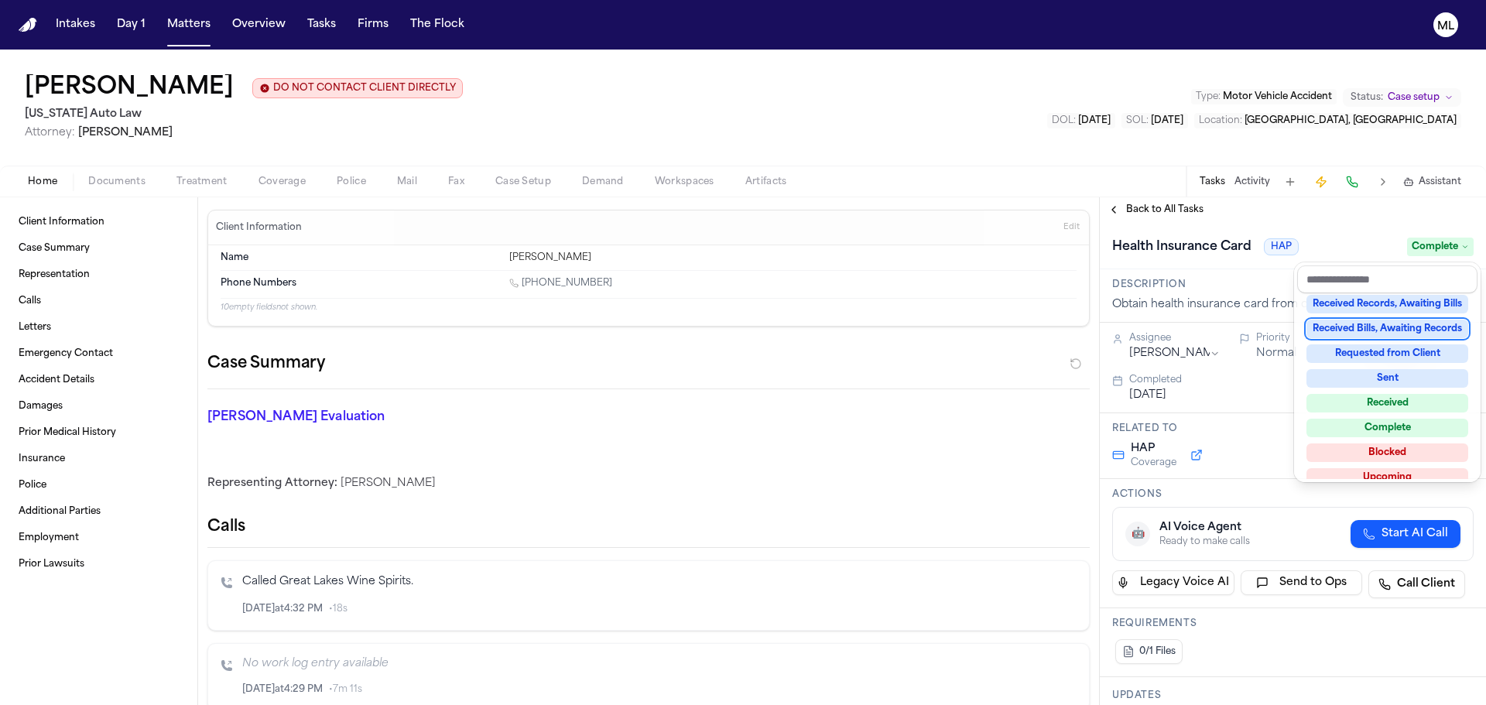
click at [1161, 201] on div "**********" at bounding box center [1293, 451] width 386 height 508
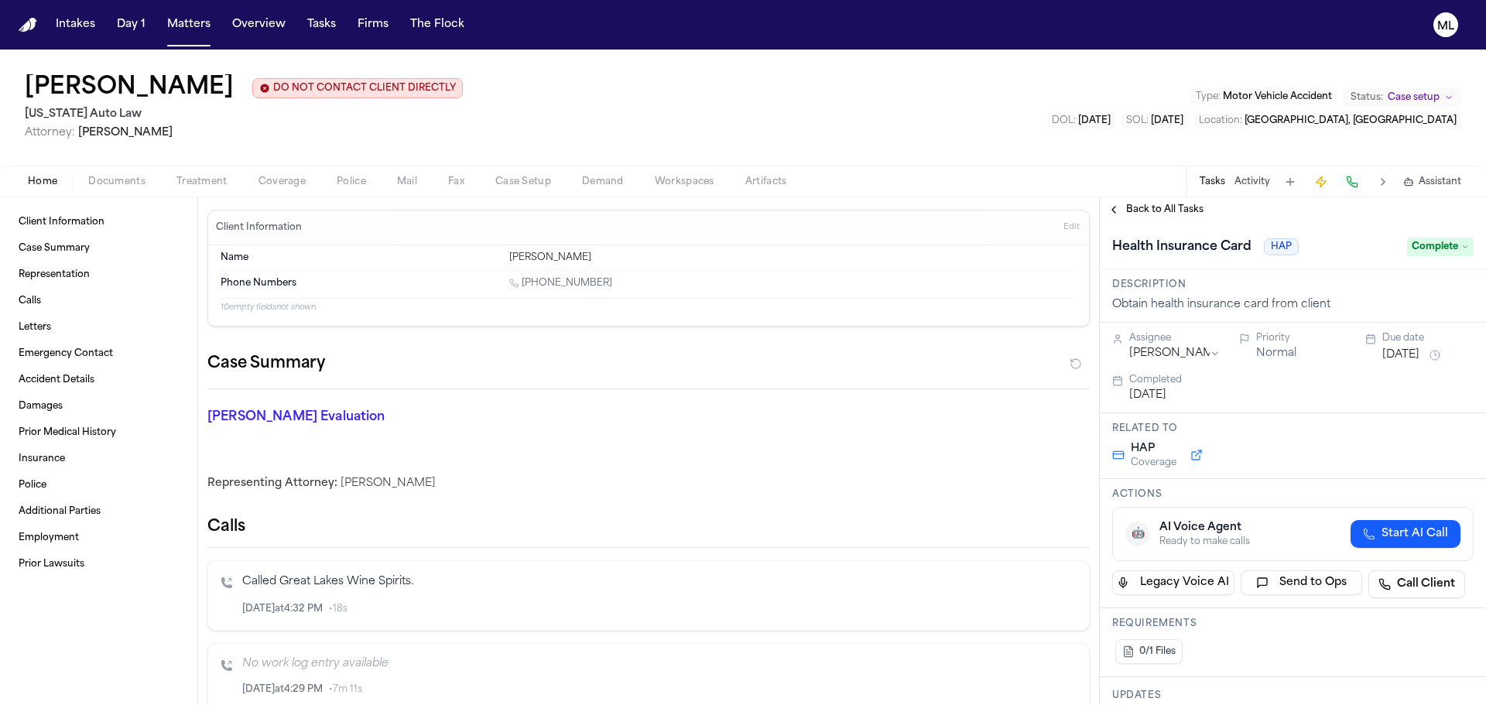
click at [1161, 209] on span "Back to All Tasks" at bounding box center [1164, 210] width 77 height 12
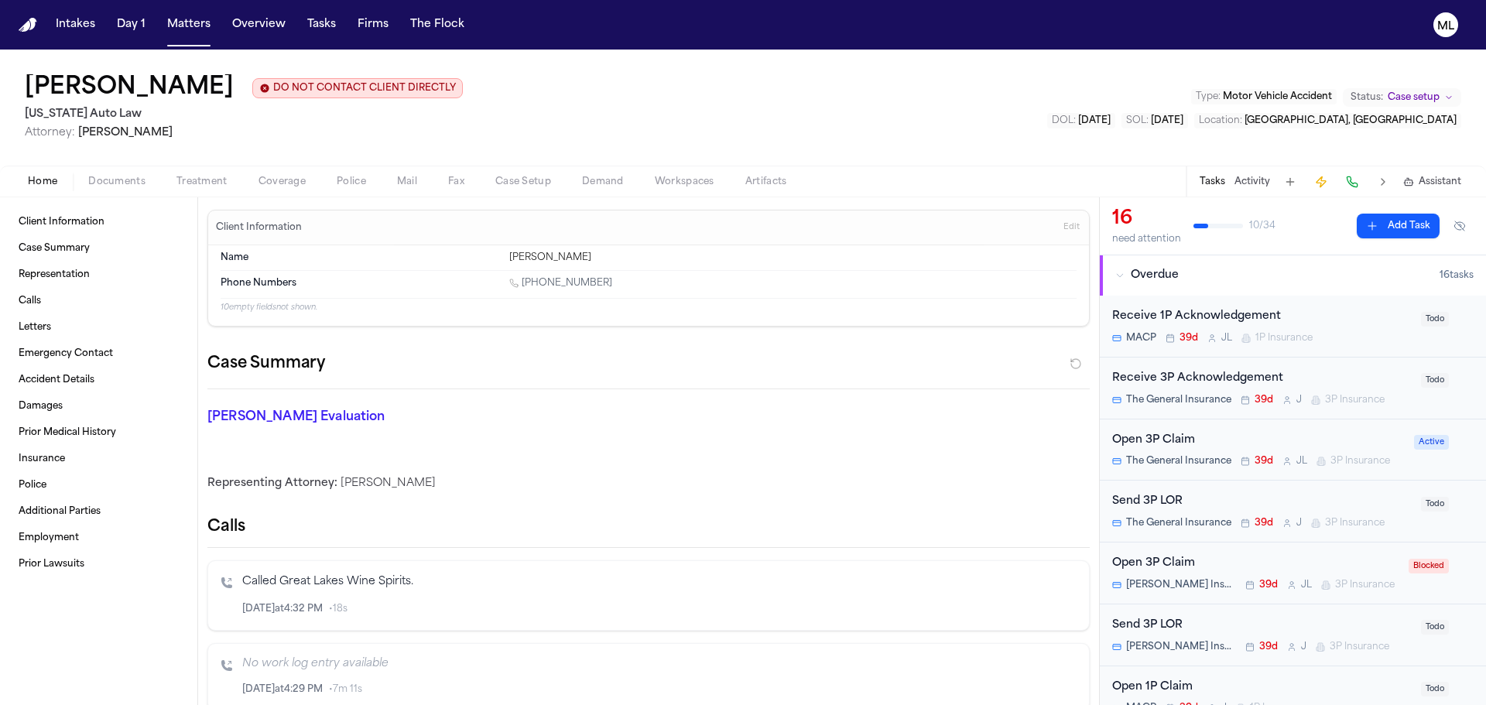
click at [1366, 330] on div "Receive 1P Acknowledgement MACP 39d [PERSON_NAME] 1P Insurance" at bounding box center [1263, 326] width 300 height 36
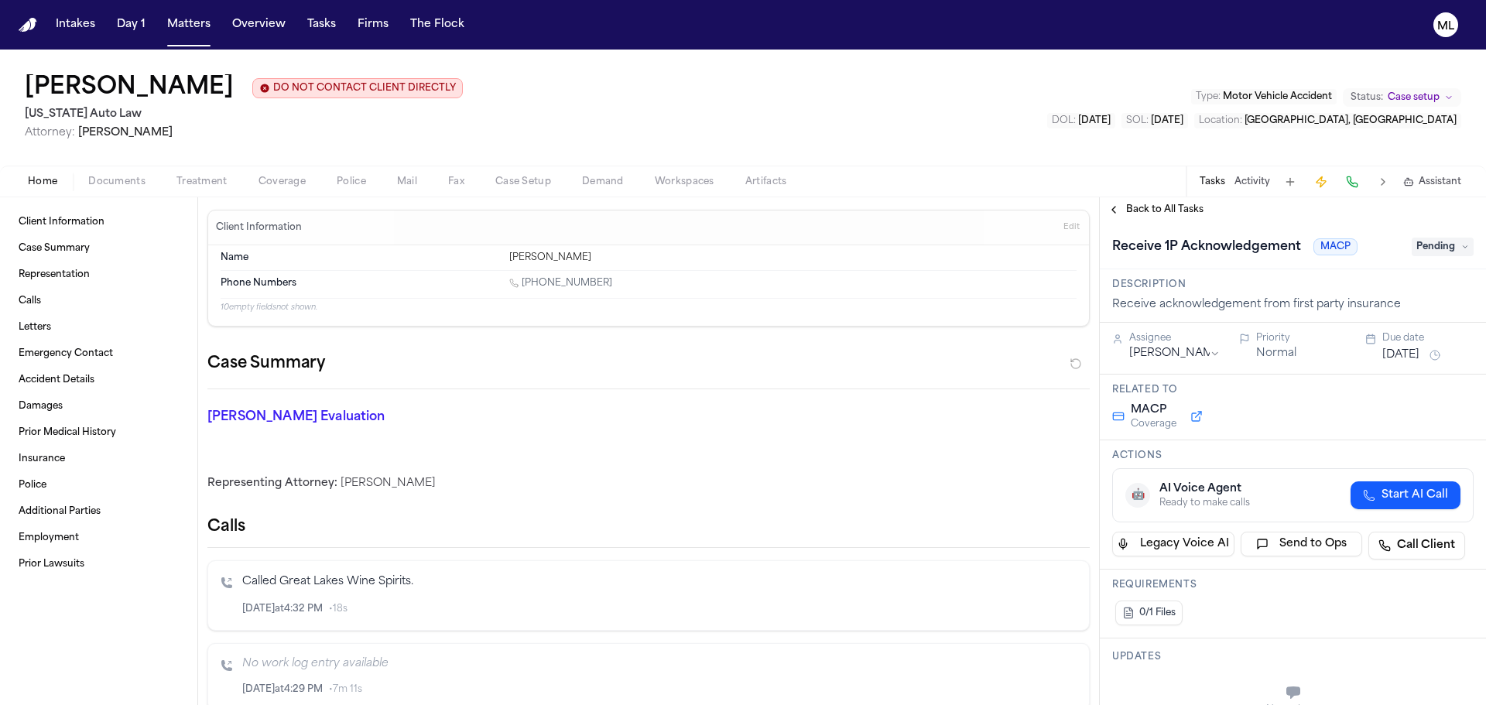
click at [1434, 250] on span "Pending" at bounding box center [1443, 247] width 62 height 19
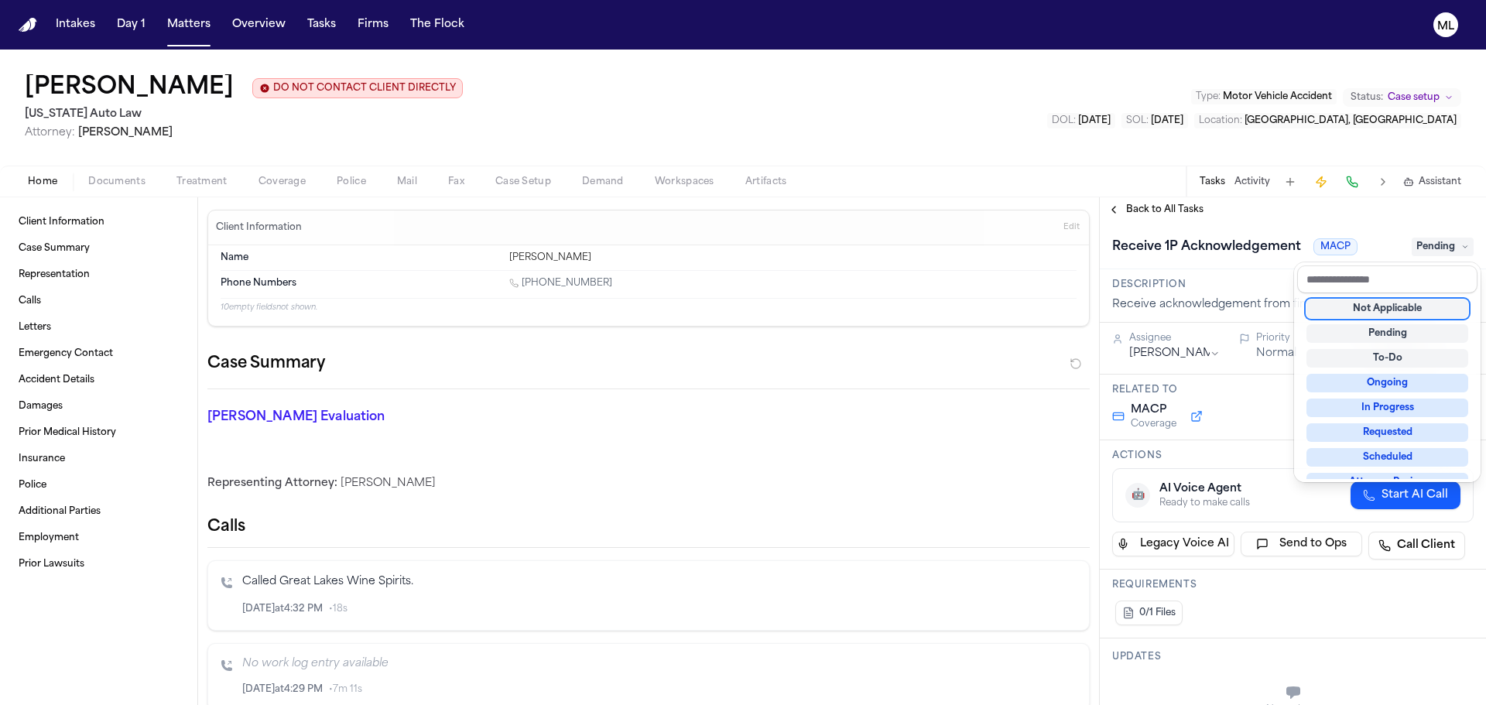
click at [1404, 314] on div "Not Applicable" at bounding box center [1388, 309] width 162 height 19
click at [1181, 204] on div "**********" at bounding box center [1293, 451] width 386 height 508
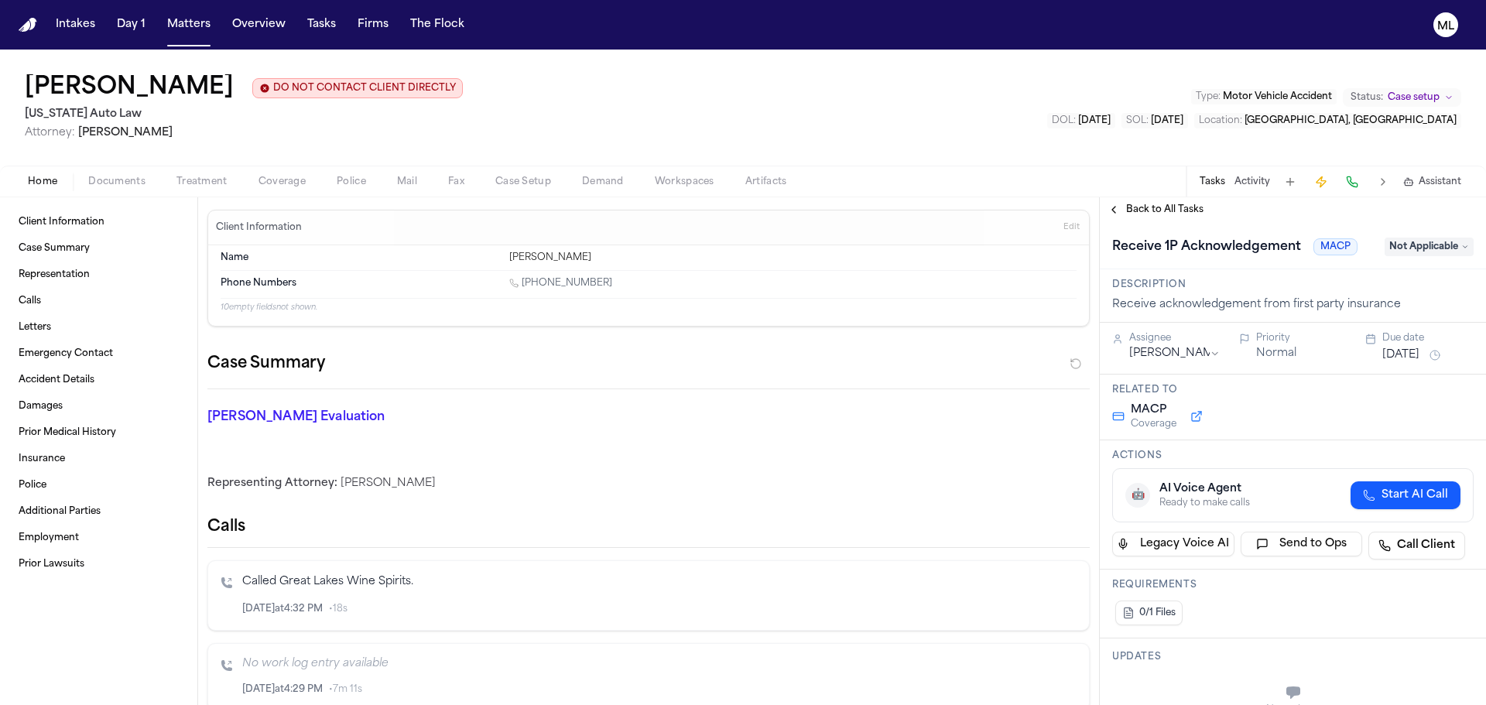
click at [1181, 204] on span "Back to All Tasks" at bounding box center [1164, 210] width 77 height 12
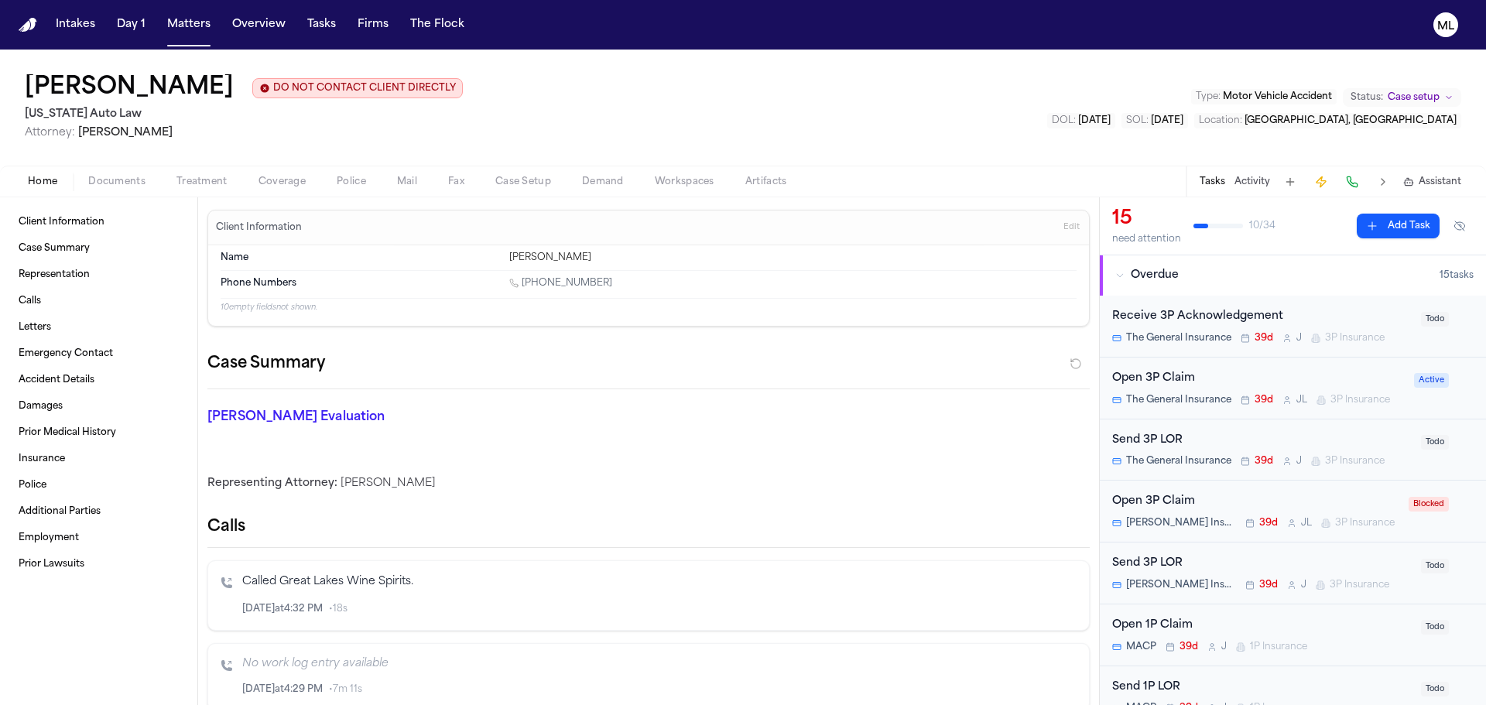
click at [289, 180] on span "Coverage" at bounding box center [282, 182] width 47 height 12
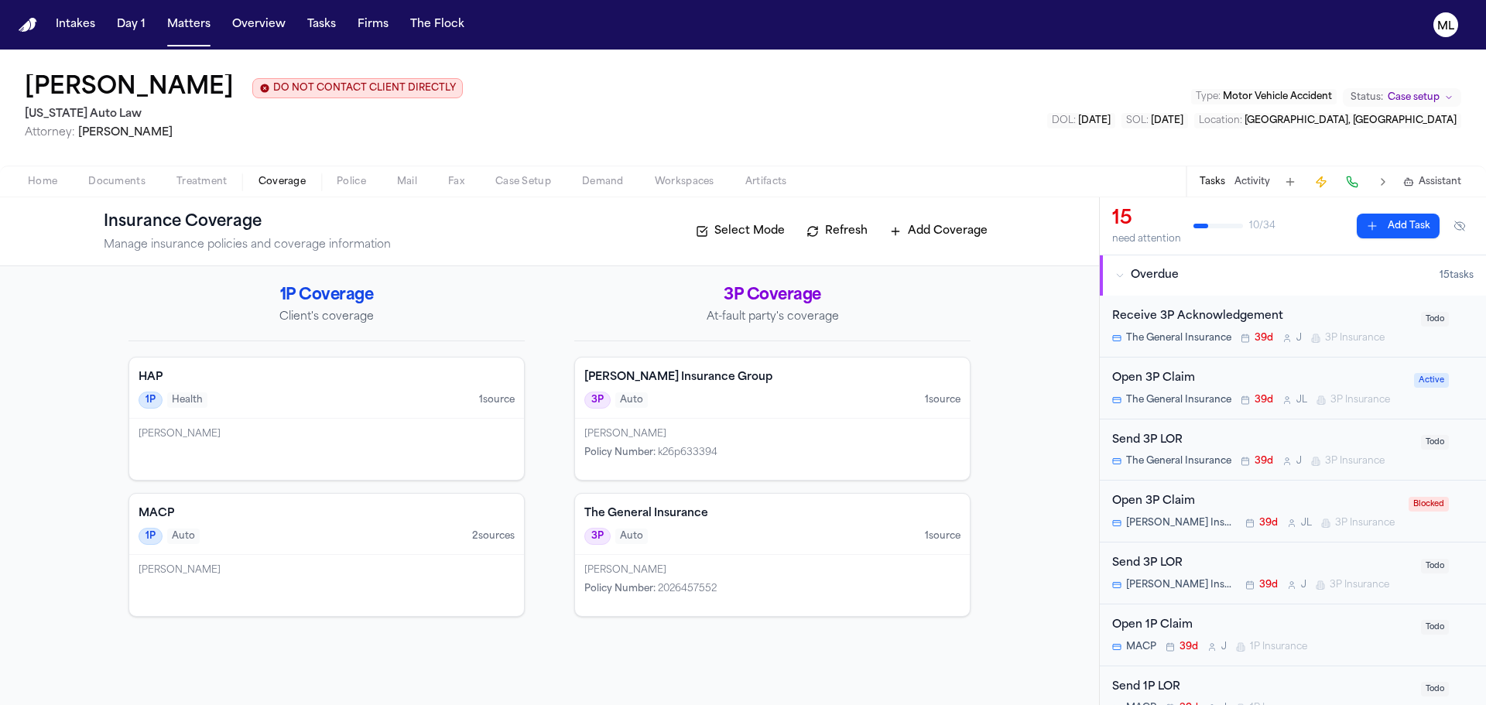
click at [804, 538] on div "3P Auto 1 source" at bounding box center [773, 536] width 376 height 17
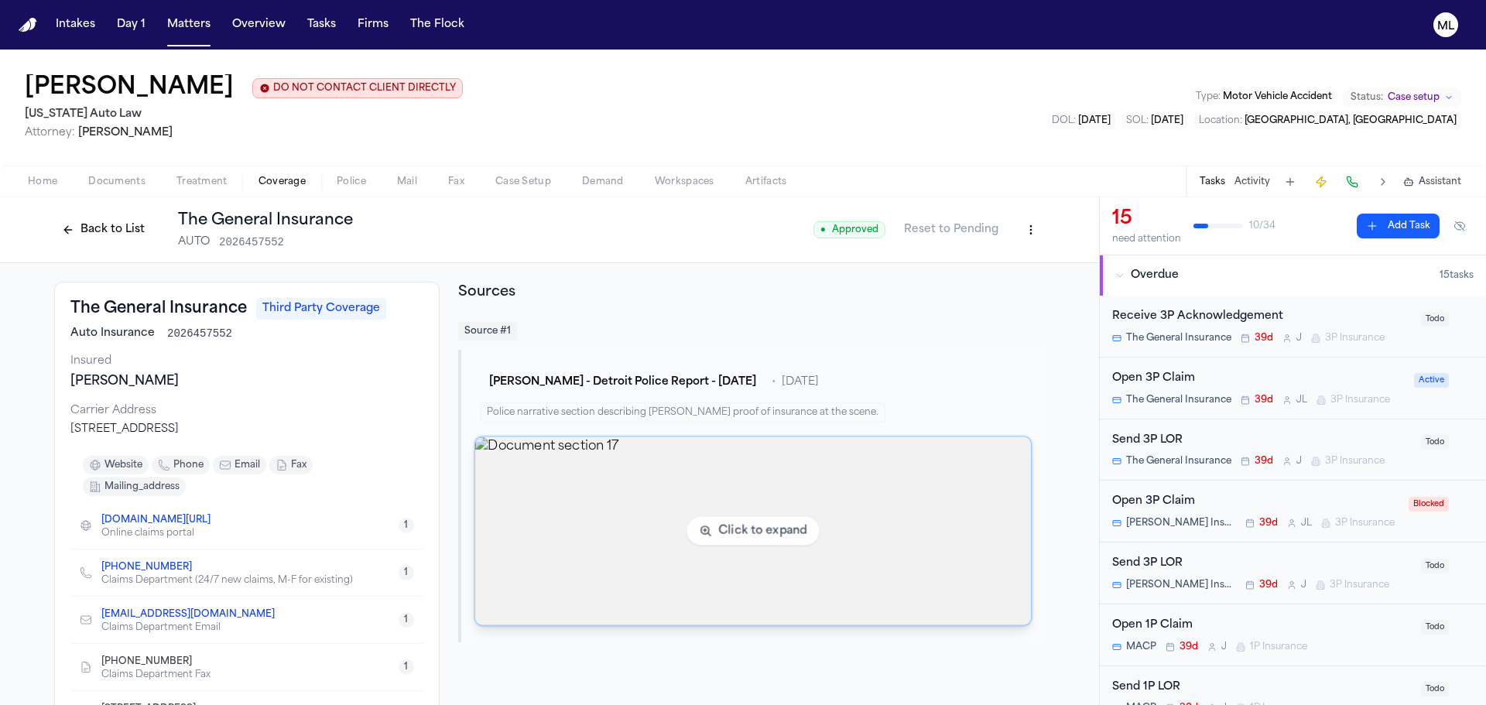
click at [791, 525] on img "View document section 17" at bounding box center [753, 531] width 556 height 188
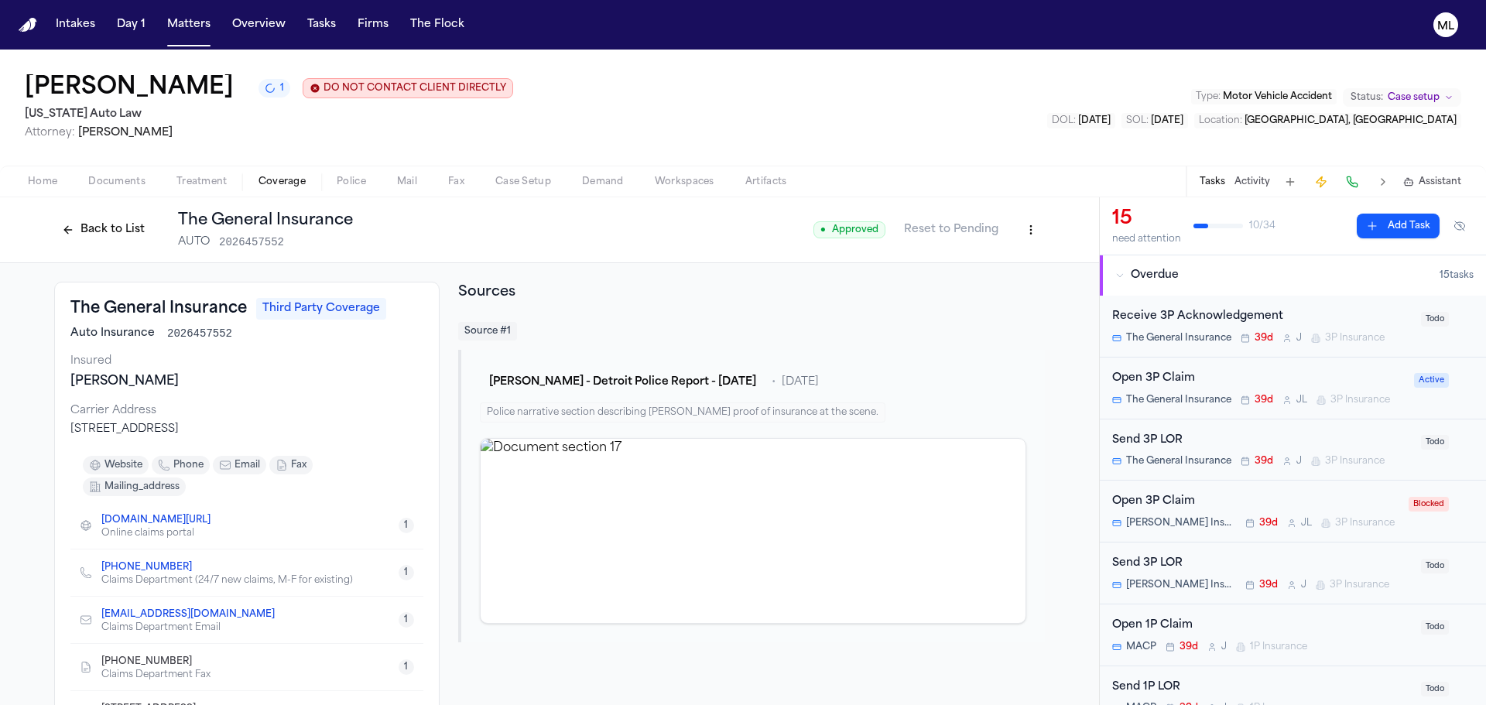
click at [93, 232] on button "Back to List" at bounding box center [103, 230] width 98 height 25
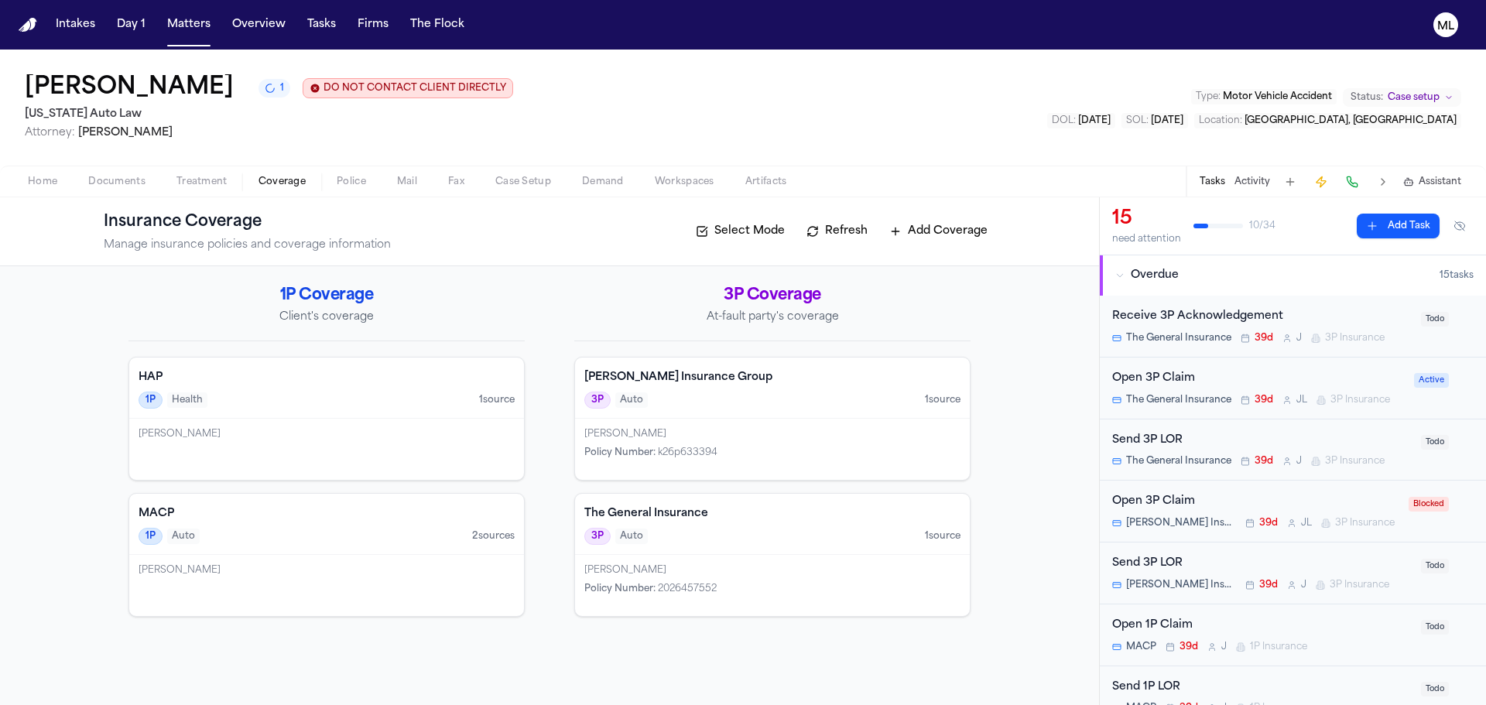
click at [832, 434] on div "[PERSON_NAME]" at bounding box center [773, 434] width 376 height 12
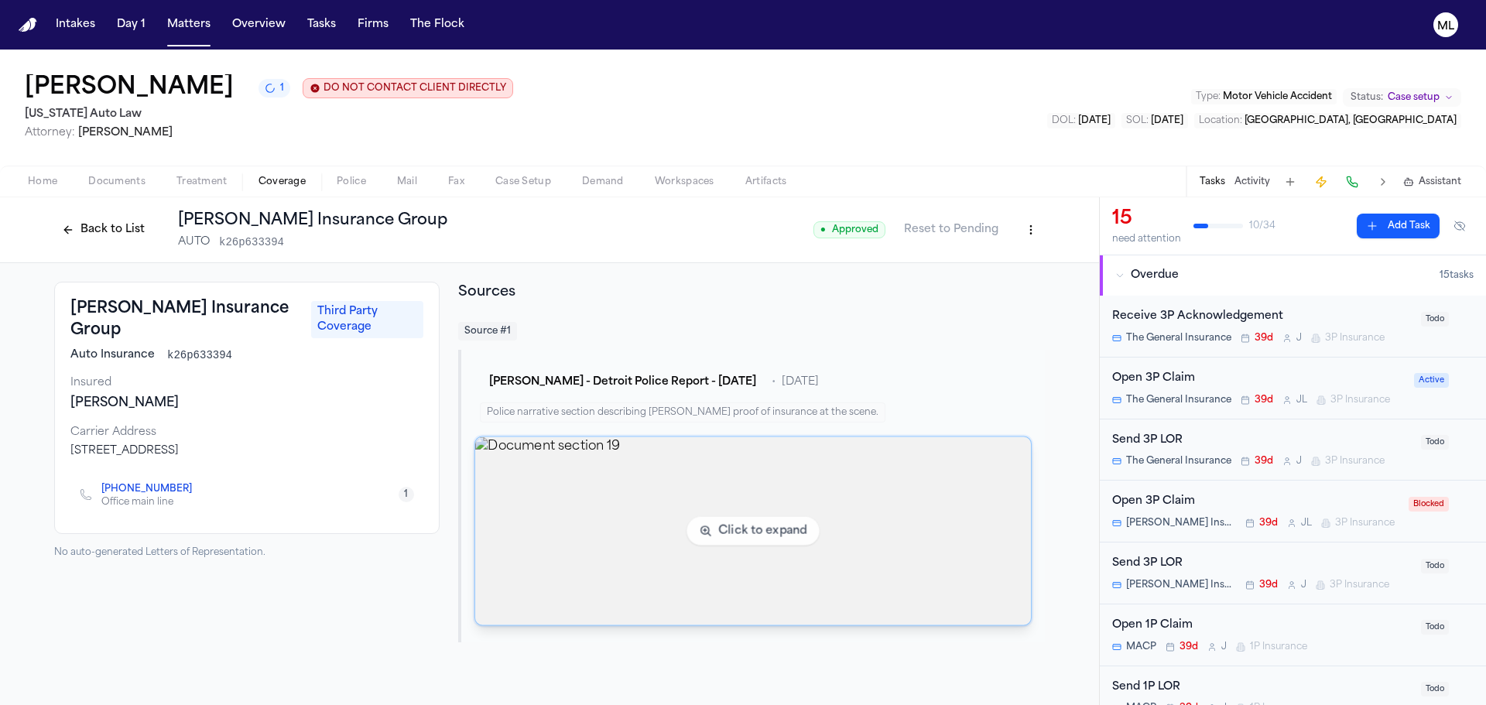
click at [777, 502] on img "View document section 19" at bounding box center [753, 531] width 556 height 188
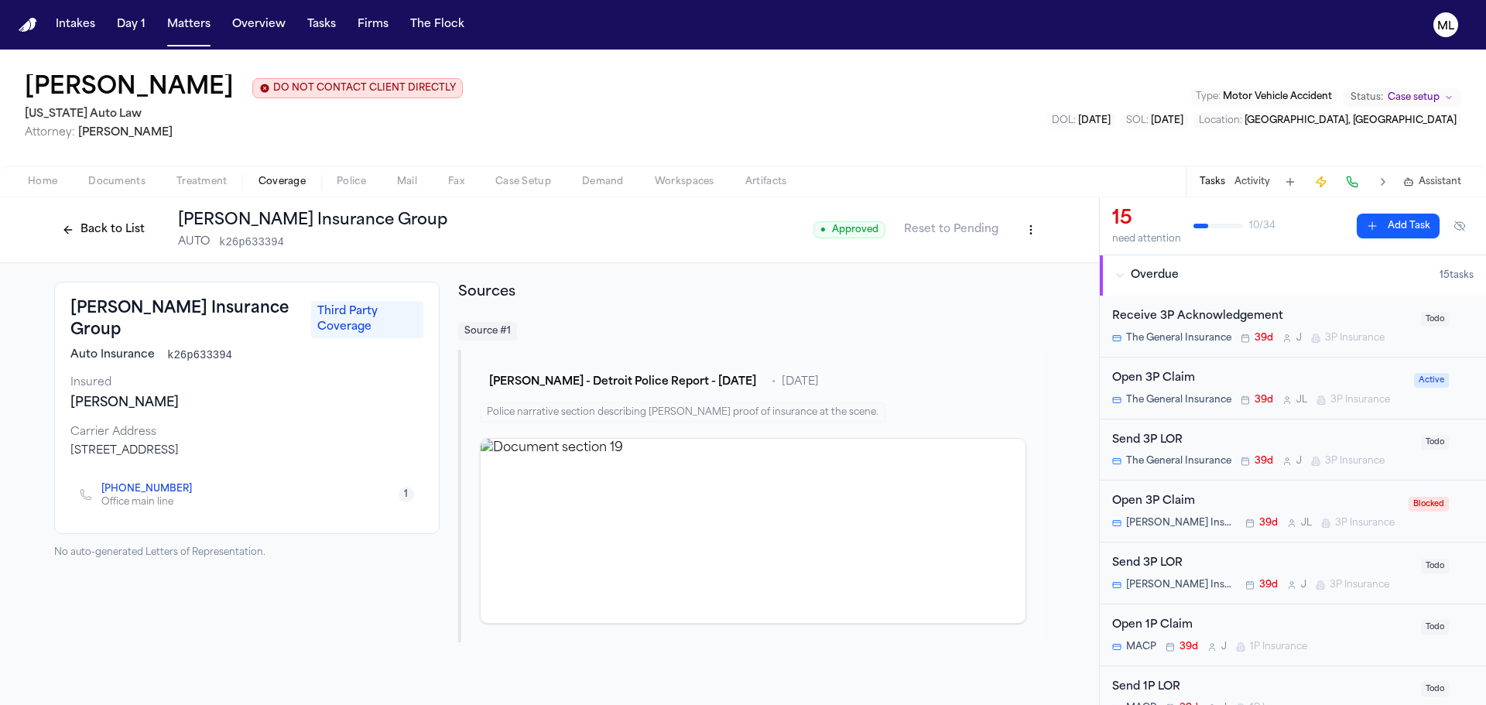
click at [90, 221] on button "Back to List" at bounding box center [103, 230] width 98 height 25
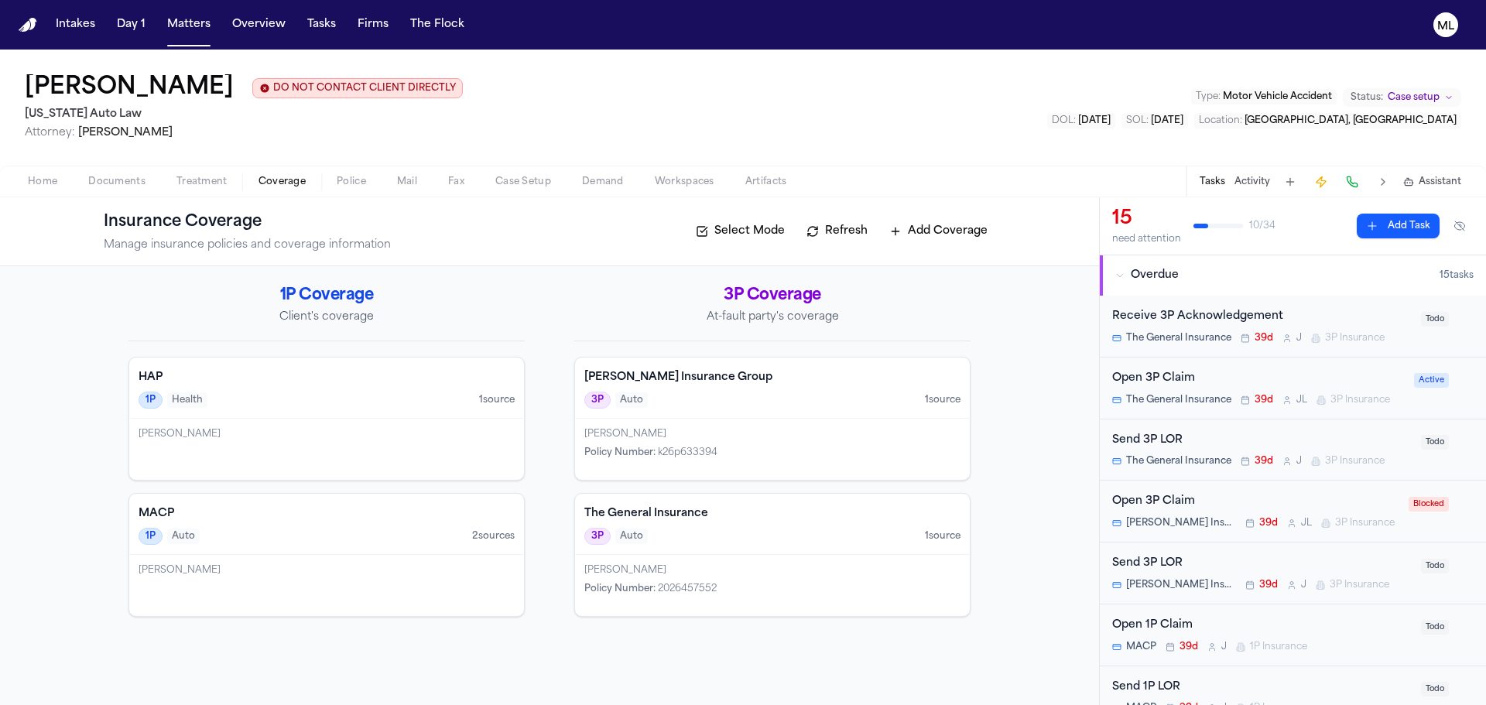
click at [1356, 311] on div "Receive 3P Acknowledgement" at bounding box center [1263, 317] width 300 height 18
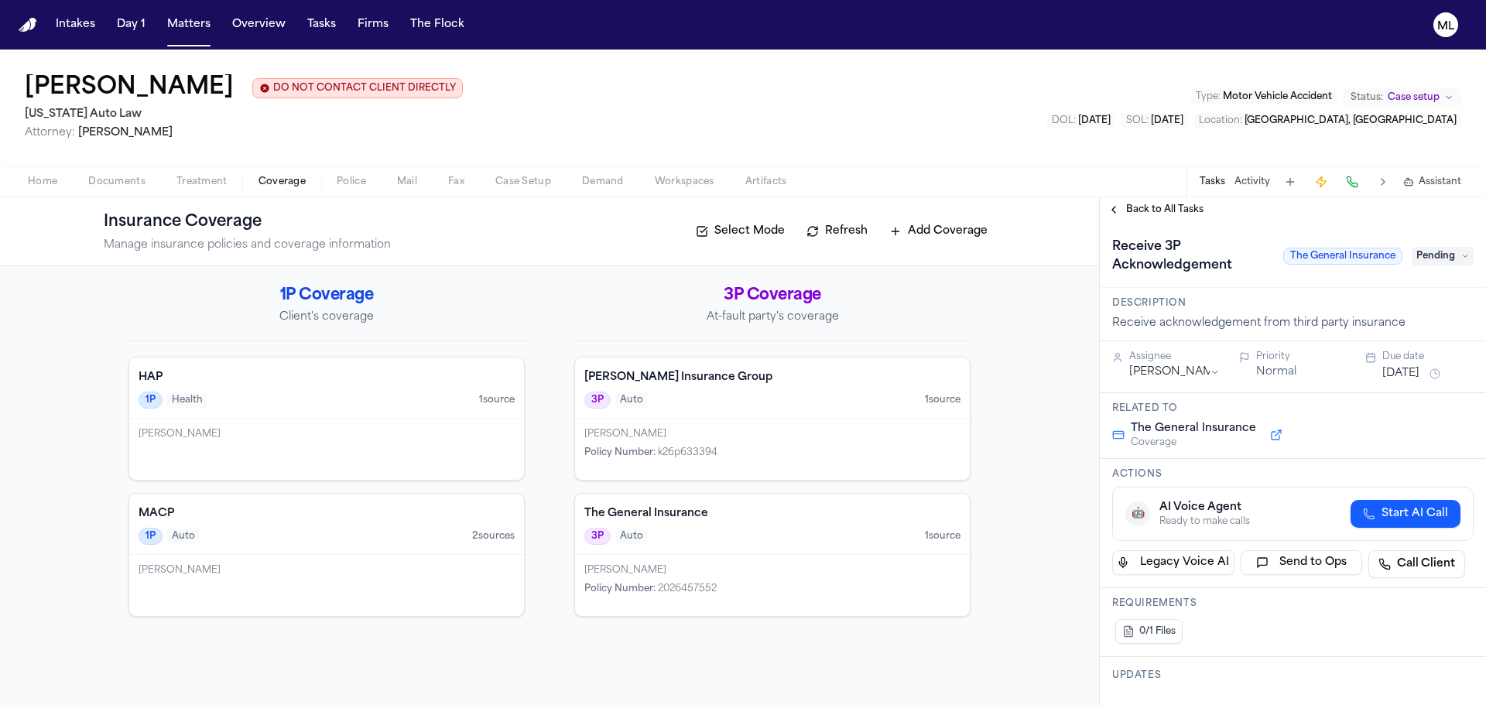
click at [1383, 372] on button "[DATE]" at bounding box center [1401, 373] width 37 height 15
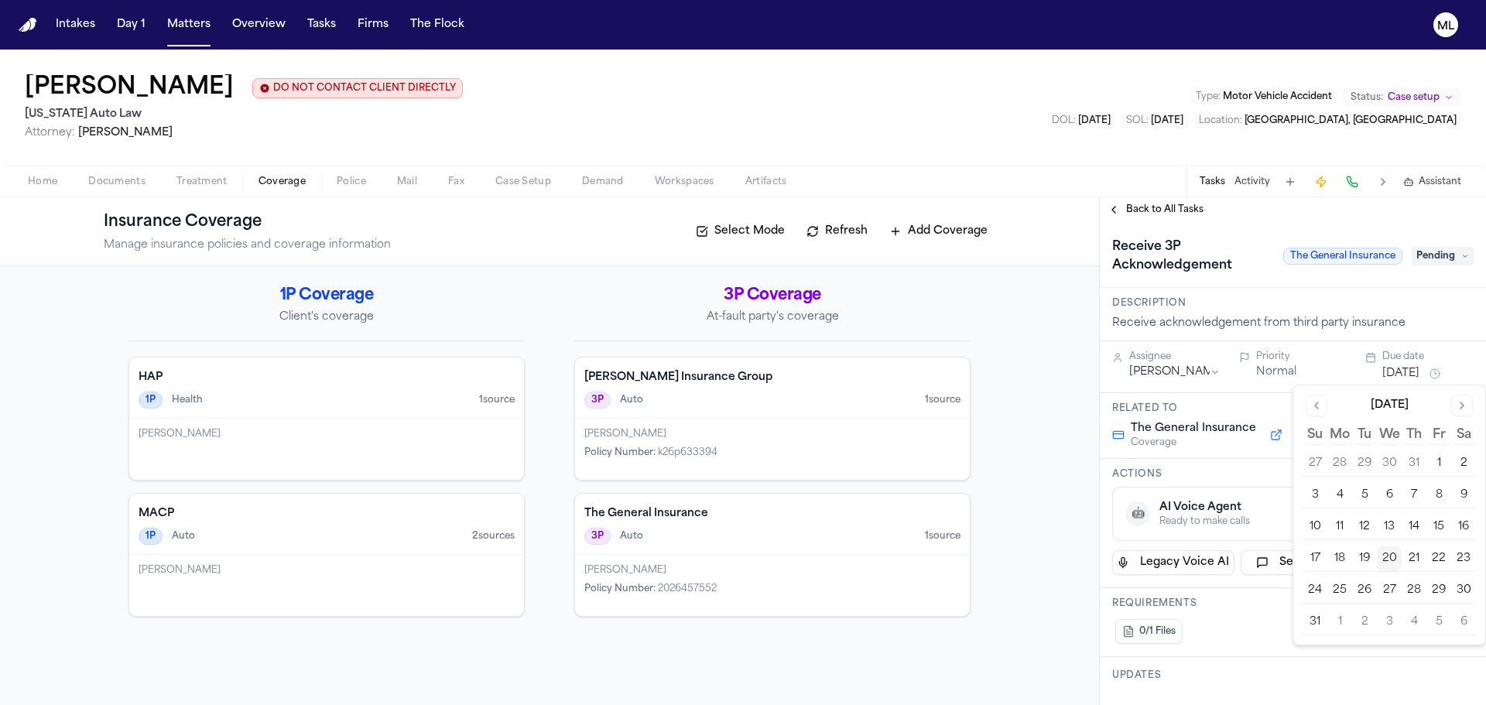
click at [1387, 589] on button "27" at bounding box center [1389, 590] width 25 height 25
click at [1136, 202] on div "Back to All Tasks" at bounding box center [1293, 209] width 386 height 25
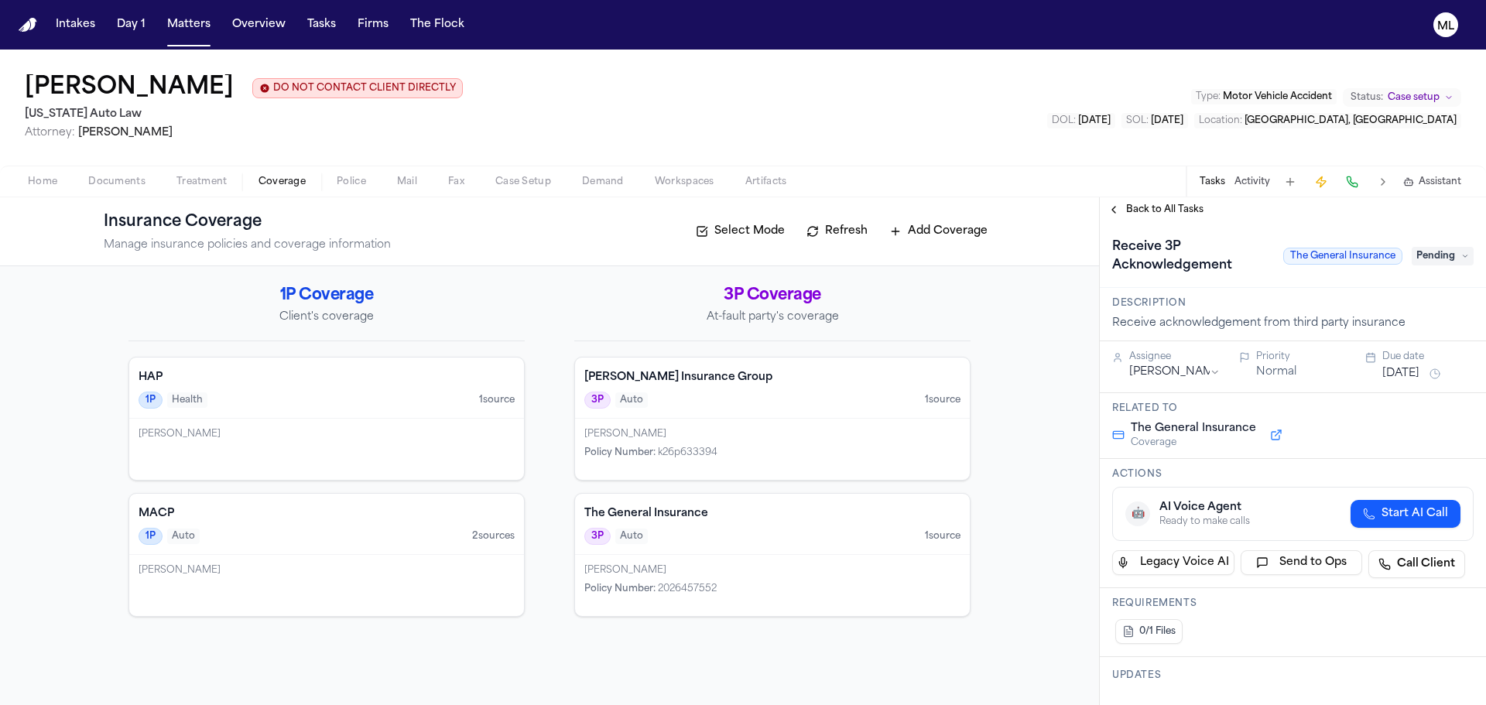
click at [1136, 203] on div "Back to All Tasks" at bounding box center [1293, 209] width 386 height 25
click at [1141, 206] on span "Back to All Tasks" at bounding box center [1164, 210] width 77 height 12
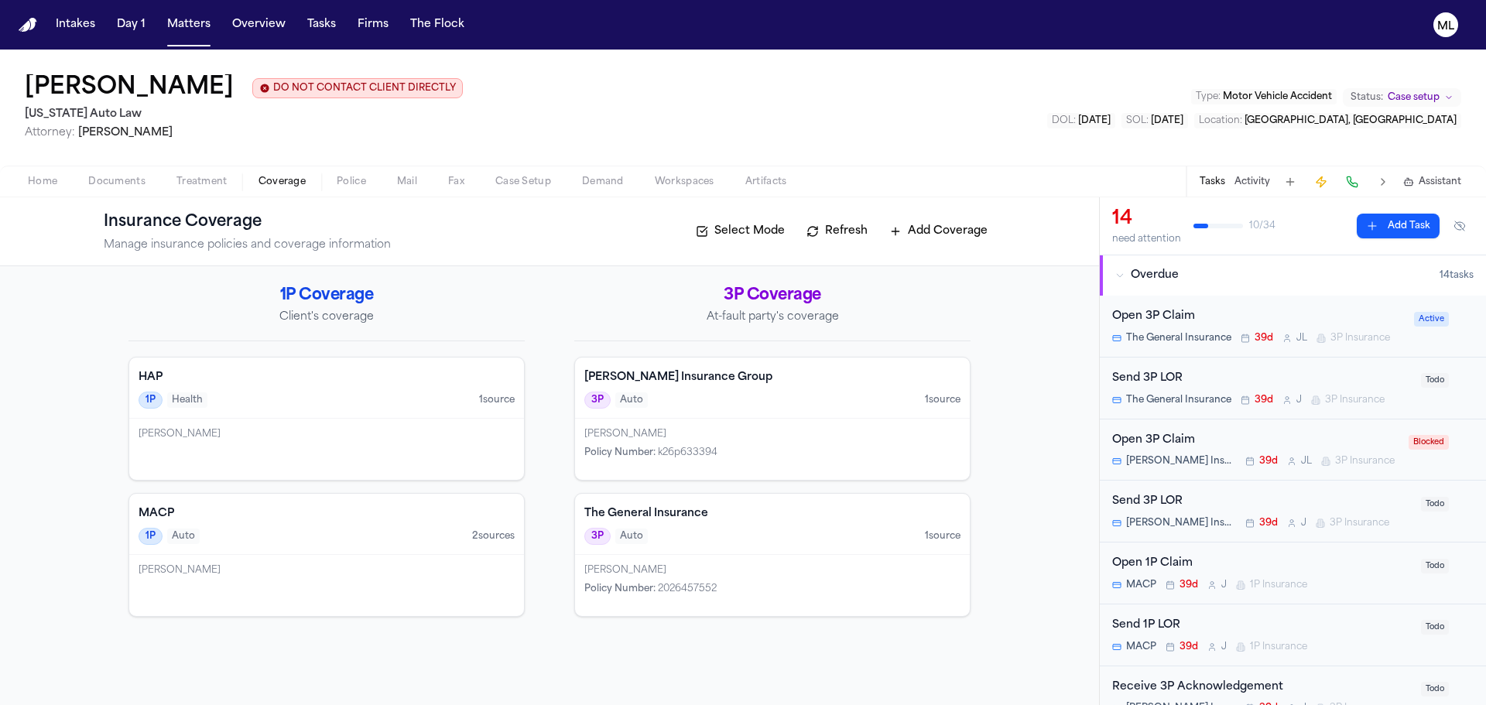
click at [1354, 588] on div "Open 1P Claim MACP 39d J 1P Insurance" at bounding box center [1263, 573] width 300 height 36
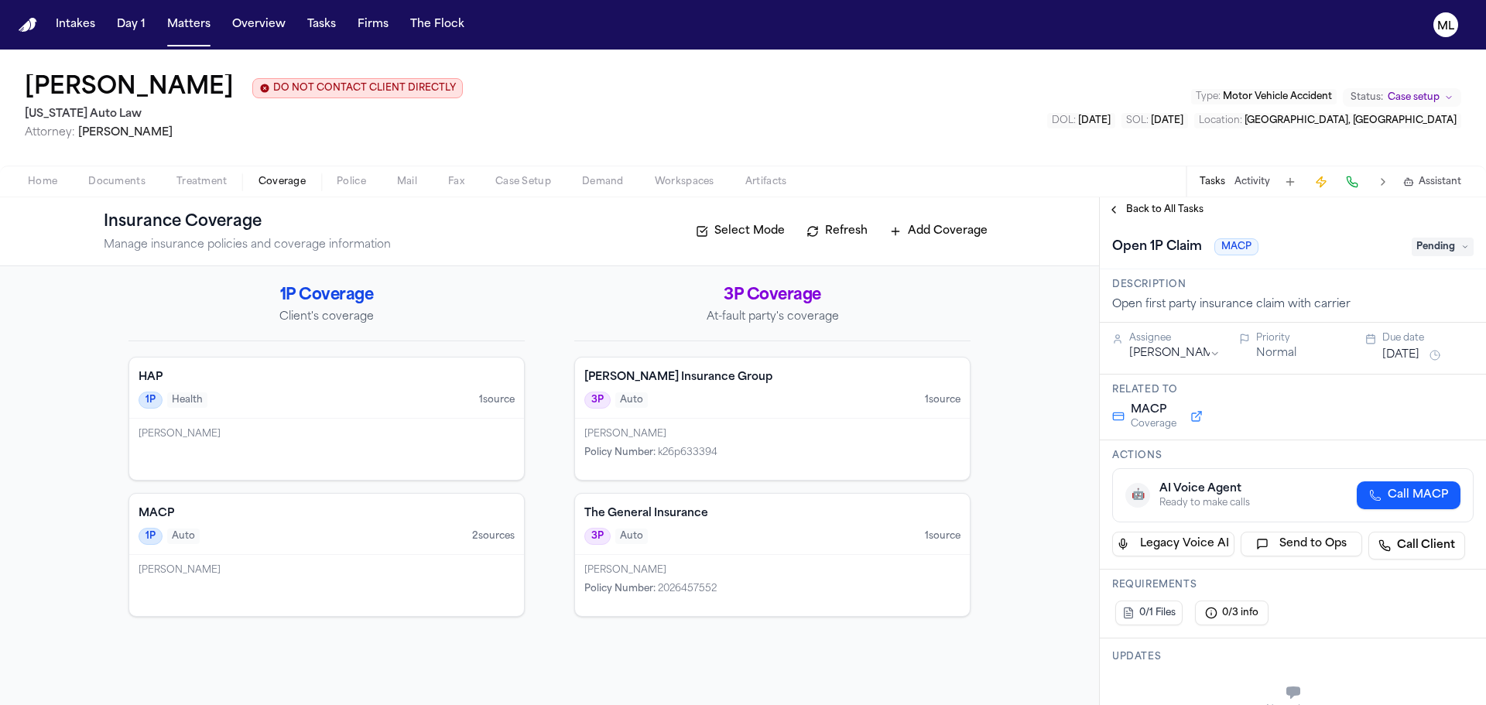
click at [1426, 245] on span "Pending" at bounding box center [1443, 247] width 62 height 19
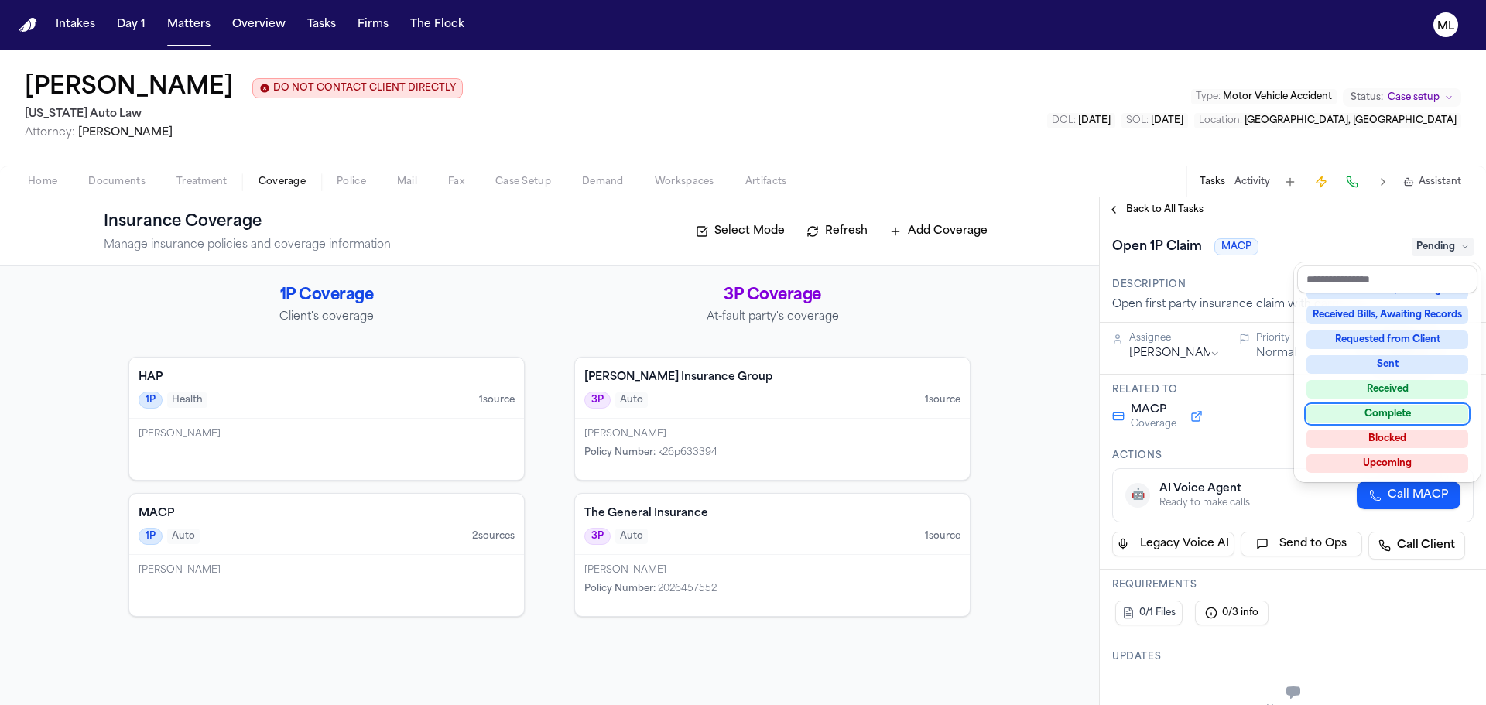
click at [1384, 413] on div "Complete" at bounding box center [1388, 414] width 162 height 19
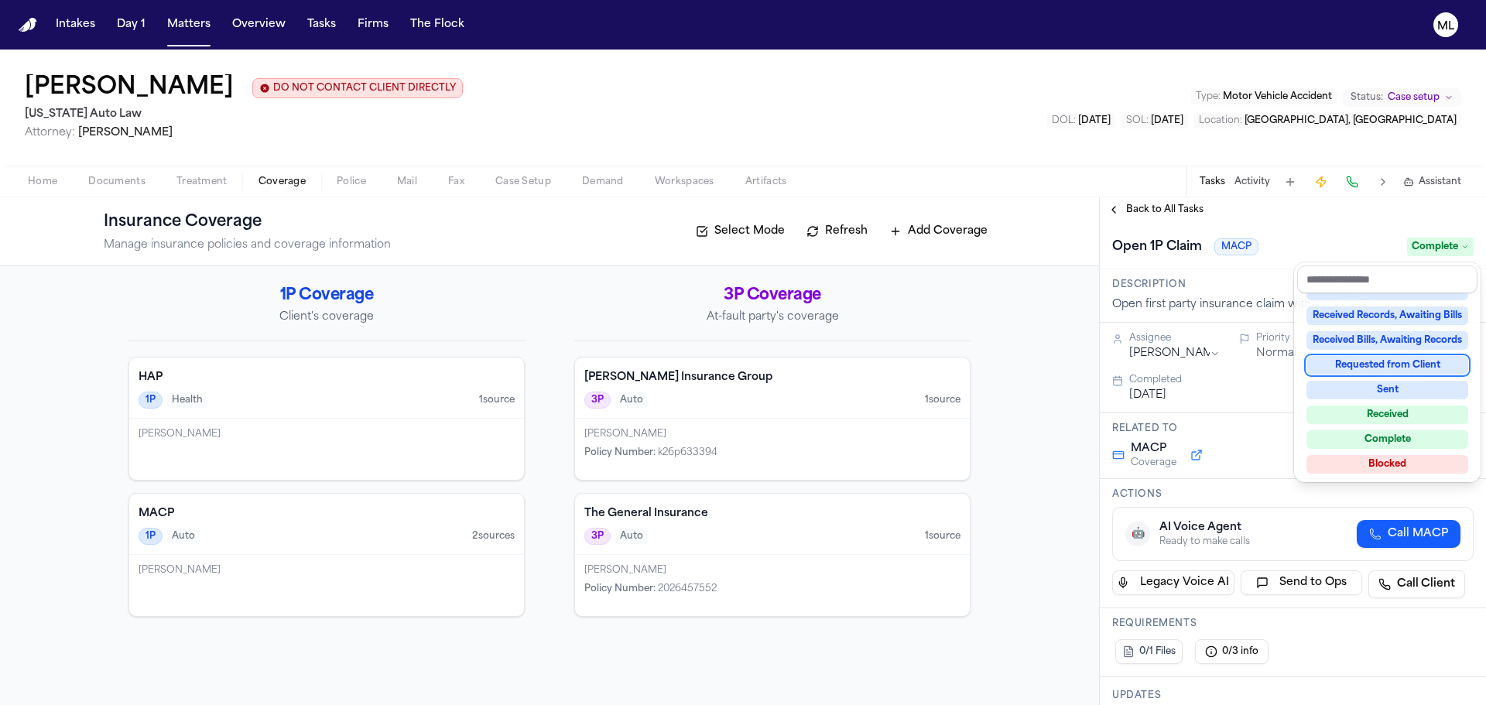
click at [1140, 213] on div "**********" at bounding box center [1293, 451] width 386 height 508
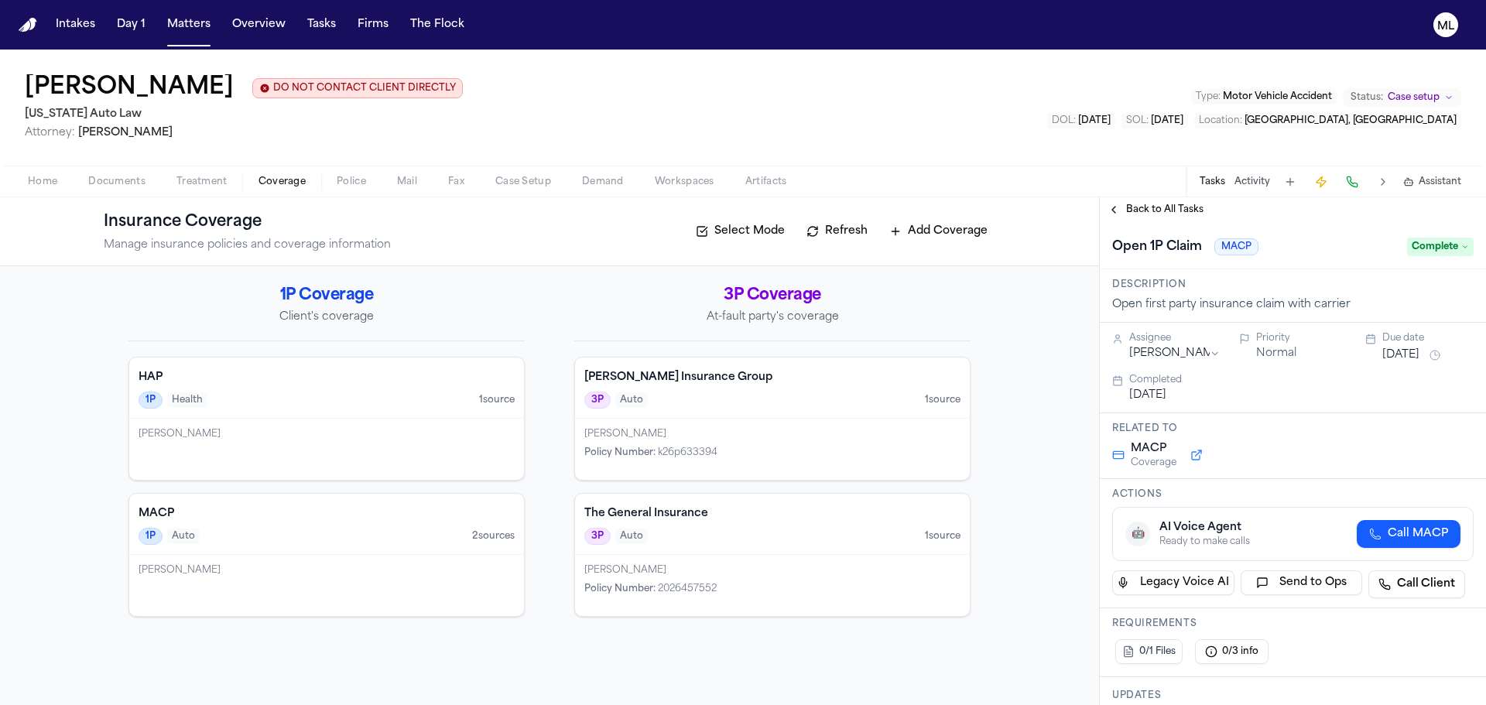
click at [1141, 213] on span "Back to All Tasks" at bounding box center [1164, 210] width 77 height 12
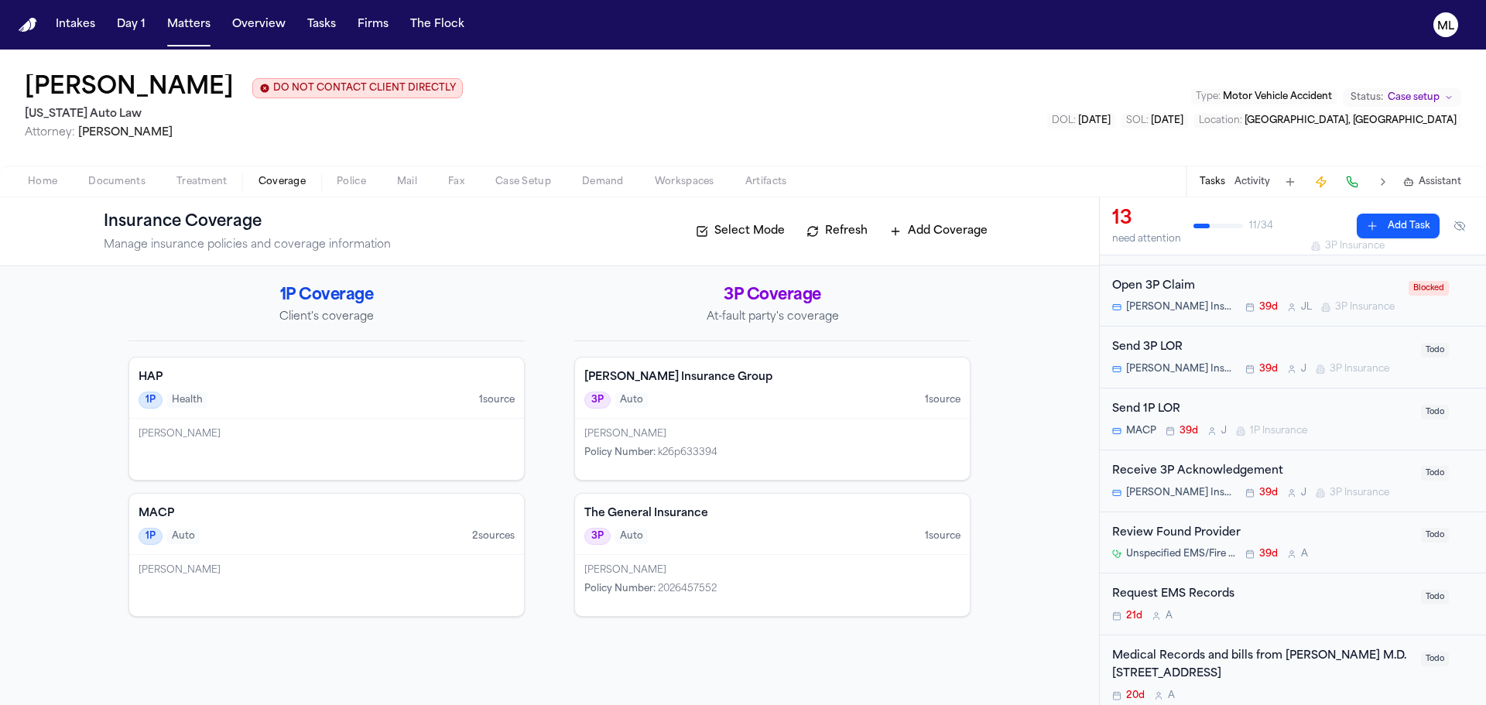
scroll to position [155, 0]
click at [1347, 480] on div "Receive 3P Acknowledgement" at bounding box center [1263, 471] width 300 height 18
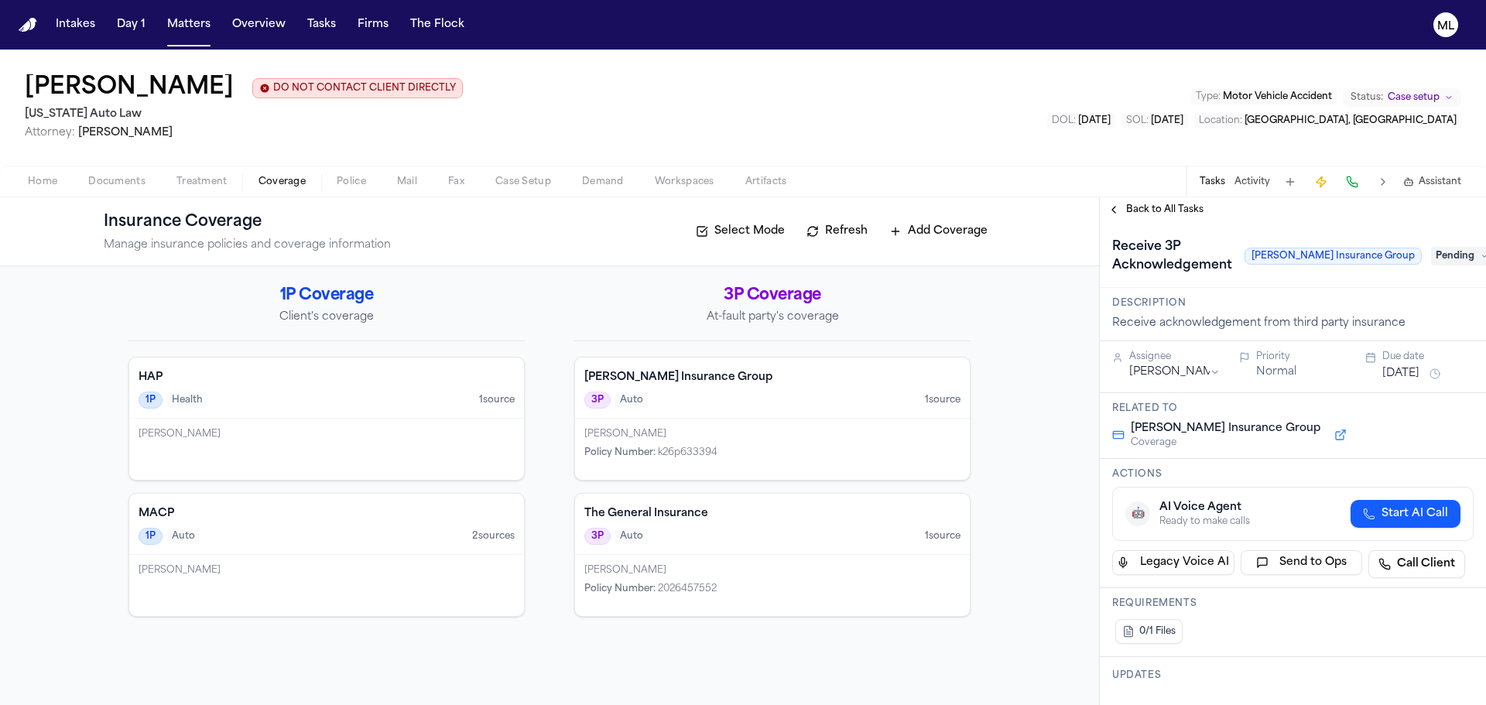
click at [1394, 376] on button "[DATE]" at bounding box center [1401, 373] width 37 height 15
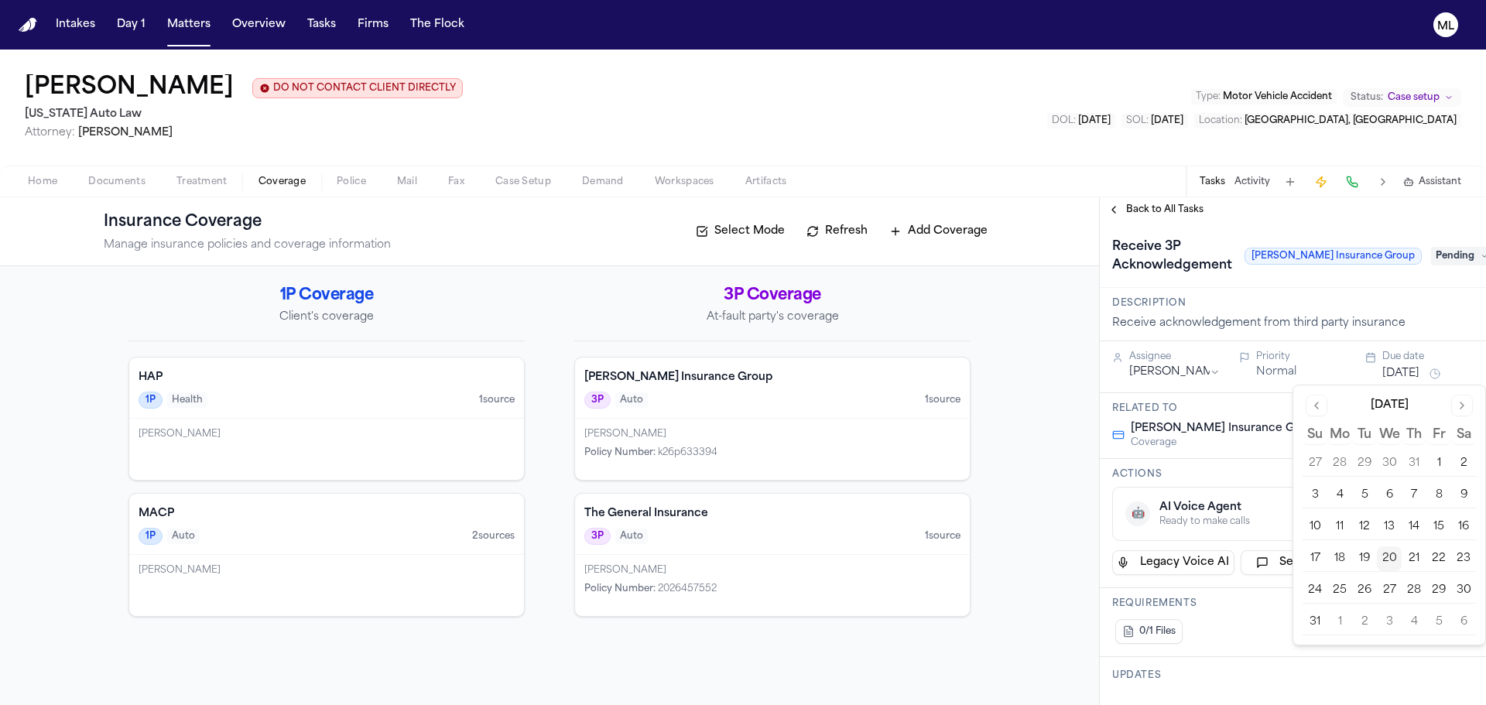
click at [1382, 585] on button "27" at bounding box center [1389, 590] width 25 height 25
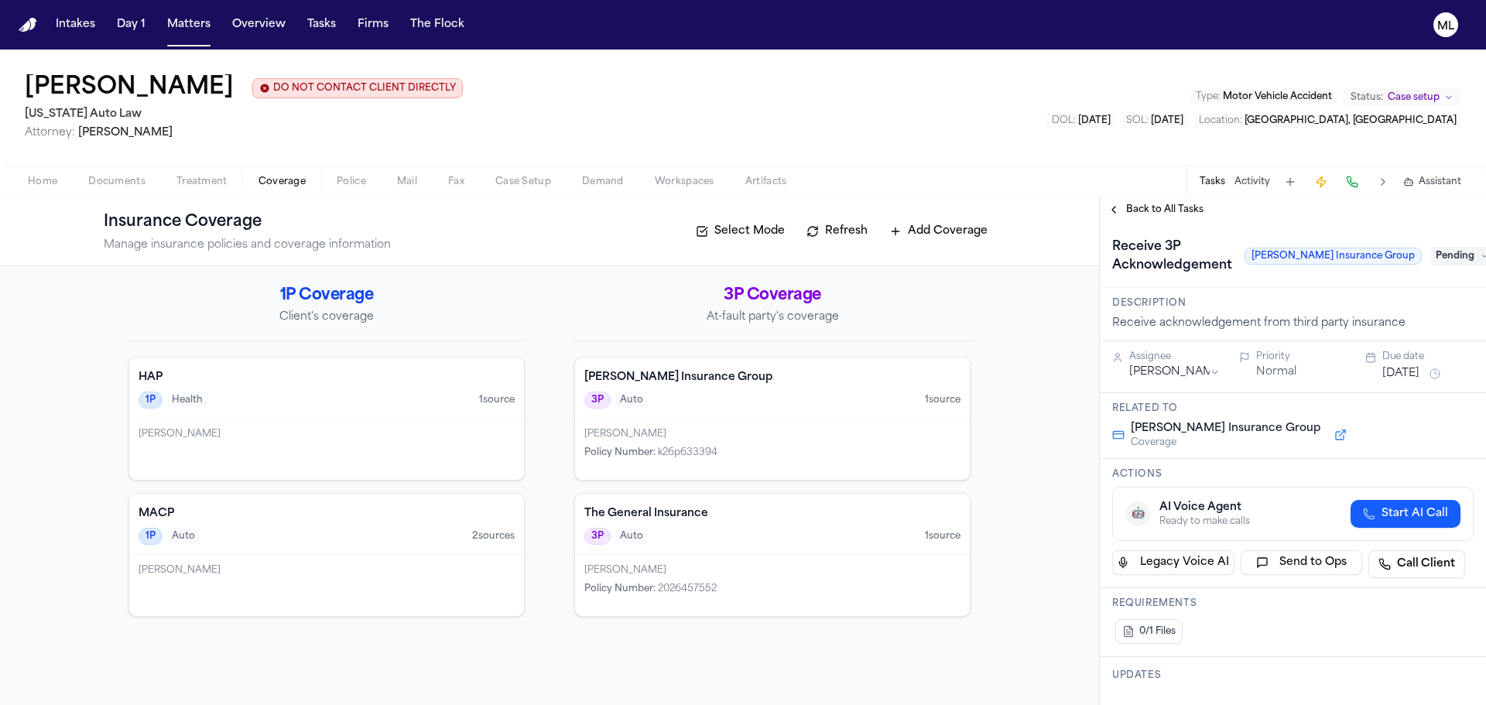
click at [1158, 213] on span "Back to All Tasks" at bounding box center [1164, 210] width 77 height 12
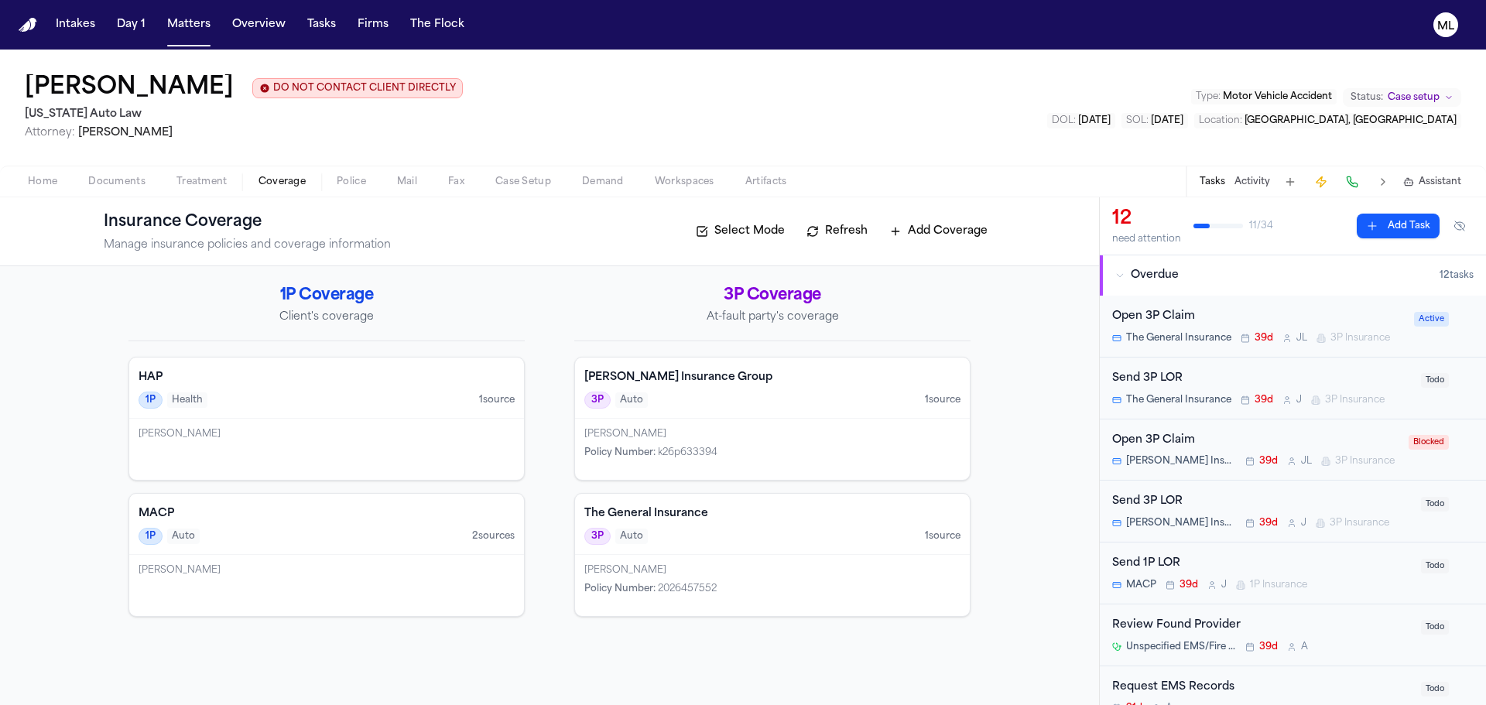
click at [1158, 213] on div "12" at bounding box center [1147, 219] width 69 height 25
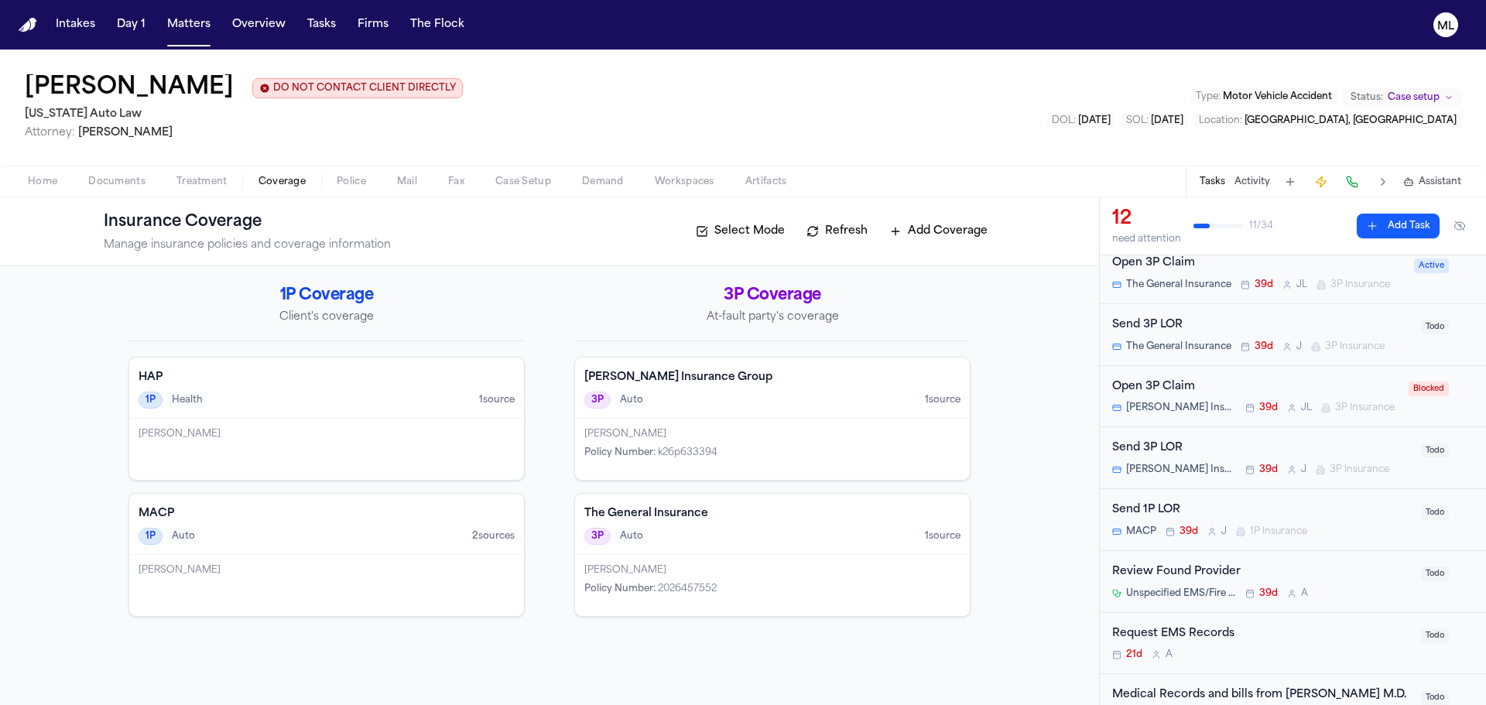
scroll to position [77, 0]
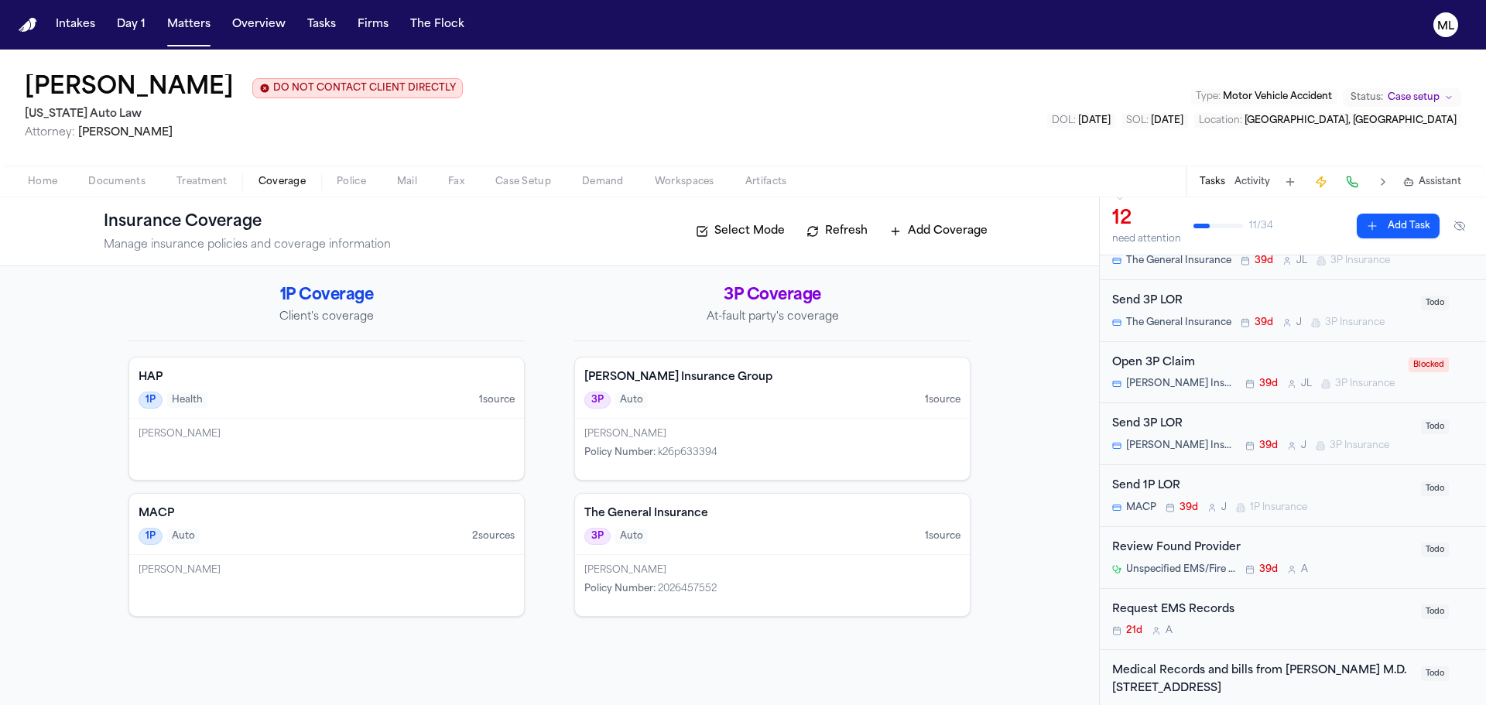
click at [1349, 493] on div "Send 1P LOR" at bounding box center [1263, 487] width 300 height 18
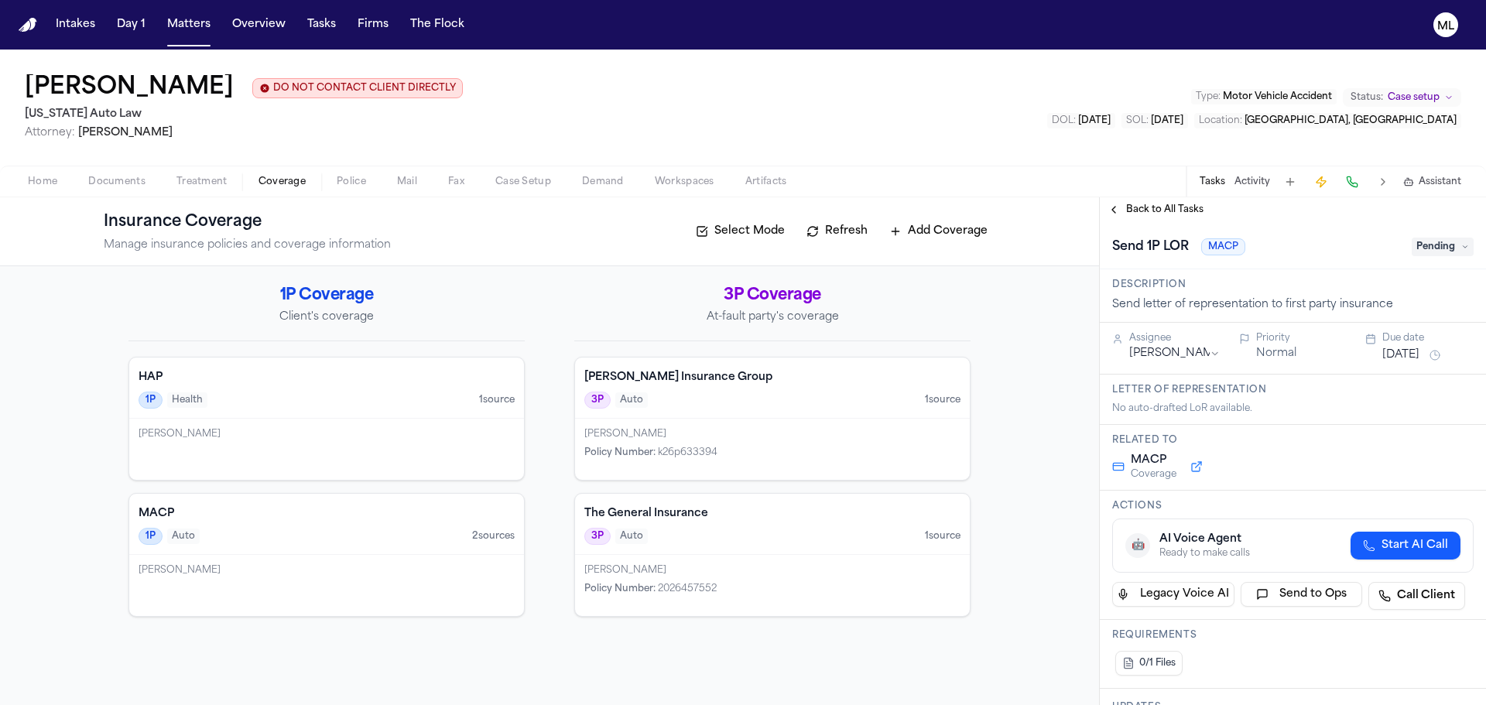
click at [1438, 249] on span "Pending" at bounding box center [1443, 247] width 62 height 19
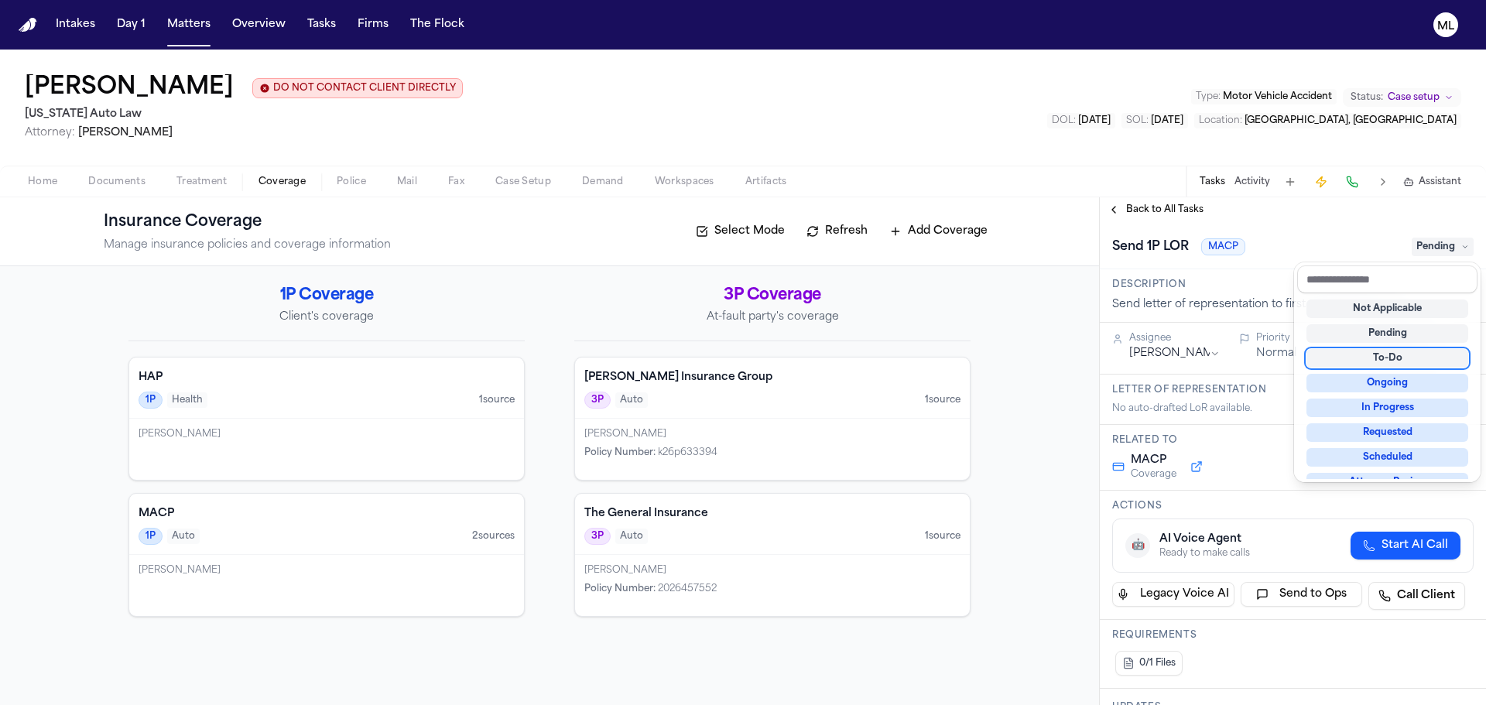
scroll to position [232, 0]
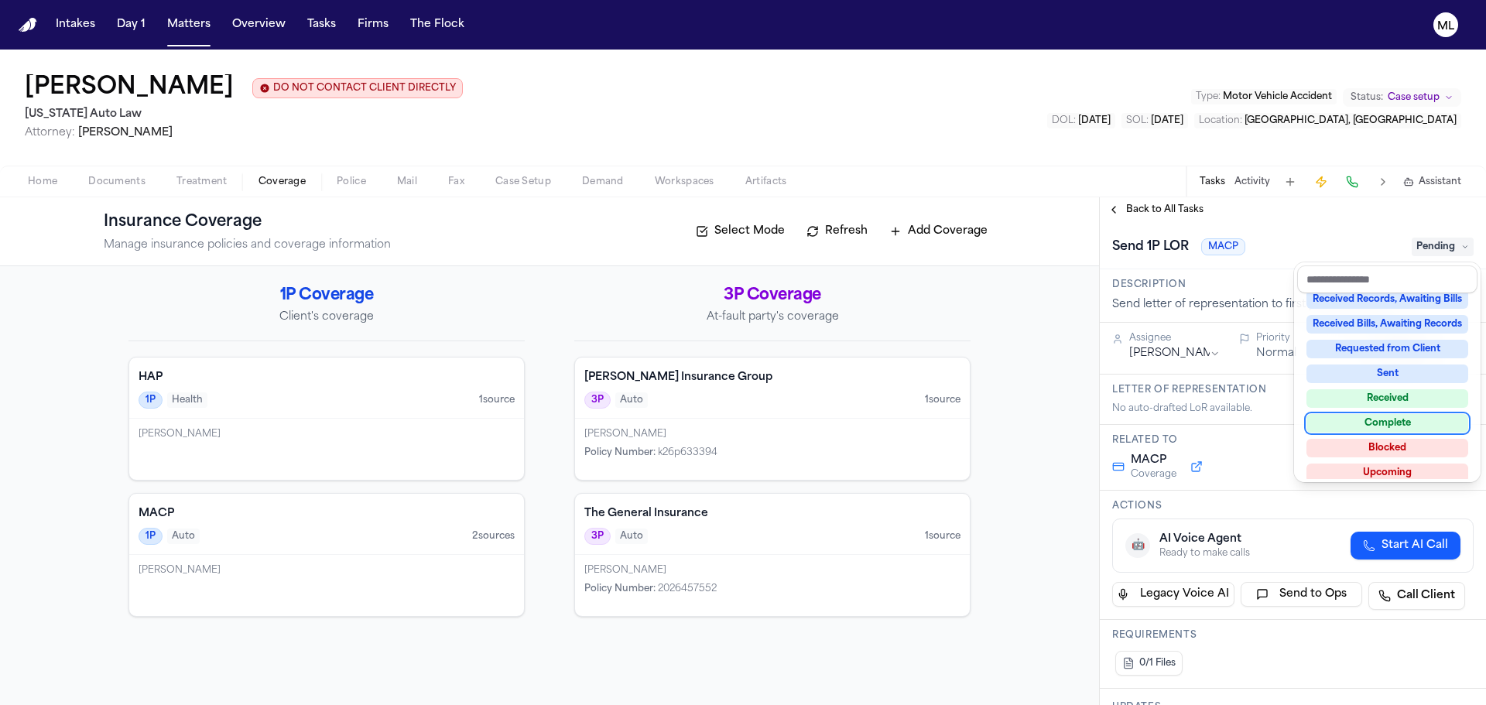
click at [1379, 423] on div "Complete" at bounding box center [1388, 423] width 162 height 19
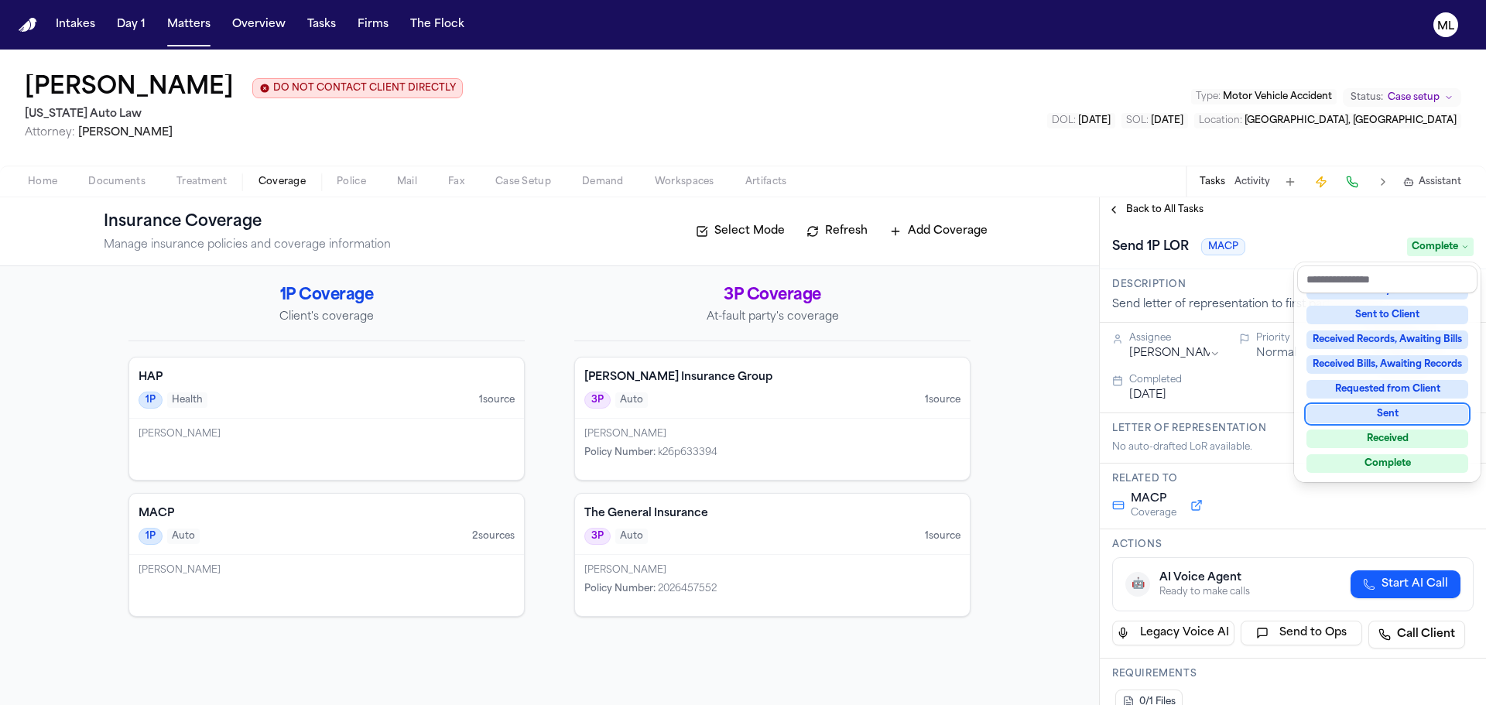
click at [1160, 202] on div "**********" at bounding box center [1293, 451] width 386 height 508
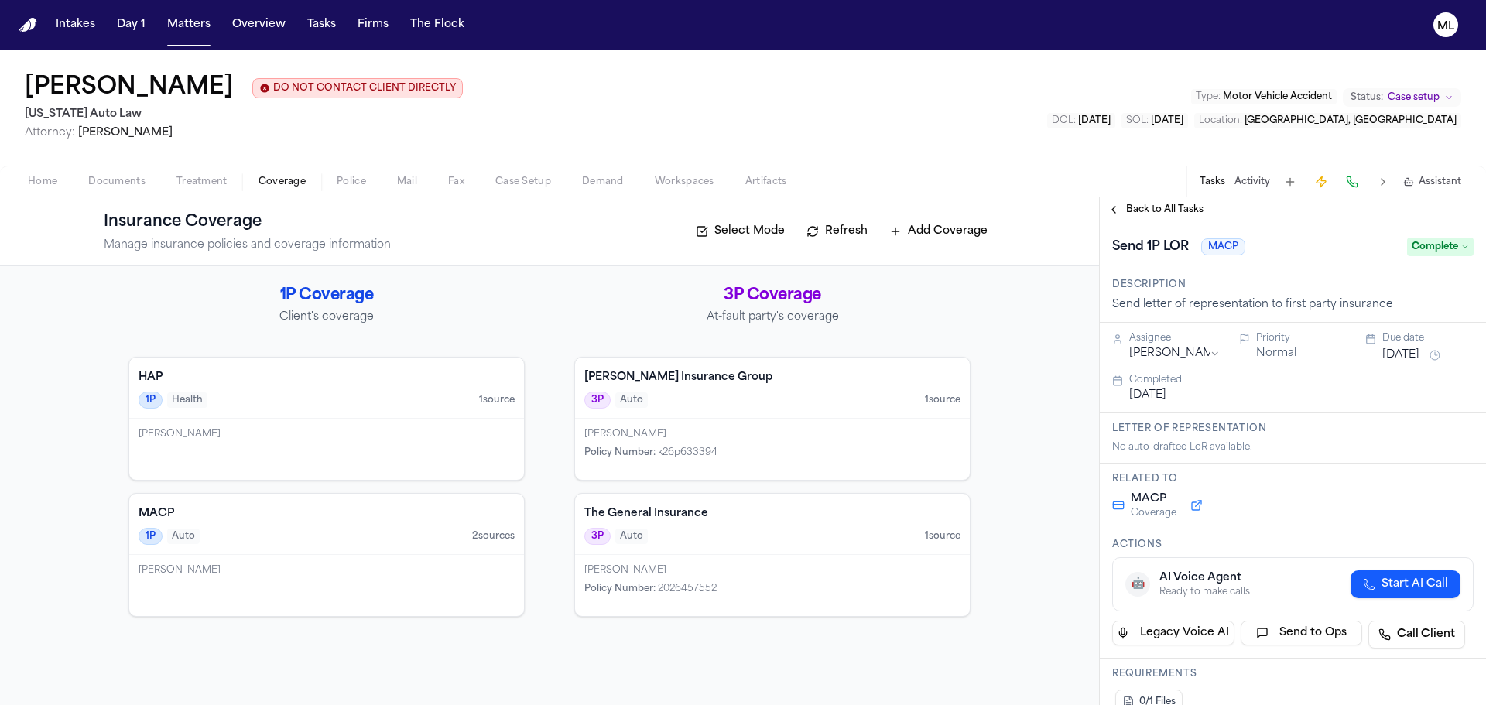
click at [1156, 207] on span "Back to All Tasks" at bounding box center [1164, 210] width 77 height 12
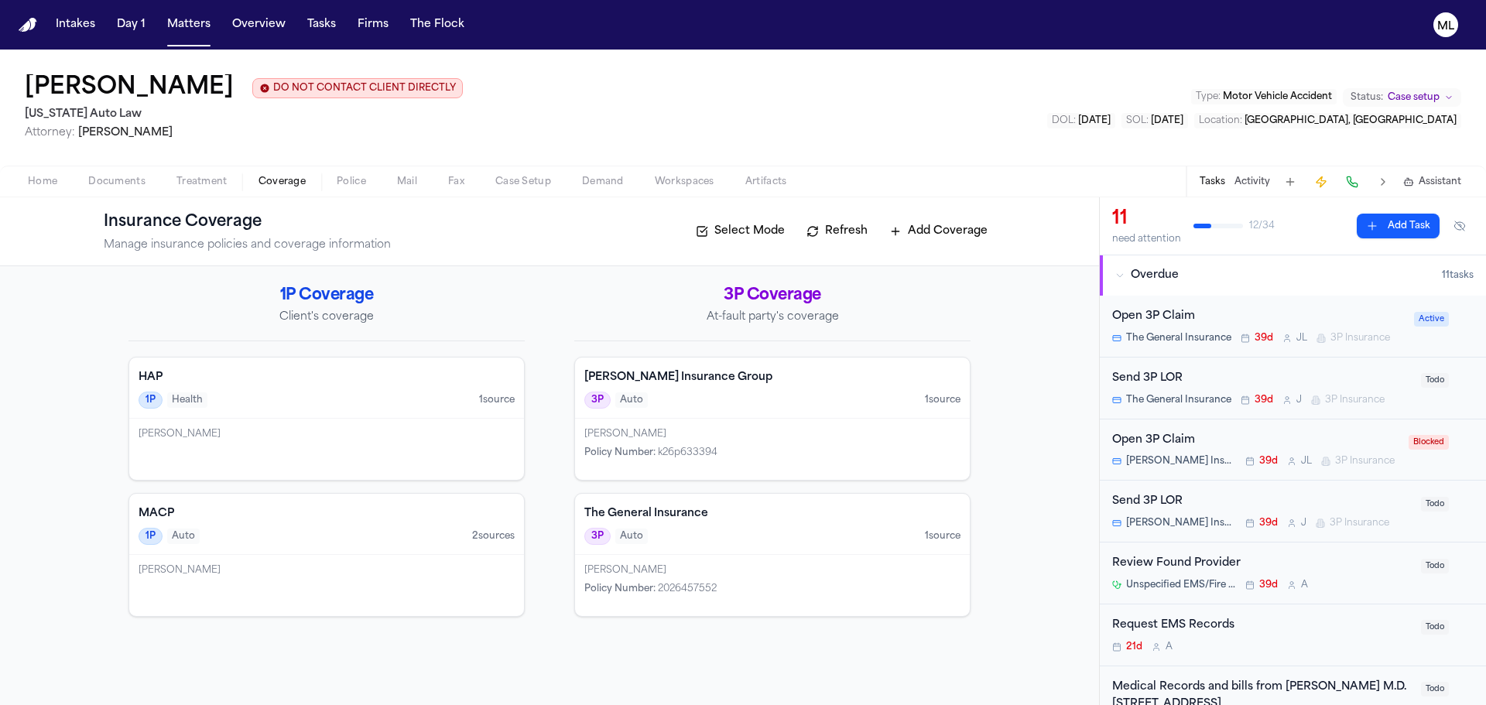
click at [1345, 437] on div "Open 3P Claim" at bounding box center [1256, 441] width 287 height 18
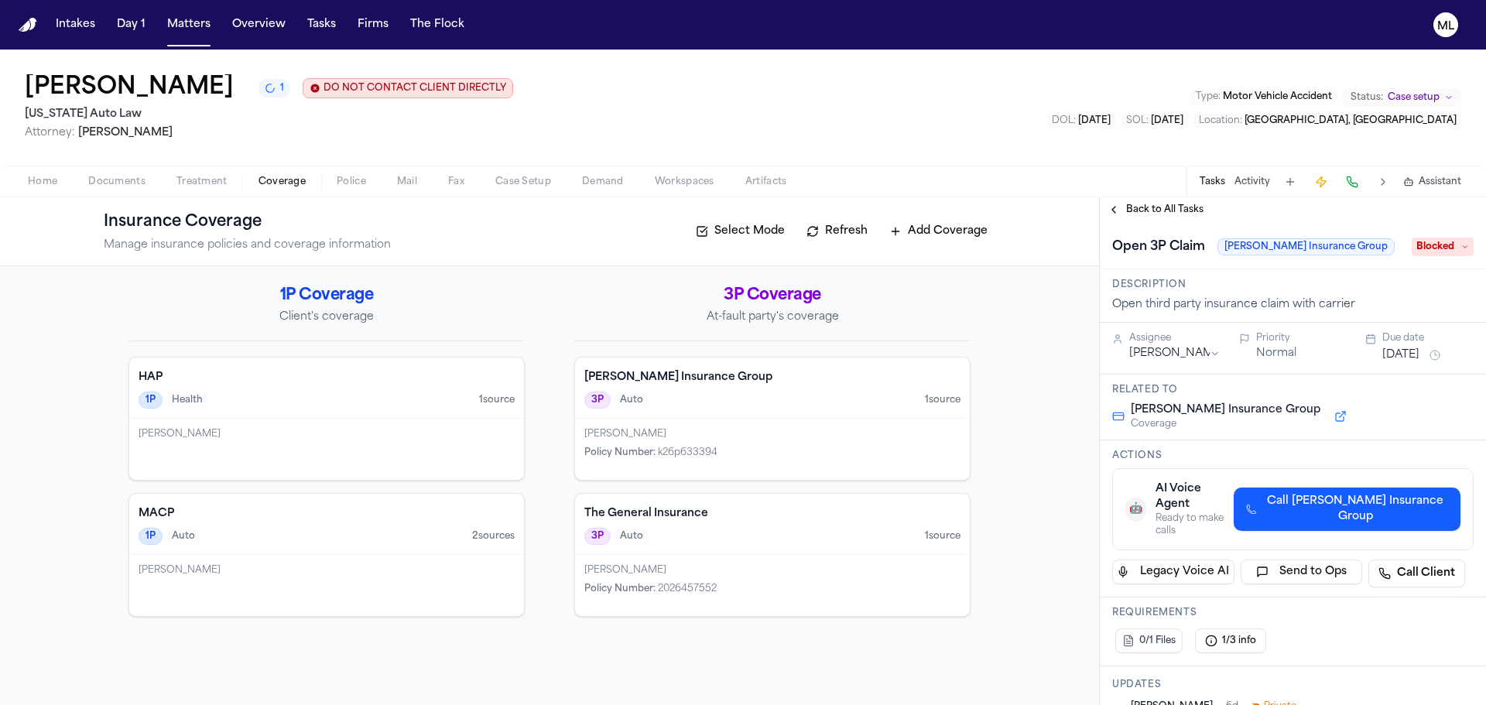
click at [1130, 204] on span "Back to All Tasks" at bounding box center [1164, 210] width 77 height 12
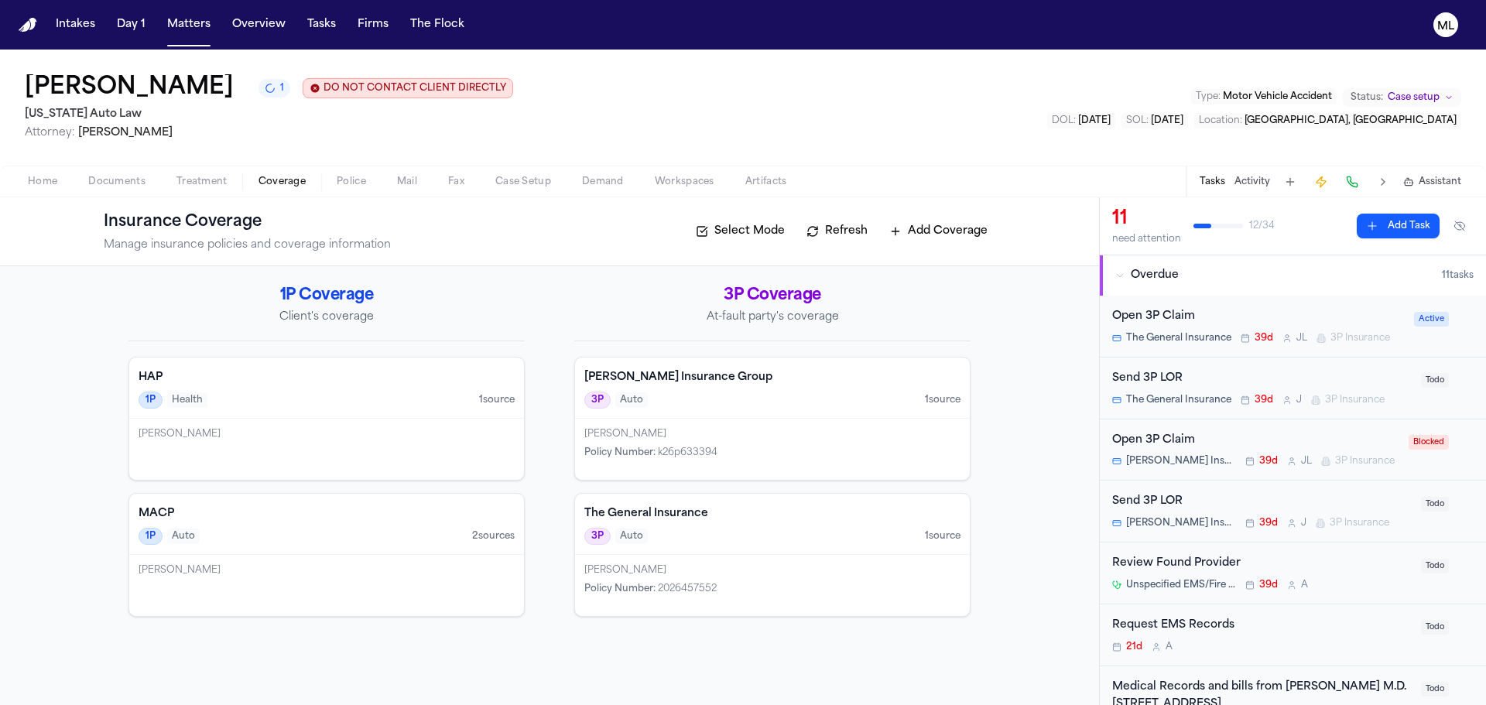
click at [1271, 635] on div "Request EMS Records" at bounding box center [1263, 626] width 300 height 18
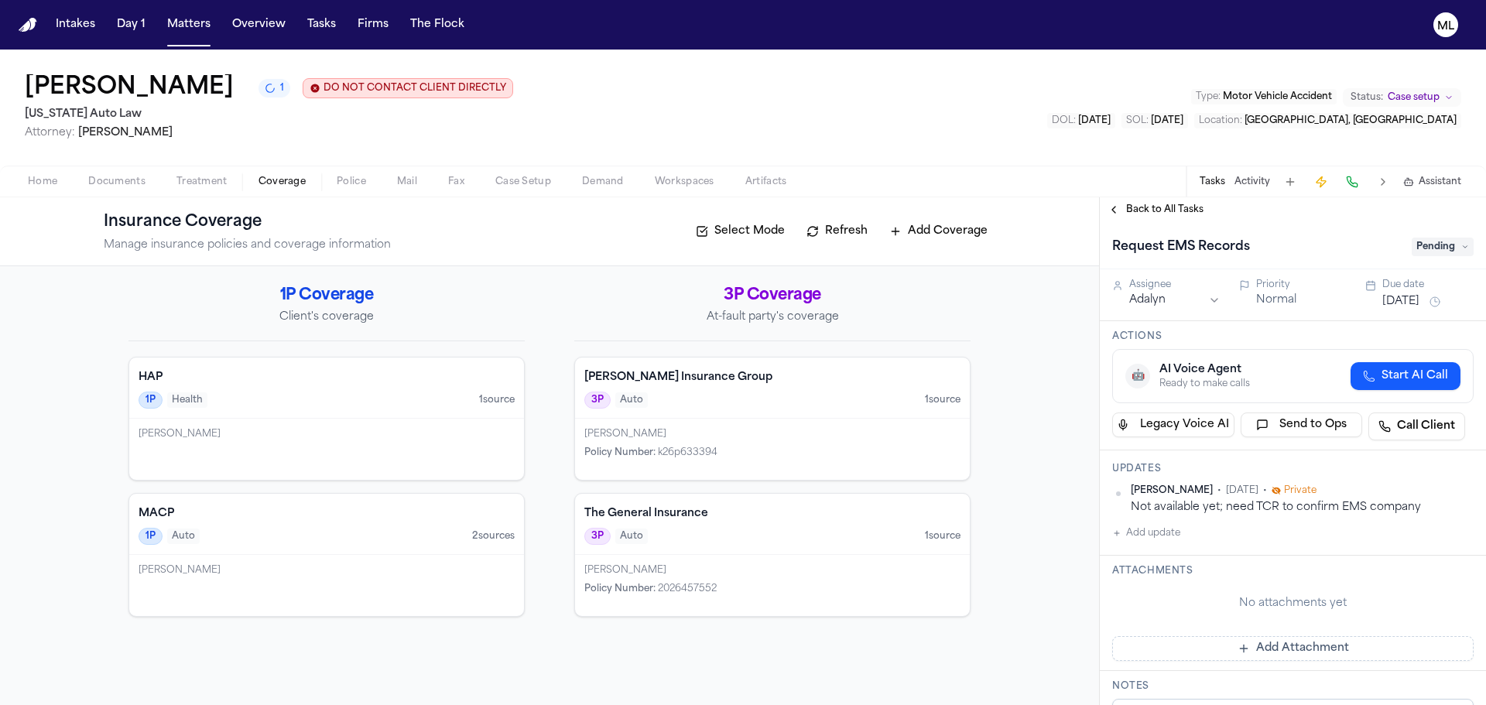
click at [1390, 297] on button "[DATE]" at bounding box center [1401, 301] width 37 height 15
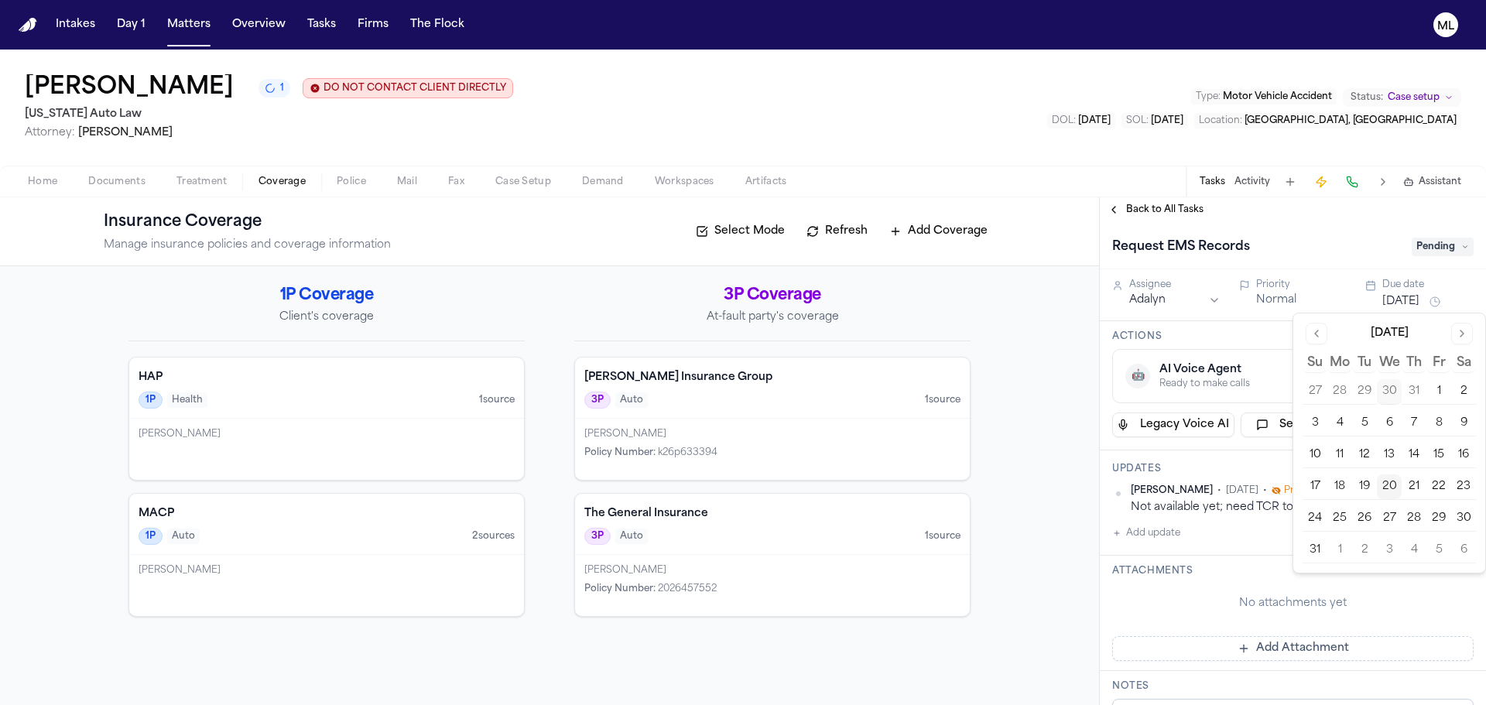
click at [1391, 519] on button "27" at bounding box center [1389, 518] width 25 height 25
click at [1169, 222] on div "Request EMS Records Pending" at bounding box center [1293, 245] width 386 height 47
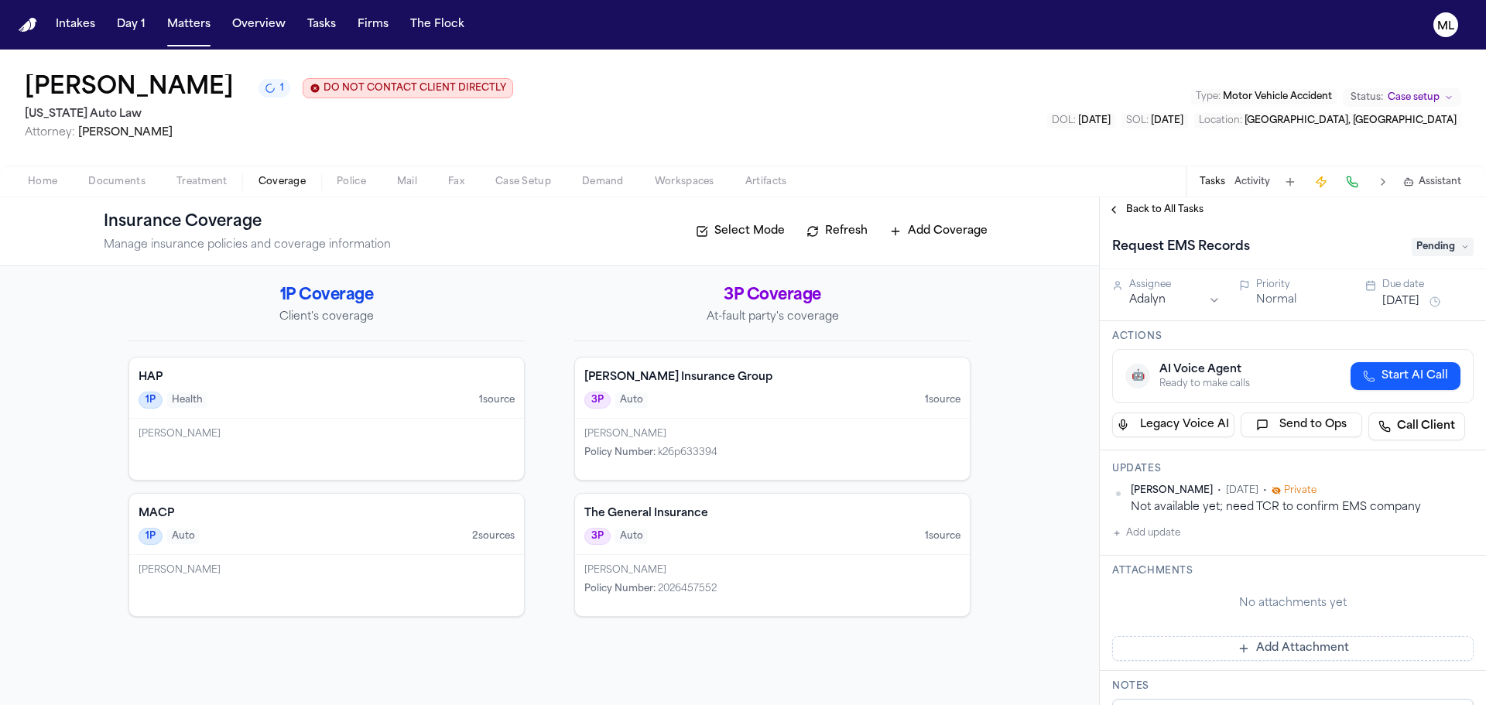
click at [1169, 214] on span "Back to All Tasks" at bounding box center [1164, 210] width 77 height 12
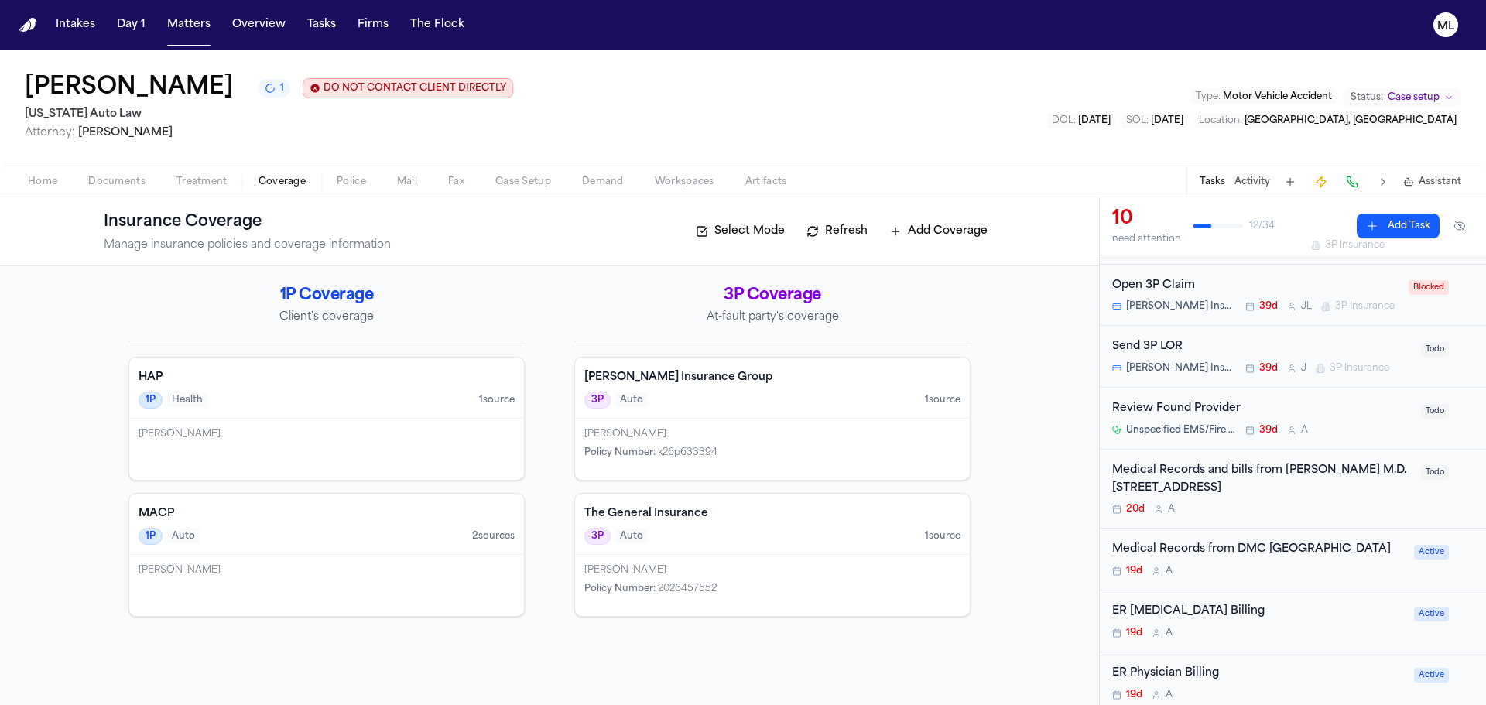
scroll to position [310, 0]
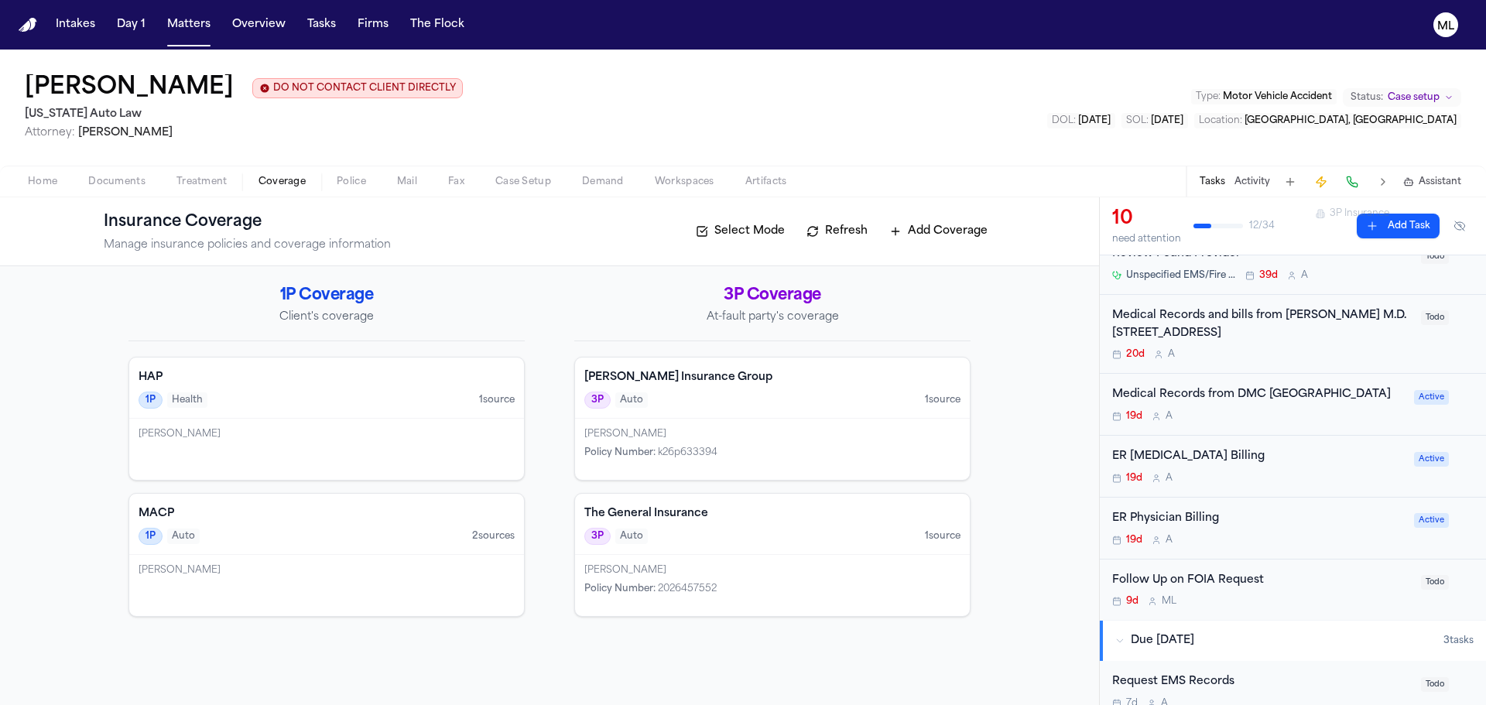
click at [182, 36] on button "Matters" at bounding box center [189, 25] width 56 height 28
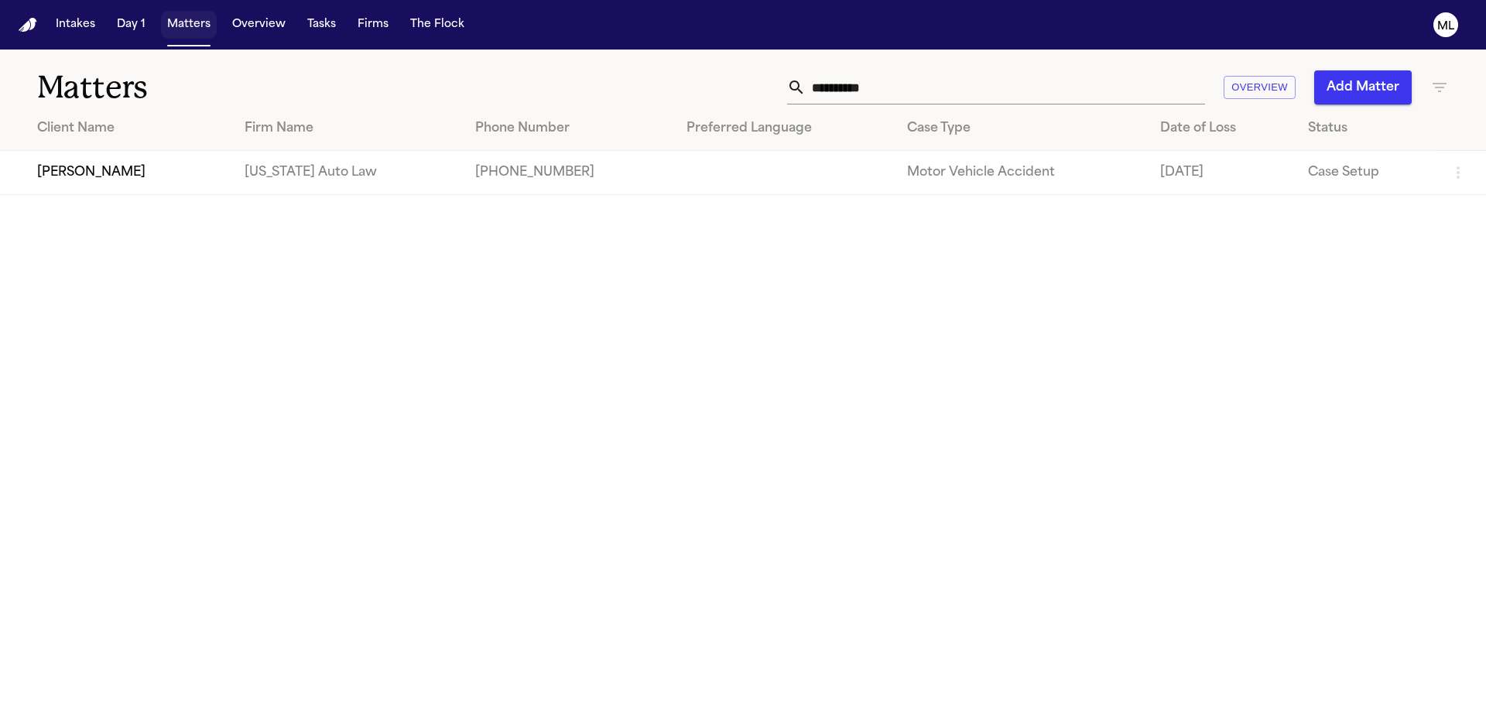
click at [189, 21] on button "Matters" at bounding box center [189, 25] width 56 height 28
drag, startPoint x: 900, startPoint y: 83, endPoint x: 661, endPoint y: 85, distance: 238.5
click at [661, 85] on div "**********" at bounding box center [948, 87] width 1001 height 34
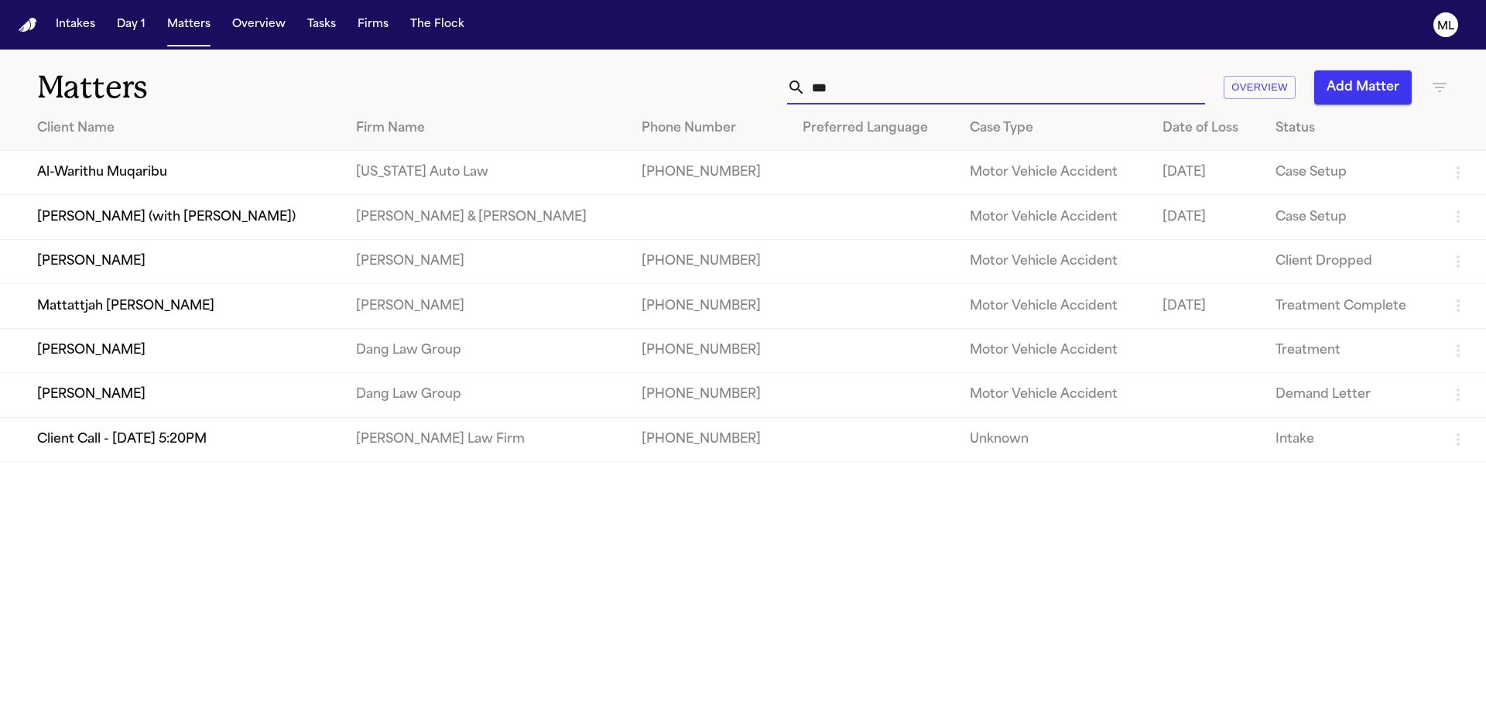
type input "***"
click at [317, 164] on td "Al-Warithu Muqaribu" at bounding box center [172, 173] width 344 height 44
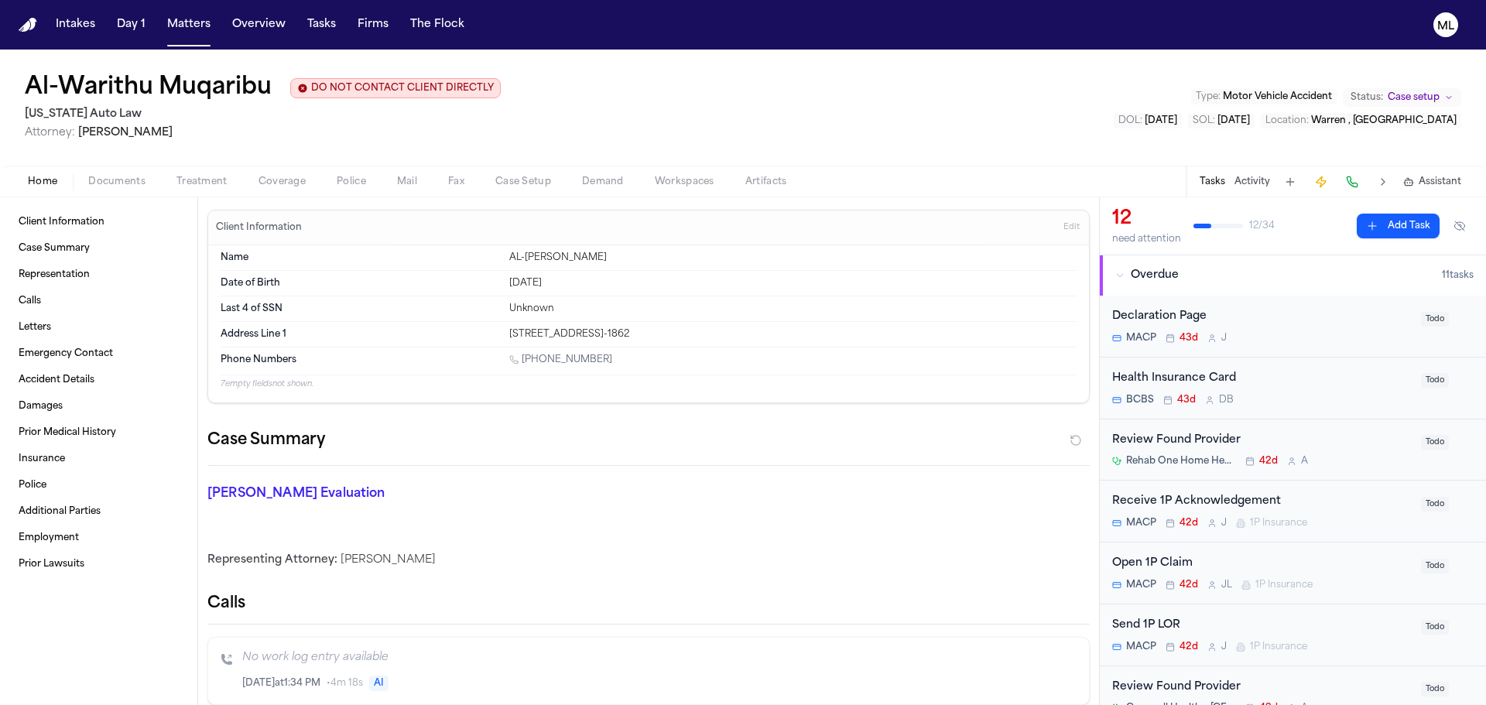
click at [1304, 310] on div "Declaration Page" at bounding box center [1263, 317] width 300 height 18
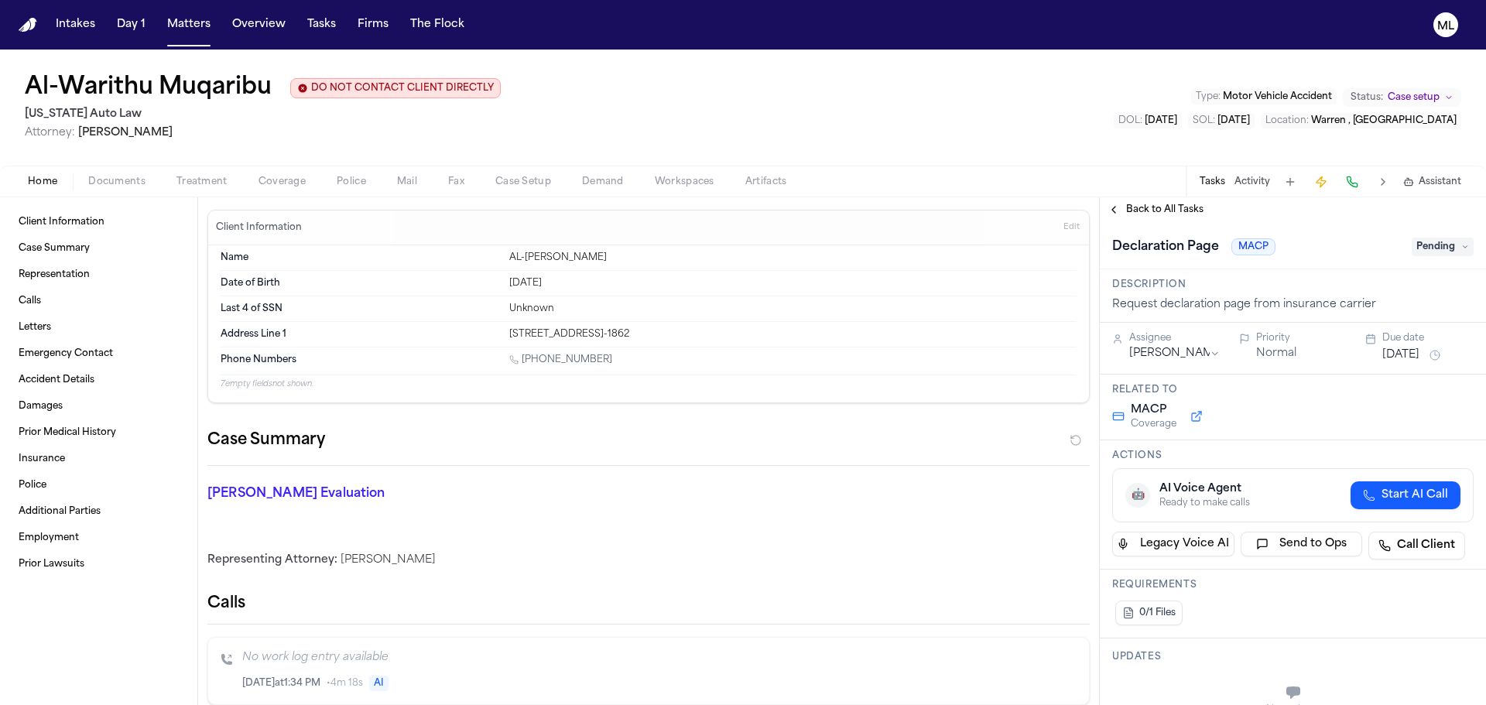
click at [1416, 246] on span "Pending" at bounding box center [1443, 247] width 62 height 19
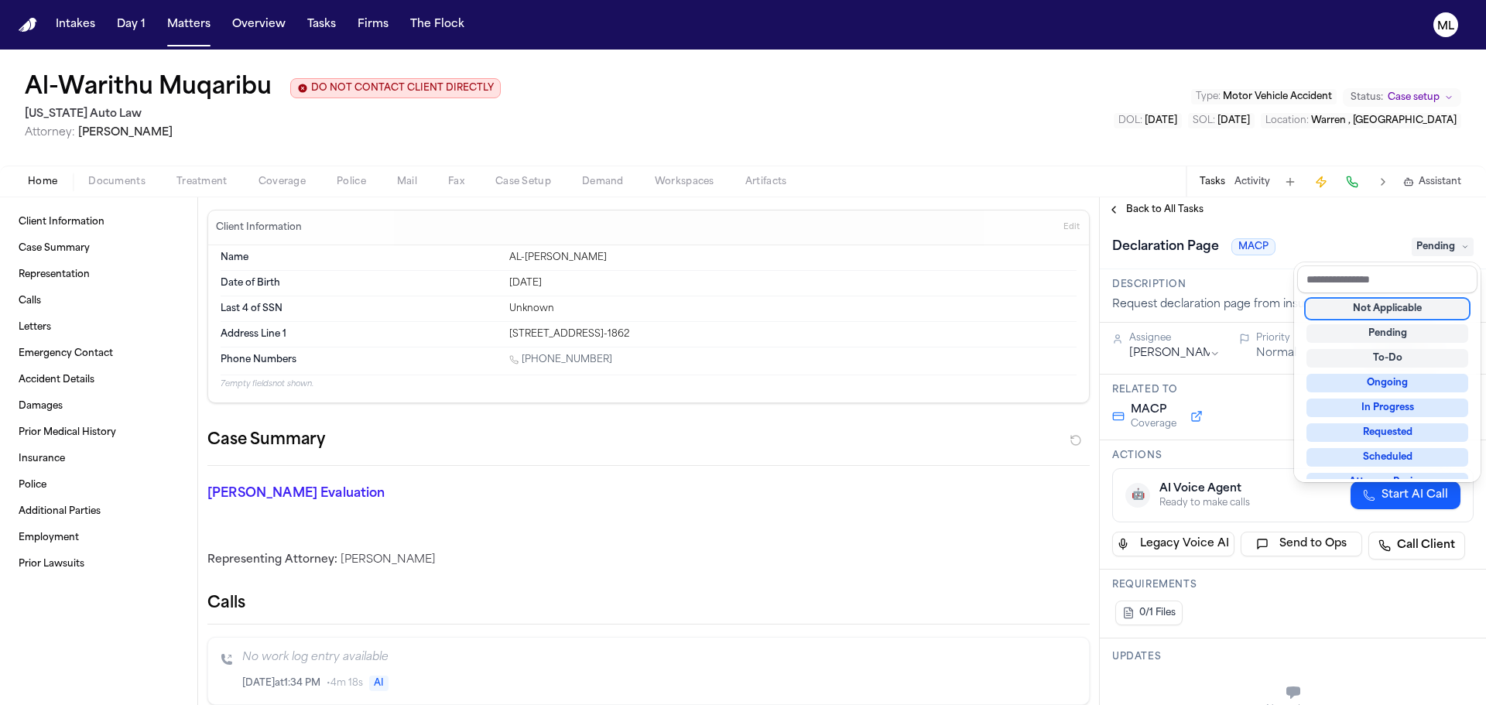
click at [1375, 308] on div "Not Applicable" at bounding box center [1388, 309] width 162 height 19
click at [1178, 205] on div "**********" at bounding box center [1293, 451] width 386 height 508
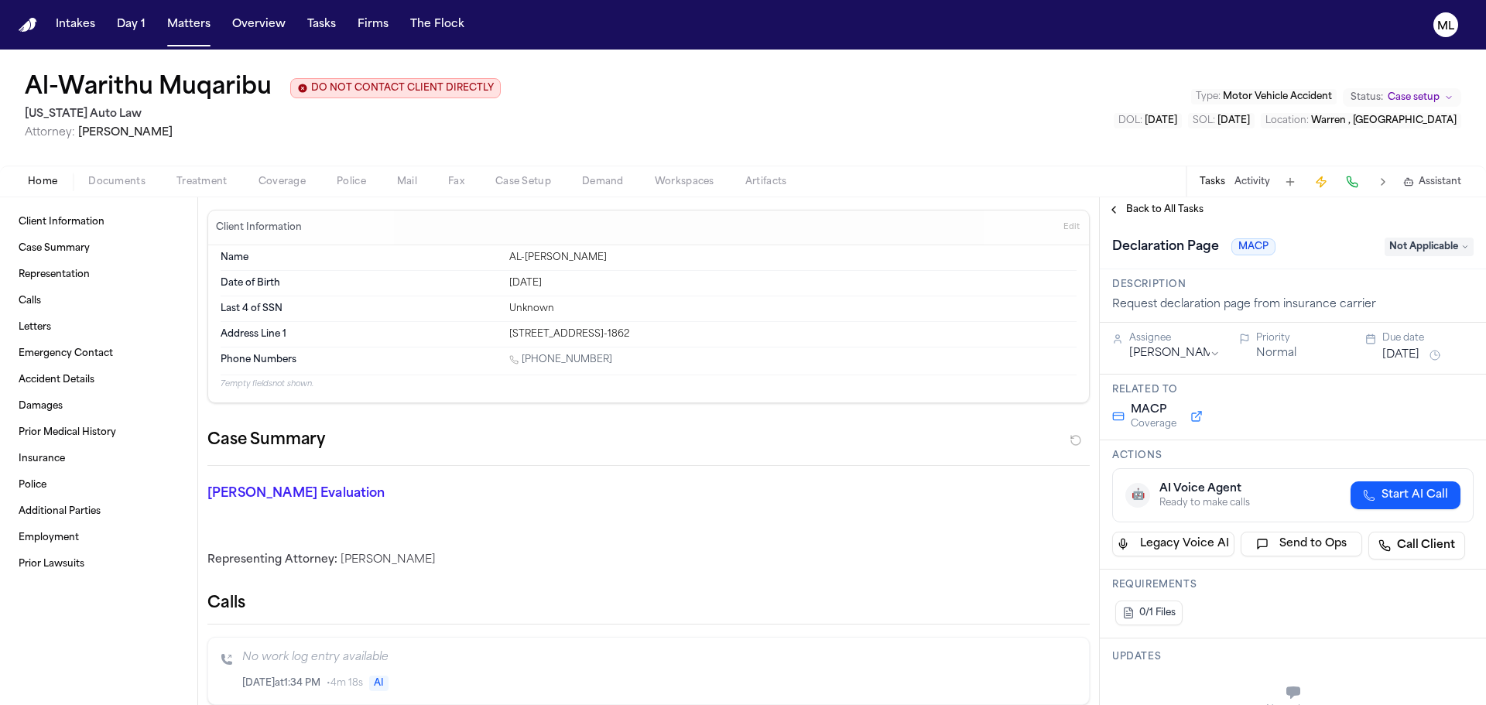
click at [1164, 216] on div "Back to All Tasks" at bounding box center [1293, 209] width 386 height 25
click at [1170, 211] on span "Back to All Tasks" at bounding box center [1164, 210] width 77 height 12
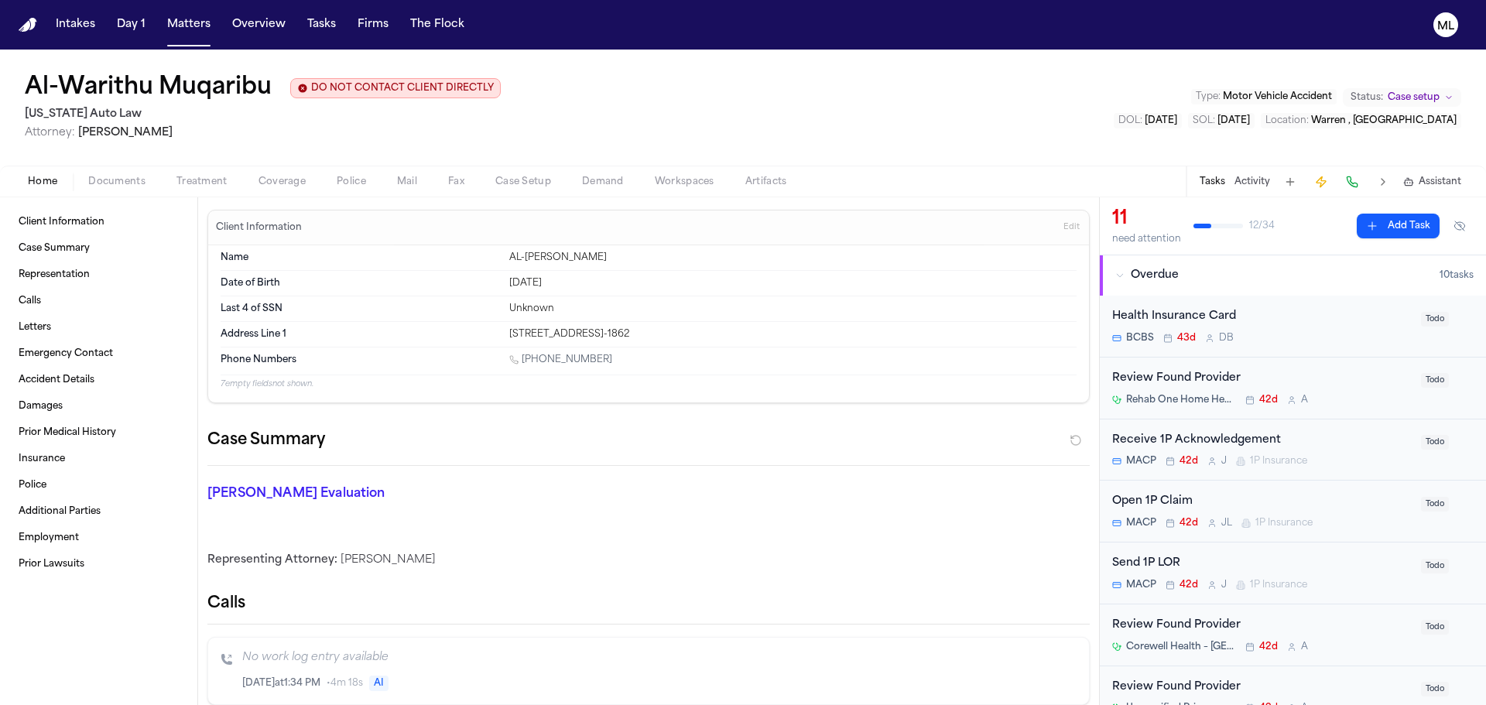
click at [1346, 334] on div "BCBS 43d D B" at bounding box center [1263, 338] width 300 height 12
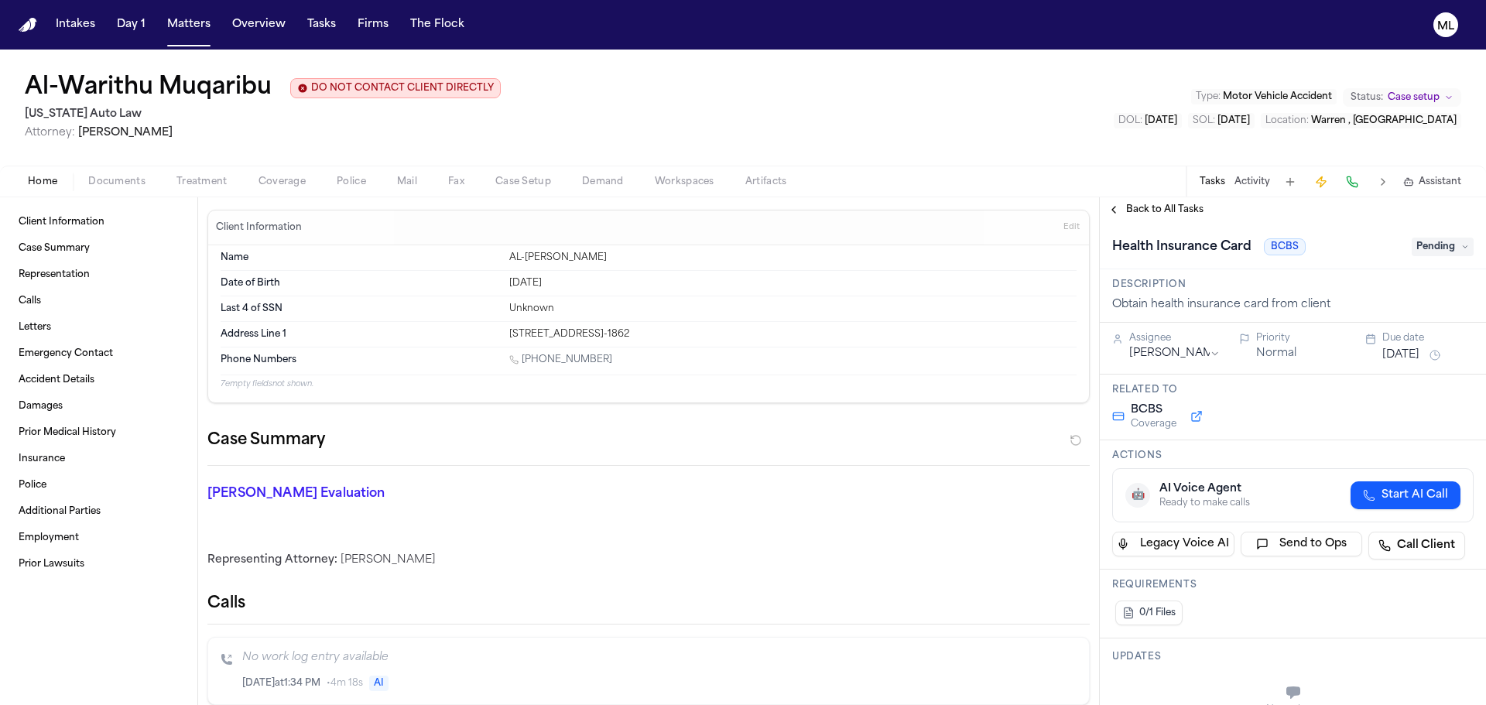
click at [1423, 238] on span "Pending" at bounding box center [1443, 247] width 62 height 19
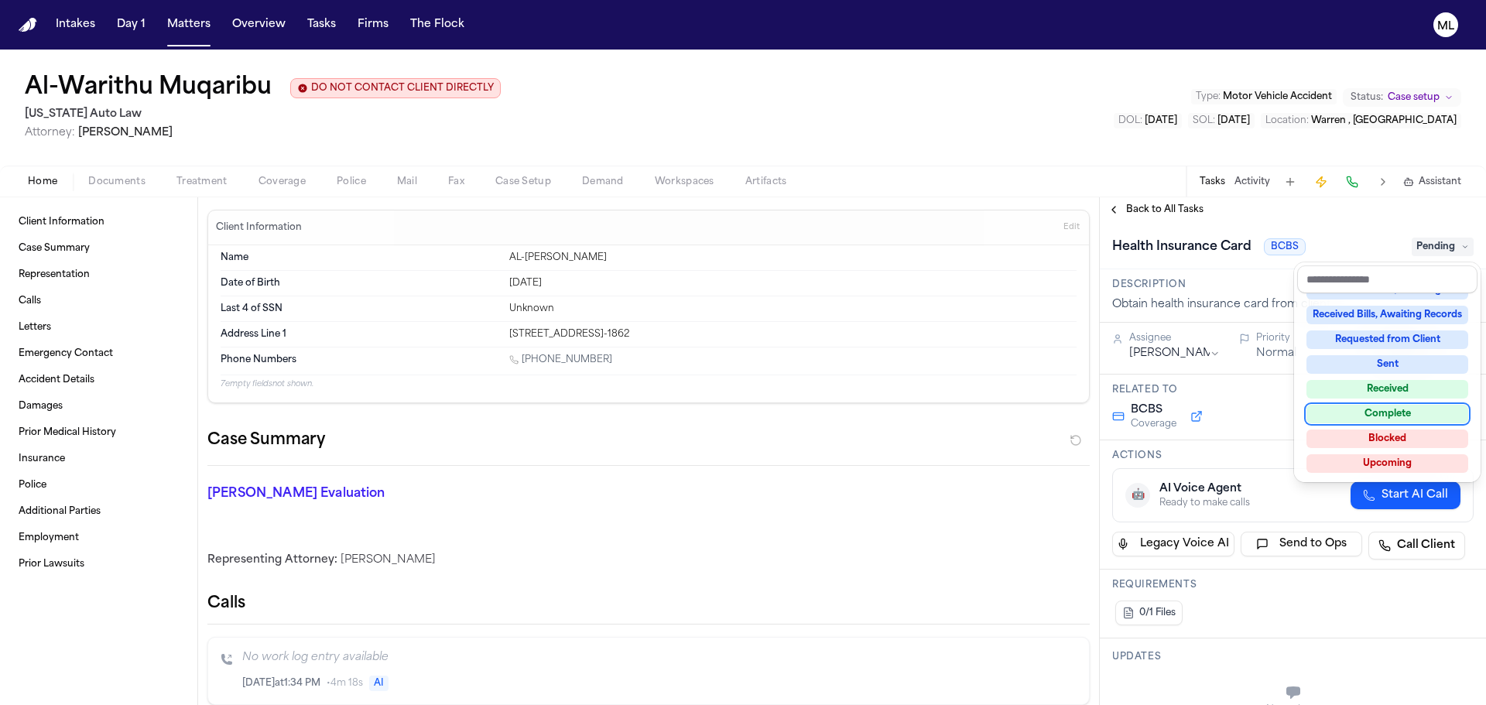
click at [1343, 417] on div "Complete" at bounding box center [1388, 414] width 162 height 19
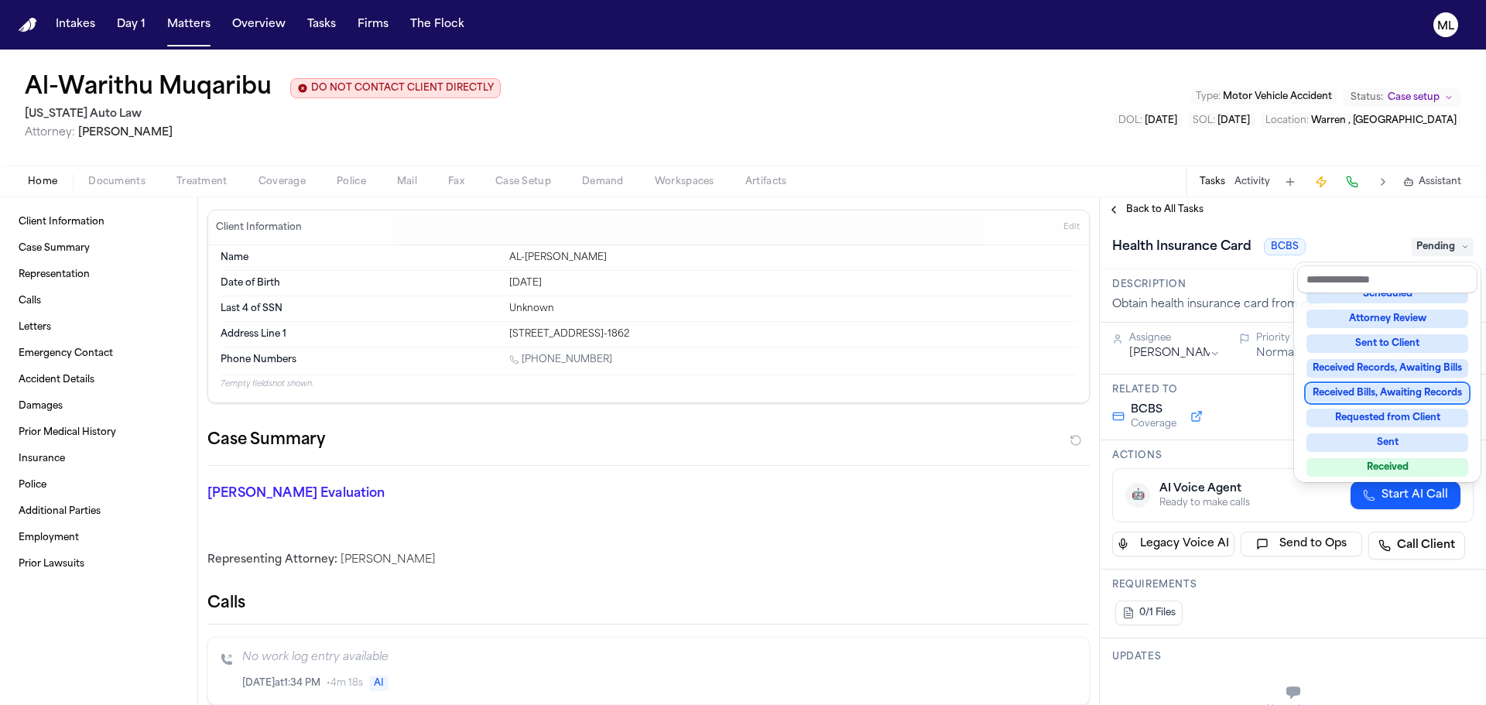
scroll to position [118, 0]
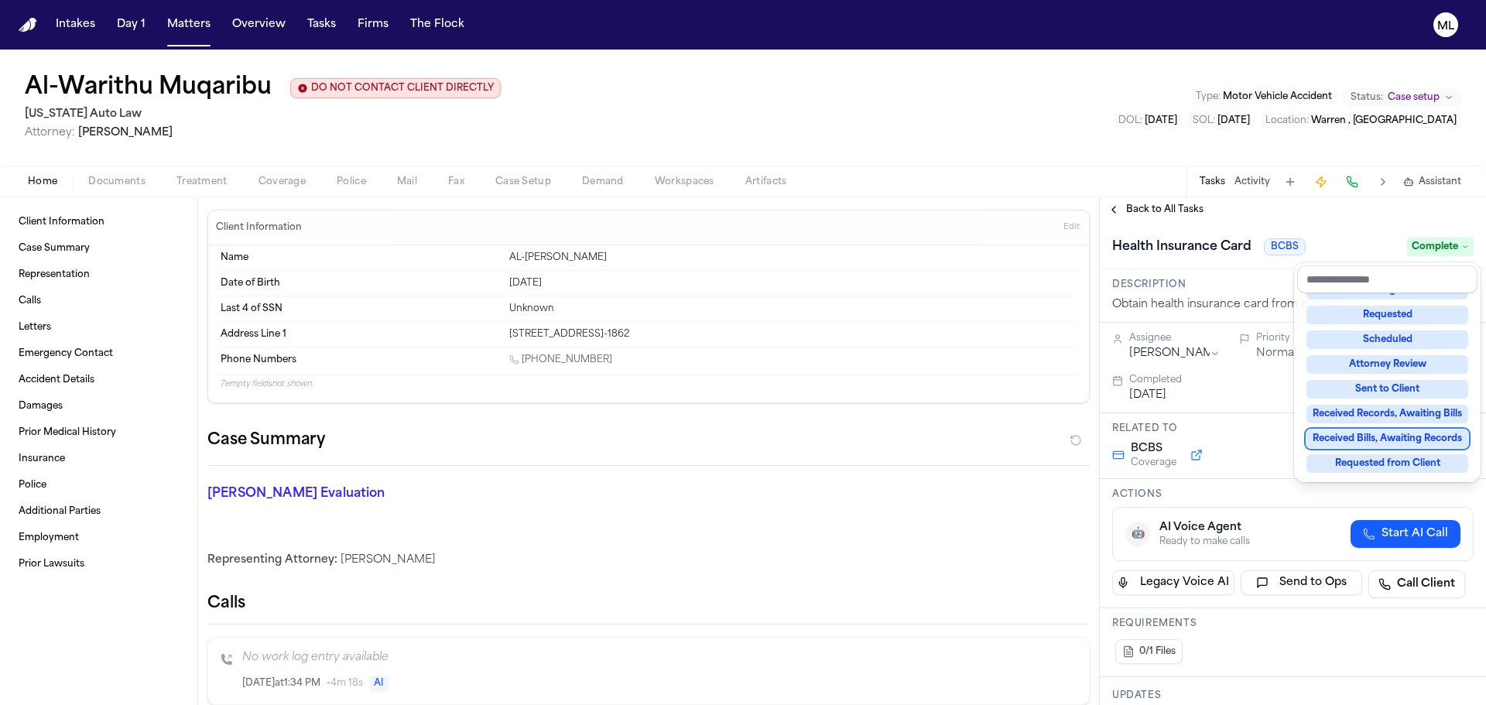
click at [1146, 204] on div "**********" at bounding box center [1293, 451] width 386 height 508
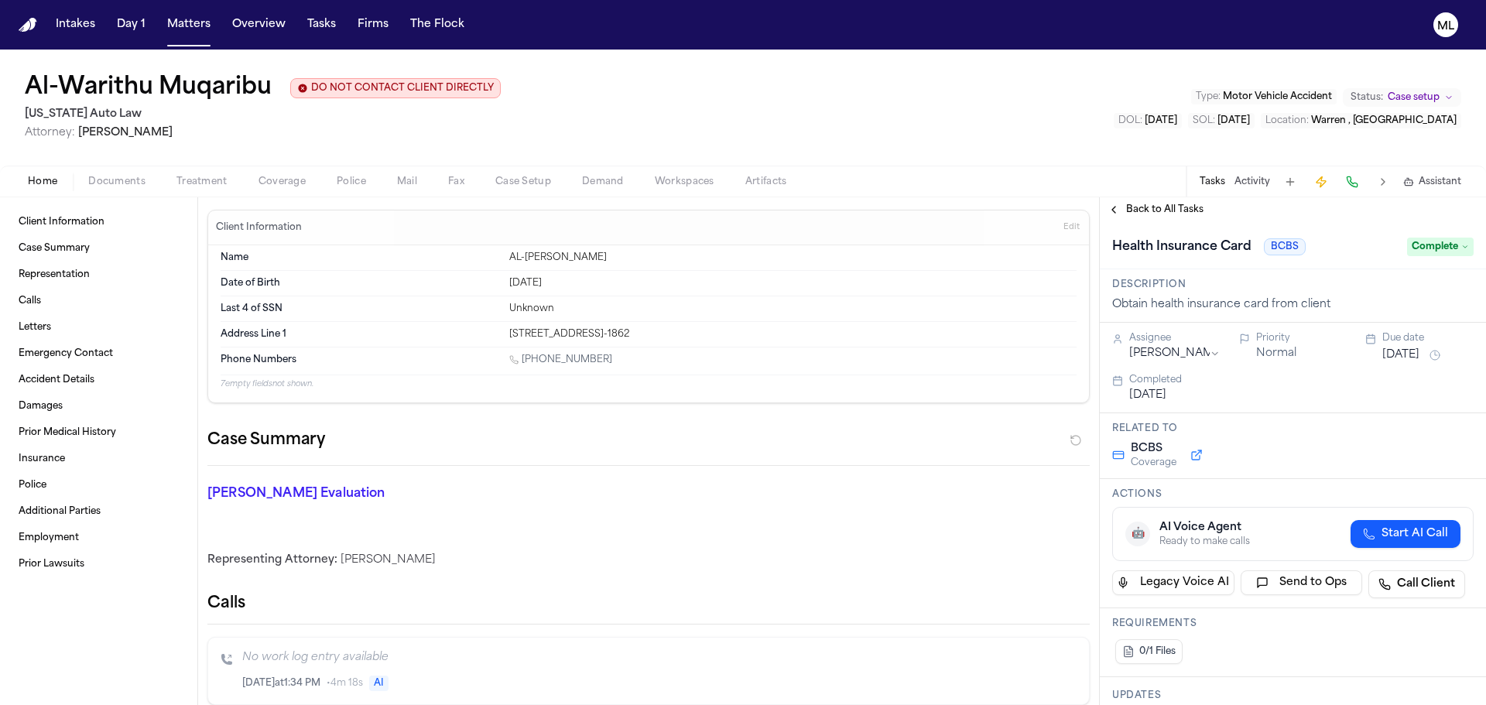
click at [1146, 204] on span "Back to All Tasks" at bounding box center [1164, 210] width 77 height 12
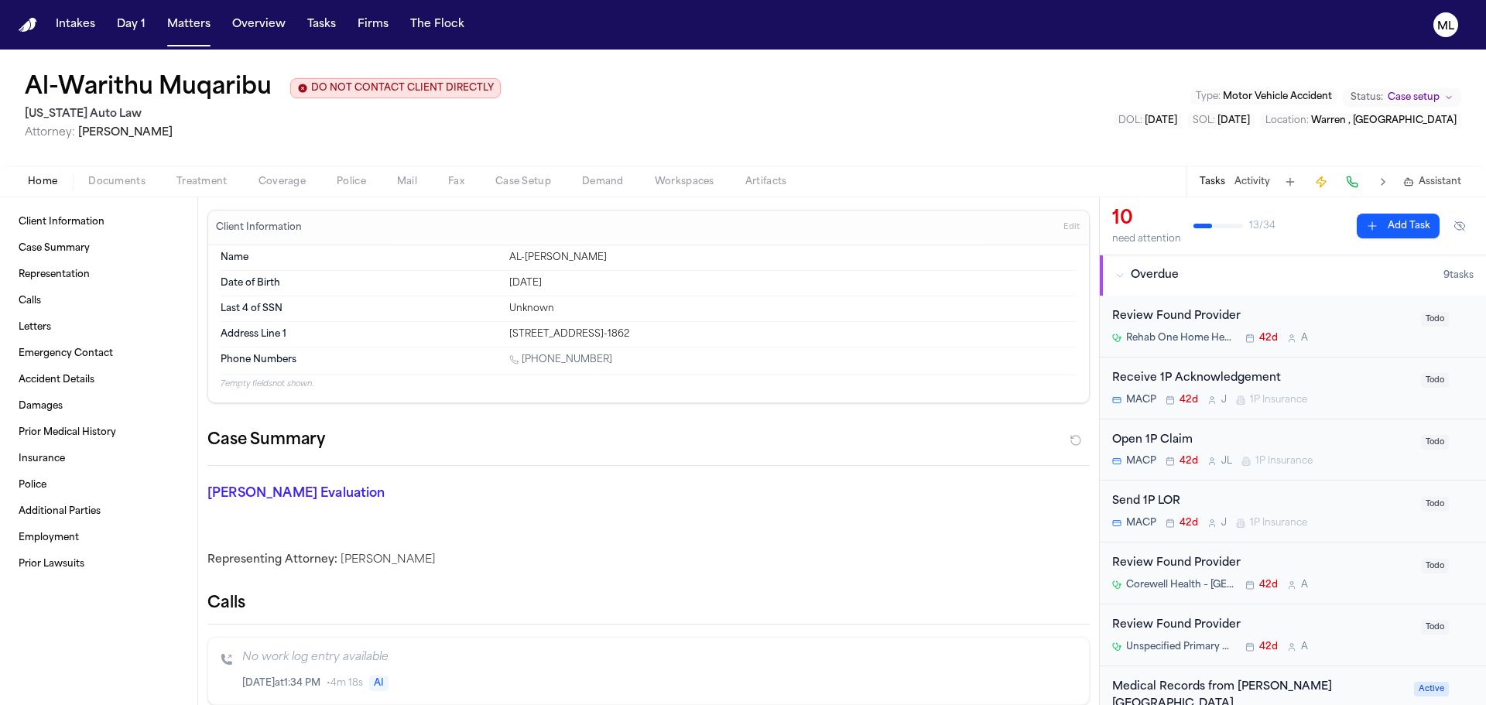
click at [1339, 331] on div "Review Found Provider Rehab One Home Healthcare Inc. 42d A" at bounding box center [1263, 326] width 300 height 36
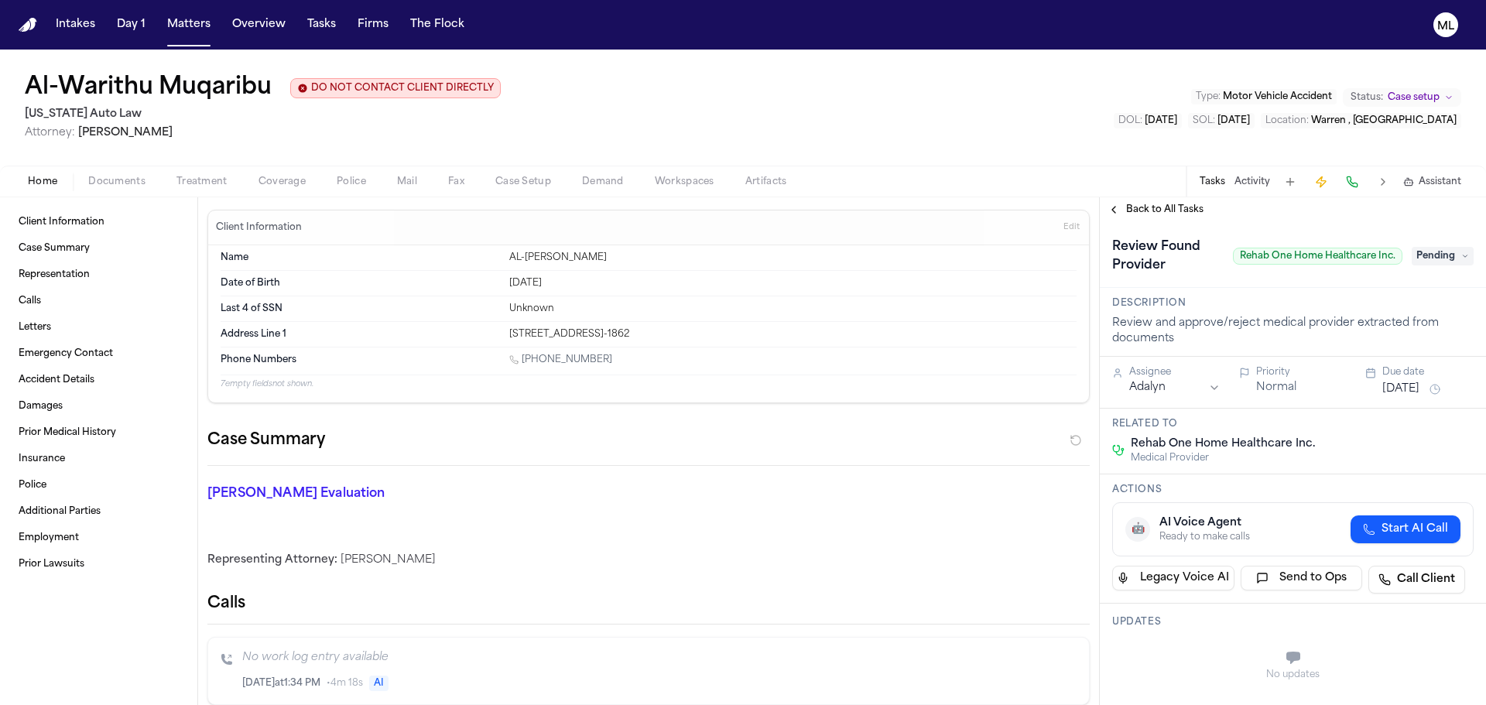
click at [1424, 255] on span "Pending" at bounding box center [1443, 256] width 62 height 19
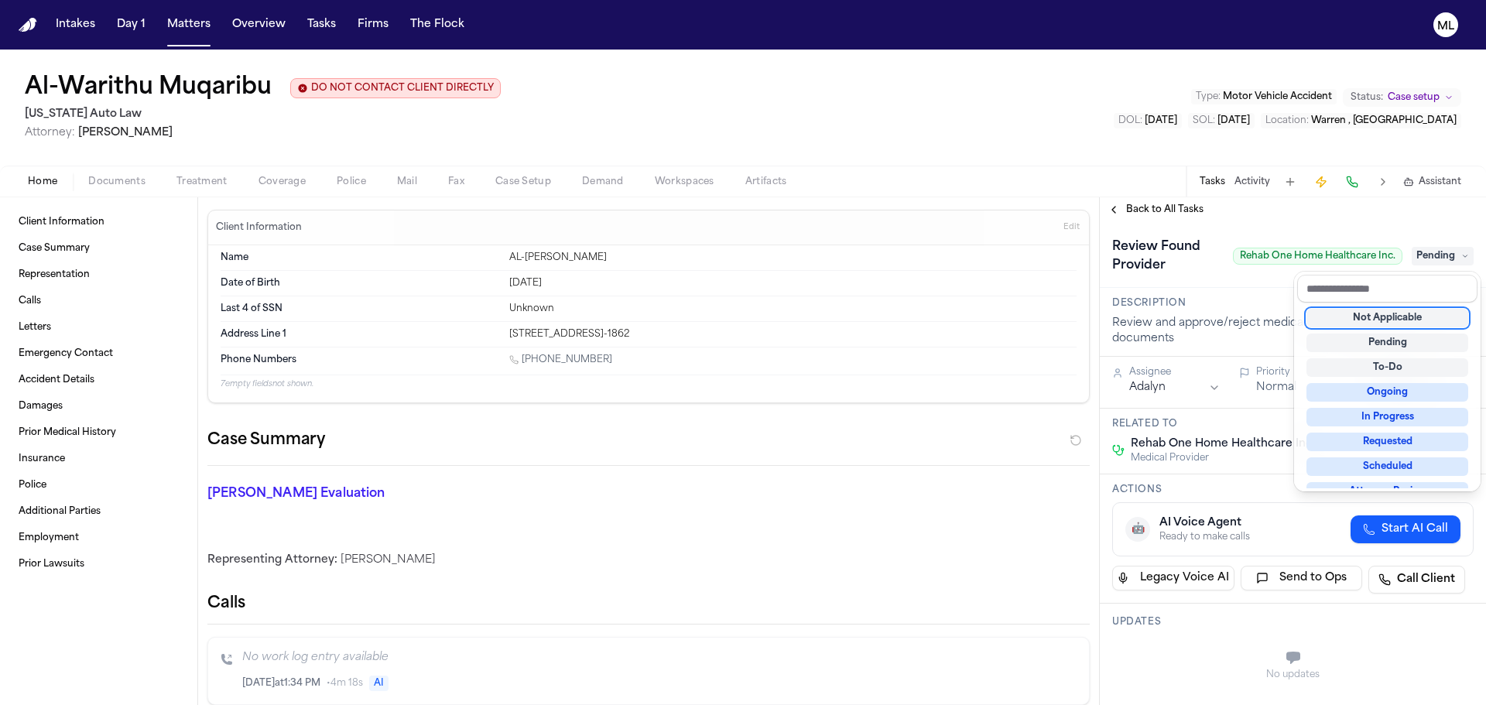
click at [1377, 312] on div "Not Applicable" at bounding box center [1388, 318] width 162 height 19
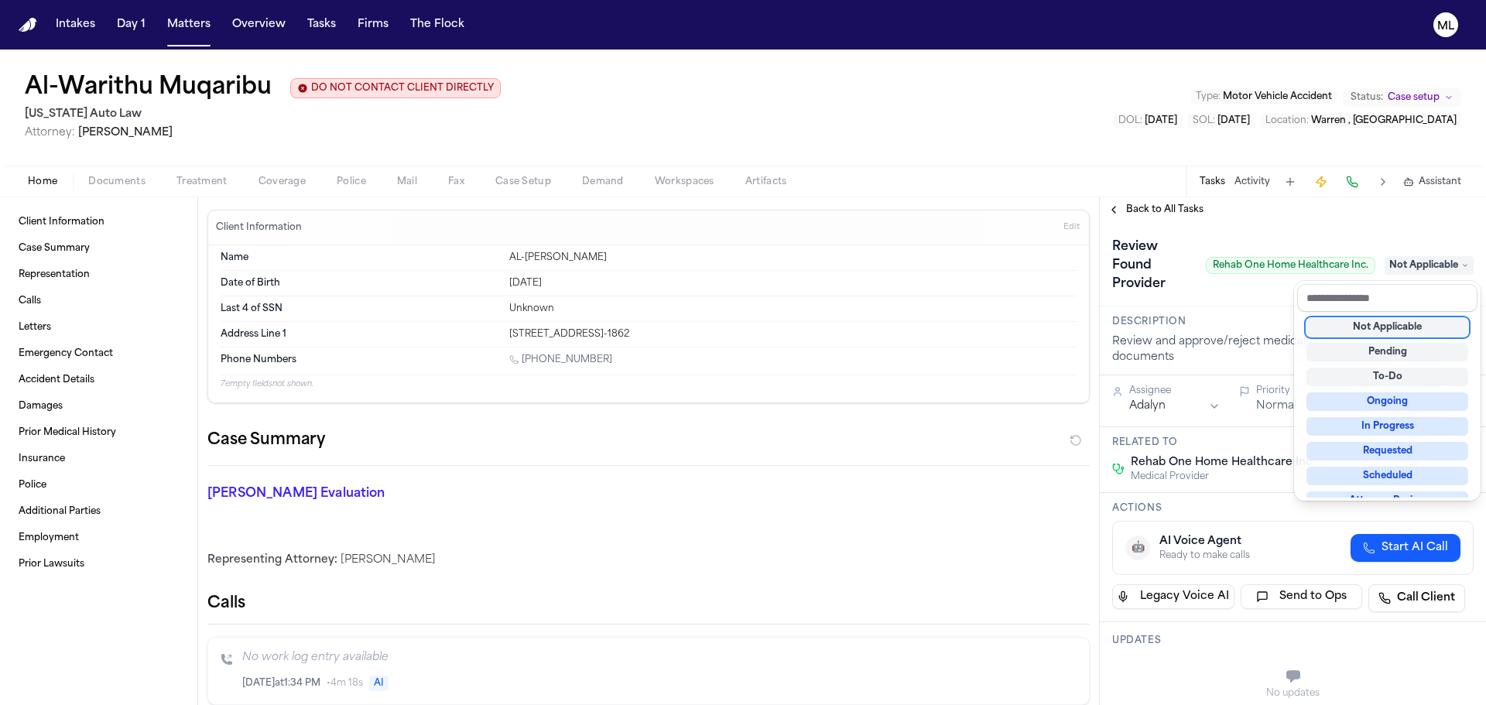
click at [1143, 204] on div "**********" at bounding box center [1293, 451] width 386 height 508
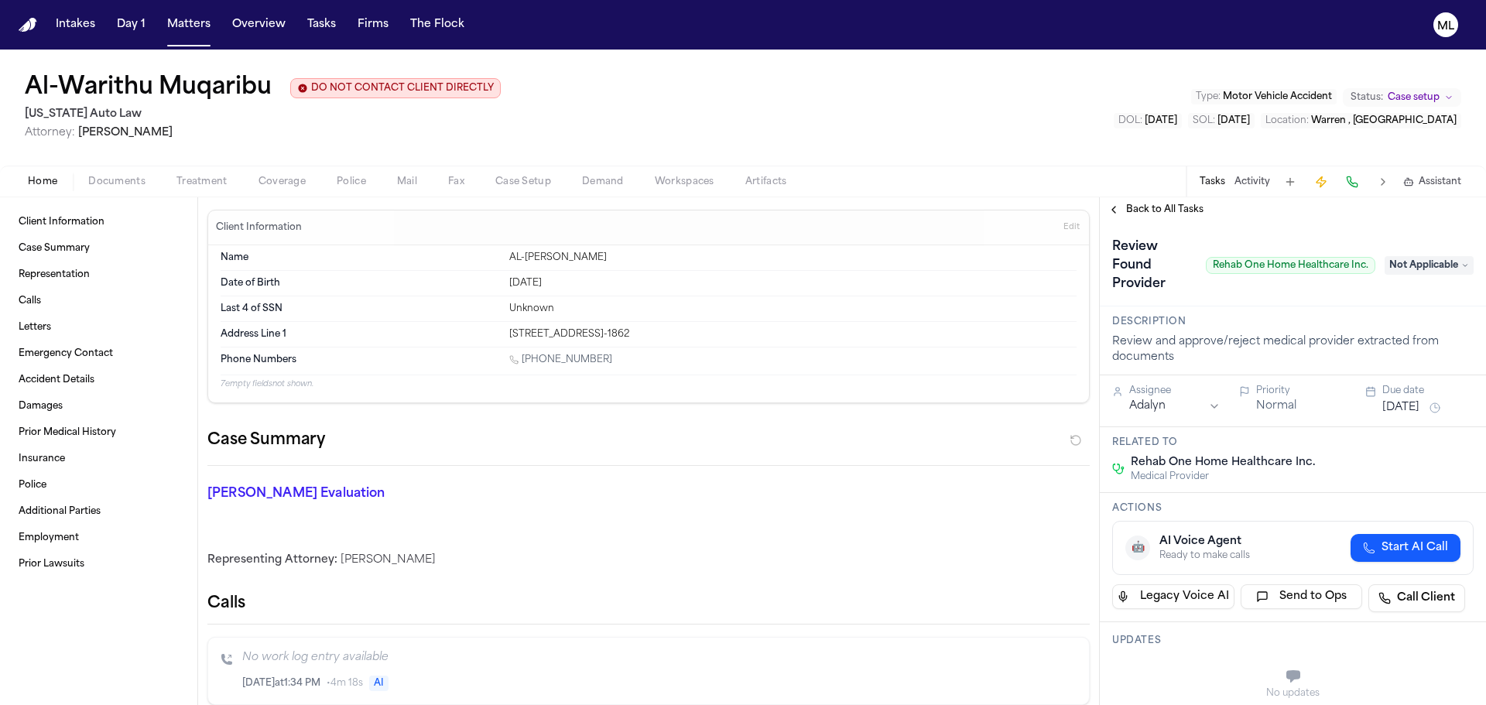
click at [1143, 204] on span "Back to All Tasks" at bounding box center [1164, 210] width 77 height 12
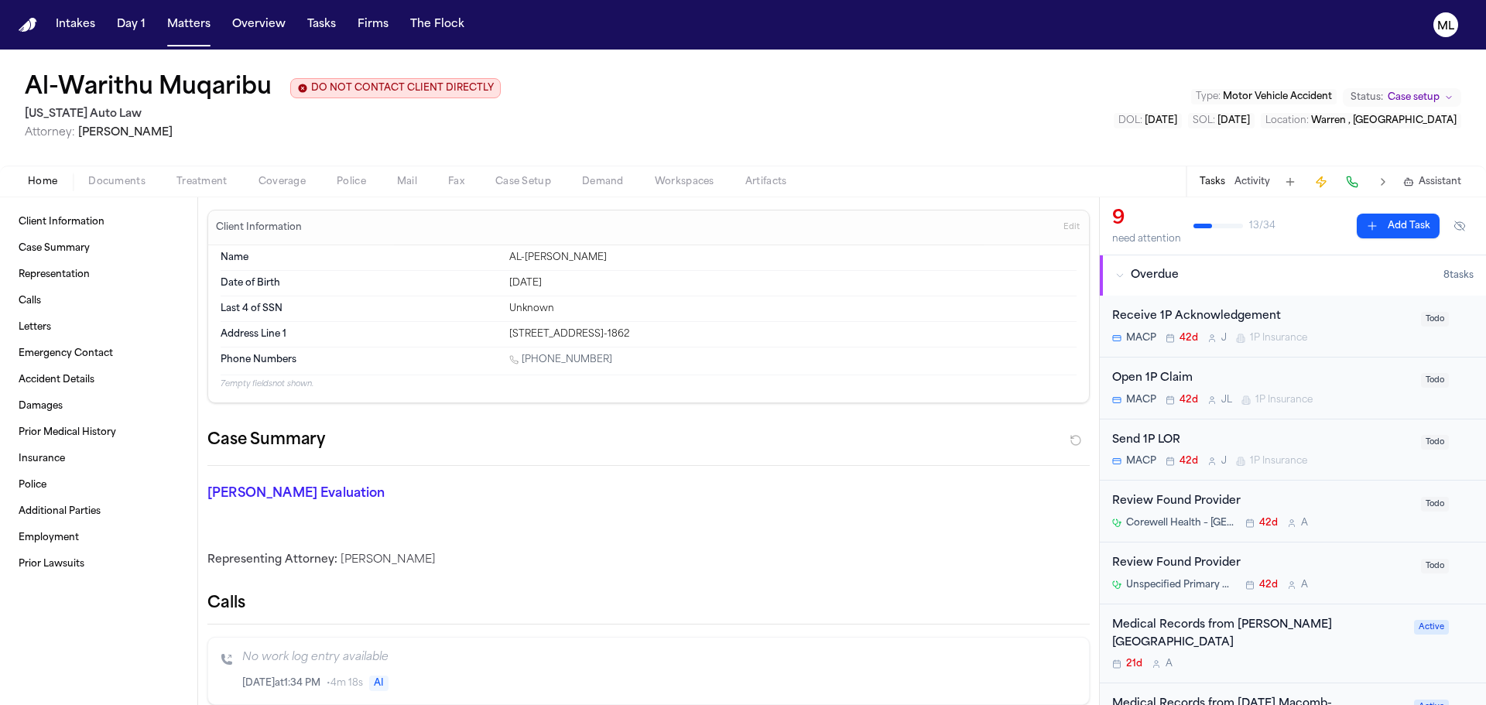
click at [1362, 328] on div "Receive 1P Acknowledgement MACP 42d J 1P Insurance" at bounding box center [1263, 326] width 300 height 36
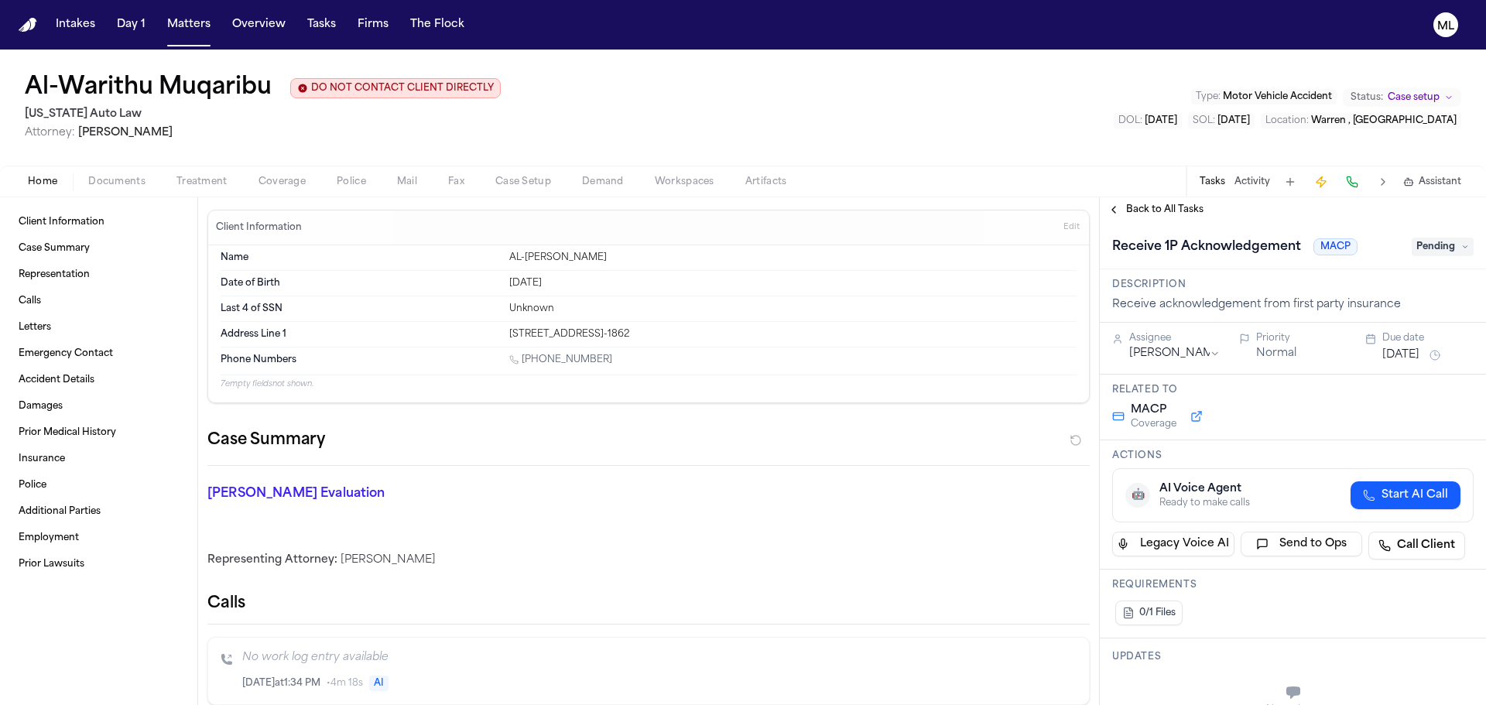
click at [1425, 245] on span "Pending" at bounding box center [1443, 247] width 62 height 19
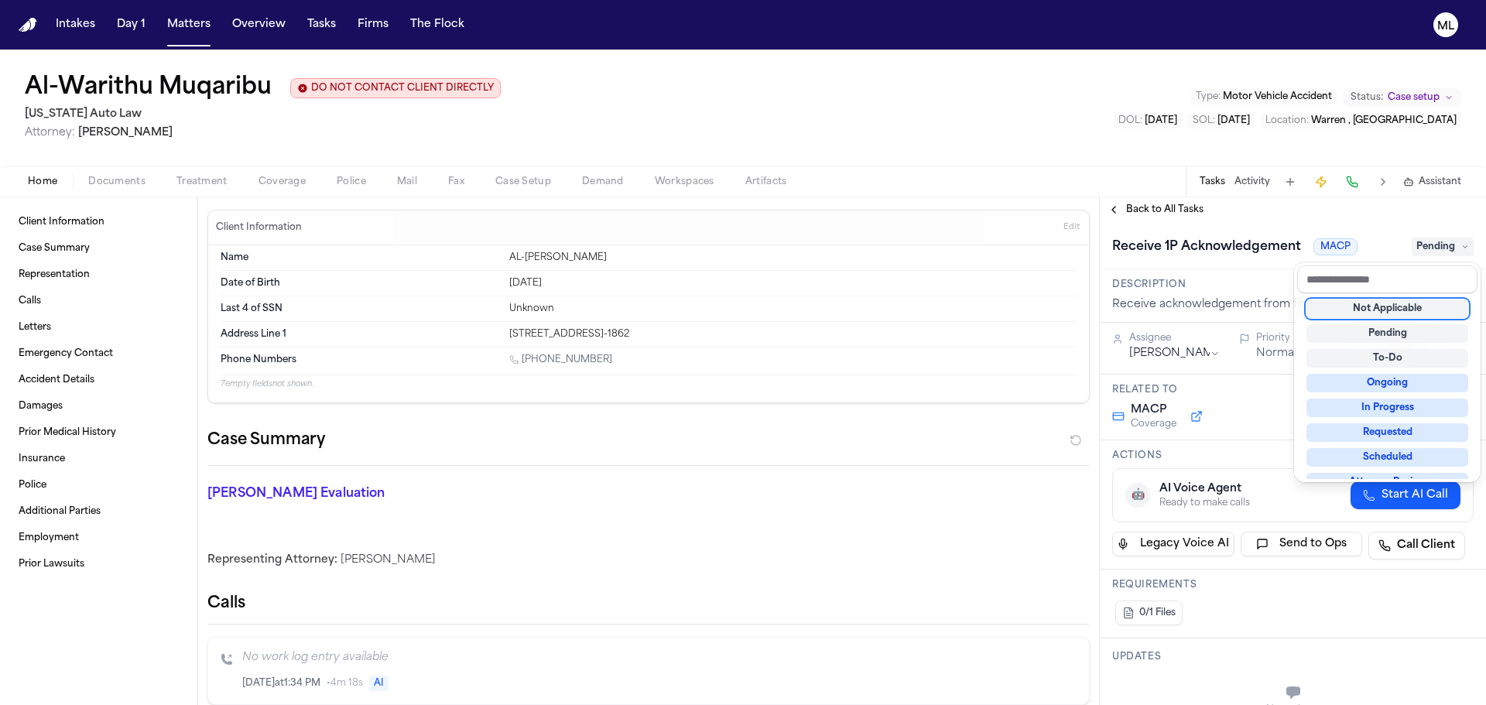
click at [1404, 305] on div "Not Applicable" at bounding box center [1388, 309] width 162 height 19
click at [1154, 207] on div "**********" at bounding box center [1293, 451] width 386 height 508
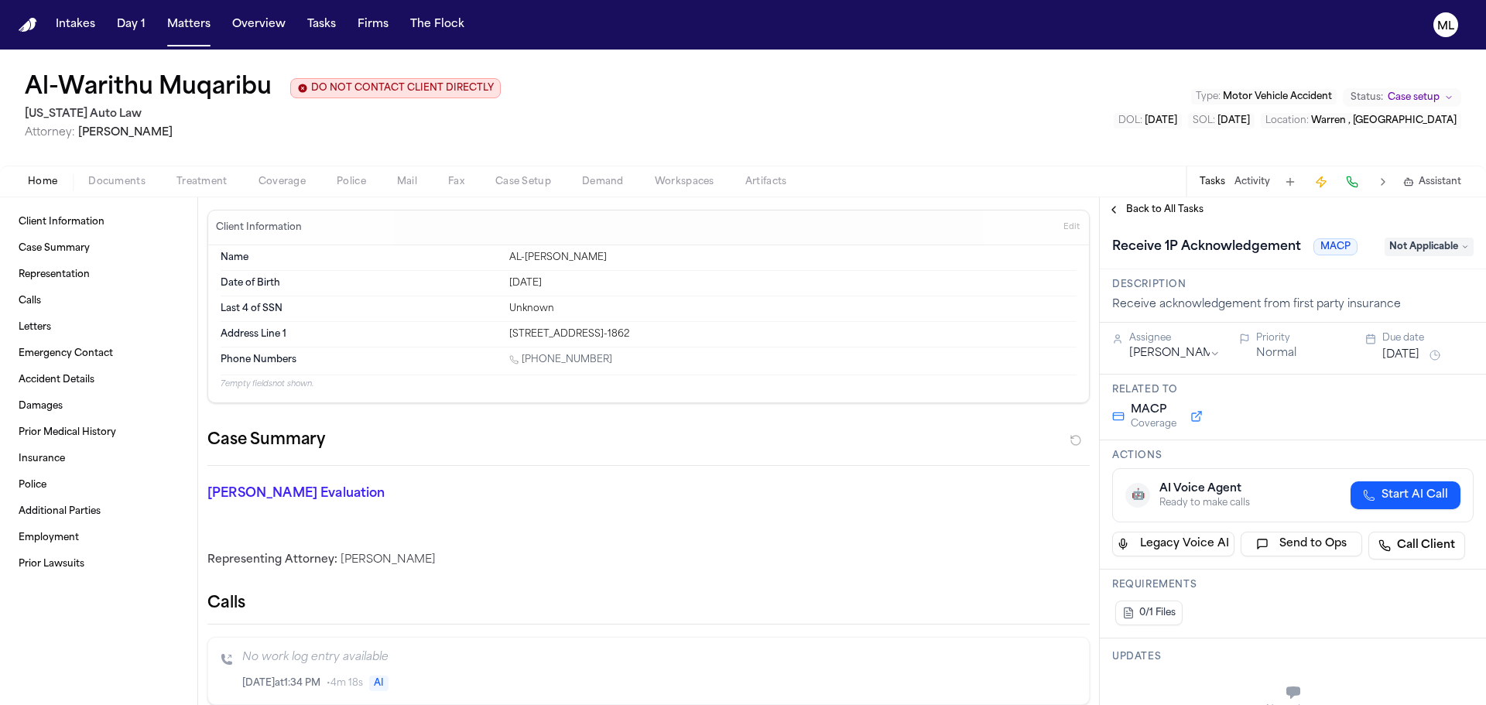
click at [1154, 207] on span "Back to All Tasks" at bounding box center [1164, 210] width 77 height 12
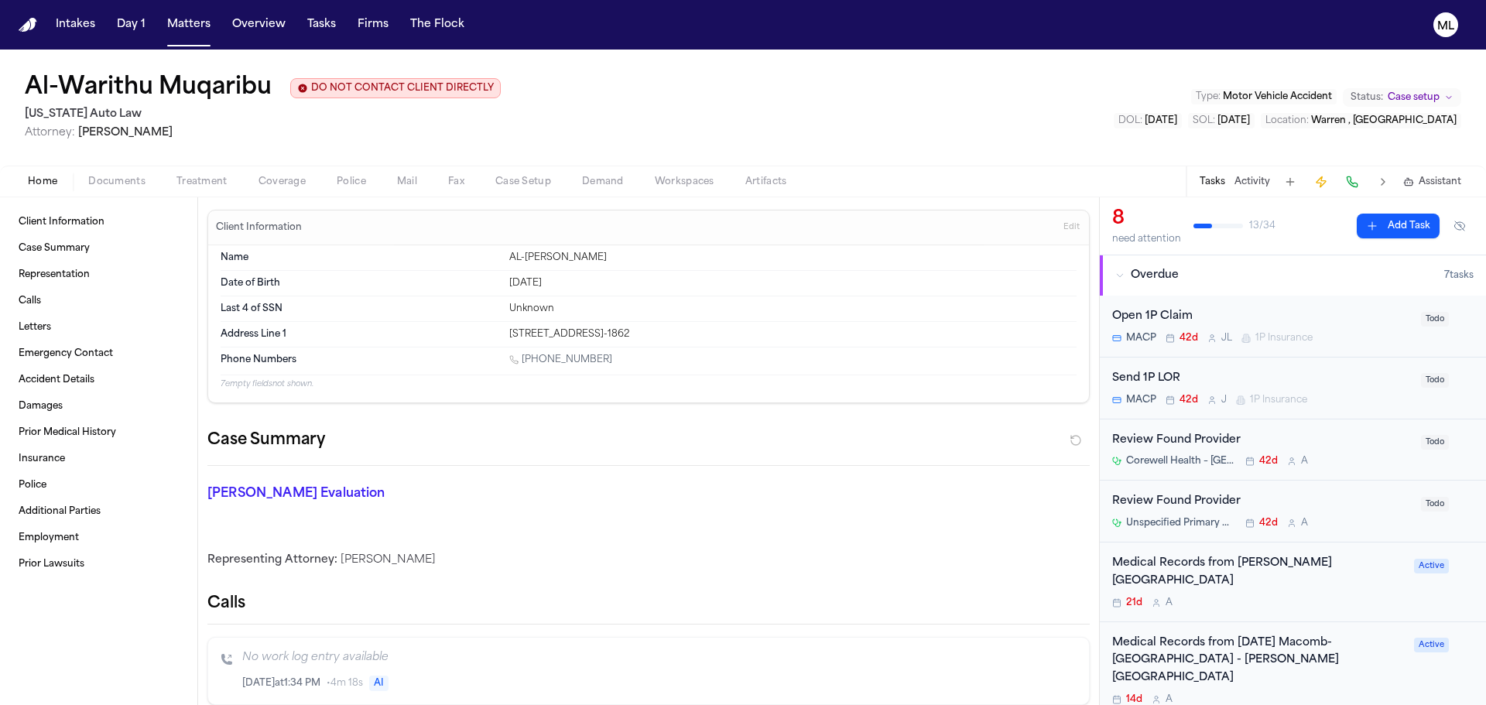
click at [1345, 325] on div "Open 1P Claim" at bounding box center [1263, 317] width 300 height 18
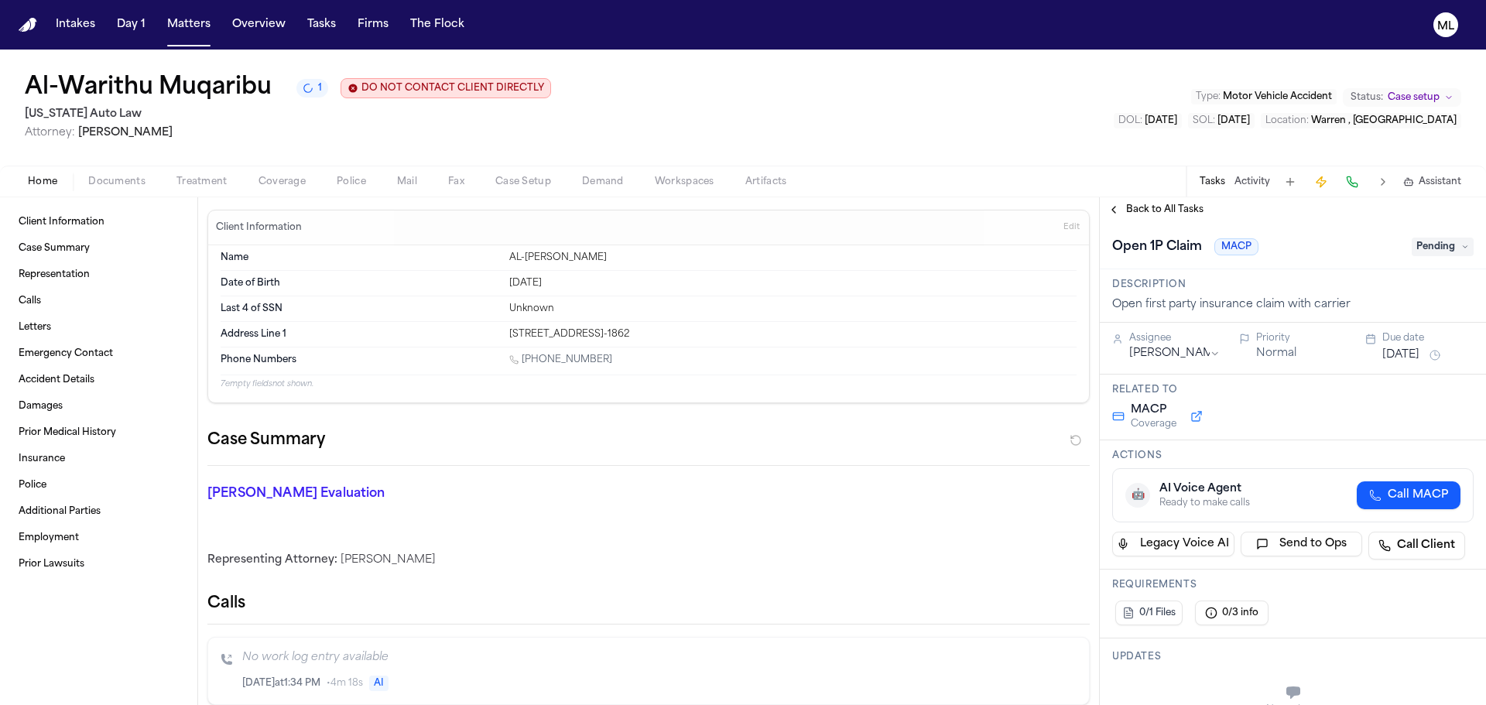
click at [1431, 242] on span "Pending" at bounding box center [1443, 247] width 62 height 19
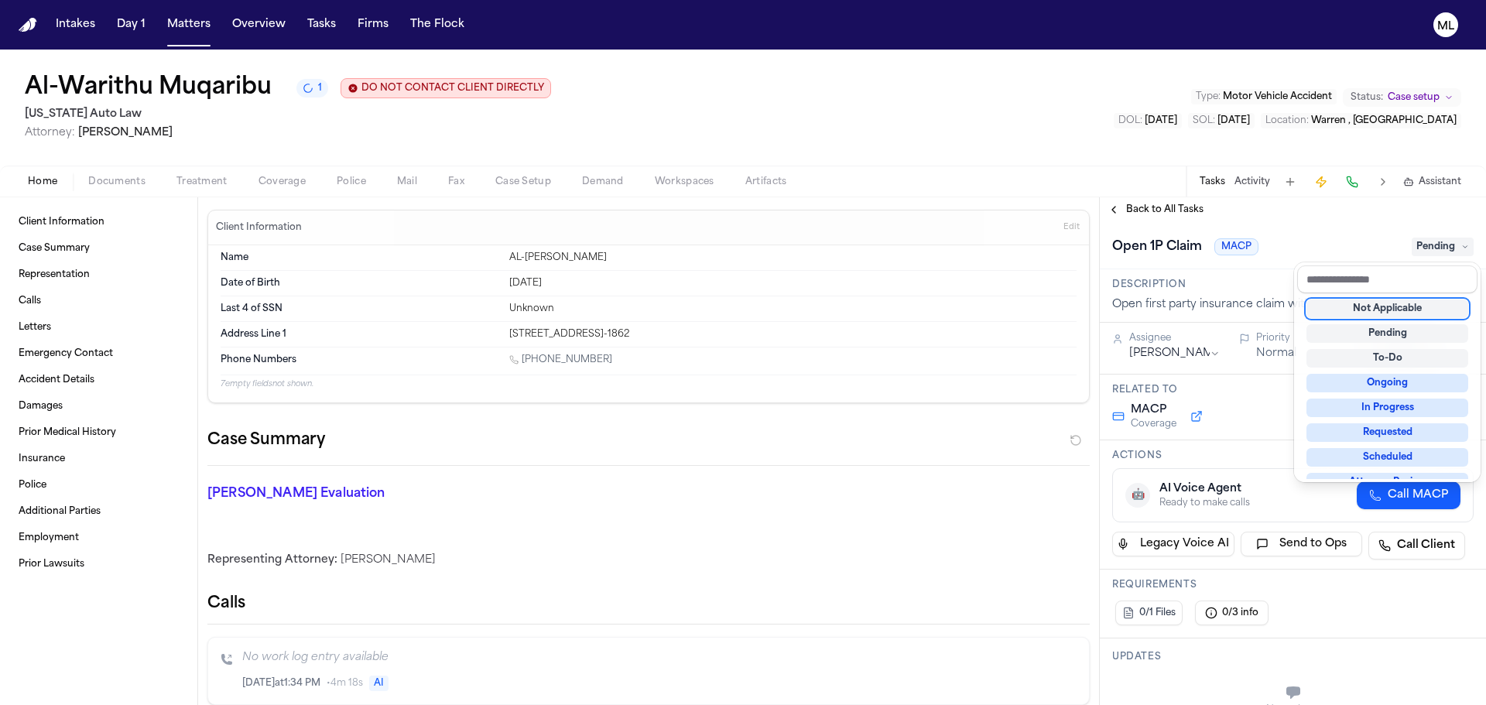
click at [1404, 307] on div "Not Applicable" at bounding box center [1388, 309] width 162 height 19
click at [1194, 221] on div "**********" at bounding box center [1293, 451] width 386 height 508
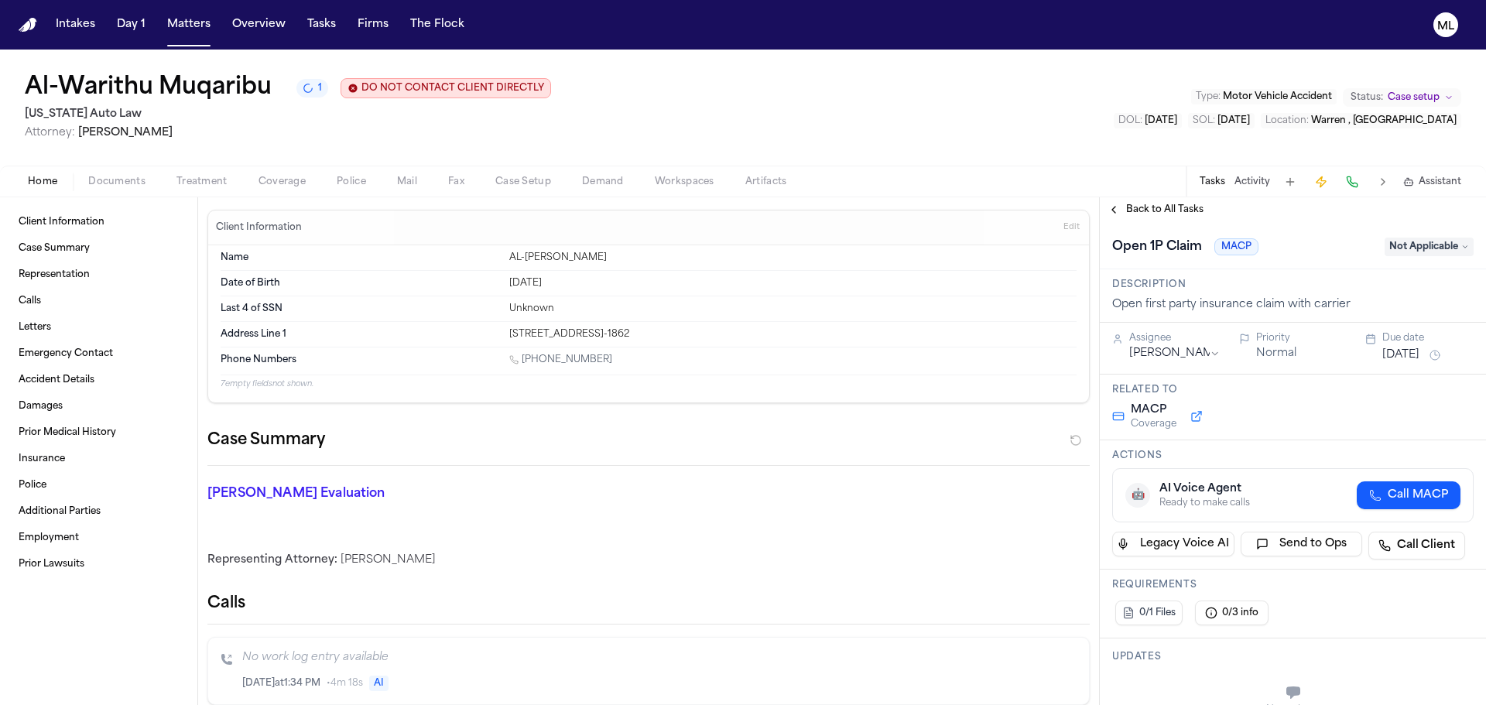
click at [1185, 211] on span "Back to All Tasks" at bounding box center [1164, 210] width 77 height 12
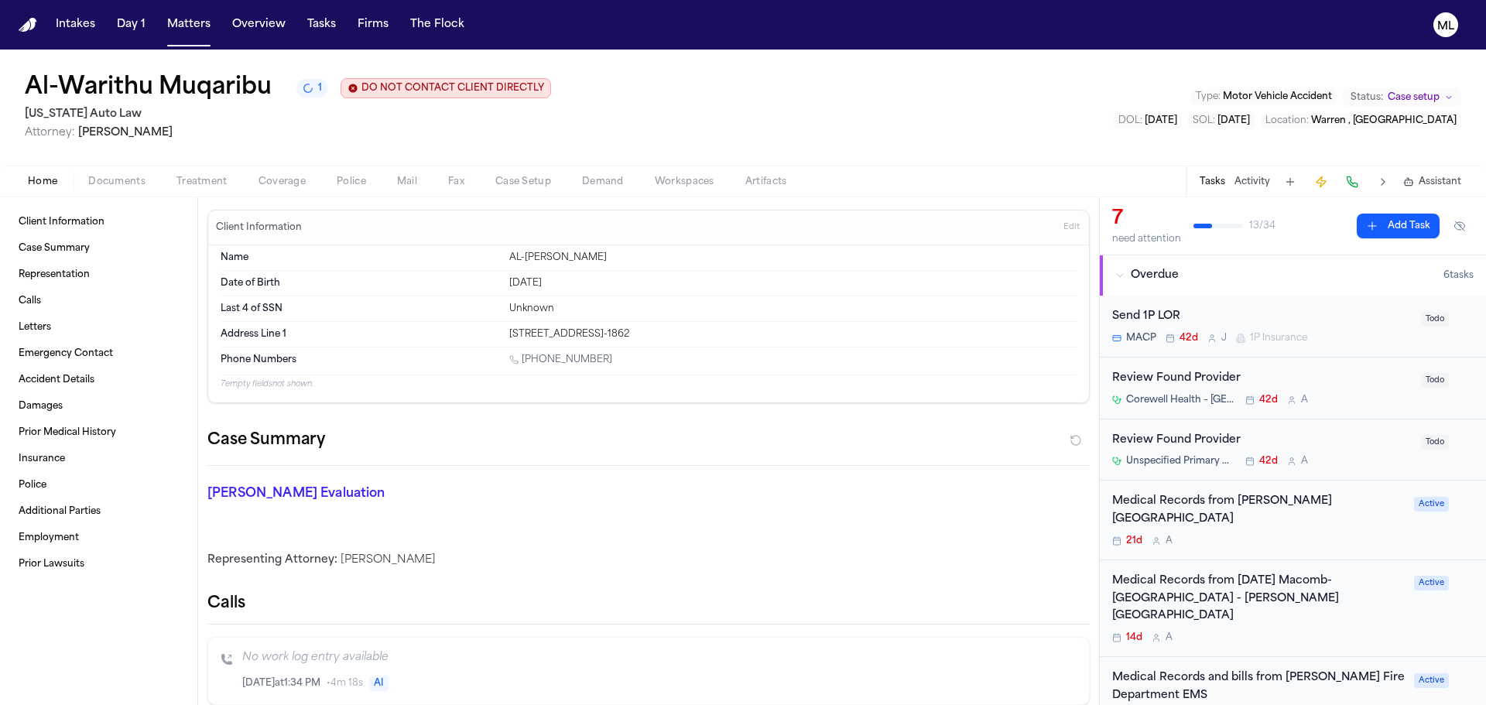
click at [1366, 327] on div "Send 1P LOR MACP 42d J 1P Insurance" at bounding box center [1263, 326] width 300 height 36
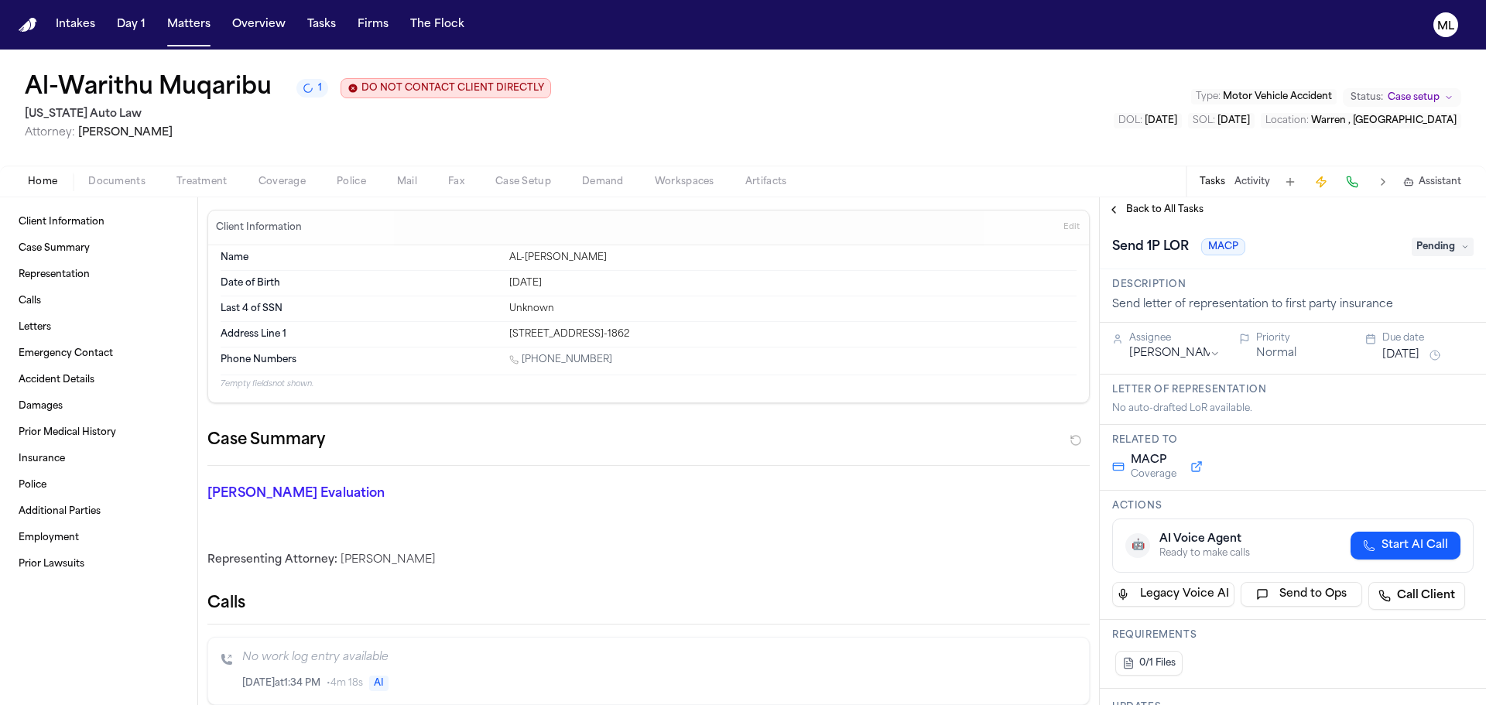
click at [1448, 247] on span "Pending" at bounding box center [1443, 247] width 62 height 19
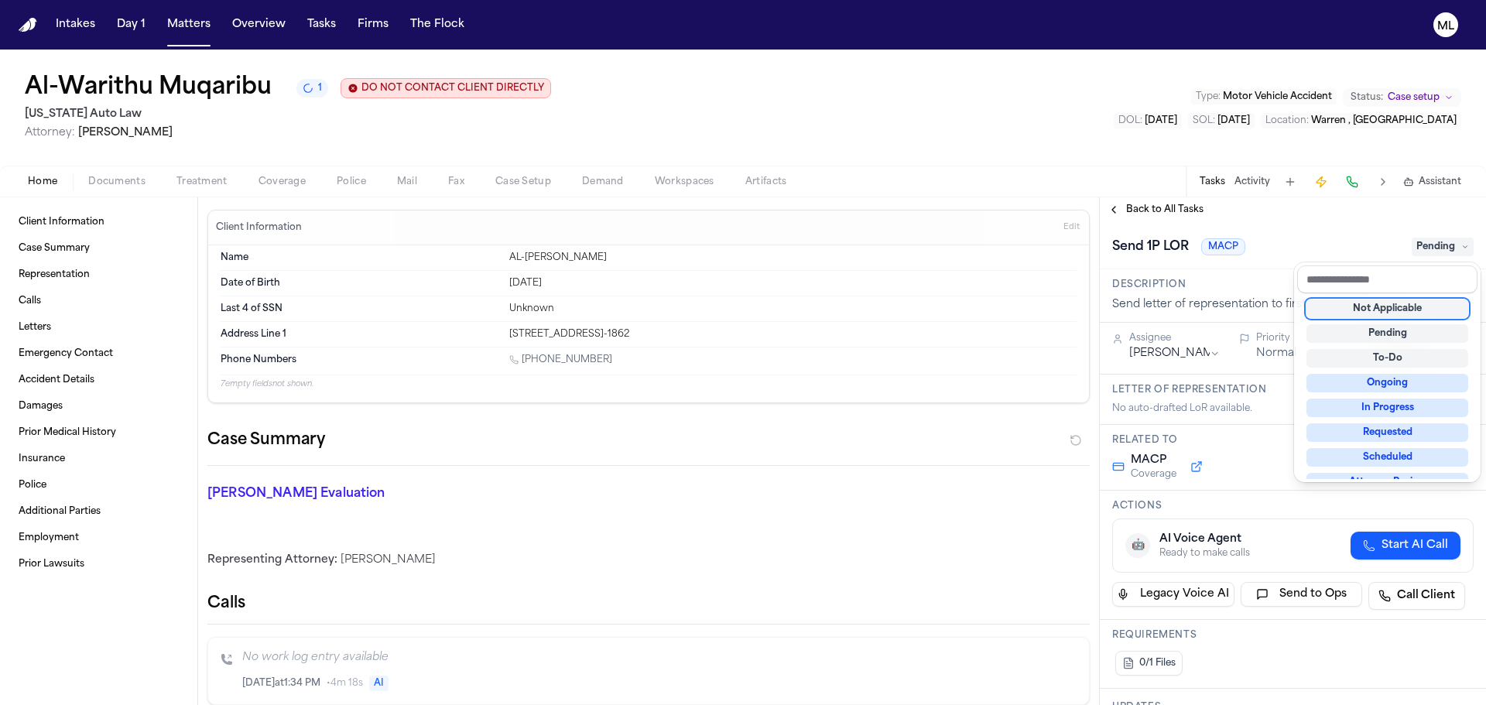
click at [1388, 314] on div "Not Applicable" at bounding box center [1388, 309] width 162 height 19
click at [1168, 206] on div "**********" at bounding box center [1293, 451] width 386 height 508
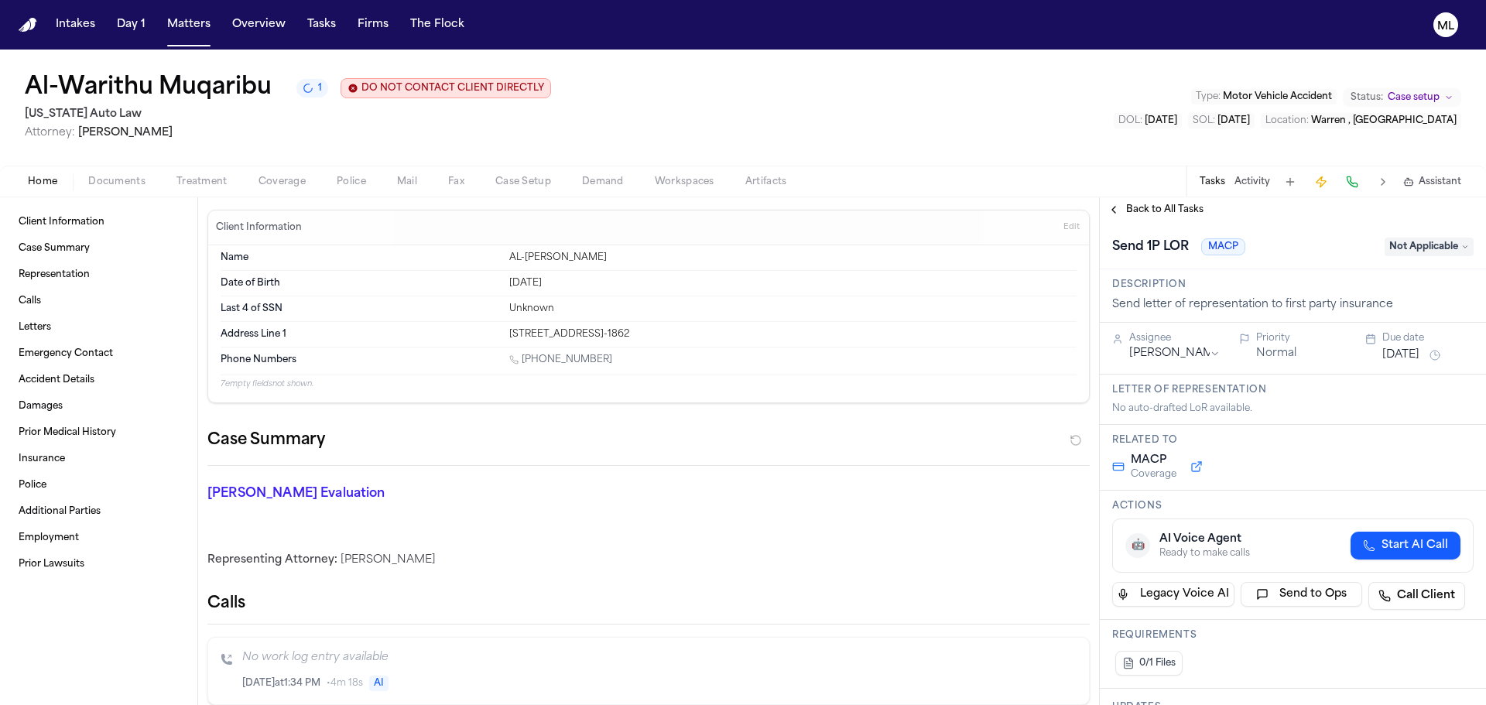
click at [1168, 206] on span "Back to All Tasks" at bounding box center [1164, 210] width 77 height 12
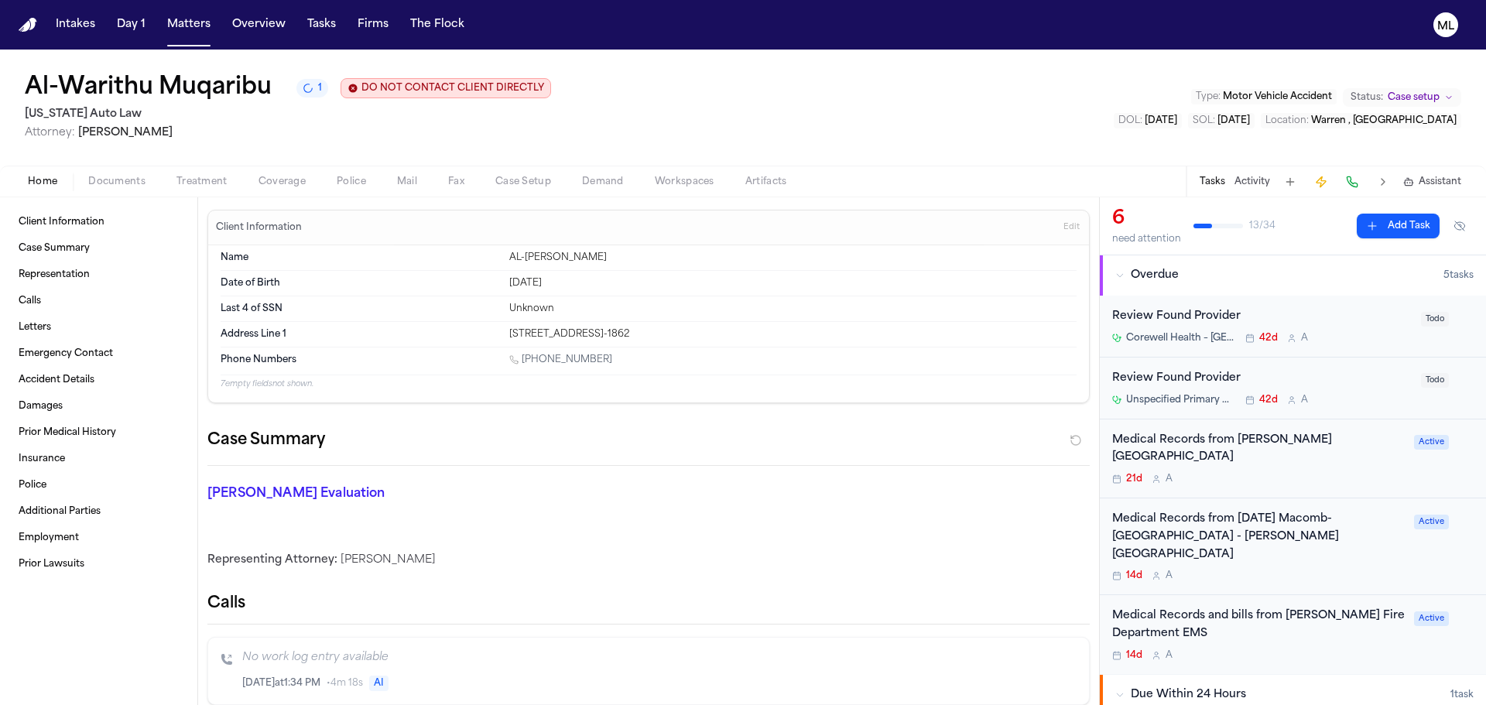
click at [1339, 316] on div "Review Found Provider" at bounding box center [1263, 317] width 300 height 18
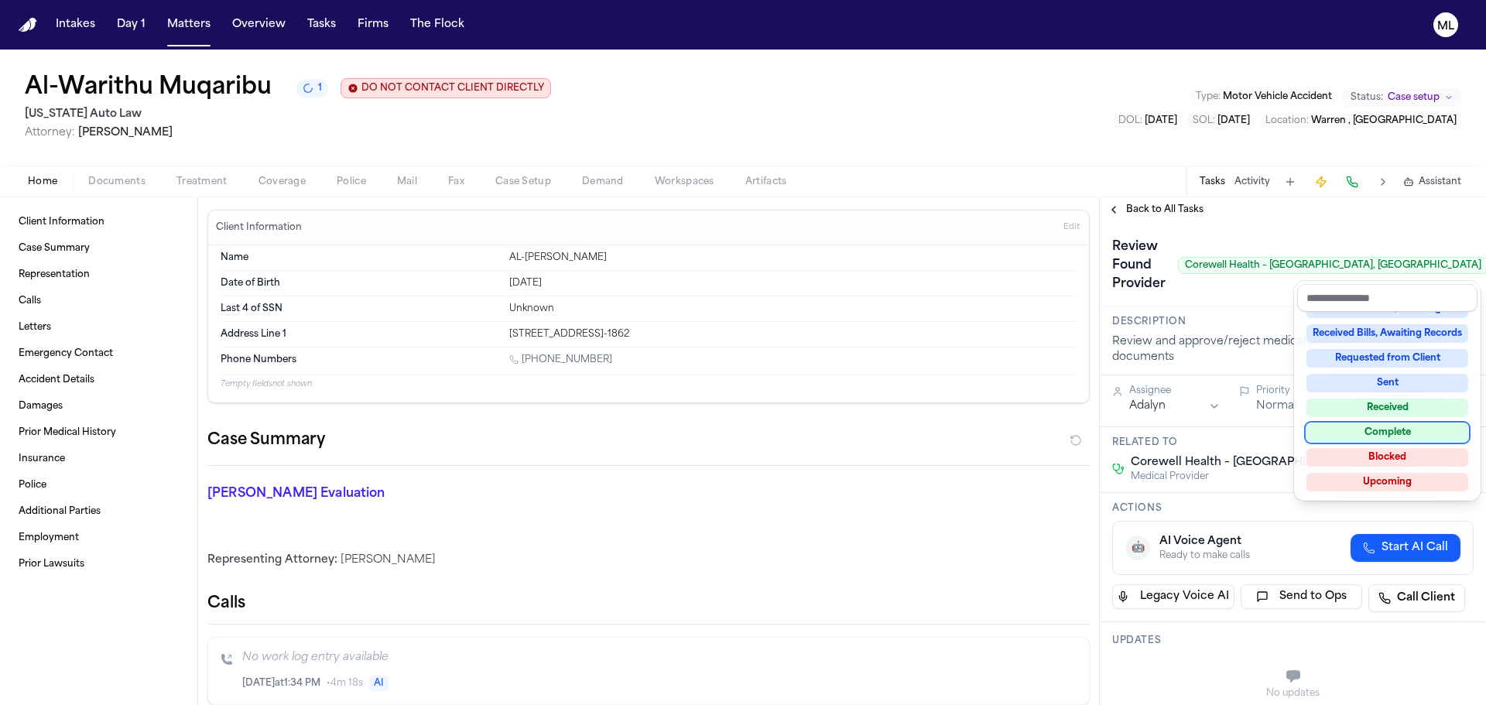
click at [1359, 429] on div "Complete" at bounding box center [1388, 432] width 162 height 19
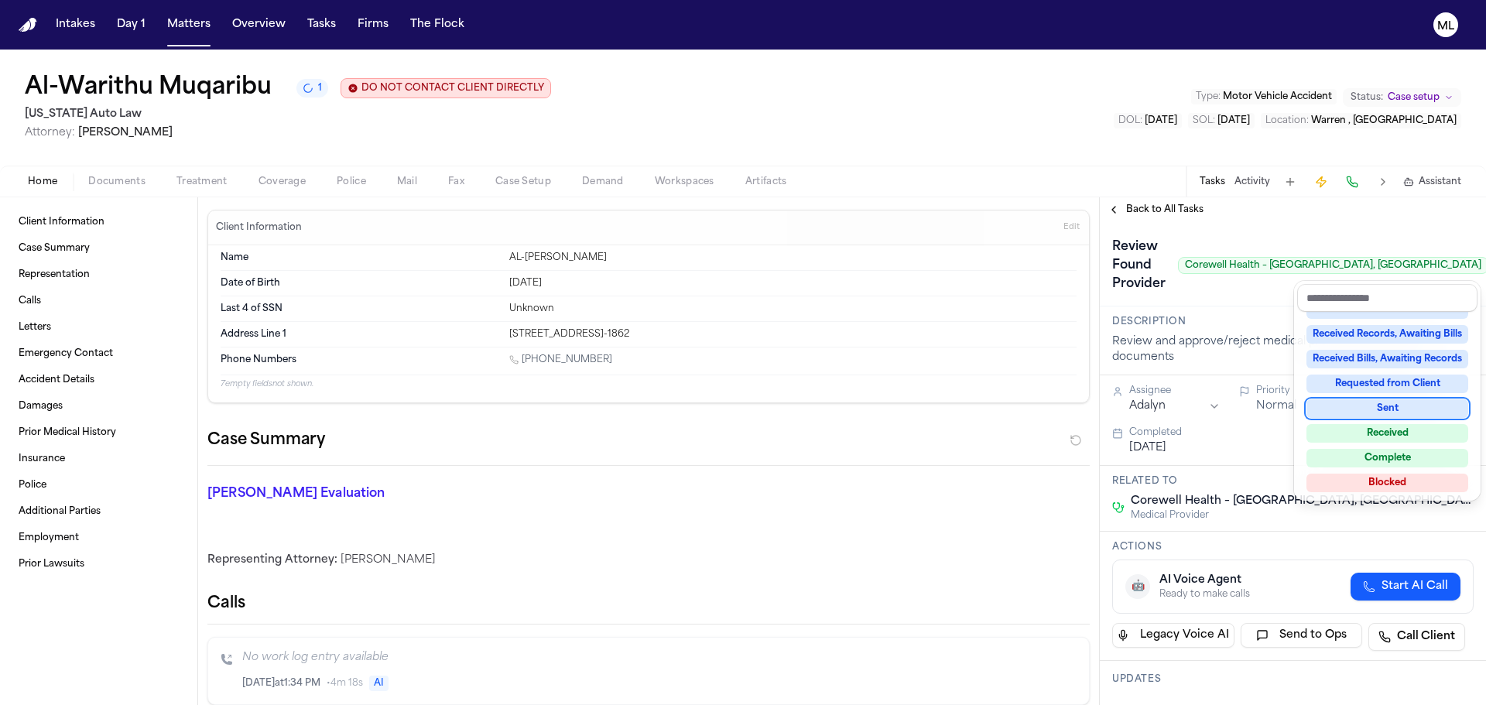
click at [1171, 207] on div "**********" at bounding box center [1293, 451] width 386 height 508
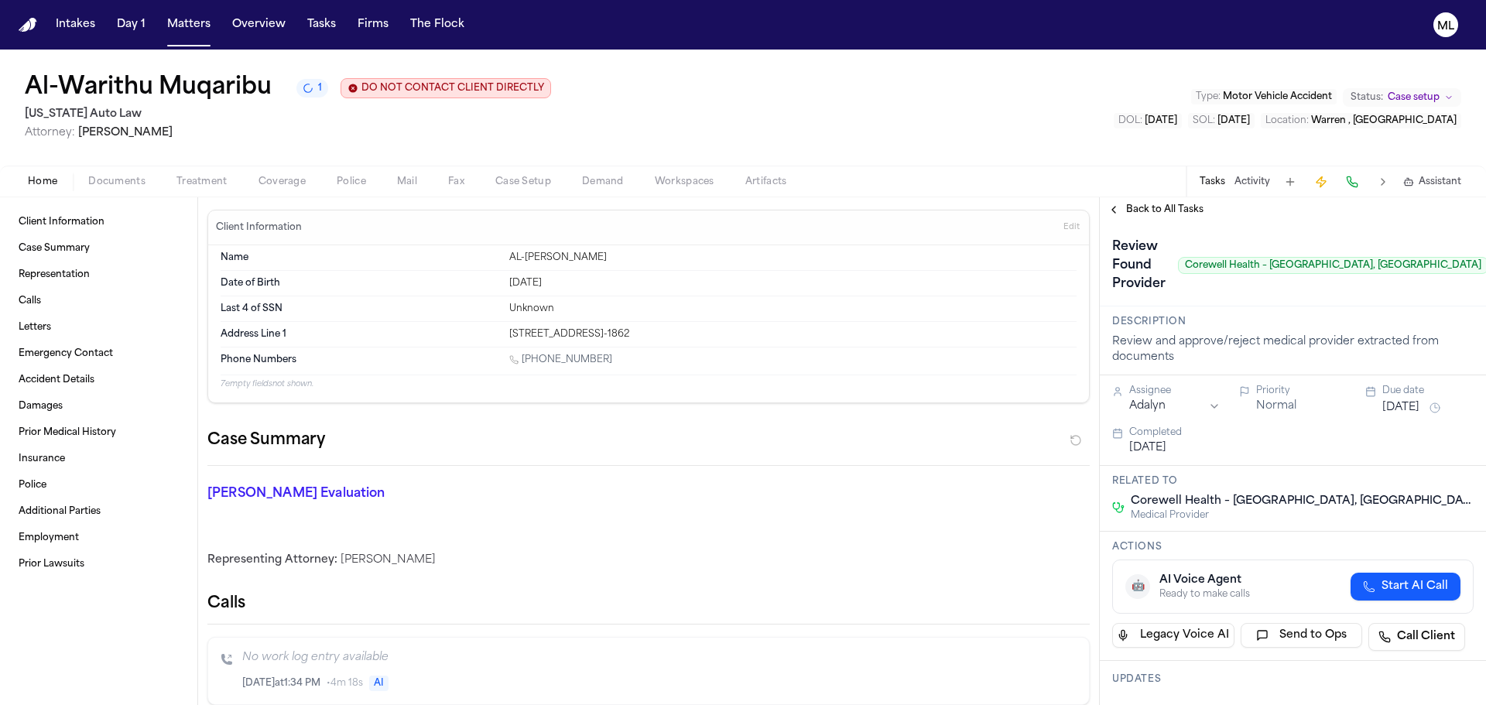
click at [1171, 207] on span "Back to All Tasks" at bounding box center [1164, 210] width 77 height 12
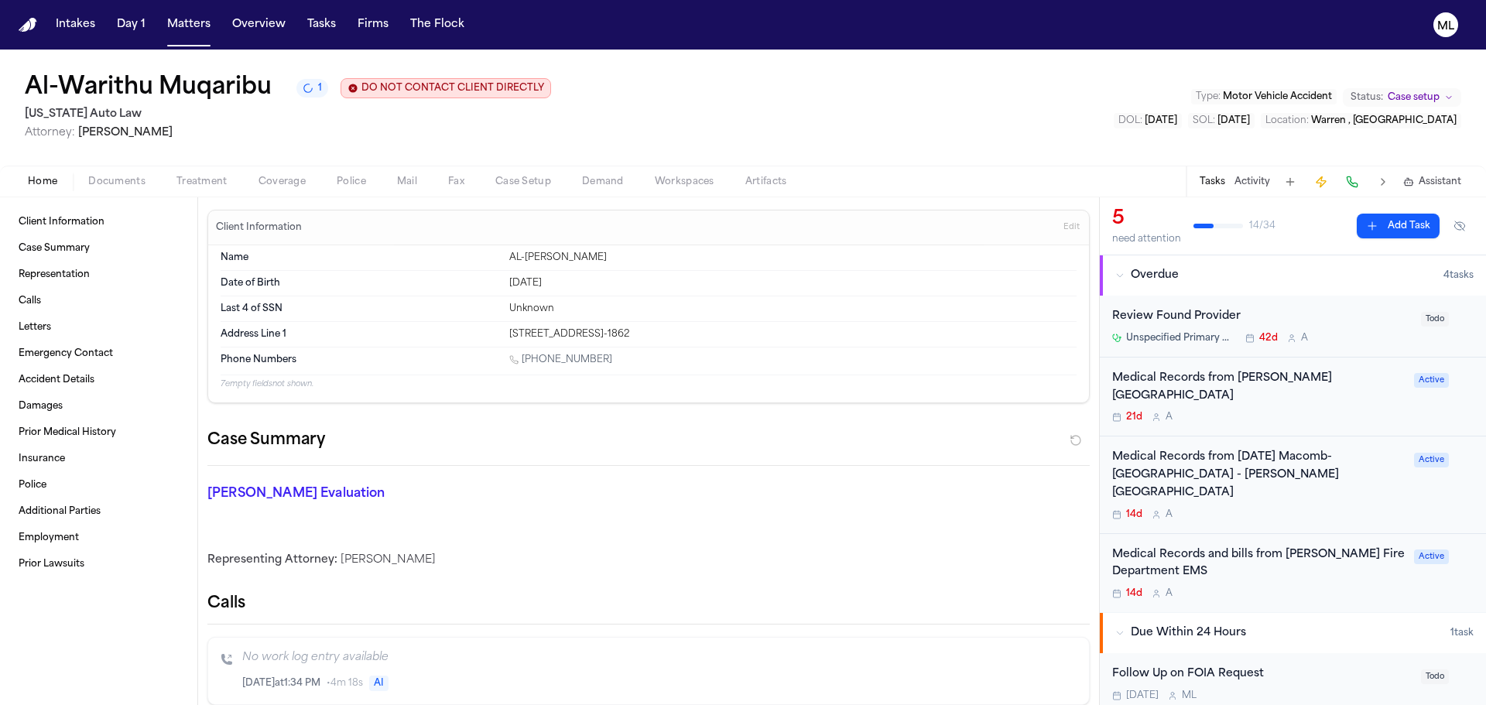
click at [1336, 317] on div "Review Found Provider" at bounding box center [1263, 317] width 300 height 18
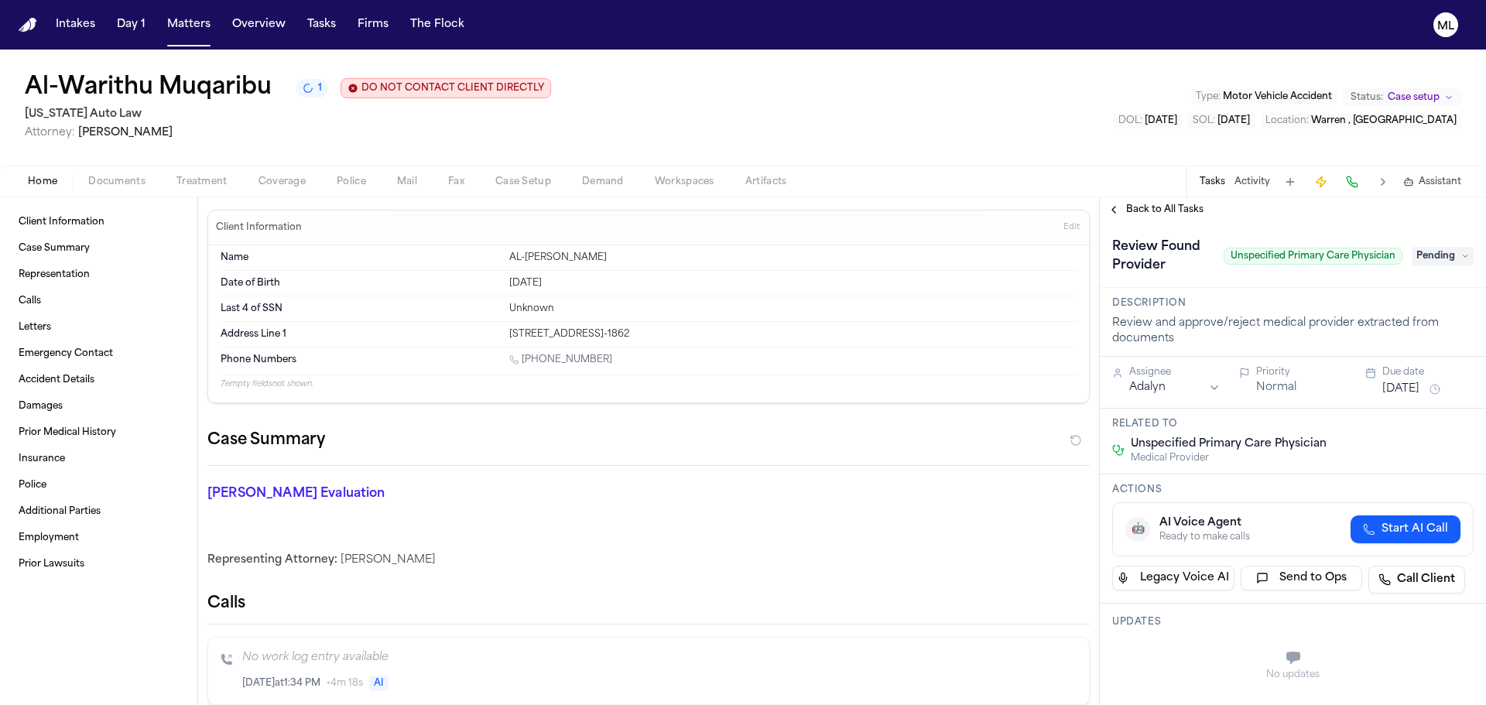
click at [1435, 252] on span "Pending" at bounding box center [1443, 256] width 62 height 19
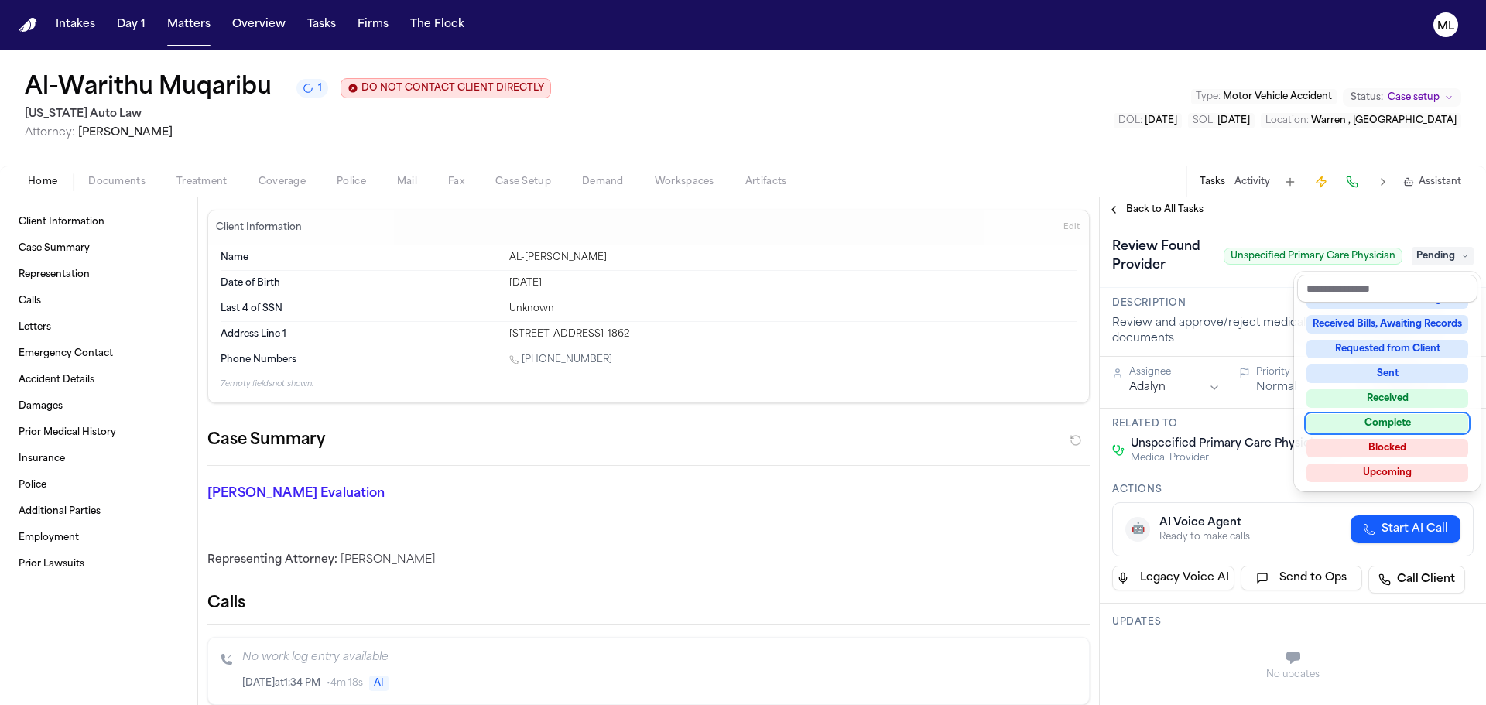
click at [1394, 421] on div "Complete" at bounding box center [1388, 423] width 162 height 19
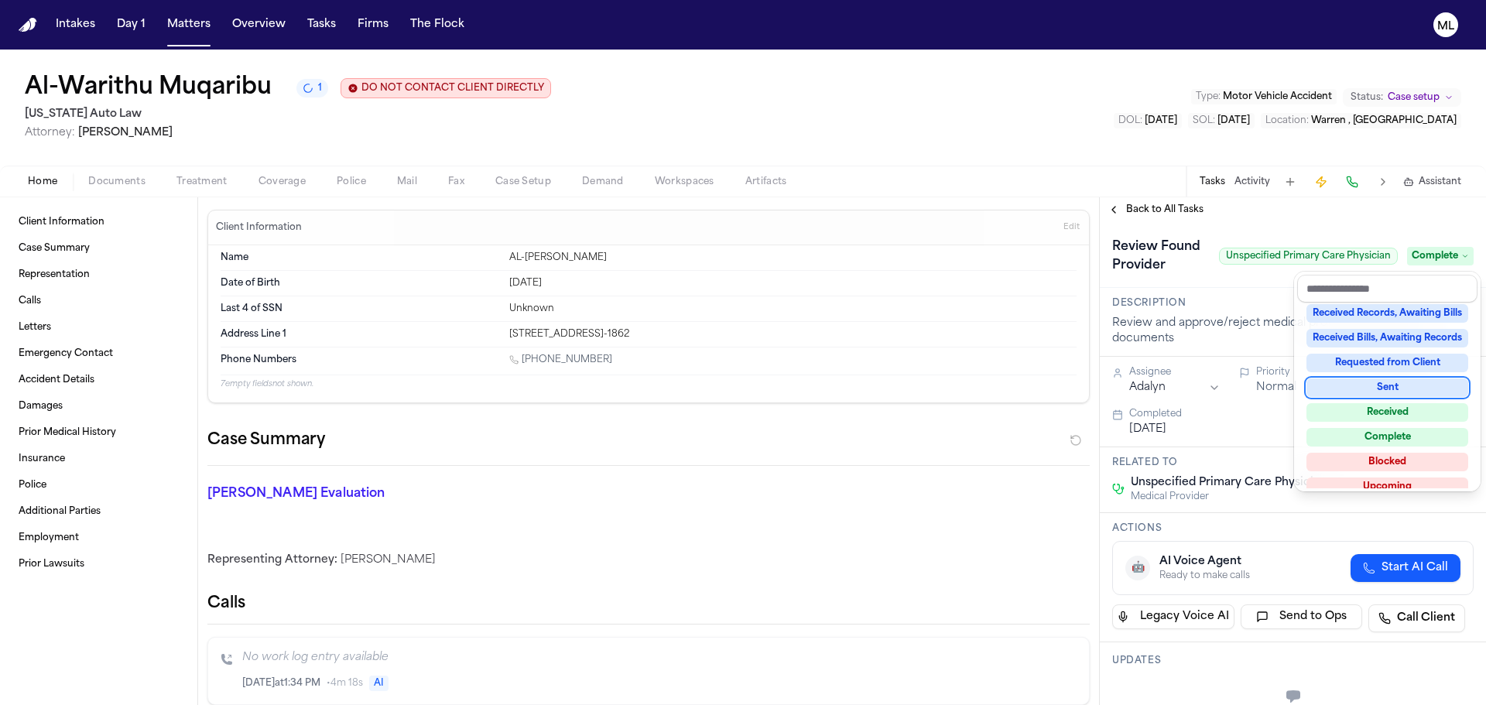
click at [1150, 202] on div "**********" at bounding box center [1293, 451] width 386 height 508
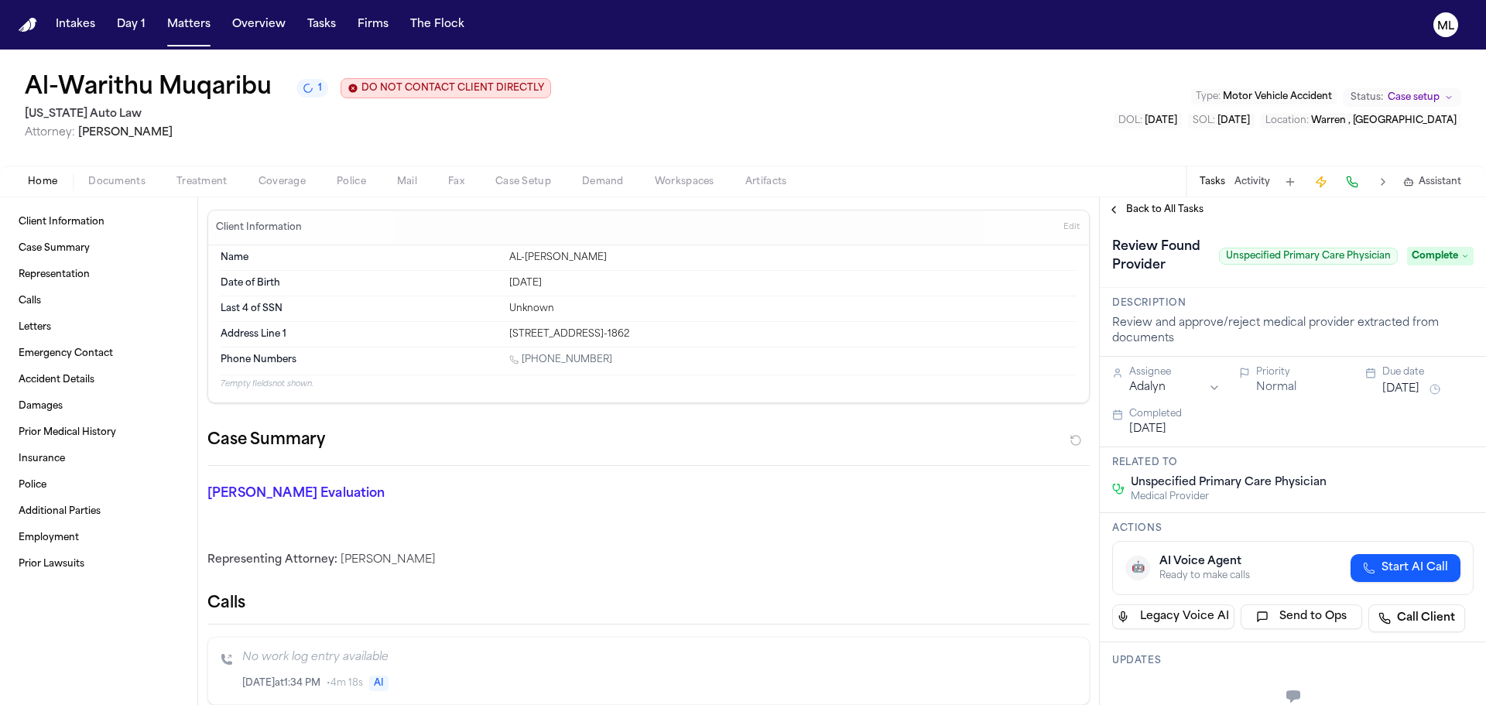
click at [1150, 207] on span "Back to All Tasks" at bounding box center [1164, 210] width 77 height 12
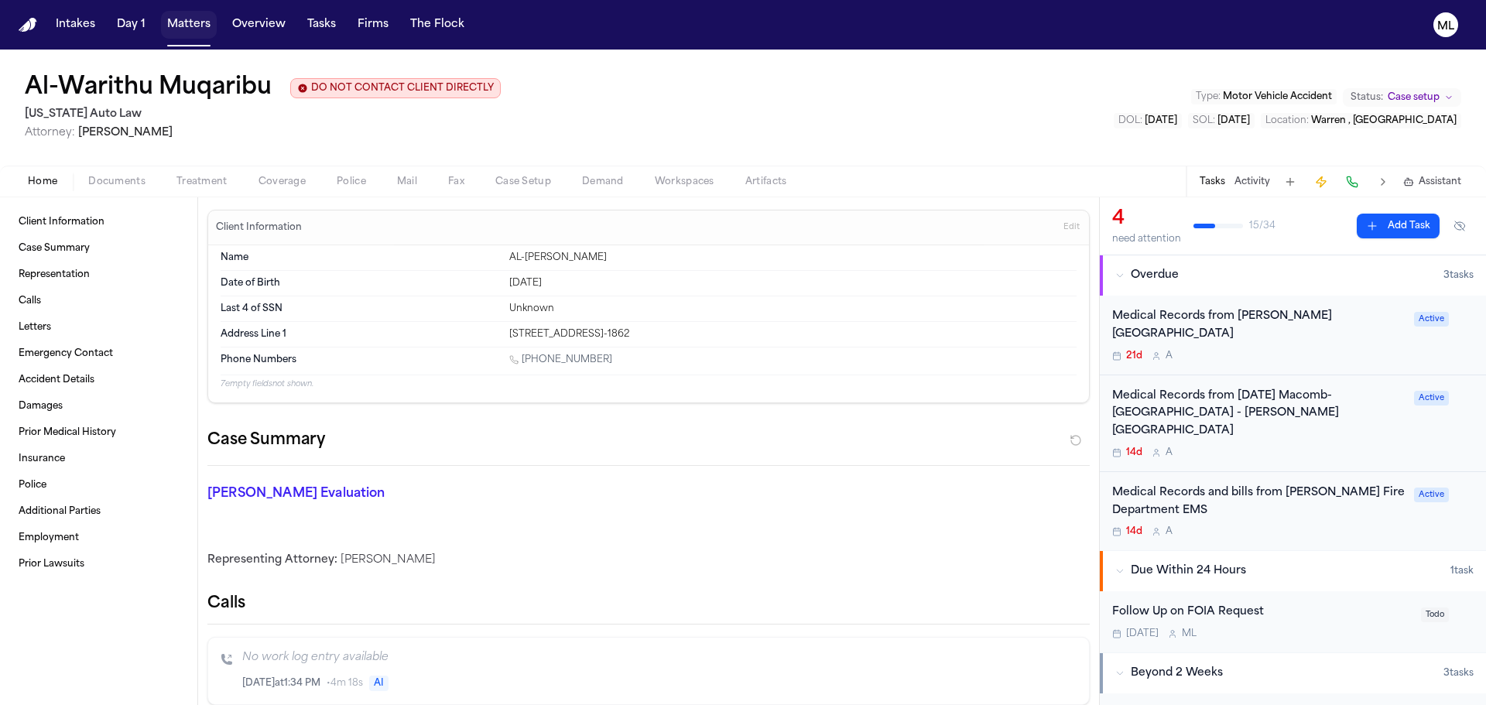
click at [190, 23] on button "Matters" at bounding box center [189, 25] width 56 height 28
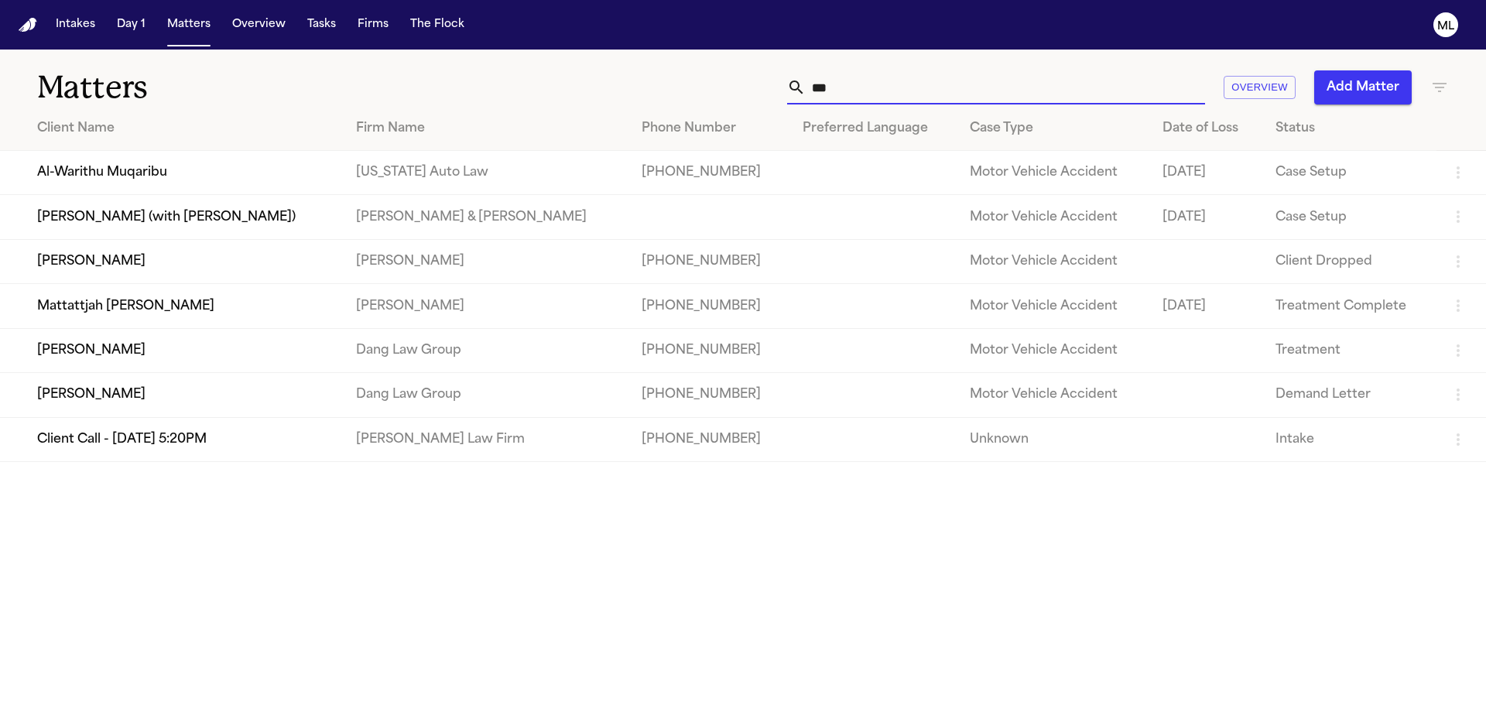
drag, startPoint x: 882, startPoint y: 96, endPoint x: 763, endPoint y: 85, distance: 118.9
click at [763, 89] on div "*** Overview Add Matter" at bounding box center [948, 87] width 1001 height 34
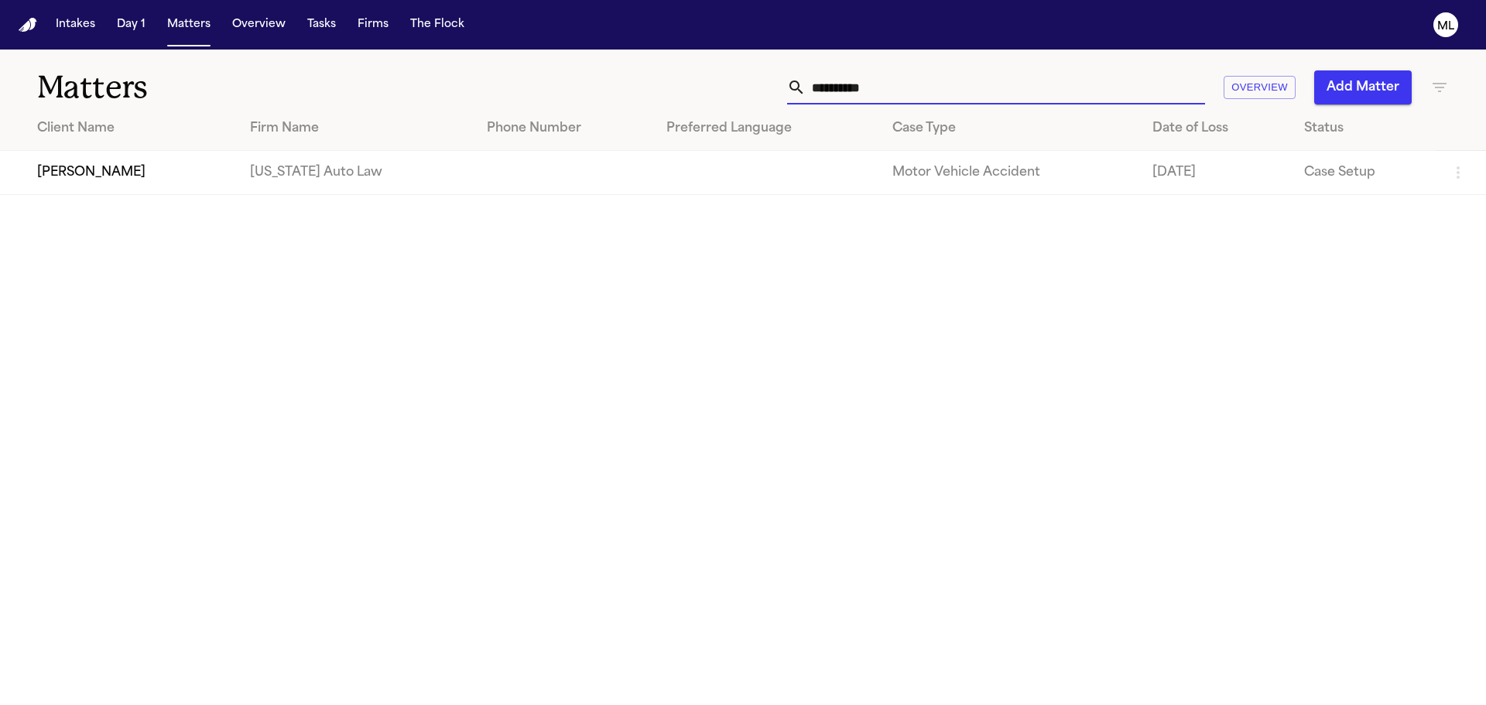
type input "**********"
click at [172, 173] on td "[PERSON_NAME]" at bounding box center [119, 173] width 238 height 44
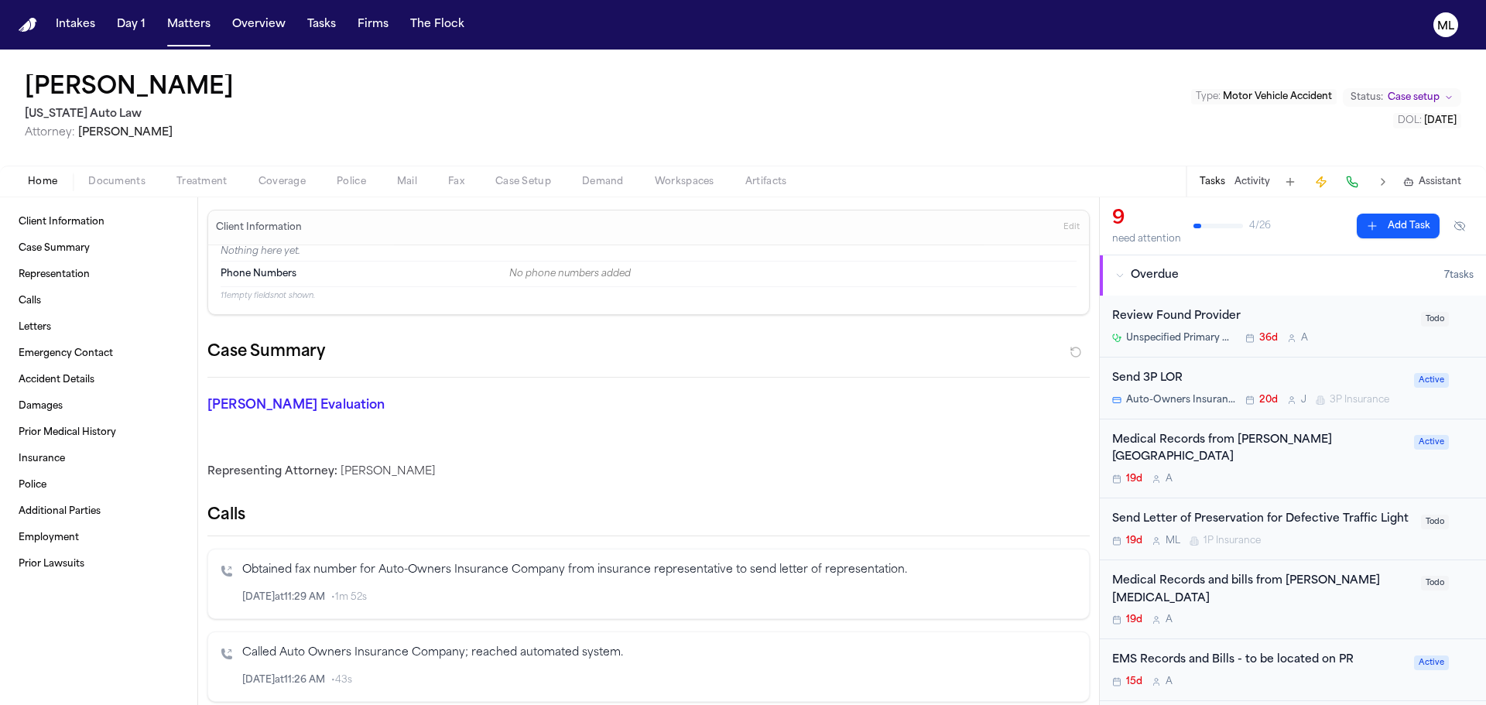
click at [1363, 331] on div "Review Found Provider Unspecified Primary Care Provider 36d A" at bounding box center [1263, 326] width 300 height 36
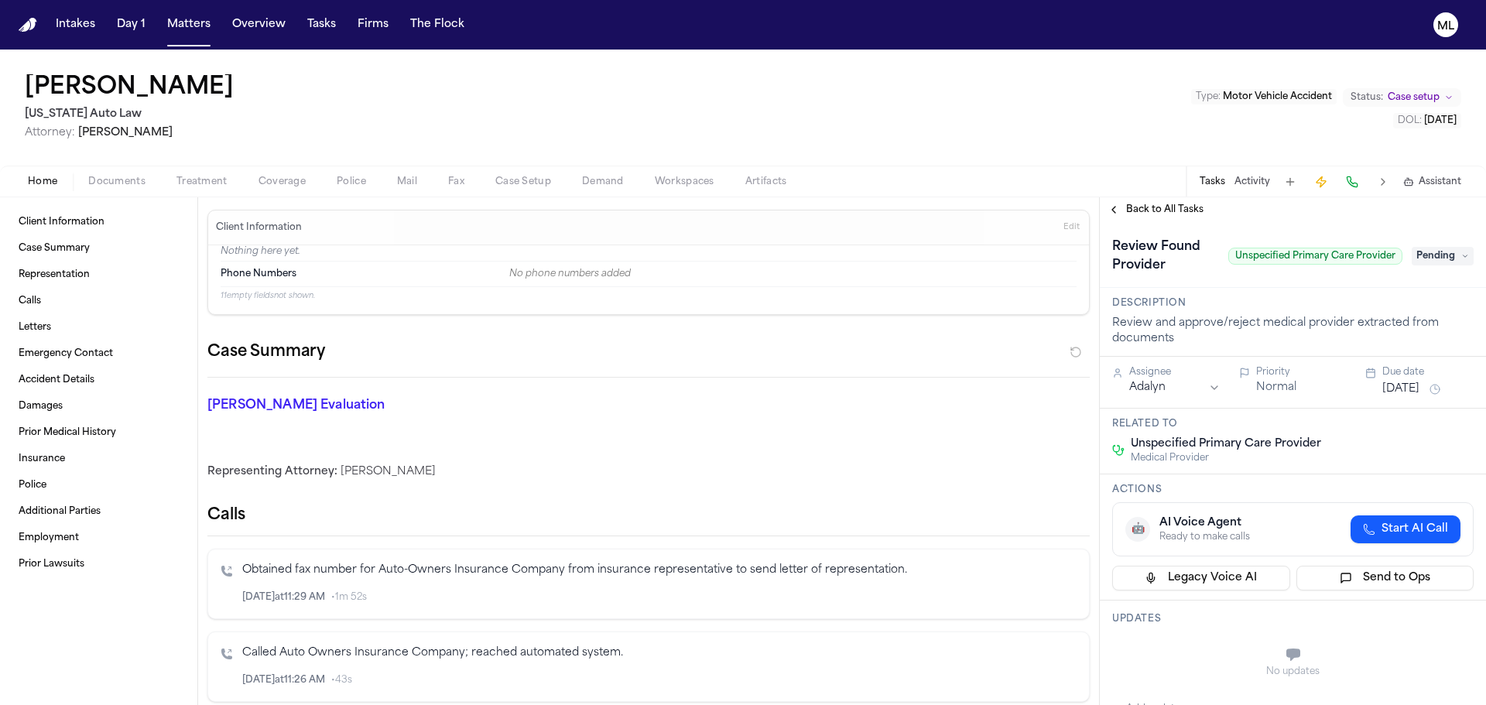
click at [1430, 257] on span "Pending" at bounding box center [1443, 256] width 62 height 19
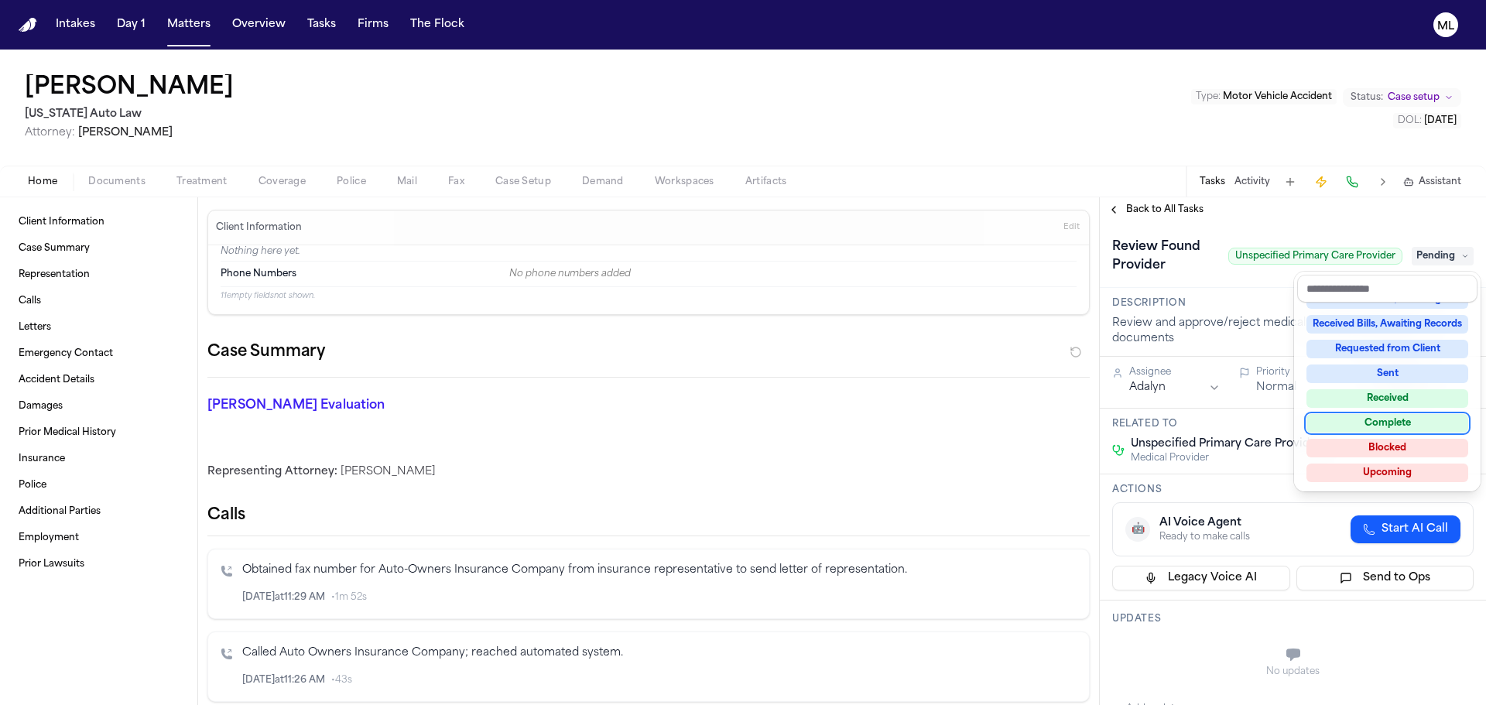
click at [1380, 417] on div "Complete" at bounding box center [1388, 423] width 162 height 19
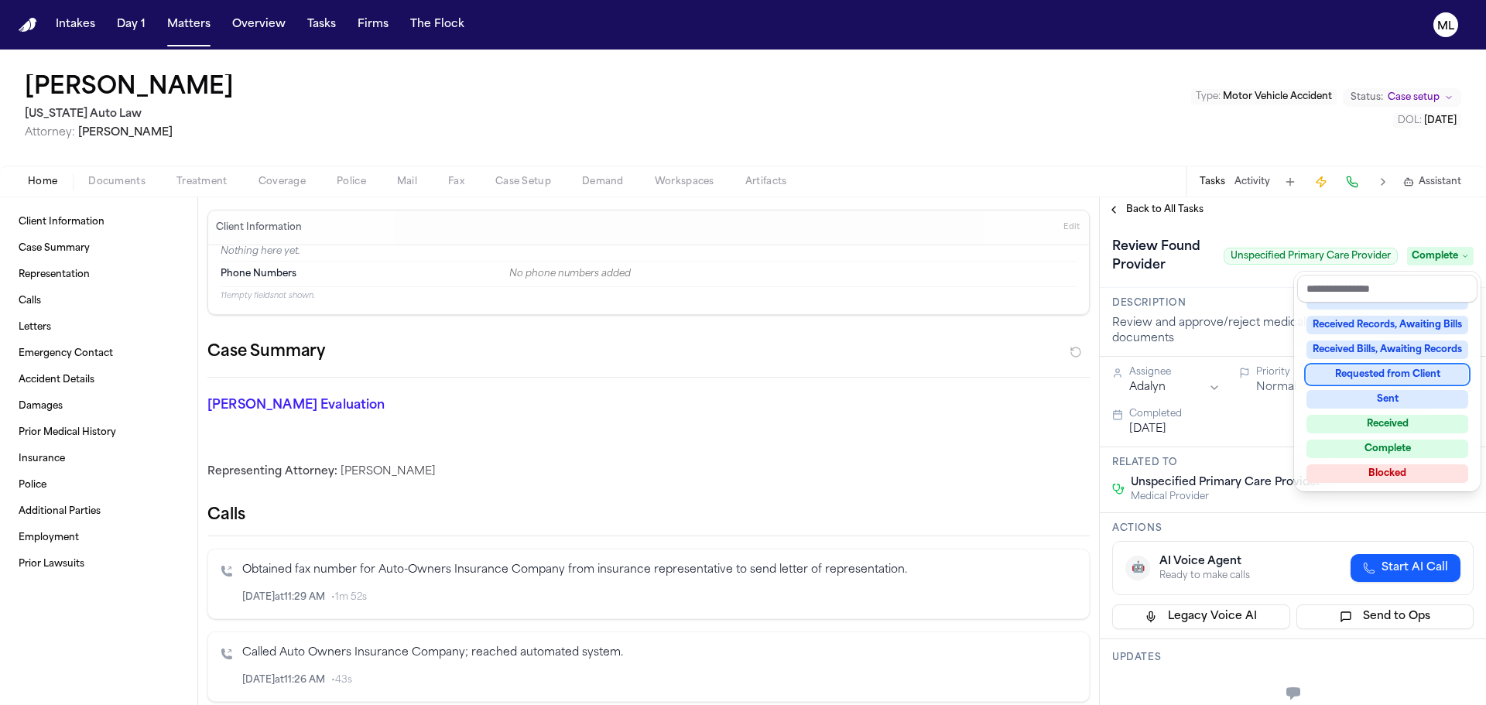
click at [1181, 207] on div "**********" at bounding box center [1293, 451] width 386 height 508
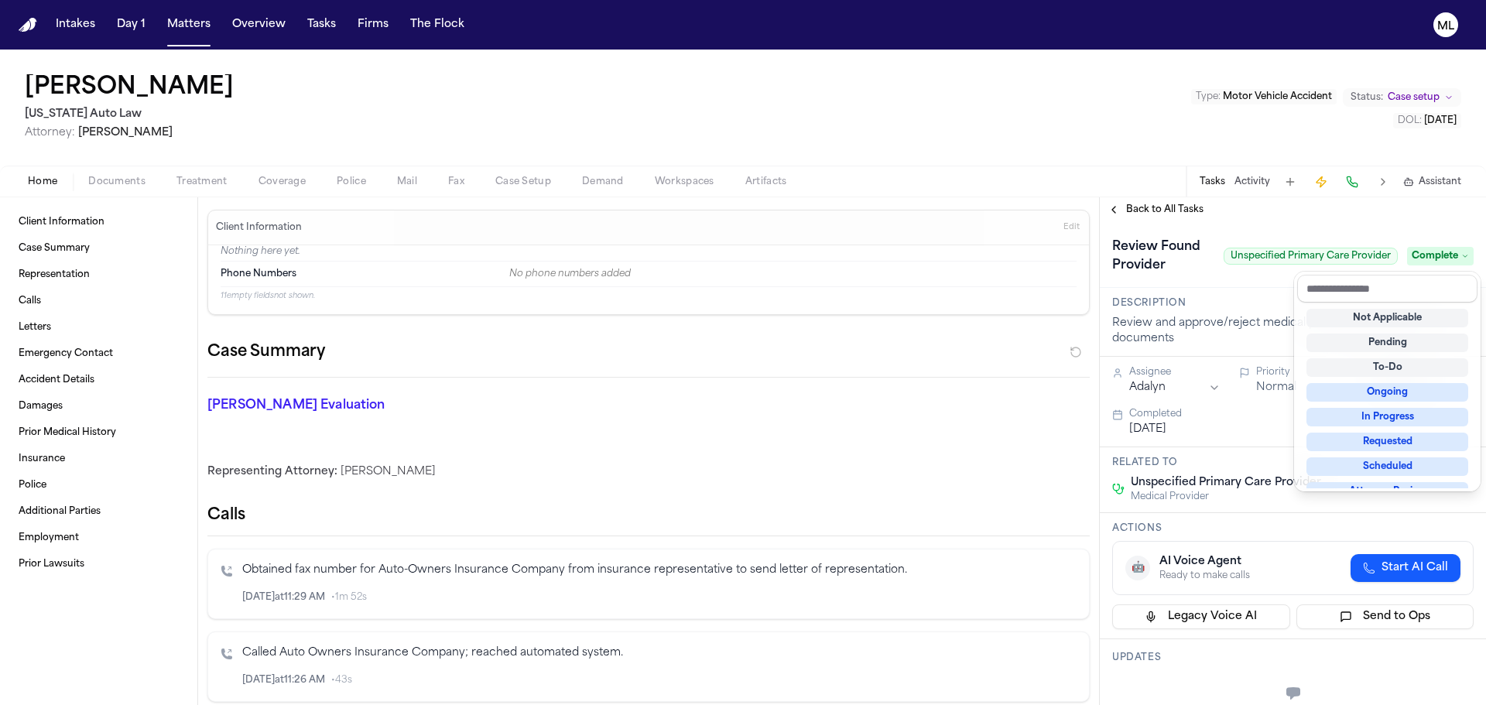
click at [1181, 207] on span "Back to All Tasks" at bounding box center [1164, 210] width 77 height 12
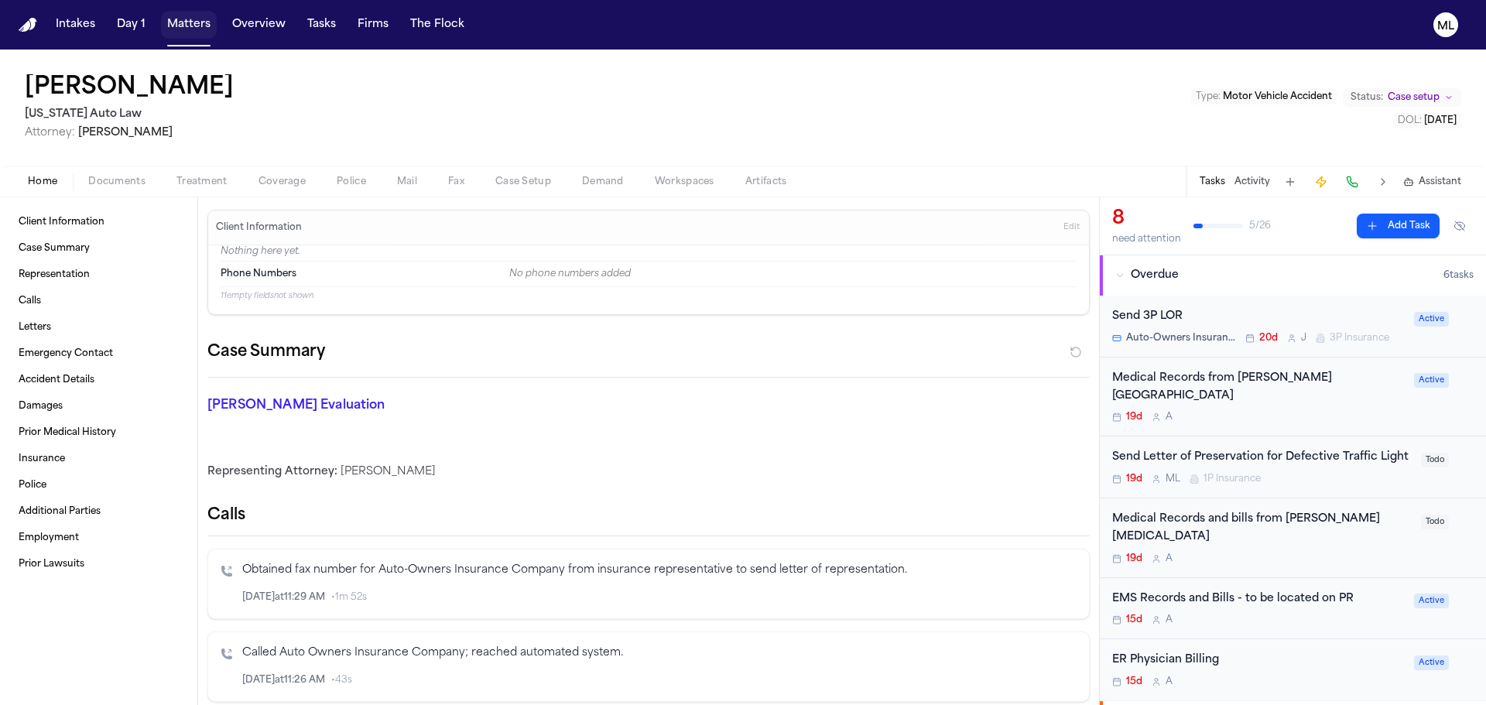
drag, startPoint x: 173, startPoint y: 25, endPoint x: 358, endPoint y: 36, distance: 185.3
click at [173, 25] on button "Matters" at bounding box center [189, 25] width 56 height 28
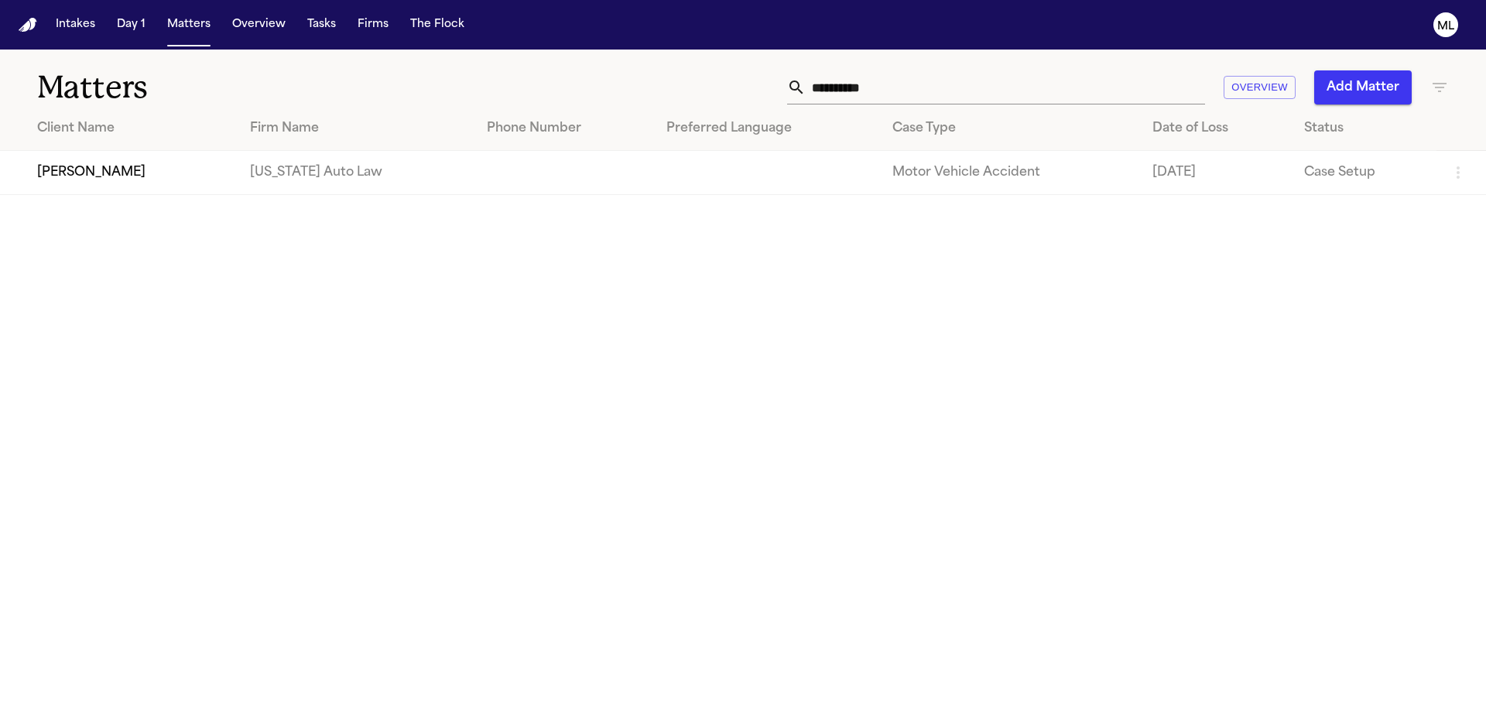
drag, startPoint x: 914, startPoint y: 85, endPoint x: 692, endPoint y: 86, distance: 222.2
click at [691, 87] on div "**********" at bounding box center [948, 87] width 1001 height 34
type input "********"
click at [149, 181] on td "[PERSON_NAME]" at bounding box center [124, 173] width 249 height 44
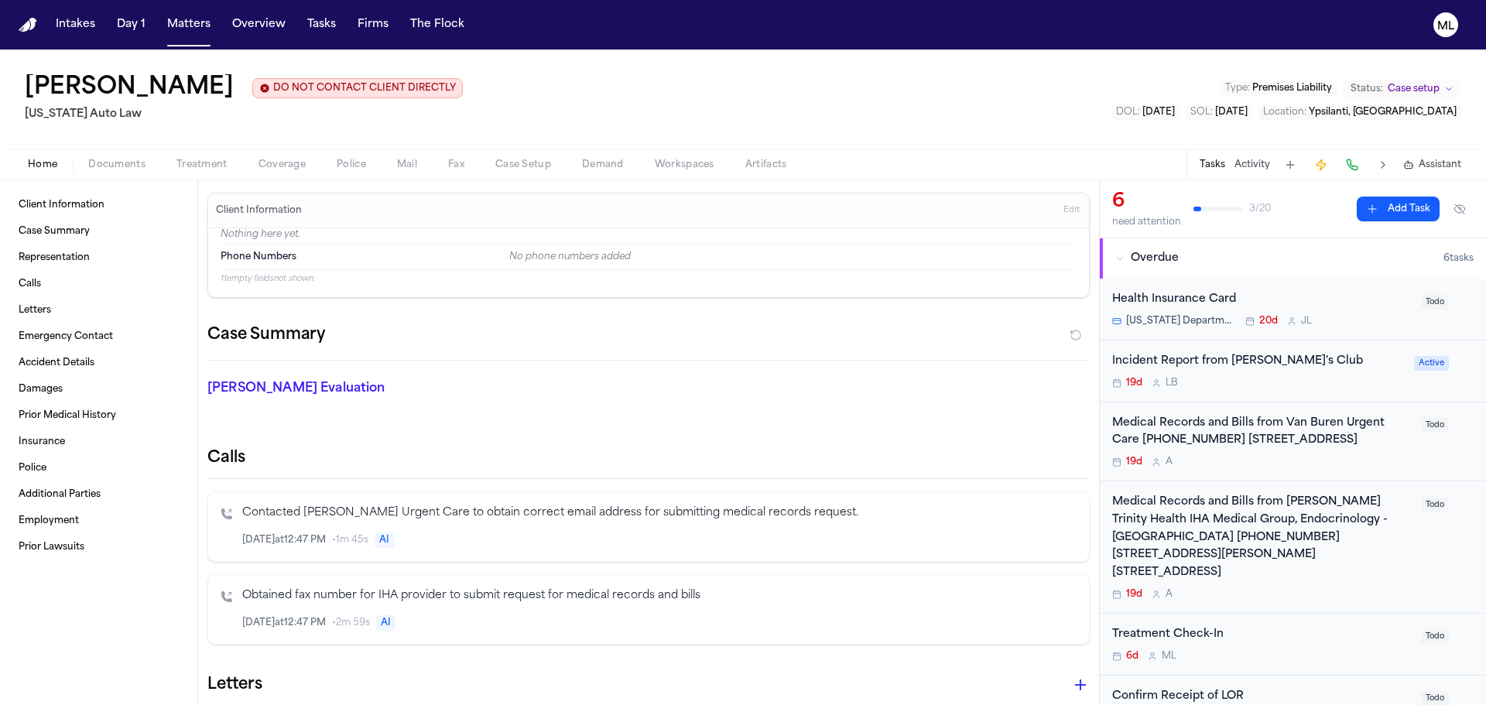
click at [1348, 316] on div "[US_STATE] Department of Health & Human Services 20d [PERSON_NAME]" at bounding box center [1263, 321] width 300 height 12
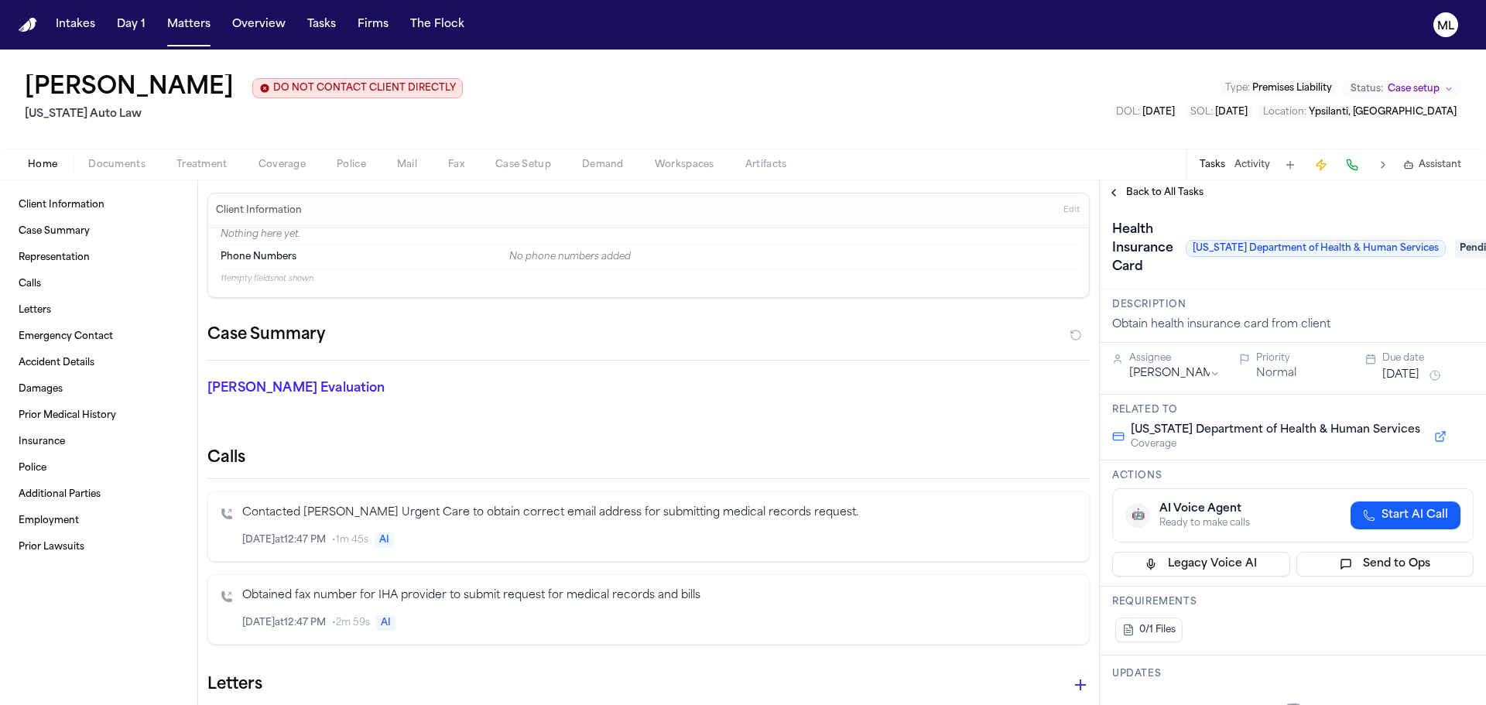
click at [1472, 251] on span "Pending" at bounding box center [1486, 248] width 62 height 19
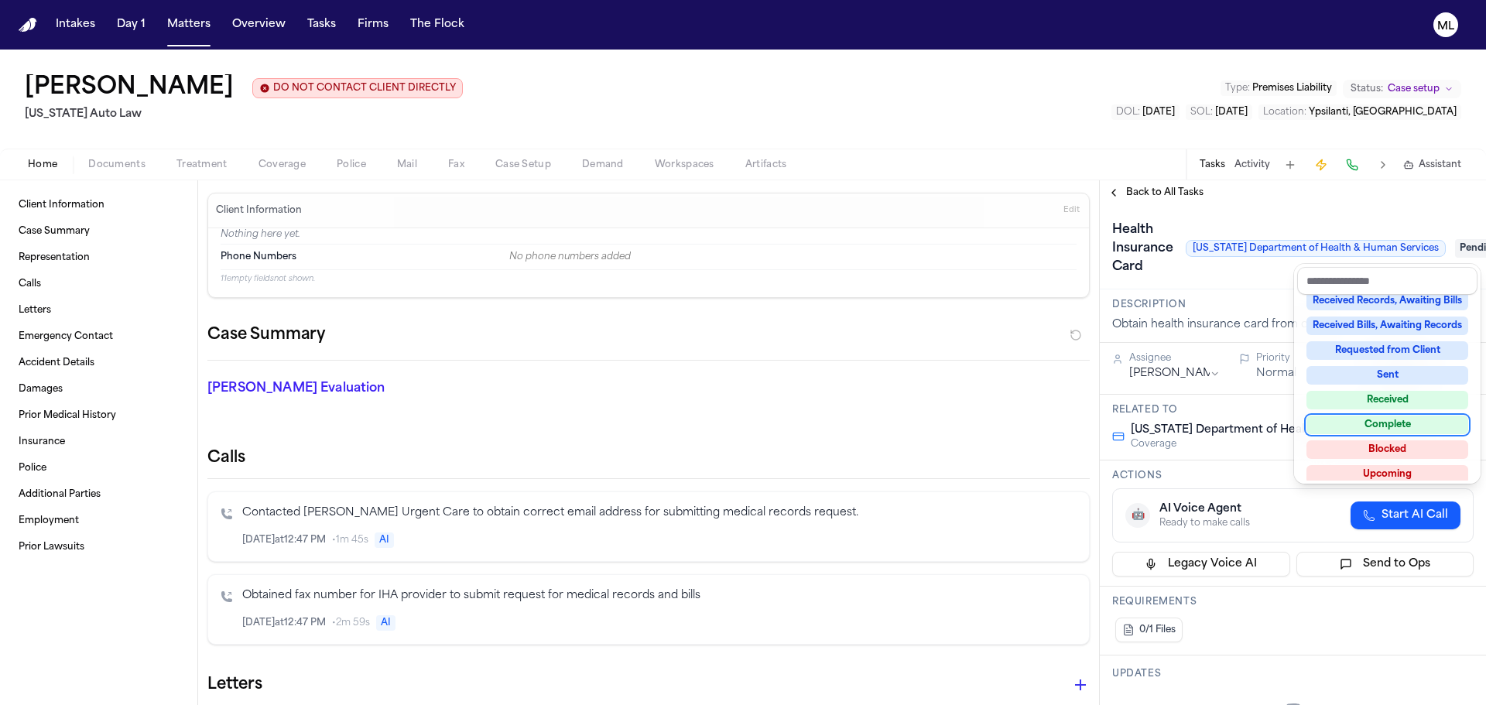
click at [1401, 422] on div "Complete" at bounding box center [1388, 425] width 162 height 19
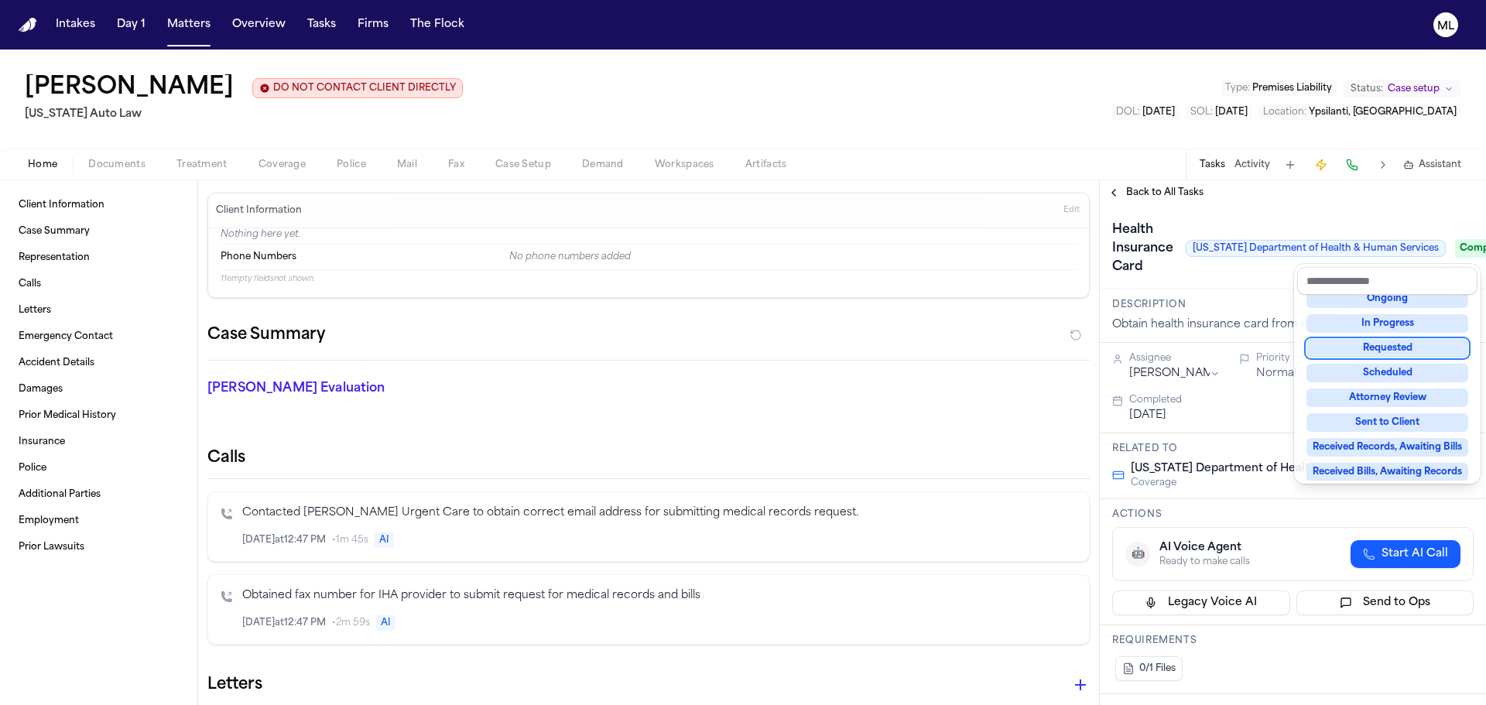
click at [1179, 197] on div "**********" at bounding box center [1293, 442] width 386 height 525
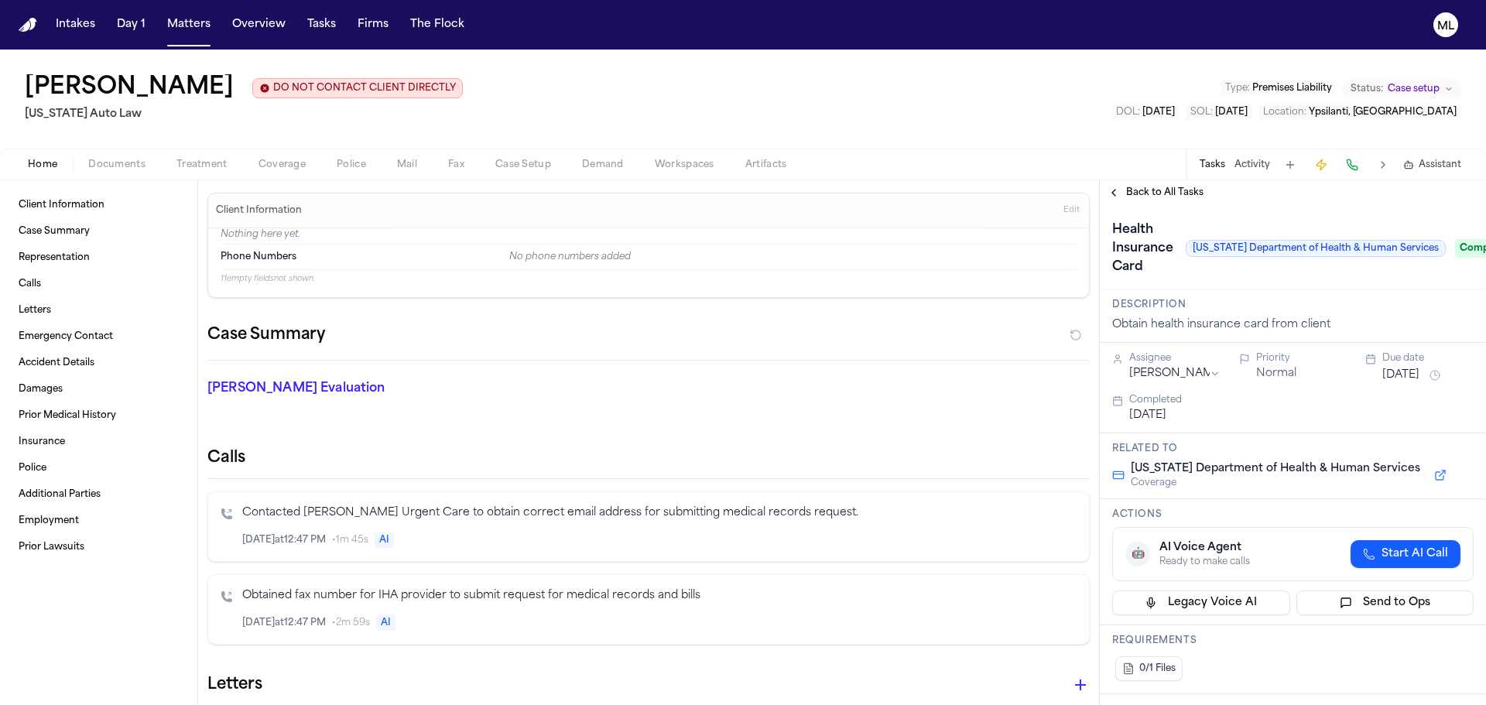
click at [1178, 186] on div "Back to All Tasks" at bounding box center [1293, 192] width 386 height 25
click at [1175, 194] on span "Back to All Tasks" at bounding box center [1164, 193] width 77 height 12
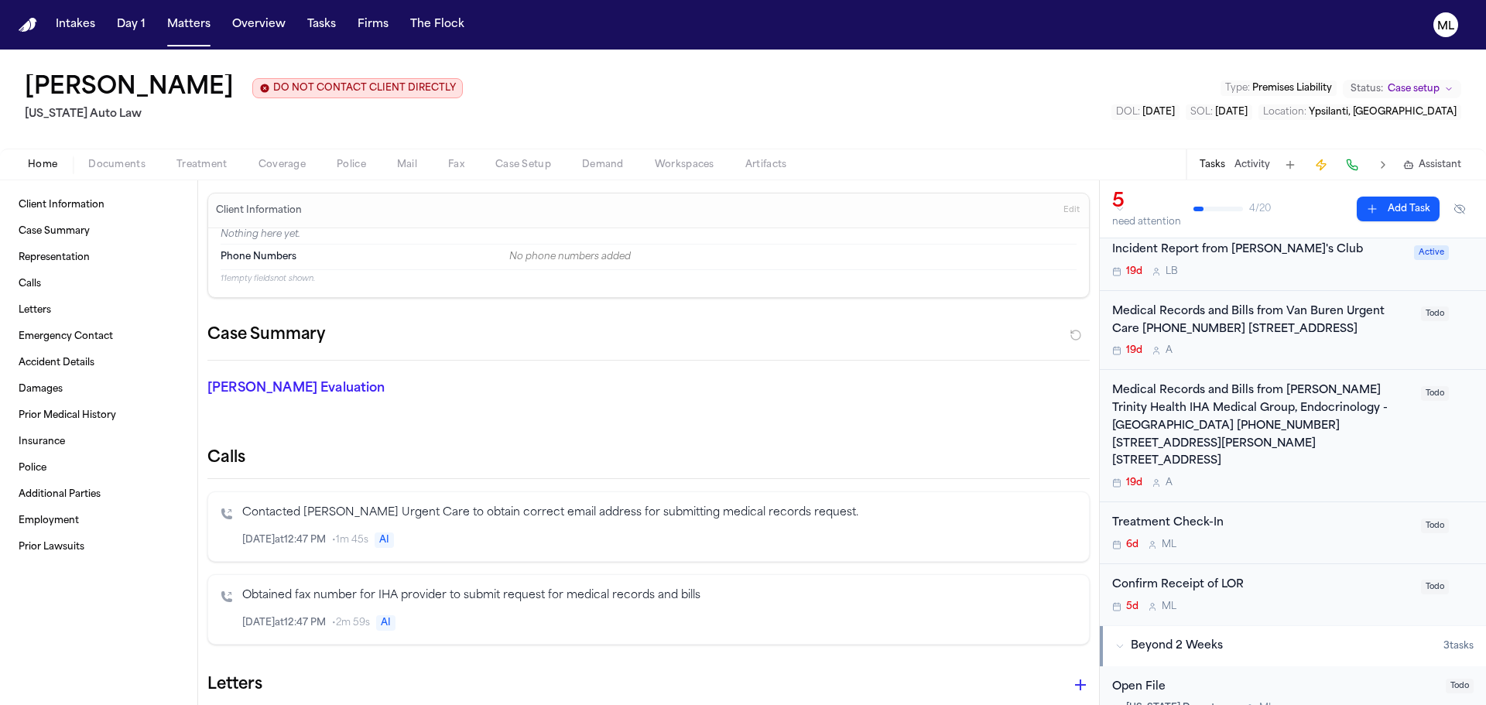
scroll to position [77, 0]
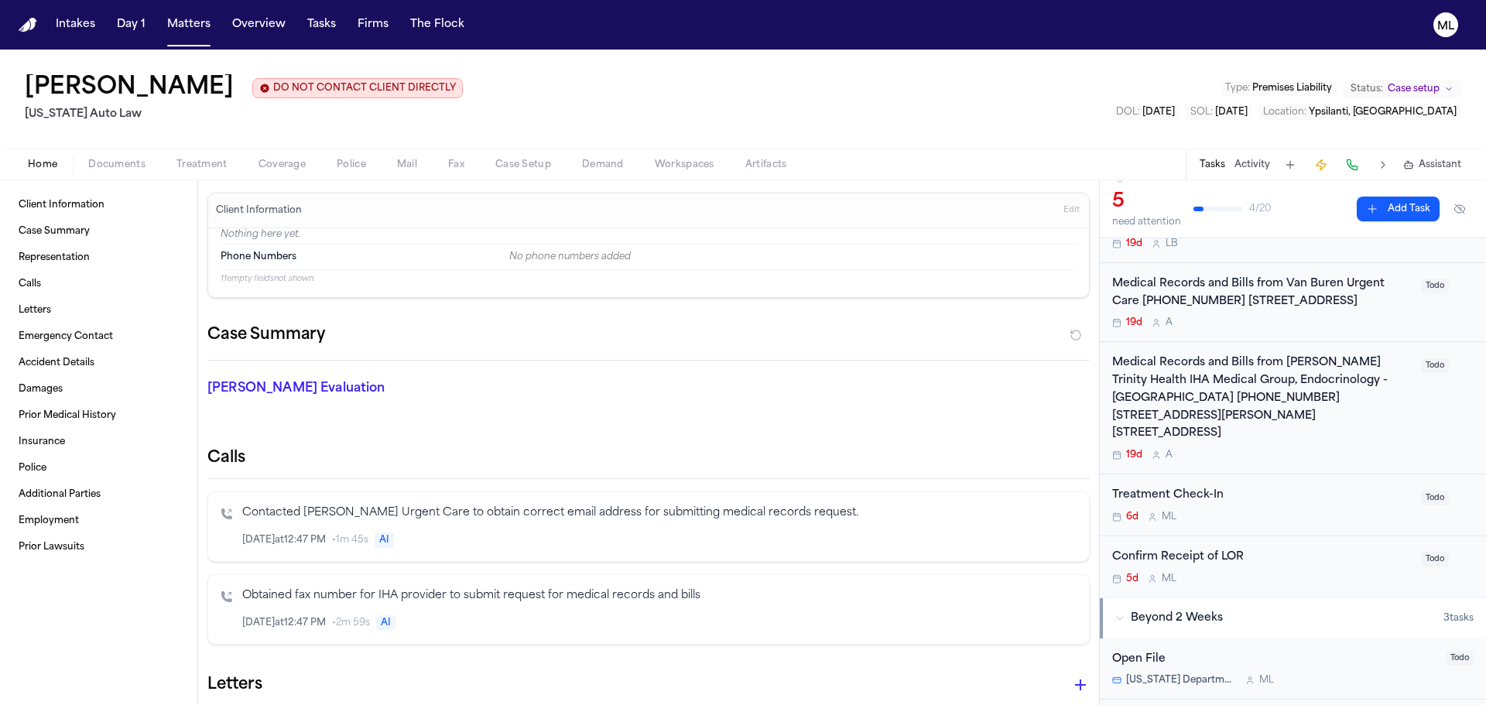
click at [1270, 499] on div "Treatment Check-In" at bounding box center [1263, 496] width 300 height 18
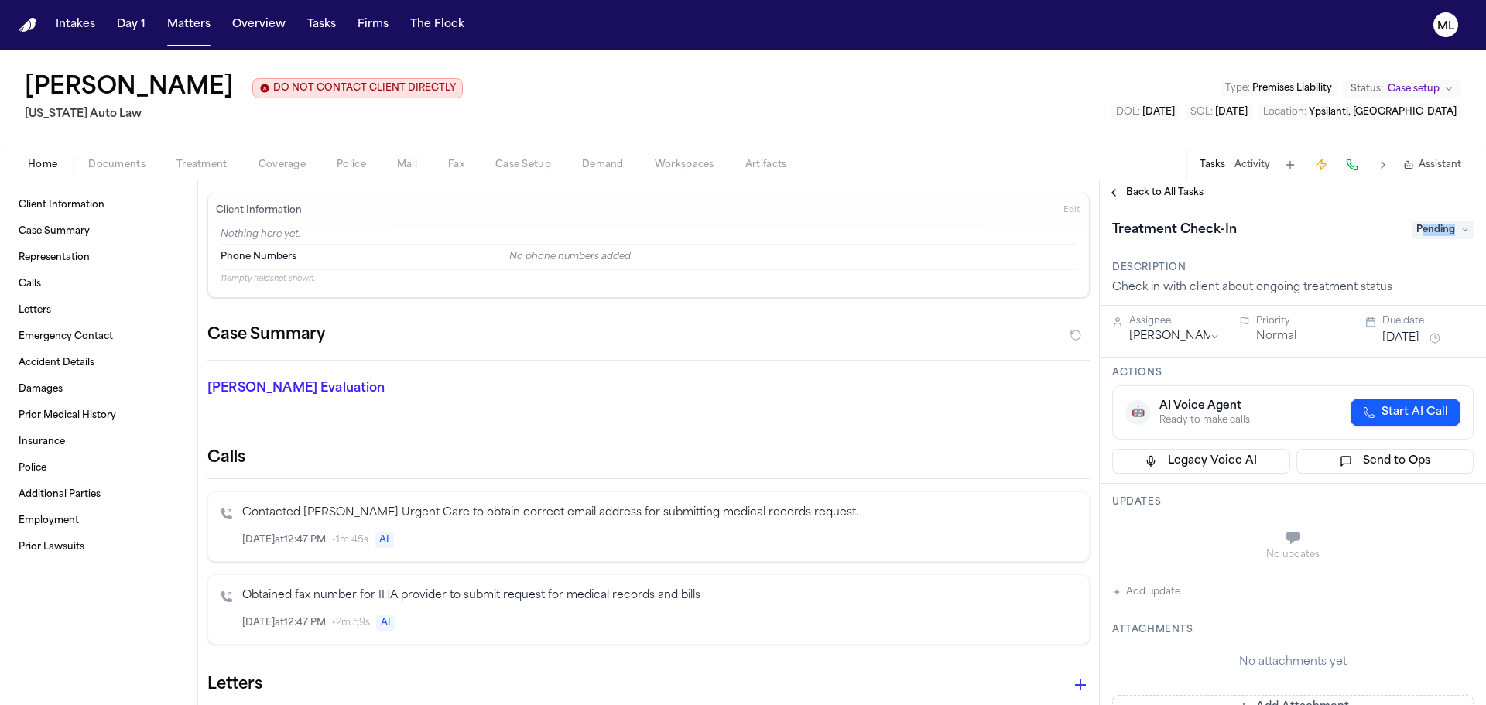
click at [1425, 235] on span "Pending" at bounding box center [1443, 230] width 62 height 19
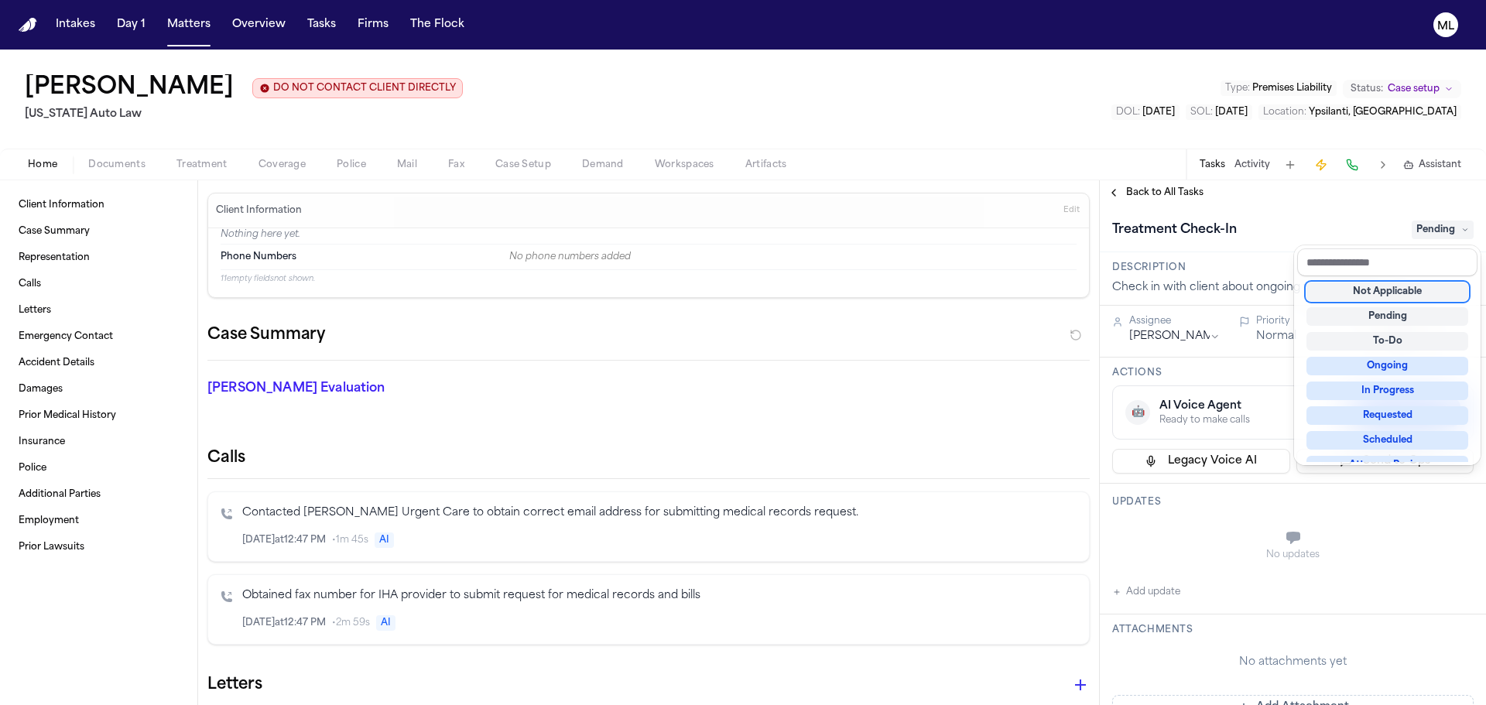
click at [1411, 299] on div "Not Applicable" at bounding box center [1388, 292] width 162 height 19
click at [1144, 188] on div "**********" at bounding box center [1293, 442] width 386 height 525
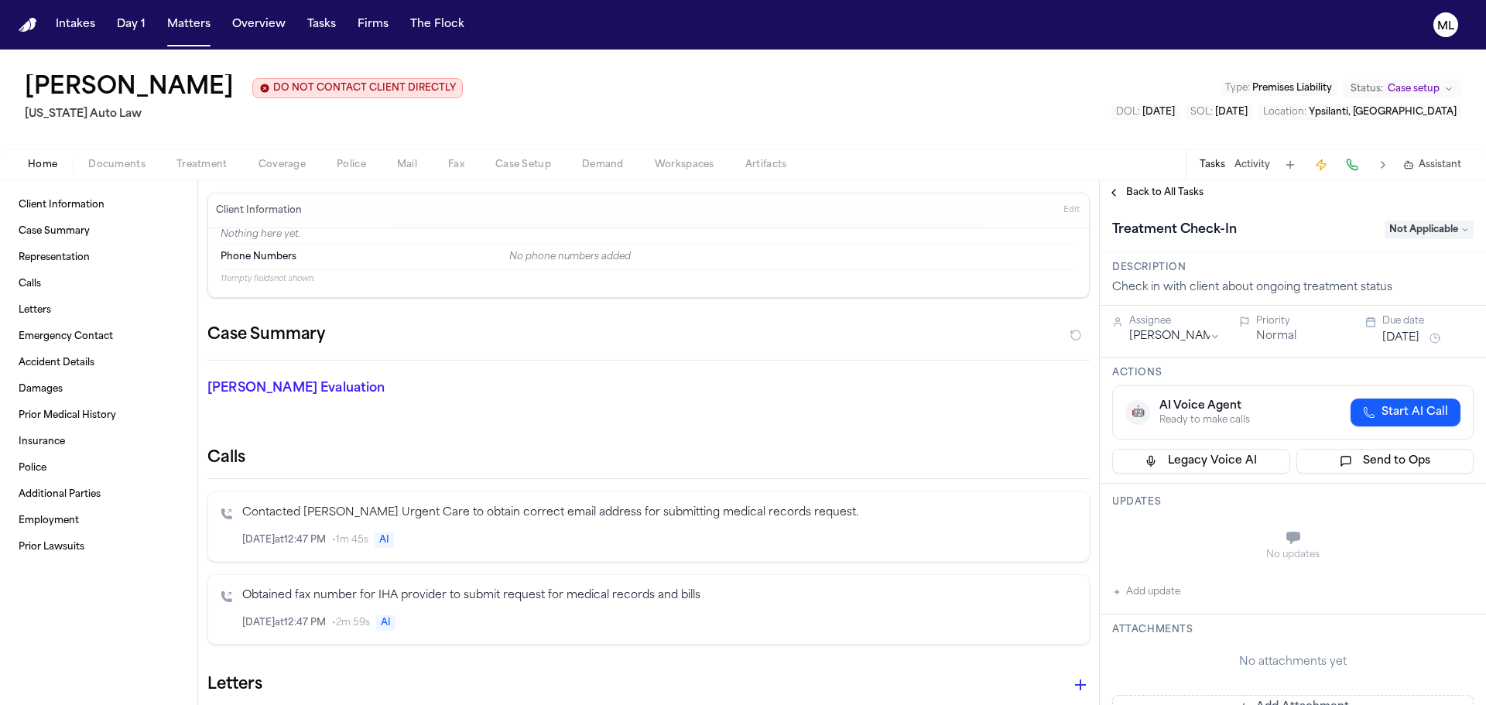
click at [1144, 196] on span "Back to All Tasks" at bounding box center [1164, 193] width 77 height 12
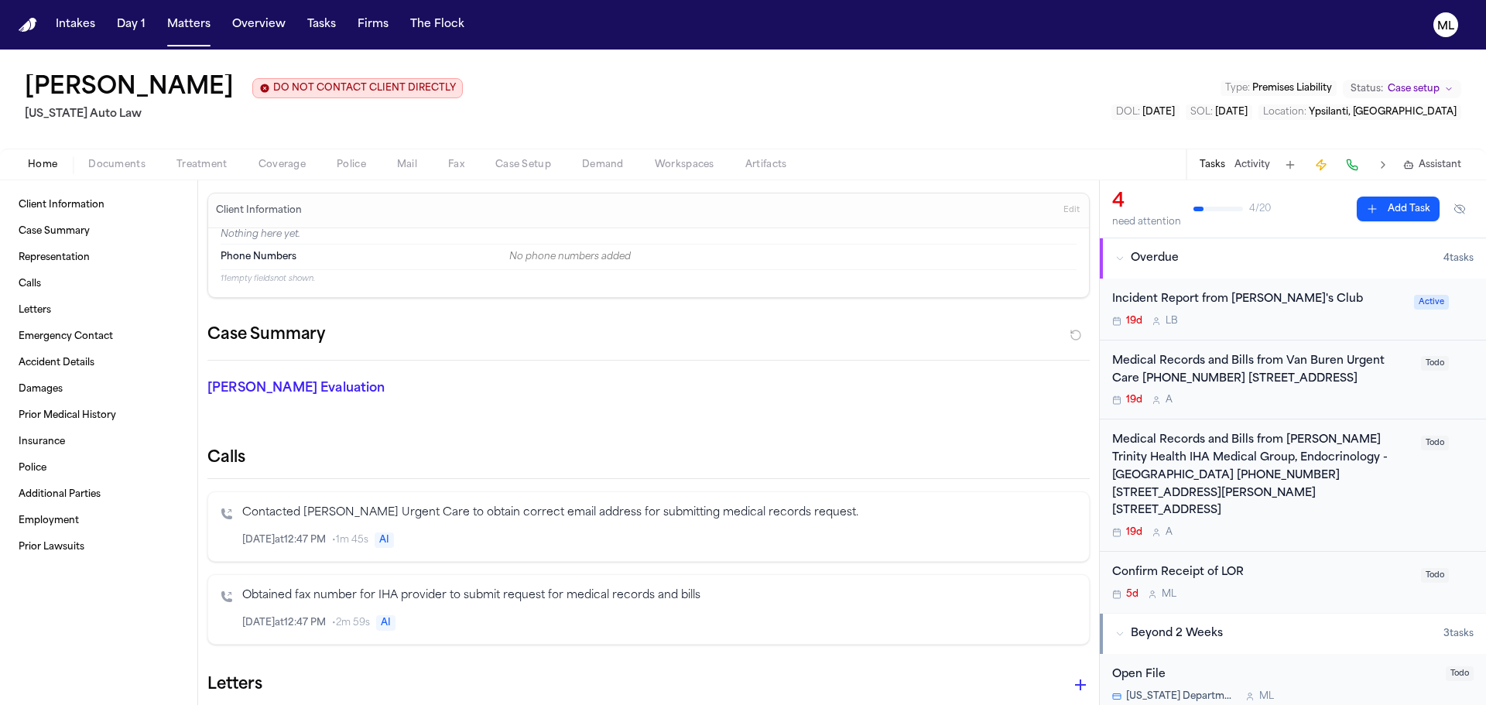
click at [1314, 588] on div "5d M L" at bounding box center [1263, 594] width 300 height 12
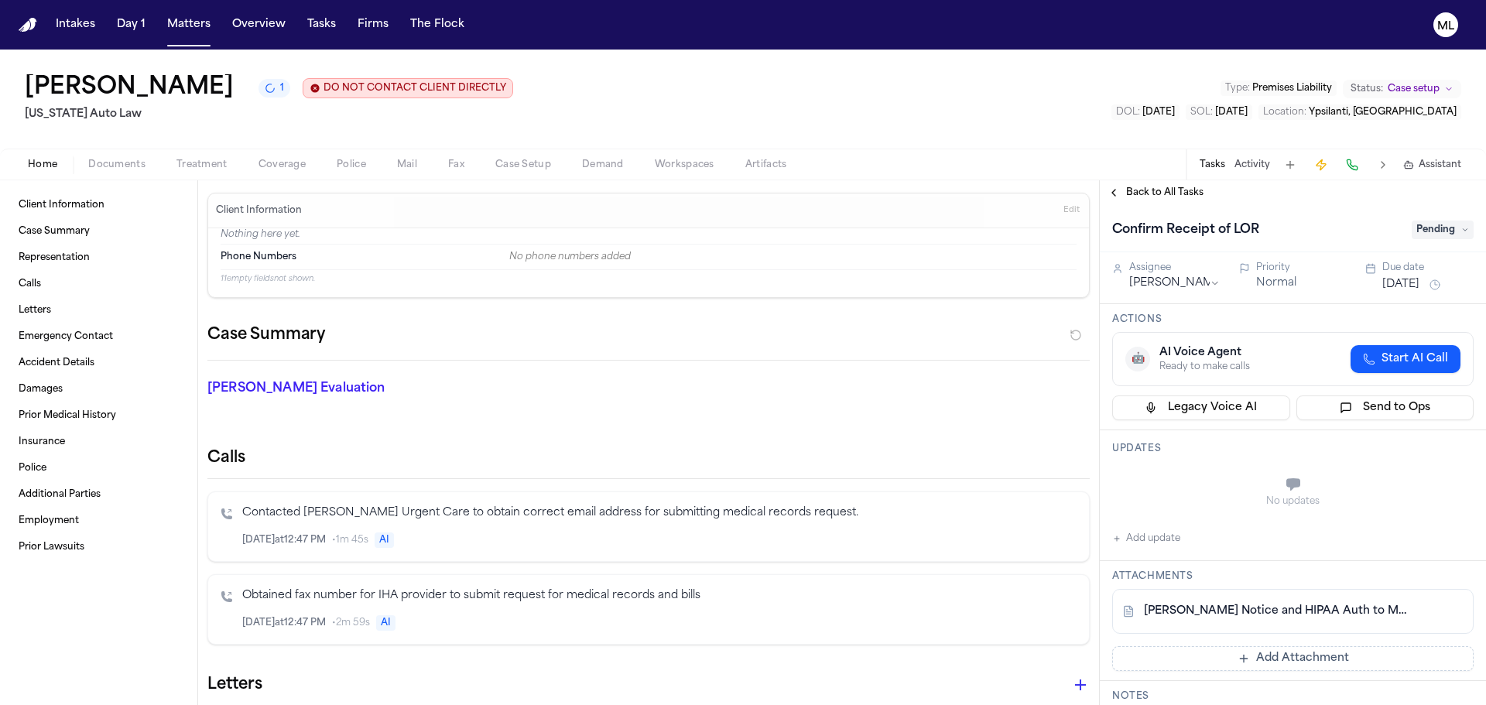
click at [1399, 279] on button "[DATE]" at bounding box center [1401, 284] width 37 height 15
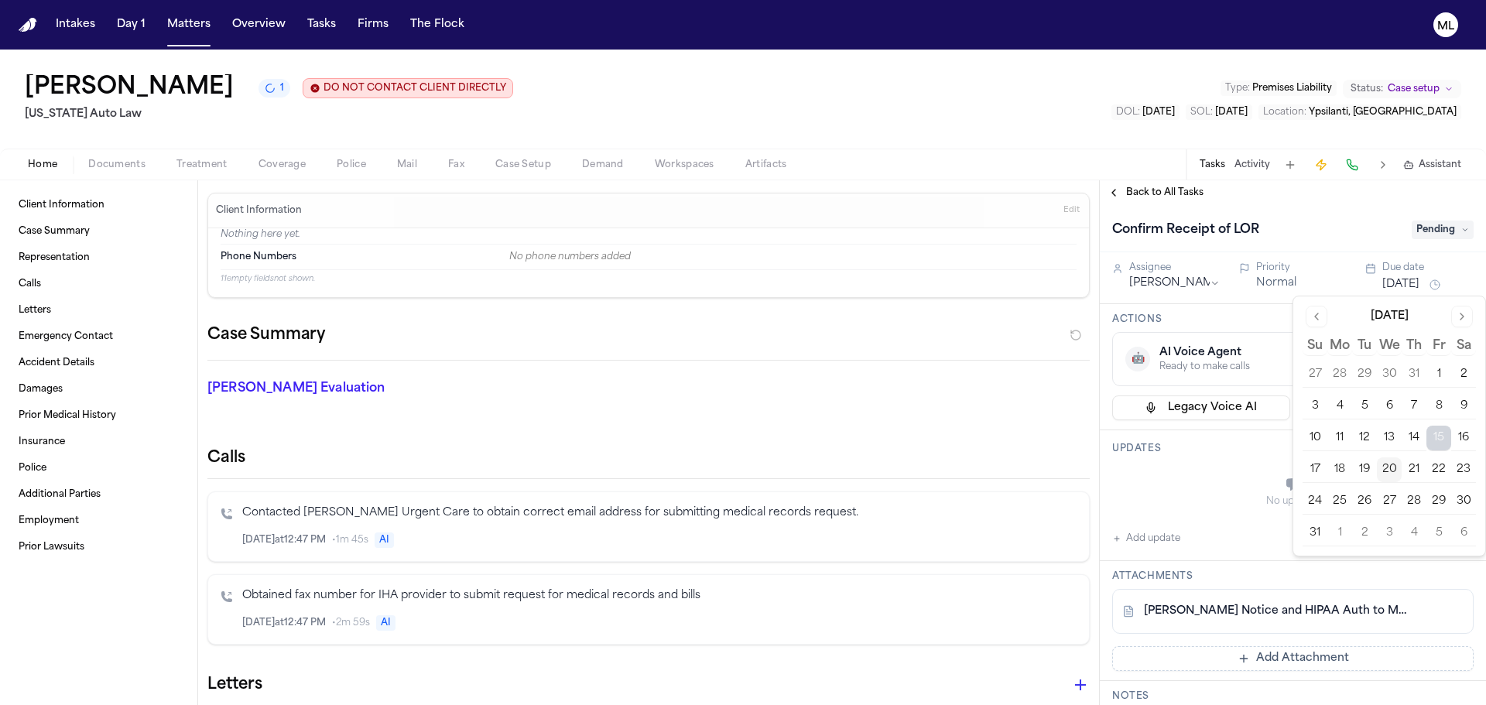
click at [1386, 496] on button "27" at bounding box center [1389, 501] width 25 height 25
click at [1173, 194] on span "Back to All Tasks" at bounding box center [1164, 193] width 77 height 12
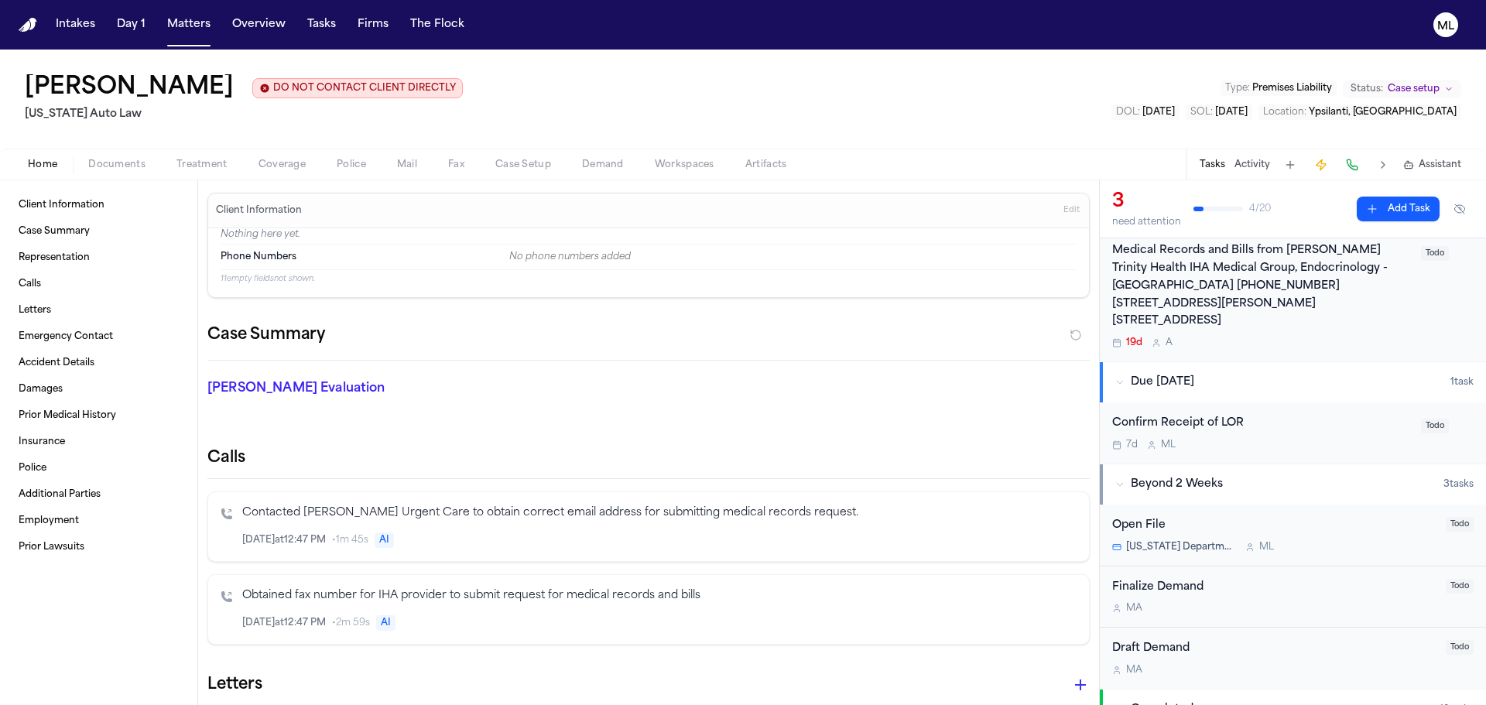
scroll to position [165, 0]
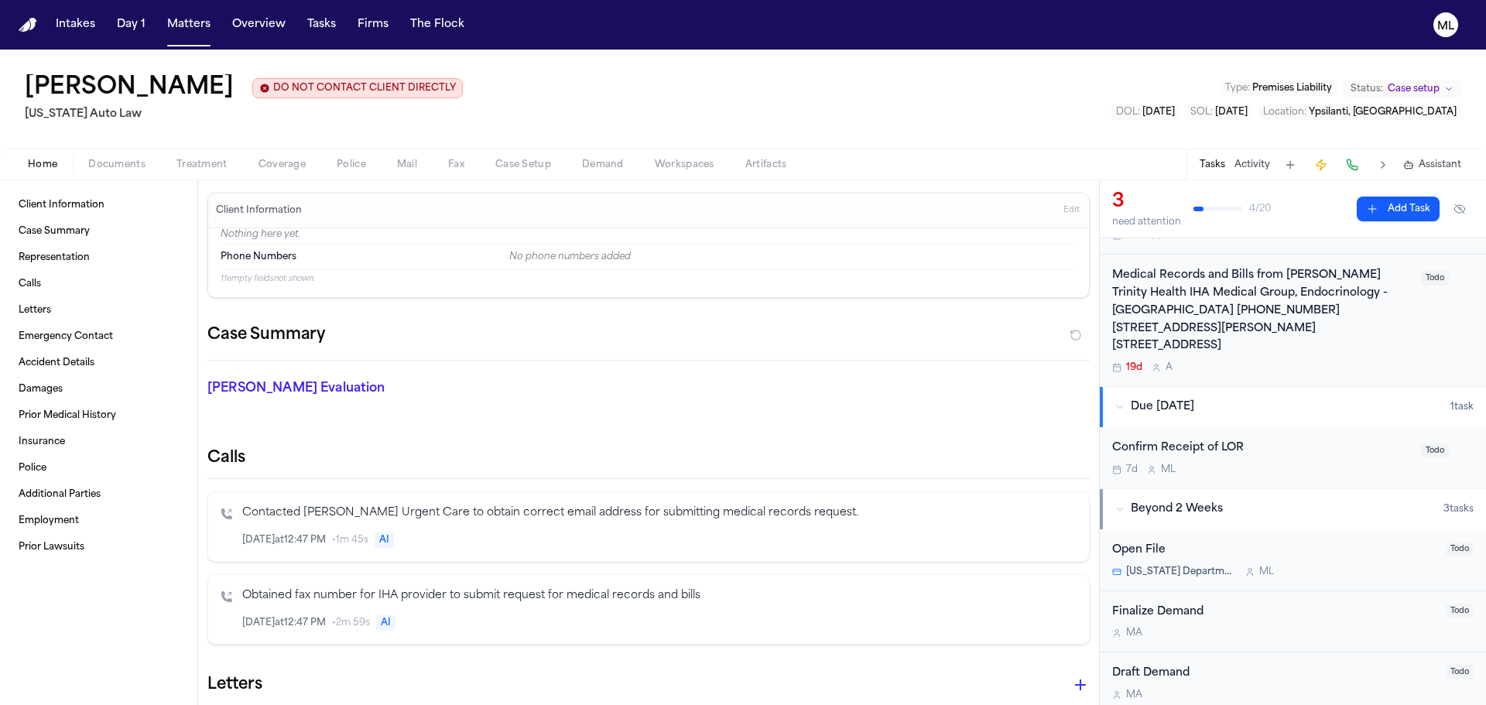
click at [1314, 486] on div "Confirm Receipt of LOR 7d M L Todo" at bounding box center [1293, 457] width 386 height 61
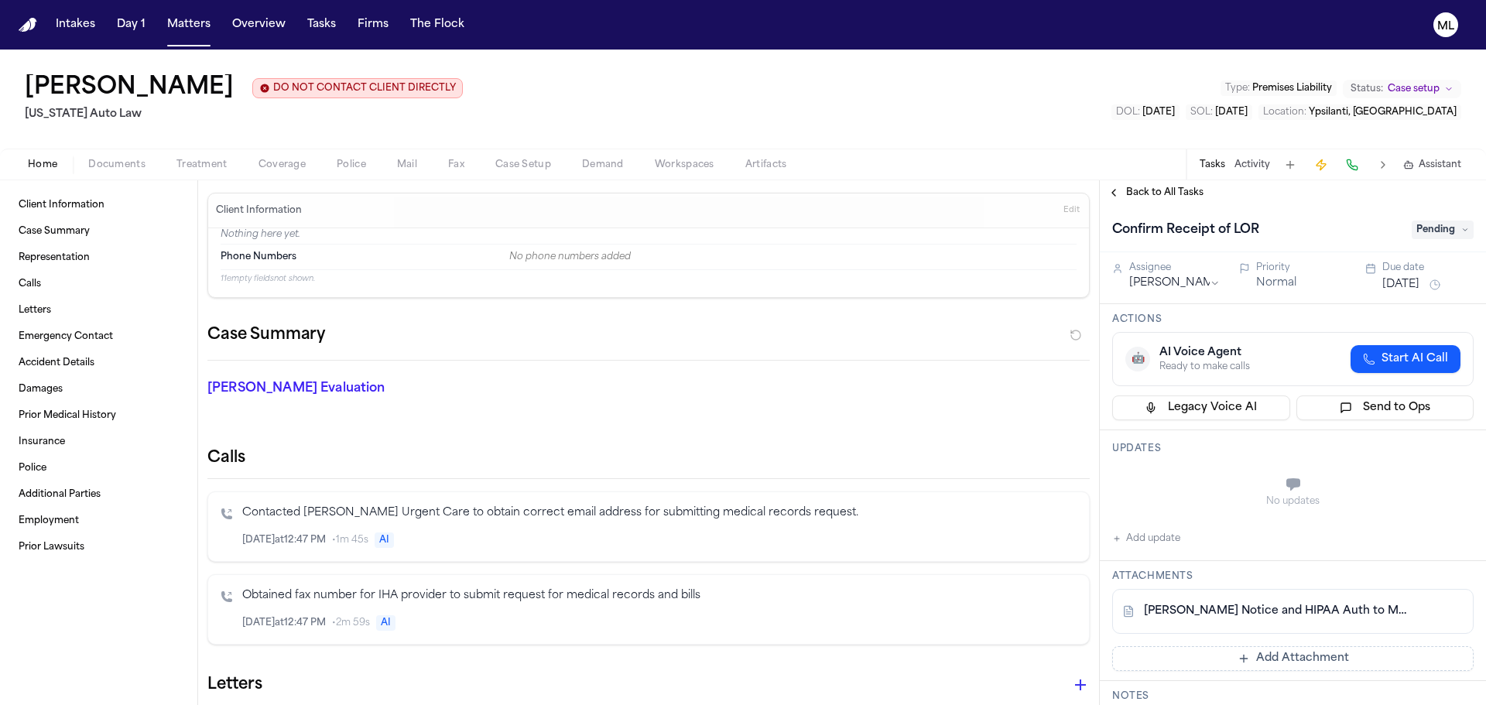
click at [1437, 235] on span "Pending" at bounding box center [1443, 230] width 62 height 19
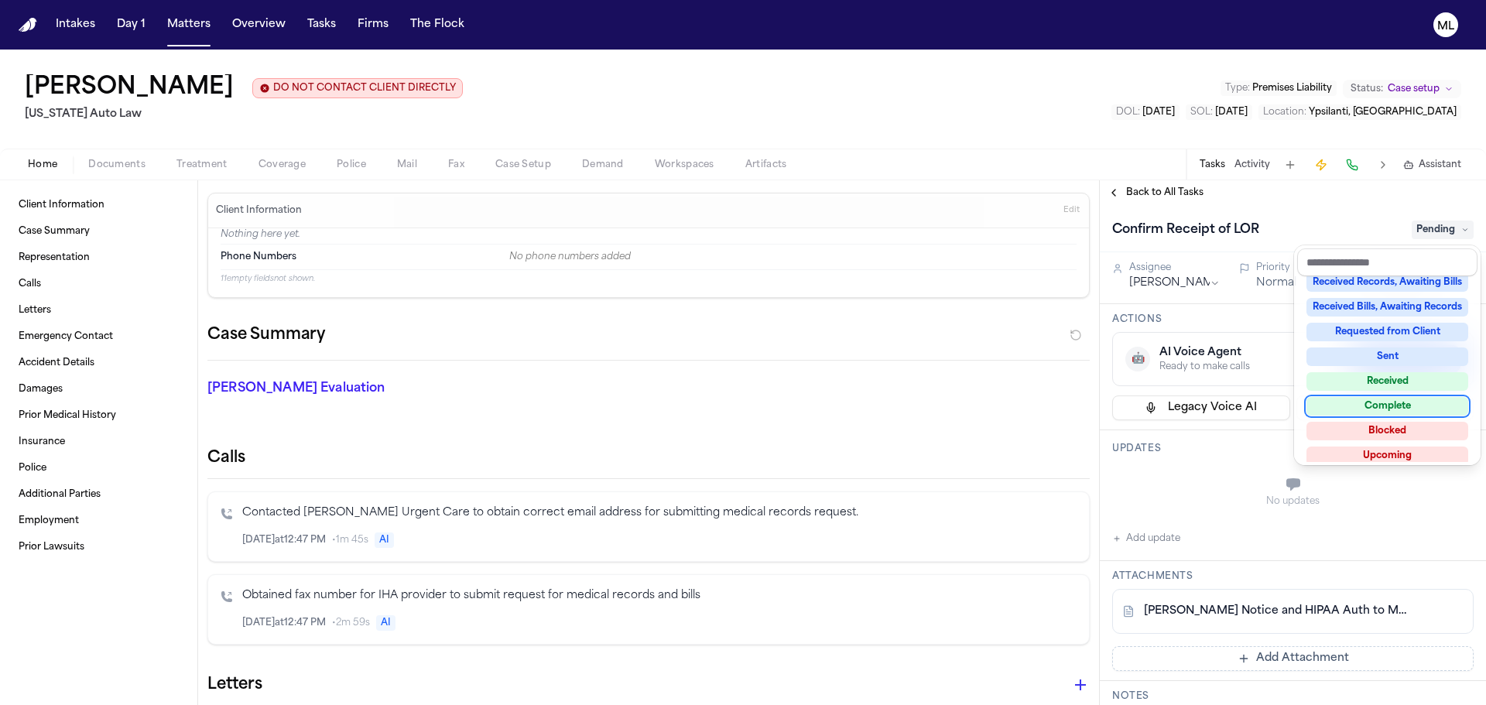
click at [1400, 398] on div "Complete" at bounding box center [1388, 406] width 162 height 19
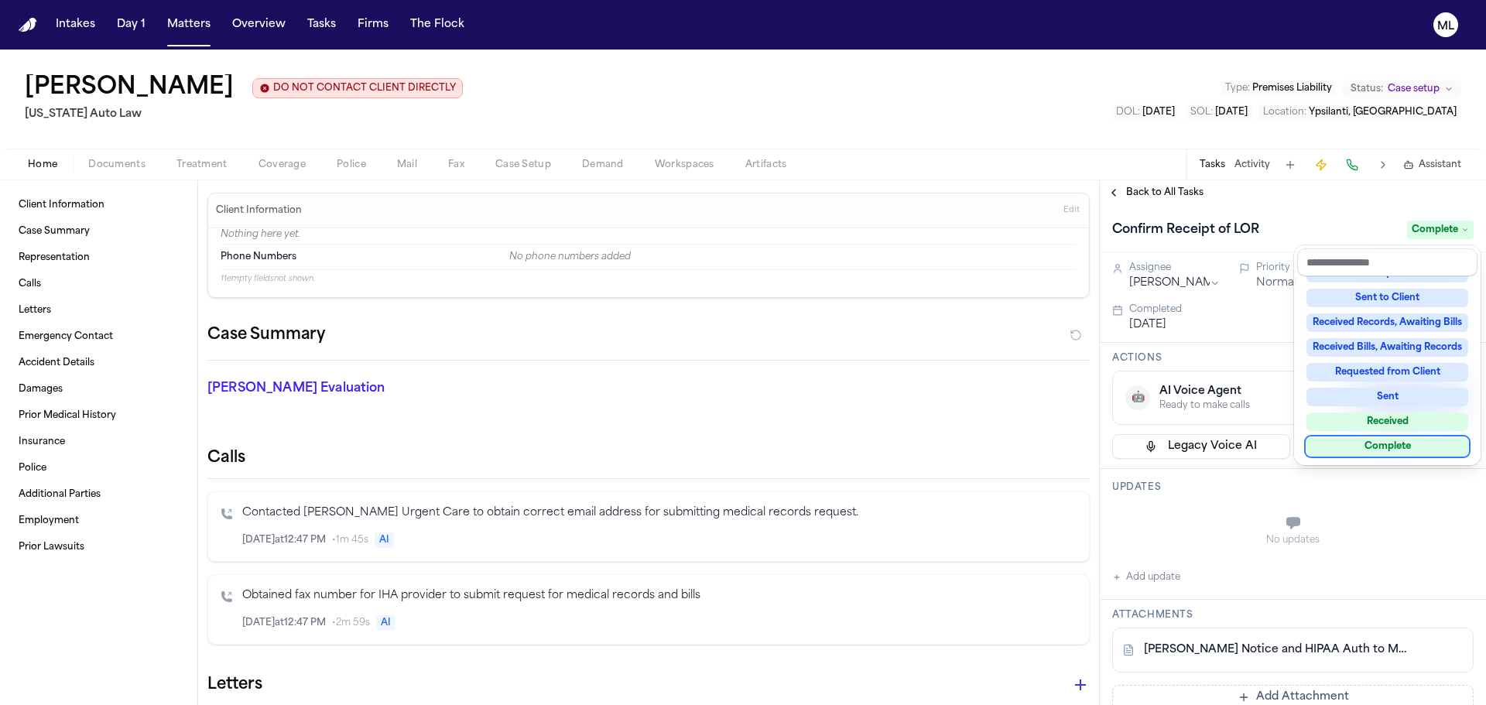
click at [1223, 499] on div "Confirm Receipt of LOR Complete Assignee [PERSON_NAME] Priority Normal Due date…" at bounding box center [1293, 455] width 386 height 500
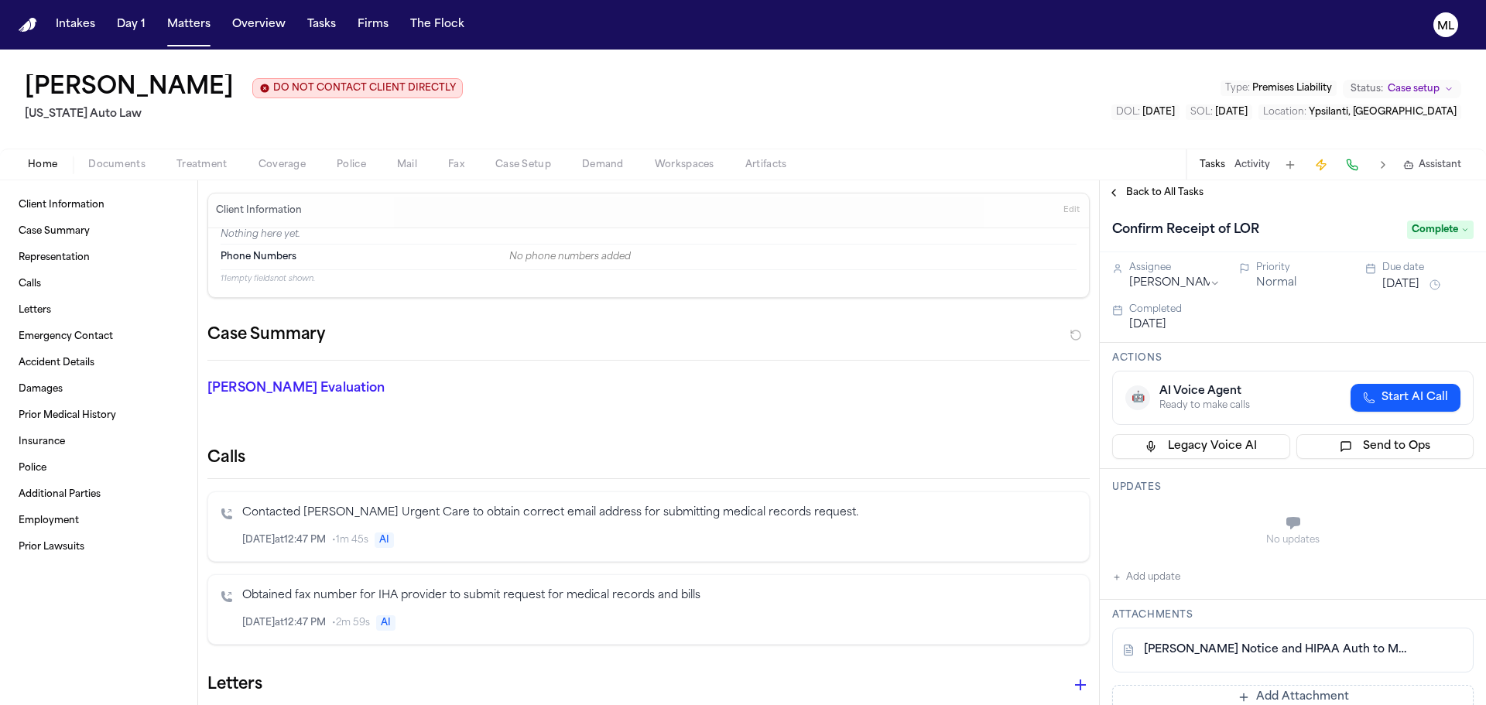
scroll to position [310, 0]
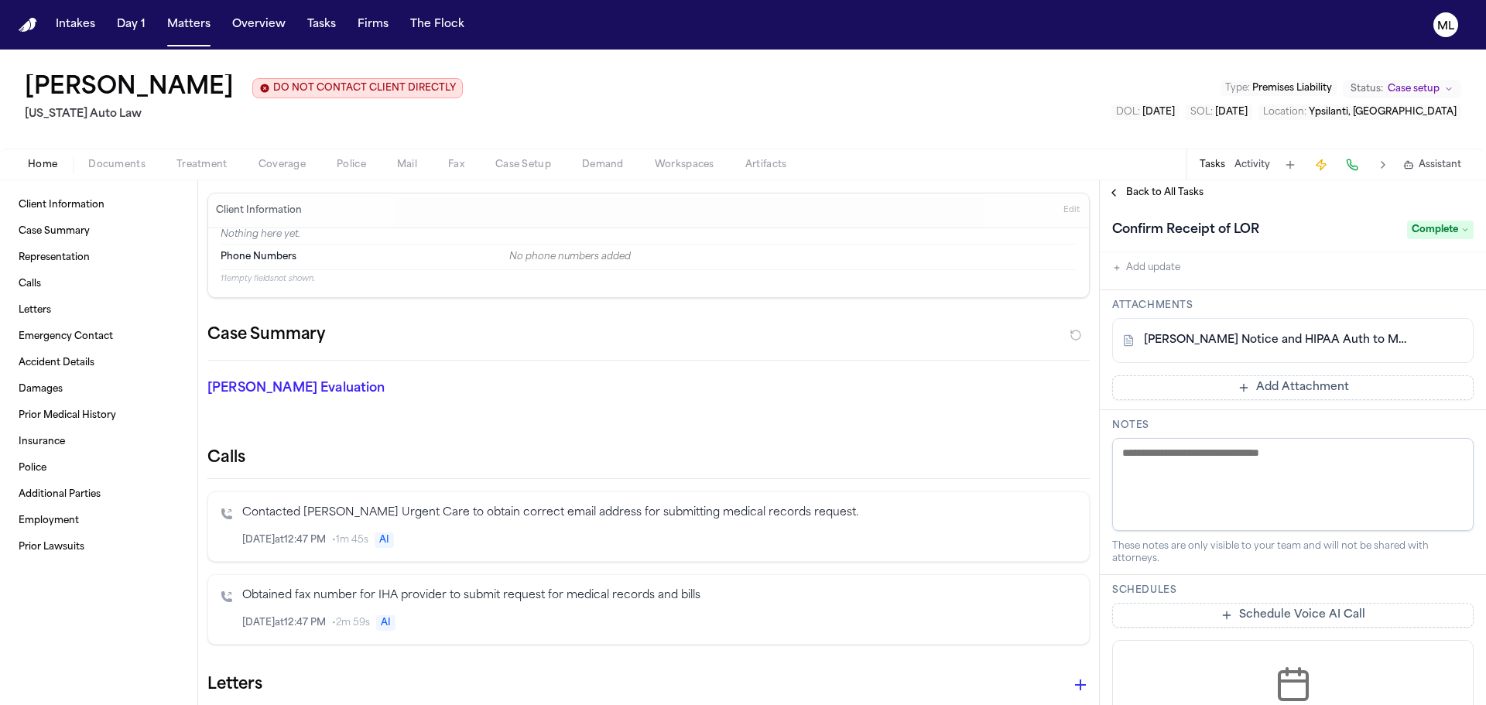
click at [1270, 388] on button "Add Attachment" at bounding box center [1294, 387] width 362 height 25
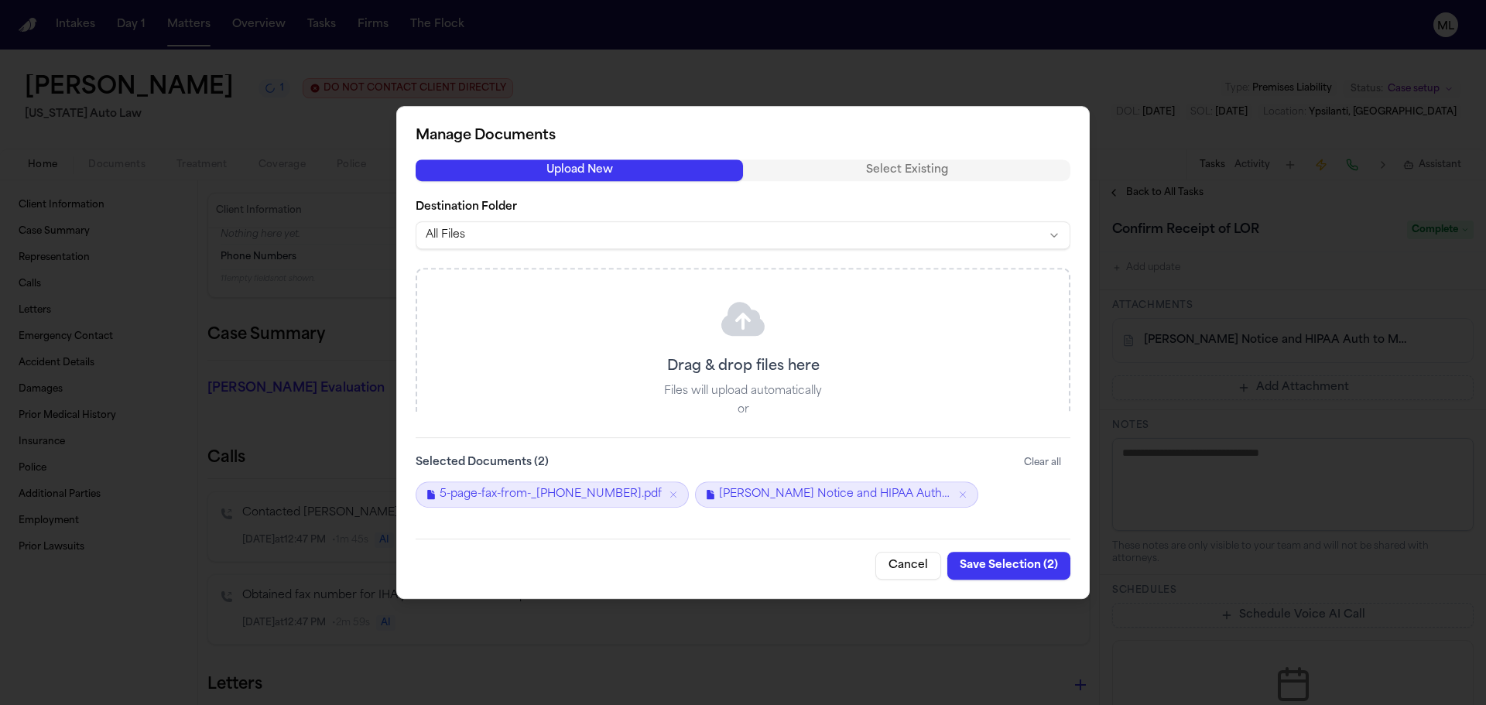
click at [993, 579] on button "Save Selection ( 2 )" at bounding box center [1009, 566] width 123 height 28
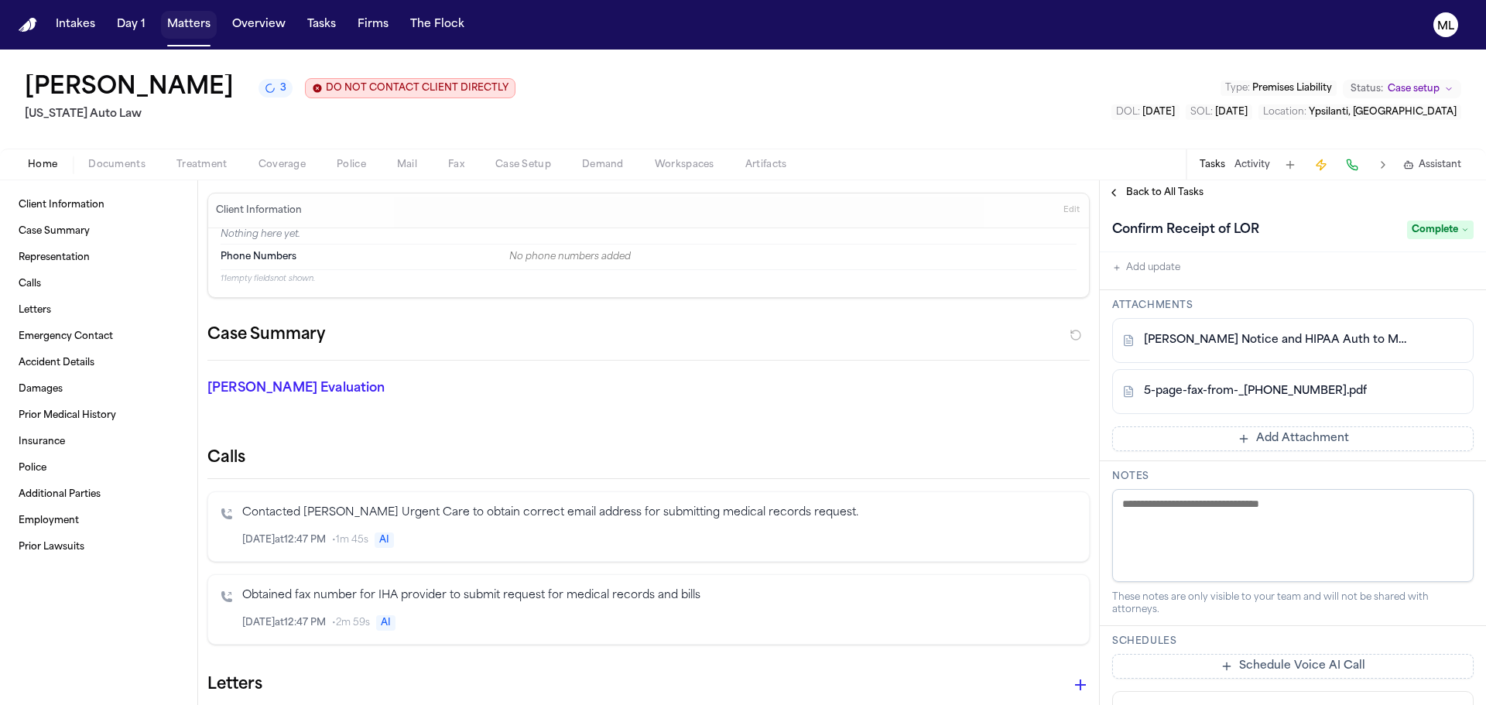
click at [177, 15] on button "Matters" at bounding box center [189, 25] width 56 height 28
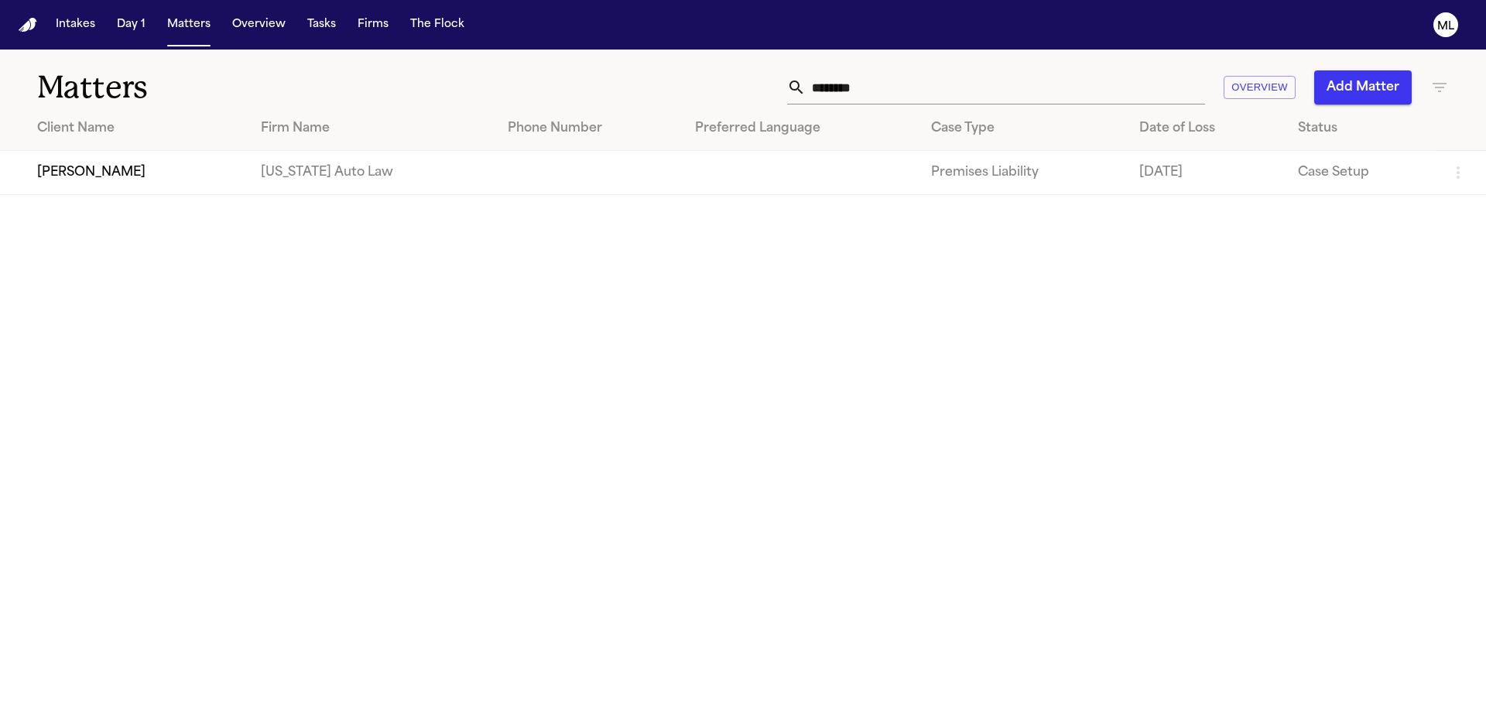
click at [620, 94] on div "******** Overview Add Matter" at bounding box center [948, 87] width 1001 height 34
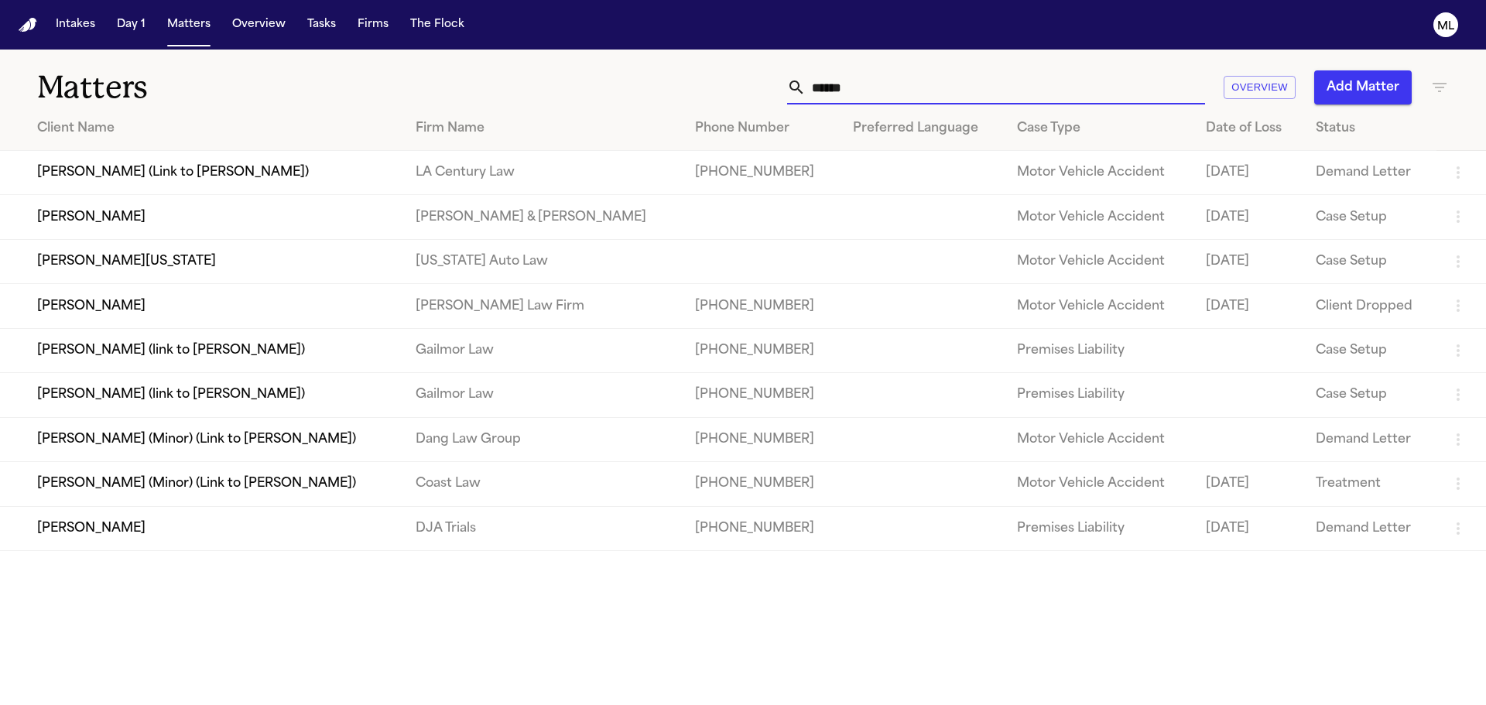
type input "******"
click at [303, 251] on td "[PERSON_NAME][US_STATE]" at bounding box center [201, 261] width 403 height 44
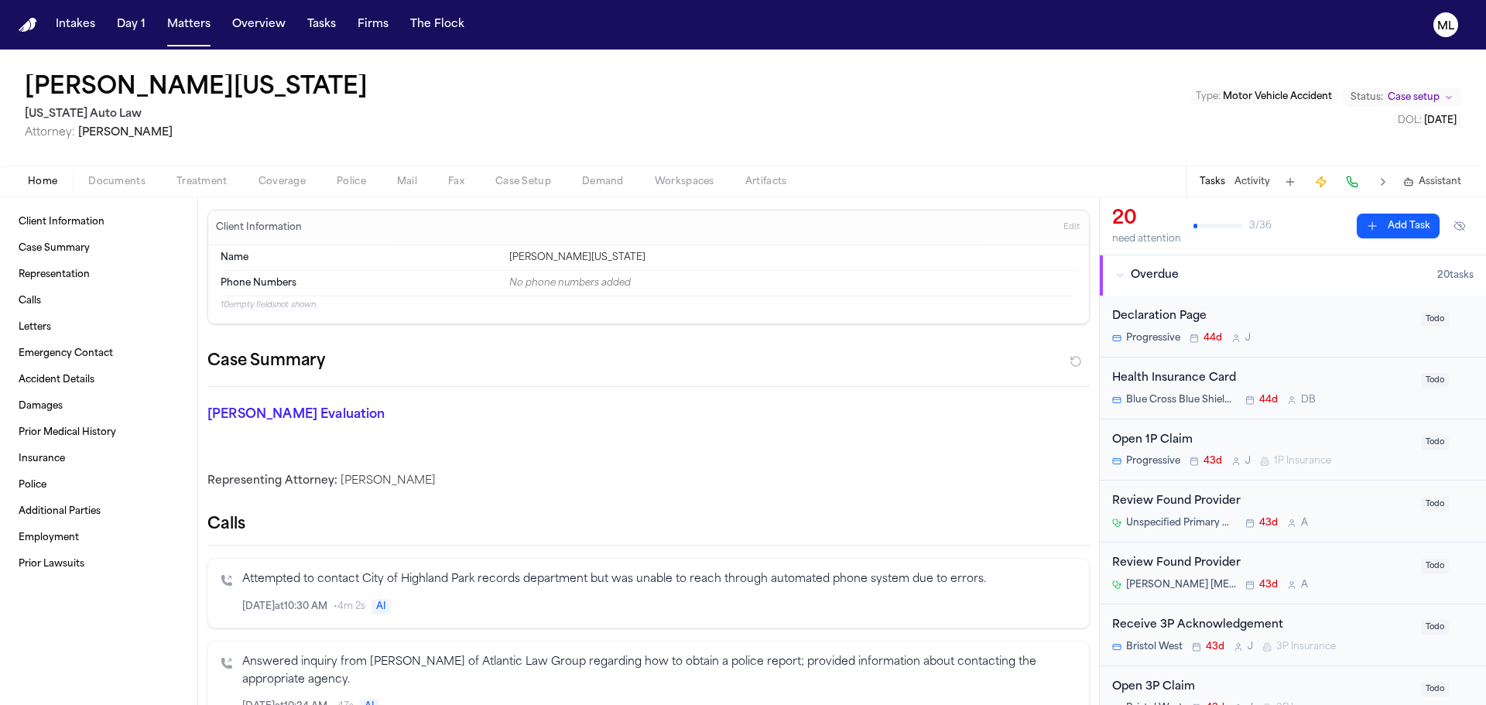
click at [1347, 368] on div "Health Insurance Card Blue Cross Blue Shield of [US_STATE] 44d D B Todo" at bounding box center [1293, 389] width 386 height 62
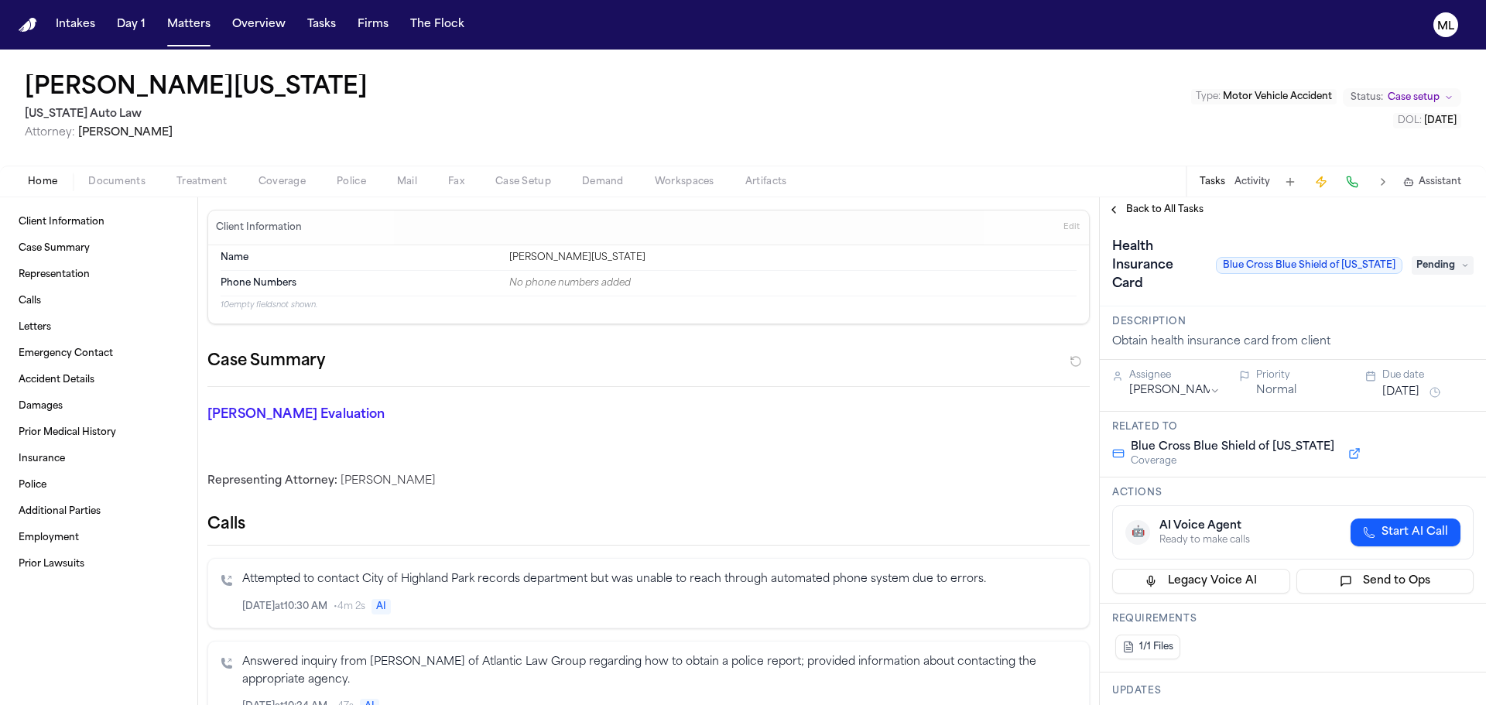
click at [1435, 256] on span "Pending" at bounding box center [1443, 265] width 62 height 19
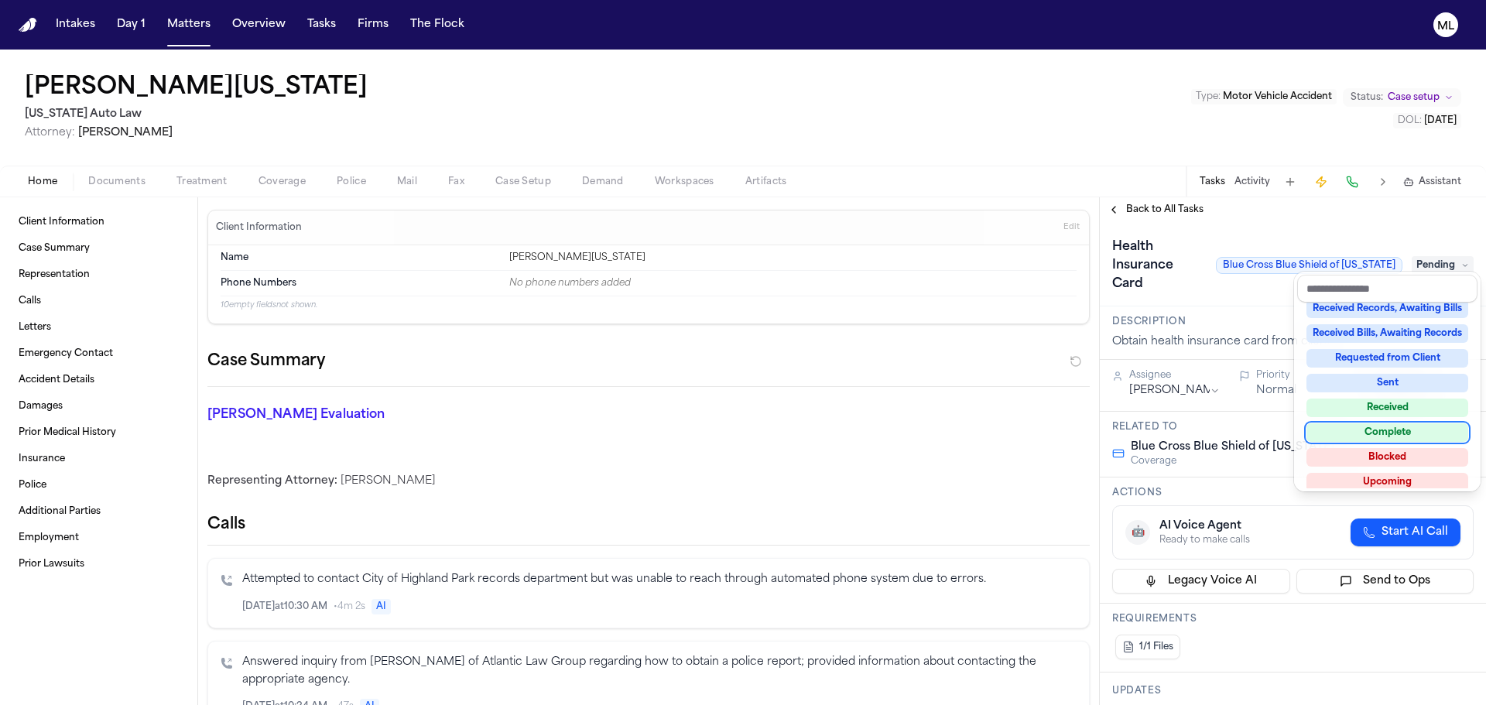
click at [1387, 431] on div "Complete" at bounding box center [1388, 432] width 162 height 19
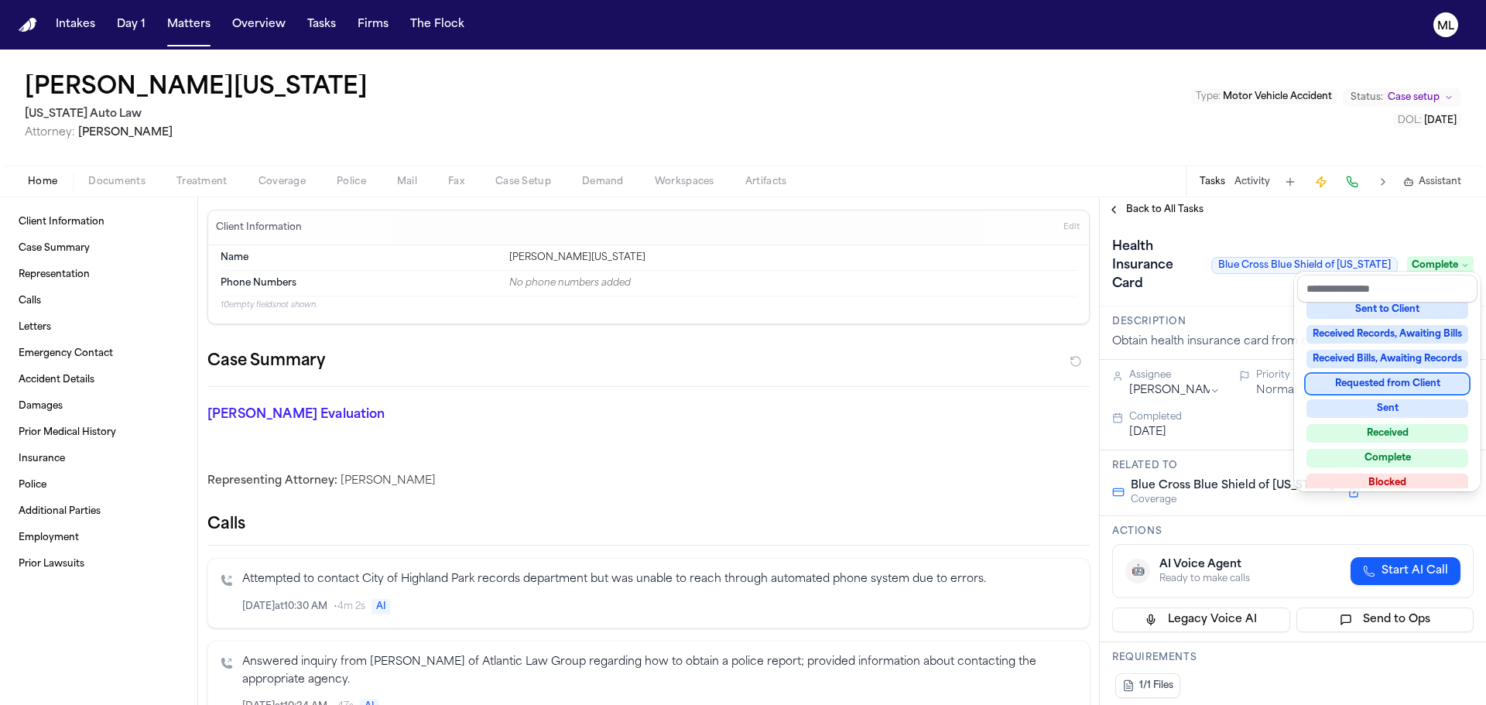
click at [1167, 207] on div "**********" at bounding box center [1293, 451] width 386 height 508
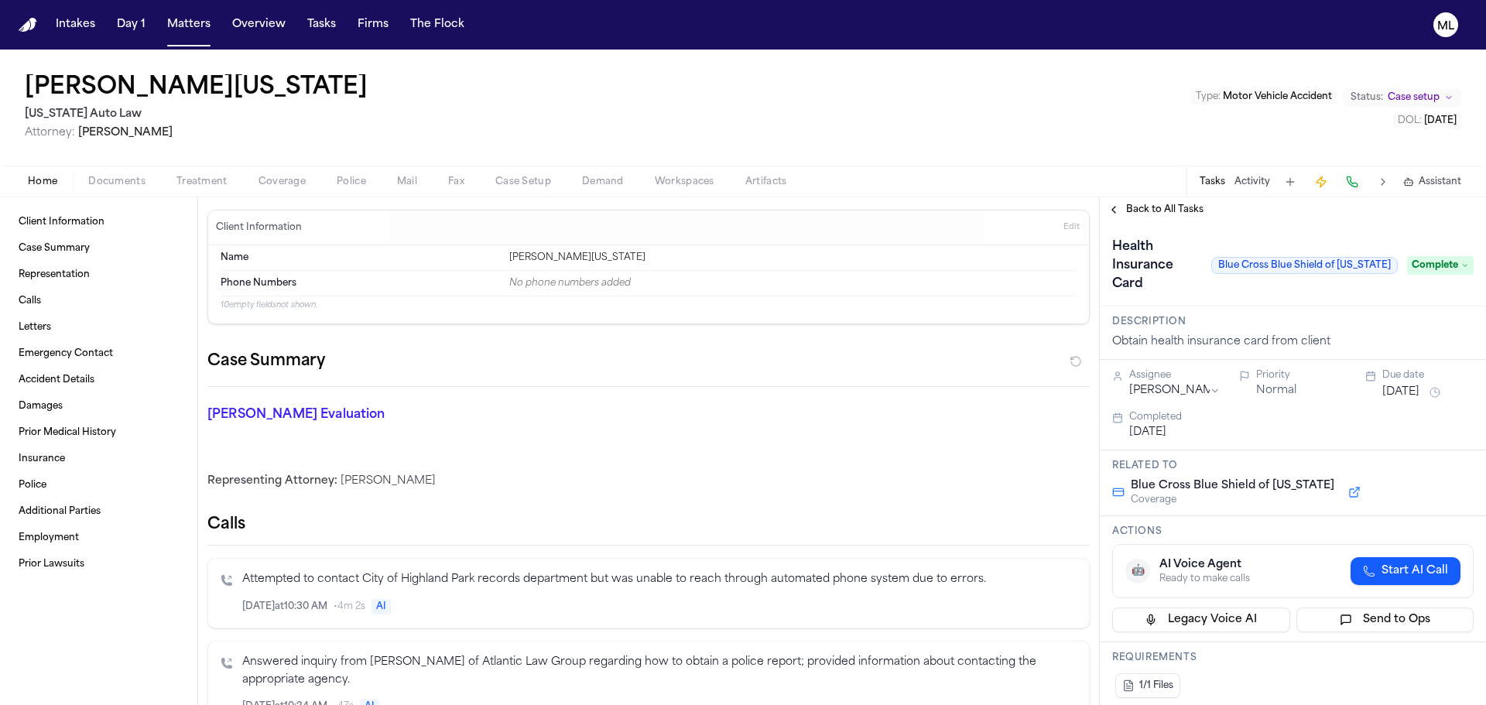
click at [1167, 207] on span "Back to All Tasks" at bounding box center [1164, 210] width 77 height 12
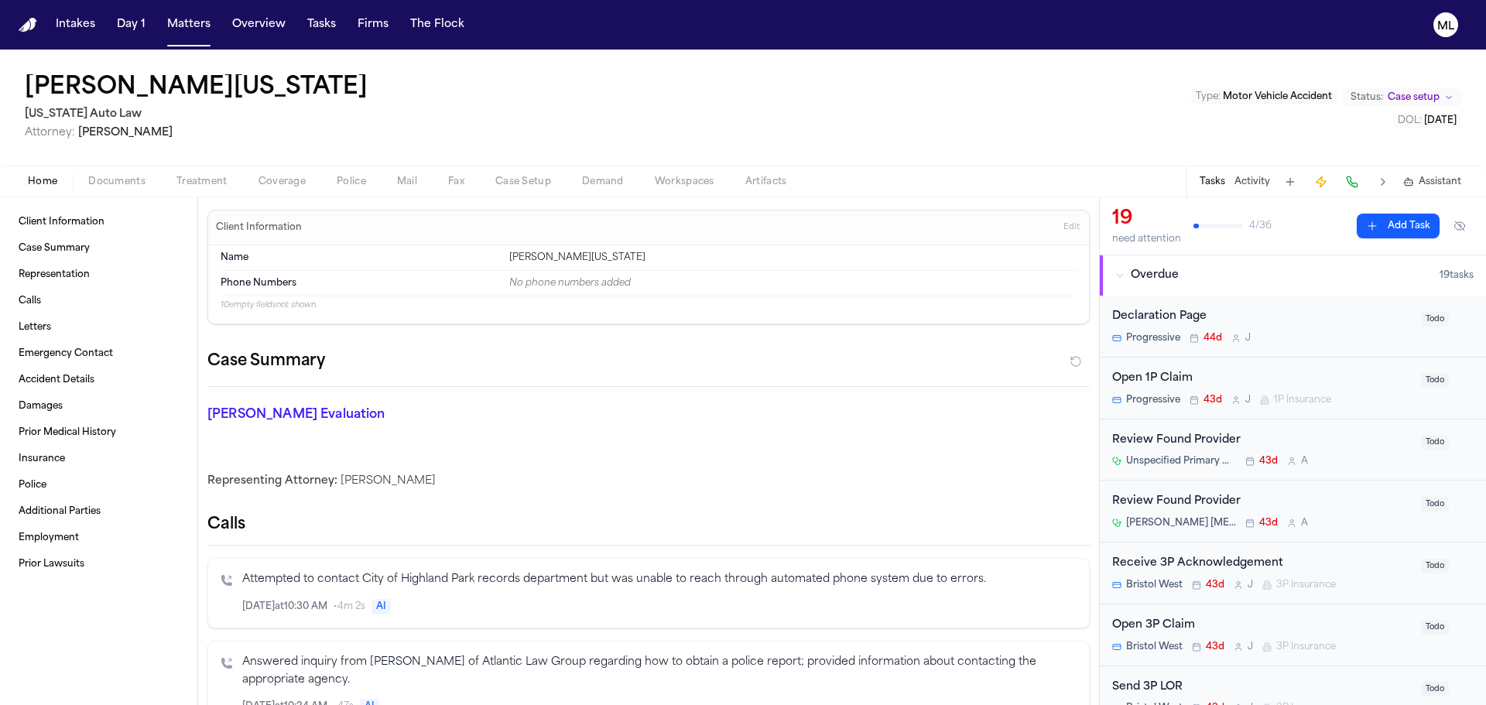
click at [1378, 441] on div "Review Found Provider" at bounding box center [1263, 441] width 300 height 18
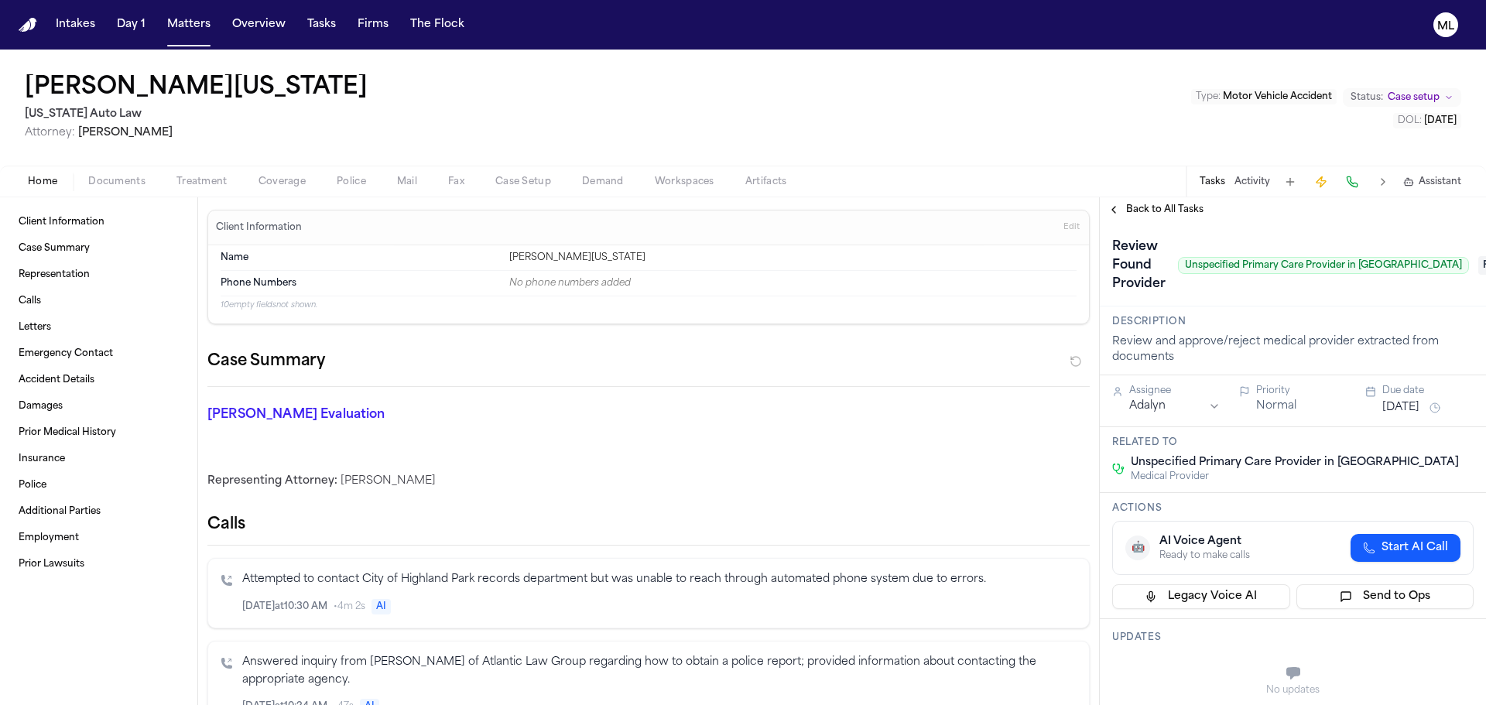
click at [1479, 263] on span "Pending" at bounding box center [1510, 265] width 62 height 19
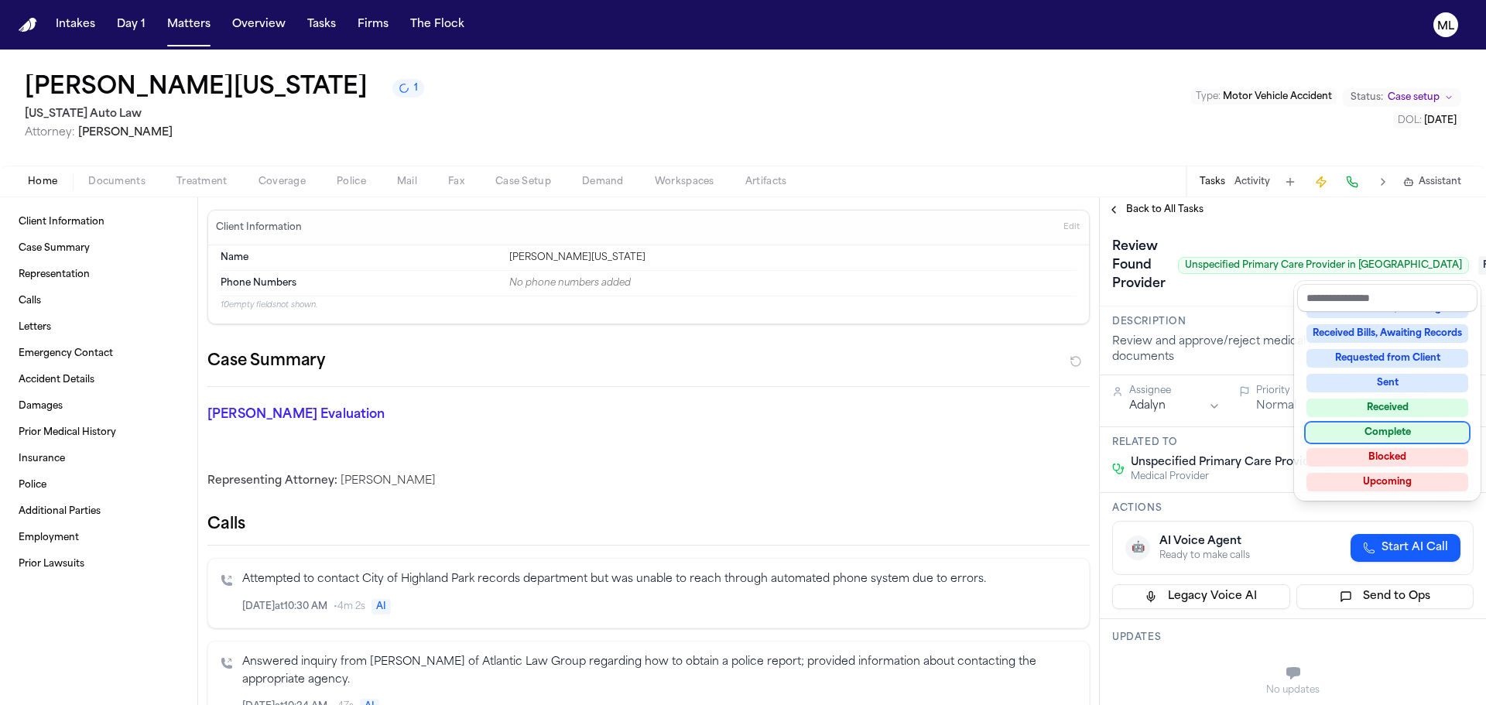
click at [1376, 437] on div "Complete" at bounding box center [1388, 432] width 162 height 19
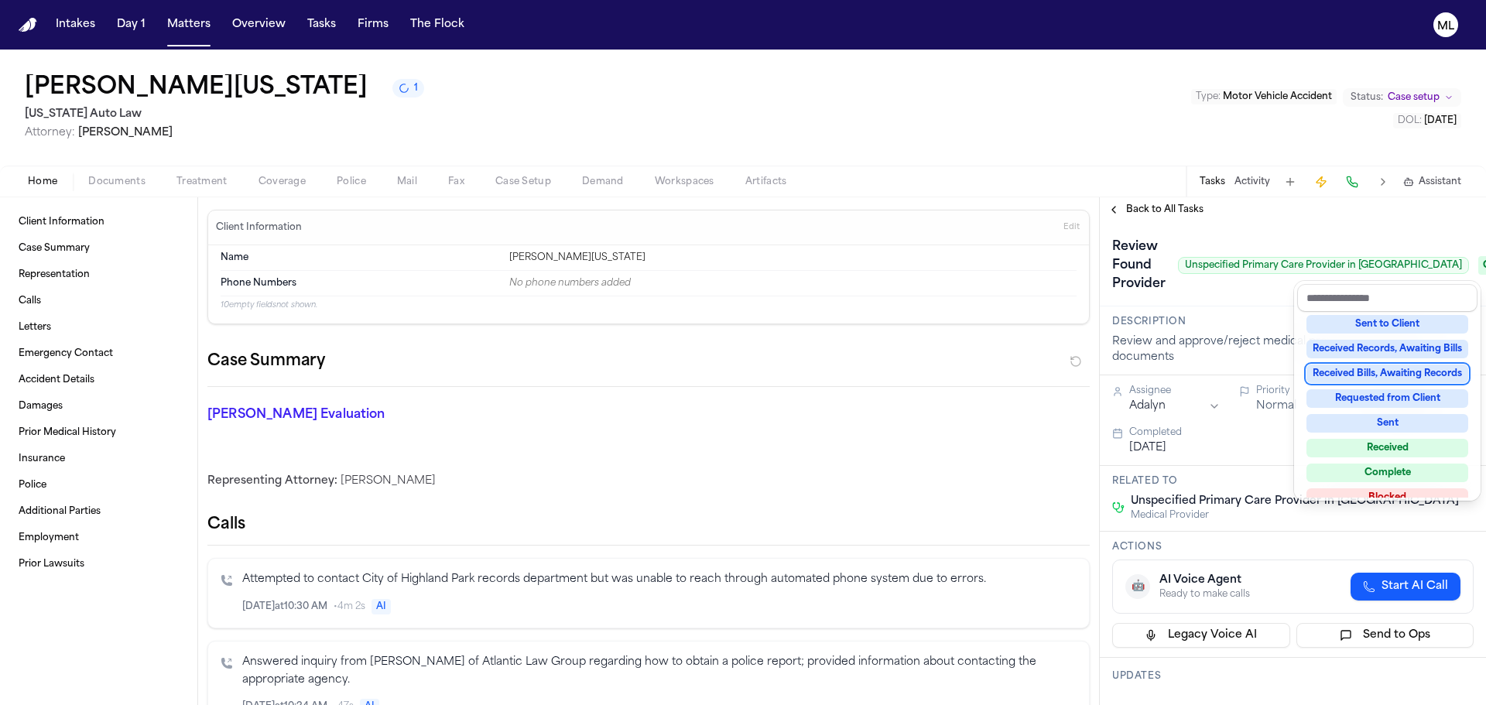
click at [1164, 211] on div "**********" at bounding box center [1293, 451] width 386 height 508
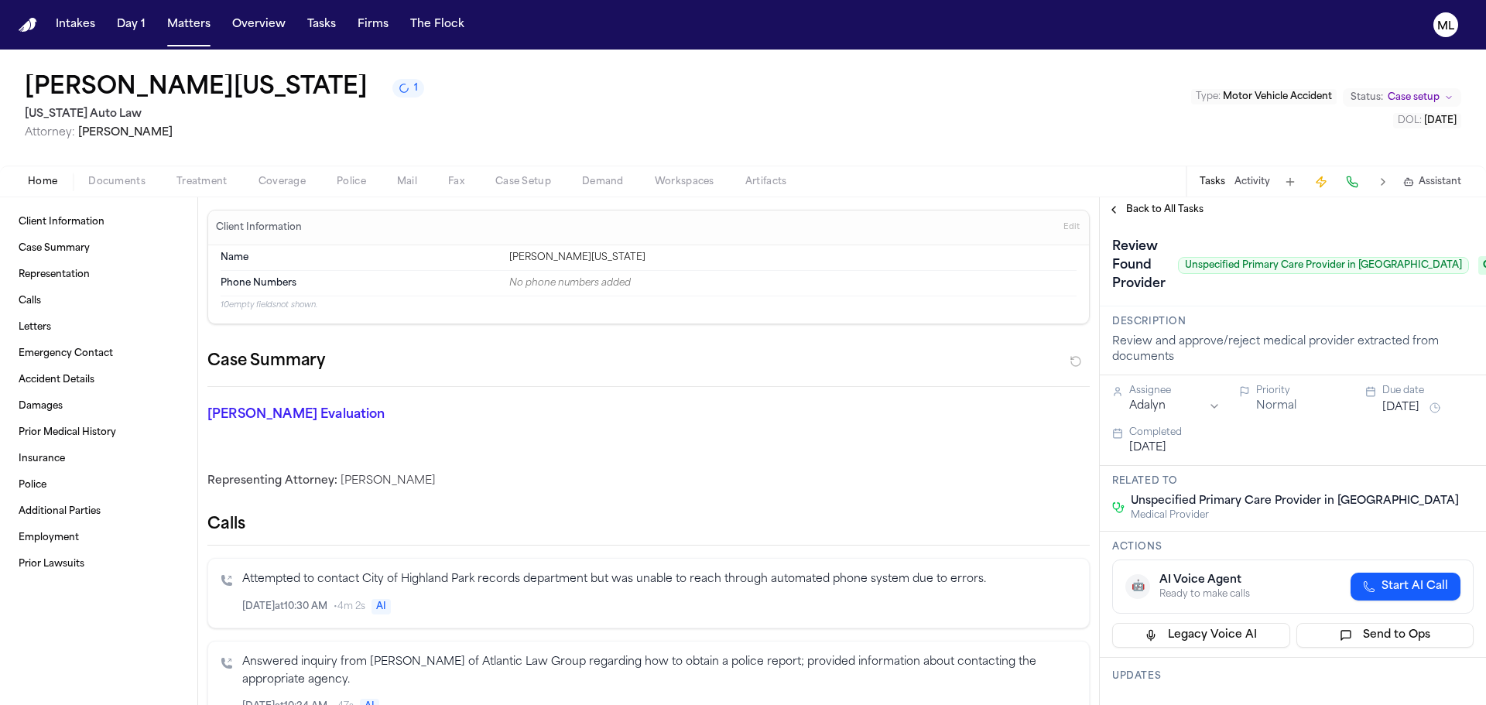
click at [1164, 211] on span "Back to All Tasks" at bounding box center [1164, 210] width 77 height 12
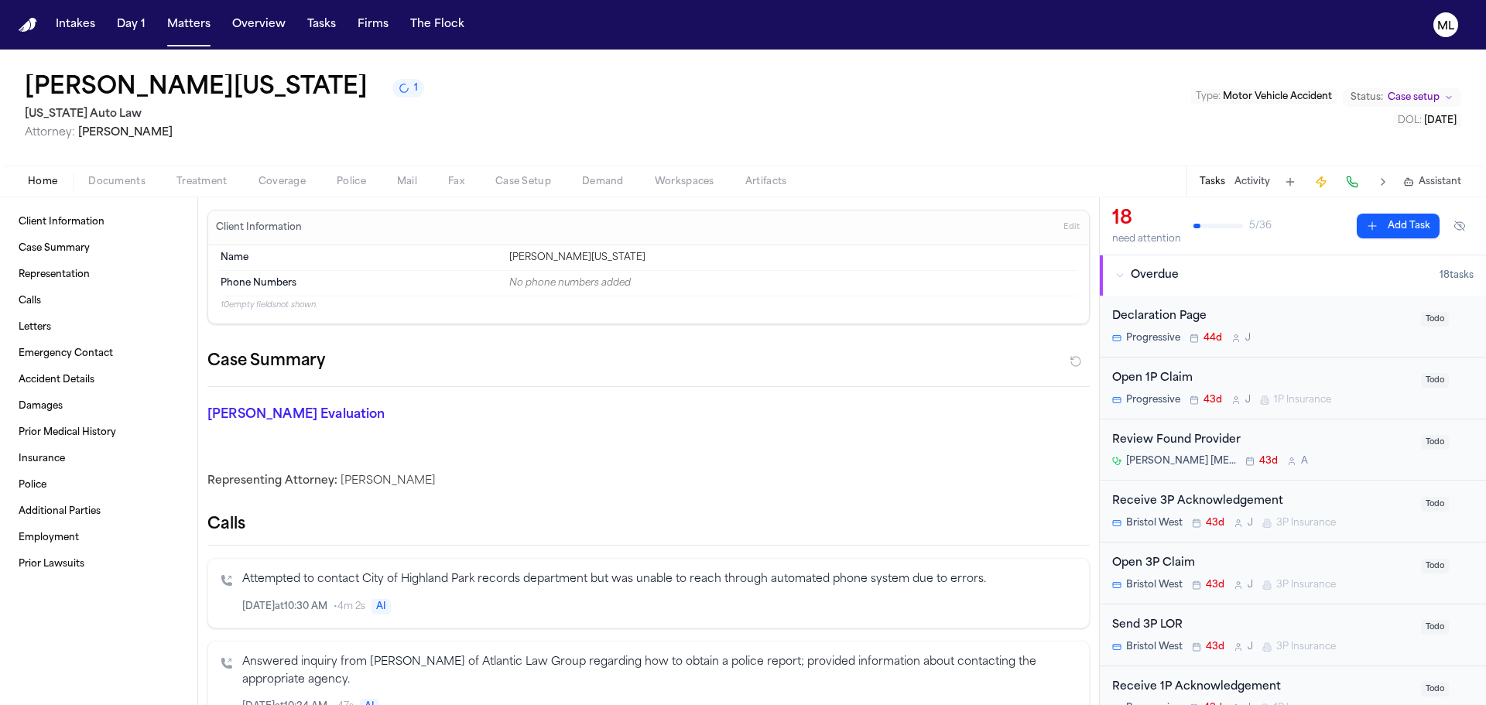
click at [1328, 439] on div "Review Found Provider" at bounding box center [1263, 441] width 300 height 18
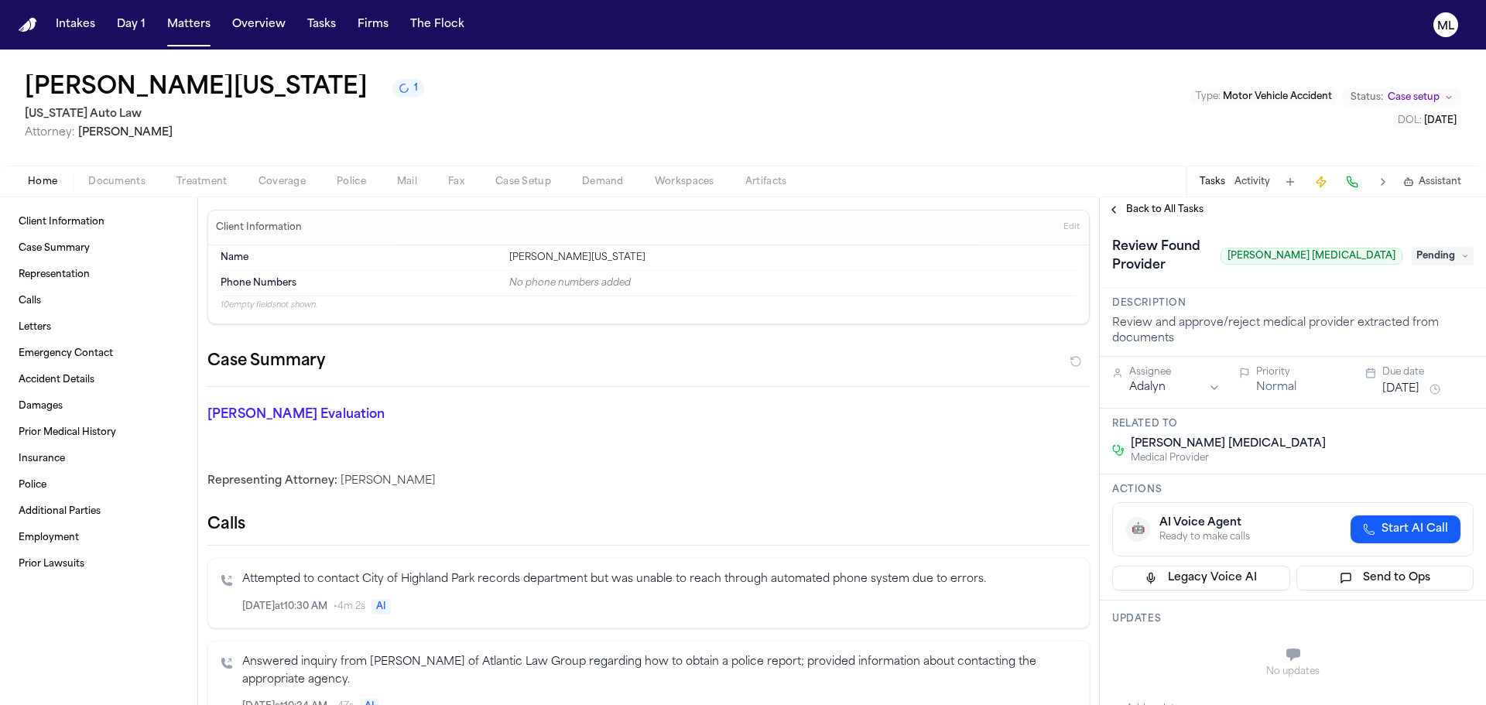
click at [1428, 247] on span "Pending" at bounding box center [1443, 256] width 62 height 19
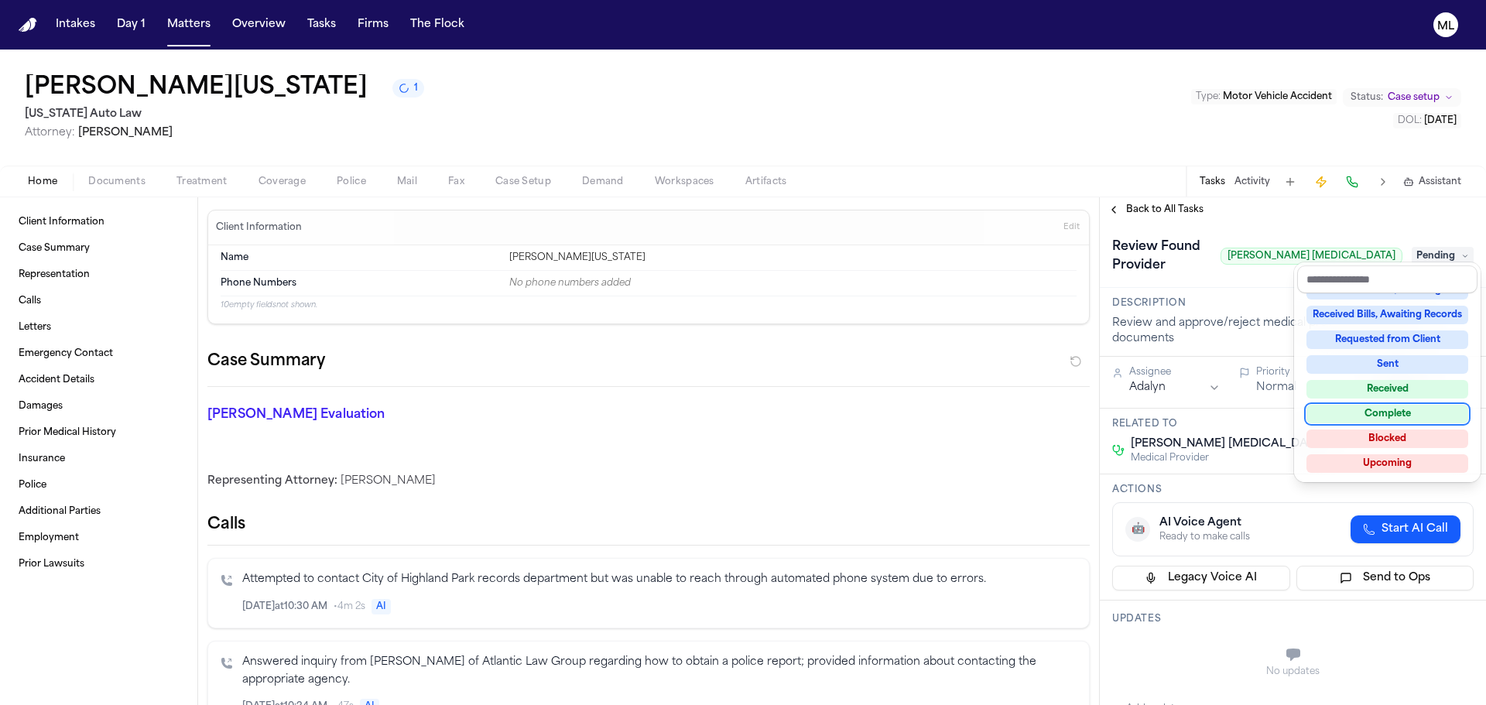
click at [1381, 407] on div "Complete" at bounding box center [1388, 414] width 162 height 19
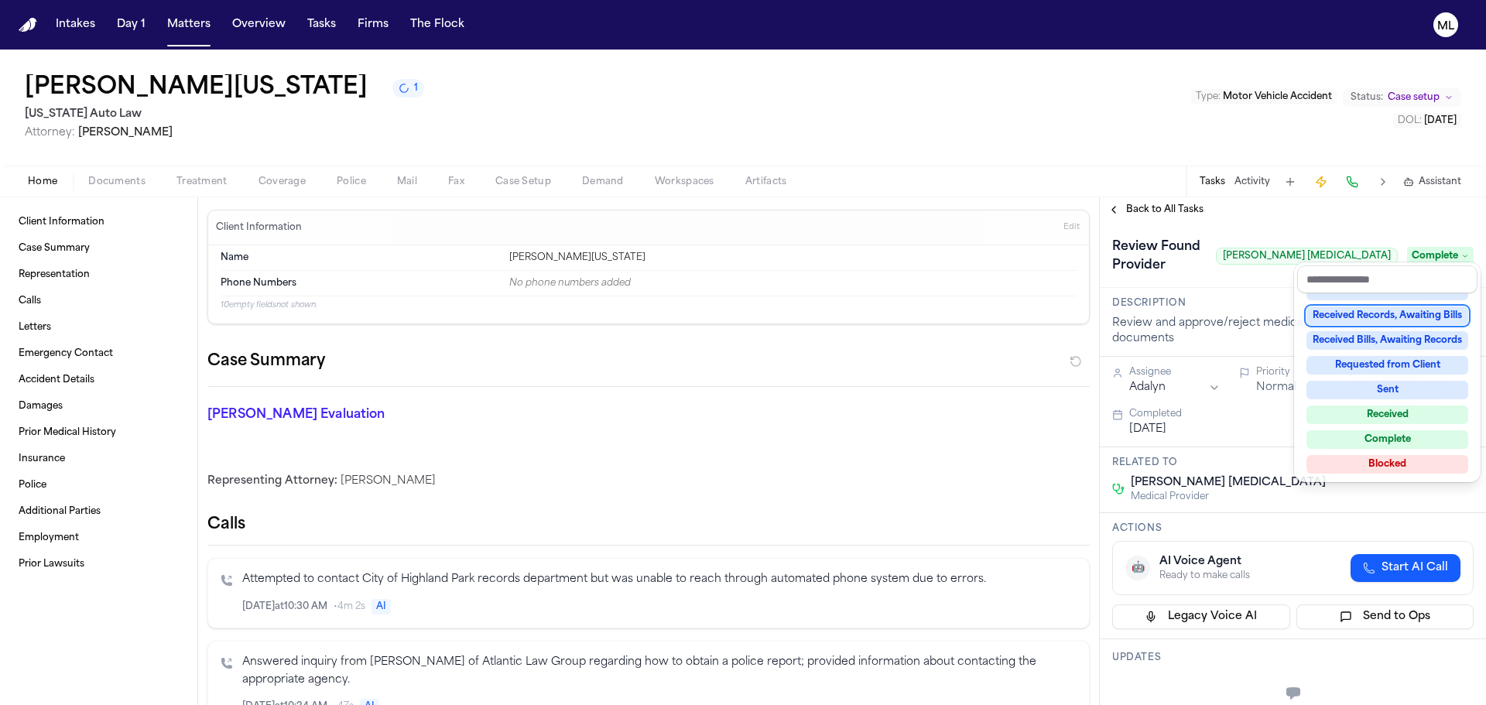
click at [1138, 207] on div "**********" at bounding box center [1293, 451] width 386 height 508
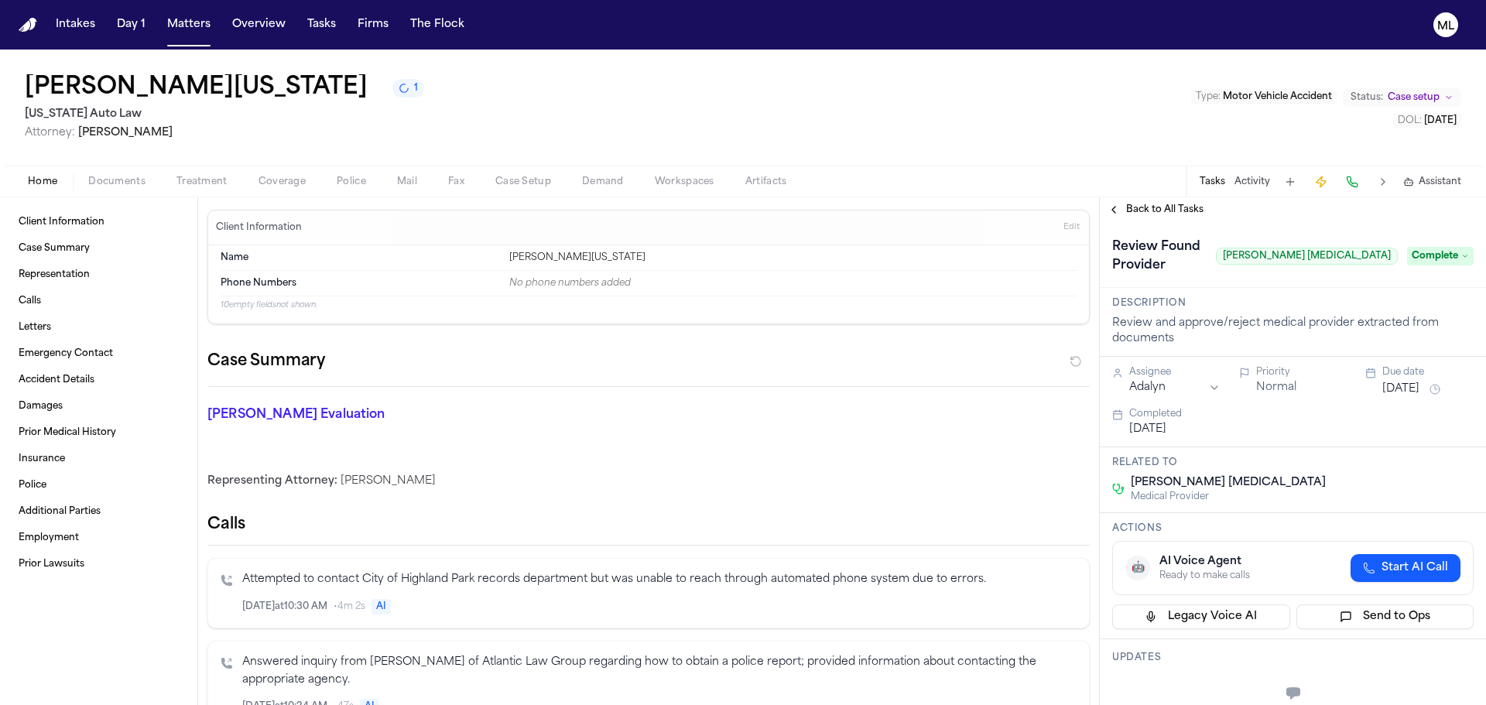
click at [1138, 207] on span "Back to All Tasks" at bounding box center [1164, 210] width 77 height 12
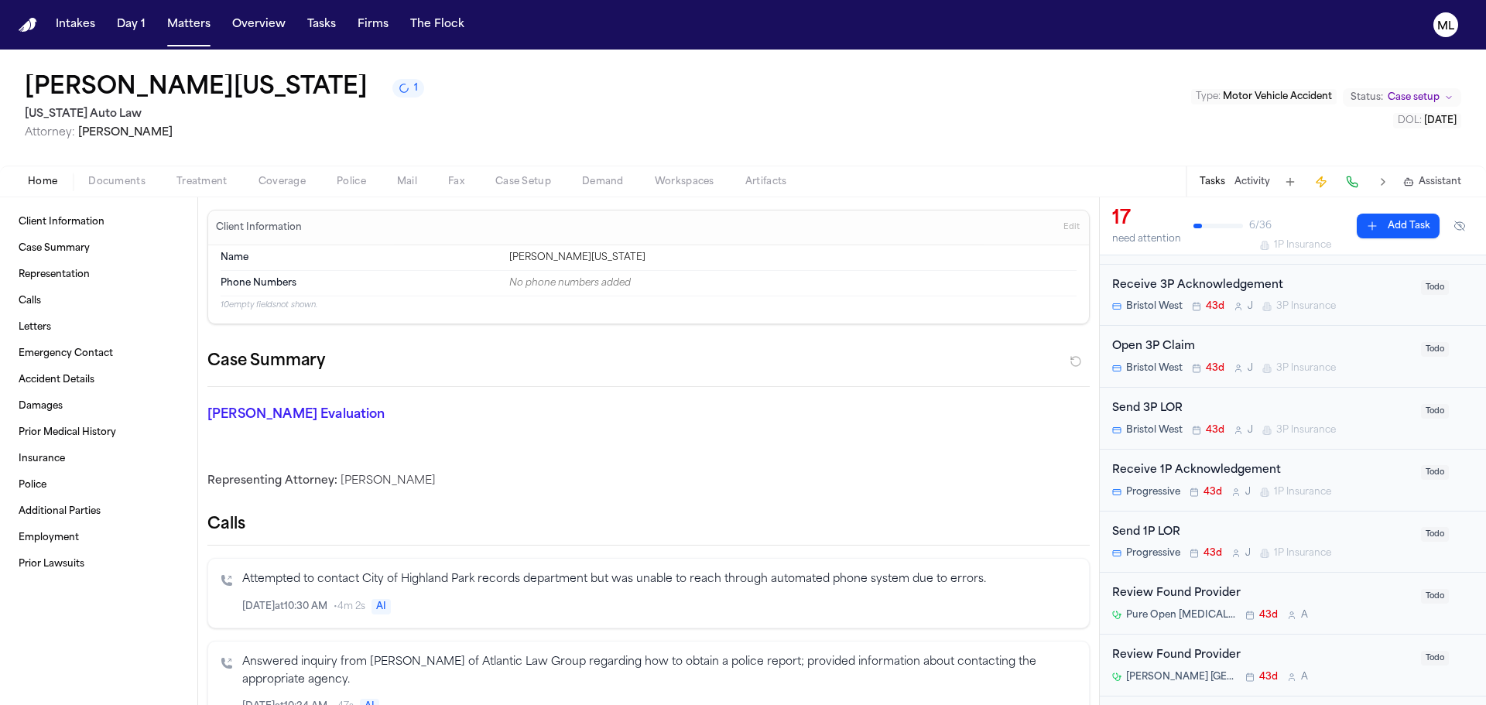
scroll to position [232, 0]
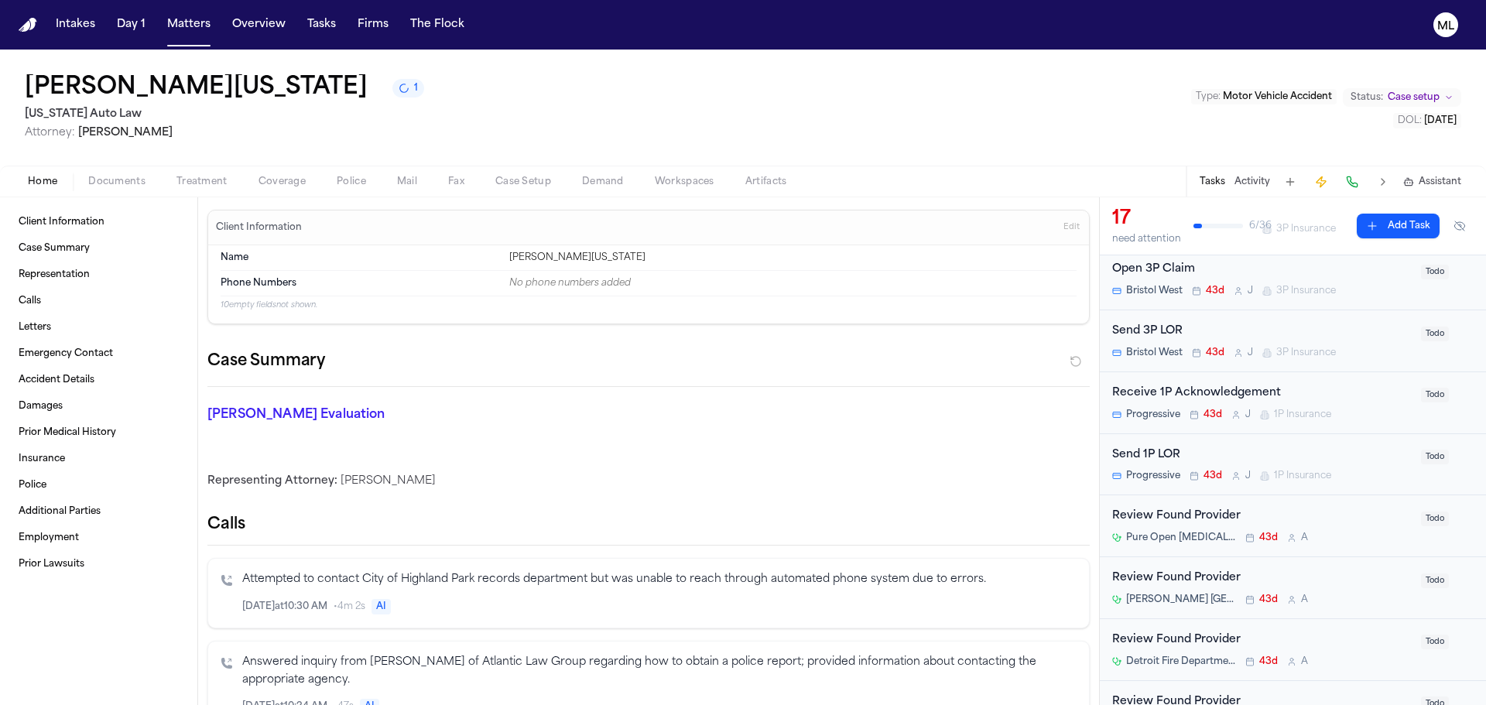
click at [1345, 520] on div "Review Found Provider" at bounding box center [1263, 517] width 300 height 18
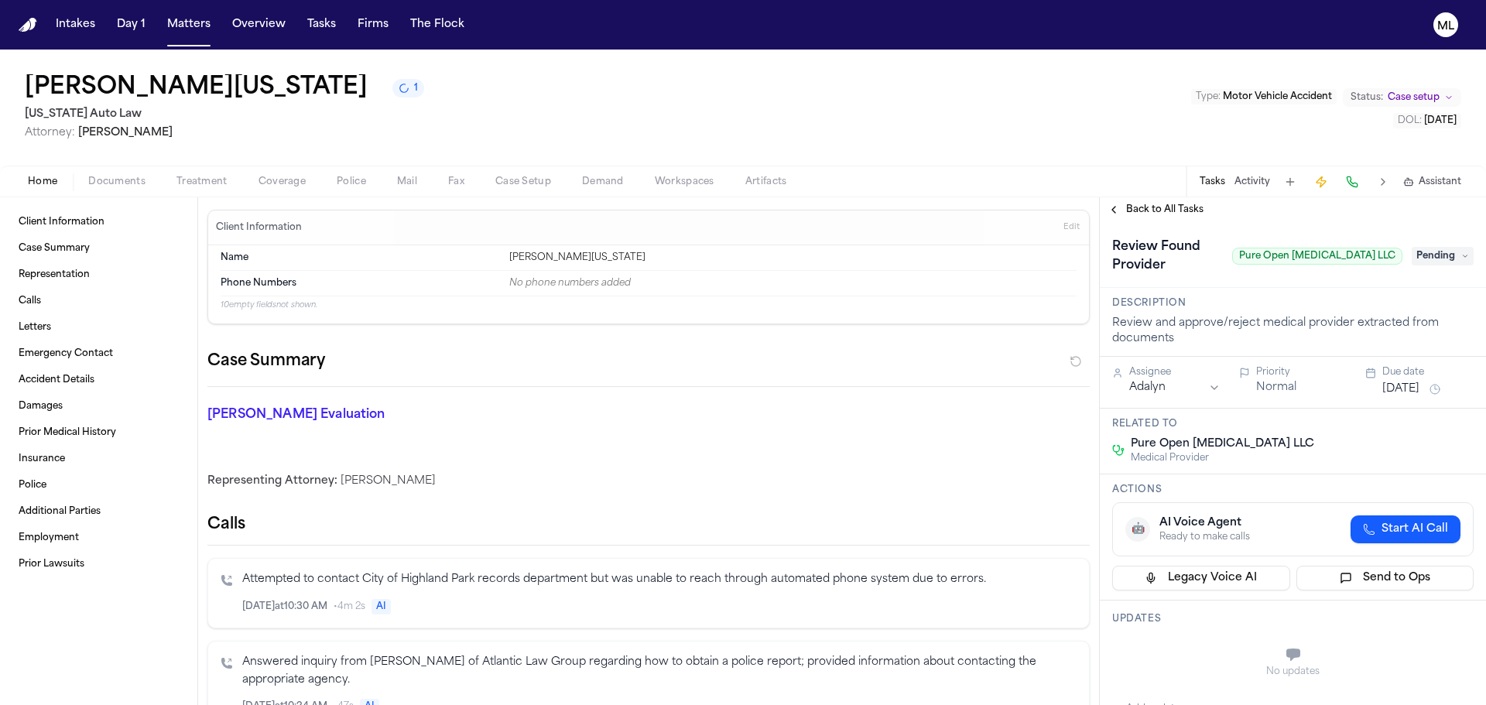
click at [1434, 247] on span "Pending" at bounding box center [1443, 256] width 62 height 19
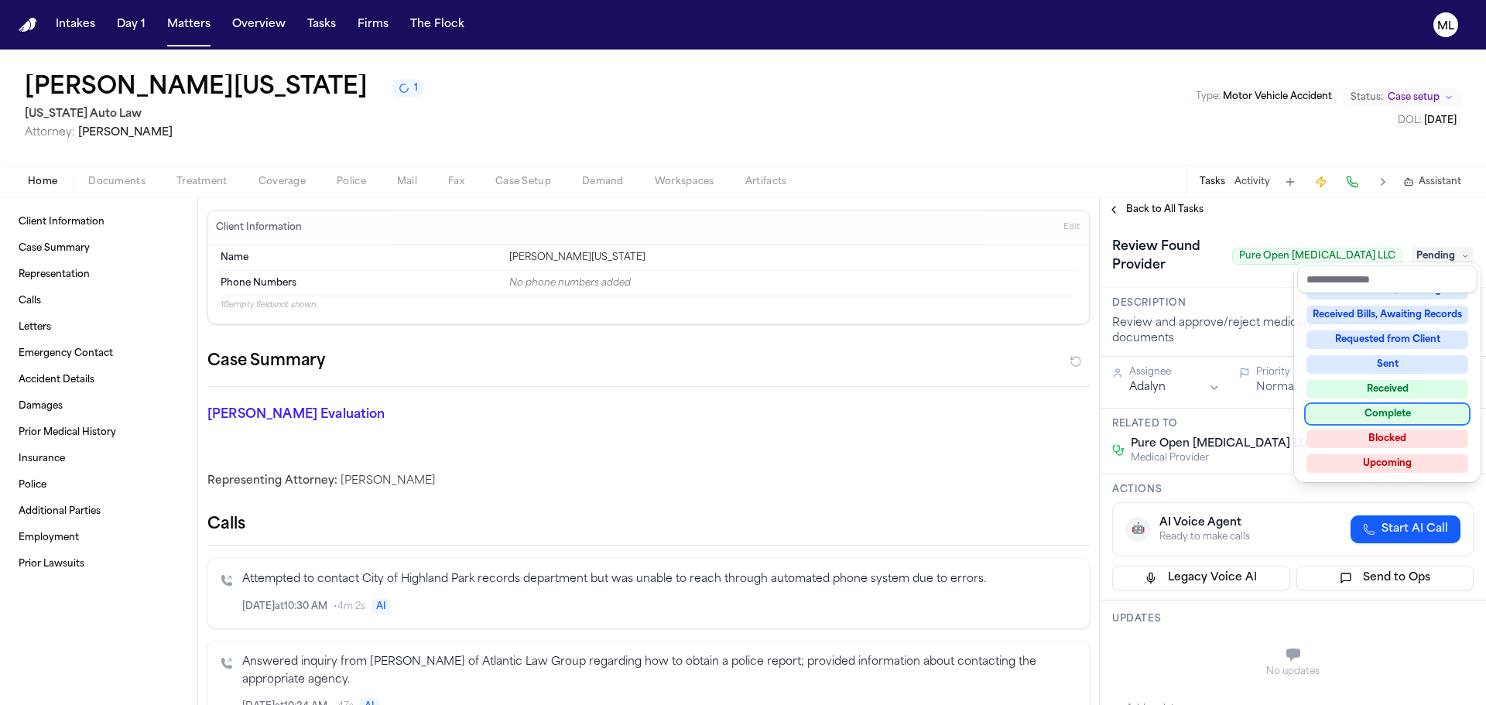
click at [1357, 417] on div "Complete" at bounding box center [1388, 414] width 162 height 19
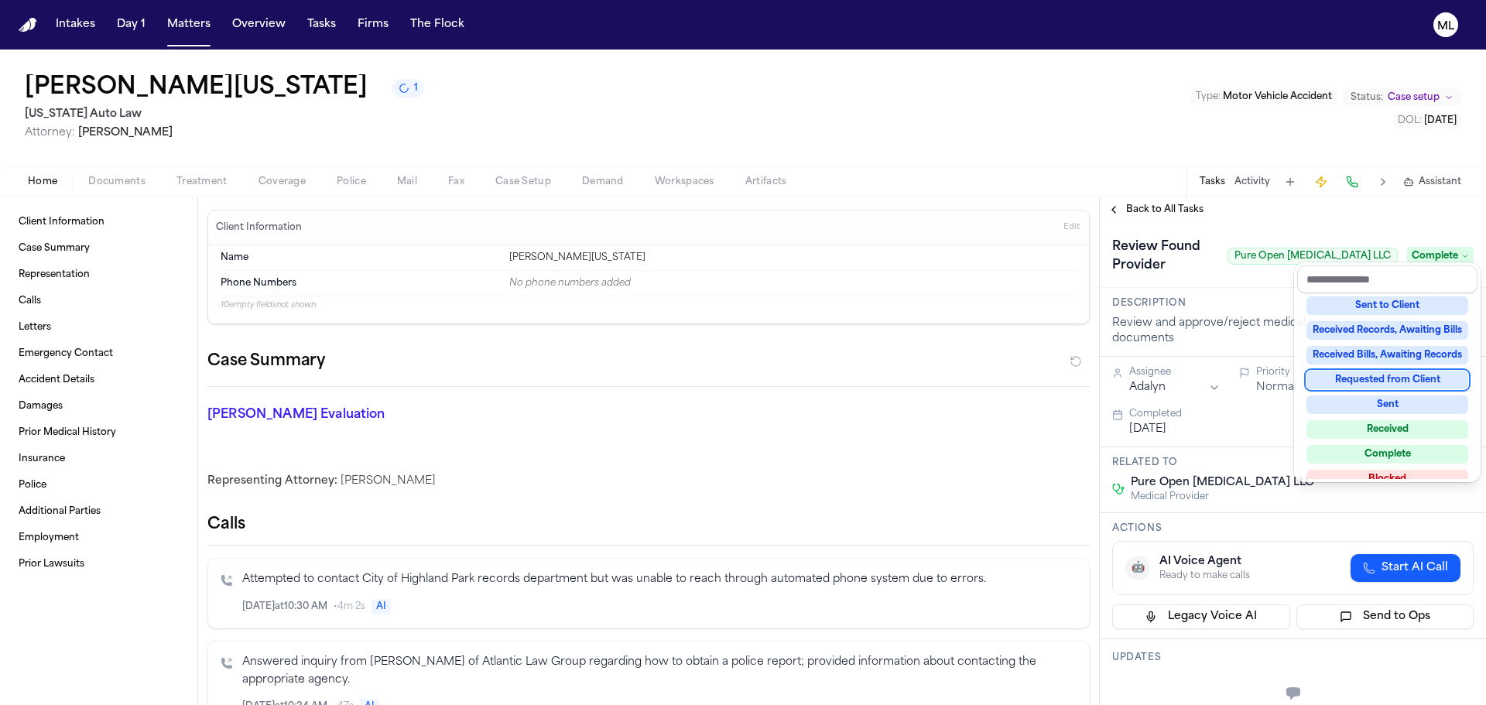
click at [1164, 218] on div "**********" at bounding box center [1293, 451] width 386 height 508
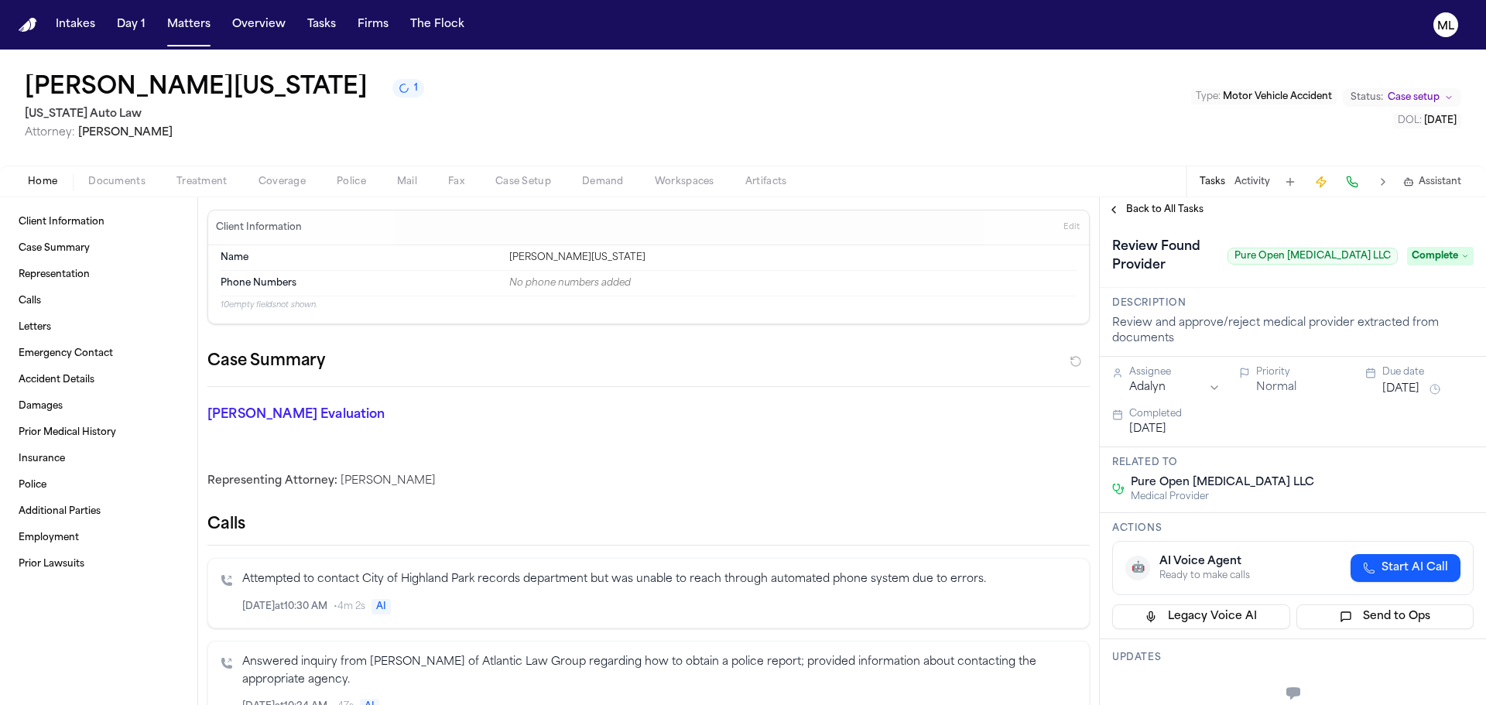
click at [1167, 203] on div "Back to All Tasks" at bounding box center [1293, 209] width 386 height 25
click at [1167, 209] on span "Back to All Tasks" at bounding box center [1164, 210] width 77 height 12
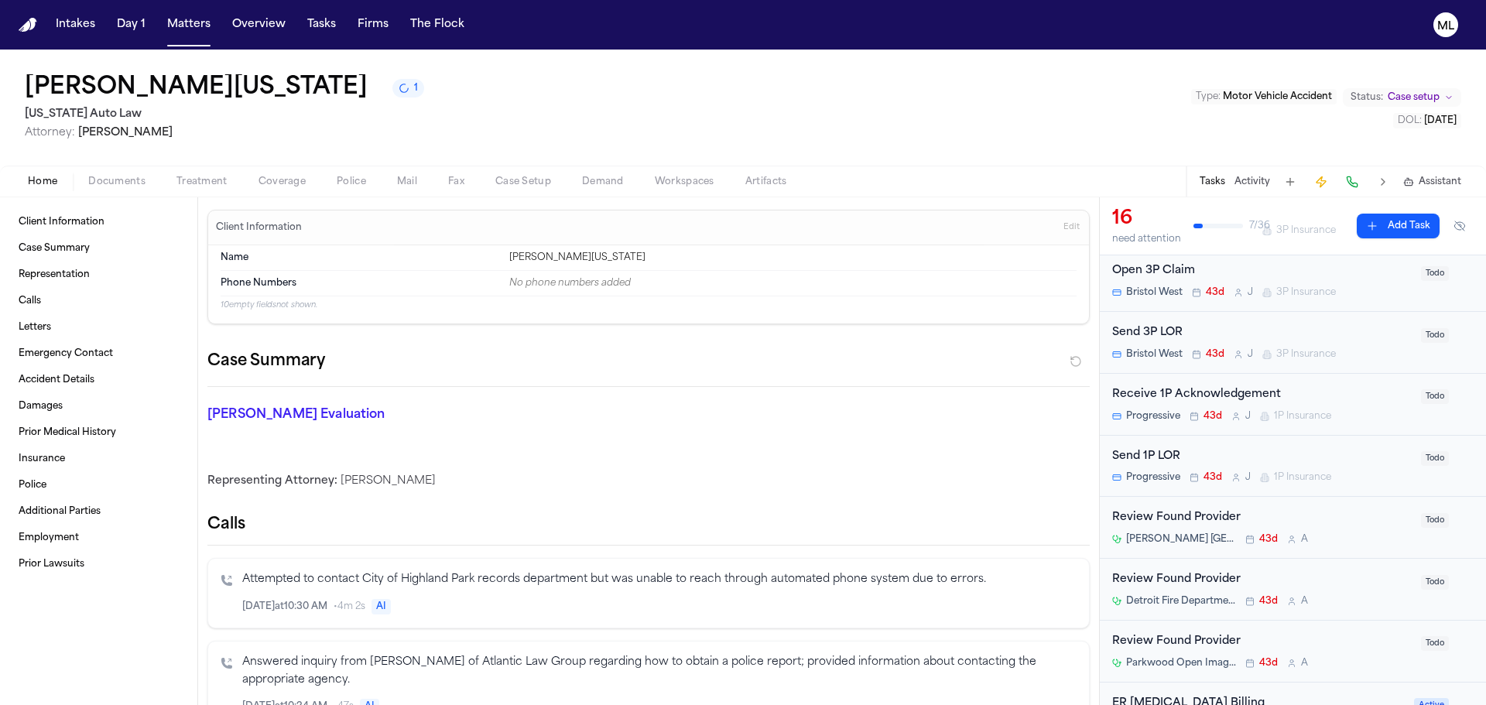
scroll to position [232, 0]
click at [1346, 530] on div "Review Found Provider [PERSON_NAME] [GEOGRAPHIC_DATA][PERSON_NAME] 43d A" at bounding box center [1263, 526] width 300 height 36
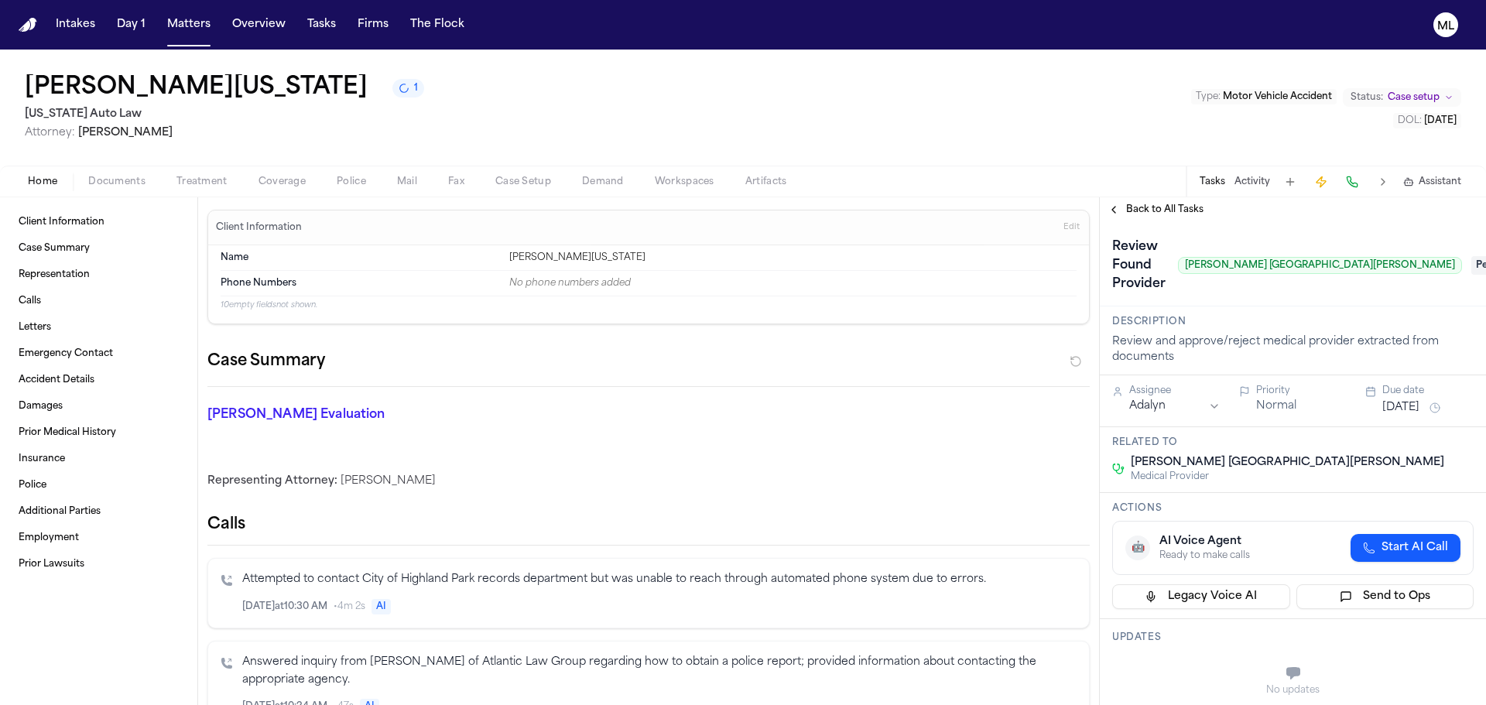
click at [1472, 256] on span "Pending" at bounding box center [1503, 265] width 62 height 19
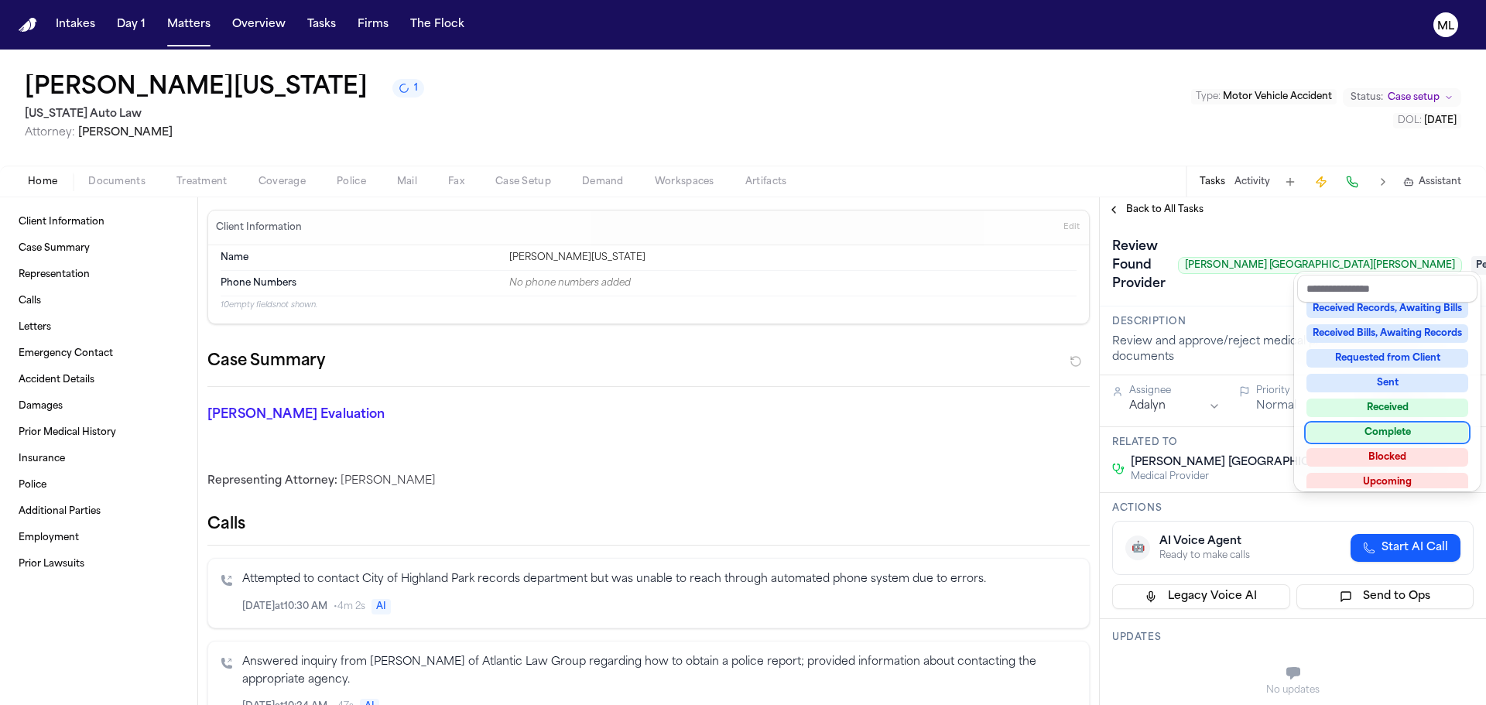
click at [1370, 429] on div "Complete" at bounding box center [1388, 432] width 162 height 19
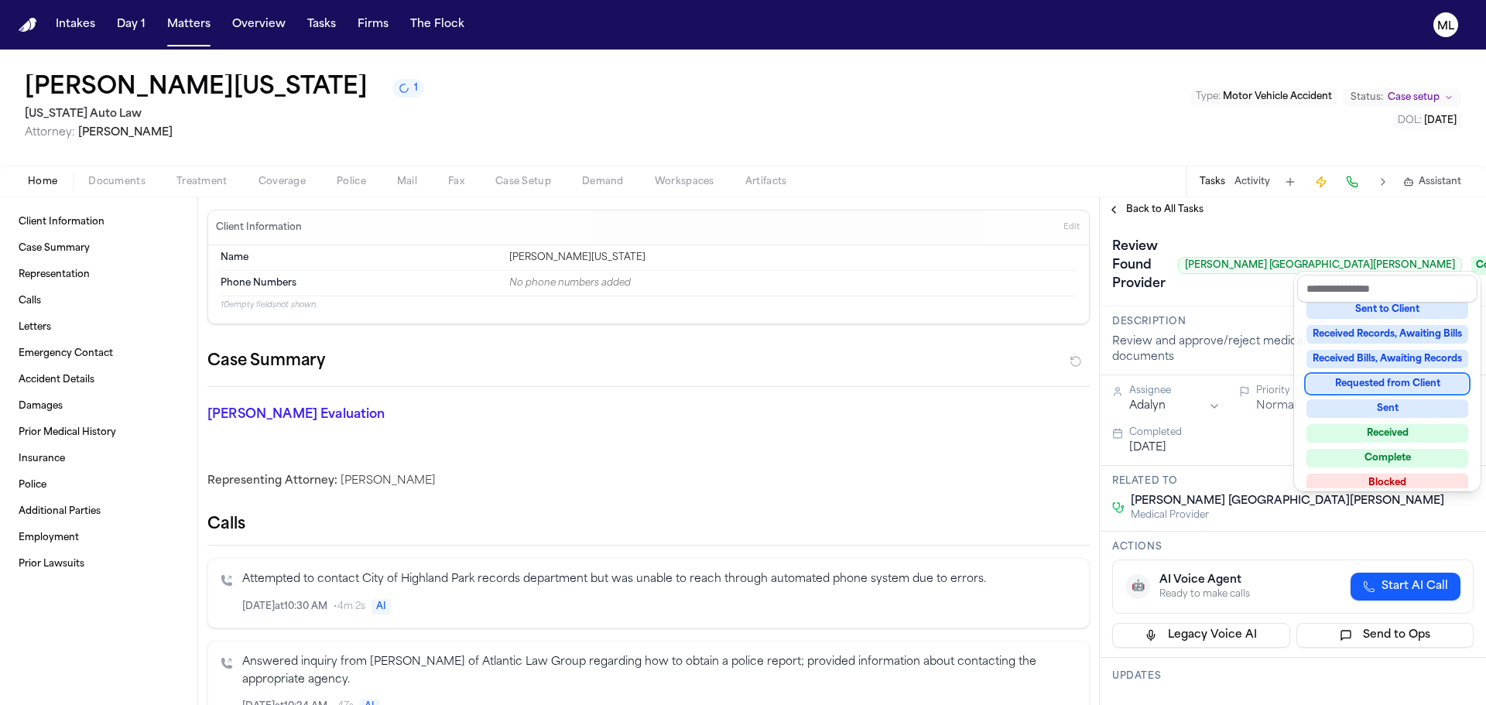
click at [1145, 210] on div "**********" at bounding box center [1293, 451] width 386 height 508
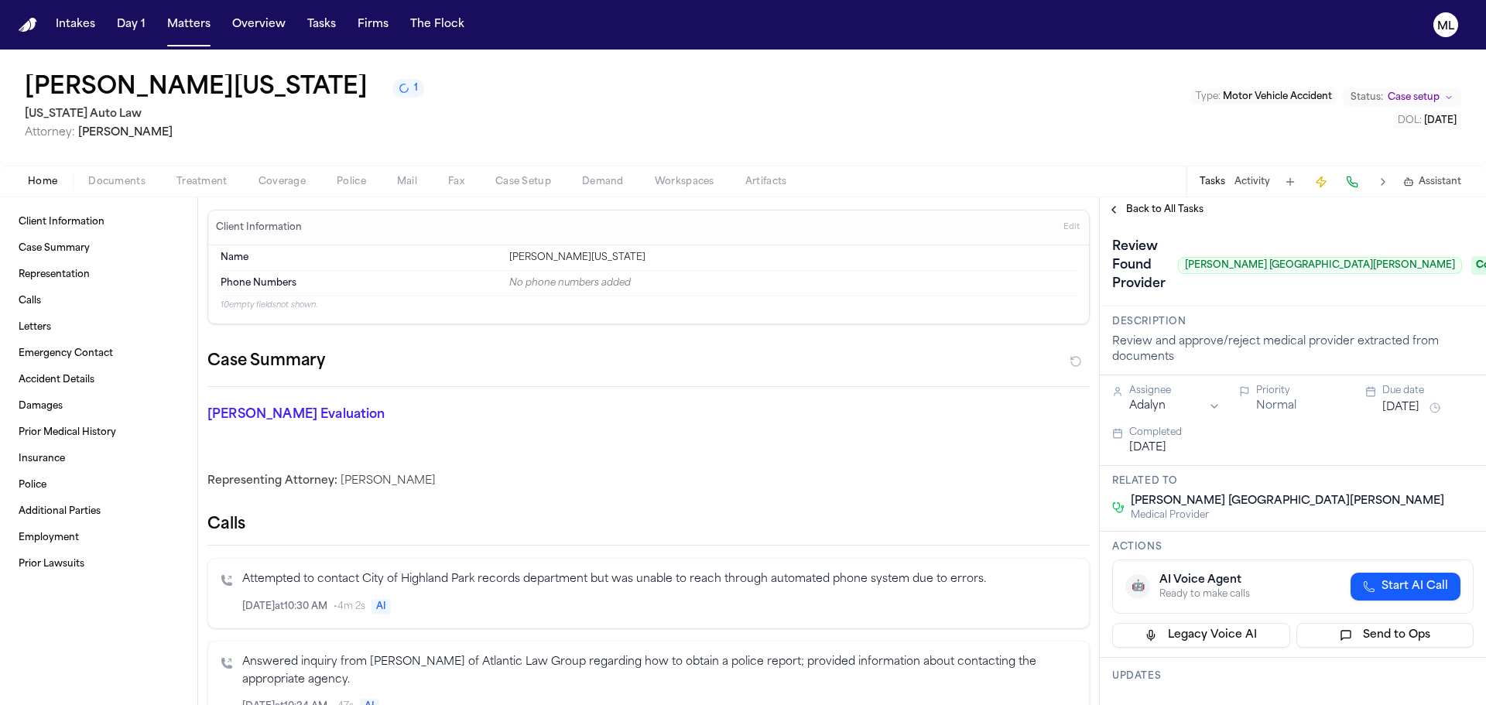
click at [1145, 210] on span "Back to All Tasks" at bounding box center [1164, 210] width 77 height 12
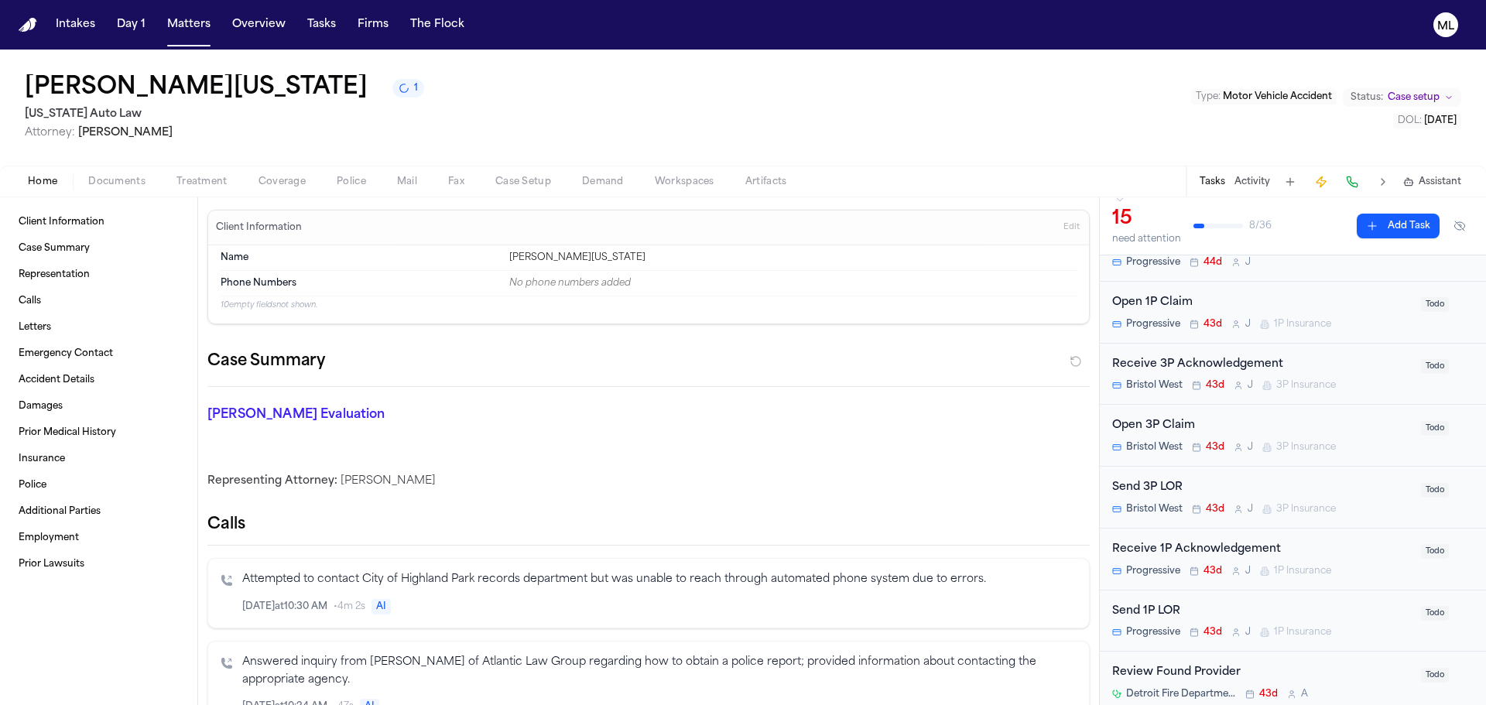
scroll to position [232, 0]
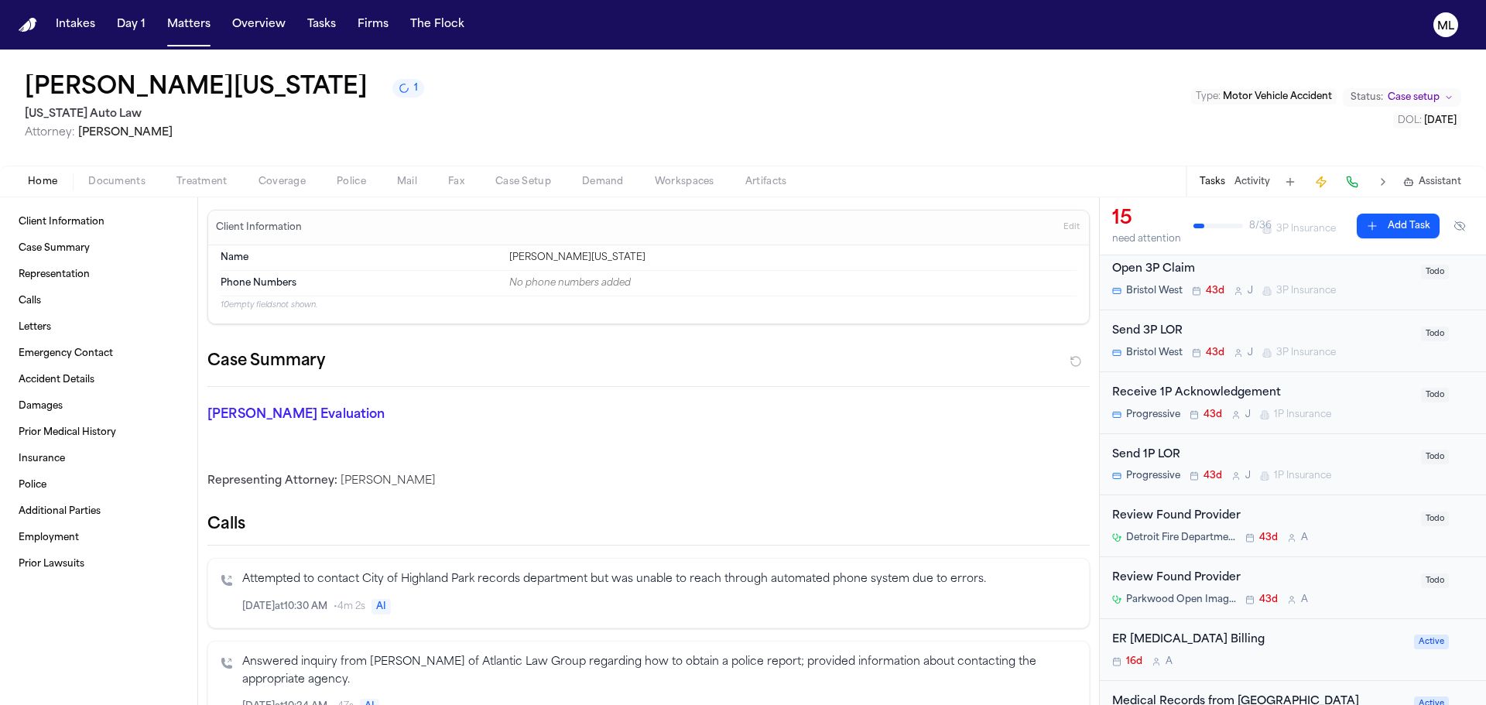
click at [1365, 536] on div "Detroit Fire Department – Emergency Medical Services Division 43d A" at bounding box center [1263, 538] width 300 height 12
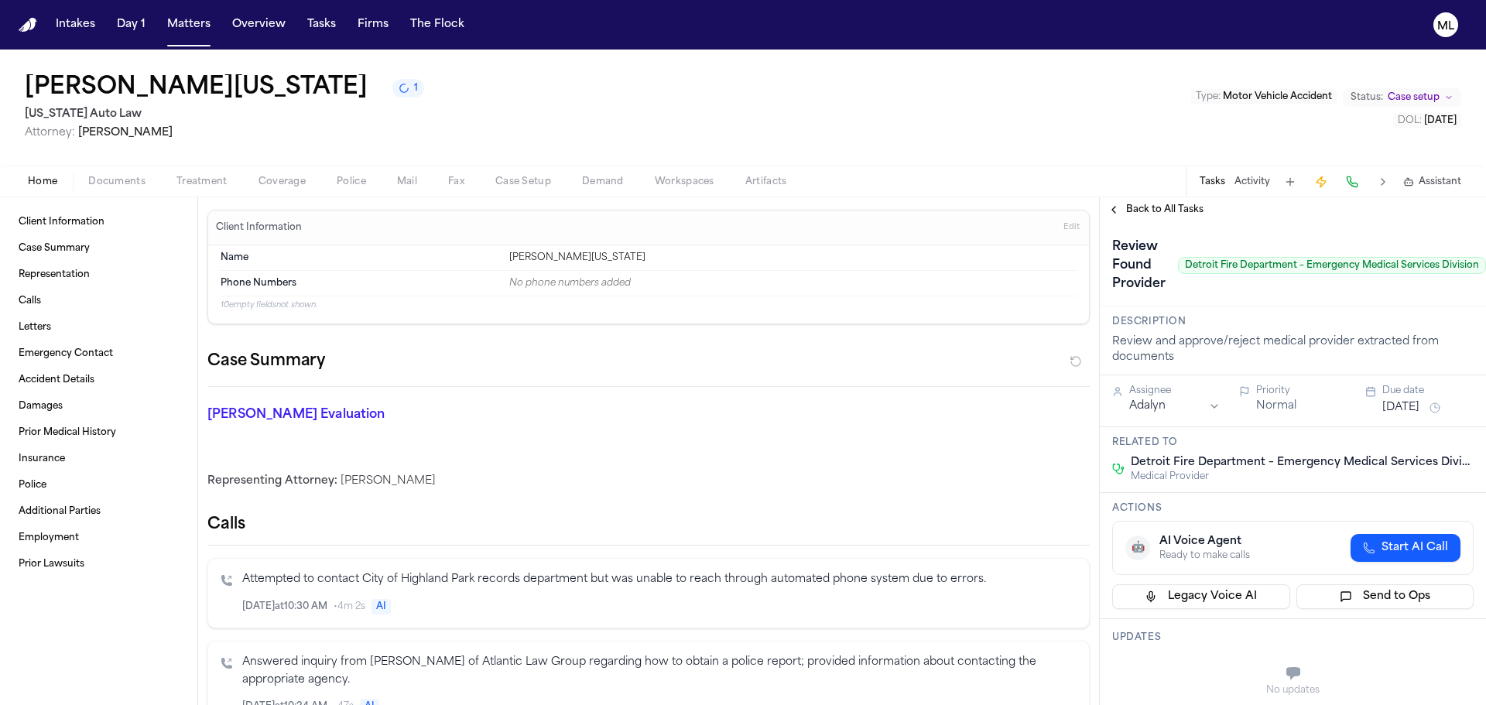
scroll to position [0, 71]
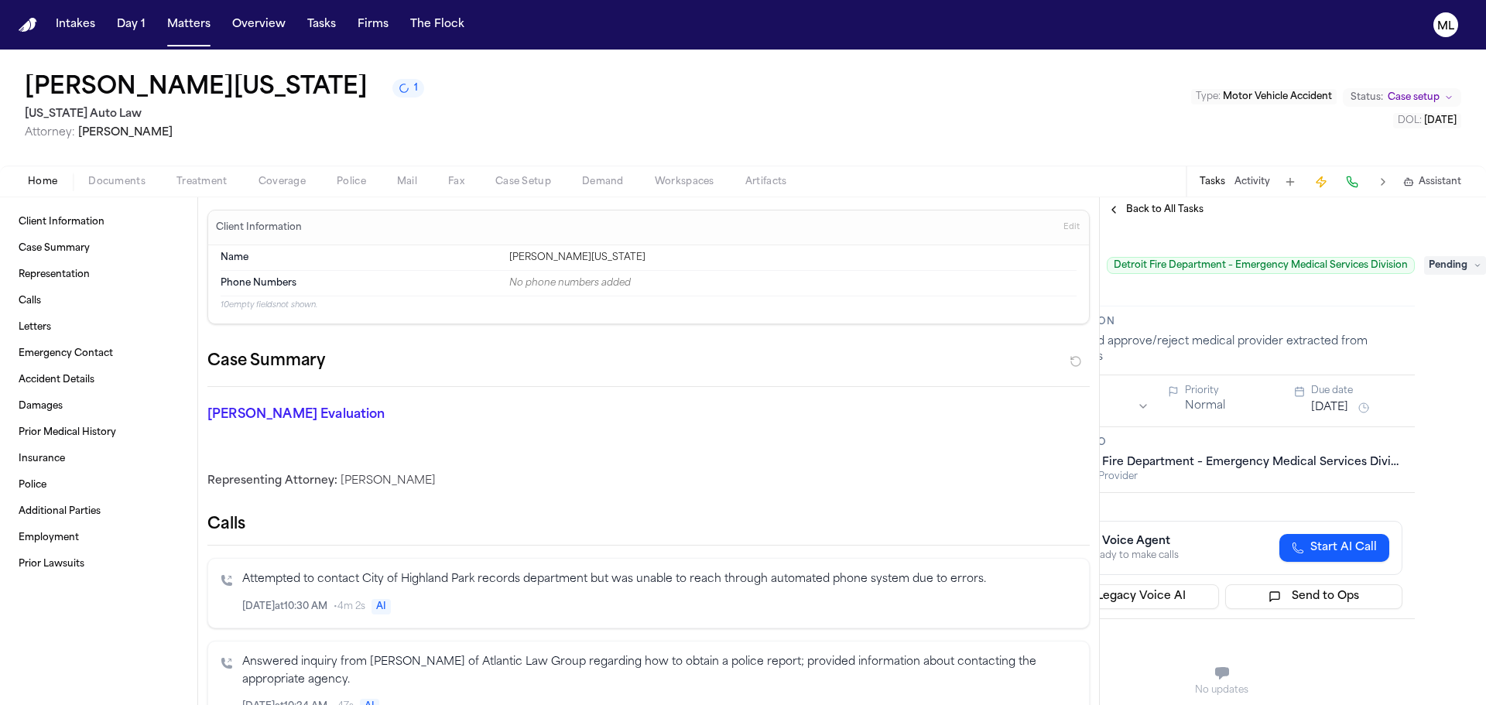
click at [1438, 270] on span "Pending" at bounding box center [1455, 265] width 62 height 19
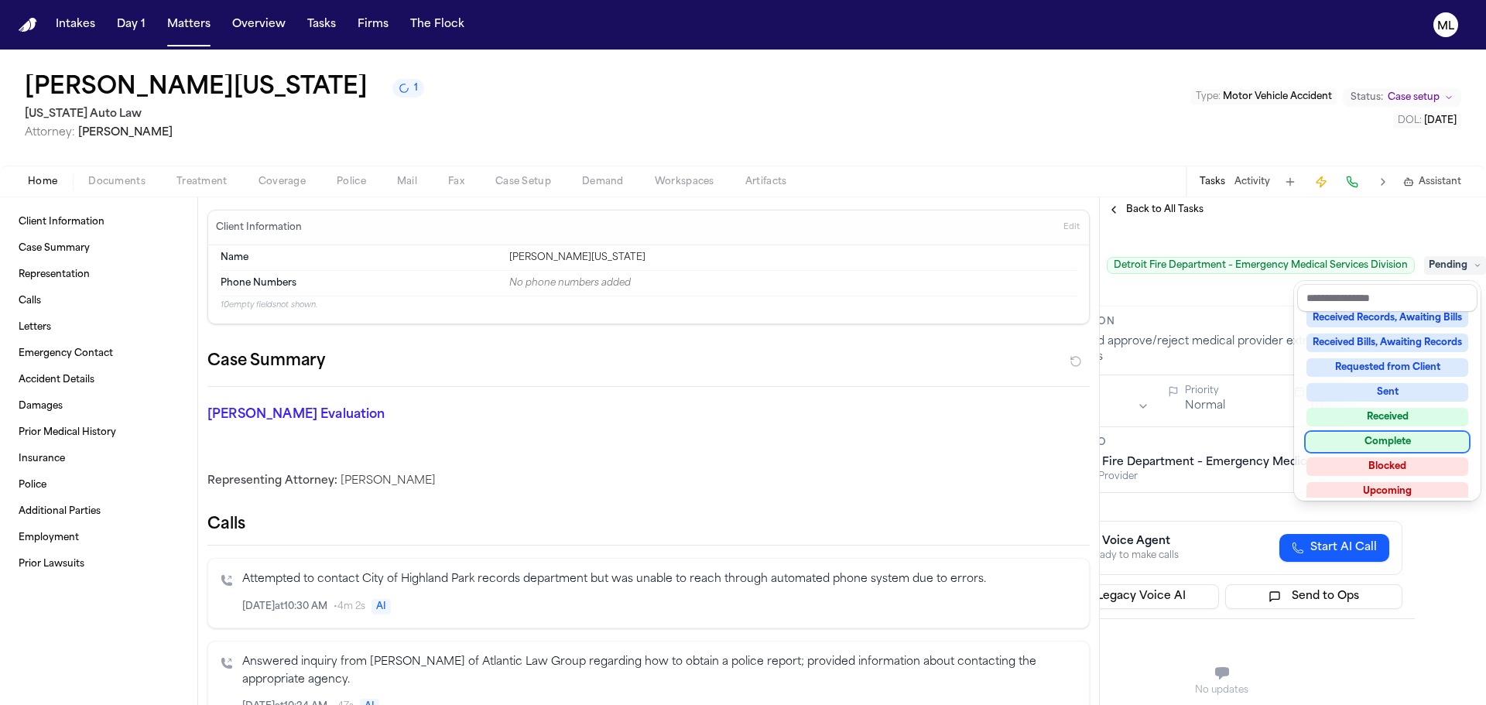
click at [1407, 434] on div "Complete" at bounding box center [1388, 442] width 162 height 19
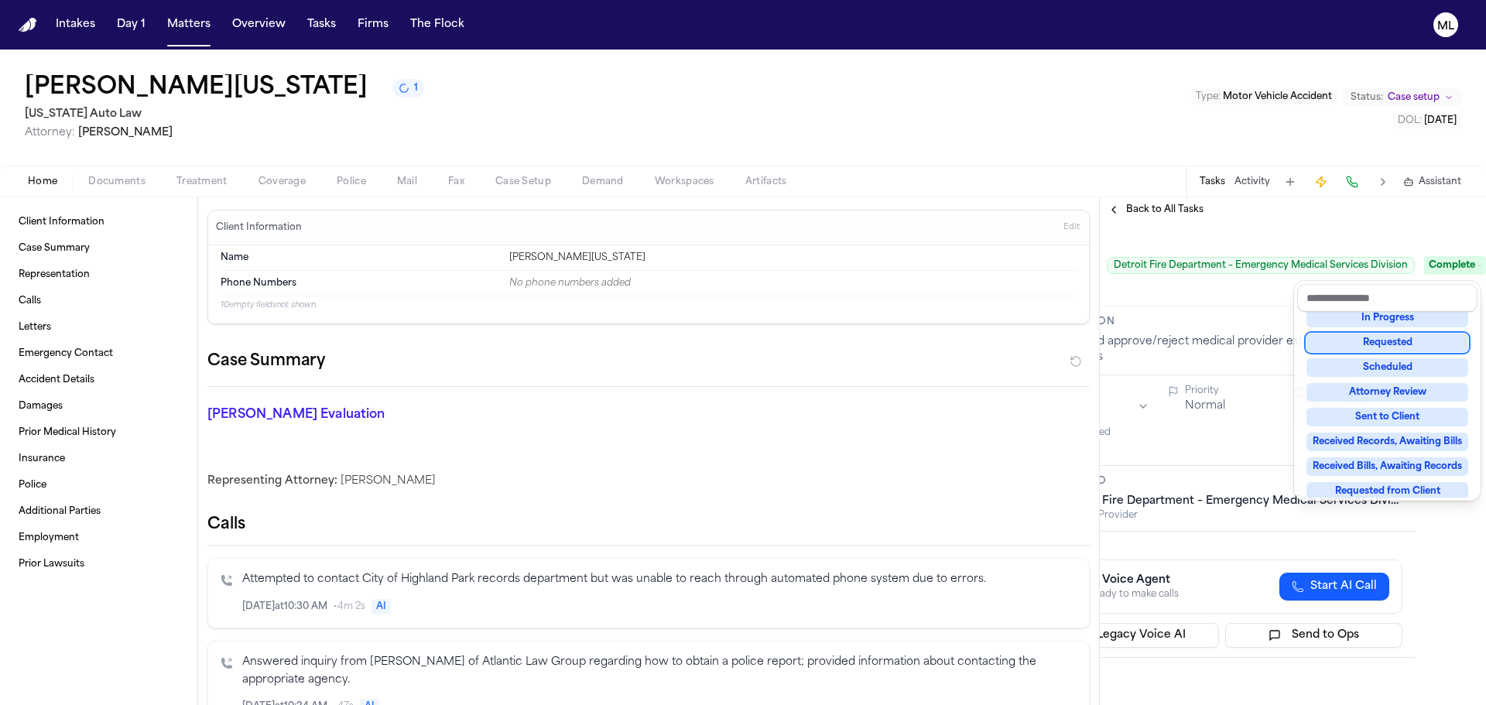
click at [1180, 204] on div "**********" at bounding box center [1293, 451] width 386 height 508
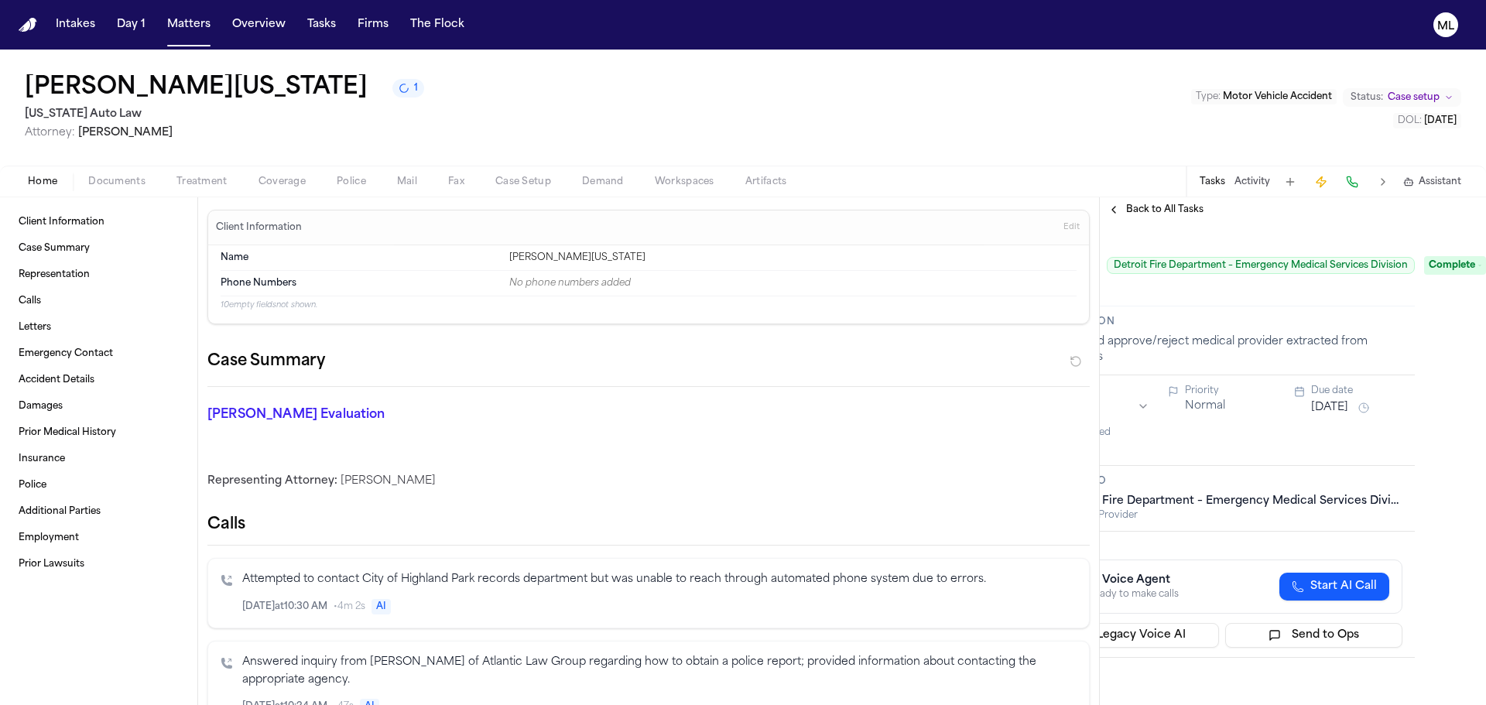
click at [1180, 204] on span "Back to All Tasks" at bounding box center [1164, 210] width 77 height 12
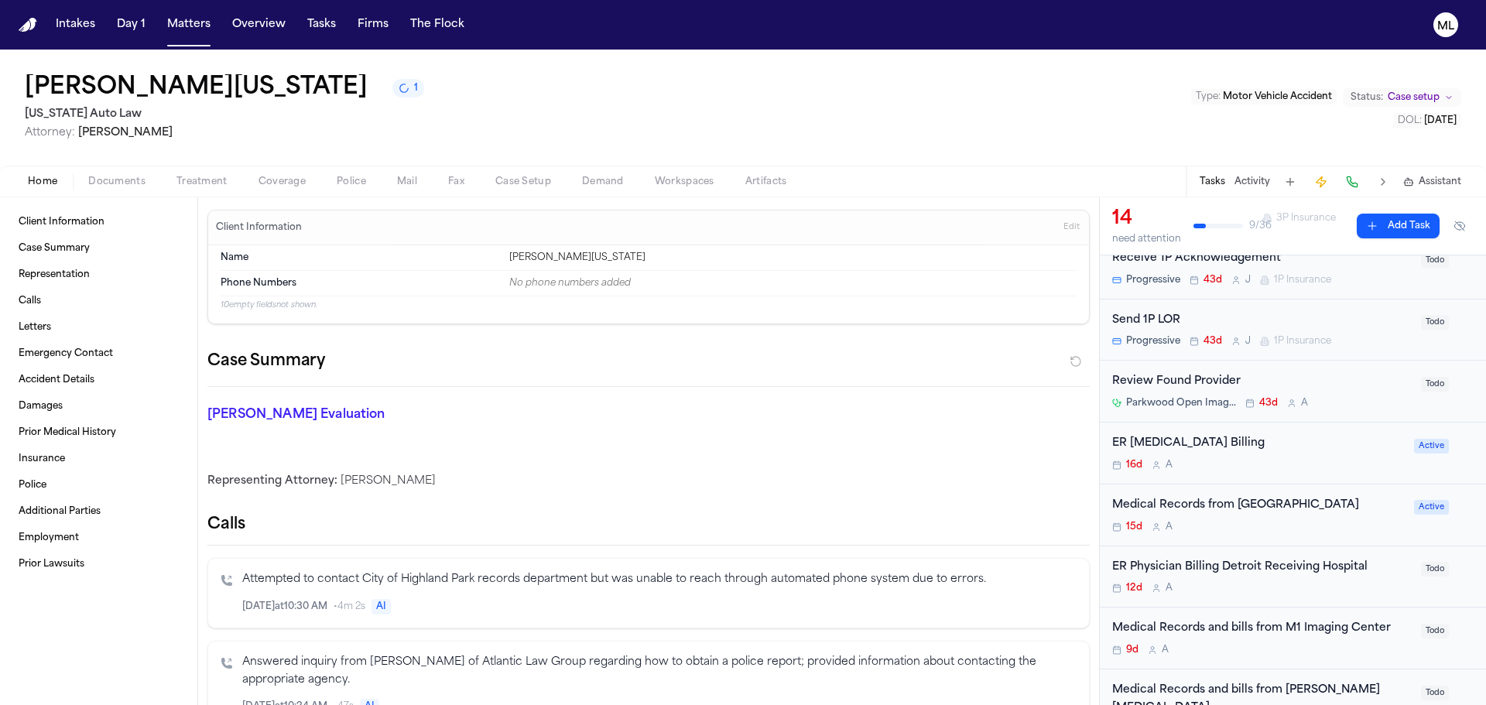
scroll to position [387, 0]
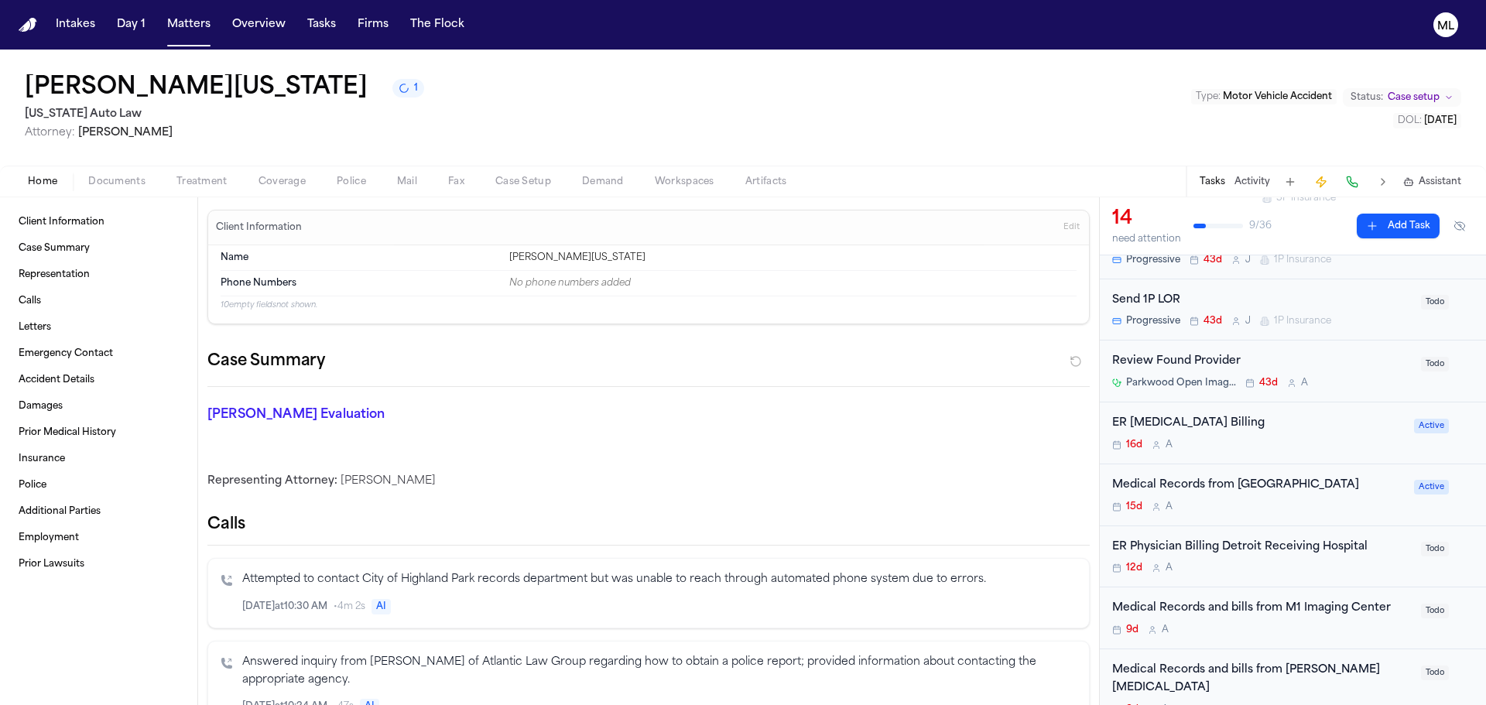
click at [1345, 375] on div "Review Found Provider Parkwood Open Imaging 43d A" at bounding box center [1263, 371] width 300 height 36
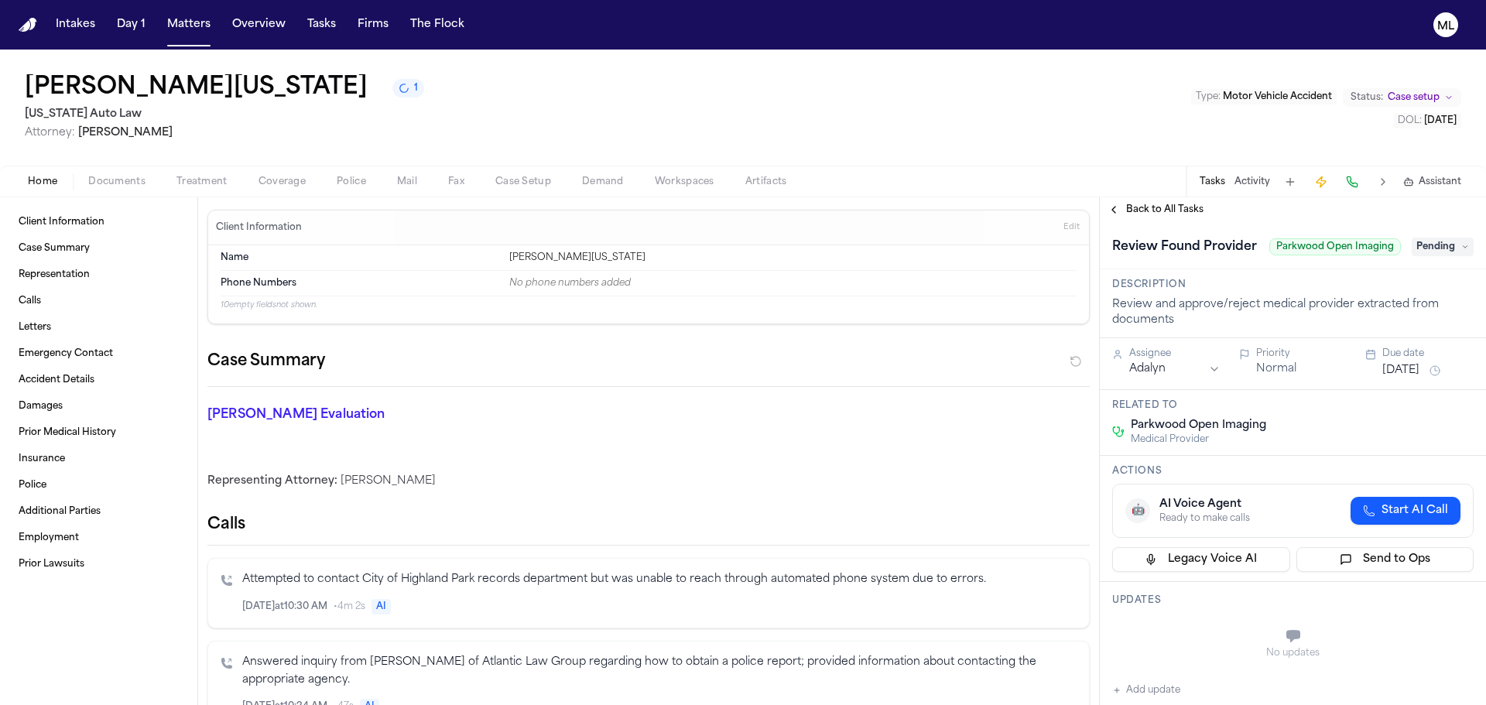
click at [1428, 255] on span "Pending" at bounding box center [1443, 247] width 62 height 19
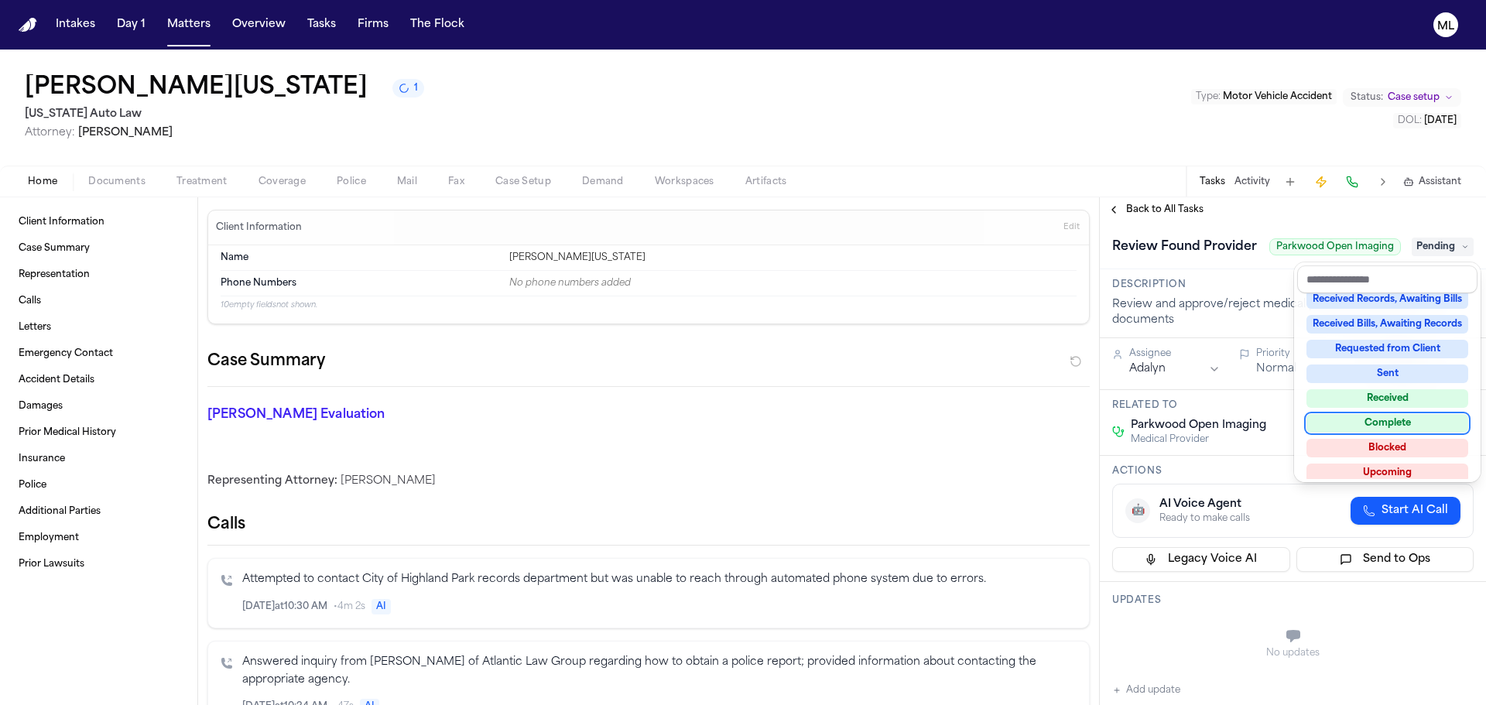
click at [1383, 415] on div "Complete" at bounding box center [1388, 423] width 162 height 19
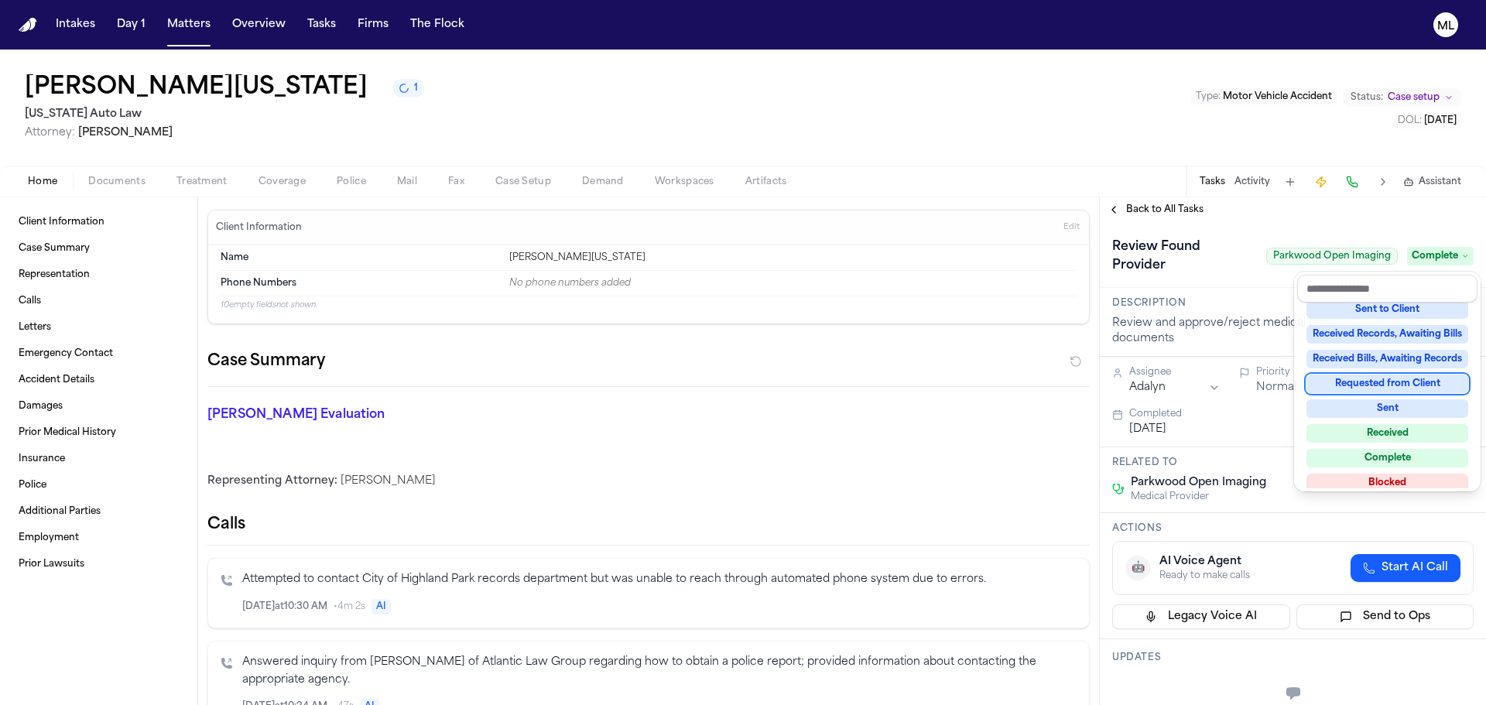
click at [1133, 213] on div "**********" at bounding box center [1293, 451] width 386 height 508
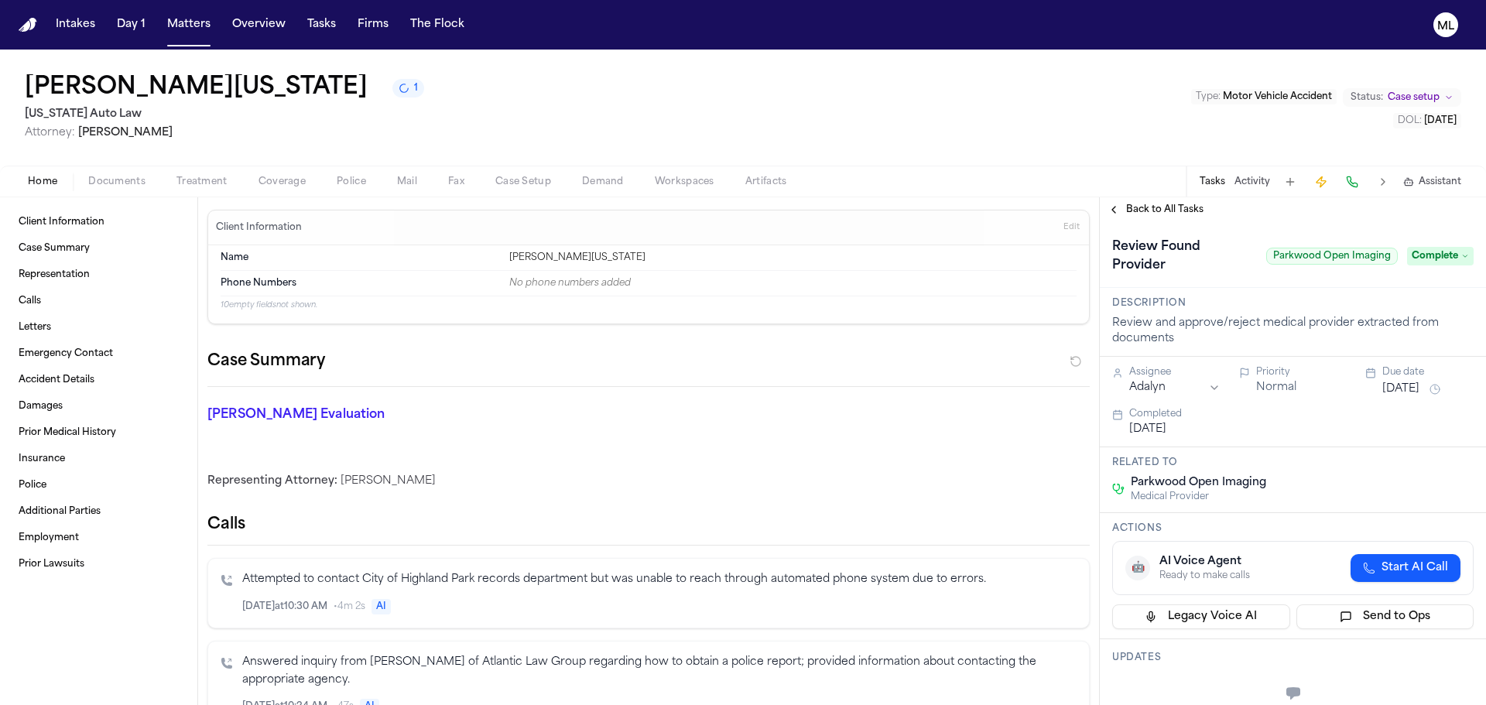
click at [1137, 213] on span "Back to All Tasks" at bounding box center [1164, 210] width 77 height 12
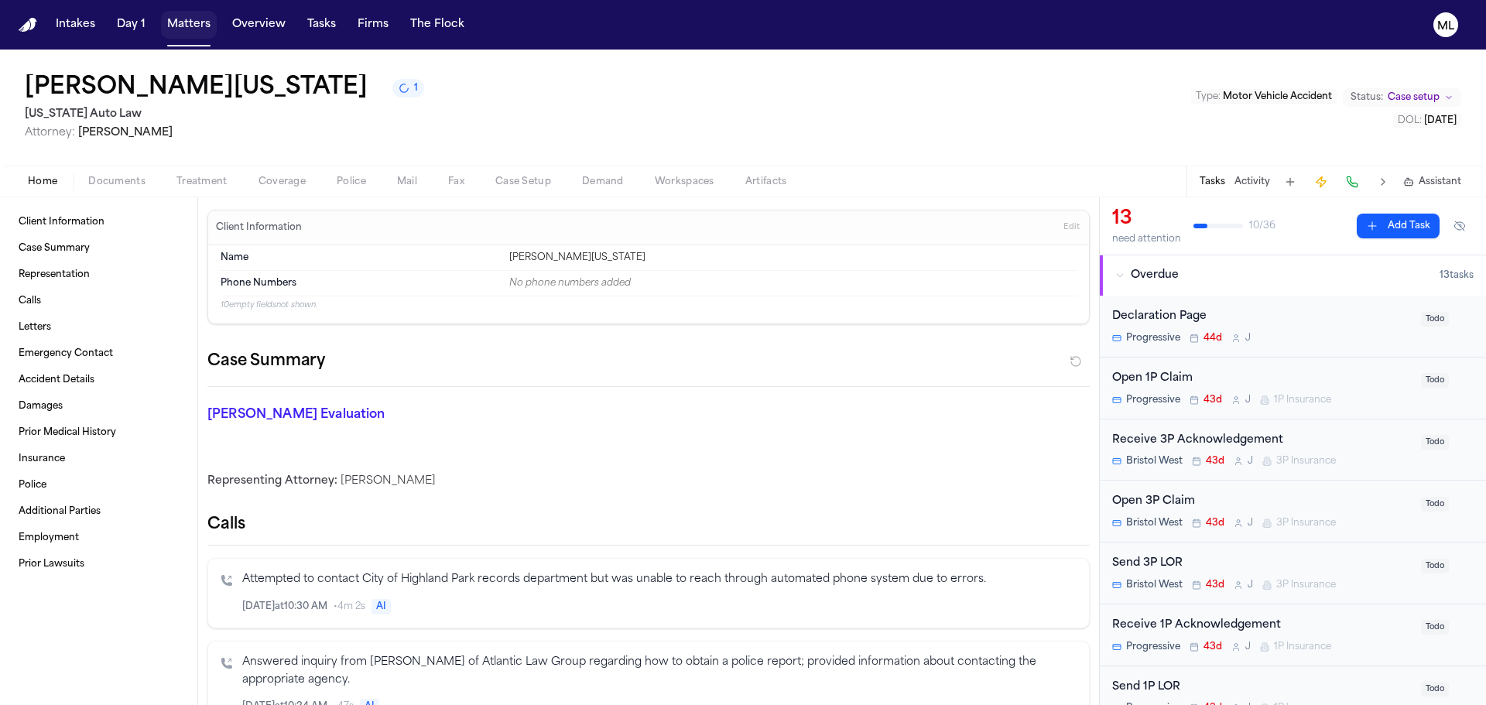
click at [177, 34] on button "Matters" at bounding box center [189, 25] width 56 height 28
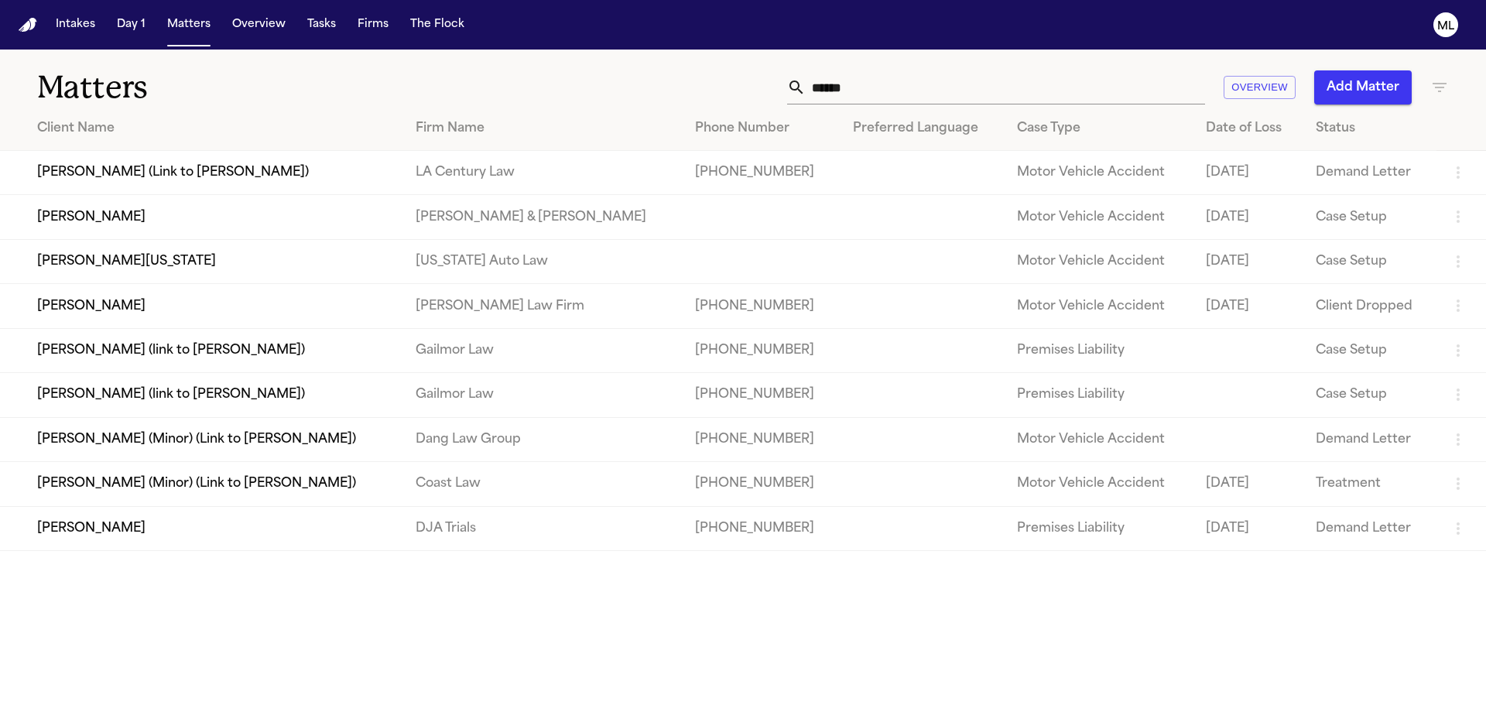
drag, startPoint x: 854, startPoint y: 88, endPoint x: 780, endPoint y: 86, distance: 74.4
click at [782, 88] on div "****** Overview Add Matter" at bounding box center [948, 87] width 1001 height 34
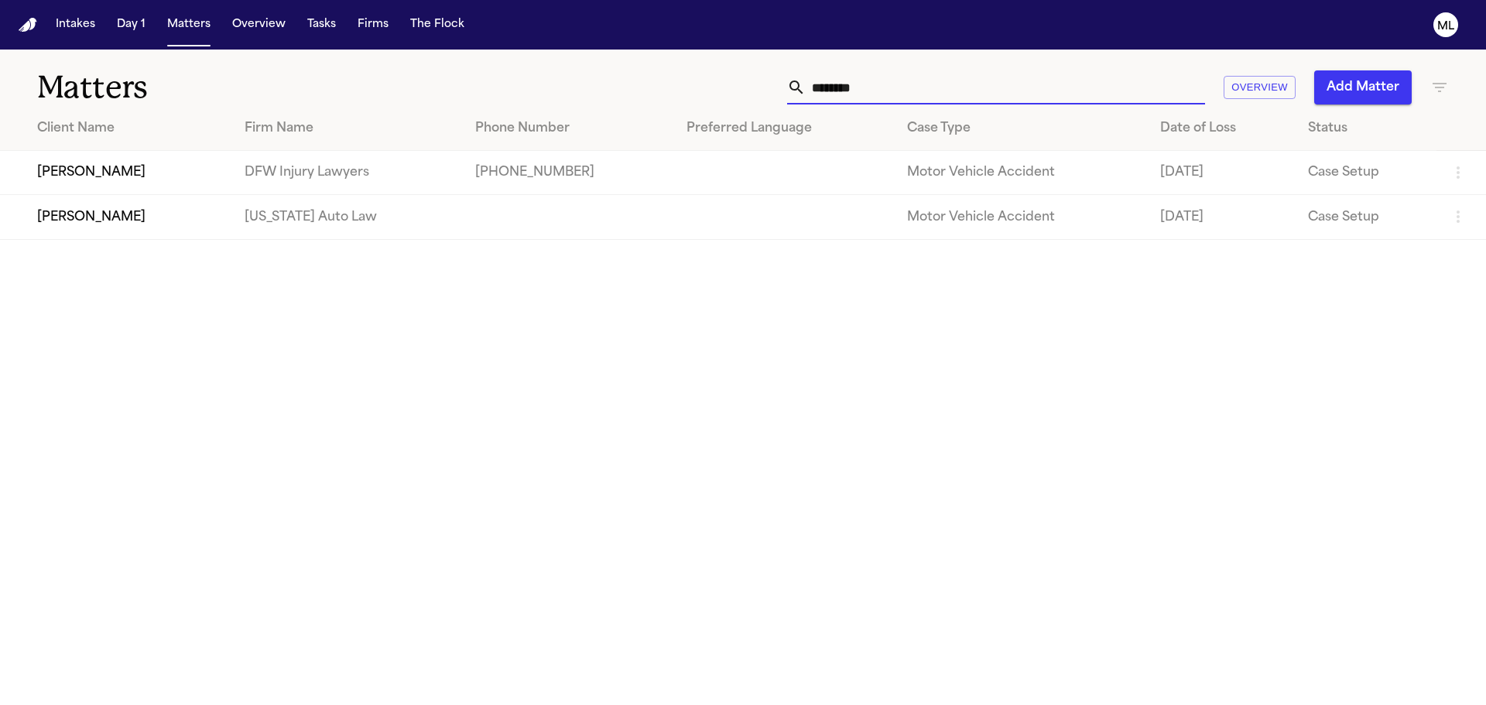
type input "********"
click at [177, 220] on td "[PERSON_NAME]" at bounding box center [116, 217] width 232 height 44
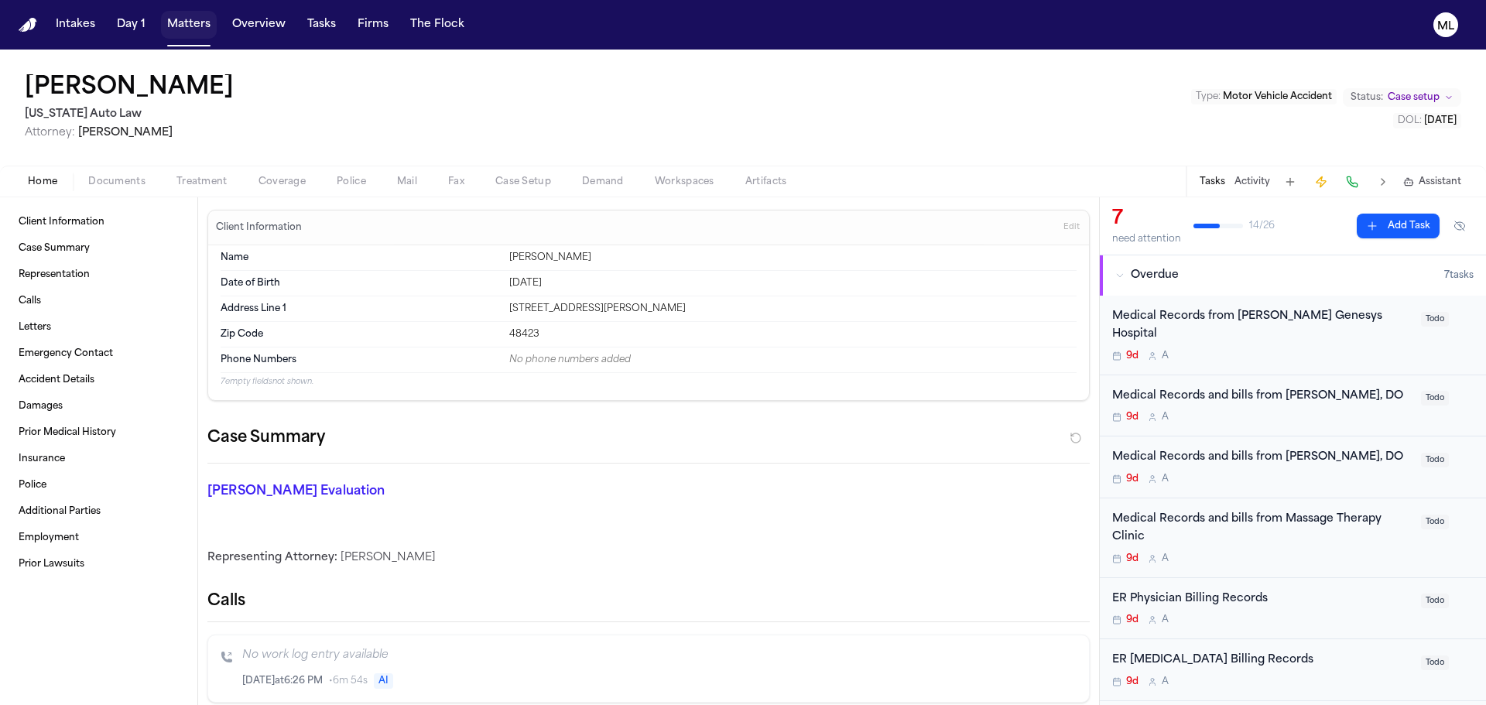
click at [198, 18] on button "Matters" at bounding box center [189, 25] width 56 height 28
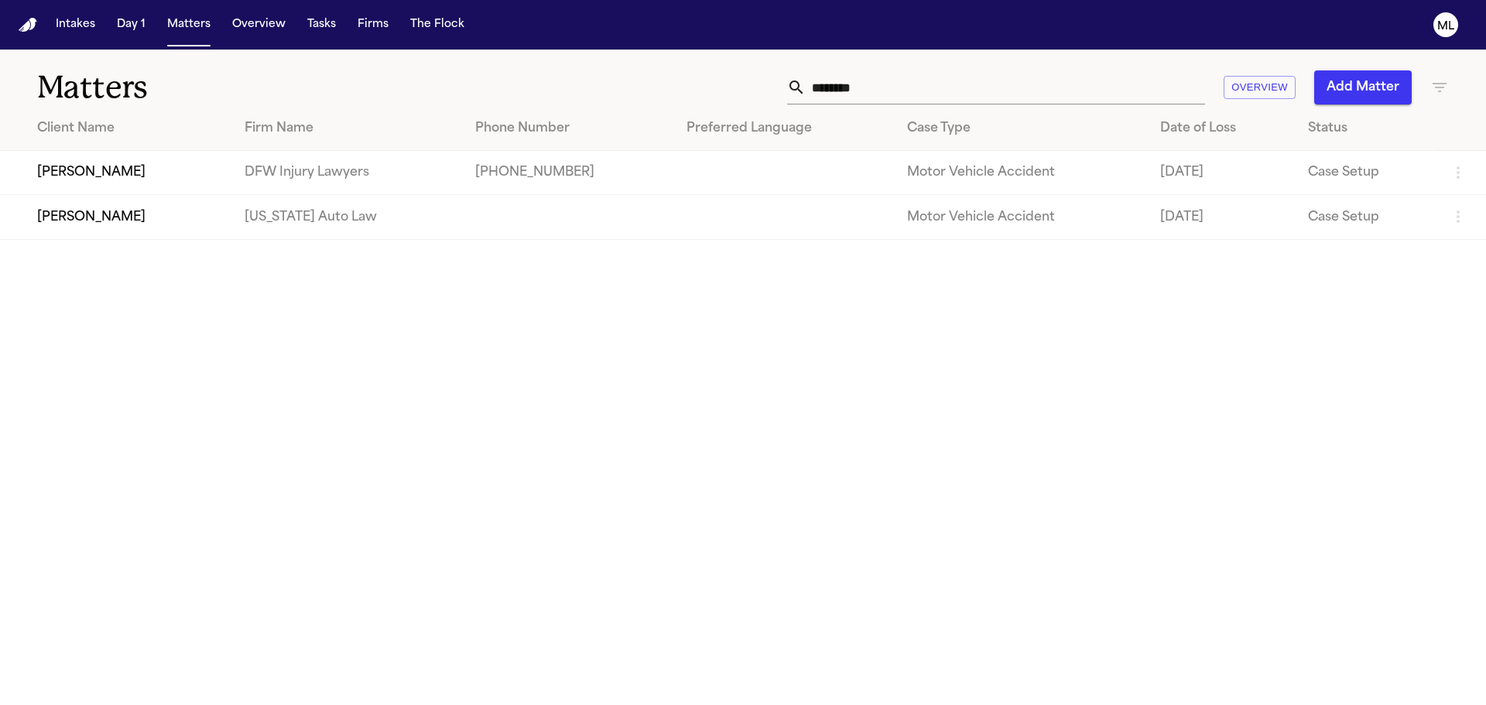
drag, startPoint x: 925, startPoint y: 81, endPoint x: 744, endPoint y: 80, distance: 181.2
click at [745, 80] on div "******** Overview Add Matter" at bounding box center [948, 87] width 1001 height 34
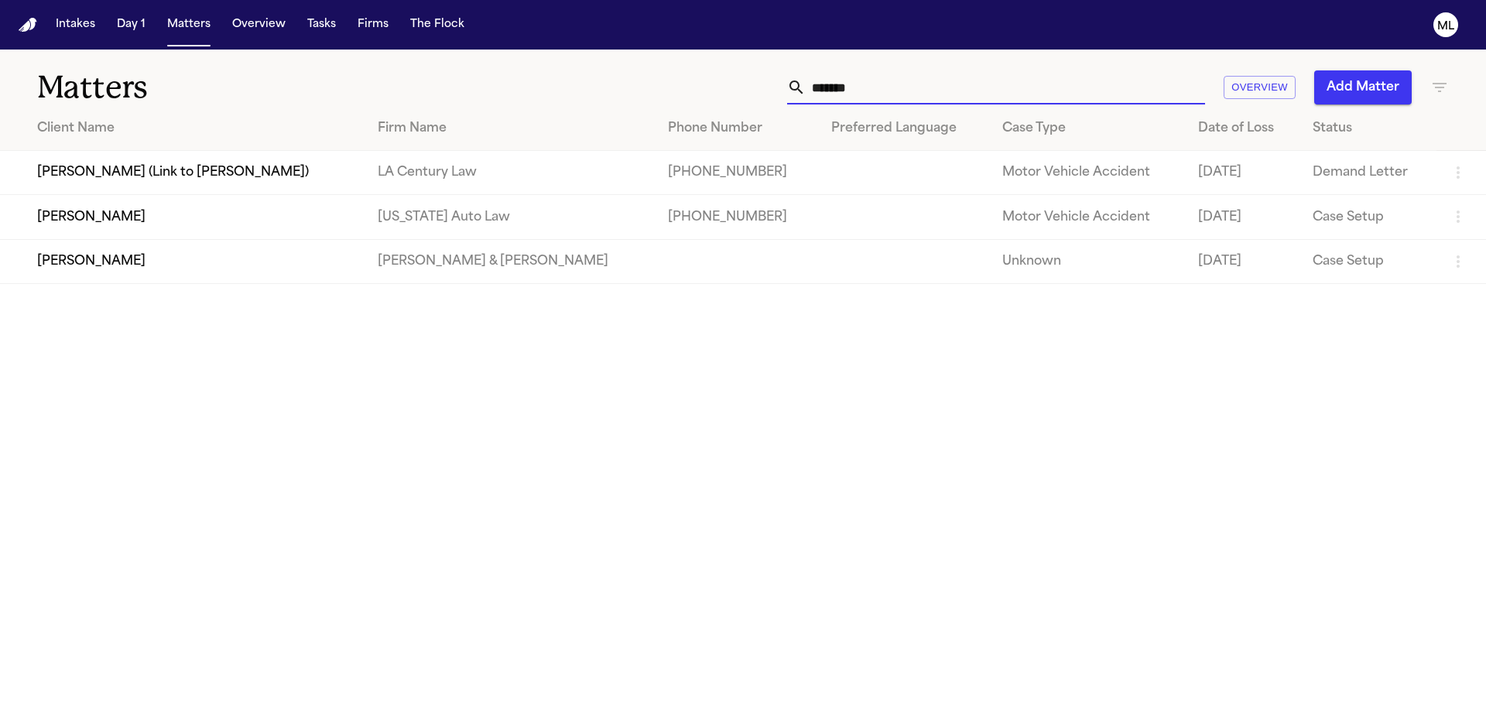
type input "*******"
click at [406, 214] on td "[US_STATE] Auto Law" at bounding box center [510, 217] width 290 height 44
click at [290, 216] on td "[PERSON_NAME]" at bounding box center [182, 217] width 365 height 44
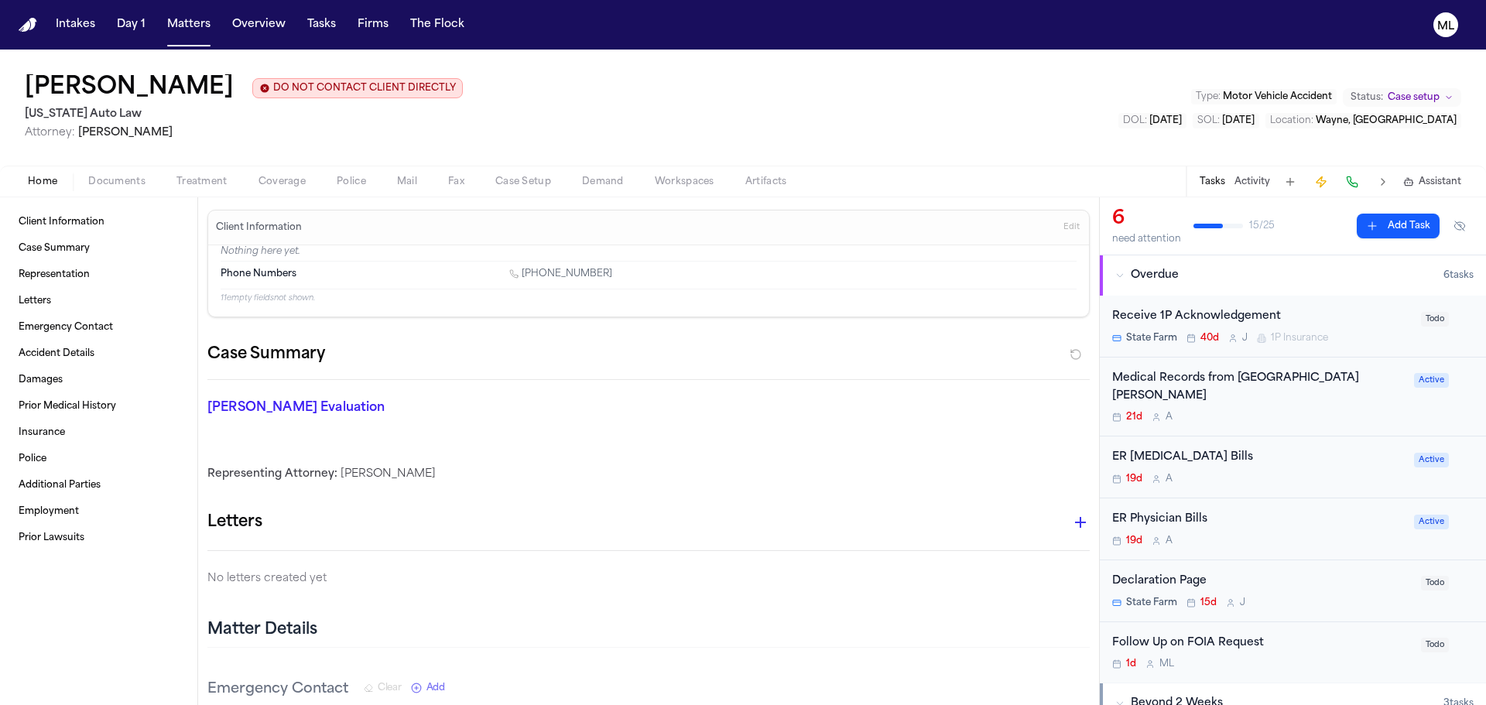
click at [1377, 216] on button "Add Task" at bounding box center [1398, 226] width 83 height 25
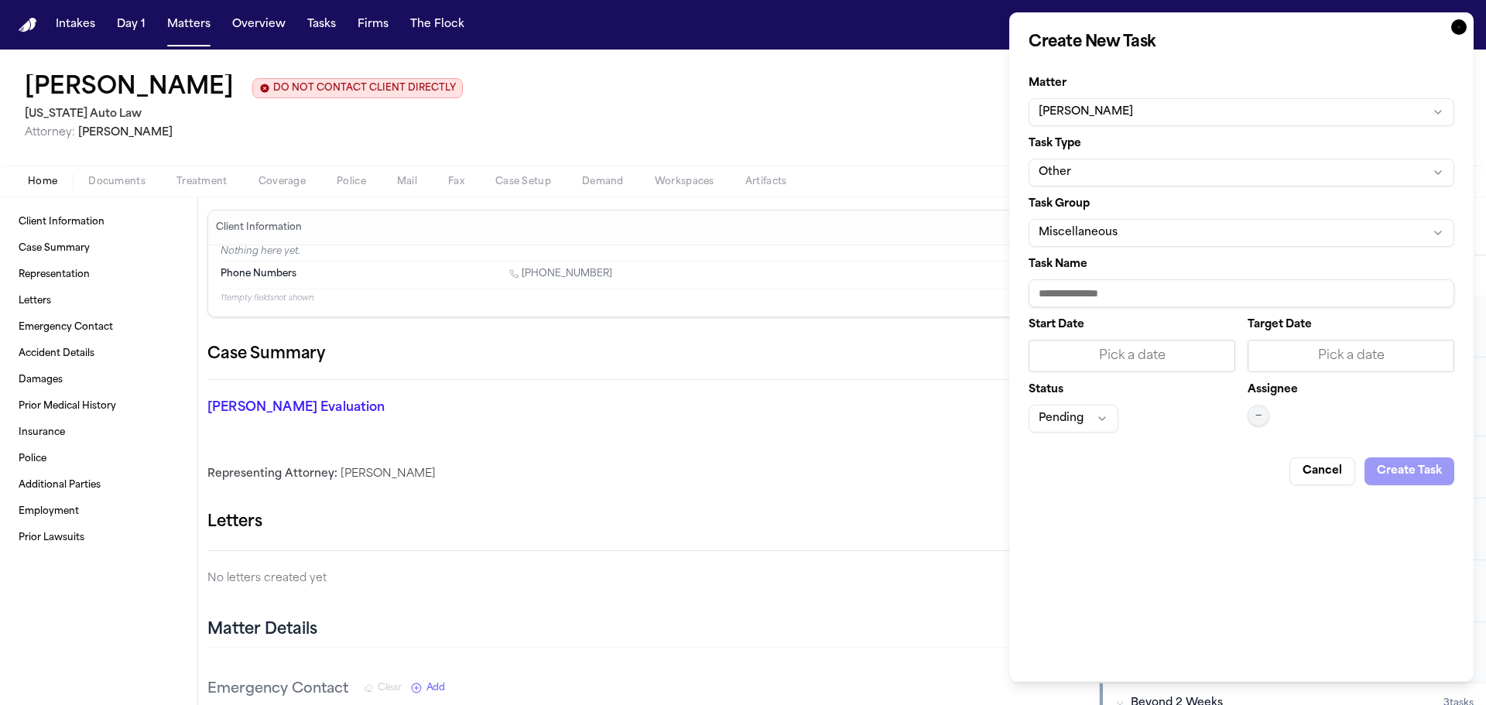
click at [1088, 180] on button "Other" at bounding box center [1242, 173] width 426 height 28
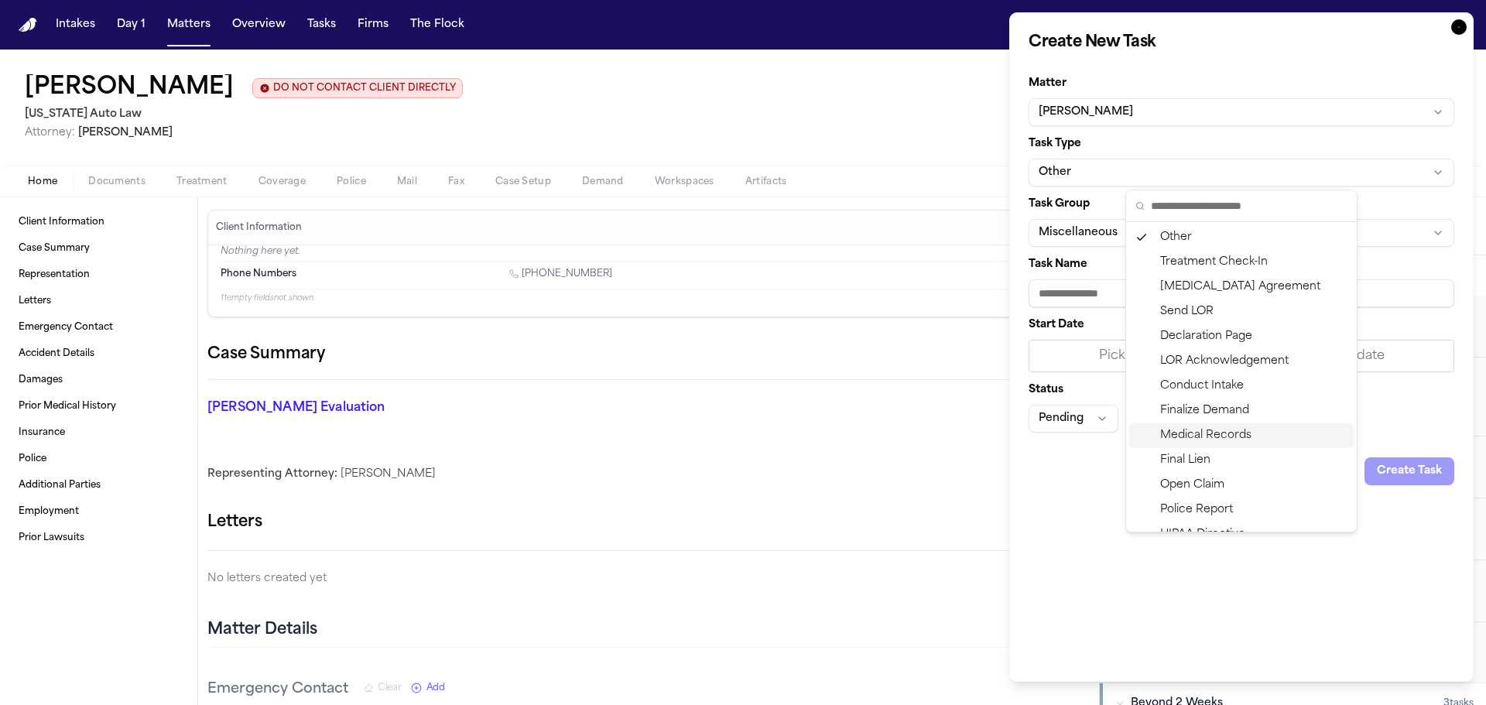
click at [1181, 430] on div "Medical Records" at bounding box center [1242, 435] width 225 height 25
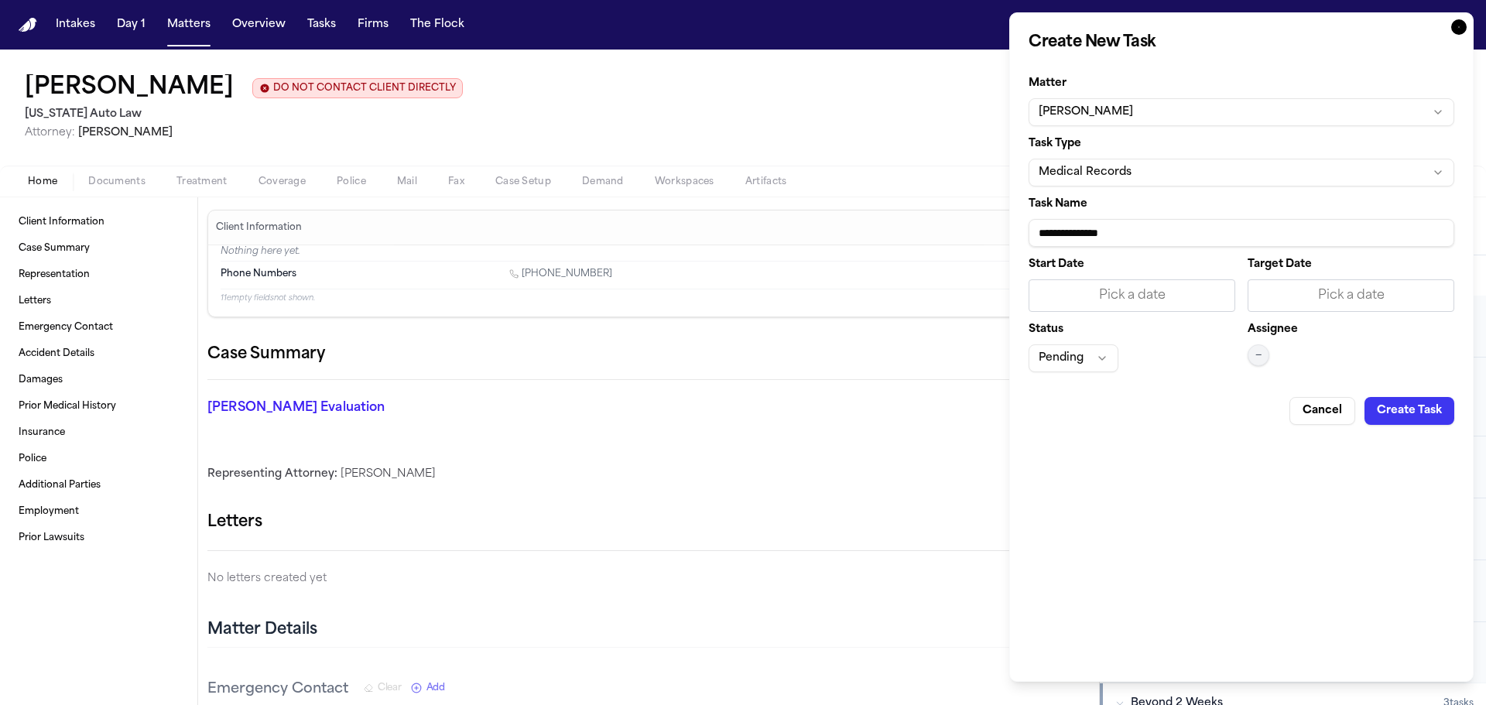
click at [1162, 230] on input "**********" at bounding box center [1242, 233] width 426 height 28
type input "**********"
click at [1371, 292] on div "Pick a date" at bounding box center [1351, 295] width 187 height 19
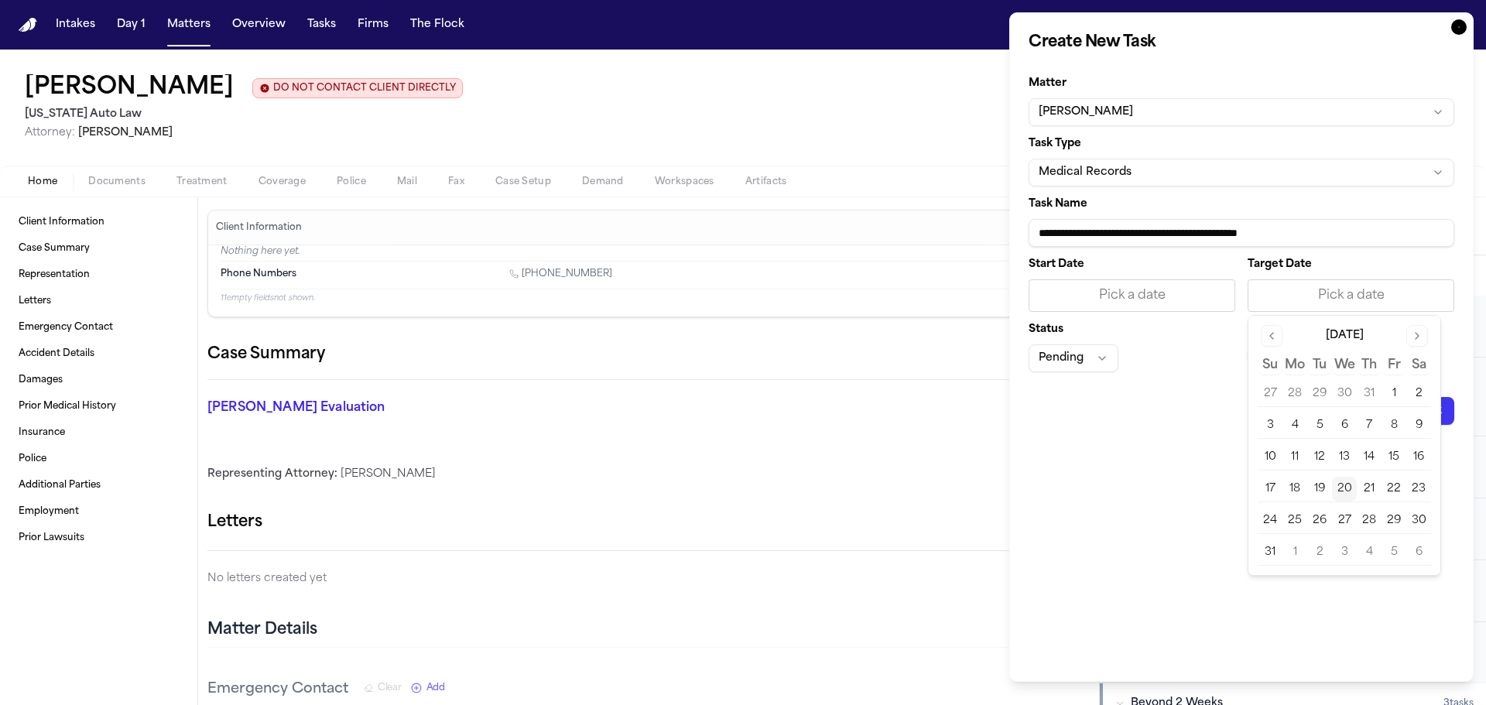
click at [1339, 485] on button "20" at bounding box center [1344, 489] width 25 height 25
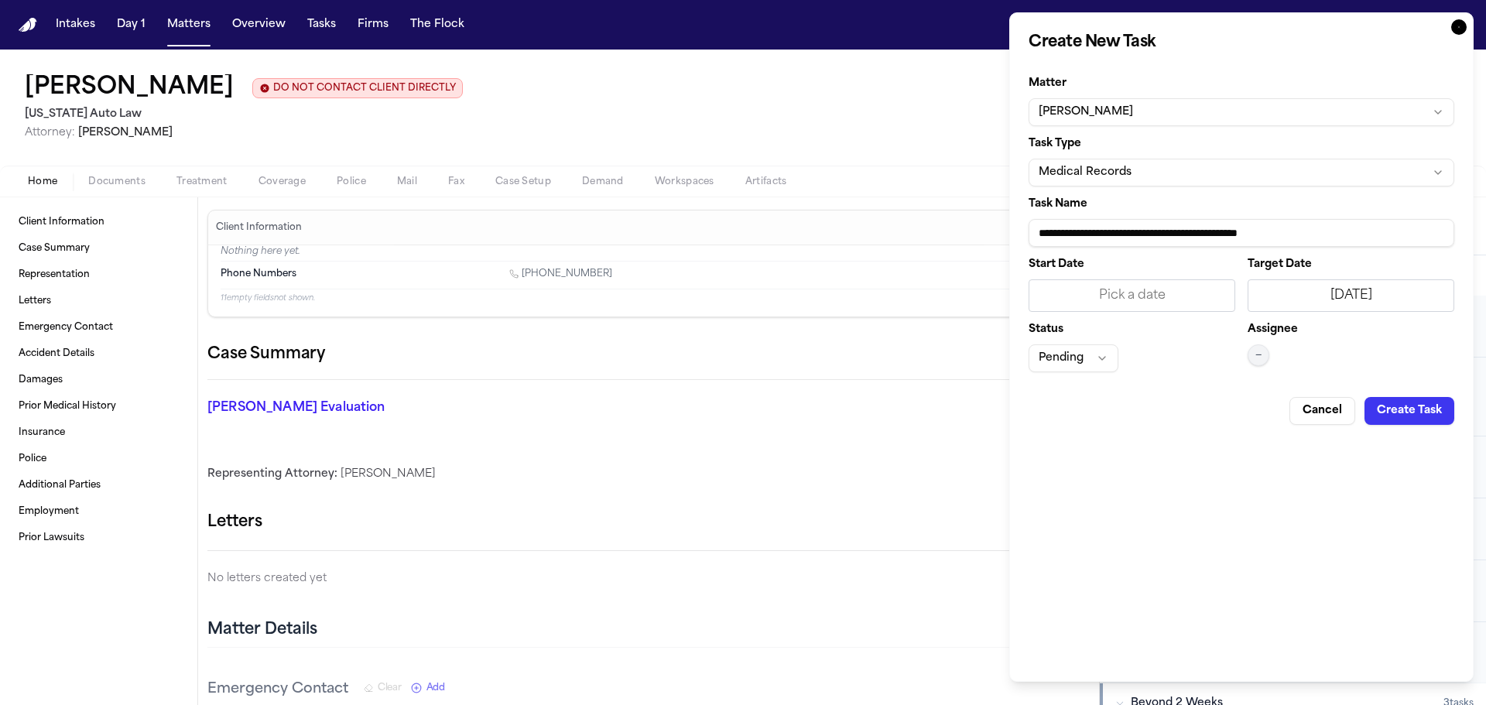
click at [1263, 355] on button "—" at bounding box center [1259, 356] width 22 height 22
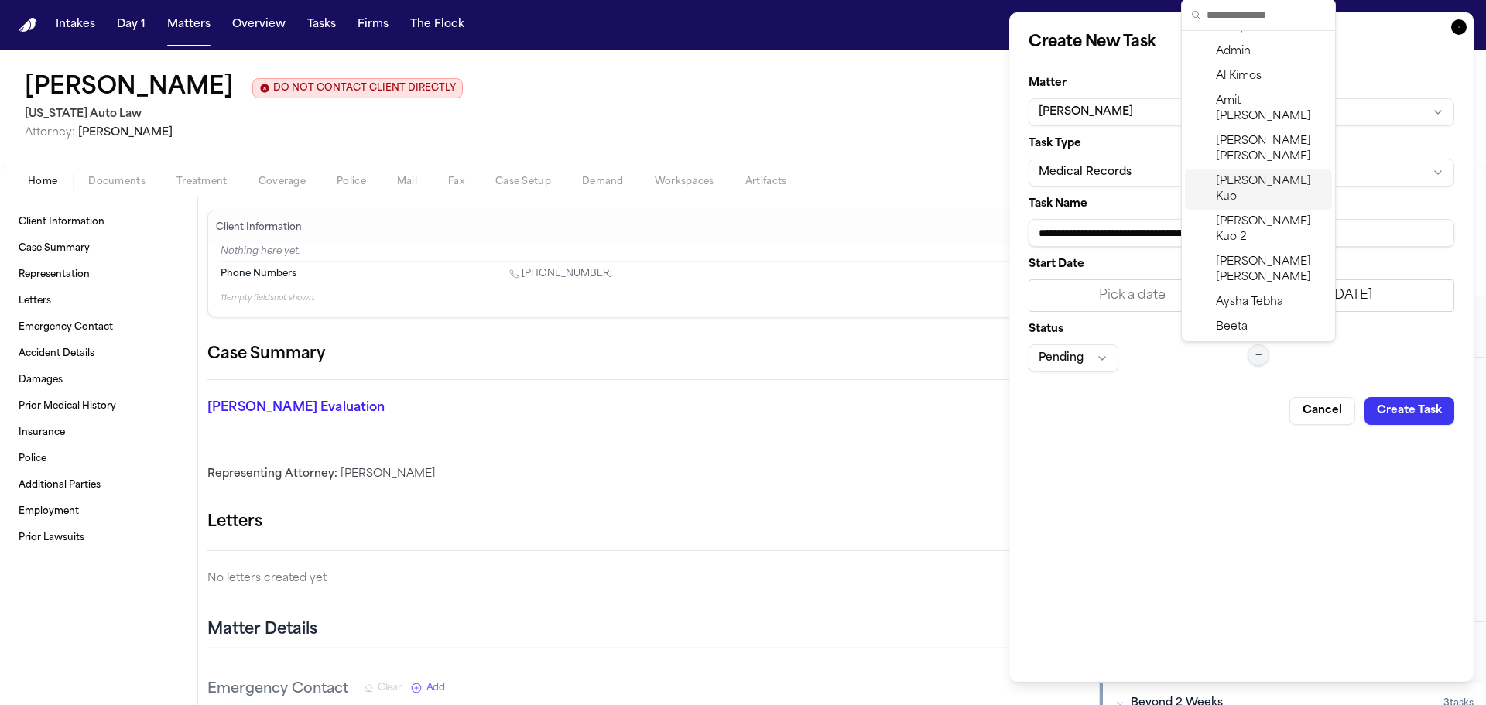
scroll to position [232, 0]
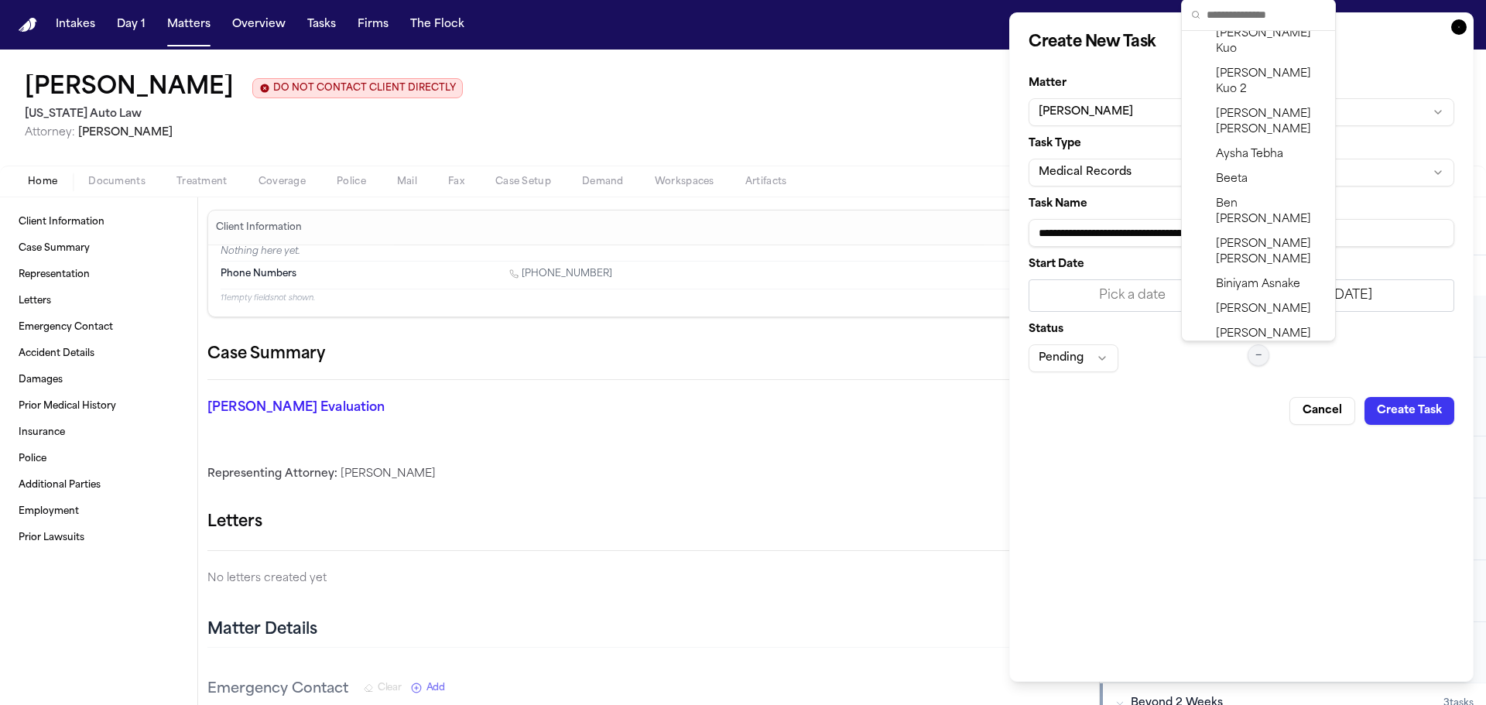
click at [1253, 367] on span "[PERSON_NAME]" at bounding box center [1271, 382] width 110 height 31
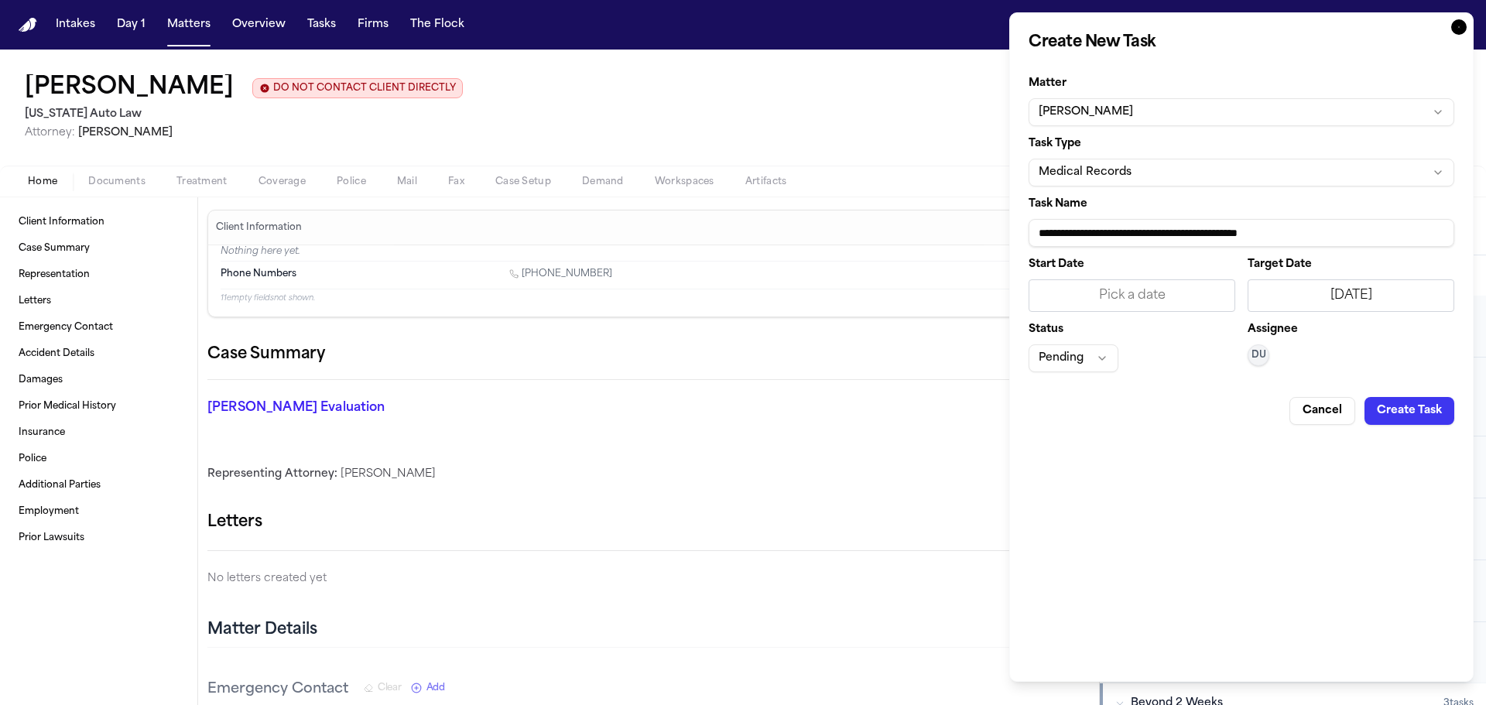
click at [1386, 409] on button "Create Task" at bounding box center [1410, 411] width 90 height 28
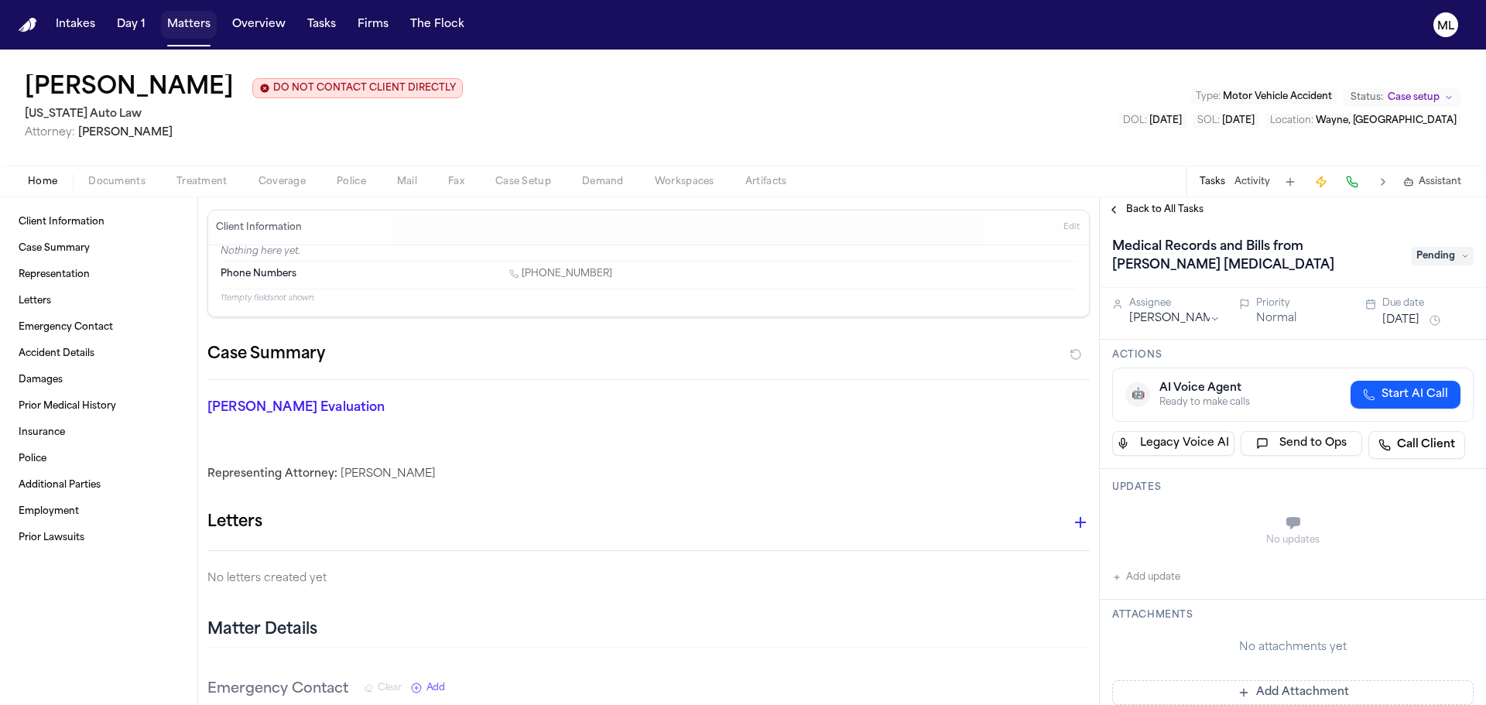
click at [184, 28] on button "Matters" at bounding box center [189, 25] width 56 height 28
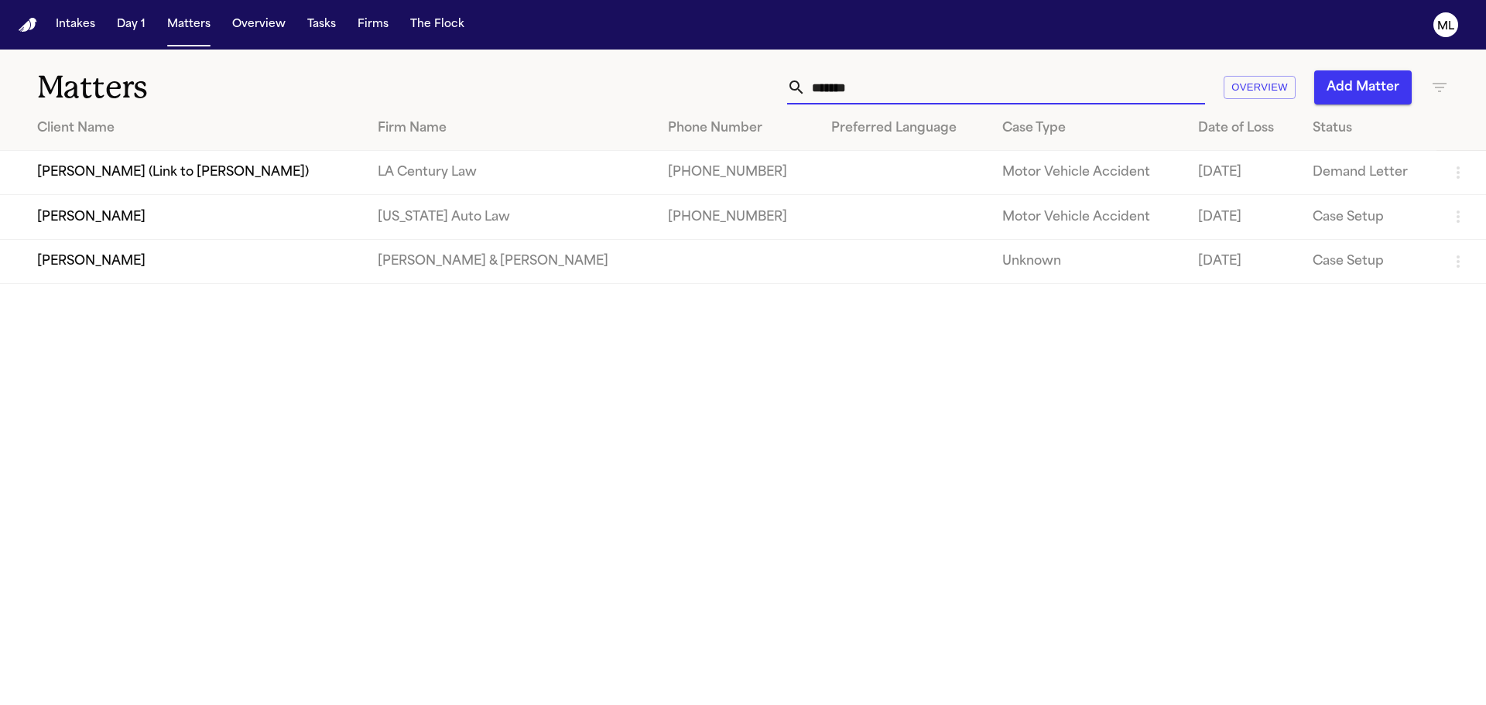
drag, startPoint x: 887, startPoint y: 81, endPoint x: 722, endPoint y: 81, distance: 165.7
click at [723, 81] on div "******* Overview Add Matter" at bounding box center [948, 87] width 1001 height 34
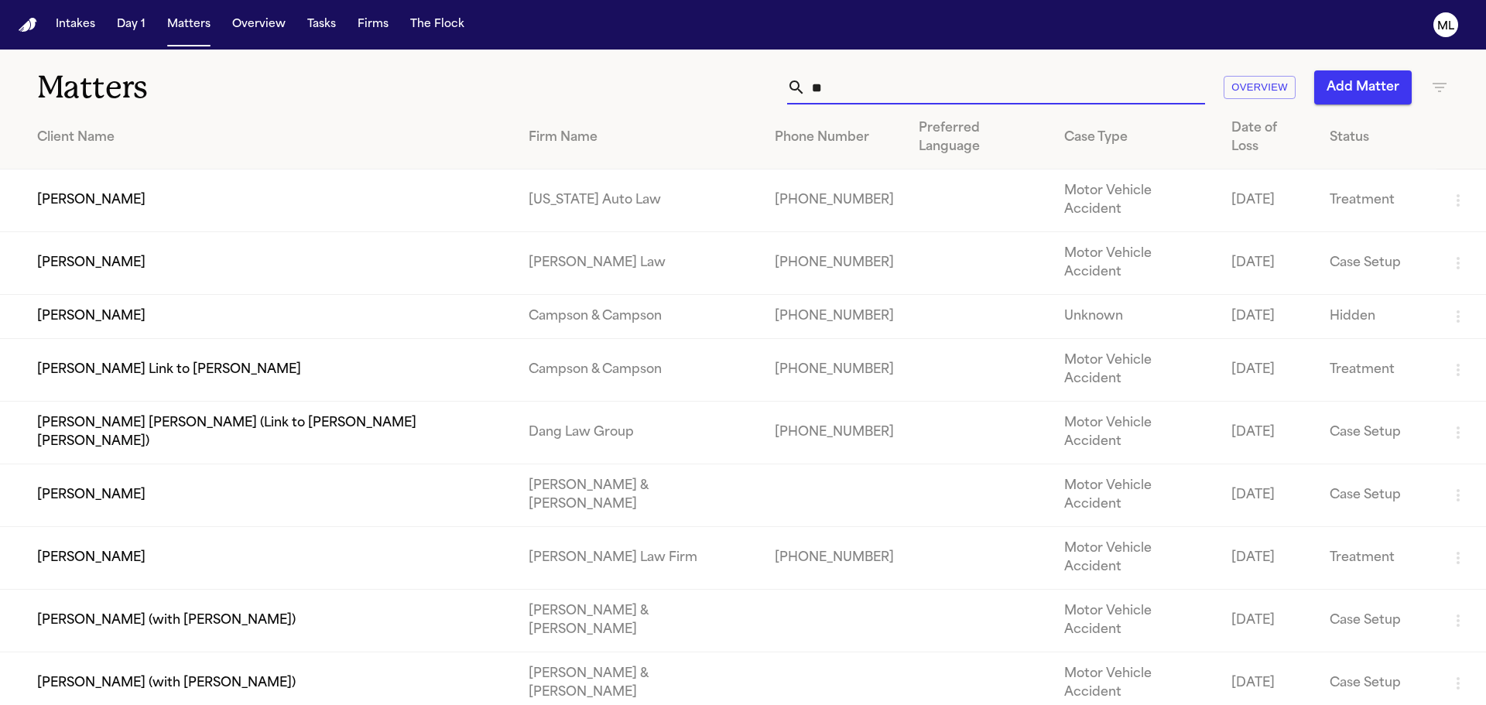
type input "*"
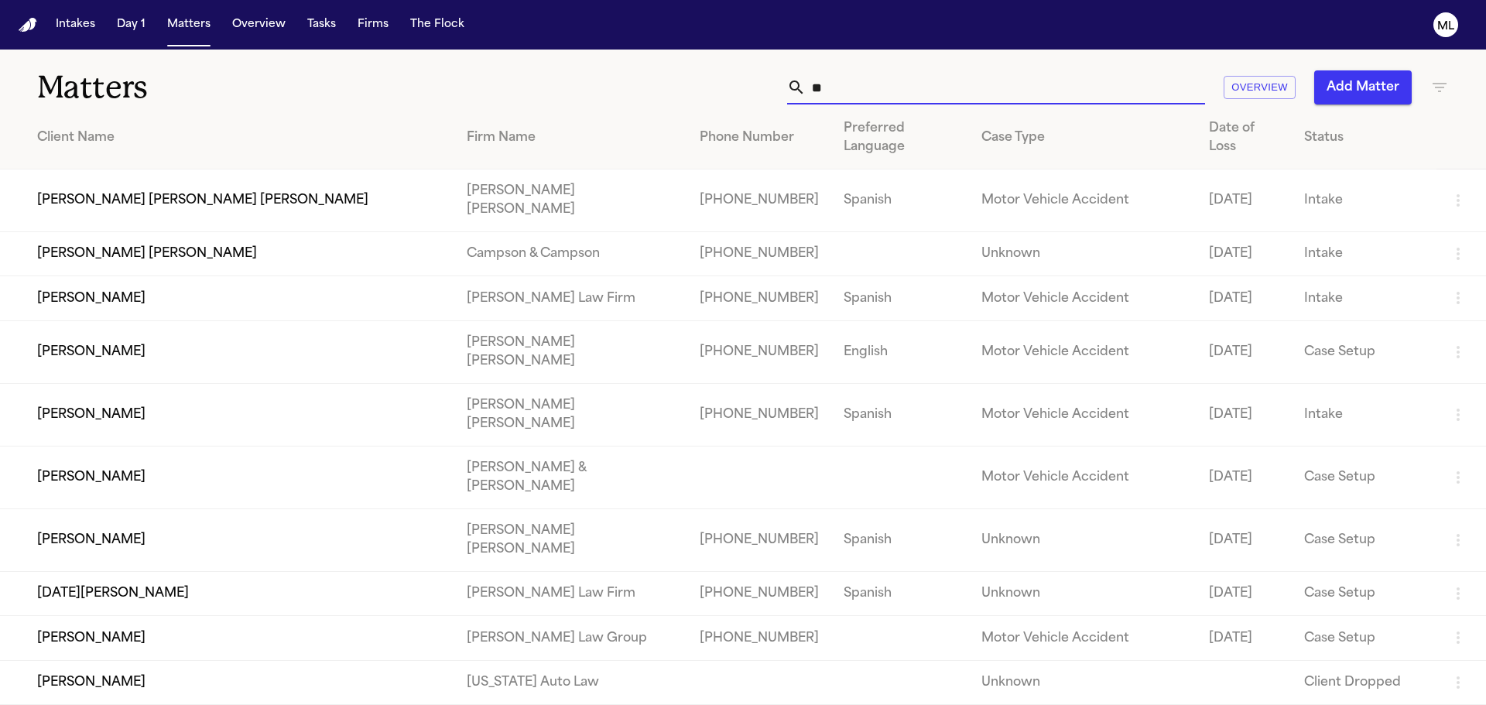
type input "*"
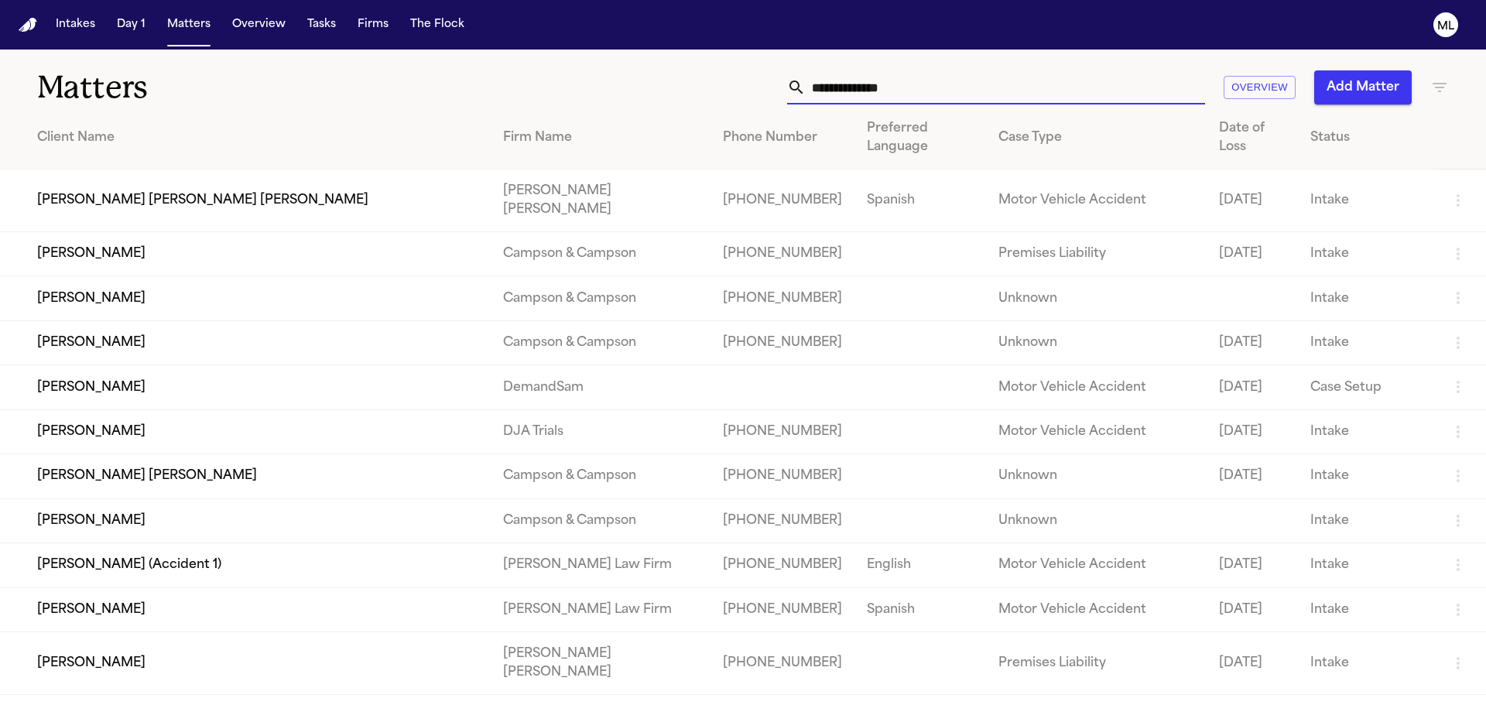
click at [1327, 84] on button "Add Matter" at bounding box center [1364, 87] width 98 height 34
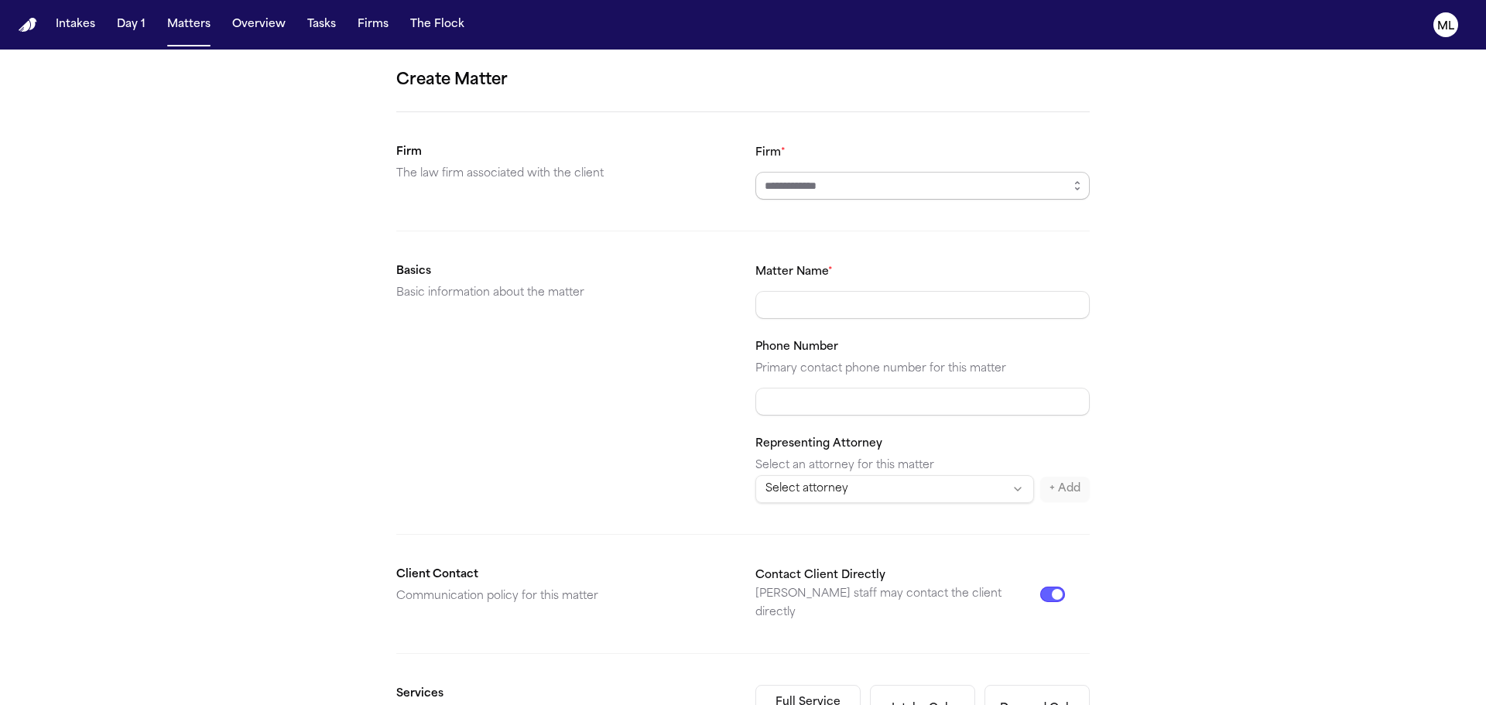
click at [873, 195] on input "Firm *" at bounding box center [923, 186] width 334 height 28
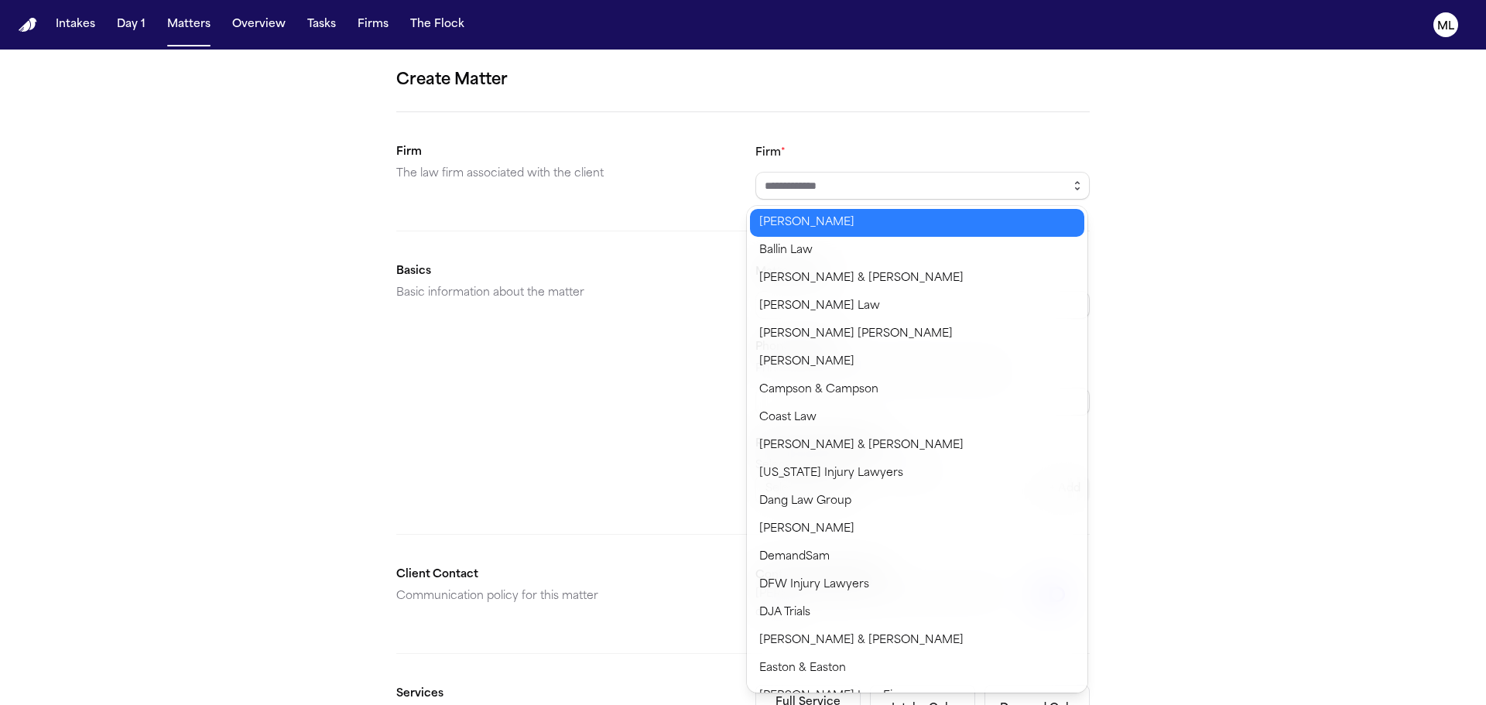
click at [1073, 193] on button "button" at bounding box center [1077, 186] width 25 height 28
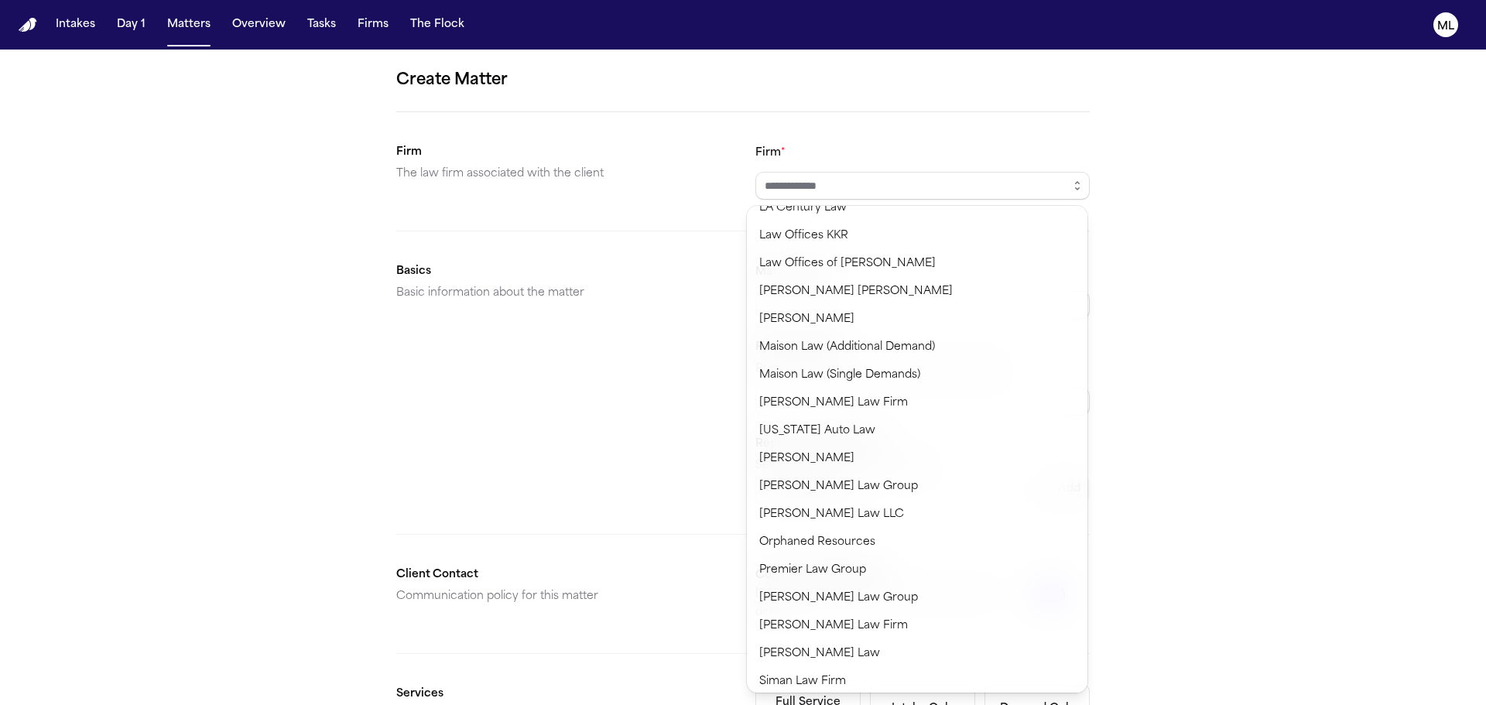
scroll to position [852, 0]
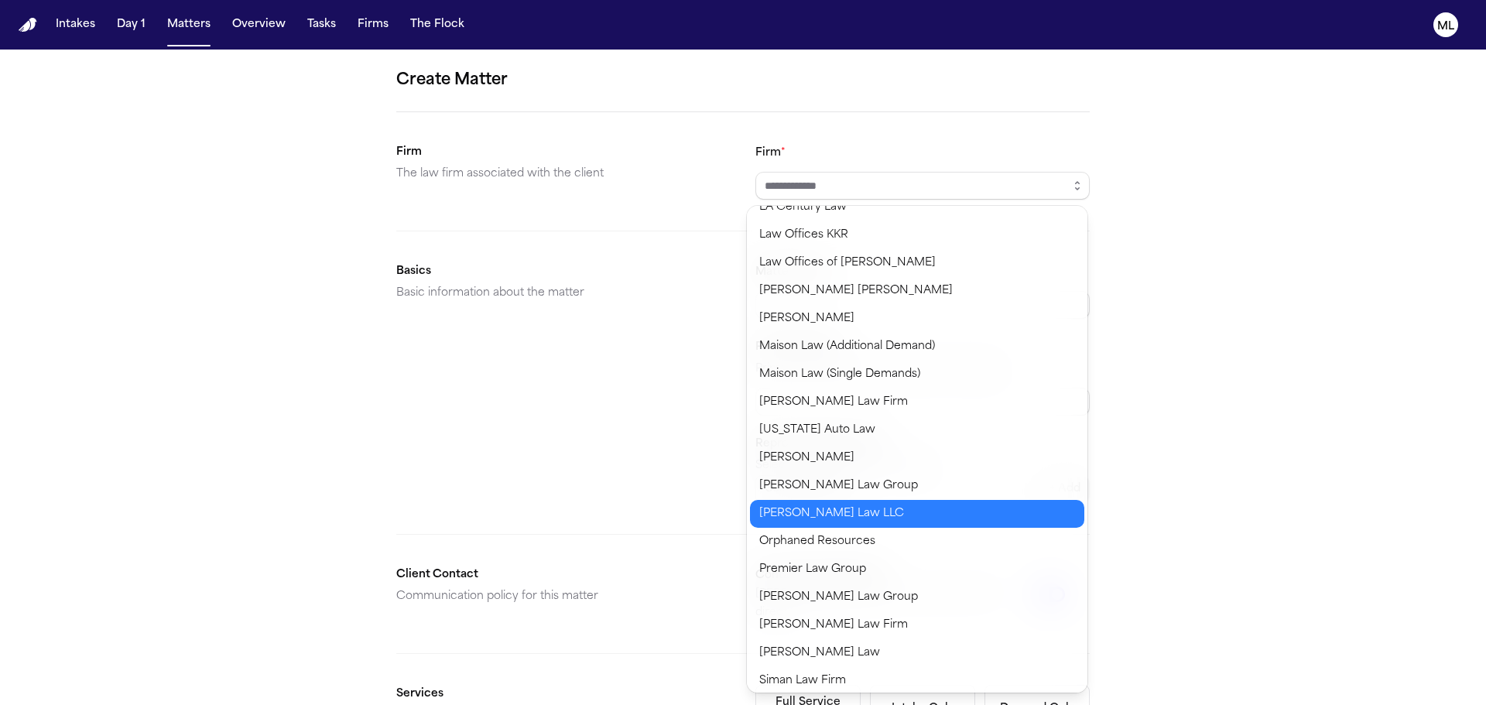
type input "**********"
click at [869, 517] on body "**********" at bounding box center [743, 352] width 1486 height 705
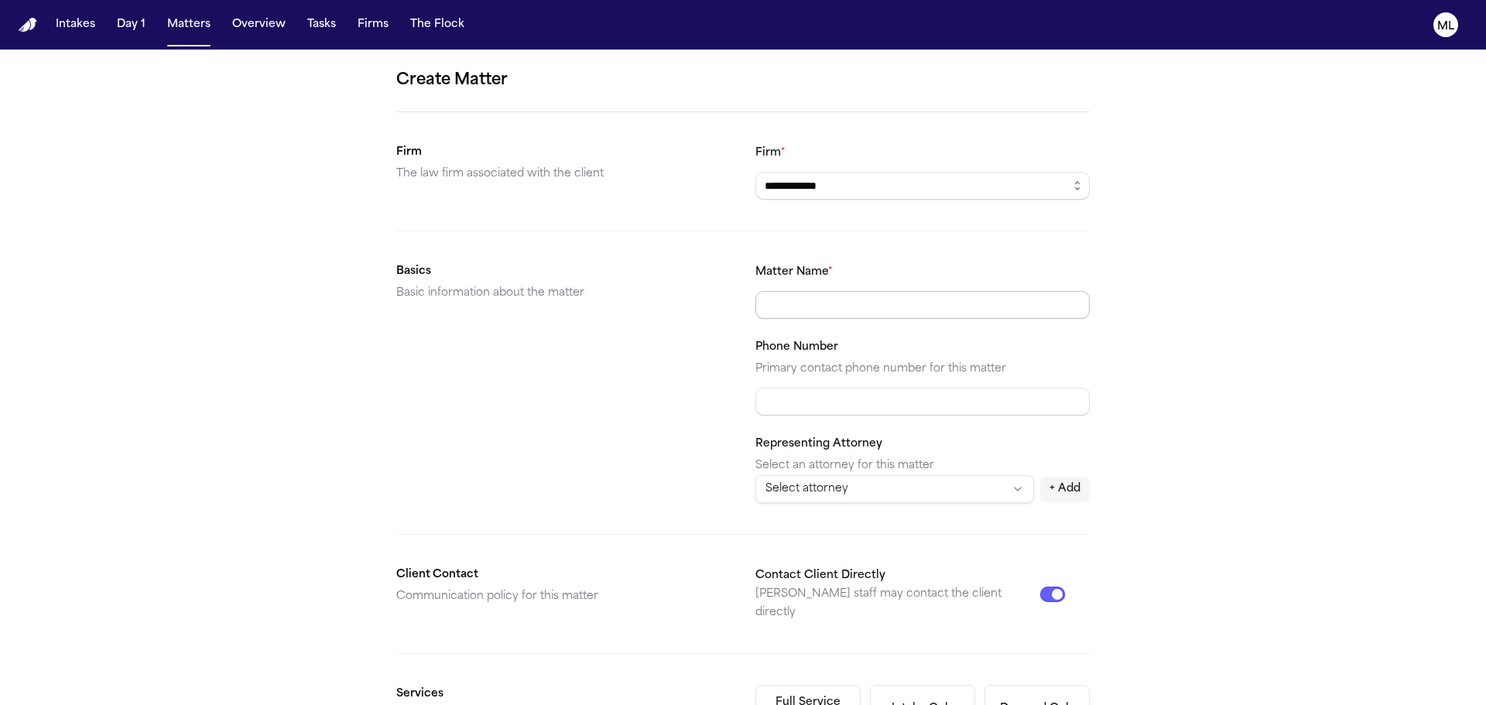
click at [839, 318] on input "Matter Name *" at bounding box center [923, 305] width 334 height 28
type input "**********"
click at [900, 403] on input "Phone Number" at bounding box center [923, 402] width 334 height 28
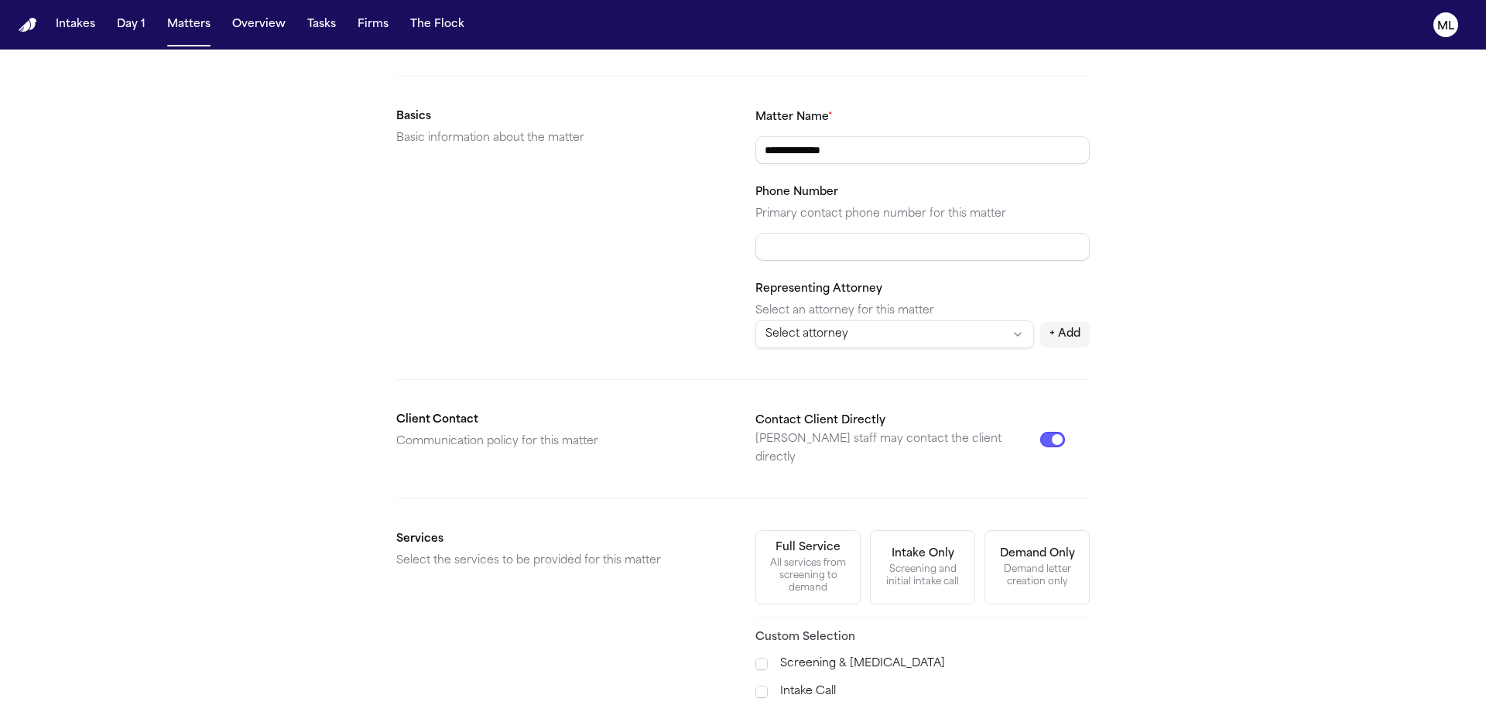
click at [1051, 433] on button "Contact Client Directly" at bounding box center [1053, 439] width 25 height 15
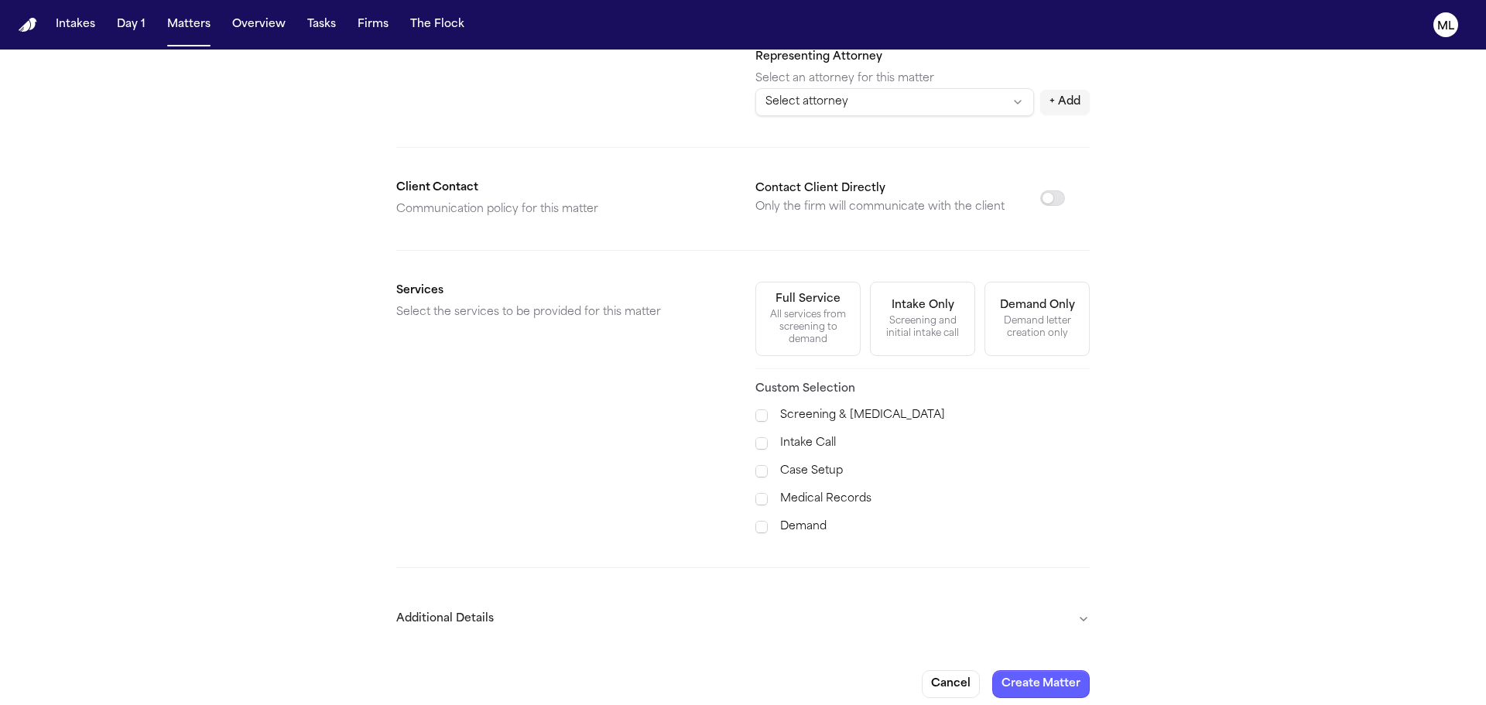
click at [808, 492] on label "Medical Records" at bounding box center [935, 499] width 310 height 19
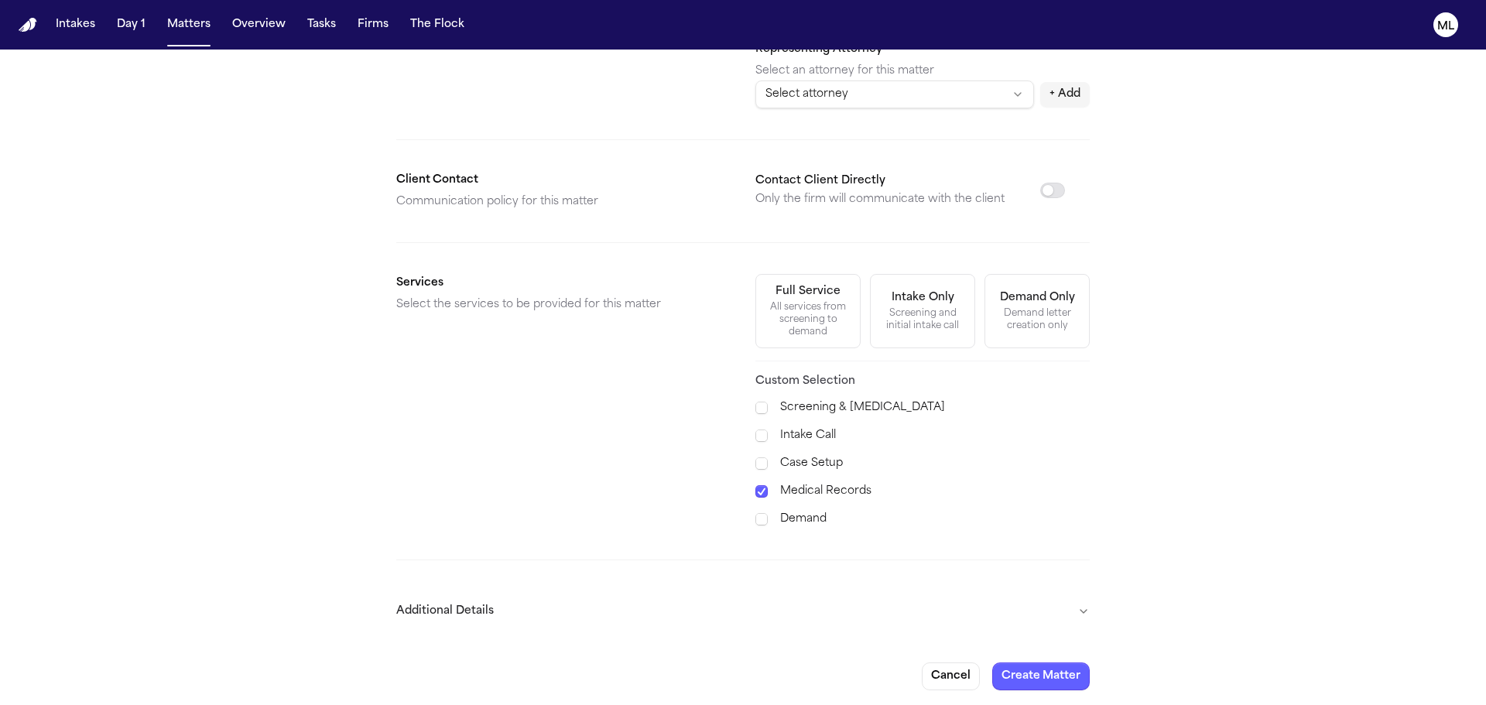
scroll to position [399, 0]
click at [1021, 669] on button "Create Matter" at bounding box center [1042, 673] width 98 height 28
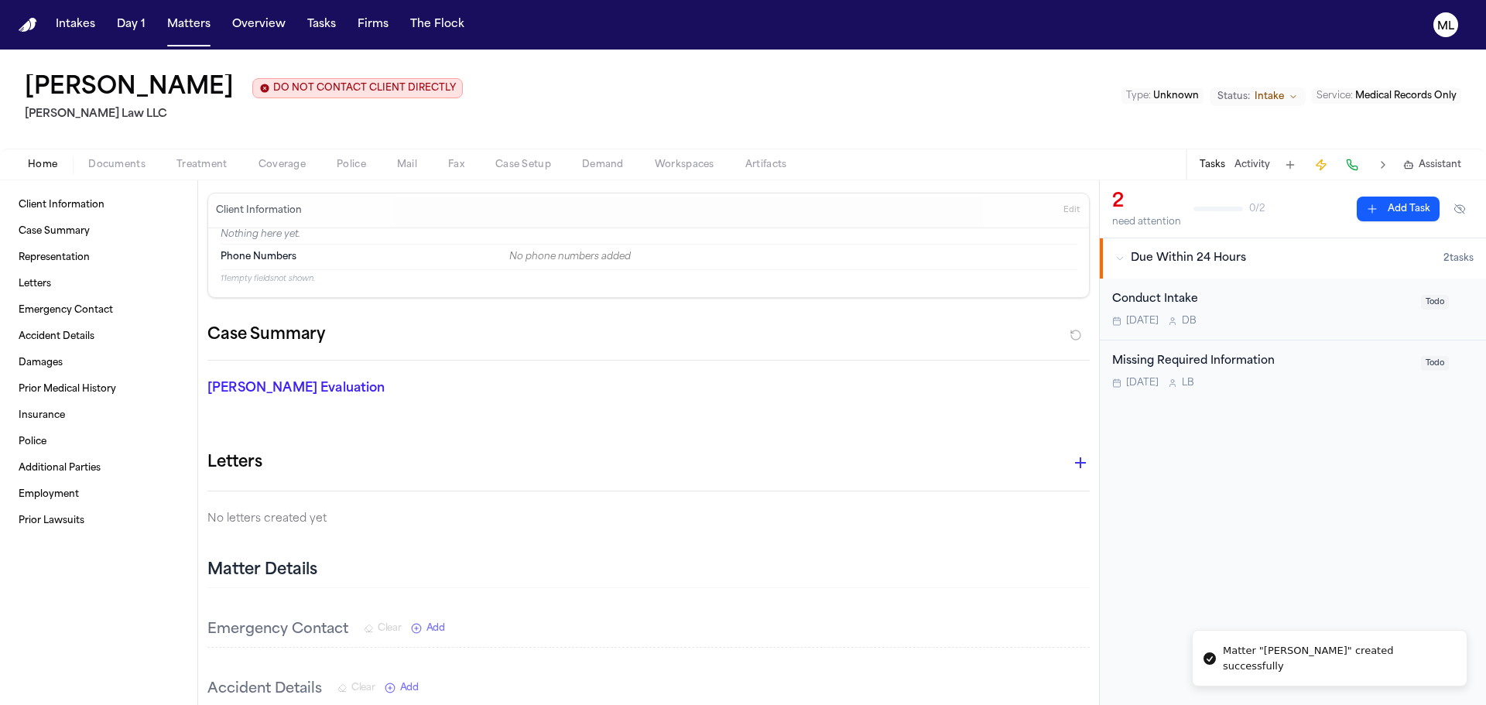
click at [1309, 311] on div "Conduct Intake [DATE] D B" at bounding box center [1263, 309] width 300 height 36
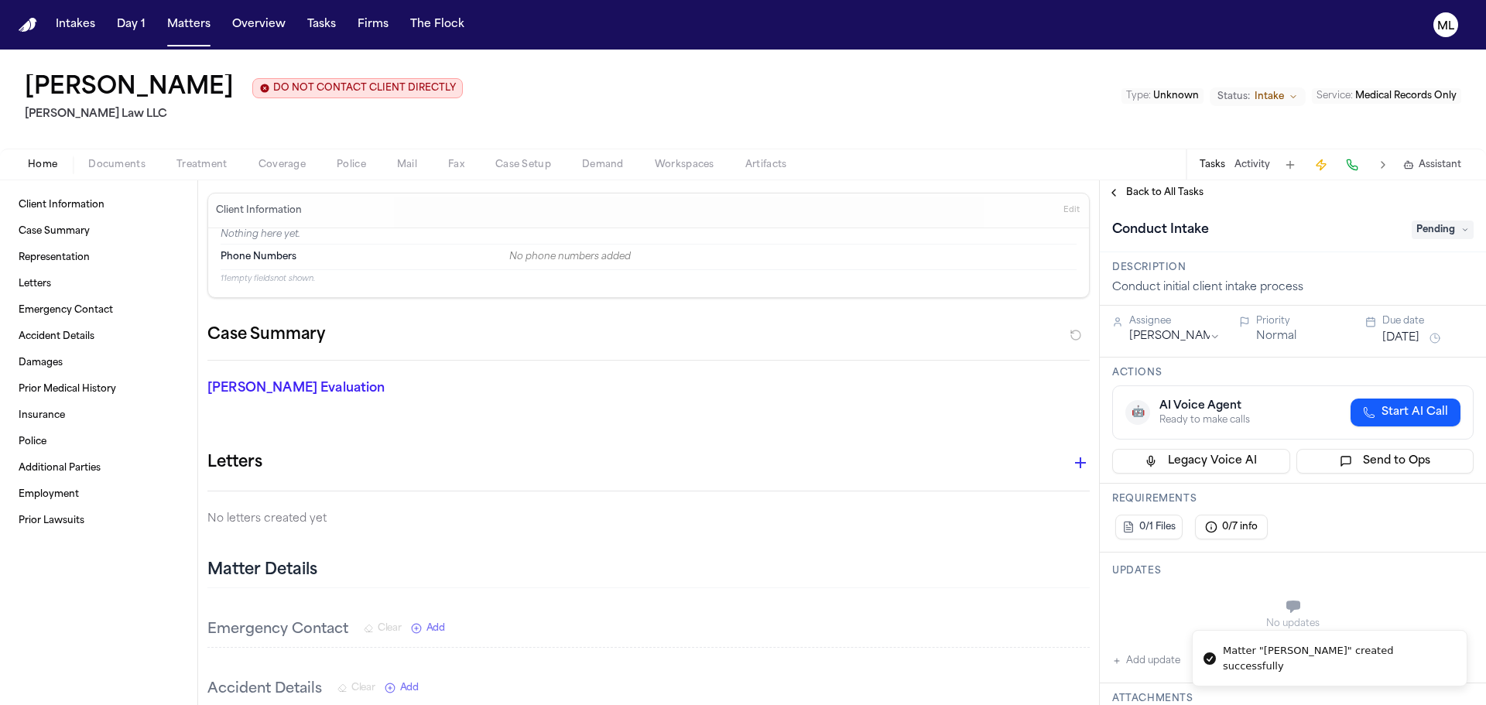
click at [1442, 235] on span "Pending" at bounding box center [1443, 230] width 62 height 19
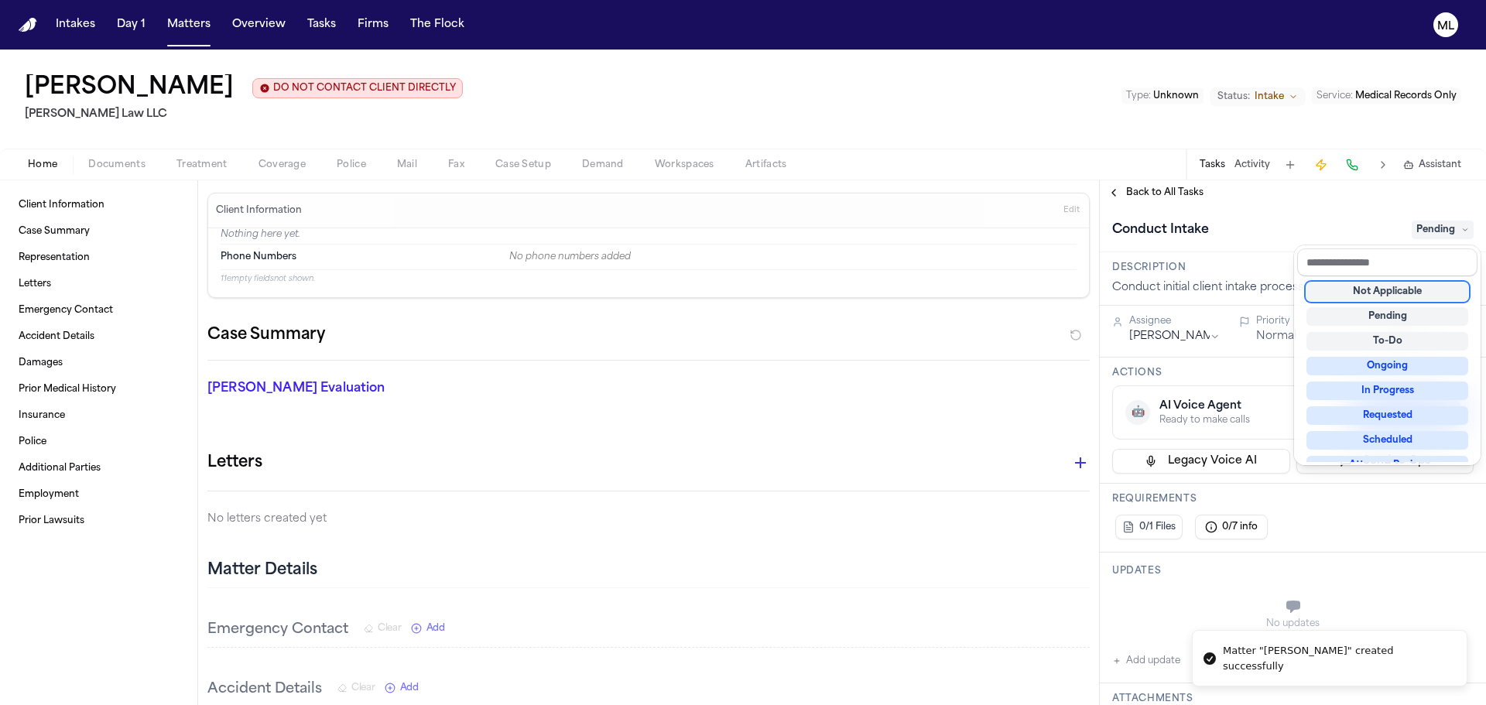
click at [1426, 300] on div "Not Applicable" at bounding box center [1388, 292] width 162 height 19
click at [1147, 186] on div "**********" at bounding box center [1293, 442] width 386 height 525
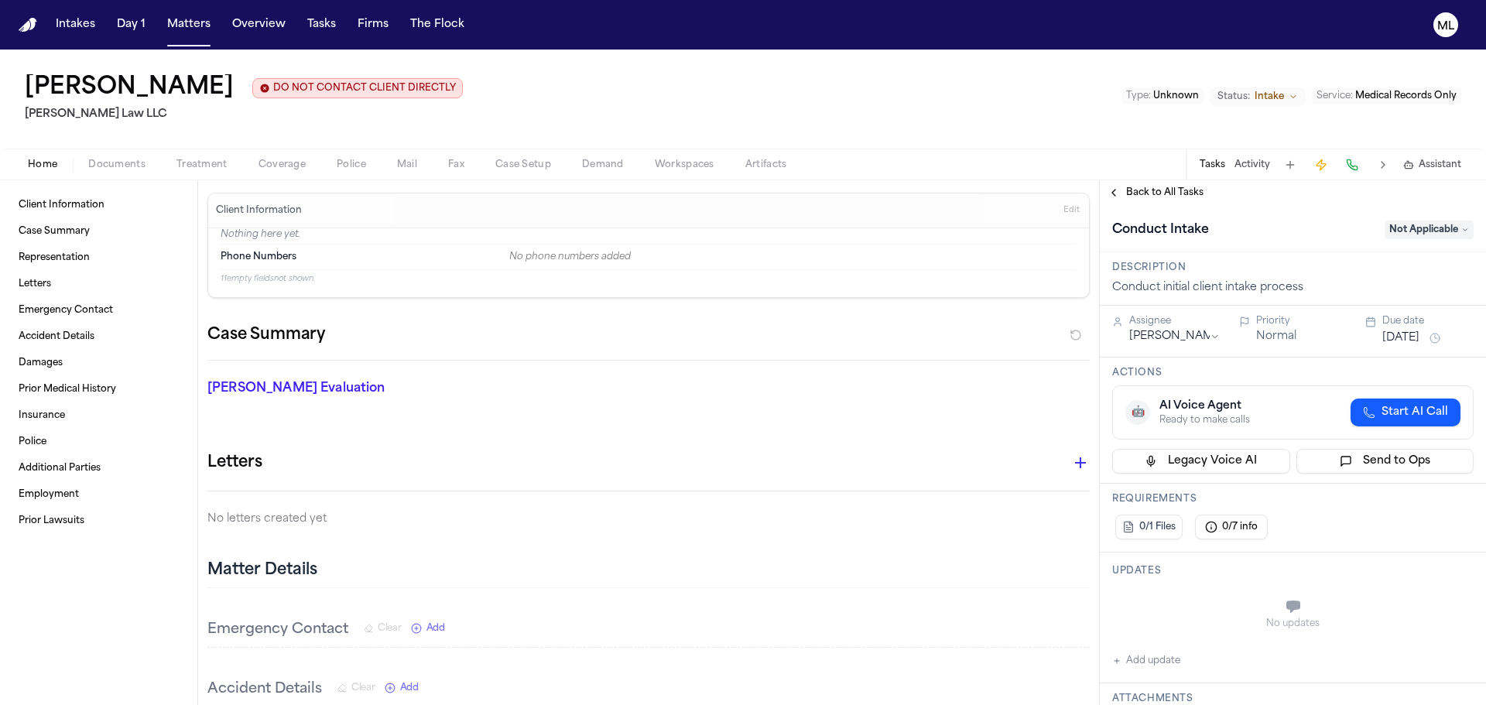
click at [1148, 190] on span "Back to All Tasks" at bounding box center [1164, 193] width 77 height 12
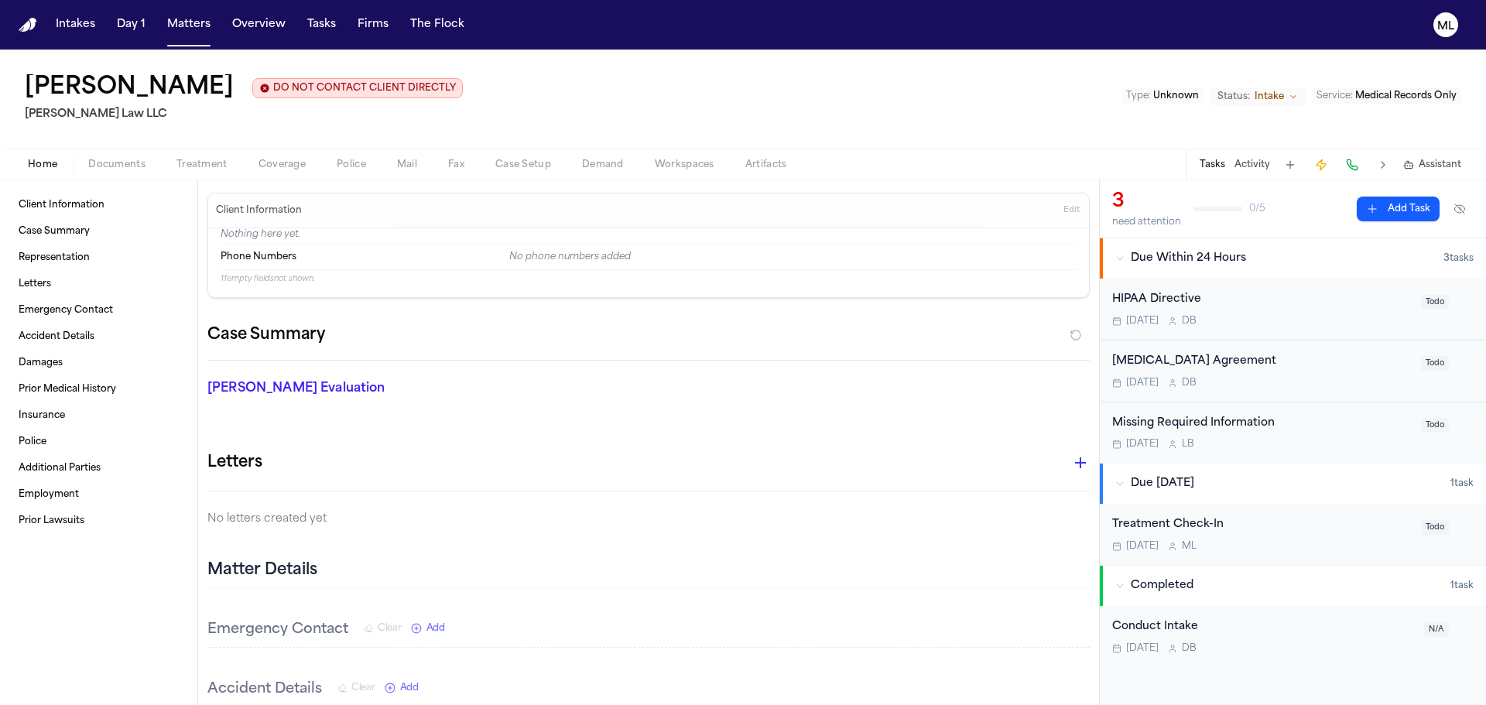
click at [1338, 303] on div "HIPAA Directive" at bounding box center [1263, 300] width 300 height 18
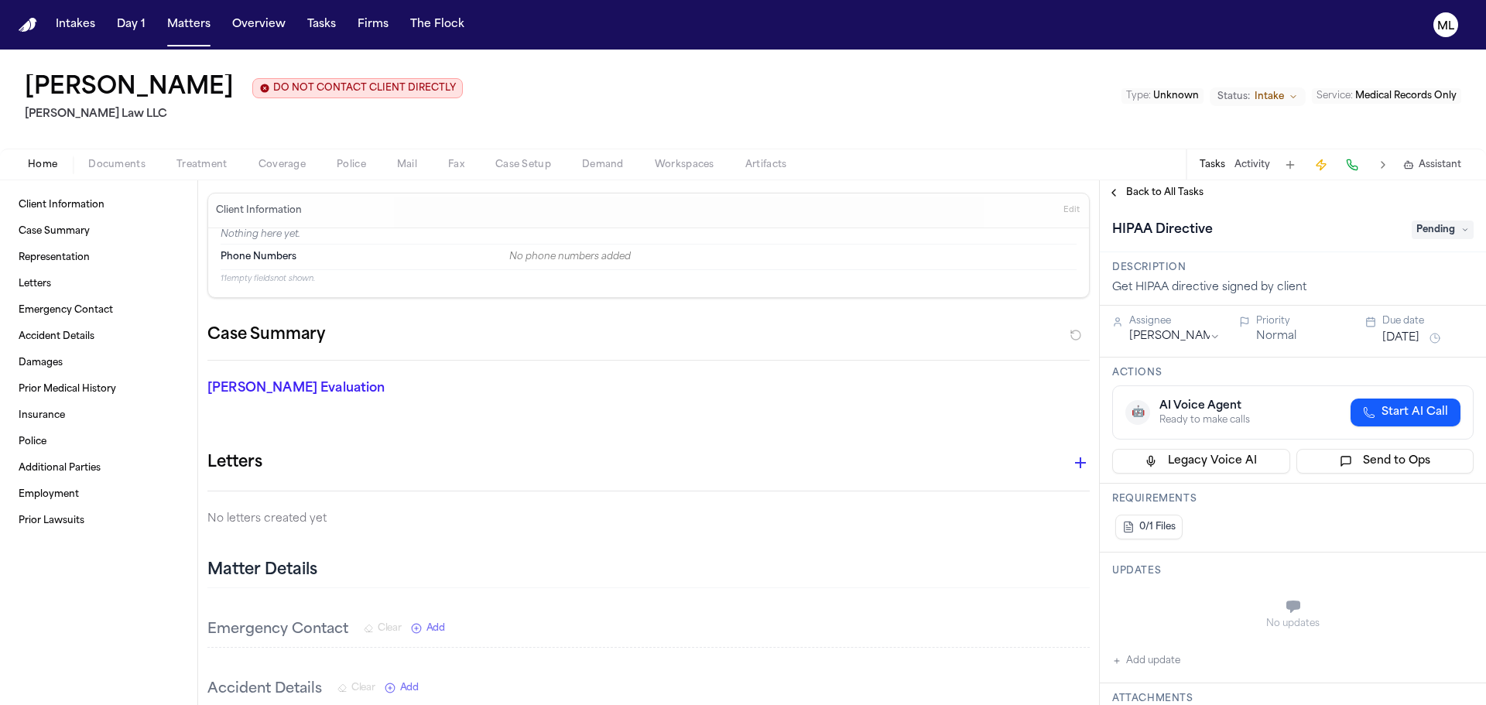
click at [1444, 238] on span "Pending" at bounding box center [1443, 230] width 62 height 19
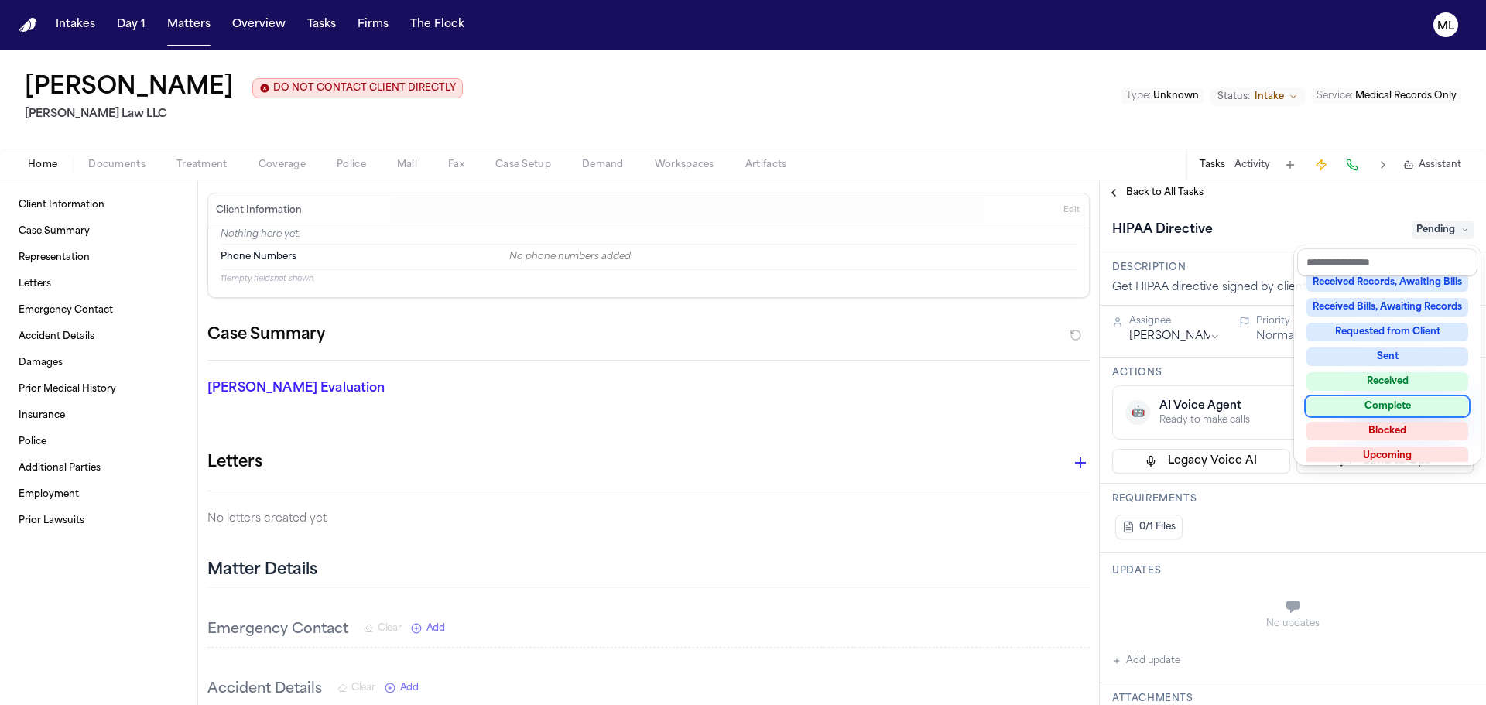
click at [1384, 399] on div "Complete" at bounding box center [1388, 406] width 162 height 19
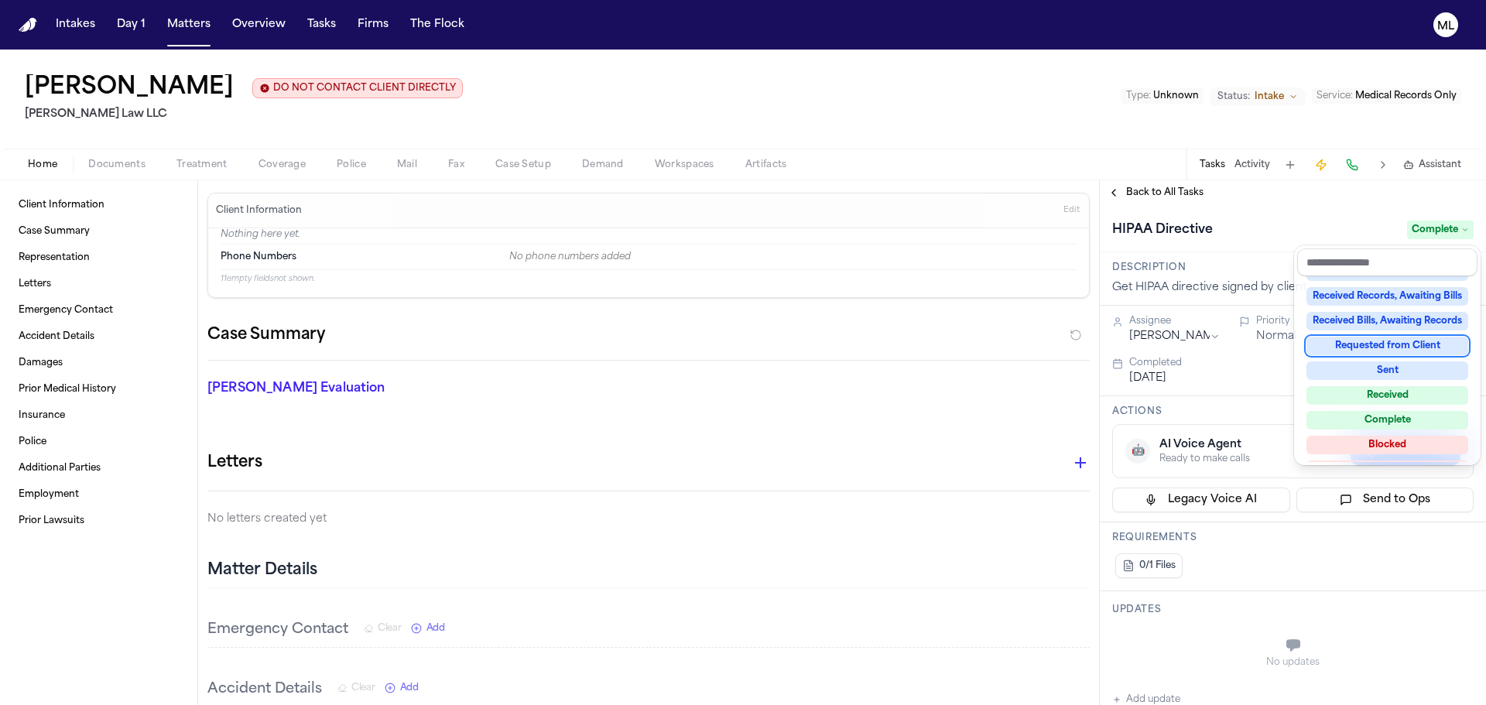
click at [1158, 187] on div "**********" at bounding box center [1293, 442] width 386 height 525
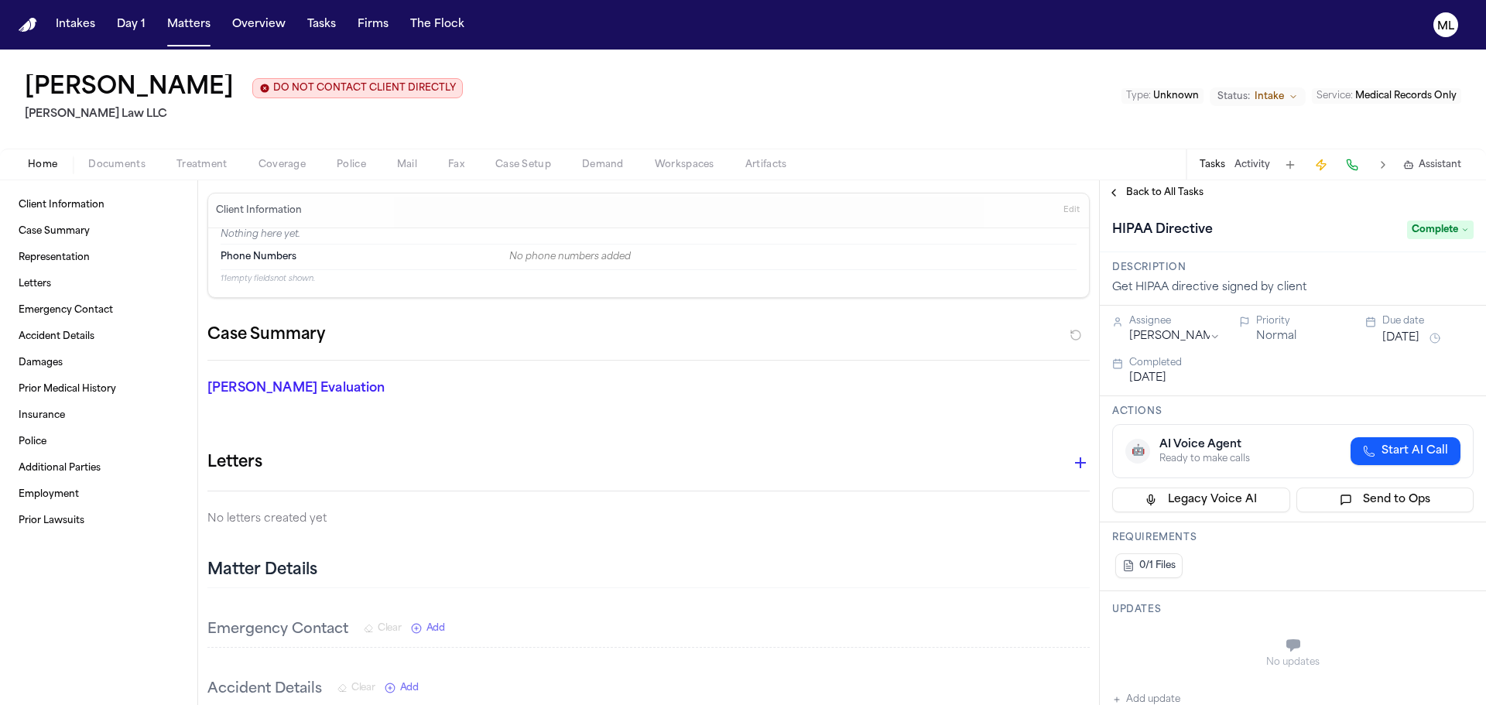
click at [1158, 187] on span "Back to All Tasks" at bounding box center [1164, 193] width 77 height 12
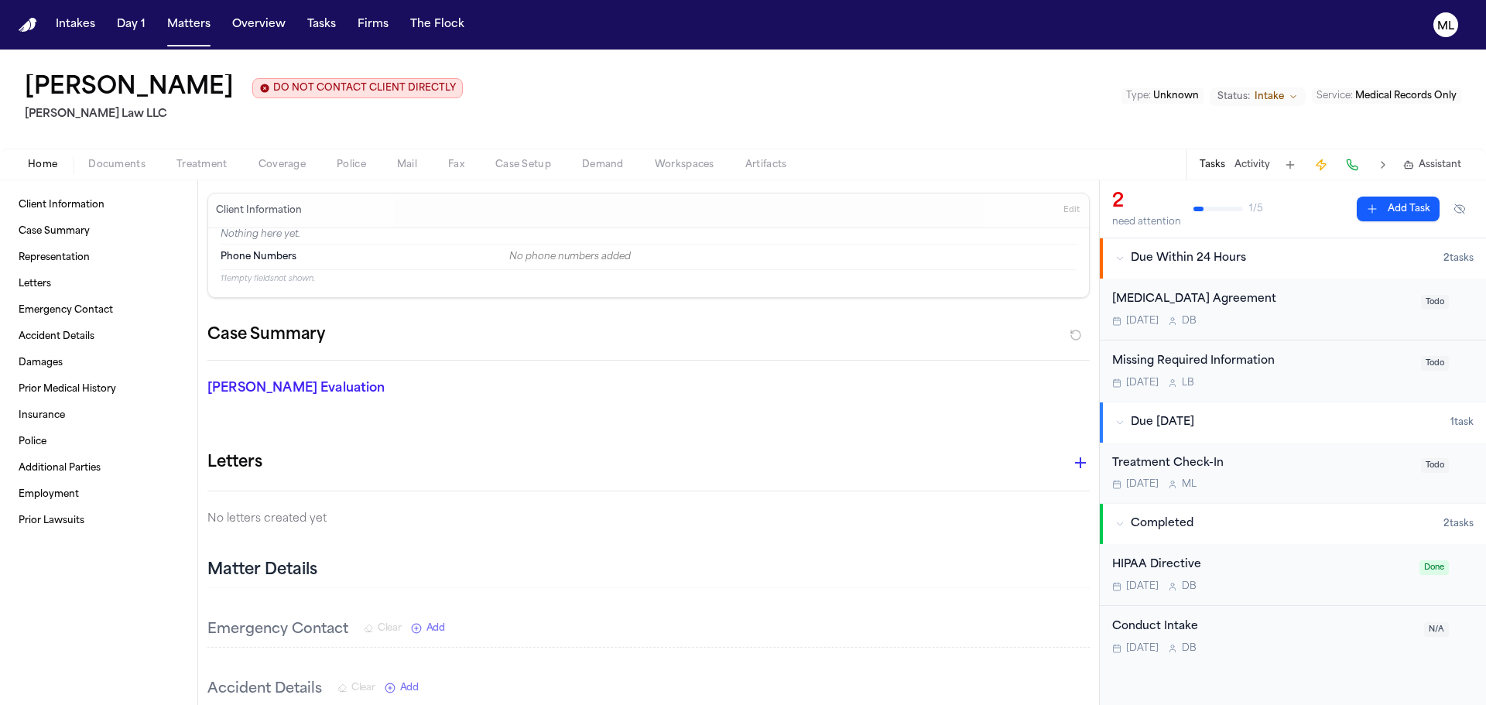
click at [1337, 314] on div "[MEDICAL_DATA] Agreement [DATE] D B" at bounding box center [1263, 309] width 300 height 36
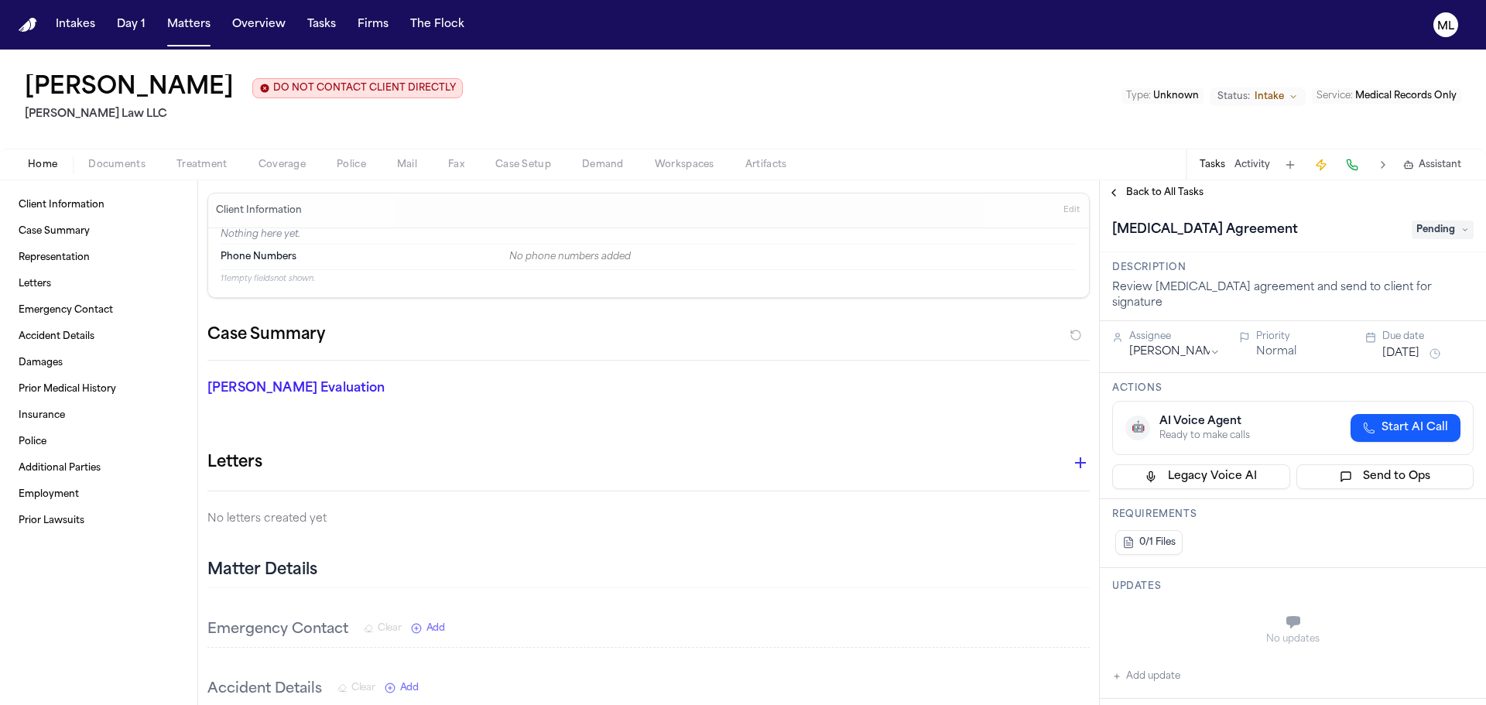
click at [1445, 233] on span "Pending" at bounding box center [1443, 230] width 62 height 19
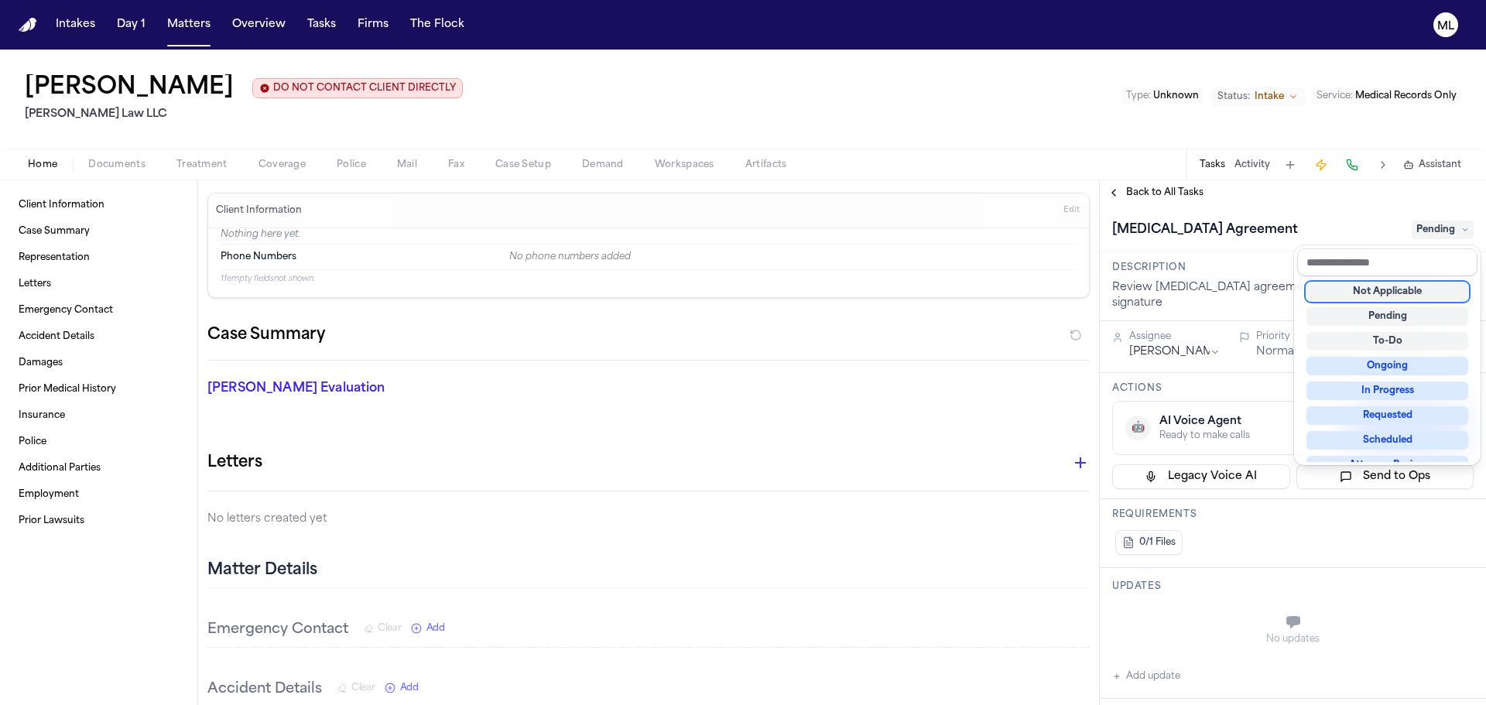
click at [1375, 291] on div "Not Applicable" at bounding box center [1388, 292] width 162 height 19
click at [1170, 193] on div "**********" at bounding box center [1293, 442] width 386 height 525
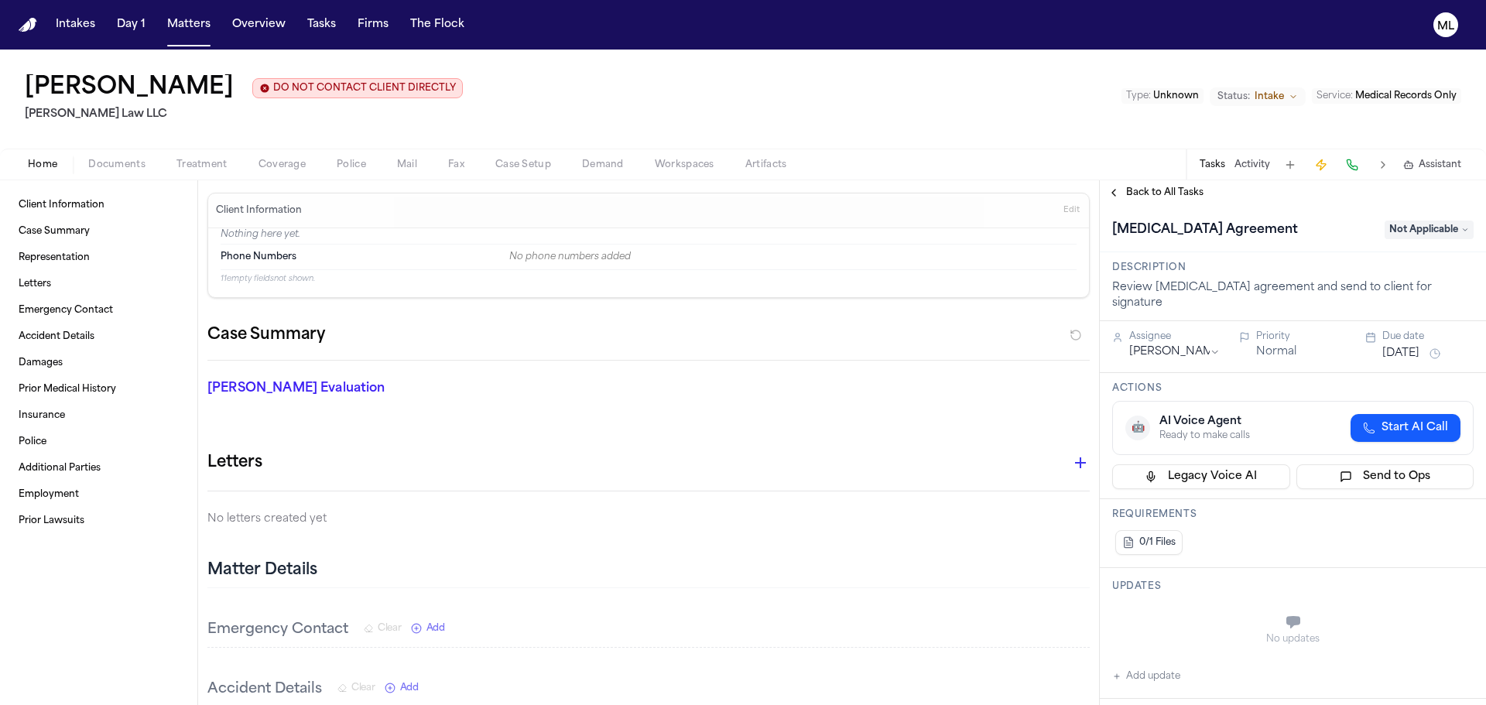
click at [1170, 193] on span "Back to All Tasks" at bounding box center [1164, 193] width 77 height 12
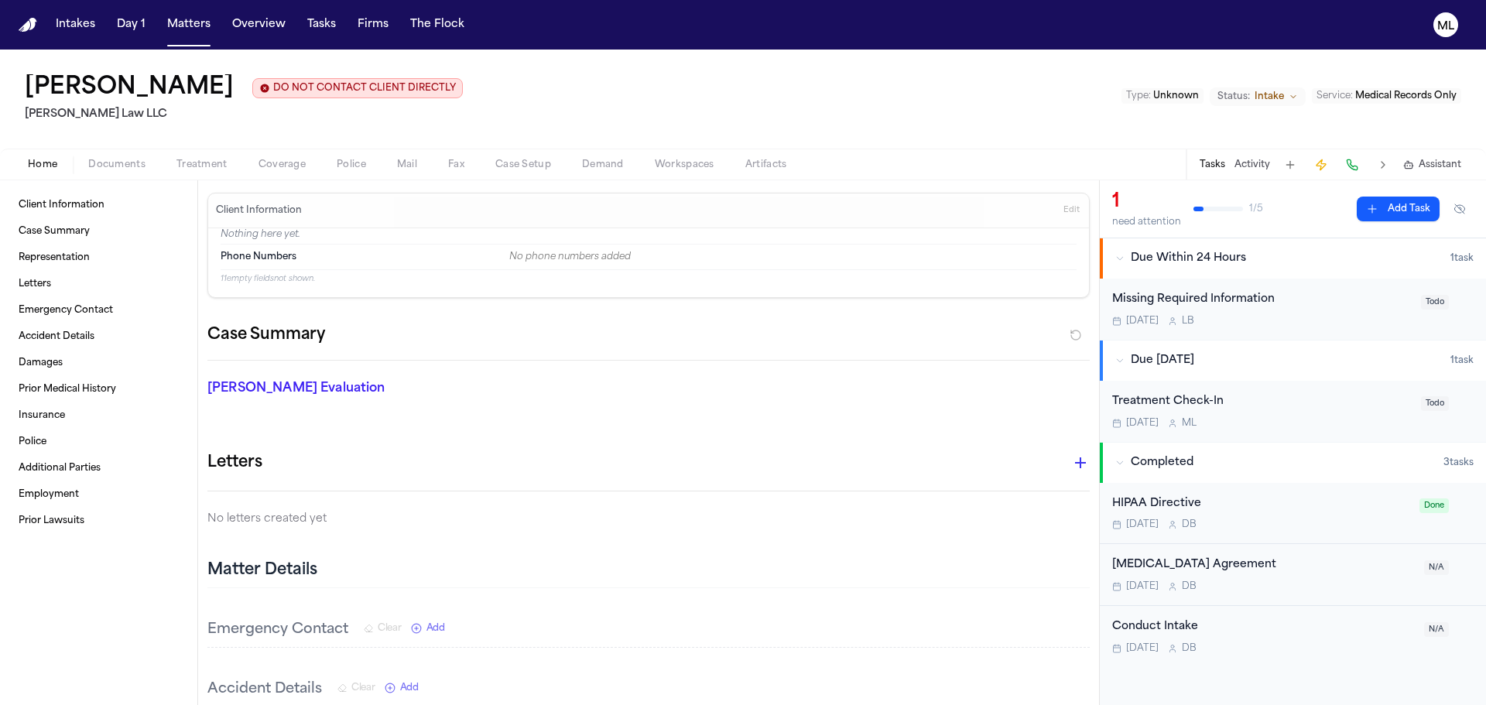
click at [1351, 334] on div "Missing Required Information [DATE] L B Todo" at bounding box center [1293, 309] width 386 height 61
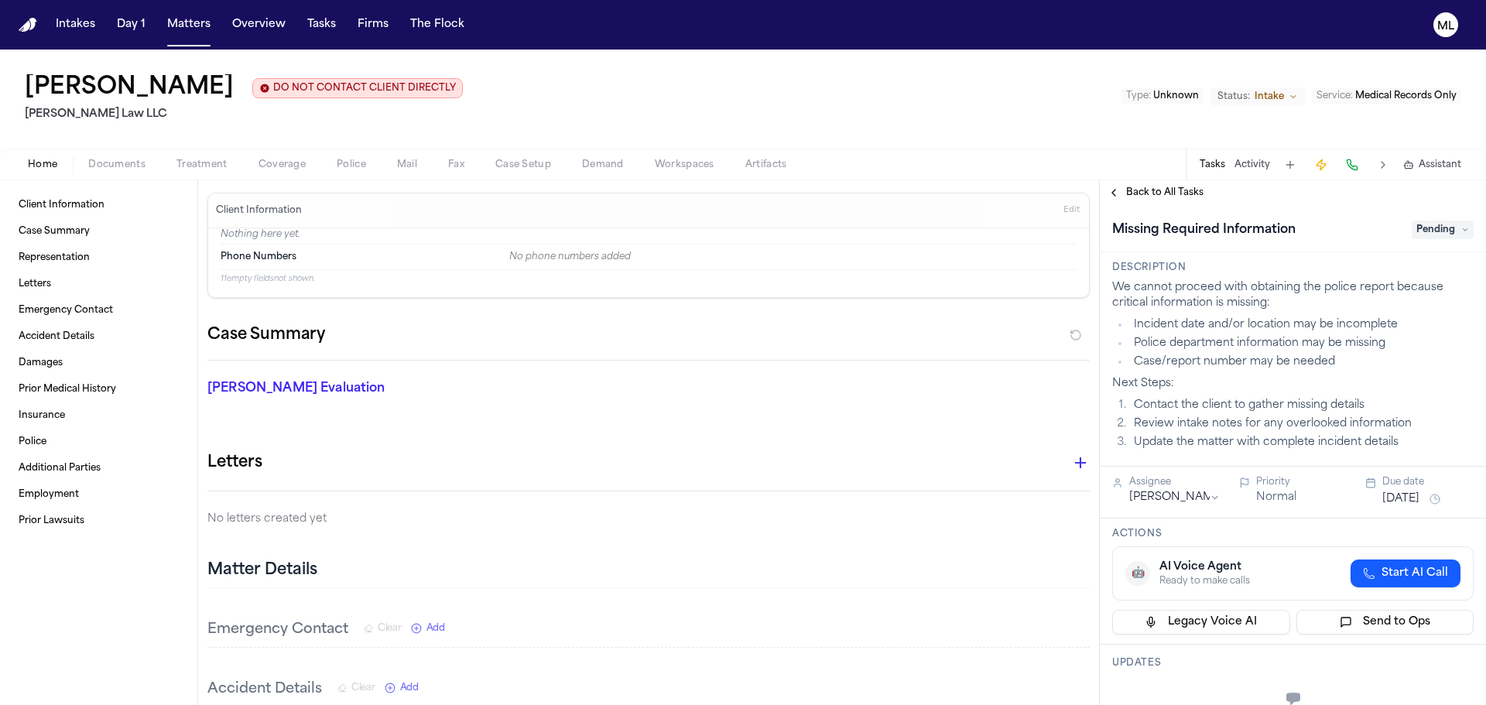
click at [1448, 231] on span "Pending" at bounding box center [1443, 230] width 62 height 19
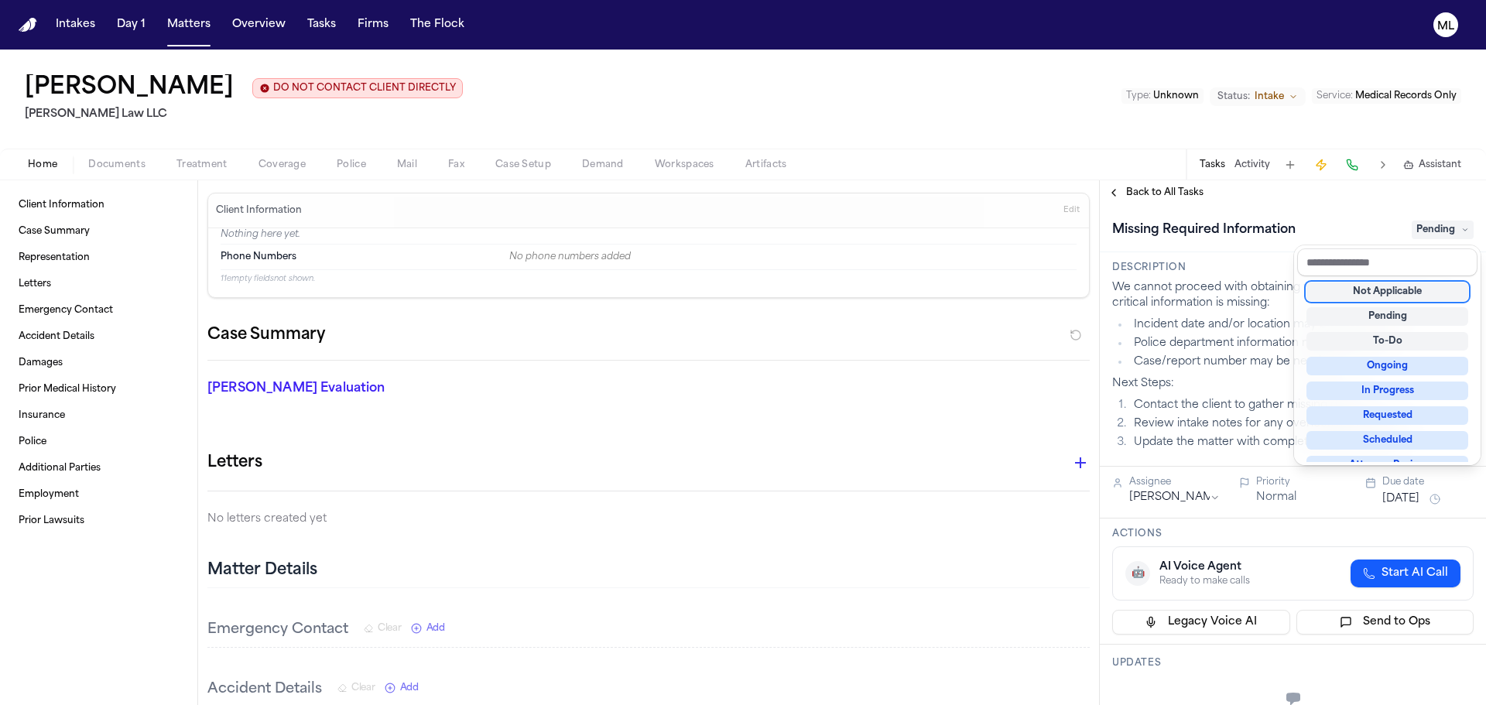
click at [1370, 293] on div "Not Applicable" at bounding box center [1388, 292] width 162 height 19
click at [1154, 186] on div "Back to All Tasks Missing Required Information Not Applicable Description We ca…" at bounding box center [1293, 442] width 386 height 525
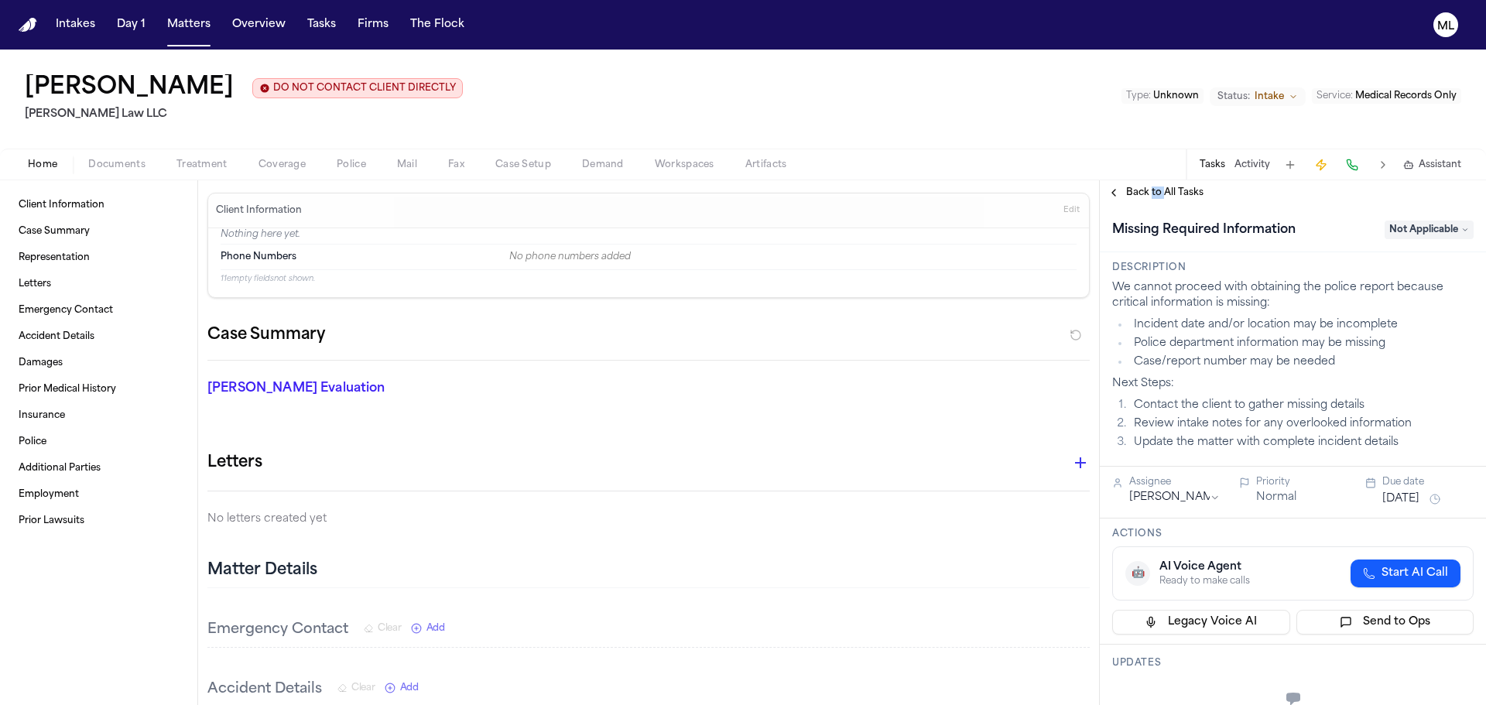
click at [1154, 186] on div "Back to All Tasks" at bounding box center [1293, 192] width 386 height 25
click at [1181, 192] on span "Back to All Tasks" at bounding box center [1164, 193] width 77 height 12
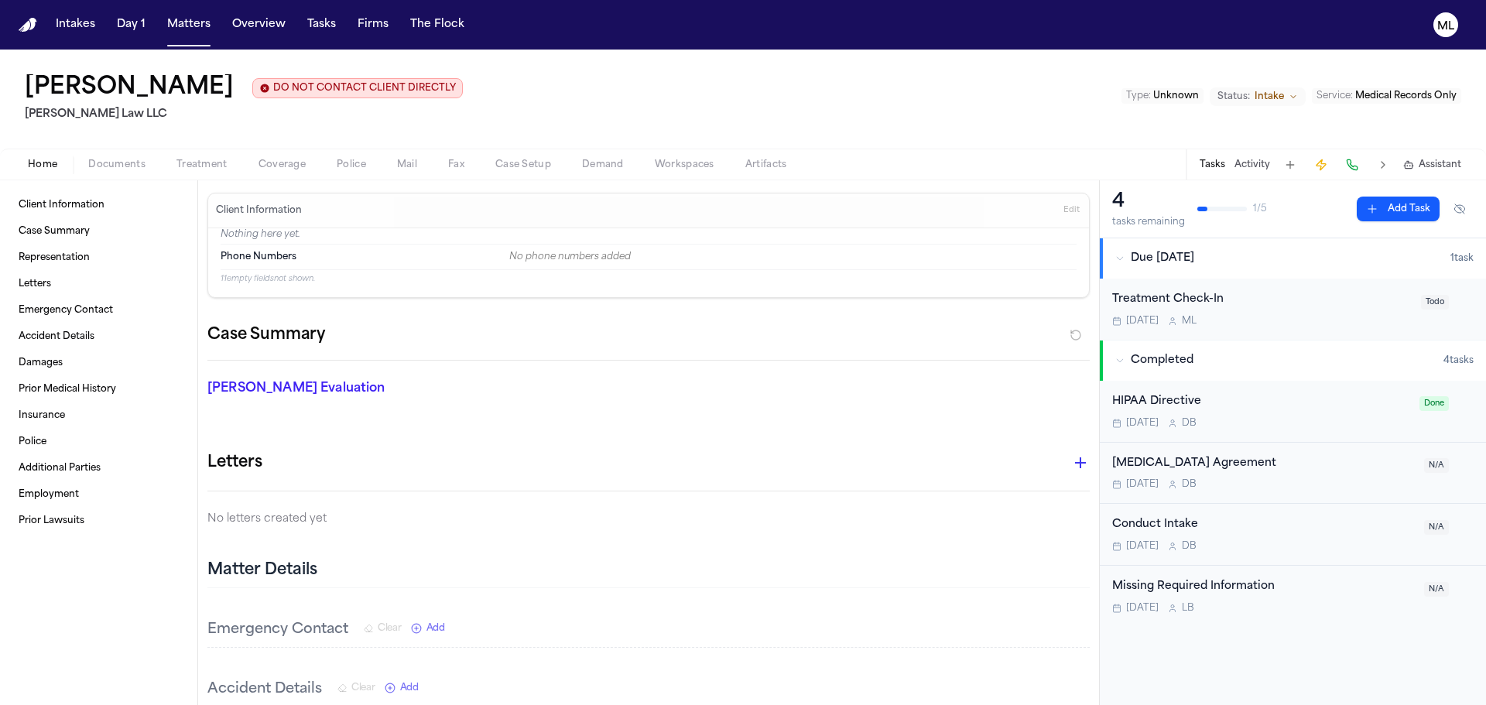
click at [1318, 321] on div "[DATE] M L" at bounding box center [1263, 321] width 300 height 12
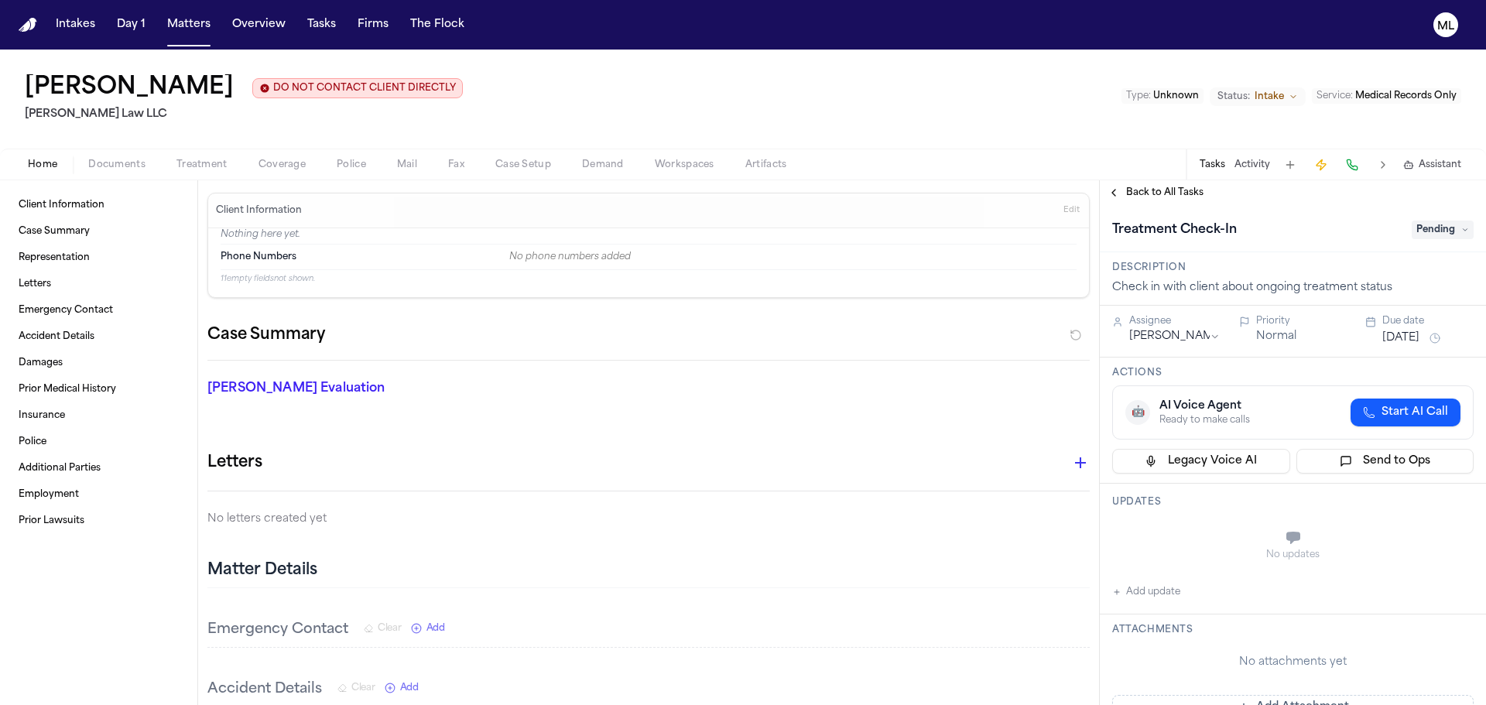
click at [1446, 230] on span "Pending" at bounding box center [1443, 230] width 62 height 19
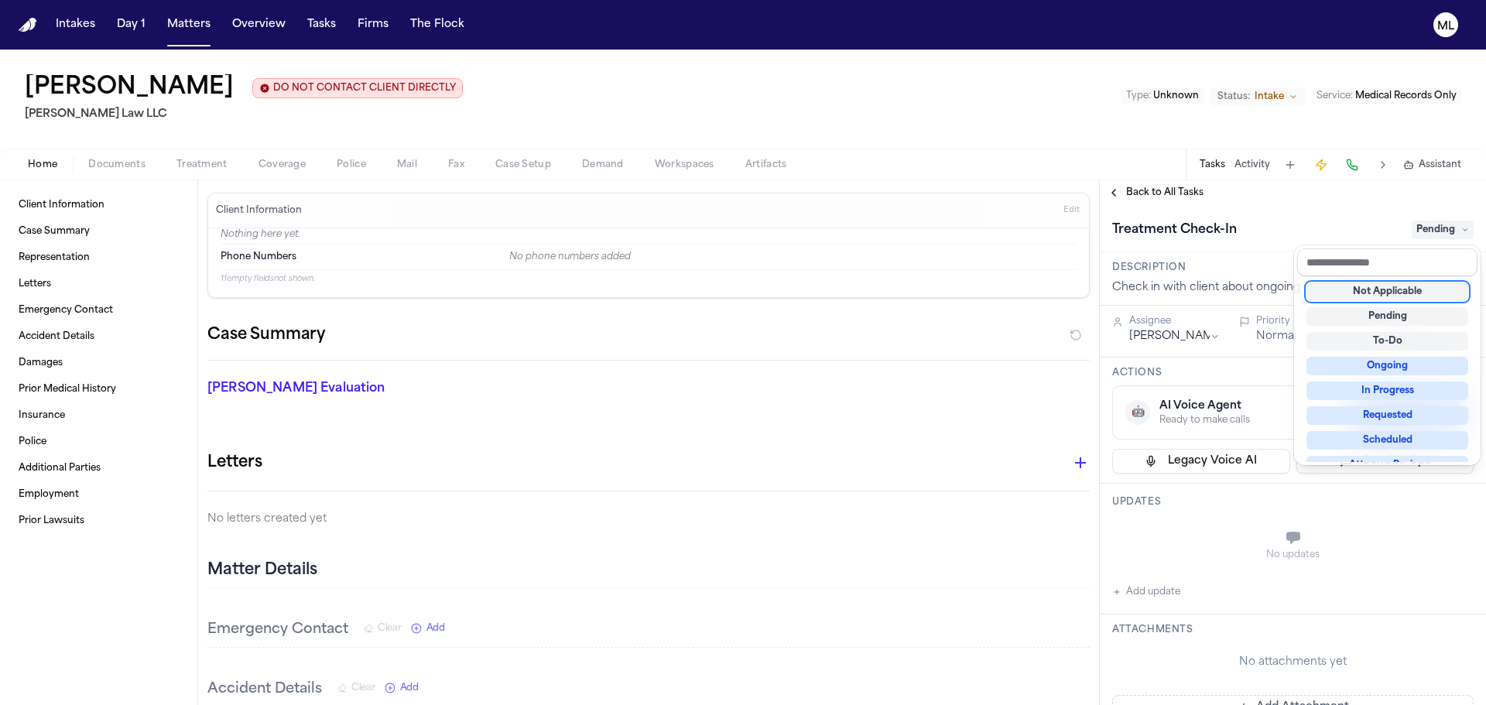
click at [1387, 287] on div "Not Applicable" at bounding box center [1388, 292] width 162 height 19
click at [1175, 193] on div "**********" at bounding box center [1293, 442] width 386 height 525
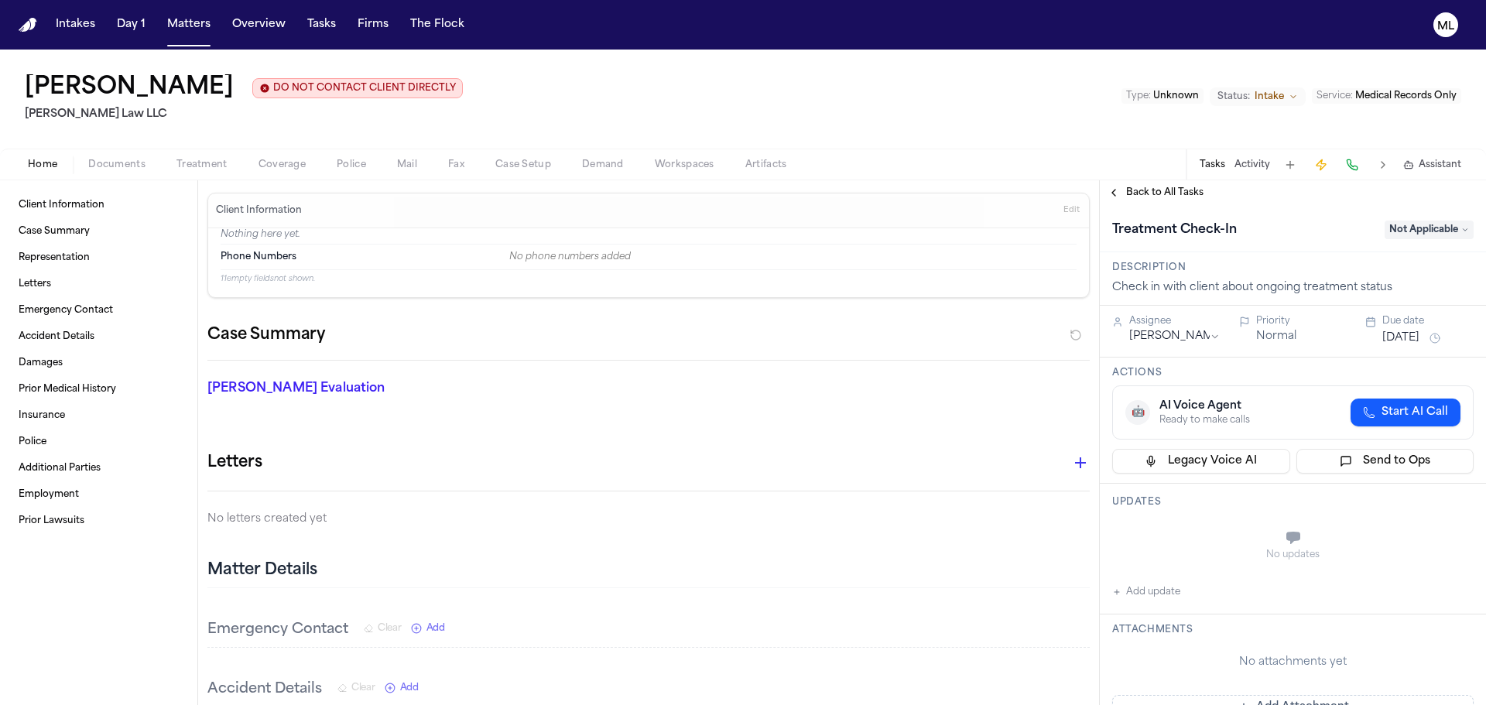
click at [1175, 193] on span "Back to All Tasks" at bounding box center [1164, 193] width 77 height 12
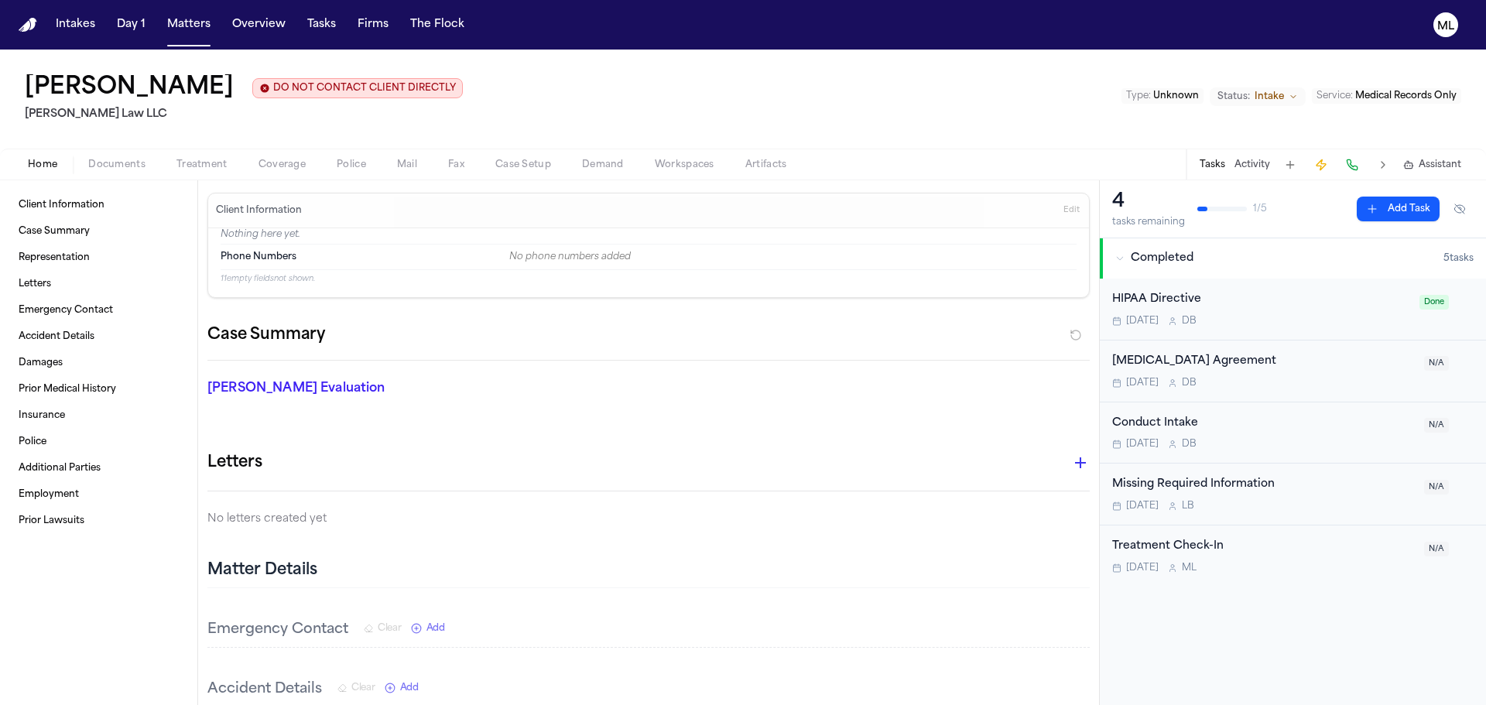
click at [1345, 336] on div "HIPAA Directive [DATE] D B Done" at bounding box center [1293, 310] width 386 height 62
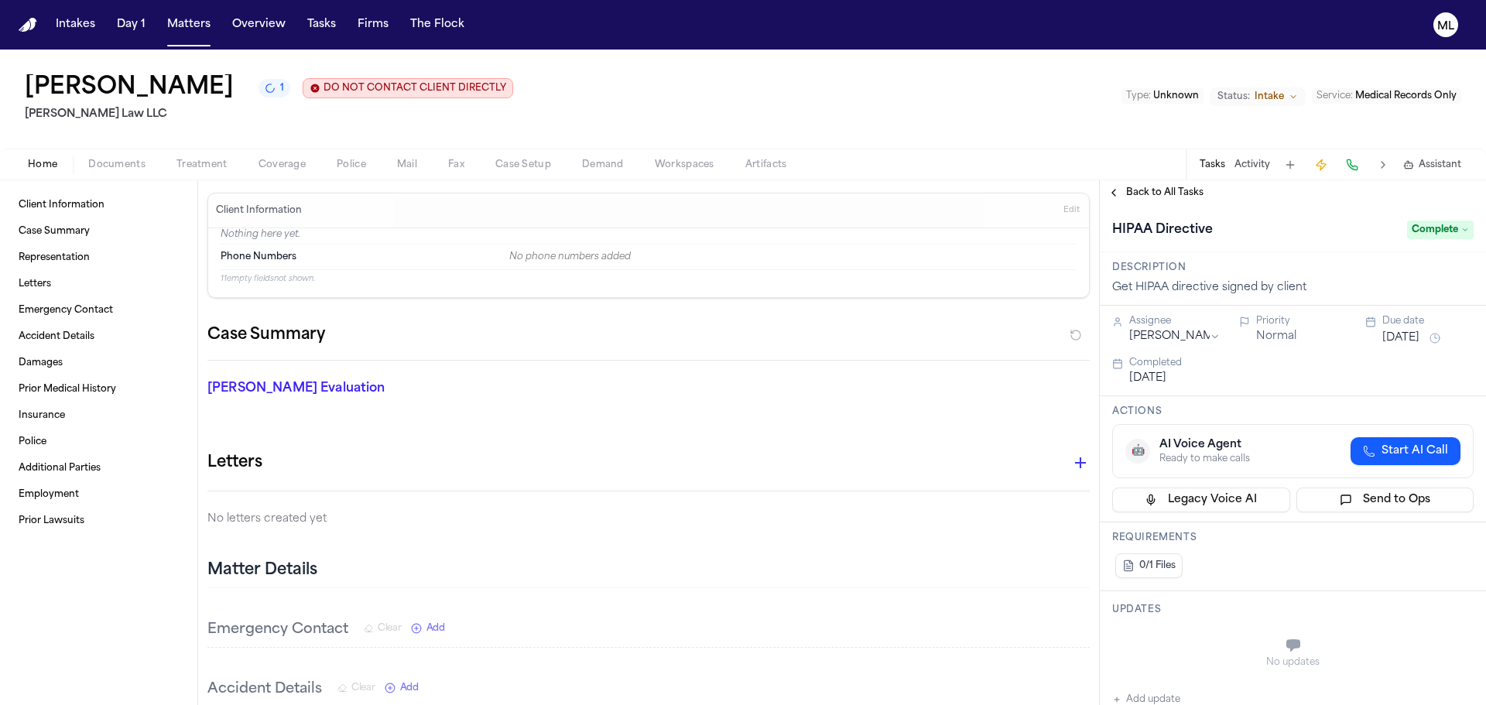
click at [1139, 200] on div "Back to All Tasks" at bounding box center [1293, 192] width 386 height 25
click at [1161, 181] on div "Back to All Tasks" at bounding box center [1293, 192] width 386 height 25
click at [1161, 185] on div "Back to All Tasks" at bounding box center [1293, 192] width 386 height 25
click at [1161, 186] on div "Back to All Tasks" at bounding box center [1293, 192] width 386 height 25
click at [1150, 194] on span "Back to All Tasks" at bounding box center [1164, 193] width 77 height 12
